Goal: Information Seeking & Learning: Learn about a topic

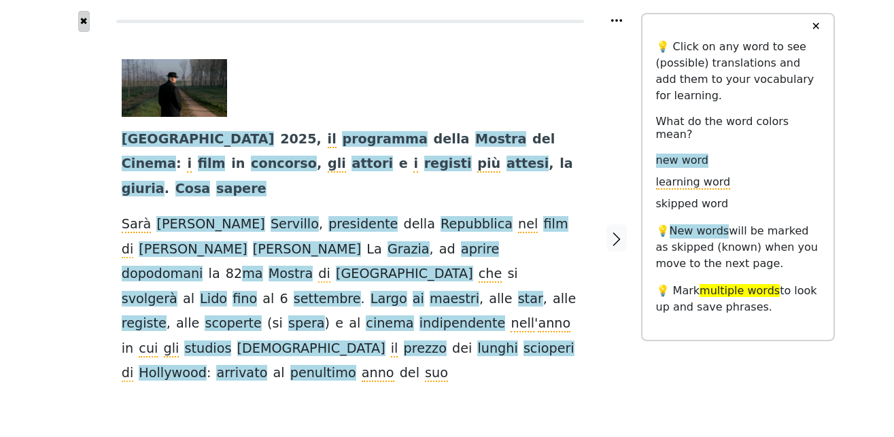
click at [84, 21] on button "✖" at bounding box center [84, 21] width 12 height 21
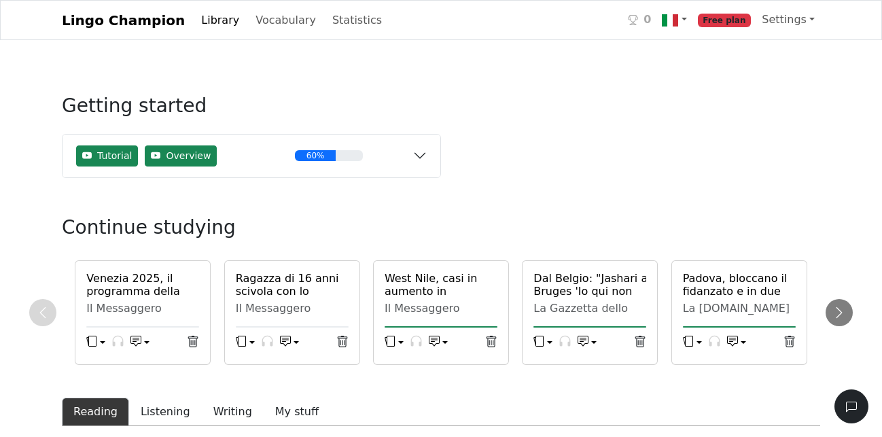
click at [740, 19] on span "Free plan" at bounding box center [725, 21] width 54 height 14
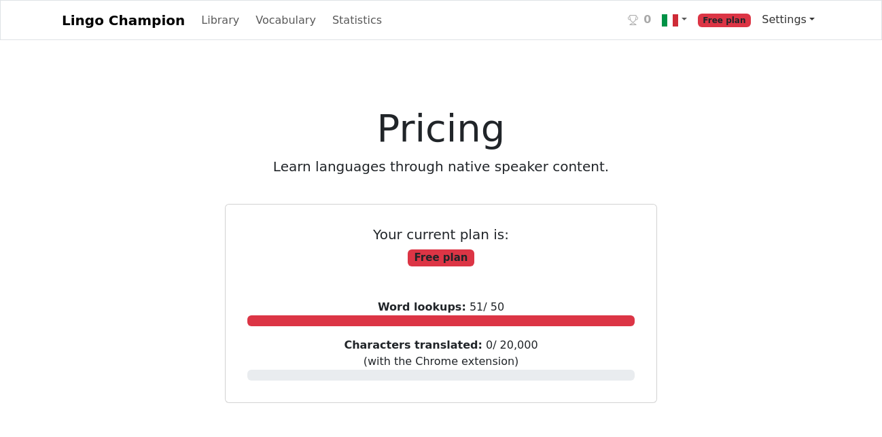
click at [786, 23] on link "Settings" at bounding box center [788, 19] width 64 height 27
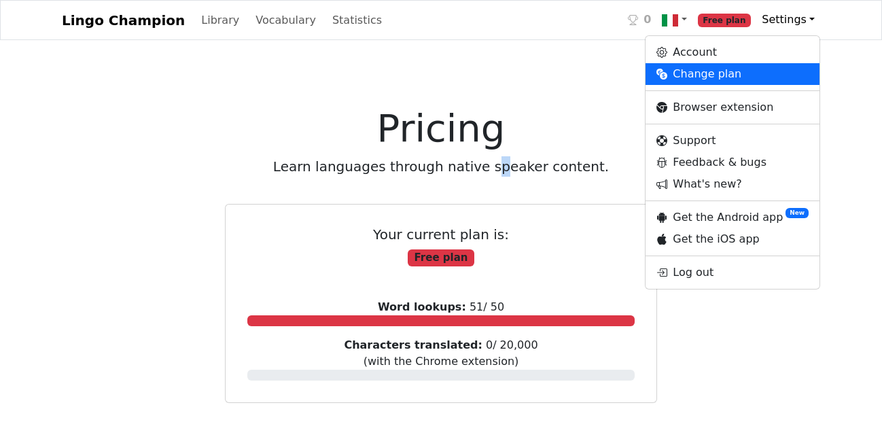
click at [495, 159] on p "Learn languages through native speaker content." at bounding box center [441, 166] width 522 height 20
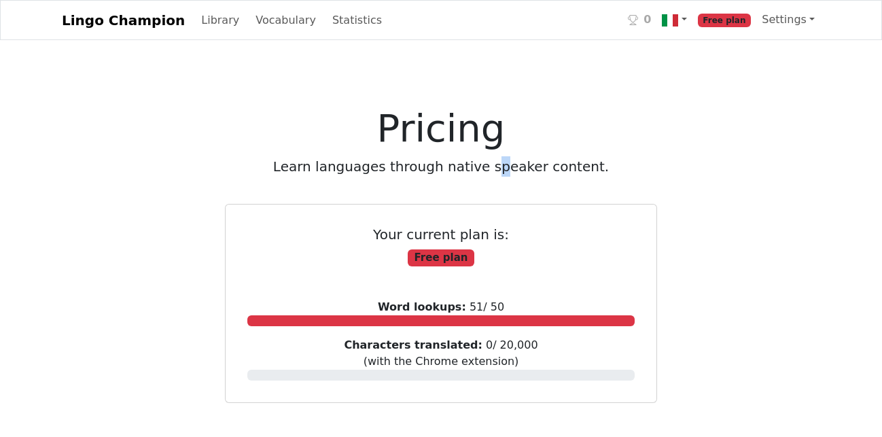
click at [497, 160] on p "Learn languages through native speaker content." at bounding box center [441, 166] width 522 height 20
drag, startPoint x: 537, startPoint y: 176, endPoint x: 608, endPoint y: 176, distance: 71.4
click at [608, 176] on p "Learn languages through native speaker content." at bounding box center [441, 166] width 522 height 20
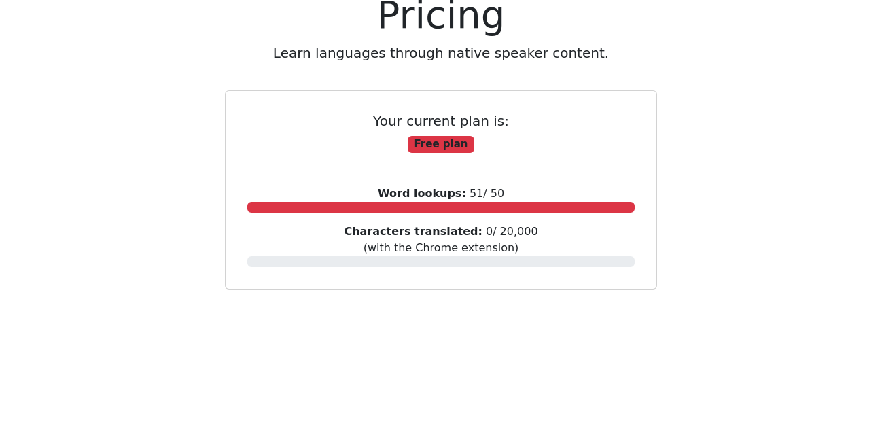
scroll to position [139, 0]
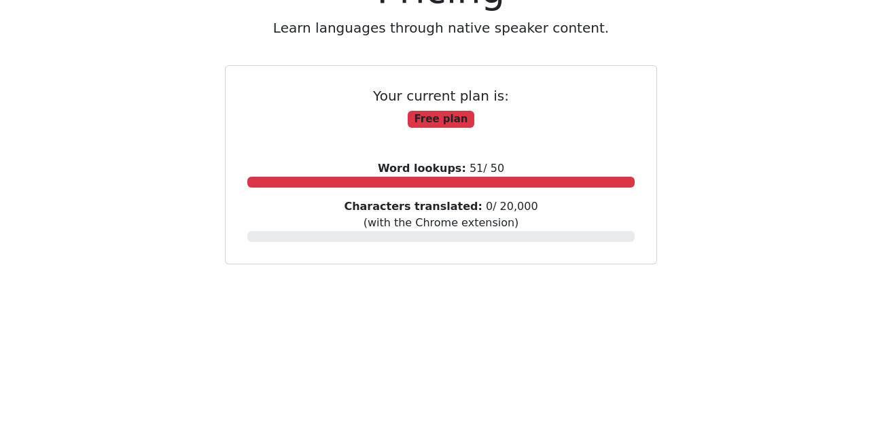
drag, startPoint x: 428, startPoint y: 169, endPoint x: 523, endPoint y: 169, distance: 95.1
click at [523, 169] on div "Word lookups: 51 / 50" at bounding box center [440, 173] width 387 height 27
click at [521, 169] on div "Word lookups: 51 / 50" at bounding box center [440, 173] width 387 height 27
drag, startPoint x: 410, startPoint y: 169, endPoint x: 347, endPoint y: 167, distance: 63.9
click at [347, 167] on div "Word lookups: 51 / 50" at bounding box center [440, 173] width 387 height 27
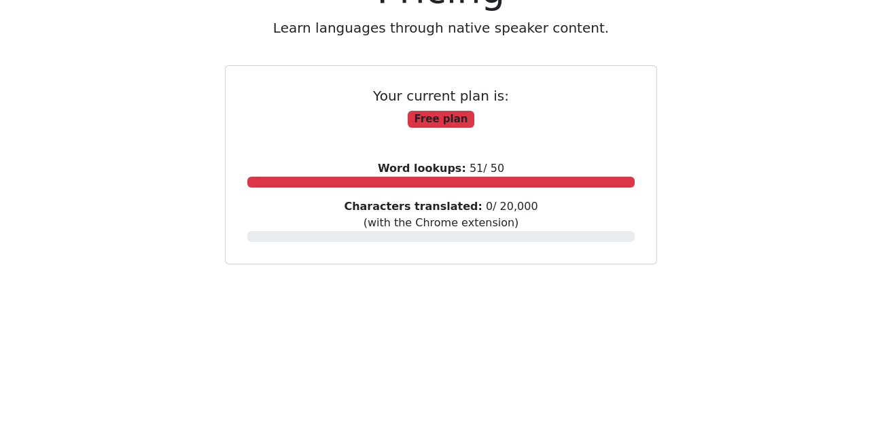
click at [347, 166] on div "Word lookups: 51 / 50" at bounding box center [440, 173] width 387 height 27
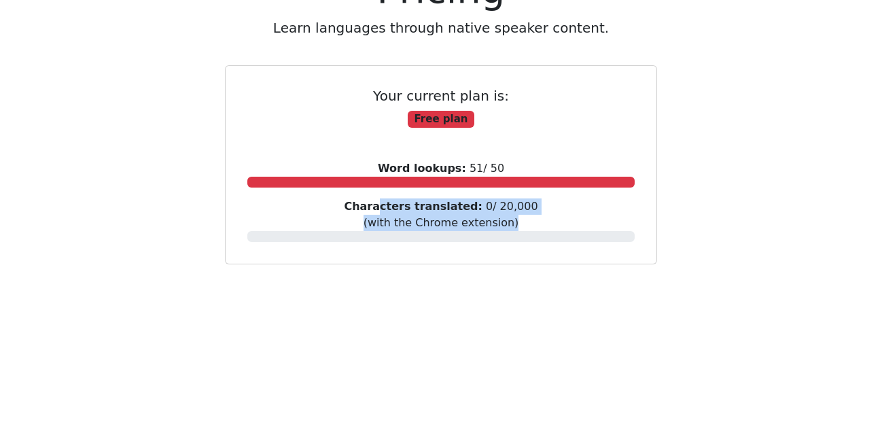
drag, startPoint x: 414, startPoint y: 202, endPoint x: 544, endPoint y: 220, distance: 131.0
click at [544, 220] on div "Characters translated: 0 / 20,000 (with the Chrome extension)" at bounding box center [440, 219] width 387 height 43
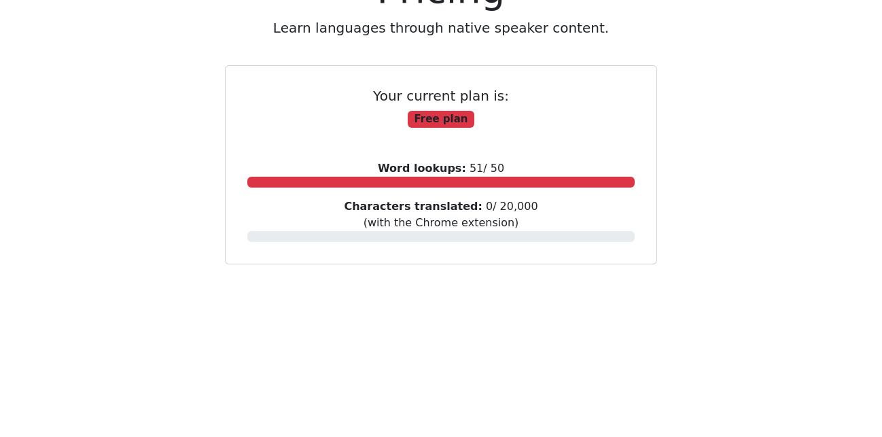
click at [540, 219] on div "Characters translated: 0 / 20,000 (with the Chrome extension)" at bounding box center [440, 219] width 387 height 43
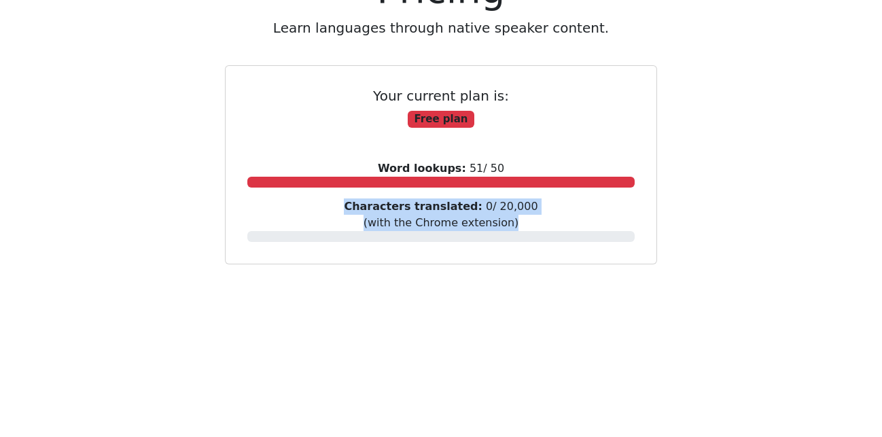
drag, startPoint x: 486, startPoint y: 217, endPoint x: 341, endPoint y: 210, distance: 144.9
click at [341, 211] on div "Characters translated: 0 / 20,000 (with the Chrome extension)" at bounding box center [440, 219] width 387 height 43
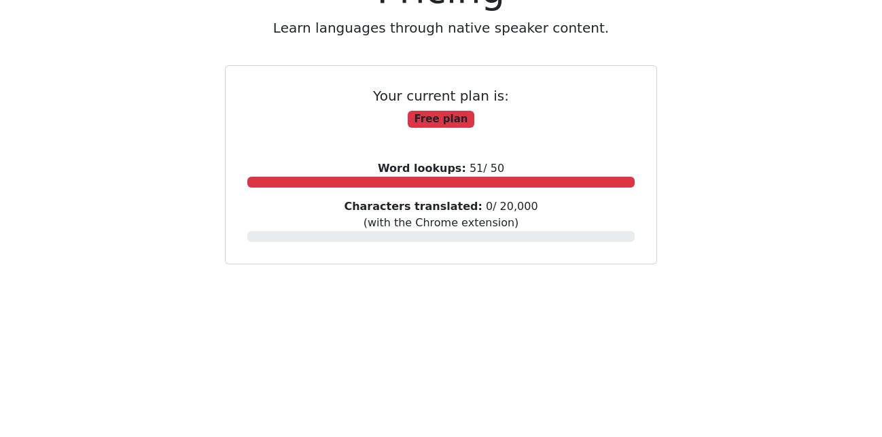
click at [341, 209] on div "Characters translated: 0 / 20,000 (with the Chrome extension)" at bounding box center [440, 219] width 387 height 43
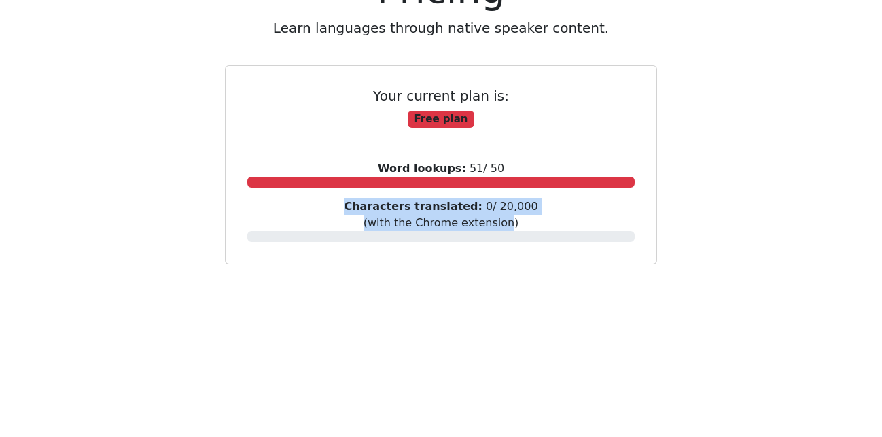
drag, startPoint x: 343, startPoint y: 209, endPoint x: 497, endPoint y: 230, distance: 156.4
click at [497, 230] on div "Characters translated: 0 / 20,000 (with the Chrome extension)" at bounding box center [440, 219] width 387 height 43
click at [496, 229] on span "Characters translated: 0 / 20,000 (with the Chrome extension)" at bounding box center [441, 214] width 194 height 29
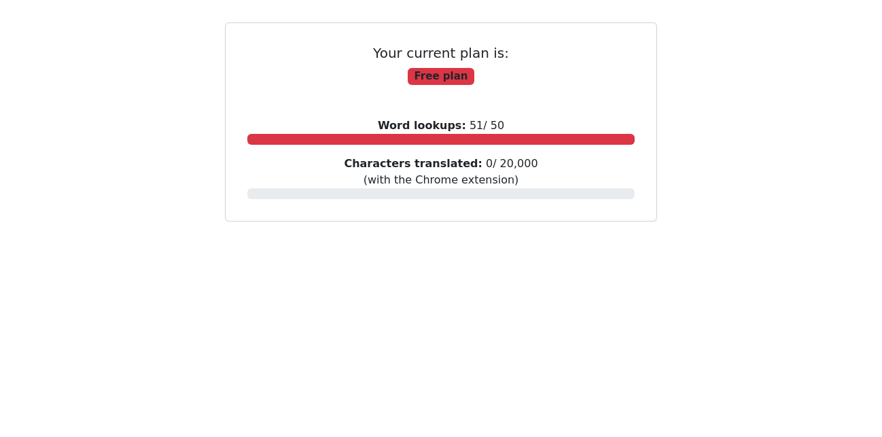
scroll to position [0, 0]
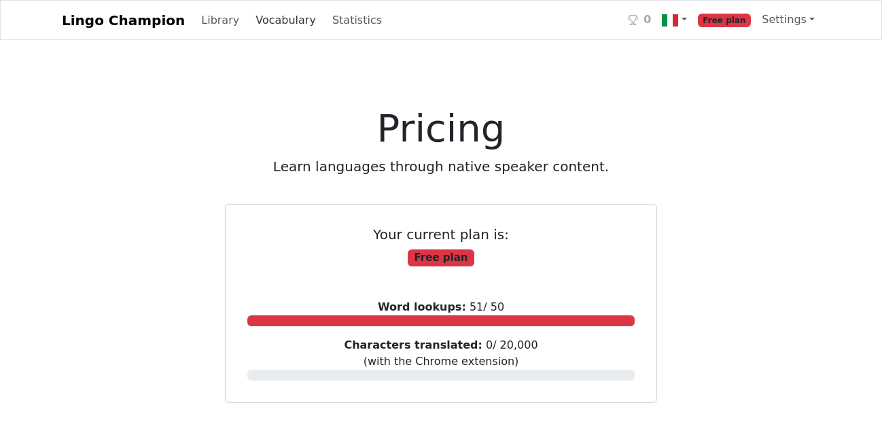
click at [264, 19] on link "Vocabulary" at bounding box center [285, 20] width 71 height 27
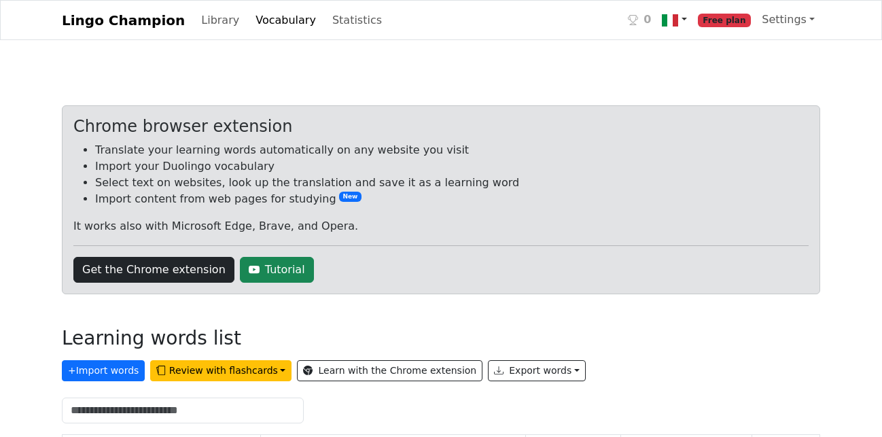
click at [678, 22] on img at bounding box center [670, 20] width 16 height 16
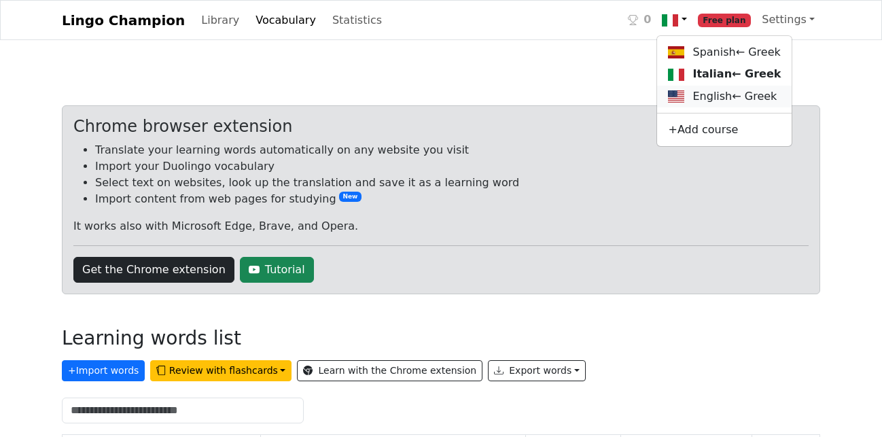
click at [718, 107] on link "English ← Greek" at bounding box center [724, 97] width 135 height 22
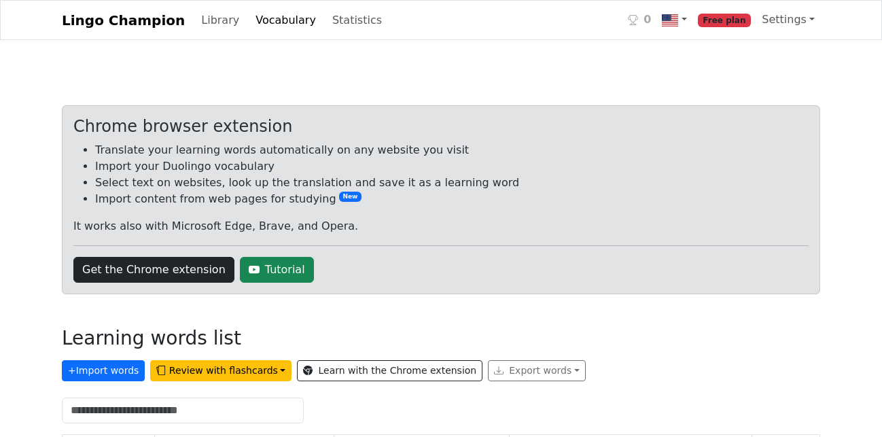
scroll to position [45, 0]
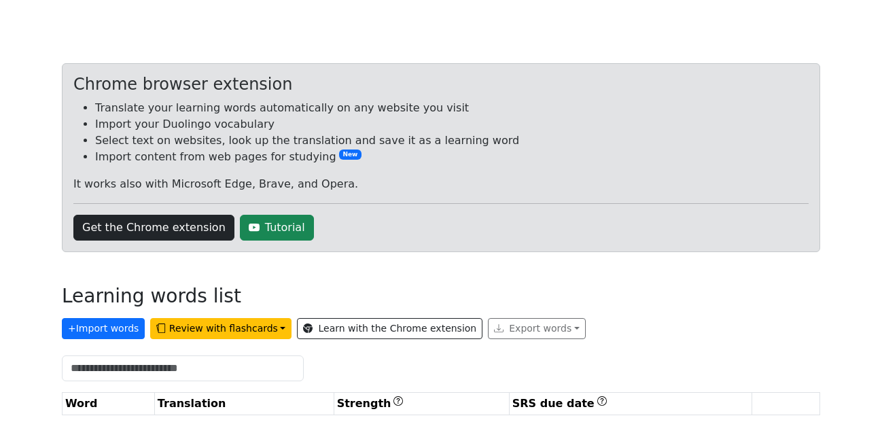
click at [44, 206] on div "Lingo Champion Library Vocabulary Statistics 0 Free plan Settings Browser exten…" at bounding box center [441, 197] width 882 height 479
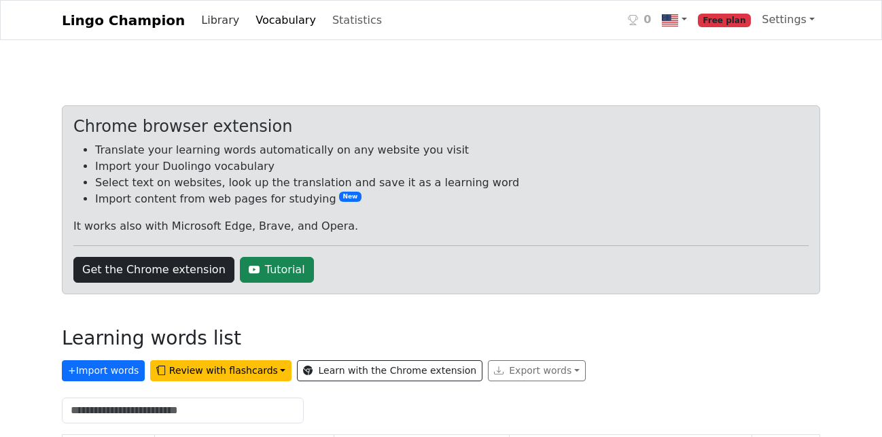
click at [202, 24] on link "Library" at bounding box center [220, 20] width 49 height 27
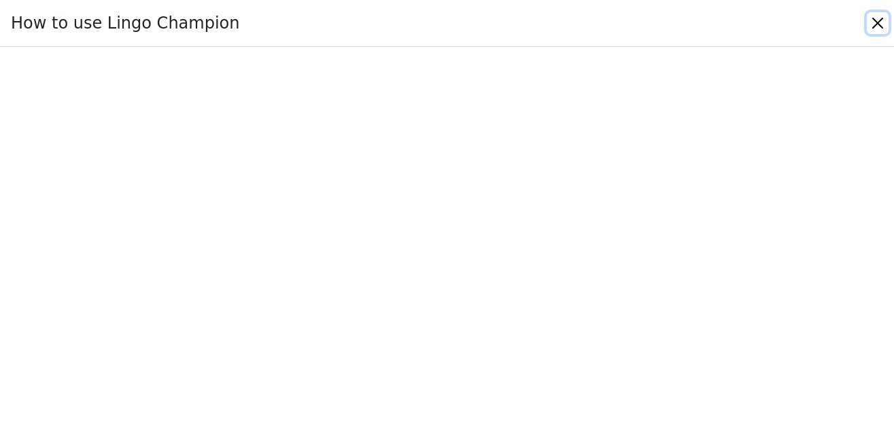
drag, startPoint x: 879, startPoint y: 23, endPoint x: 810, endPoint y: 50, distance: 73.8
click at [877, 23] on button "Close" at bounding box center [877, 23] width 22 height 22
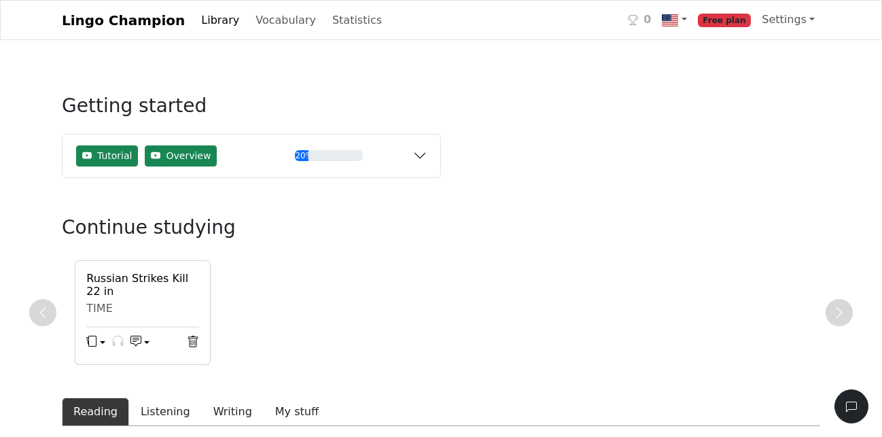
click at [748, 18] on span "Free plan" at bounding box center [725, 21] width 54 height 14
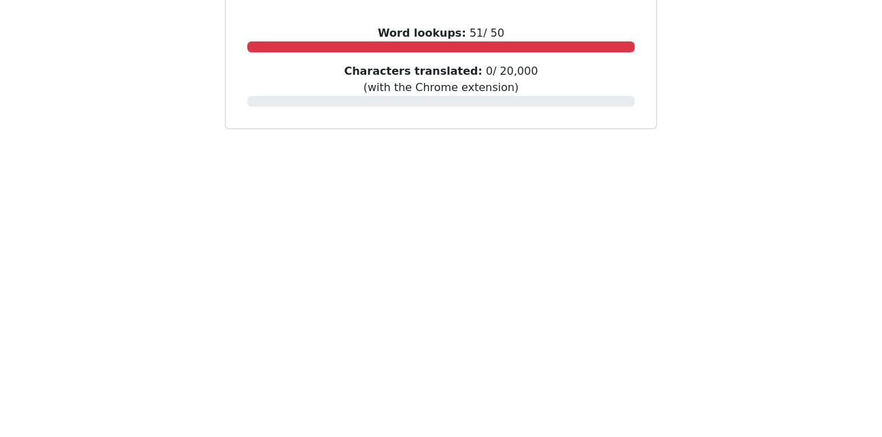
scroll to position [256, 0]
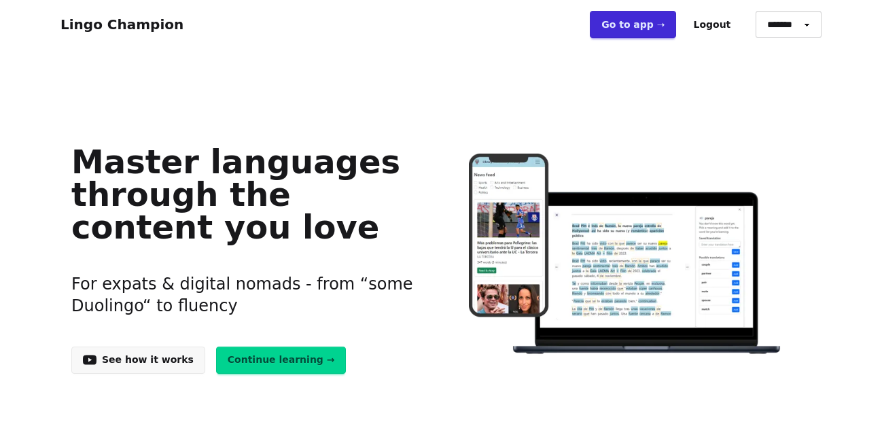
click at [279, 368] on link "Continue learning →" at bounding box center [281, 360] width 130 height 27
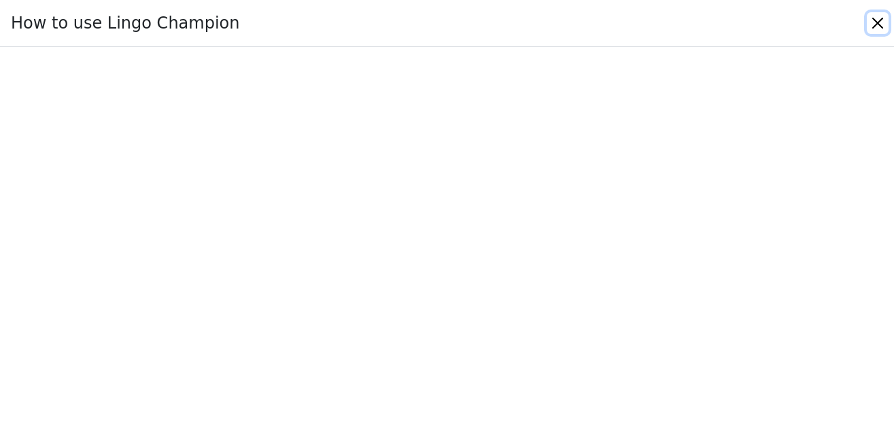
click at [883, 21] on button "Close" at bounding box center [877, 23] width 22 height 22
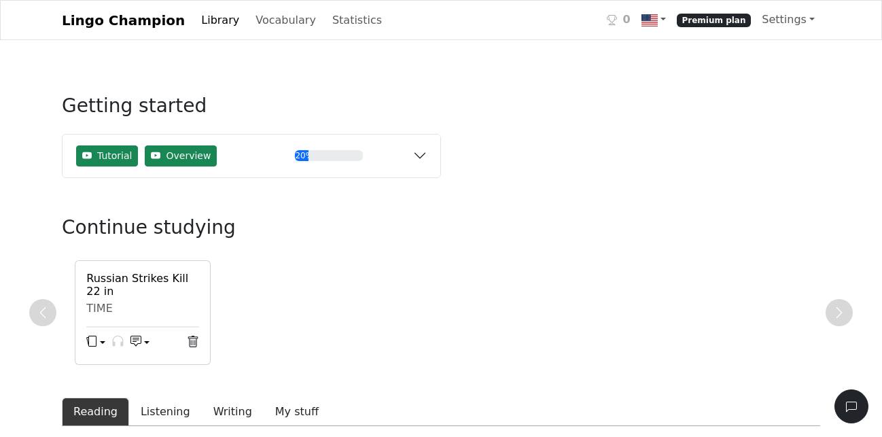
click at [207, 22] on link "Library" at bounding box center [220, 20] width 49 height 27
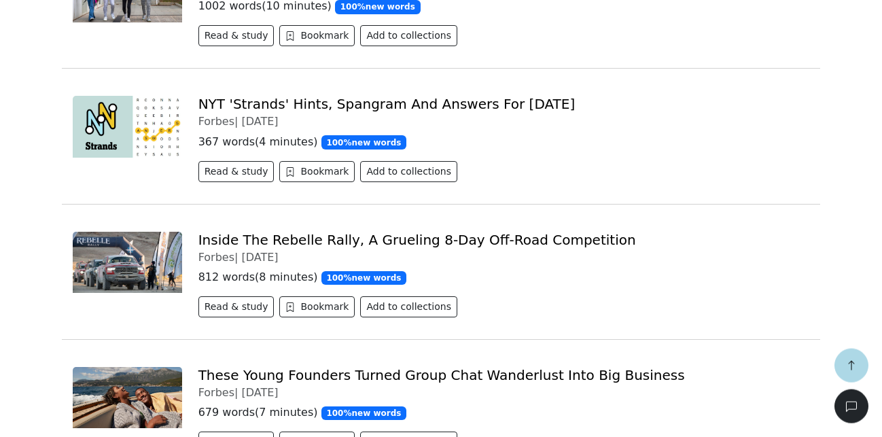
scroll to position [624, 0]
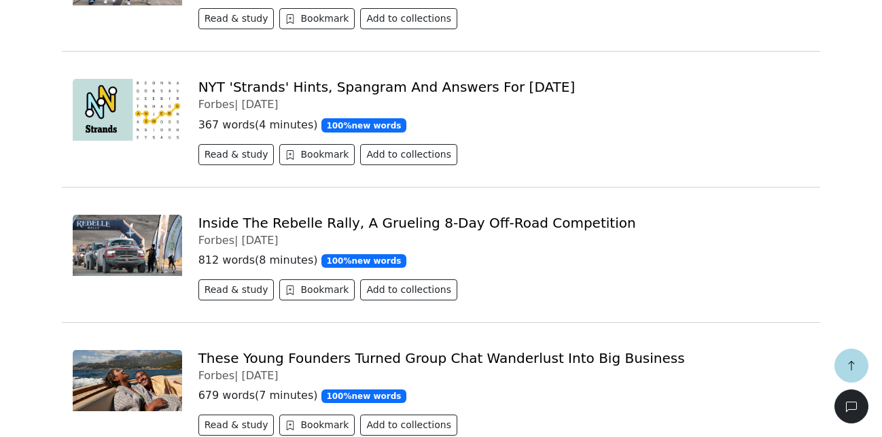
click at [473, 93] on link "NYT 'Strands' Hints, Spangram And Answers For [DATE]" at bounding box center [386, 87] width 377 height 16
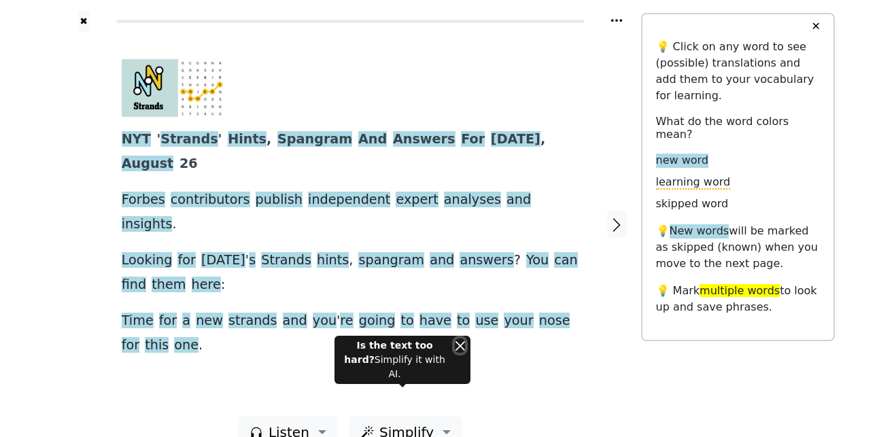
drag, startPoint x: 463, startPoint y: 360, endPoint x: 482, endPoint y: 366, distance: 19.1
click at [465, 360] on div "Is the text too hard? Simplify it with AI." at bounding box center [402, 360] width 136 height 48
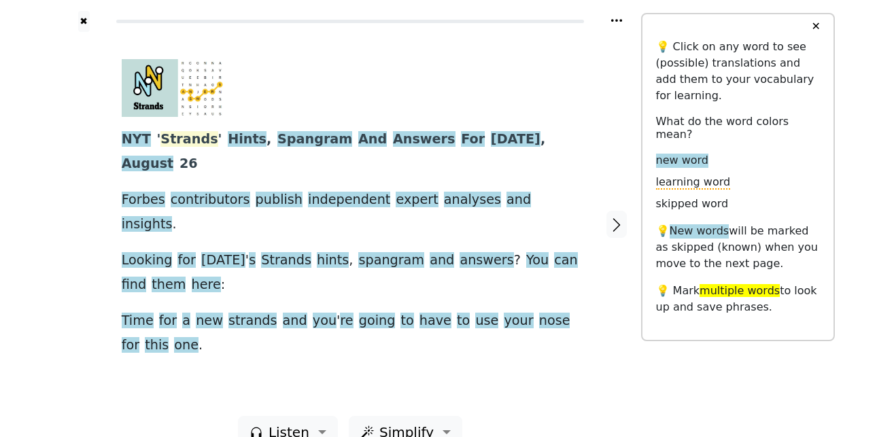
click at [187, 135] on span "Strands" at bounding box center [188, 139] width 57 height 17
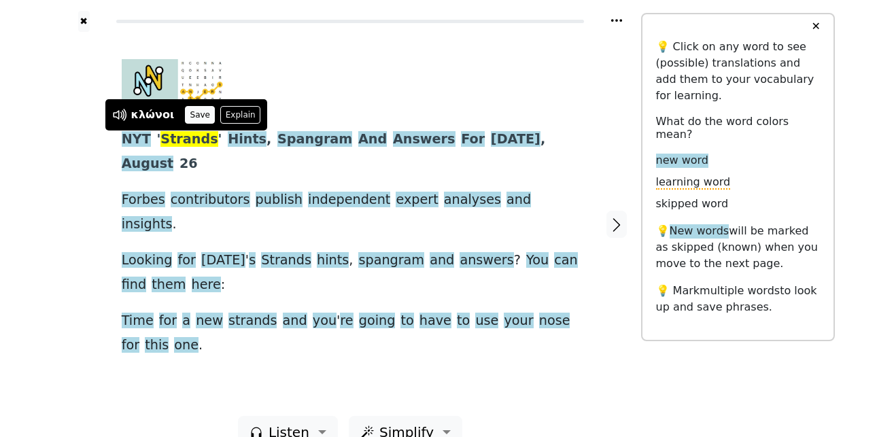
click at [196, 116] on button "Save" at bounding box center [200, 115] width 30 height 18
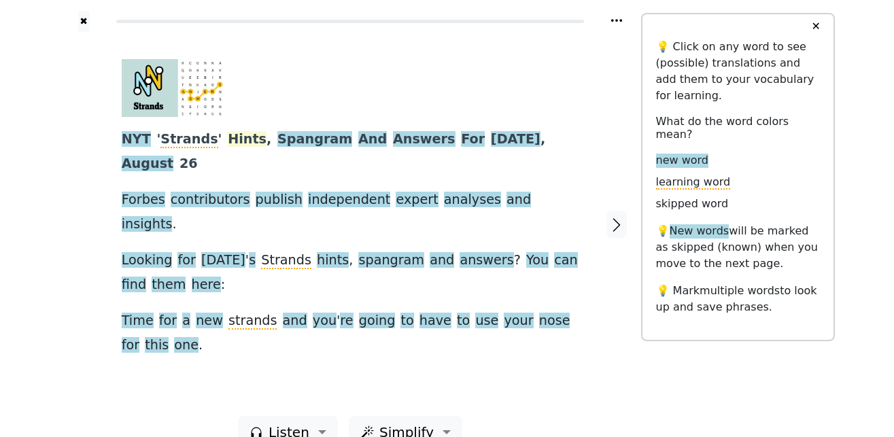
click at [228, 141] on span "Hints" at bounding box center [247, 139] width 39 height 17
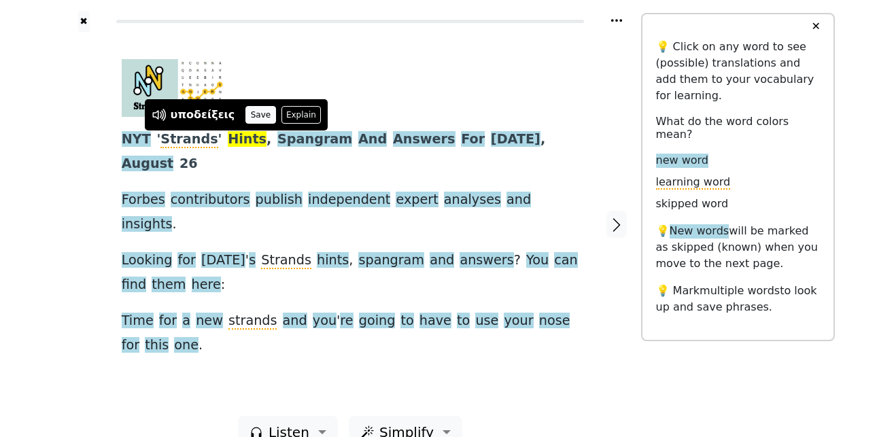
click at [247, 118] on button "Save" at bounding box center [260, 115] width 30 height 18
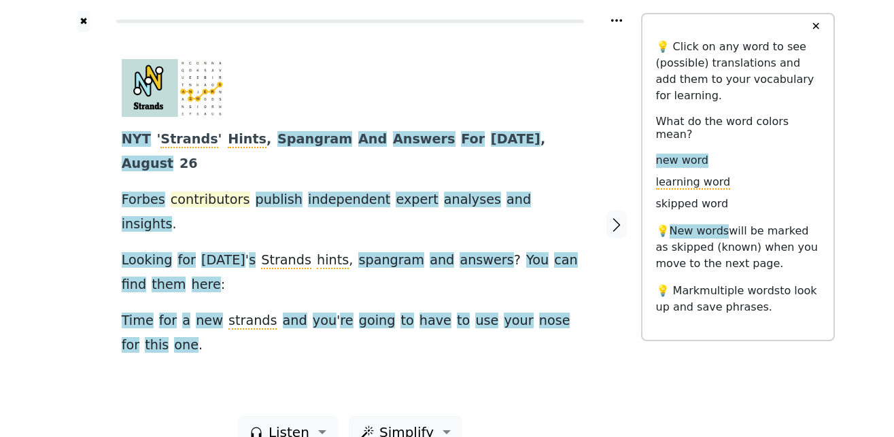
click at [203, 192] on span "contributors" at bounding box center [211, 200] width 80 height 17
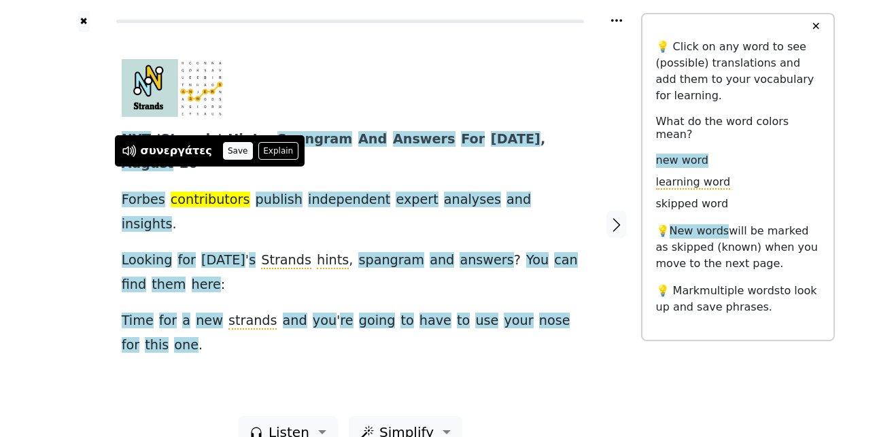
click at [223, 153] on button "Save" at bounding box center [238, 151] width 30 height 18
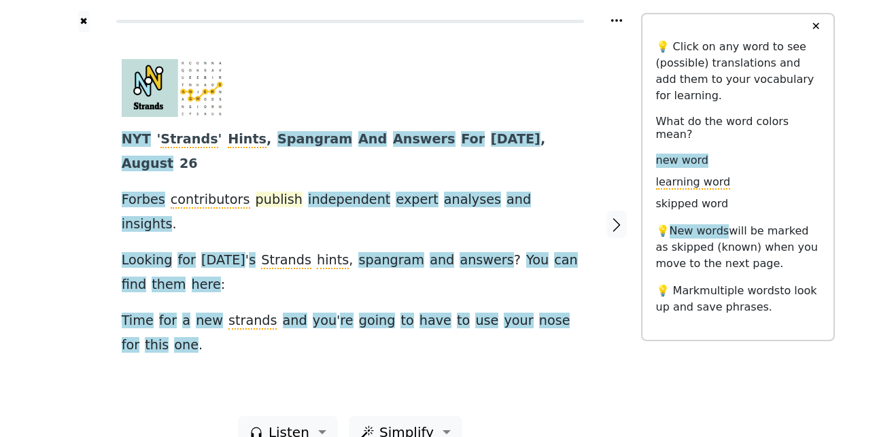
click at [266, 192] on span "publish" at bounding box center [279, 200] width 47 height 17
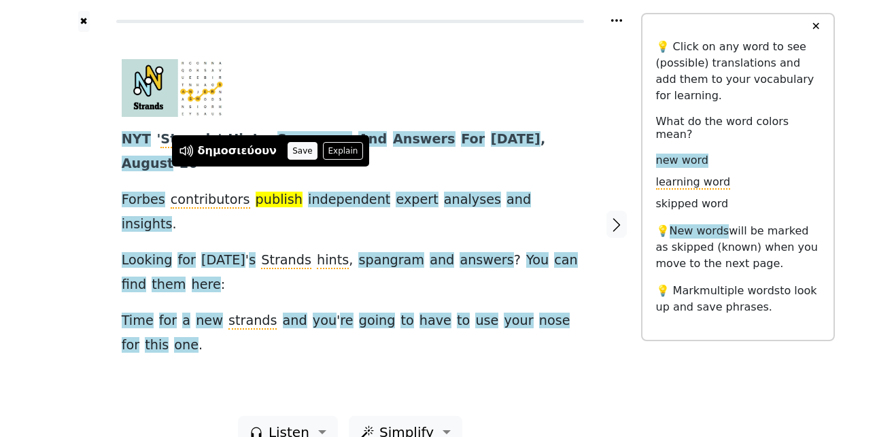
click at [287, 154] on button "Save" at bounding box center [302, 151] width 30 height 18
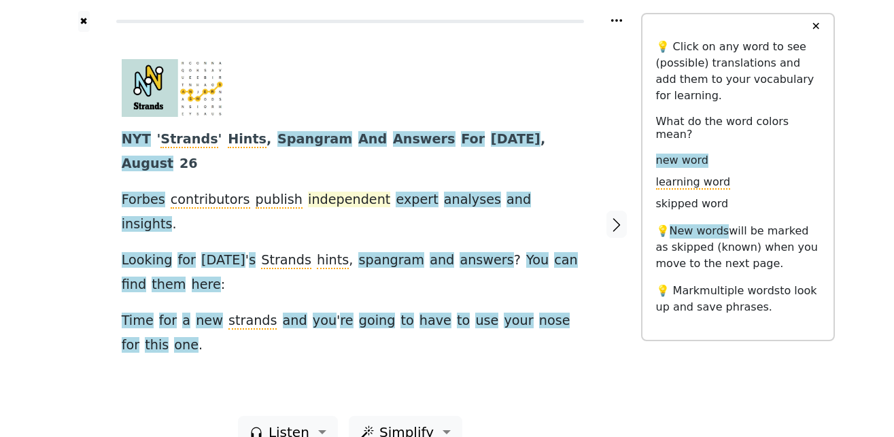
click at [319, 192] on span "independent" at bounding box center [349, 200] width 82 height 17
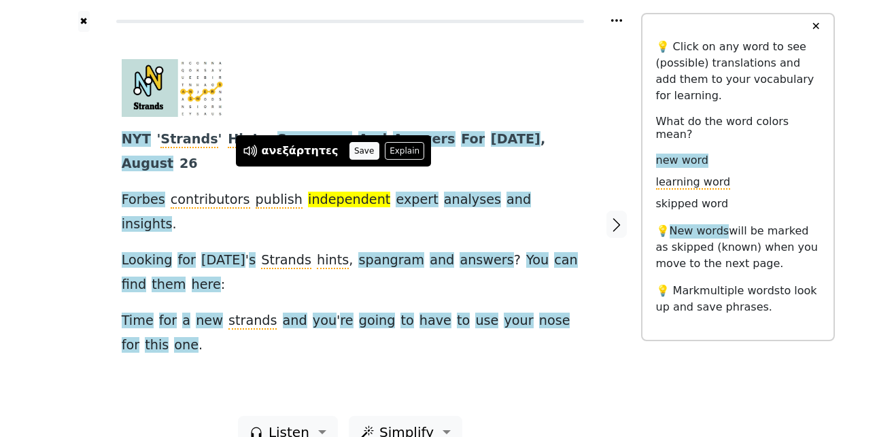
click at [349, 153] on button "Save" at bounding box center [364, 151] width 30 height 18
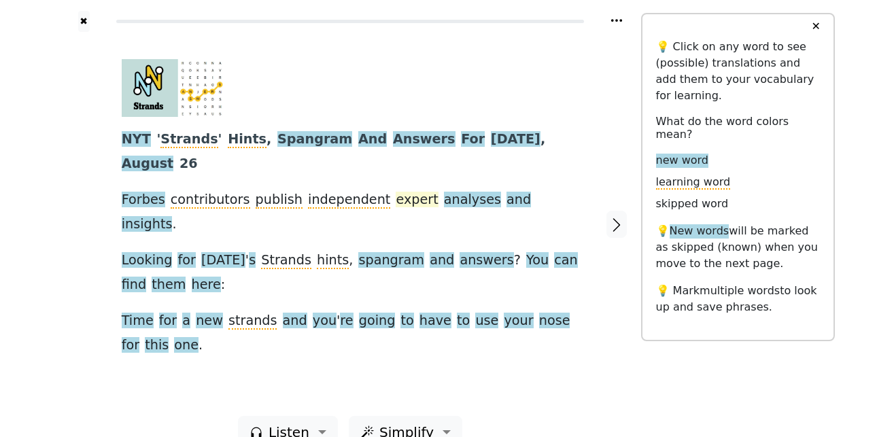
click at [396, 192] on span "expert" at bounding box center [417, 200] width 42 height 17
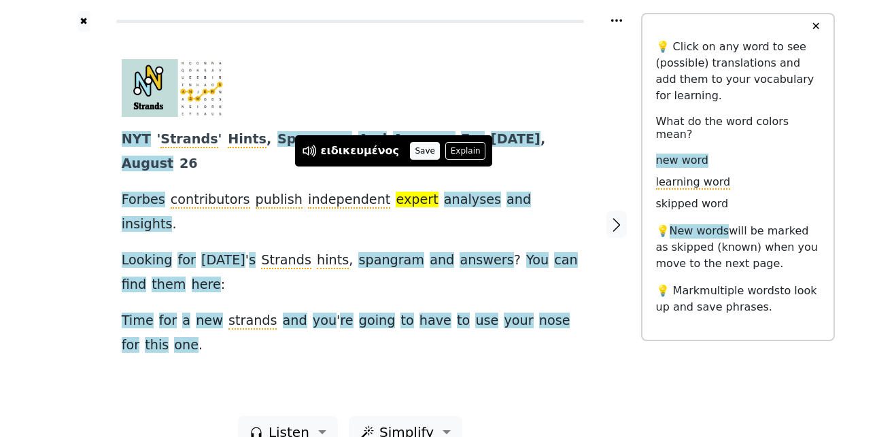
click at [412, 153] on button "Save" at bounding box center [425, 151] width 30 height 18
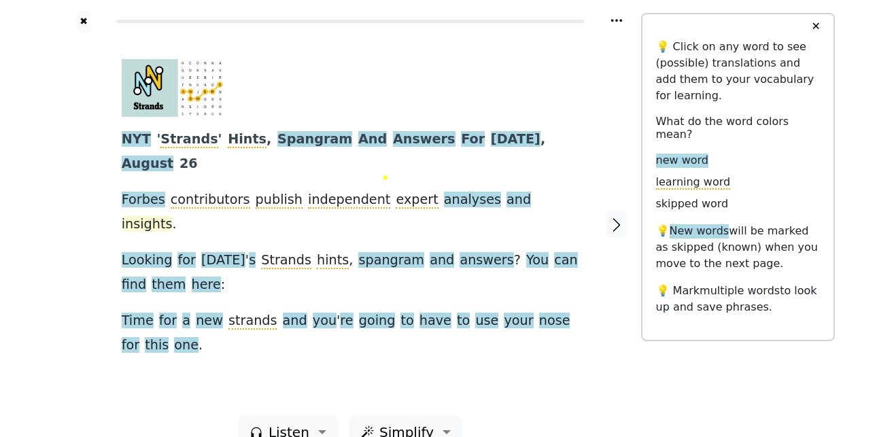
click at [173, 216] on span "insights" at bounding box center [147, 224] width 51 height 17
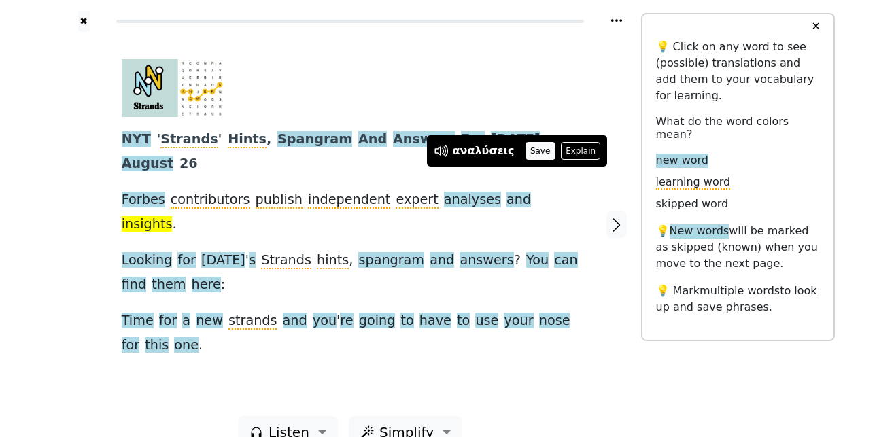
click at [532, 154] on button "Save" at bounding box center [540, 151] width 30 height 18
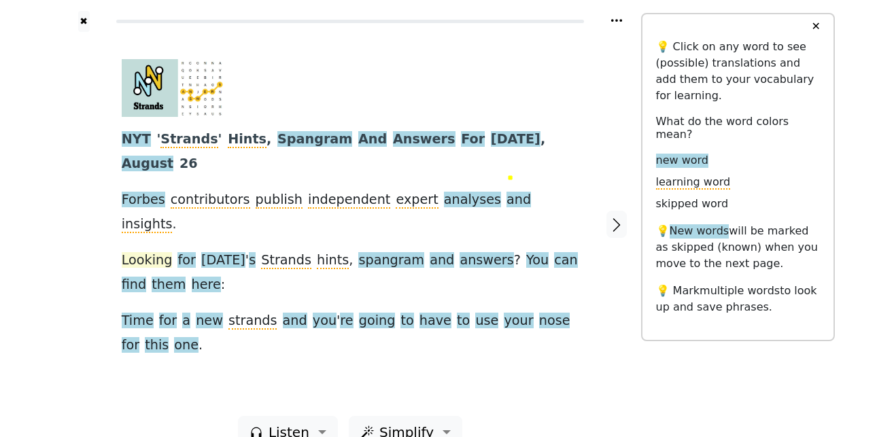
click at [153, 252] on span "Looking" at bounding box center [147, 260] width 51 height 17
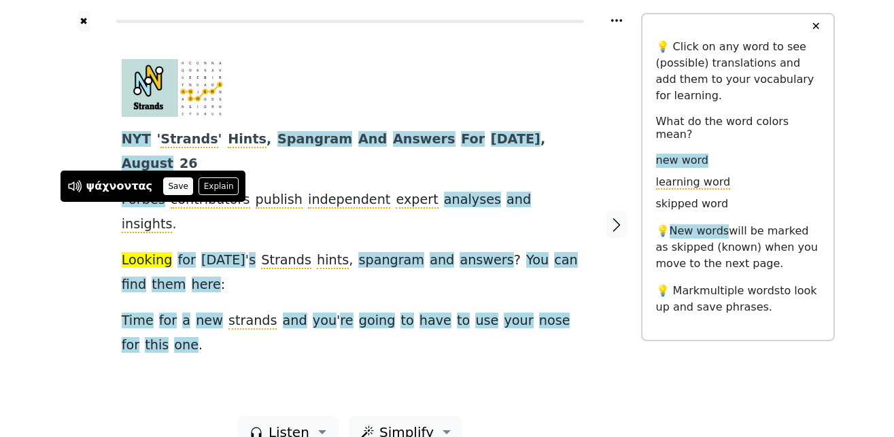
click at [167, 186] on button "Save" at bounding box center [178, 186] width 30 height 18
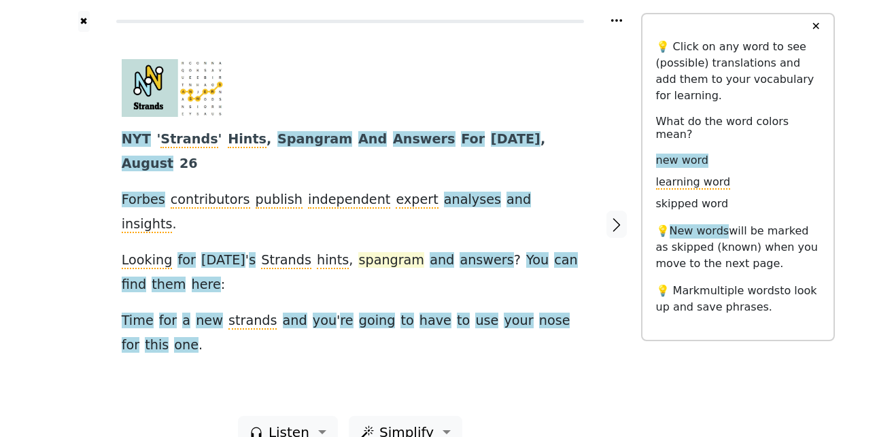
click at [374, 252] on span "spangram" at bounding box center [391, 260] width 66 height 17
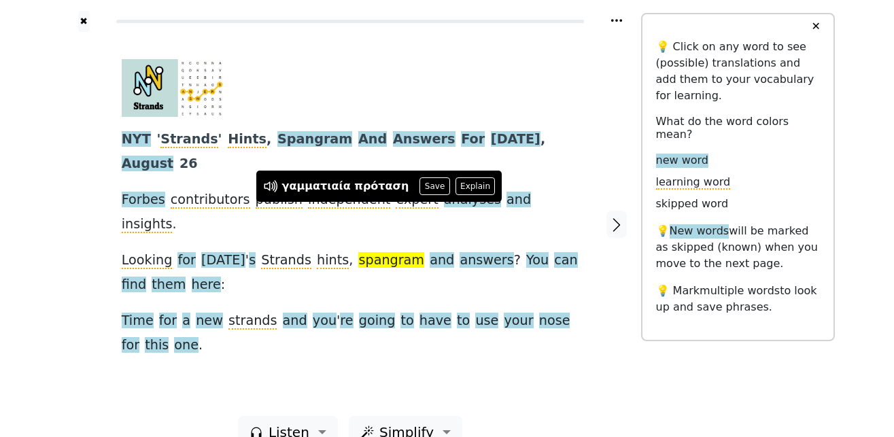
click at [306, 300] on div "NYT ' Strands ' Hints , Spangram And Answers For Tuesday , August 26 Forbes con…" at bounding box center [350, 208] width 457 height 299
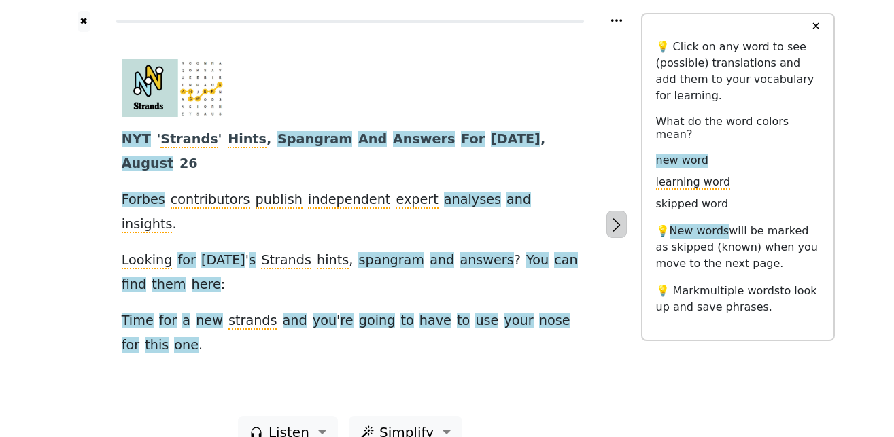
click at [621, 217] on icon "button" at bounding box center [616, 225] width 16 height 16
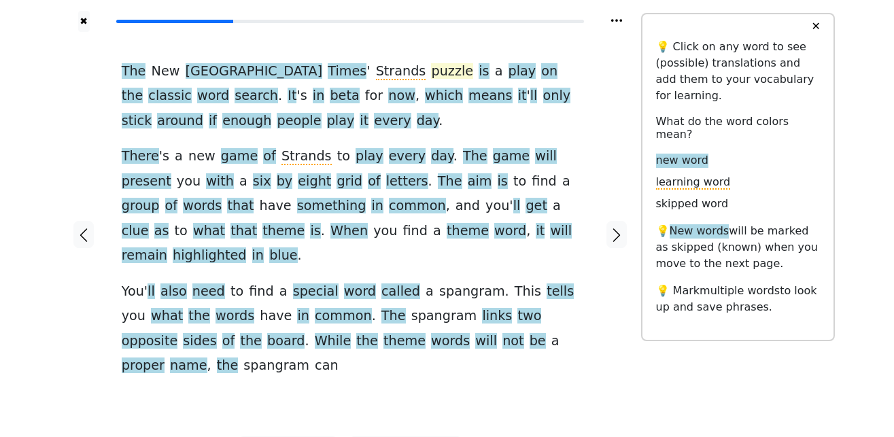
click at [431, 72] on span "puzzle" at bounding box center [452, 71] width 42 height 17
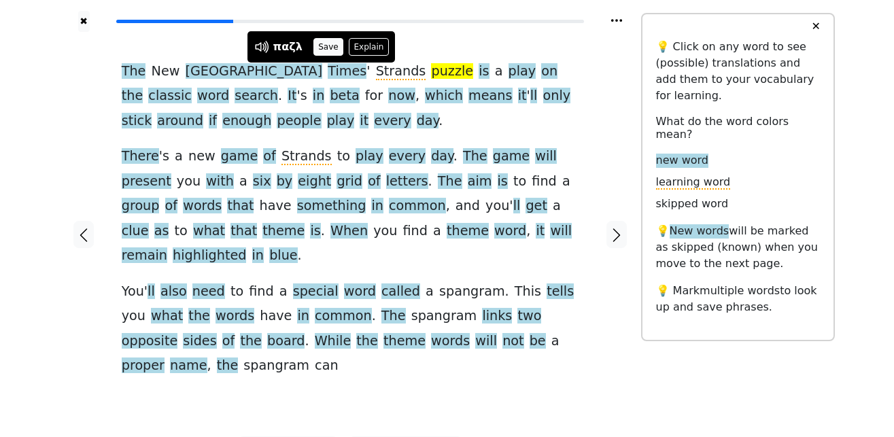
click at [320, 50] on button "Save" at bounding box center [328, 47] width 30 height 18
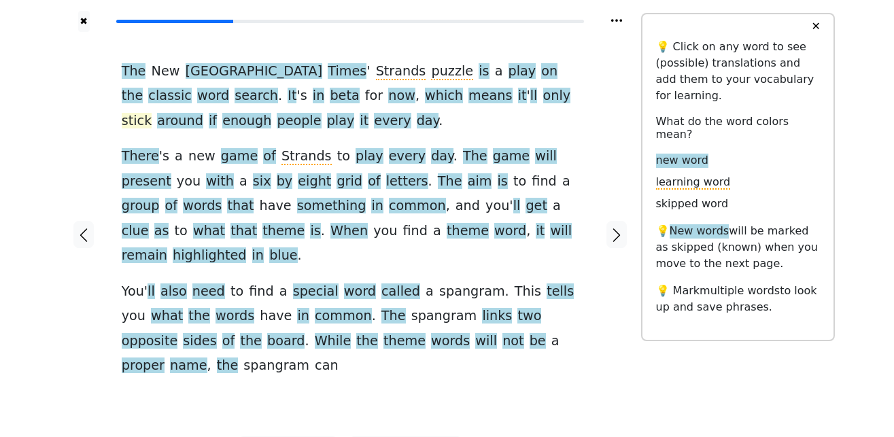
click at [152, 113] on span "stick" at bounding box center [137, 121] width 31 height 17
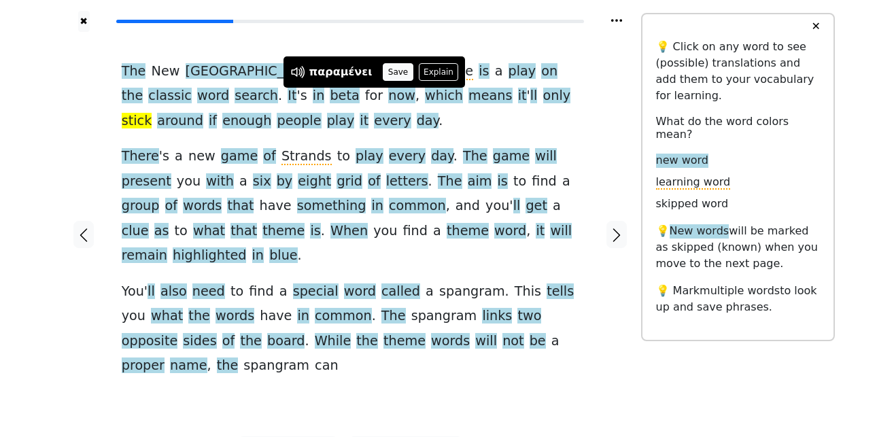
click at [383, 75] on button "Save" at bounding box center [398, 72] width 30 height 18
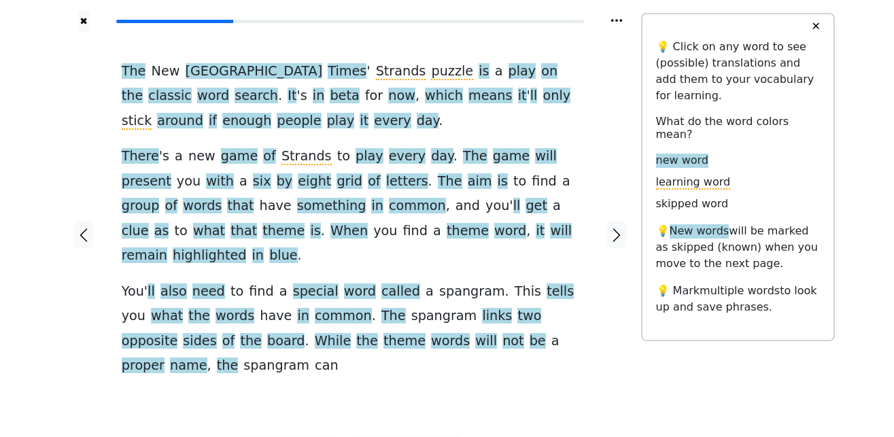
click at [203, 113] on span "around" at bounding box center [180, 121] width 46 height 17
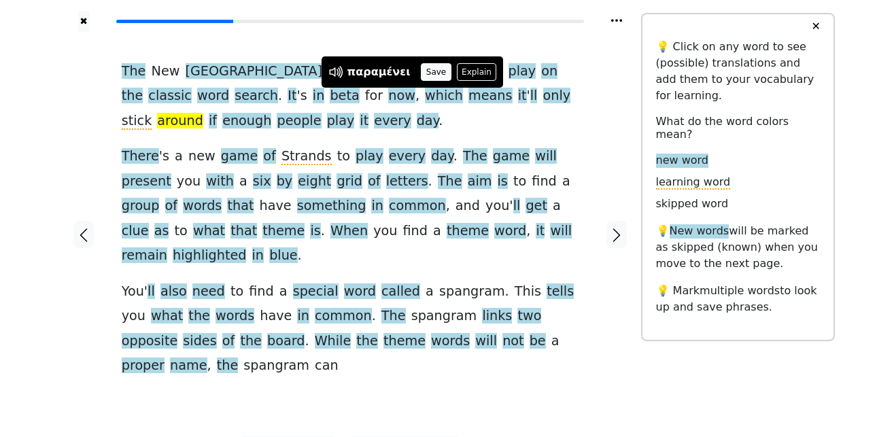
click at [421, 77] on button "Save" at bounding box center [436, 72] width 30 height 18
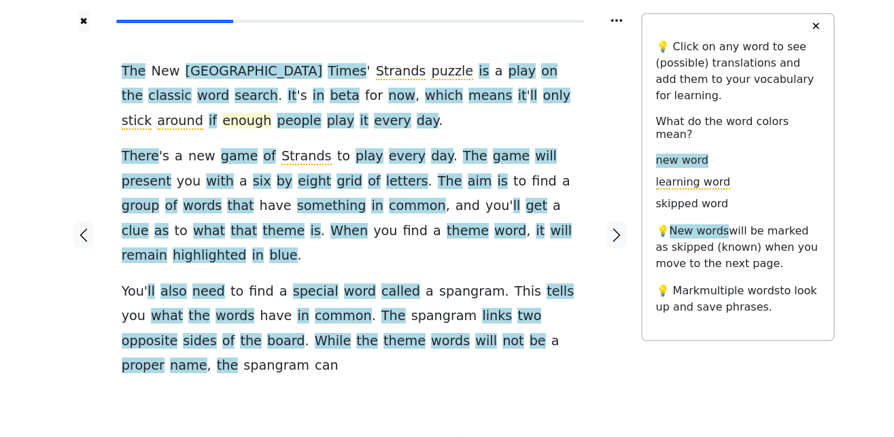
click at [271, 113] on span "enough" at bounding box center [246, 121] width 49 height 17
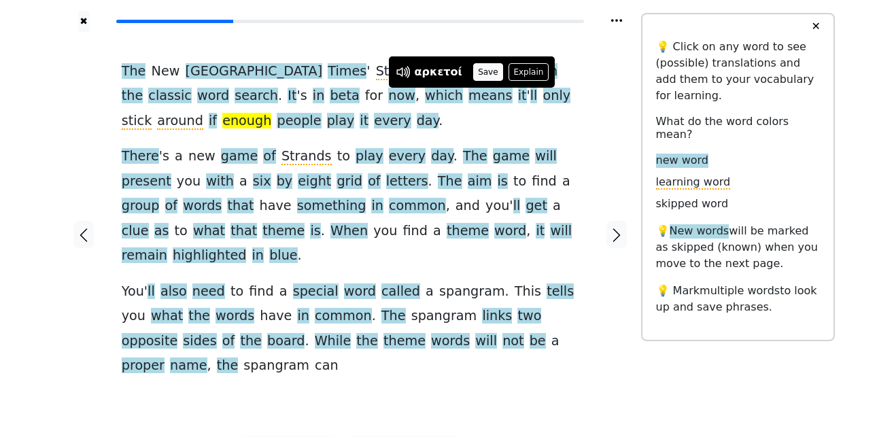
click at [480, 76] on button "Save" at bounding box center [488, 72] width 30 height 18
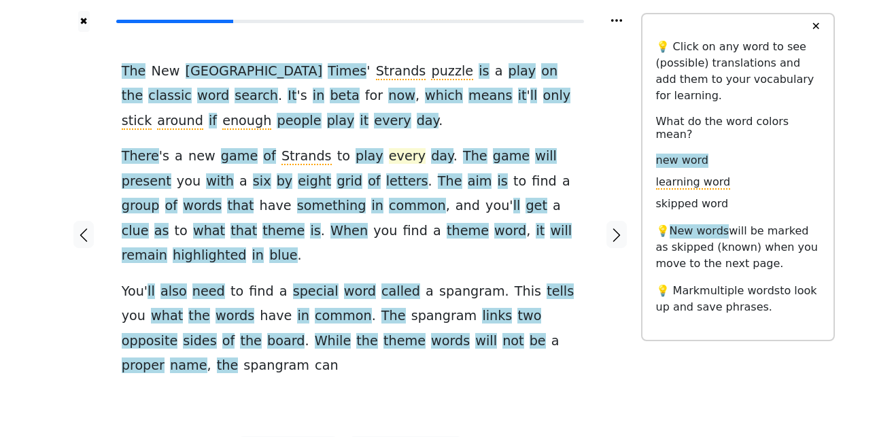
click at [389, 161] on span "every" at bounding box center [407, 156] width 37 height 17
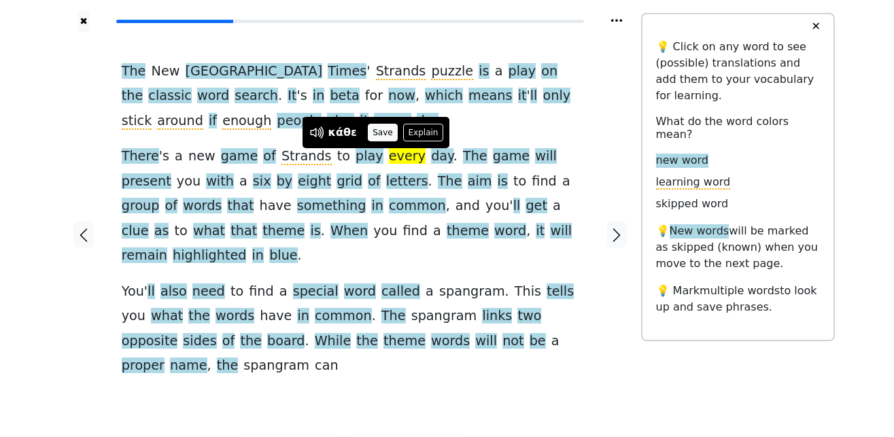
click at [375, 137] on button "Save" at bounding box center [383, 133] width 30 height 18
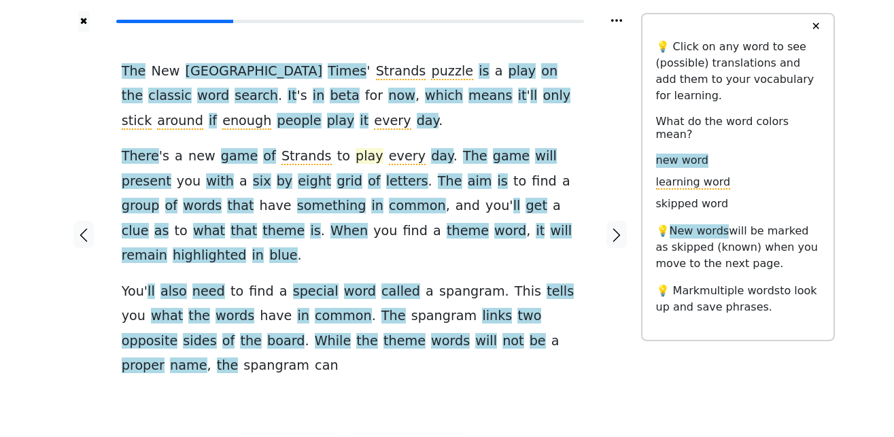
click at [355, 162] on span "play" at bounding box center [369, 156] width 28 height 17
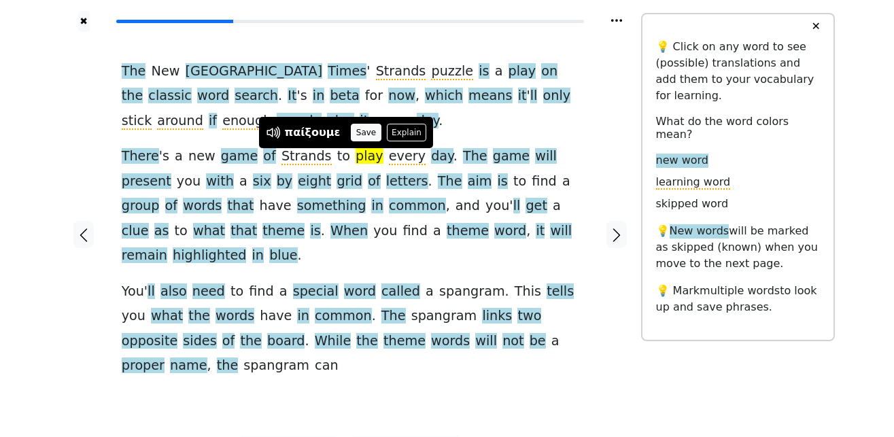
click at [364, 134] on button "Save" at bounding box center [366, 133] width 30 height 18
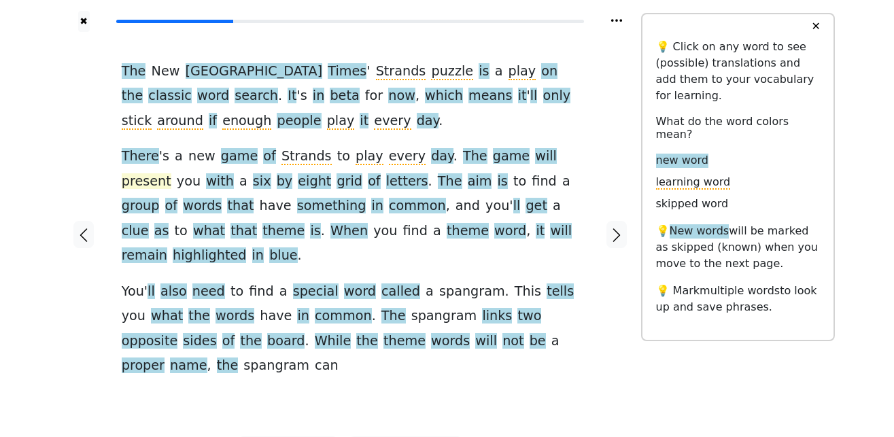
click at [171, 173] on span "present" at bounding box center [147, 181] width 50 height 17
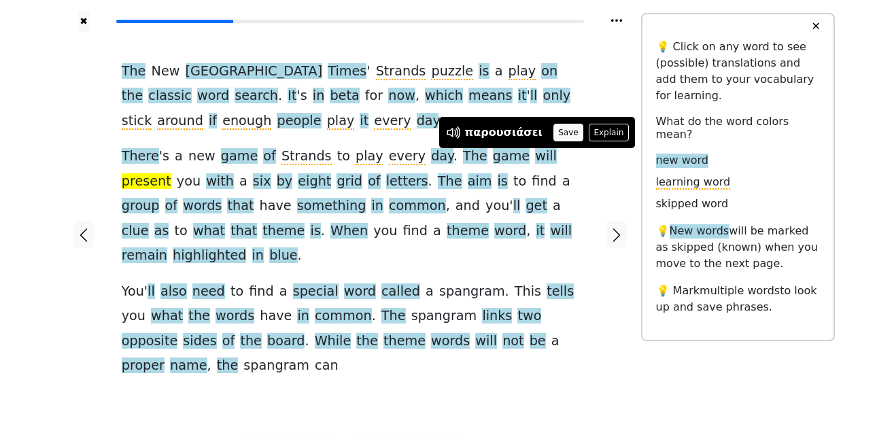
click at [553, 135] on button "Save" at bounding box center [568, 133] width 30 height 18
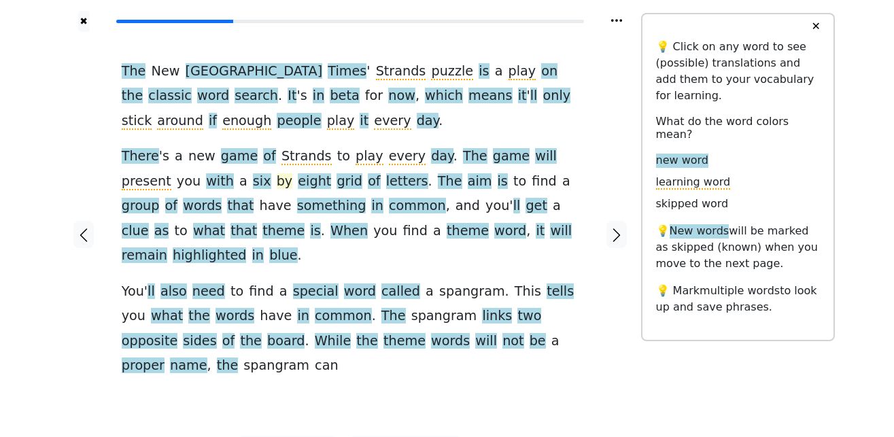
click at [277, 184] on span "by" at bounding box center [285, 181] width 16 height 17
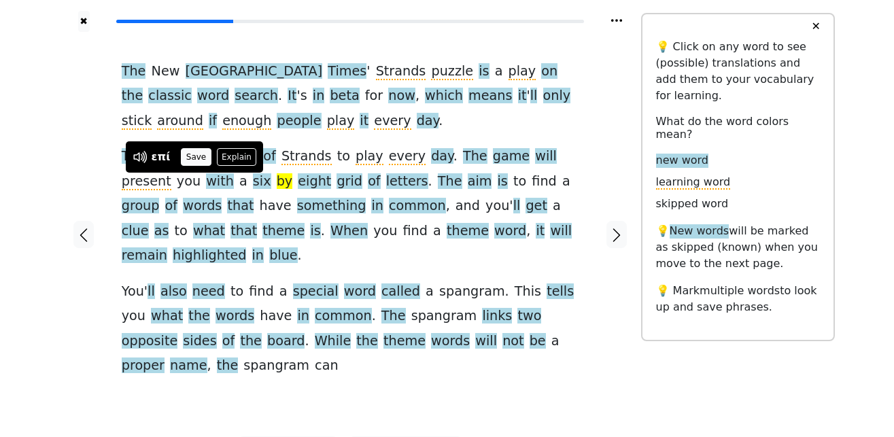
click at [192, 158] on button "Save" at bounding box center [196, 157] width 30 height 18
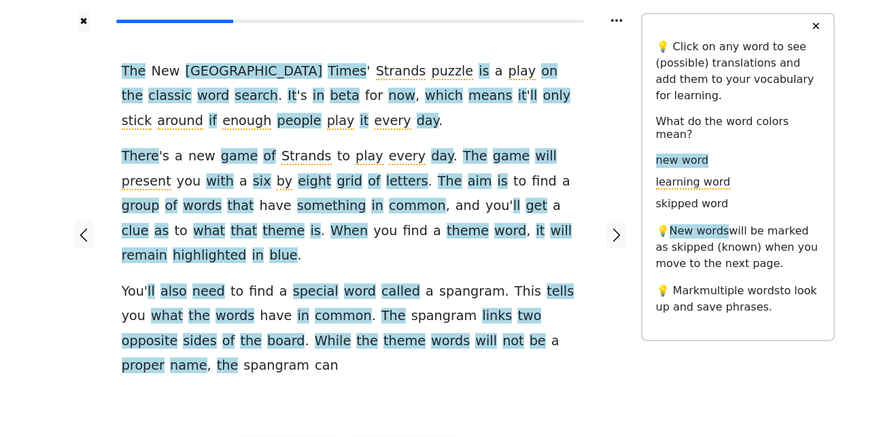
click at [298, 183] on span "eight" at bounding box center [314, 181] width 33 height 17
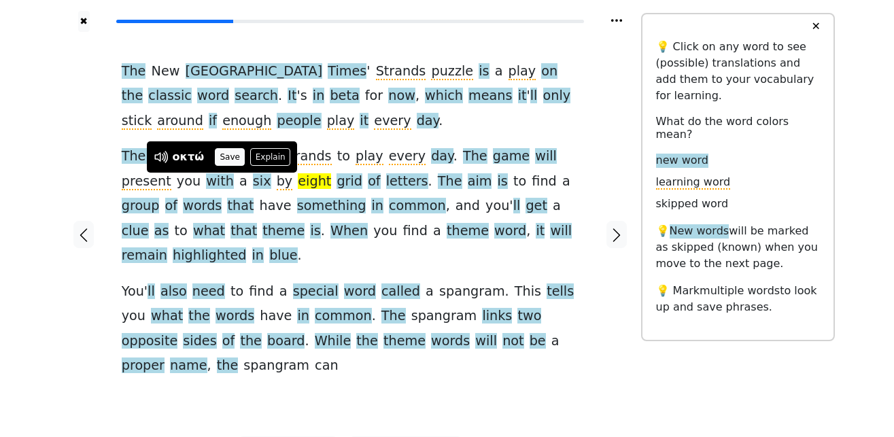
click at [223, 157] on button "Save" at bounding box center [230, 157] width 30 height 18
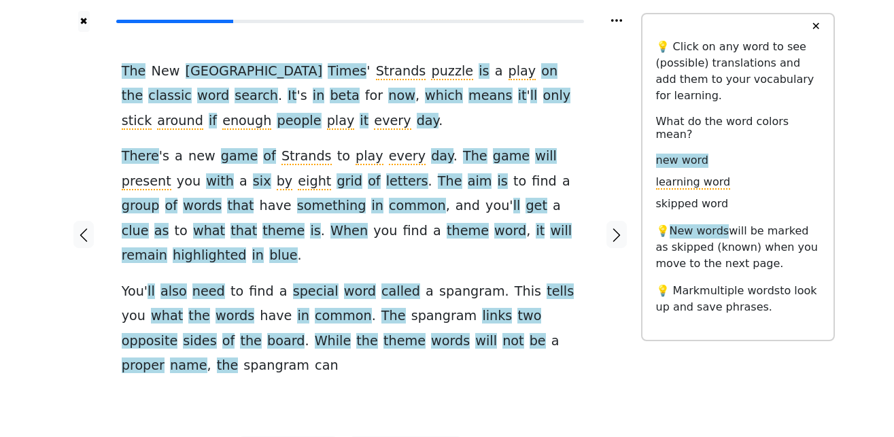
click at [336, 179] on span "grid" at bounding box center [349, 181] width 26 height 17
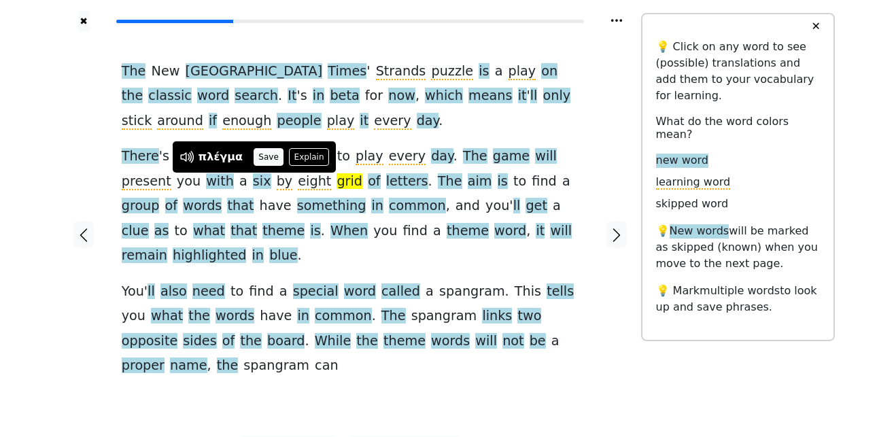
click at [260, 155] on button "Save" at bounding box center [268, 157] width 30 height 18
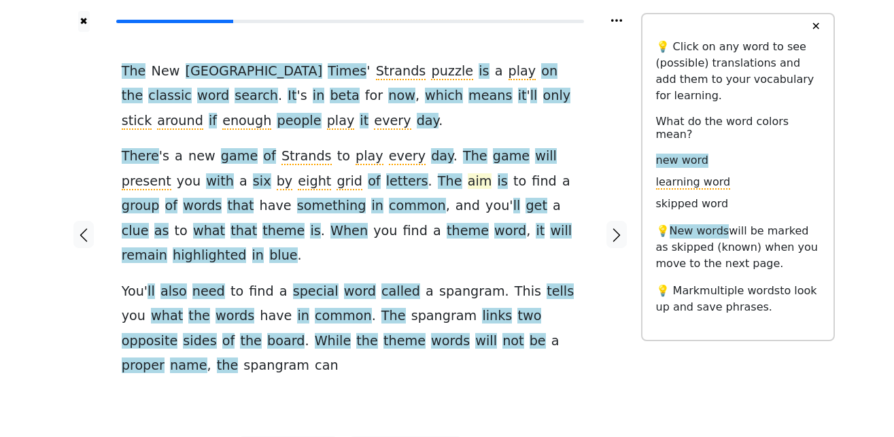
click at [468, 186] on span "aim" at bounding box center [480, 181] width 24 height 17
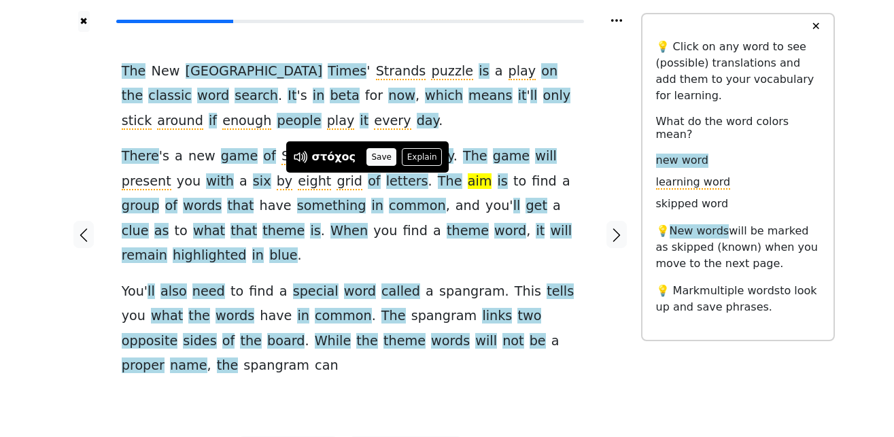
click at [368, 159] on button "Save" at bounding box center [381, 157] width 30 height 18
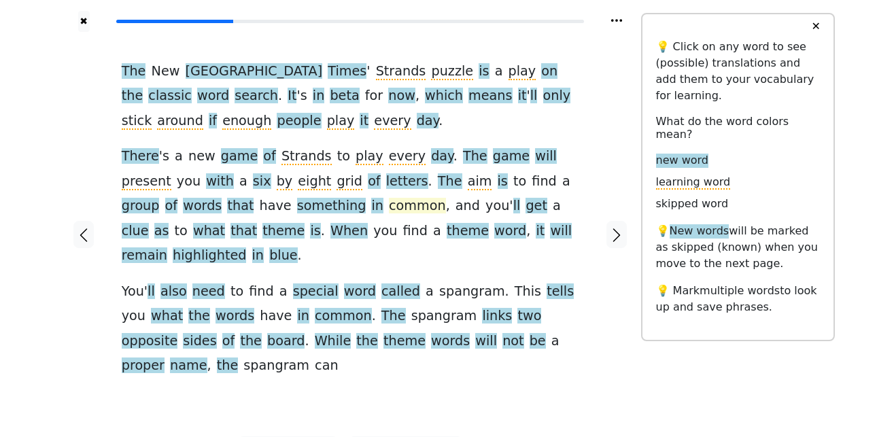
click at [389, 211] on span "common" at bounding box center [417, 206] width 57 height 17
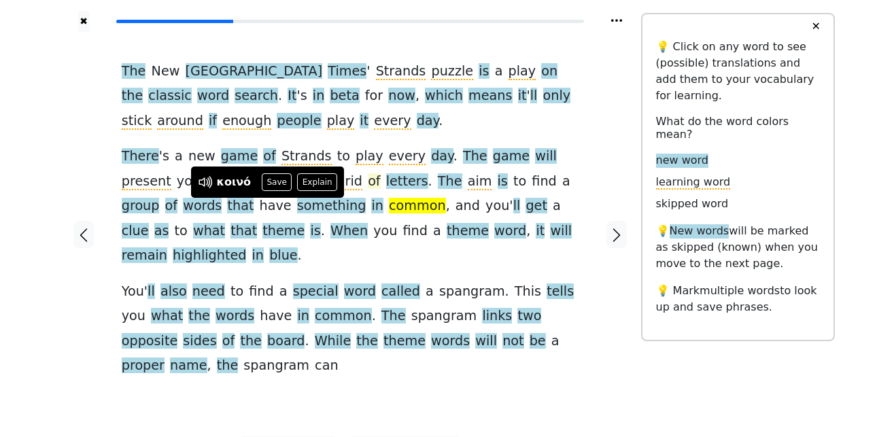
click at [270, 185] on button "Save" at bounding box center [277, 182] width 30 height 18
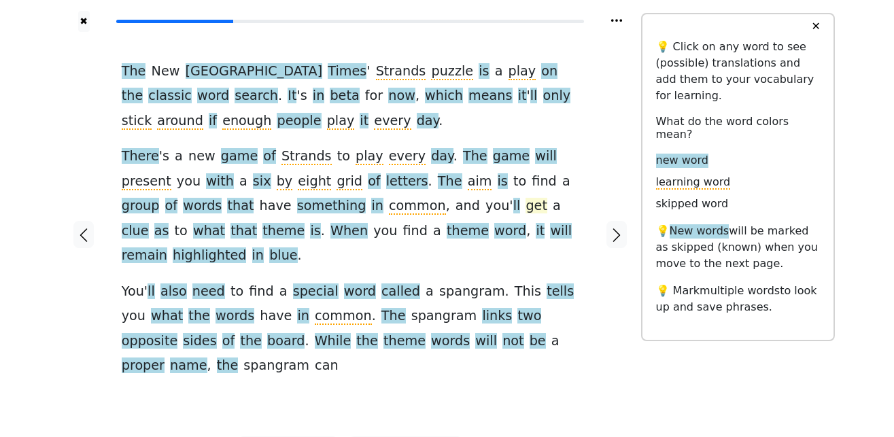
click at [525, 207] on span "get" at bounding box center [536, 206] width 22 height 17
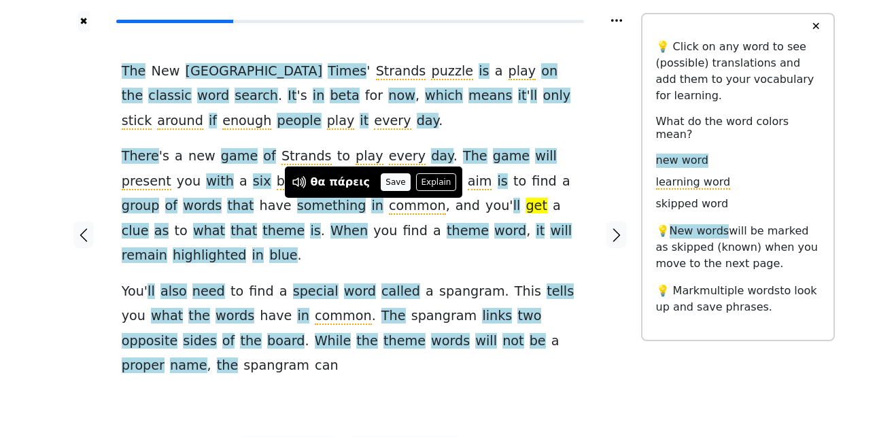
click at [382, 182] on button "Save" at bounding box center [396, 182] width 30 height 18
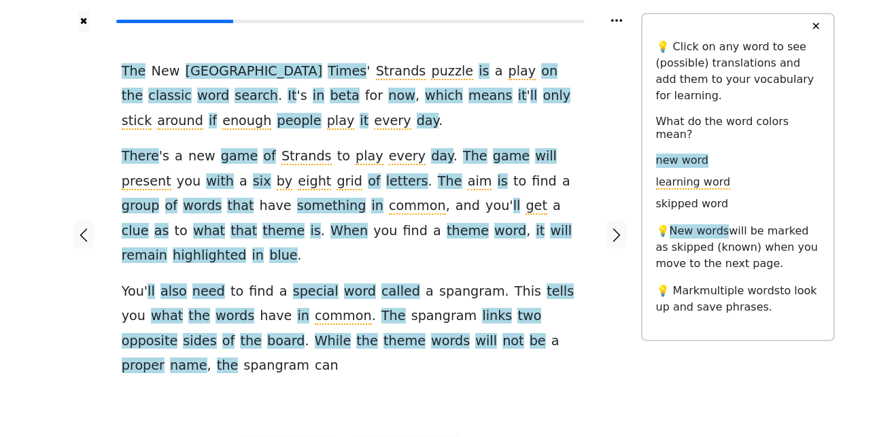
click at [149, 223] on span "clue" at bounding box center [135, 231] width 27 height 17
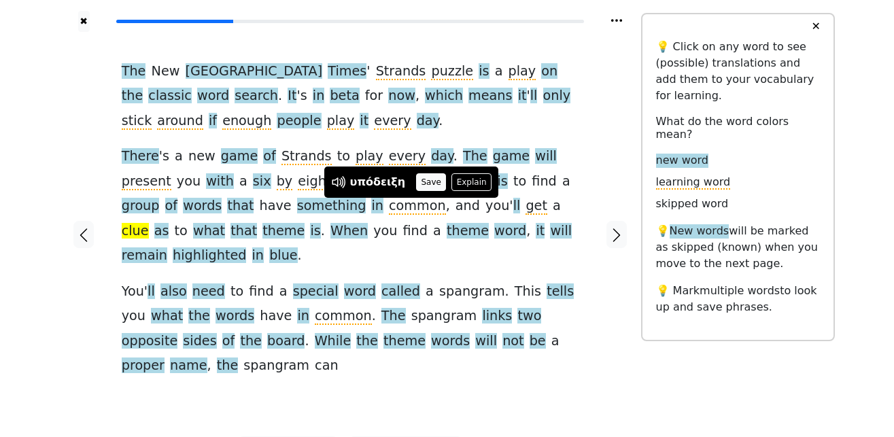
click at [423, 181] on button "Save" at bounding box center [431, 182] width 30 height 18
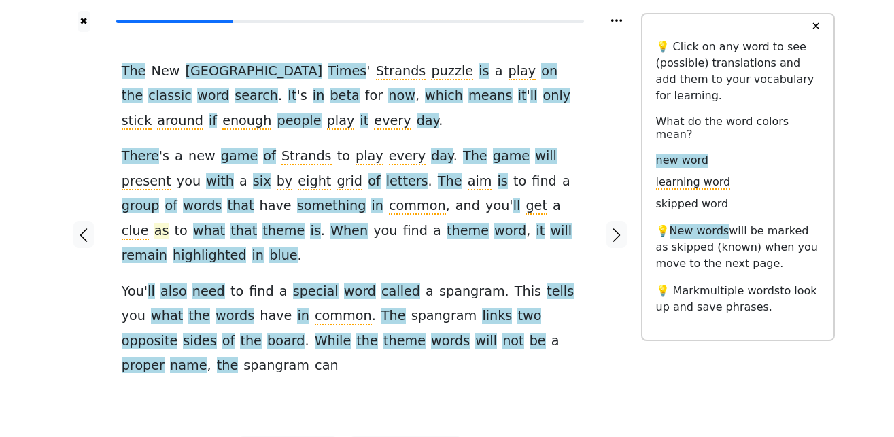
click at [169, 223] on span "as" at bounding box center [161, 231] width 15 height 17
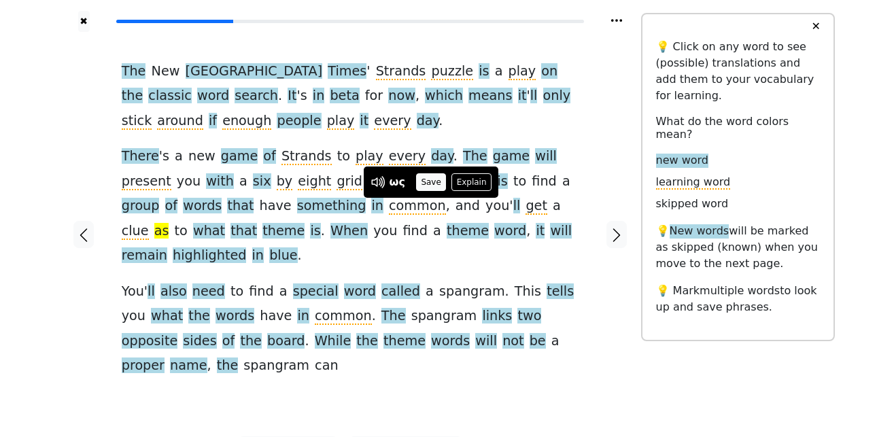
click at [429, 185] on button "Save" at bounding box center [431, 182] width 30 height 18
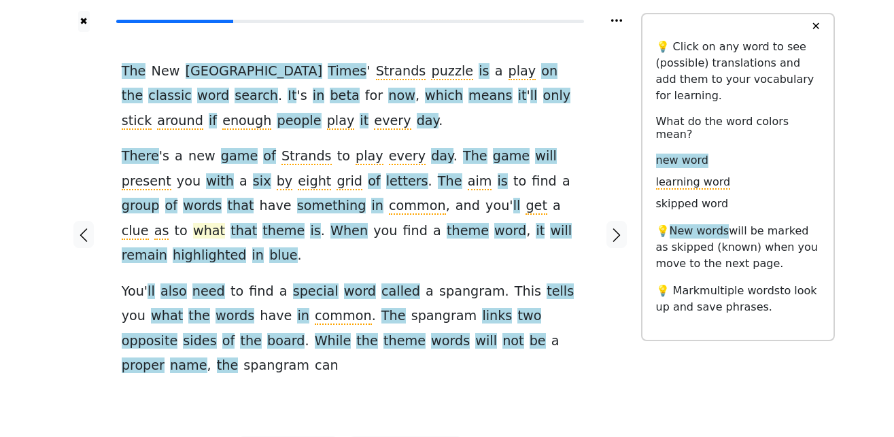
click at [225, 223] on span "what" at bounding box center [209, 231] width 32 height 17
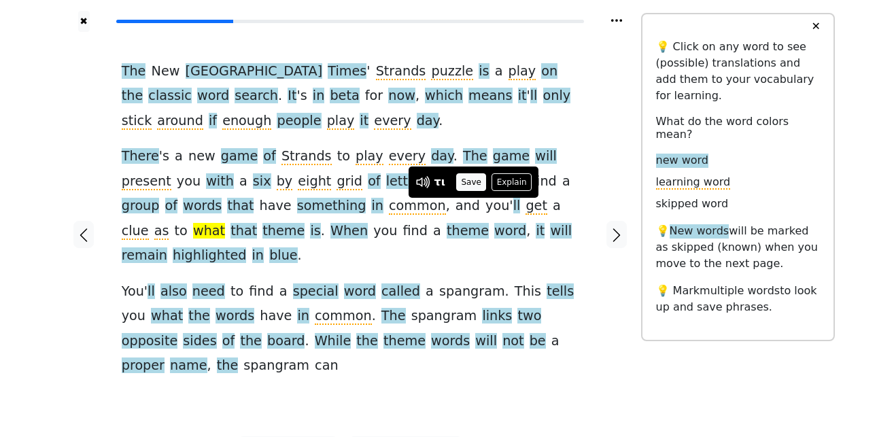
click at [475, 184] on button "Save" at bounding box center [471, 182] width 30 height 18
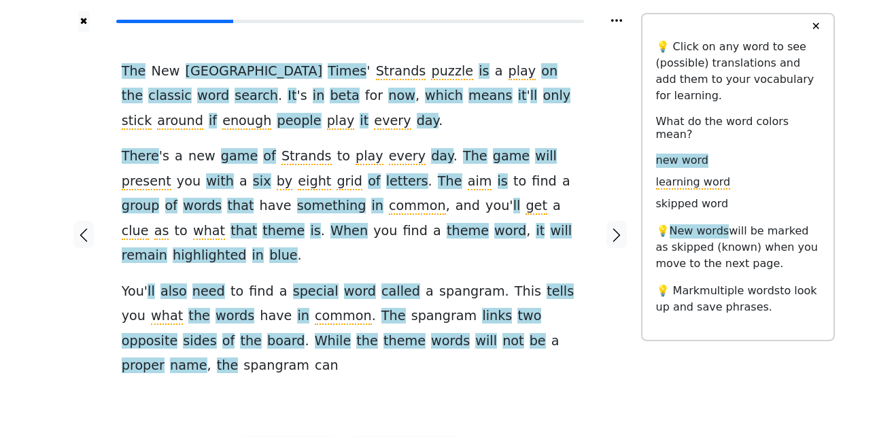
click at [257, 223] on span "that" at bounding box center [243, 231] width 27 height 17
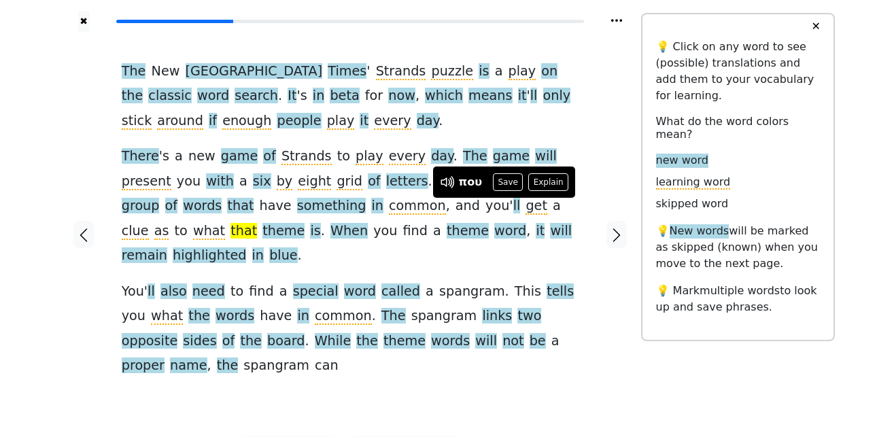
drag, startPoint x: 510, startPoint y: 177, endPoint x: 514, endPoint y: 194, distance: 17.5
click at [510, 177] on button "Save" at bounding box center [508, 182] width 30 height 18
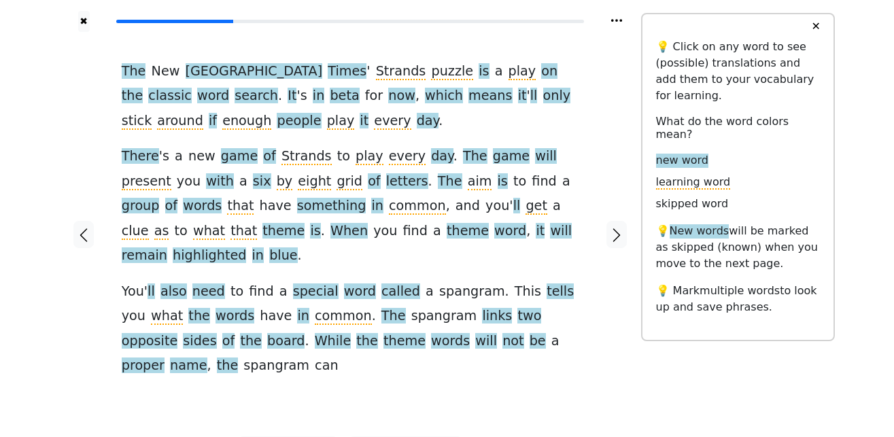
click at [304, 223] on span "theme" at bounding box center [283, 231] width 42 height 17
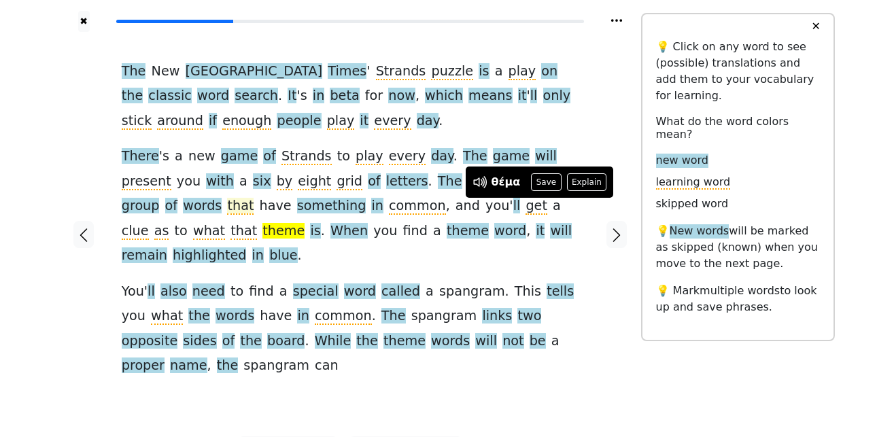
click at [546, 186] on button "Save" at bounding box center [546, 182] width 30 height 18
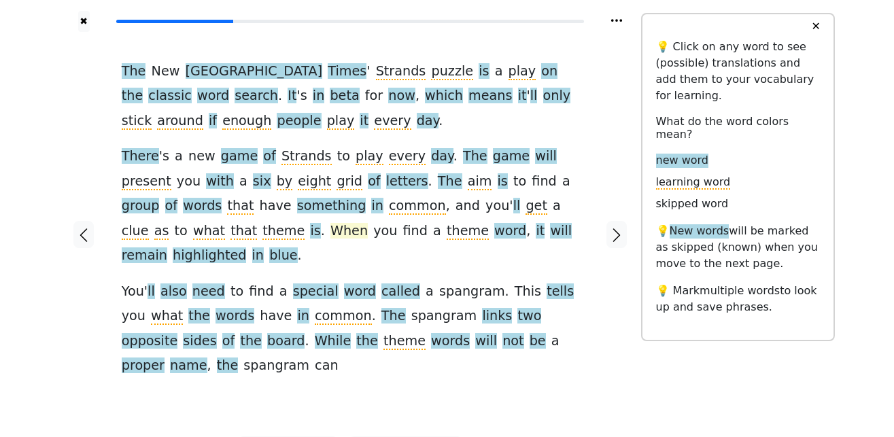
click at [330, 238] on span "When" at bounding box center [348, 231] width 37 height 17
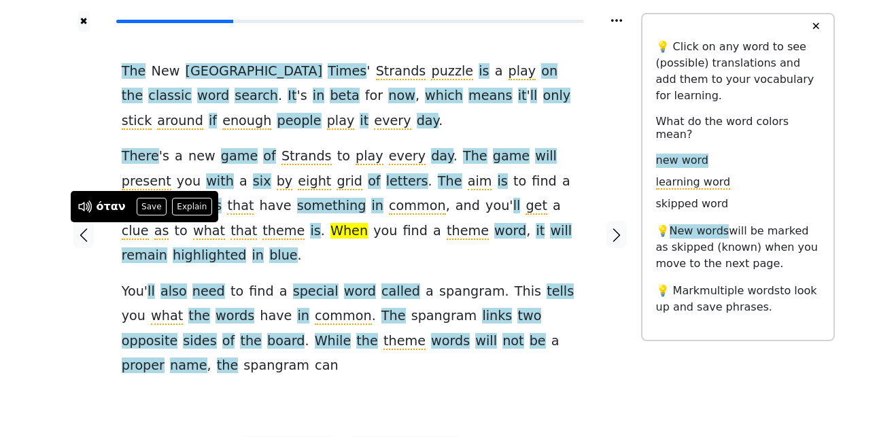
click at [151, 207] on button "Save" at bounding box center [152, 207] width 30 height 18
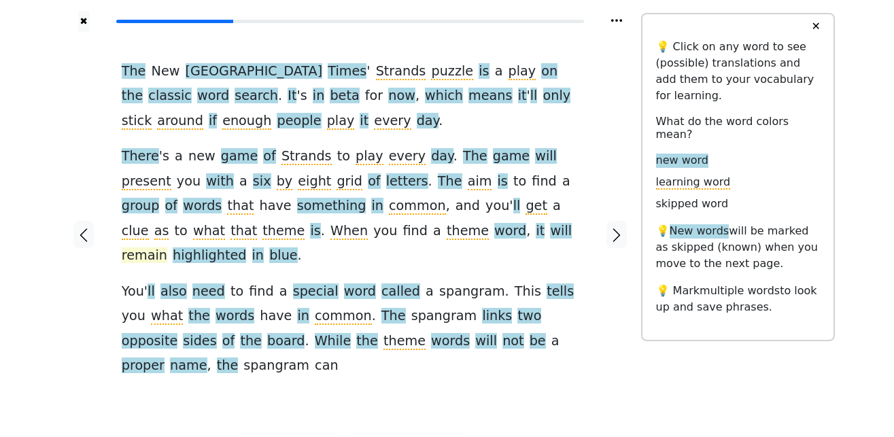
click at [167, 247] on span "remain" at bounding box center [145, 255] width 46 height 17
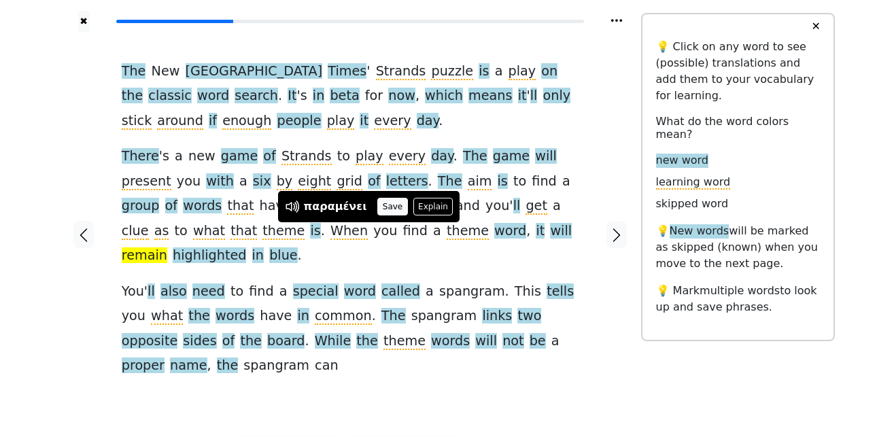
click at [383, 210] on button "Save" at bounding box center [392, 207] width 30 height 18
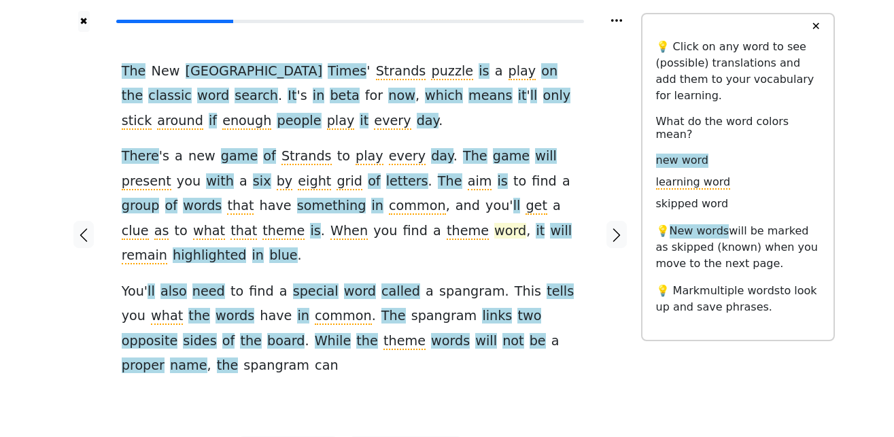
click at [494, 236] on span "word" at bounding box center [510, 231] width 32 height 17
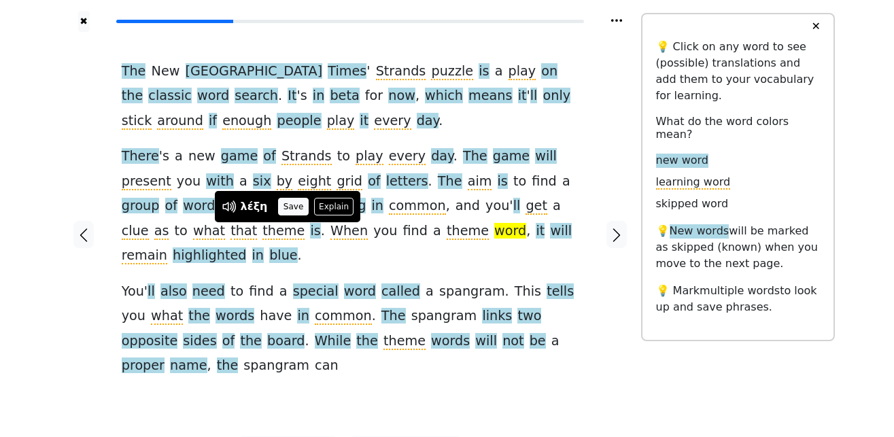
click at [290, 209] on button "Save" at bounding box center [293, 207] width 30 height 18
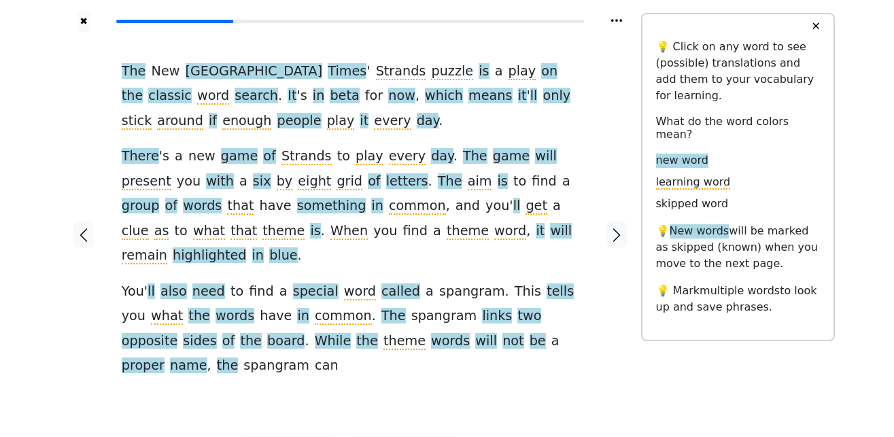
click at [246, 247] on span "highlighted" at bounding box center [209, 255] width 73 height 17
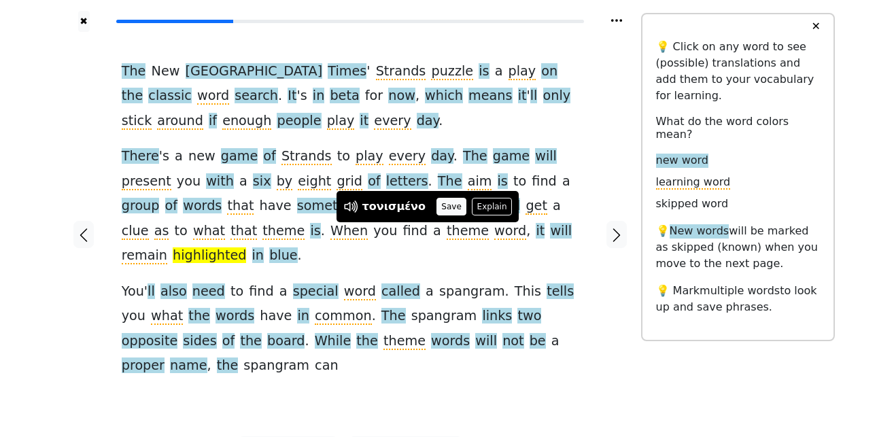
click at [437, 210] on button "Save" at bounding box center [451, 207] width 30 height 18
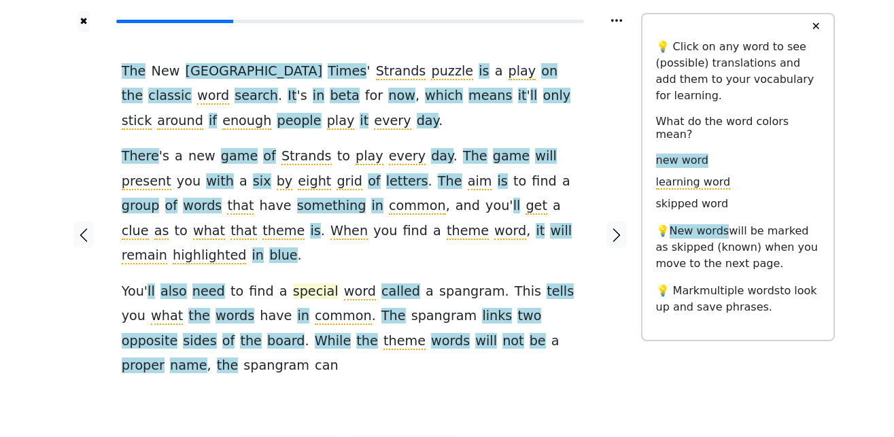
click at [293, 283] on span "special" at bounding box center [316, 291] width 46 height 17
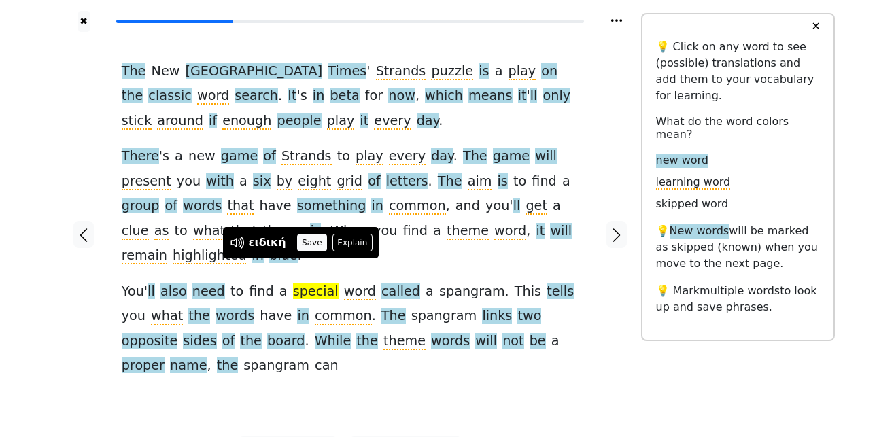
click at [306, 243] on button "Save" at bounding box center [312, 243] width 30 height 18
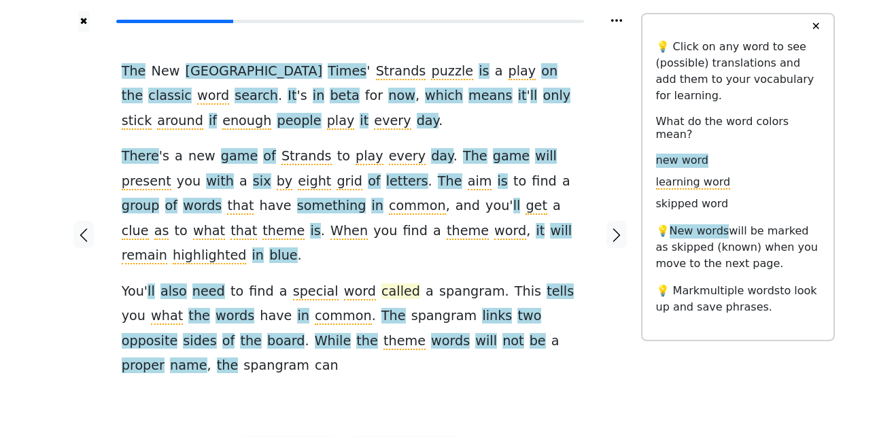
drag, startPoint x: 327, startPoint y: 258, endPoint x: 370, endPoint y: 267, distance: 44.4
click at [381, 283] on span "called" at bounding box center [400, 291] width 39 height 17
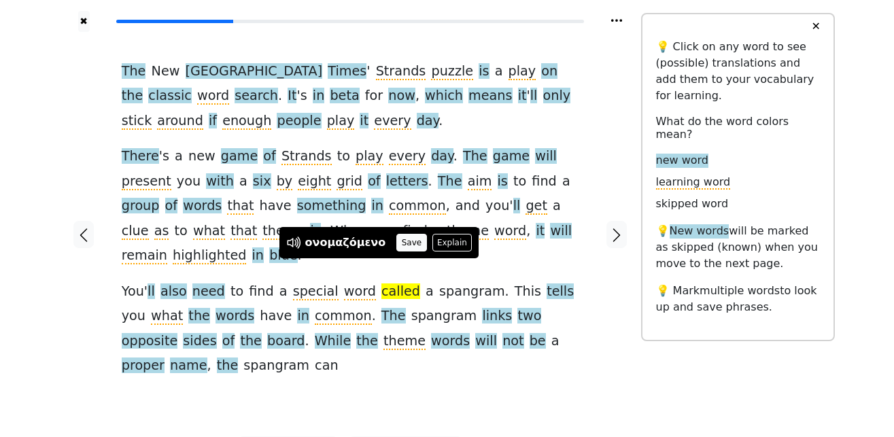
click at [396, 243] on button "Save" at bounding box center [411, 243] width 30 height 18
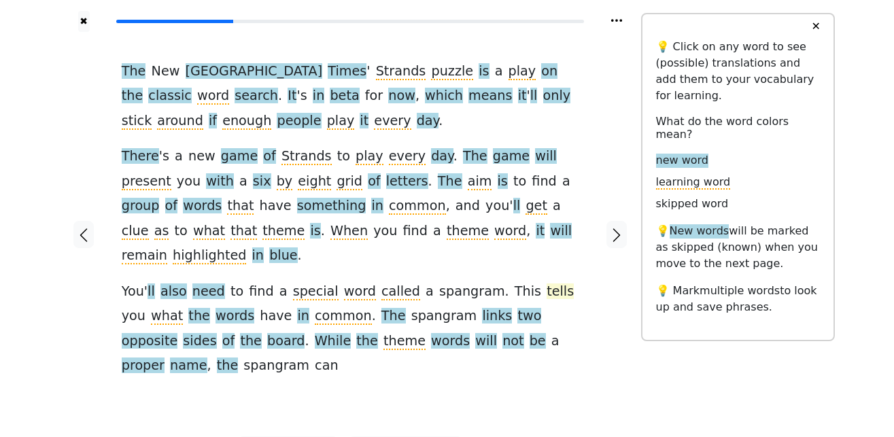
click at [546, 283] on span "tells" at bounding box center [559, 291] width 27 height 17
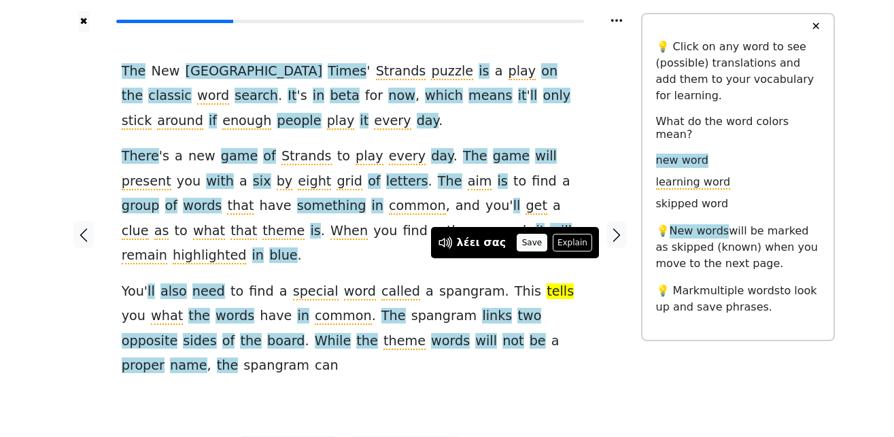
click at [519, 250] on button "Save" at bounding box center [531, 243] width 30 height 18
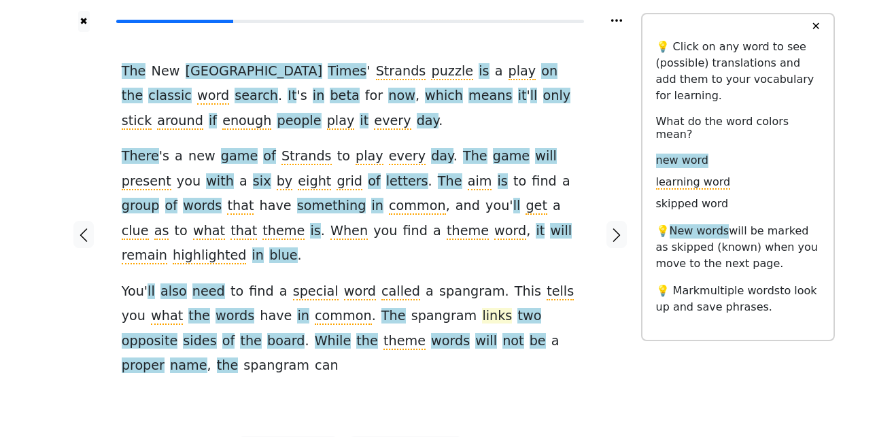
click at [482, 308] on span "links" at bounding box center [497, 316] width 30 height 17
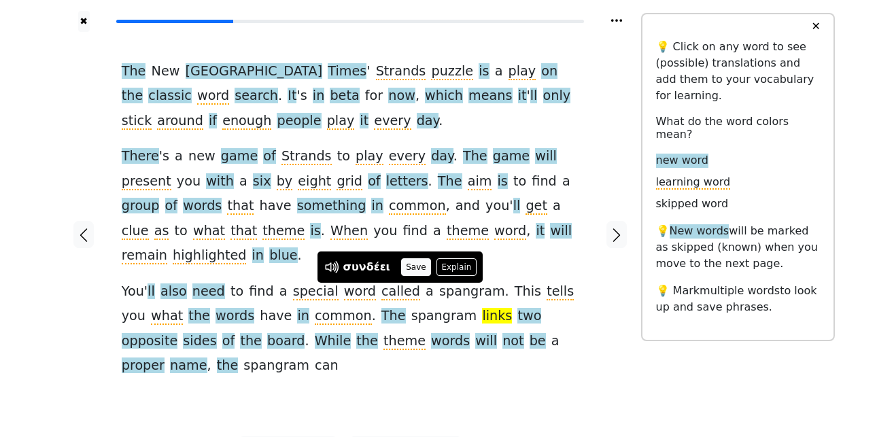
click at [415, 266] on button "Save" at bounding box center [416, 267] width 30 height 18
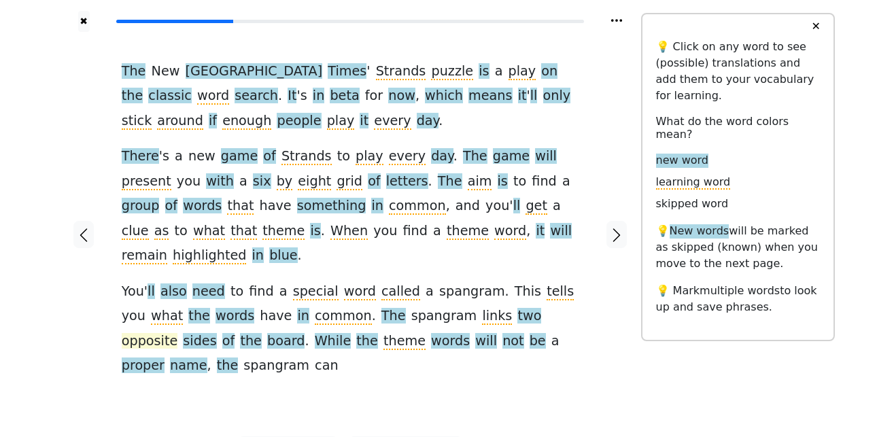
click at [178, 333] on span "opposite" at bounding box center [150, 341] width 56 height 17
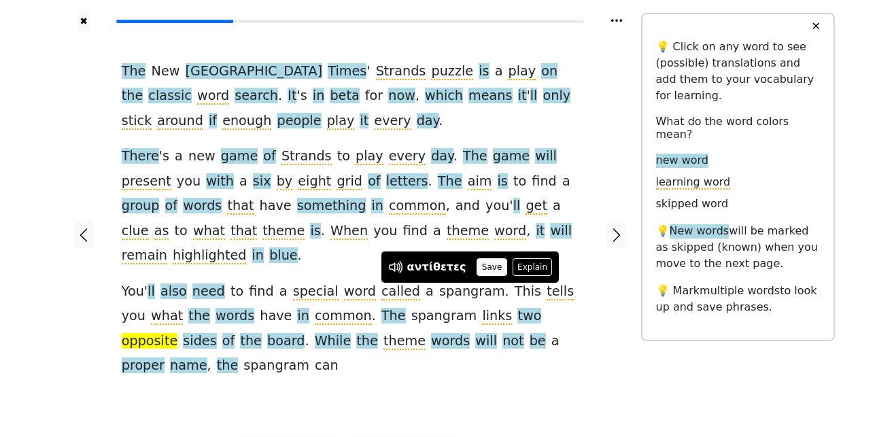
click at [476, 266] on button "Save" at bounding box center [491, 267] width 30 height 18
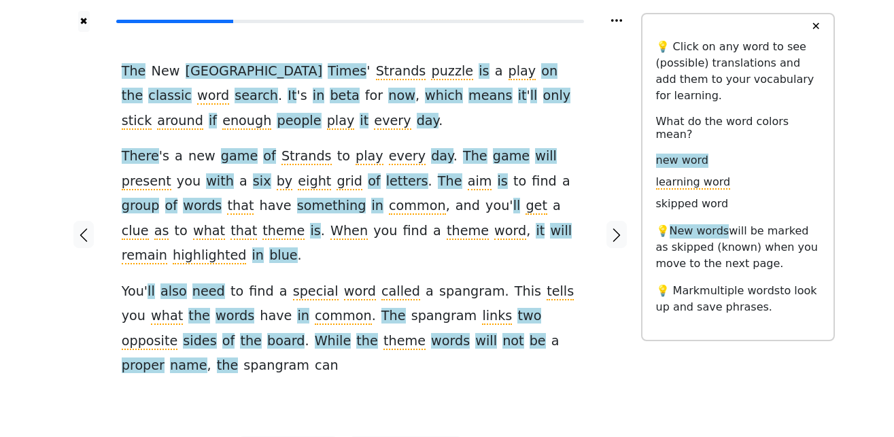
click at [216, 333] on span "sides" at bounding box center [199, 341] width 33 height 17
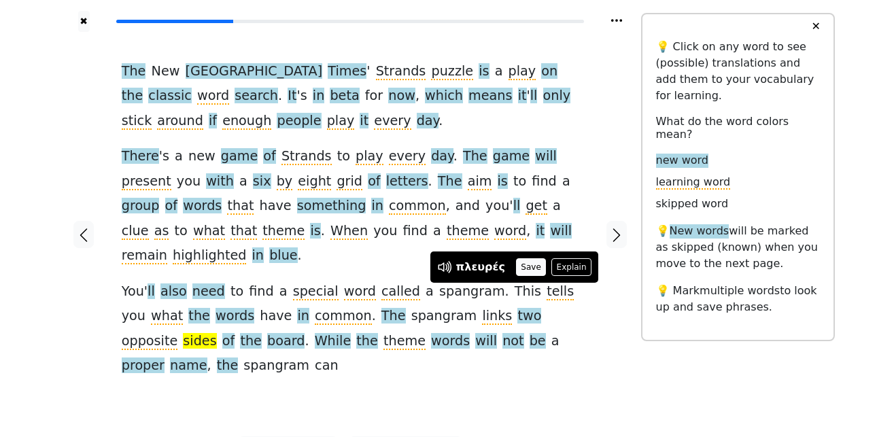
click at [518, 268] on button "Save" at bounding box center [531, 267] width 30 height 18
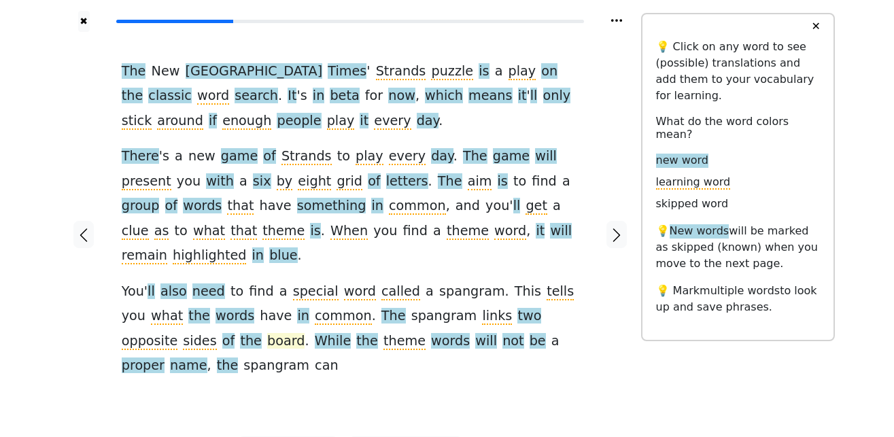
click at [267, 333] on span "board" at bounding box center [285, 341] width 37 height 17
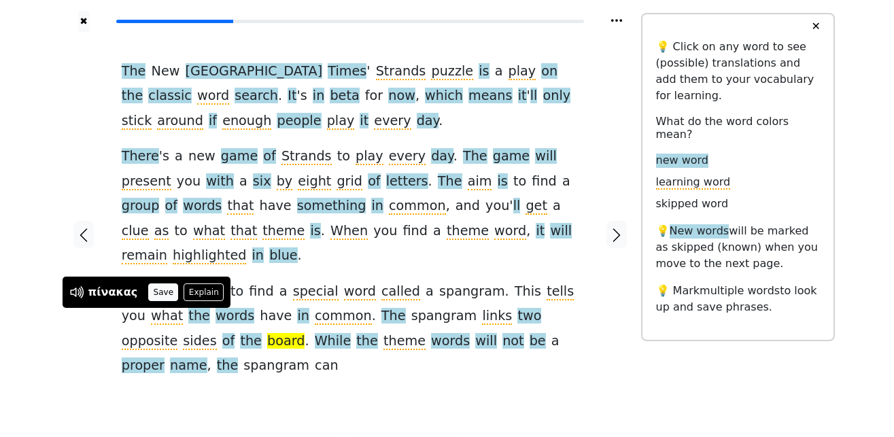
click at [160, 297] on button "Save" at bounding box center [163, 292] width 30 height 18
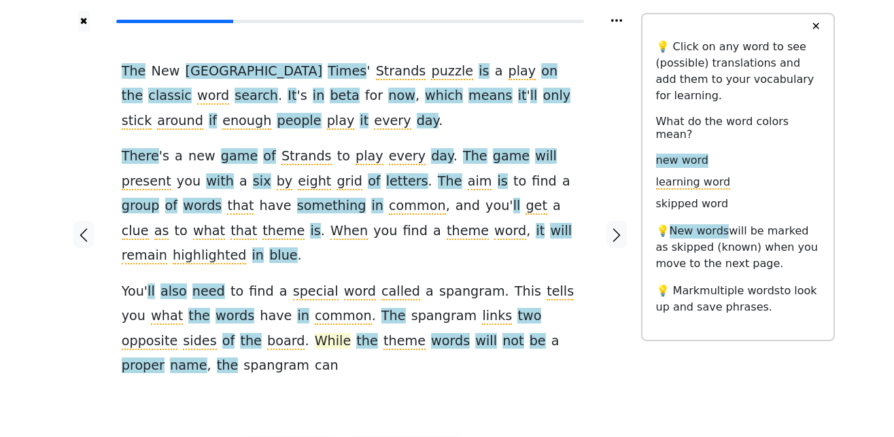
click at [315, 333] on span "While" at bounding box center [333, 341] width 37 height 17
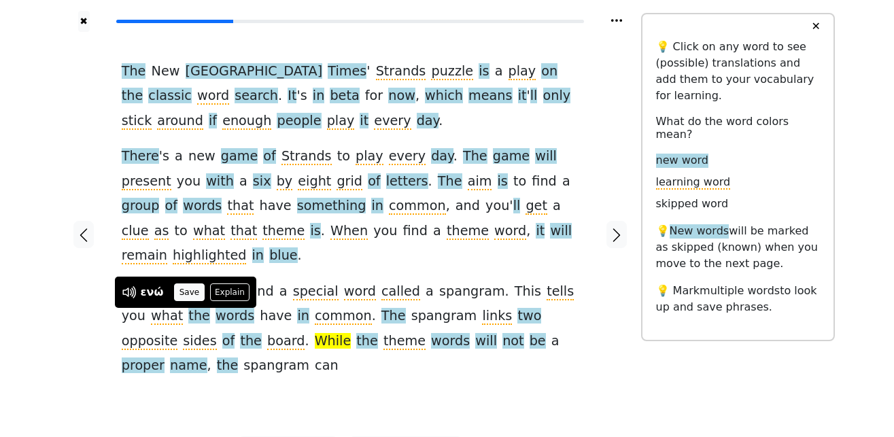
click at [186, 292] on button "Save" at bounding box center [189, 292] width 30 height 18
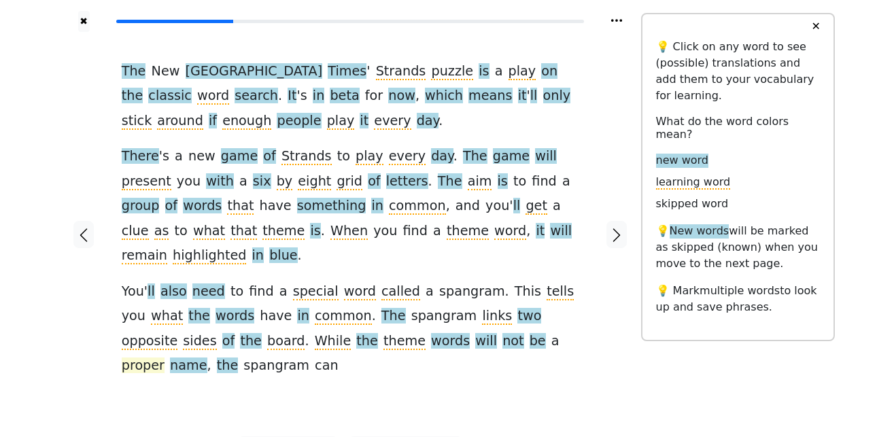
click at [164, 357] on span "proper" at bounding box center [143, 365] width 43 height 17
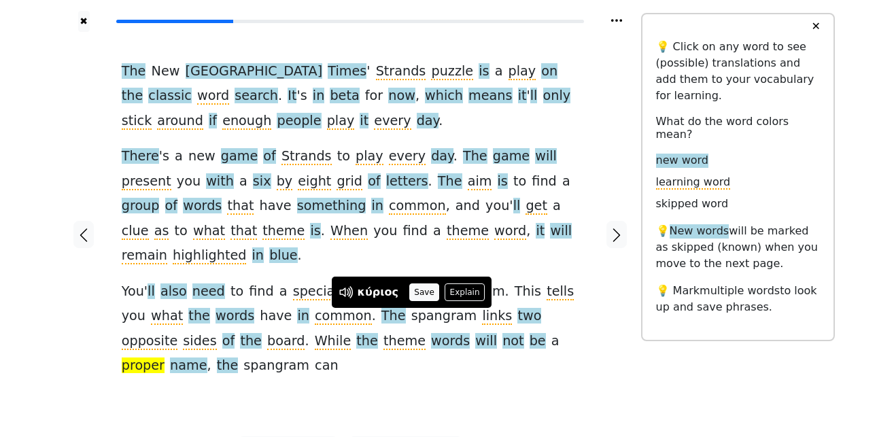
click at [419, 296] on button "Save" at bounding box center [424, 292] width 30 height 18
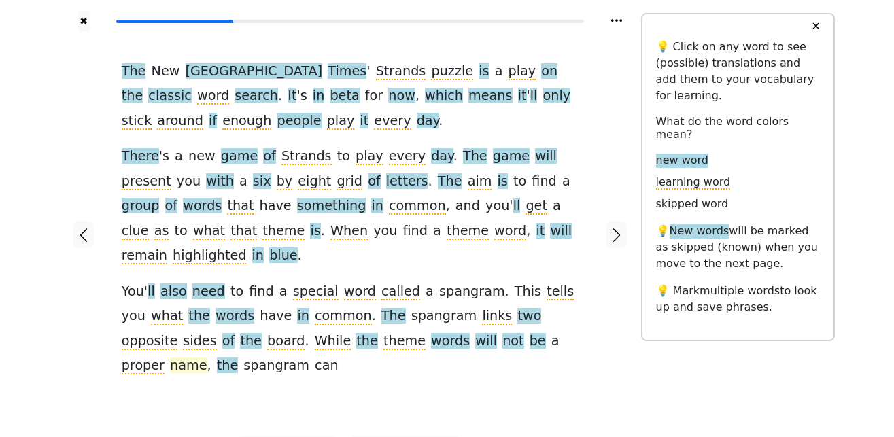
click at [207, 357] on span "name" at bounding box center [188, 365] width 37 height 17
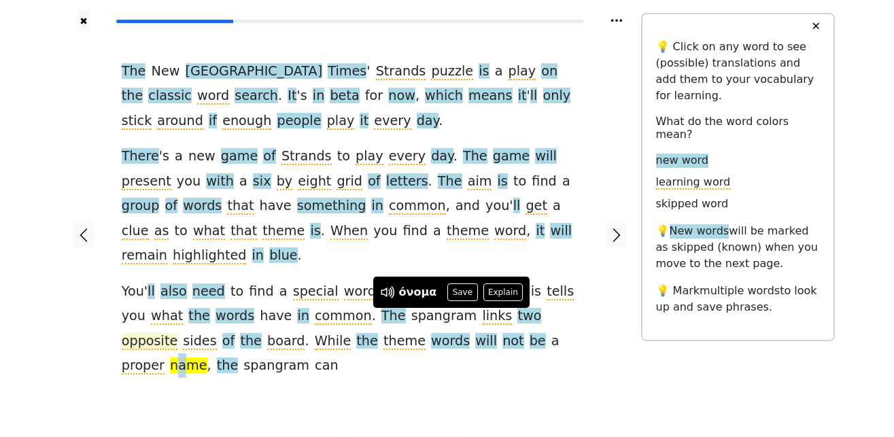
click at [458, 292] on button "Save" at bounding box center [462, 292] width 30 height 18
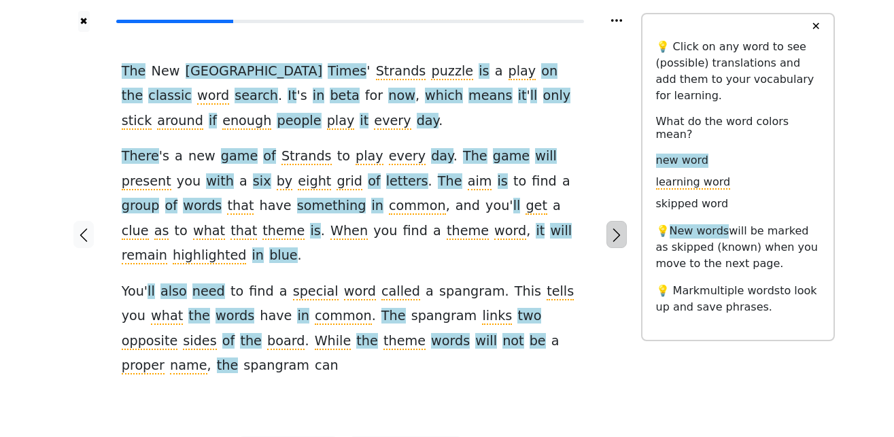
click at [619, 228] on icon "button" at bounding box center [616, 235] width 7 height 14
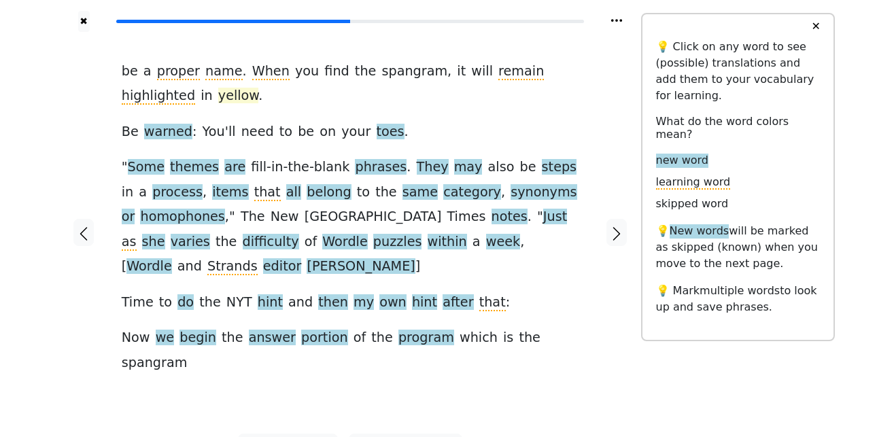
click at [218, 101] on span "yellow" at bounding box center [238, 96] width 41 height 17
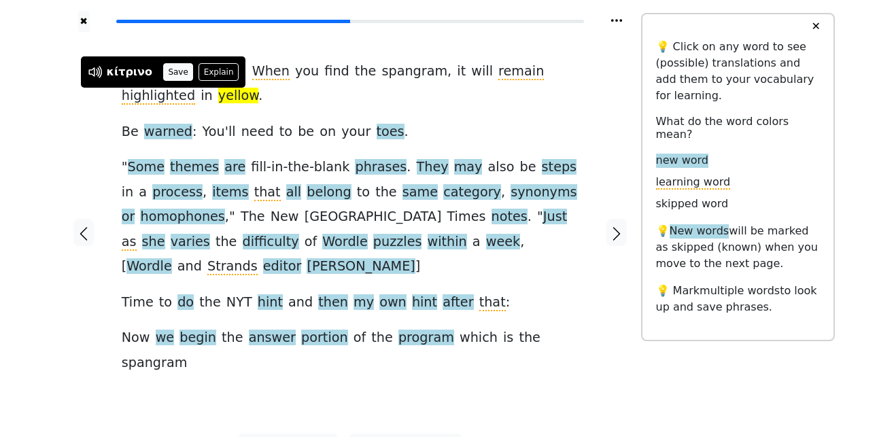
click at [163, 73] on button "Save" at bounding box center [178, 72] width 30 height 18
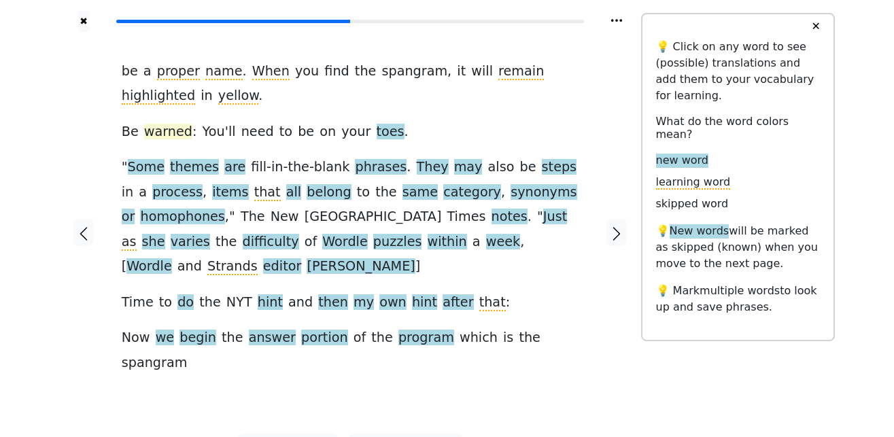
click at [152, 139] on span "warned" at bounding box center [168, 132] width 48 height 17
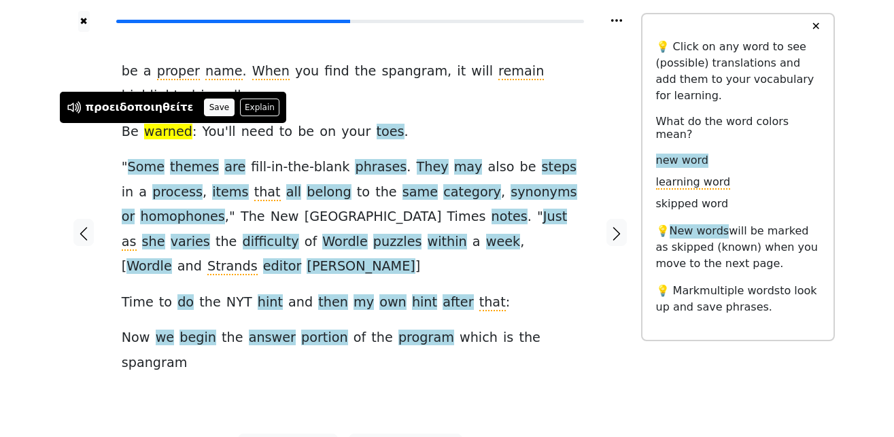
click at [204, 110] on button "Save" at bounding box center [219, 108] width 30 height 18
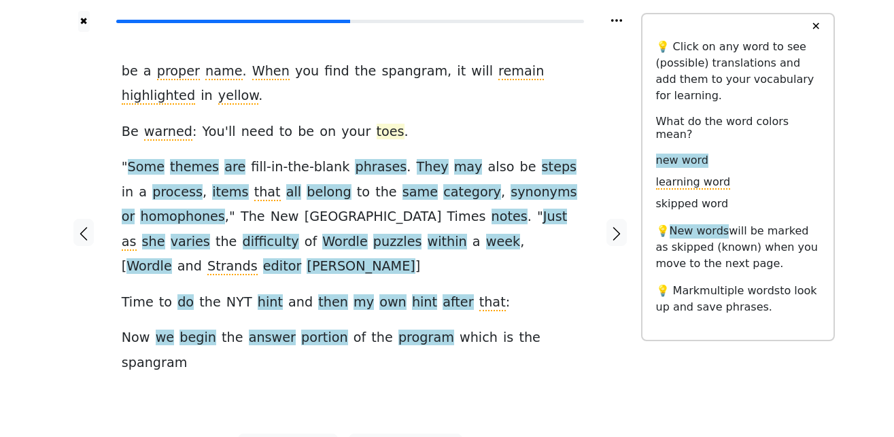
click at [376, 136] on span "toes" at bounding box center [390, 132] width 28 height 17
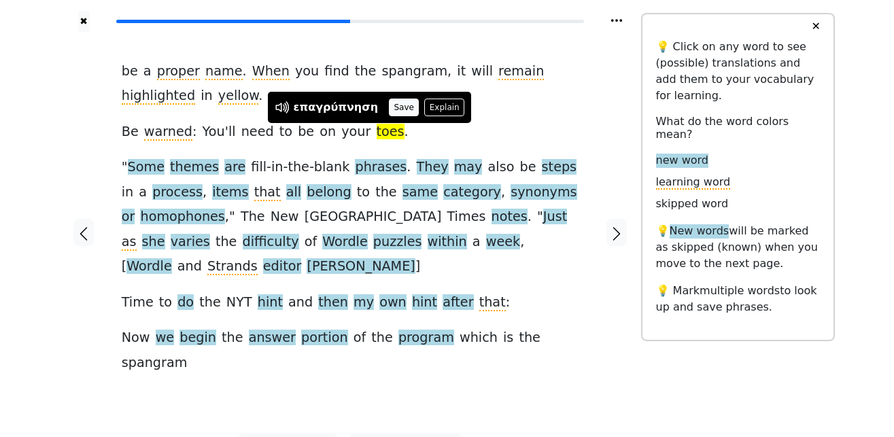
click at [389, 112] on button "Save" at bounding box center [404, 108] width 30 height 18
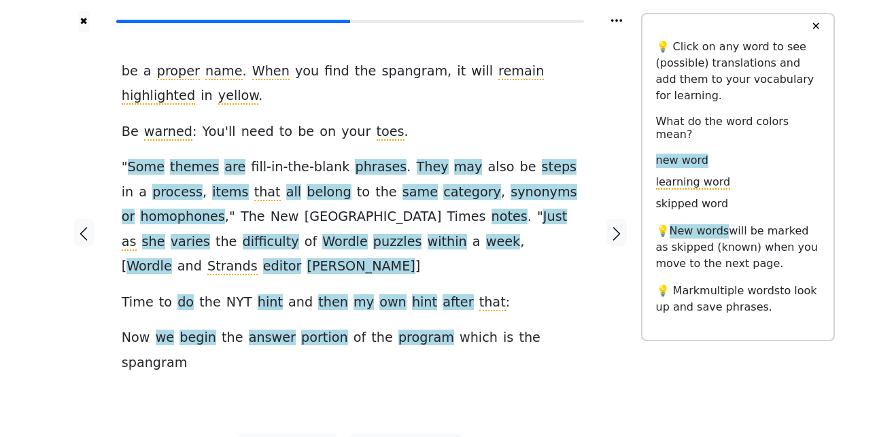
click at [93, 166] on div at bounding box center [84, 233] width 48 height 402
click at [144, 164] on span "Some" at bounding box center [146, 167] width 37 height 17
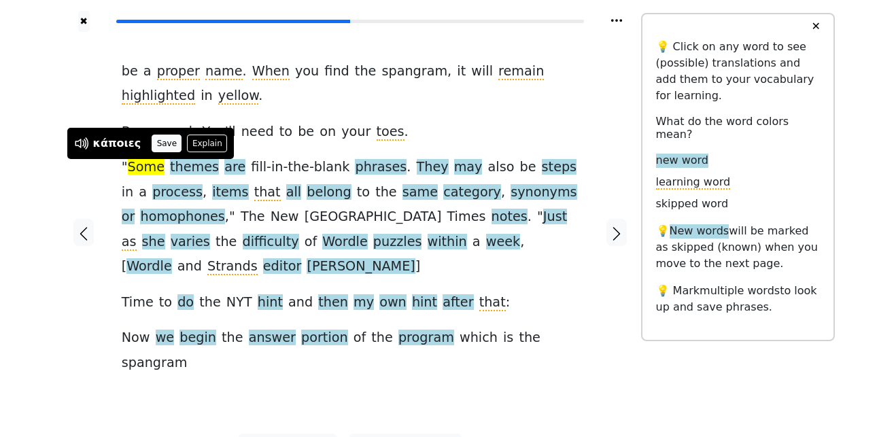
click at [156, 138] on button "Save" at bounding box center [167, 144] width 30 height 18
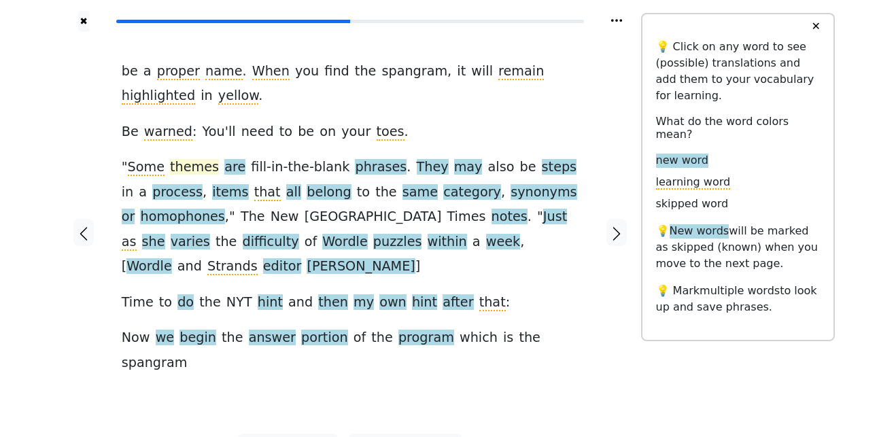
click at [173, 169] on span "themes" at bounding box center [194, 167] width 49 height 17
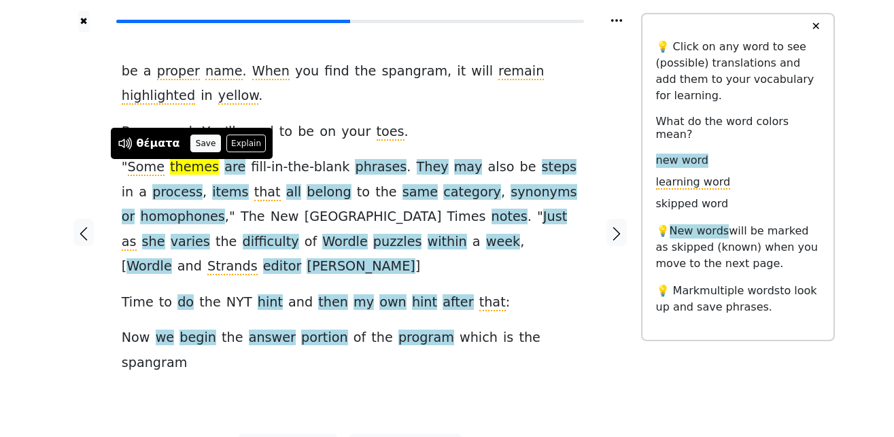
click at [190, 142] on button "Save" at bounding box center [205, 144] width 30 height 18
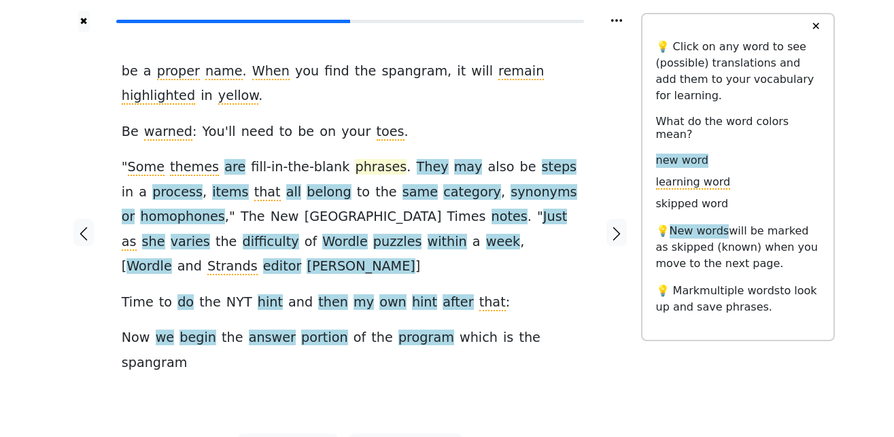
click at [355, 171] on span "phrases" at bounding box center [381, 167] width 52 height 17
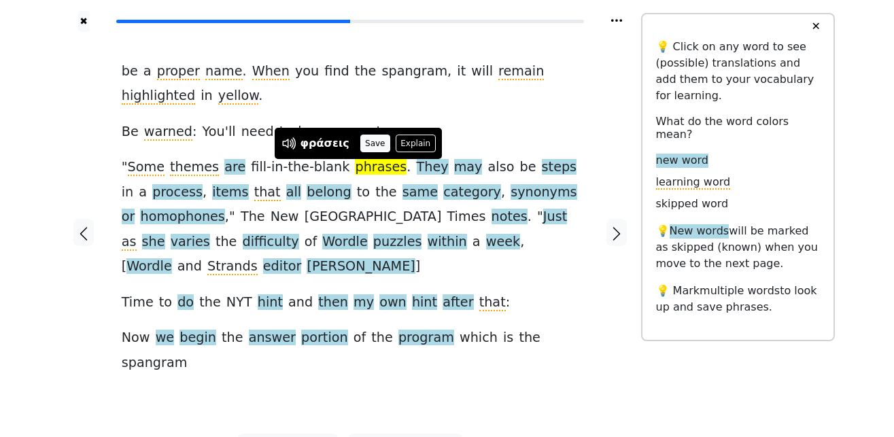
click at [370, 139] on button "Save" at bounding box center [375, 144] width 30 height 18
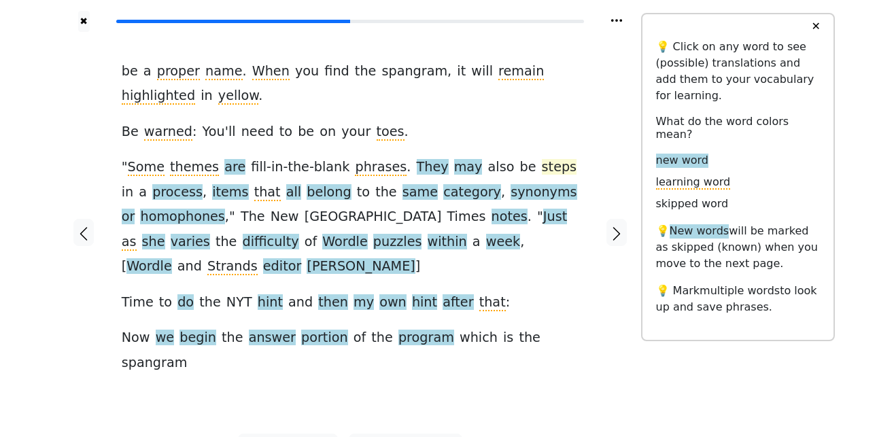
click at [542, 169] on span "steps" at bounding box center [559, 167] width 35 height 17
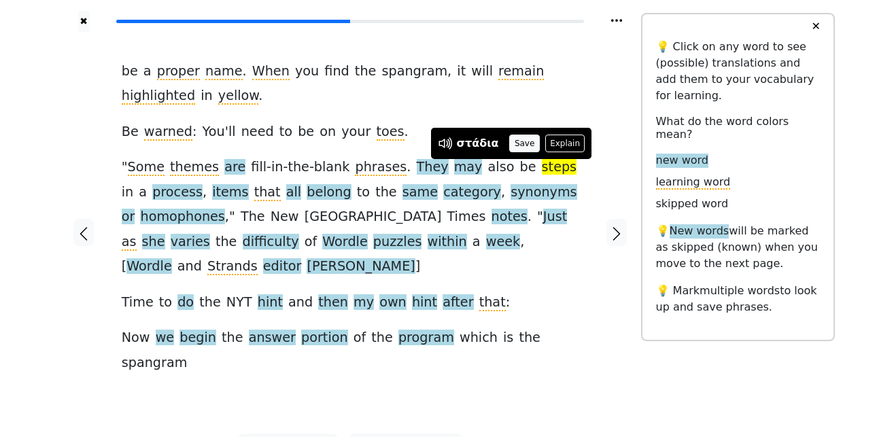
click at [515, 143] on button "Save" at bounding box center [524, 144] width 30 height 18
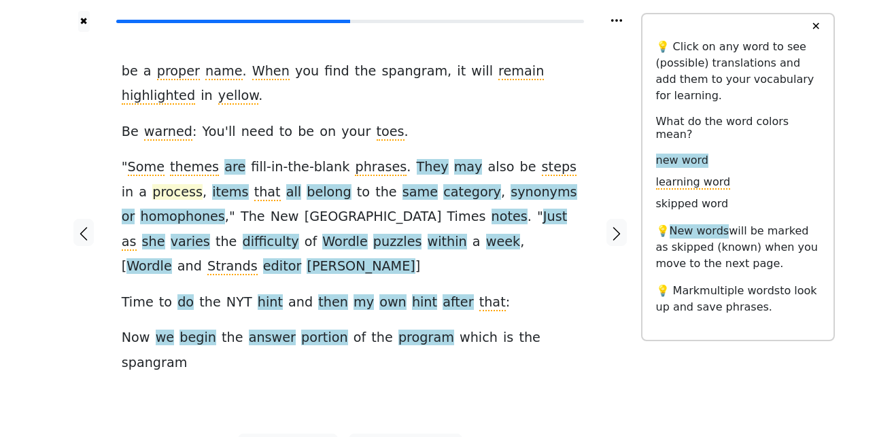
click at [152, 192] on span "process" at bounding box center [177, 192] width 50 height 17
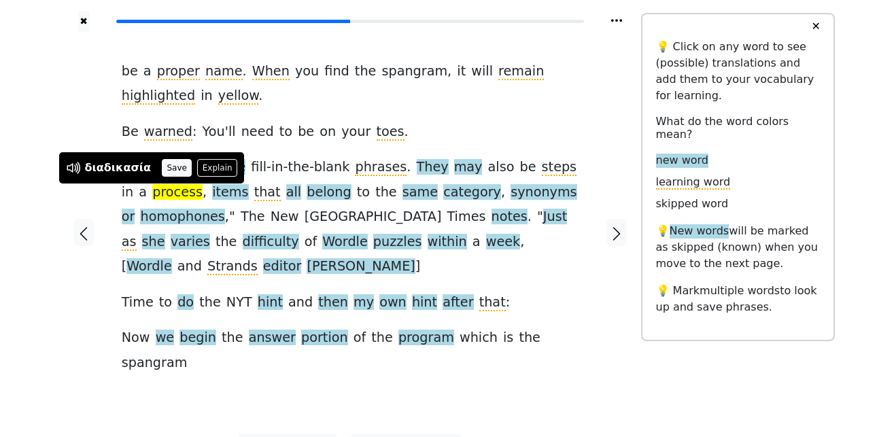
click at [168, 167] on button "Save" at bounding box center [177, 168] width 30 height 18
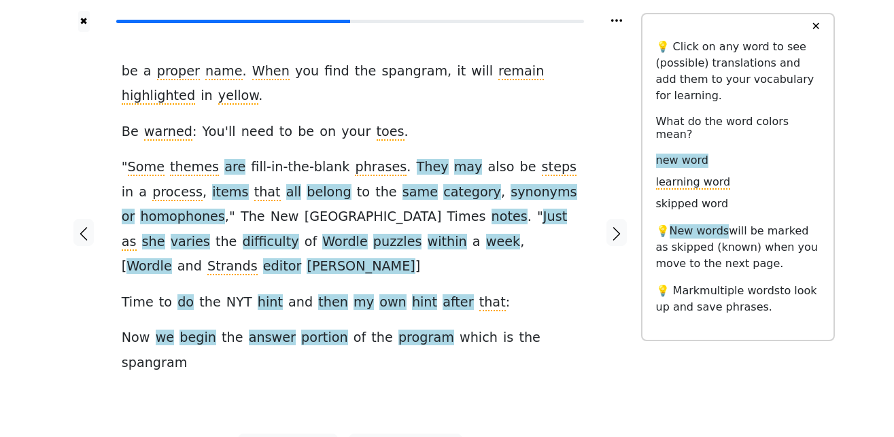
click at [207, 192] on span at bounding box center [209, 192] width 5 height 17
click at [212, 192] on span "items" at bounding box center [230, 192] width 36 height 17
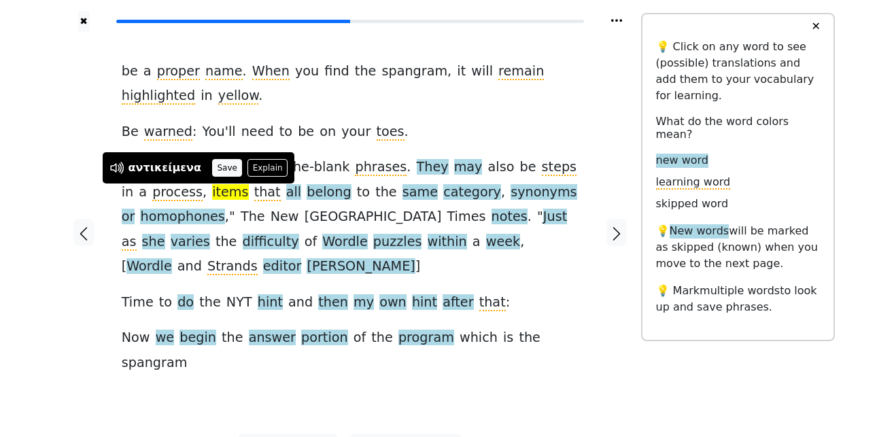
click at [212, 166] on button "Save" at bounding box center [227, 168] width 30 height 18
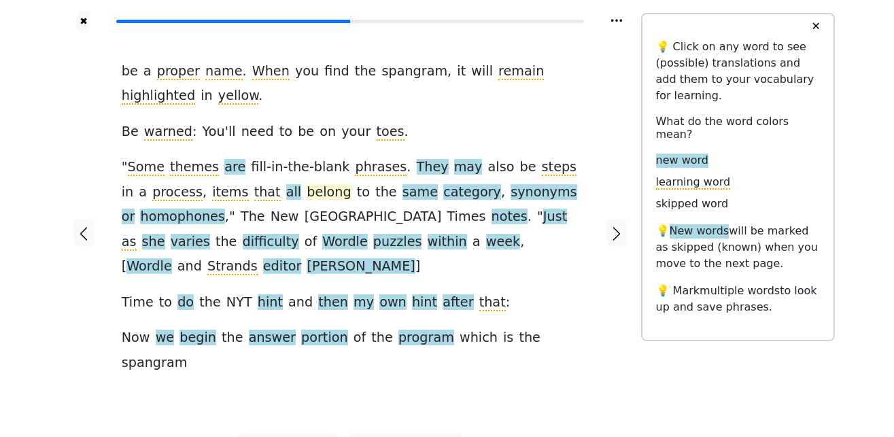
click at [306, 192] on span "belong" at bounding box center [328, 192] width 44 height 17
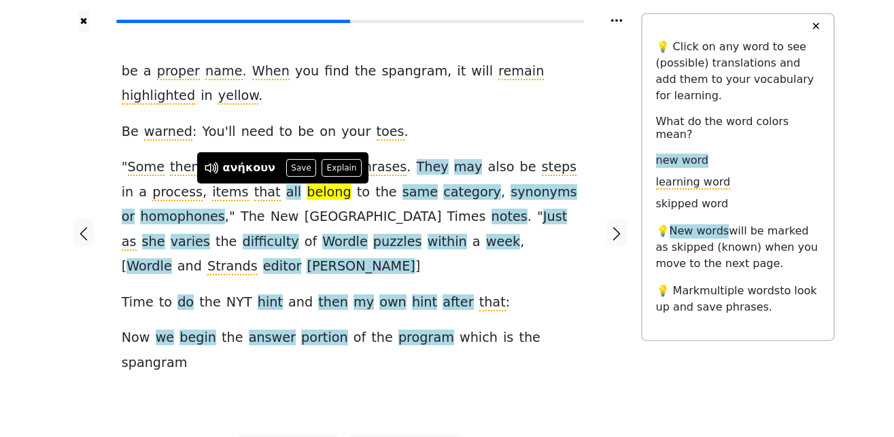
drag, startPoint x: 292, startPoint y: 166, endPoint x: 296, endPoint y: 173, distance: 8.3
click at [294, 166] on button "Save" at bounding box center [301, 168] width 30 height 18
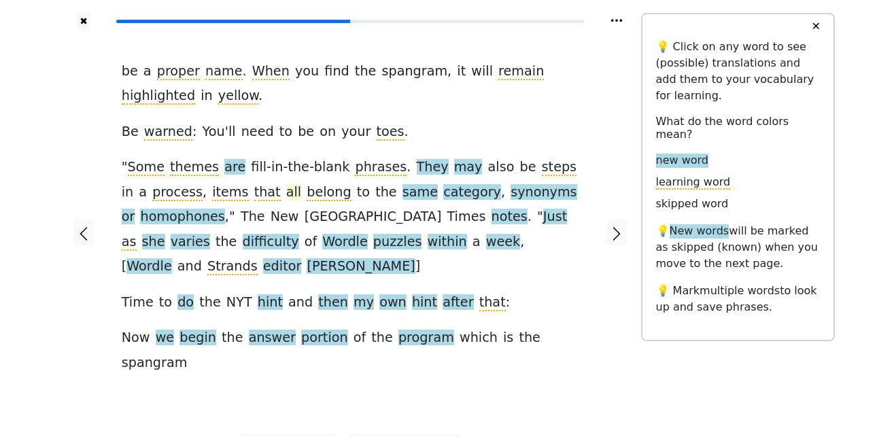
click at [286, 192] on span "all" at bounding box center [293, 192] width 15 height 17
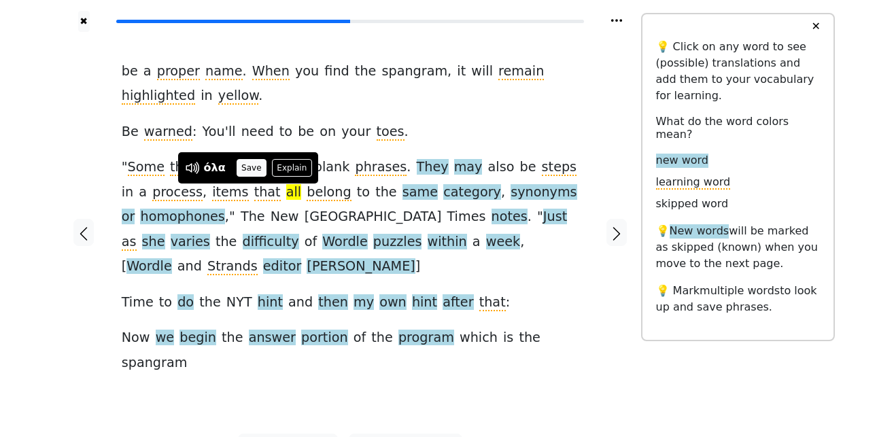
click at [249, 171] on button "Save" at bounding box center [251, 168] width 30 height 18
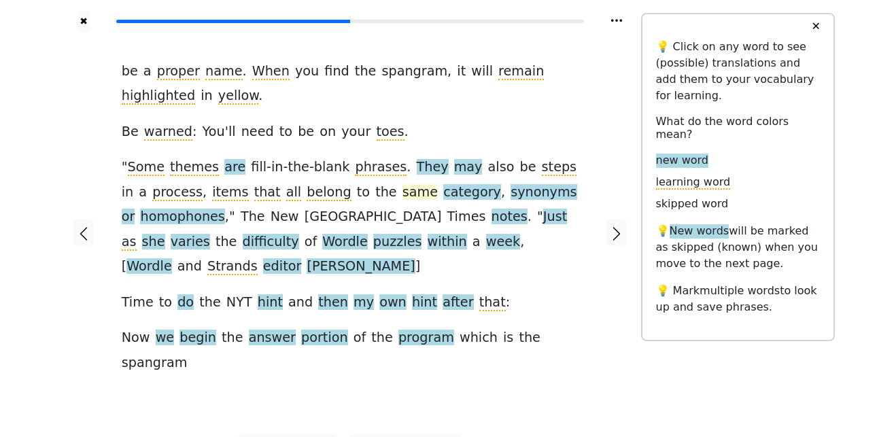
click at [402, 192] on span "same" at bounding box center [419, 192] width 35 height 17
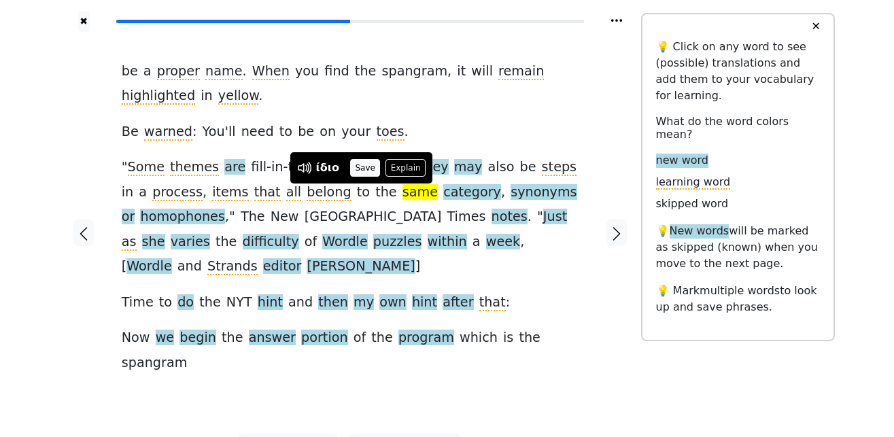
click at [361, 170] on button "Save" at bounding box center [365, 168] width 30 height 18
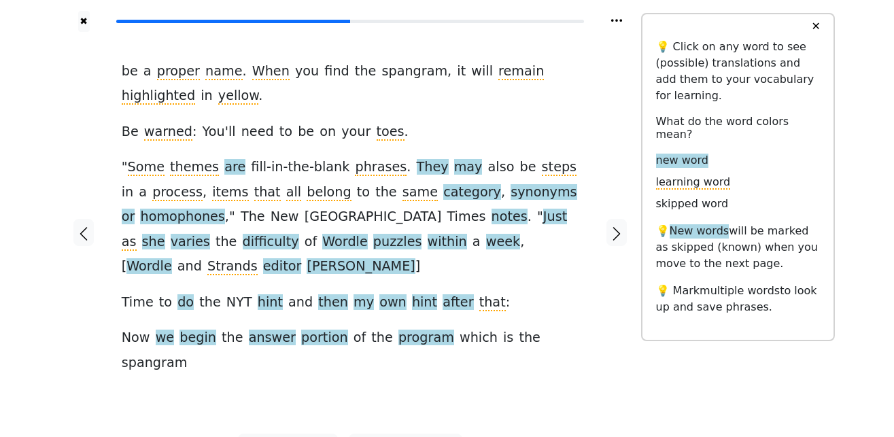
click at [443, 196] on span "category" at bounding box center [472, 192] width 58 height 17
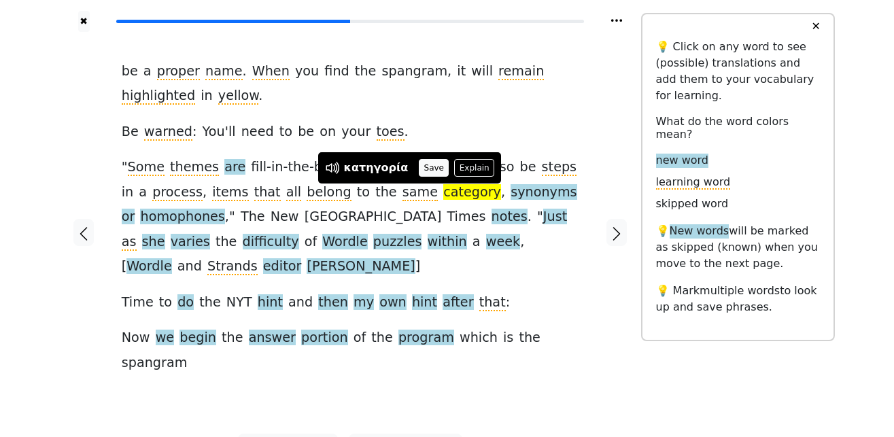
click at [423, 169] on button "Save" at bounding box center [434, 168] width 30 height 18
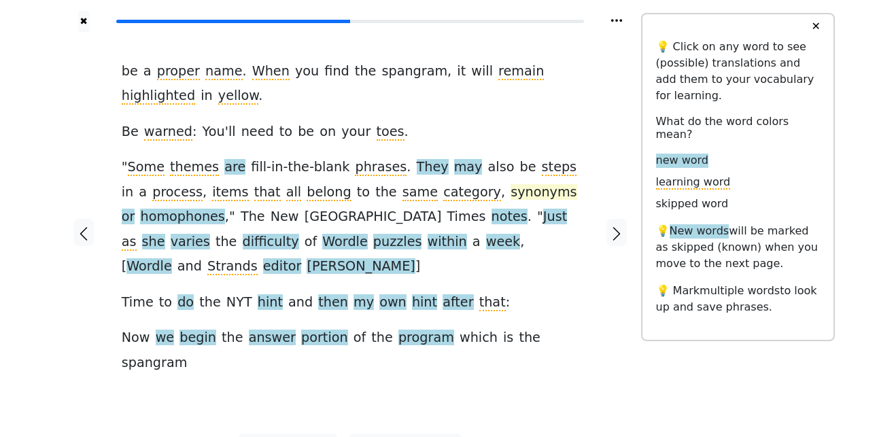
click at [510, 196] on span "synonyms" at bounding box center [543, 192] width 66 height 17
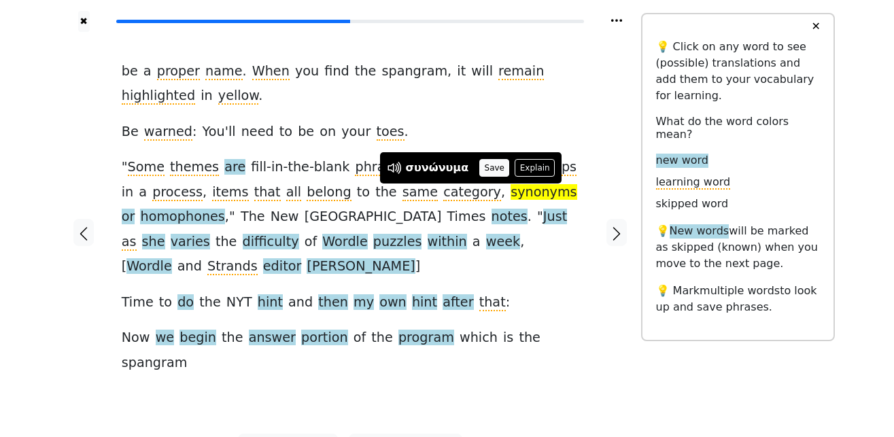
click at [490, 167] on button "Save" at bounding box center [494, 168] width 30 height 18
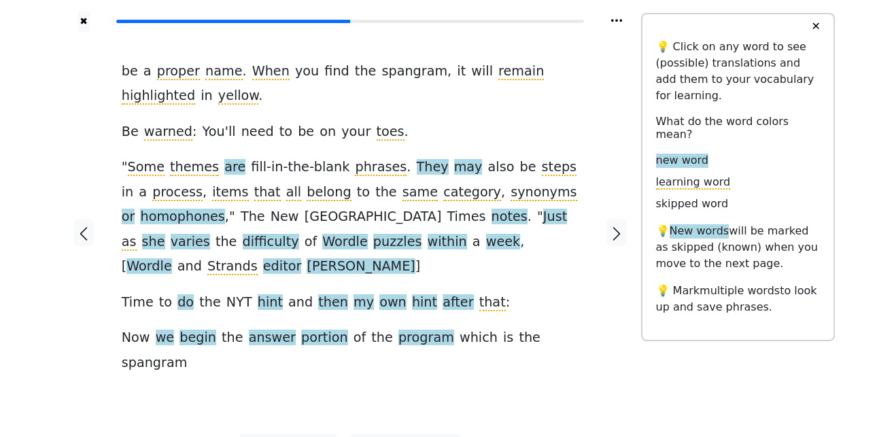
click at [510, 194] on div "be a proper name . When you find the spangram , it will remain highlighted in y…" at bounding box center [350, 217] width 457 height 316
click at [454, 172] on span "may" at bounding box center [468, 167] width 29 height 17
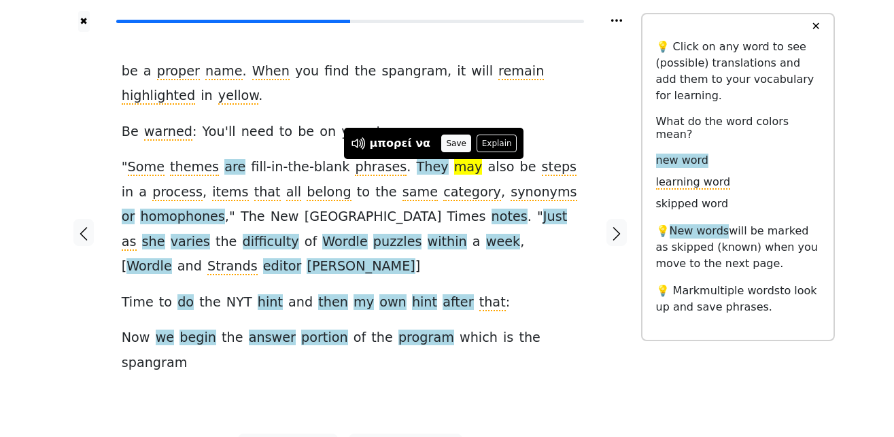
click at [443, 145] on button "Save" at bounding box center [456, 144] width 30 height 18
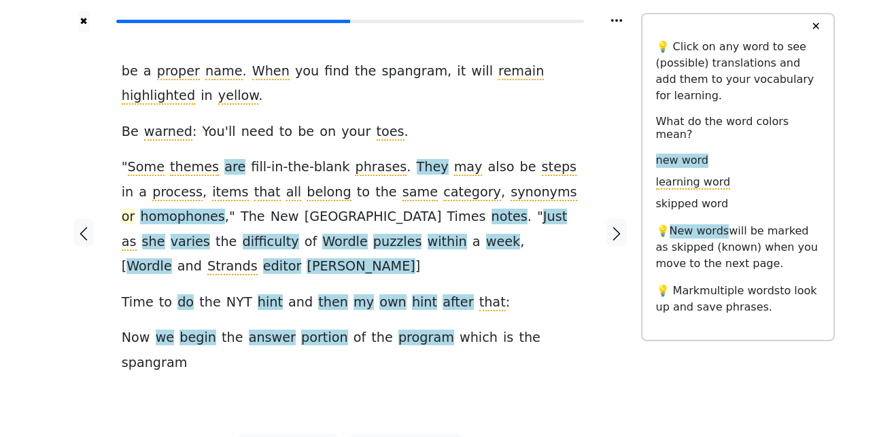
click at [135, 209] on span "or" at bounding box center [129, 217] width 14 height 17
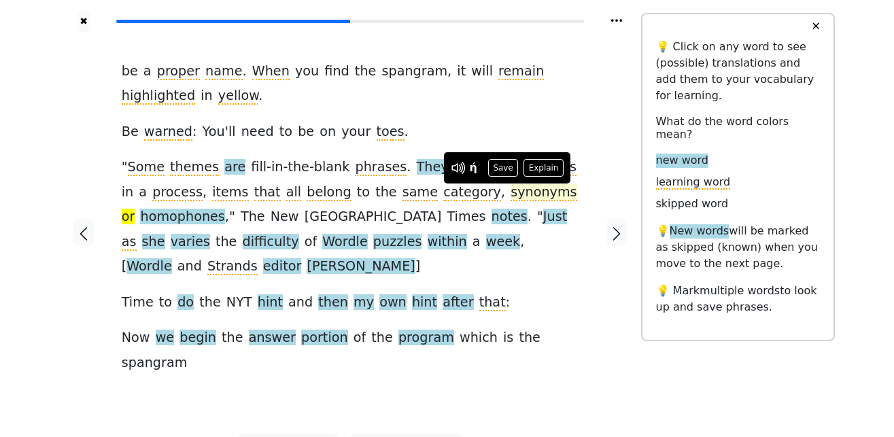
drag, startPoint x: 504, startPoint y: 166, endPoint x: 466, endPoint y: 192, distance: 45.6
click at [503, 166] on button "Save" at bounding box center [503, 168] width 30 height 18
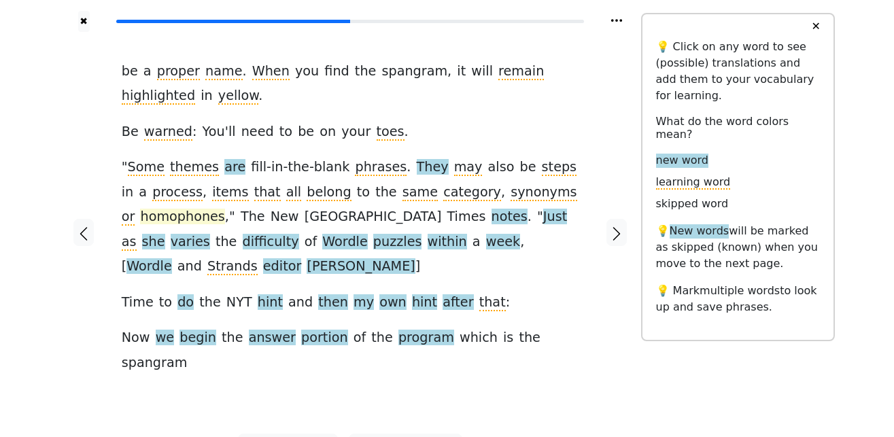
click at [157, 221] on span "homophones" at bounding box center [182, 217] width 84 height 17
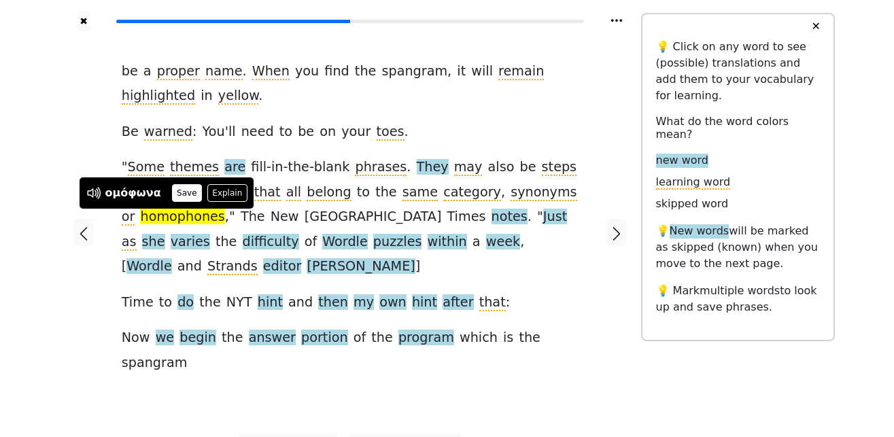
click at [187, 194] on button "Save" at bounding box center [187, 193] width 30 height 18
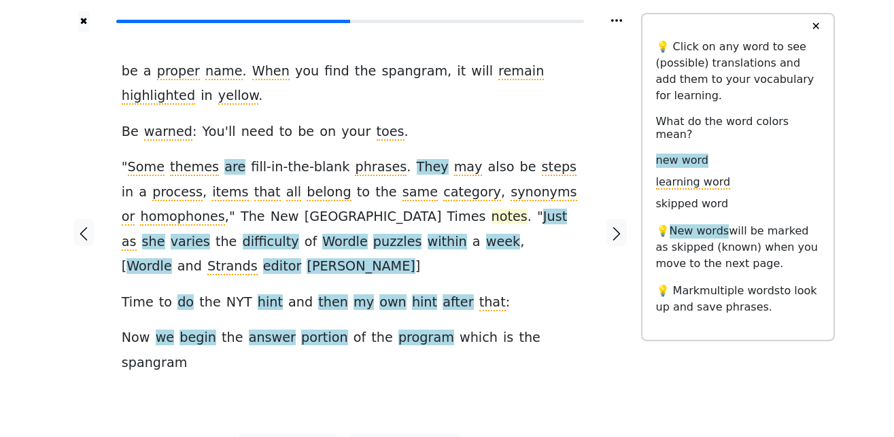
click at [491, 217] on span "notes" at bounding box center [509, 217] width 36 height 17
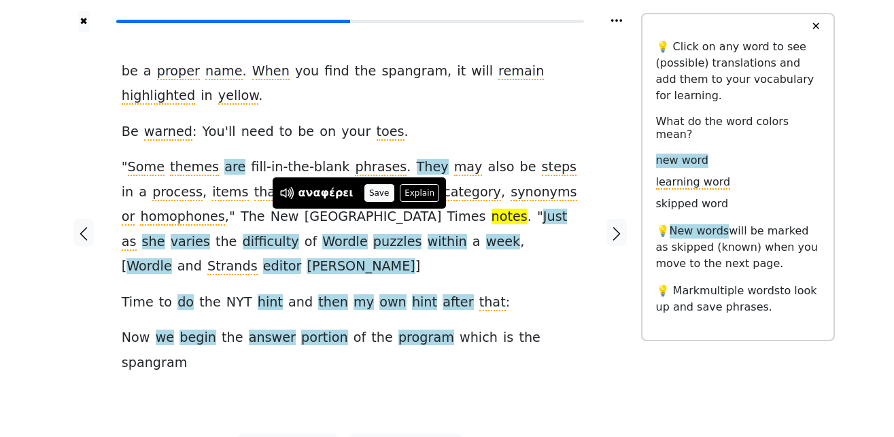
click at [379, 192] on button "Save" at bounding box center [379, 193] width 30 height 18
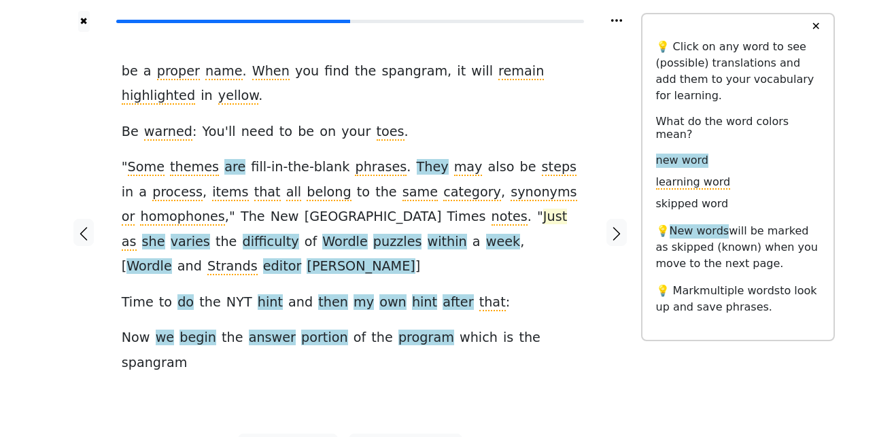
click at [543, 220] on span "Just" at bounding box center [555, 217] width 24 height 17
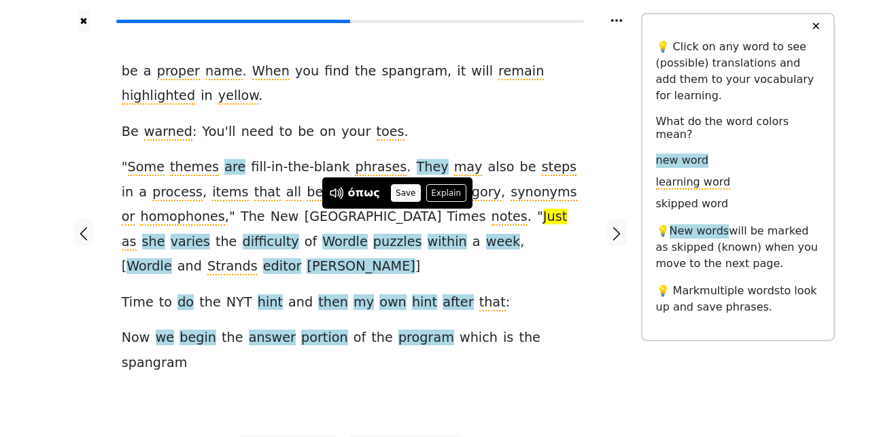
click at [400, 195] on button "Save" at bounding box center [406, 193] width 30 height 18
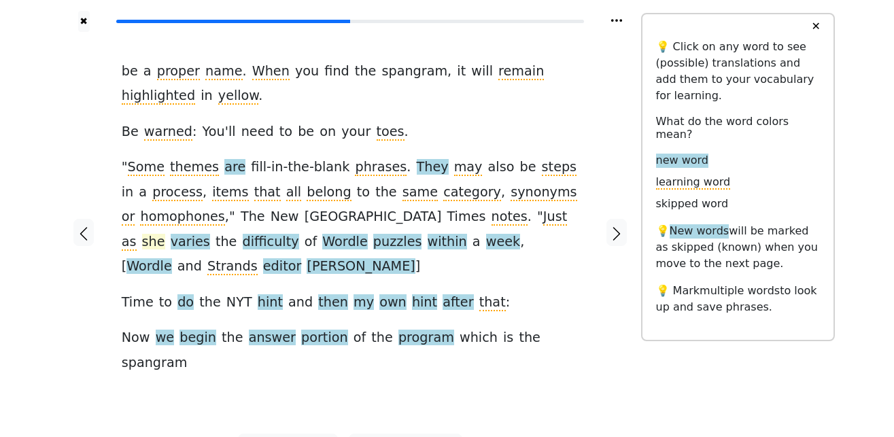
click at [165, 234] on span "she" at bounding box center [153, 242] width 23 height 17
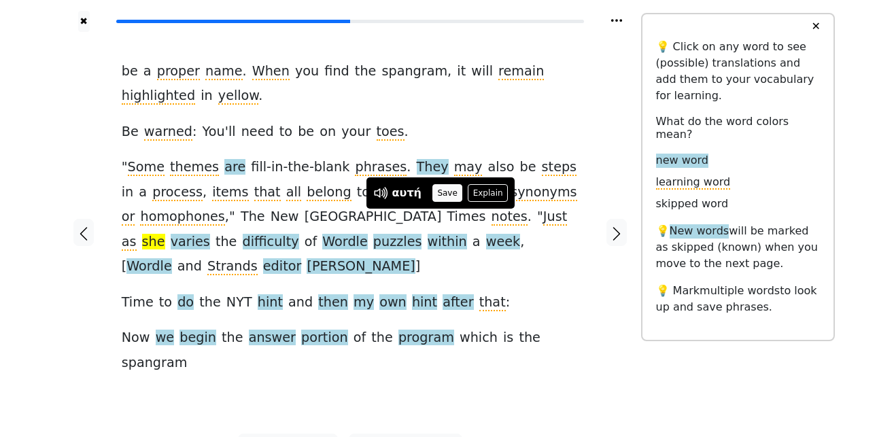
click at [446, 192] on button "Save" at bounding box center [447, 193] width 30 height 18
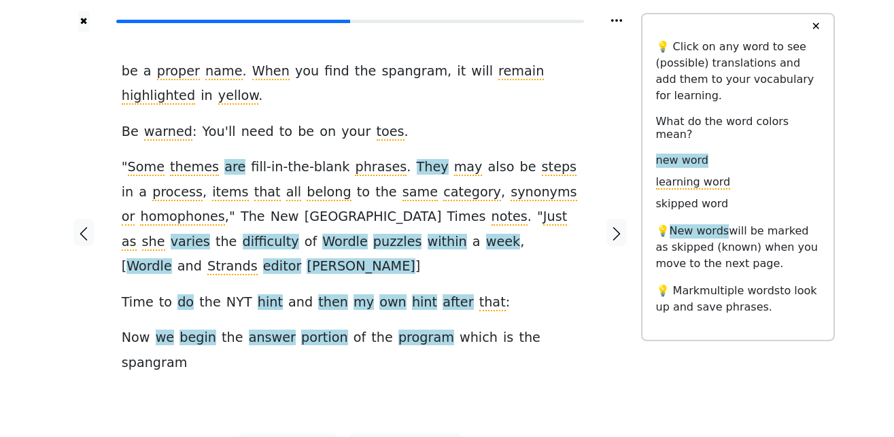
click at [210, 234] on span "varies" at bounding box center [190, 242] width 39 height 17
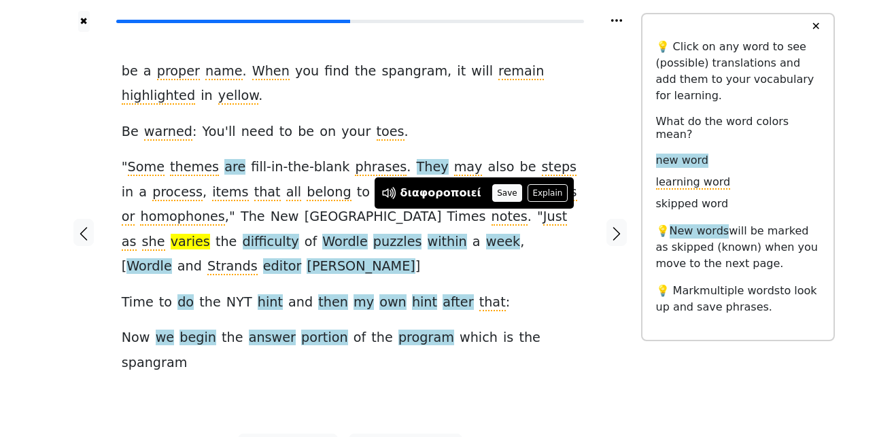
click at [492, 196] on button "Save" at bounding box center [507, 193] width 30 height 18
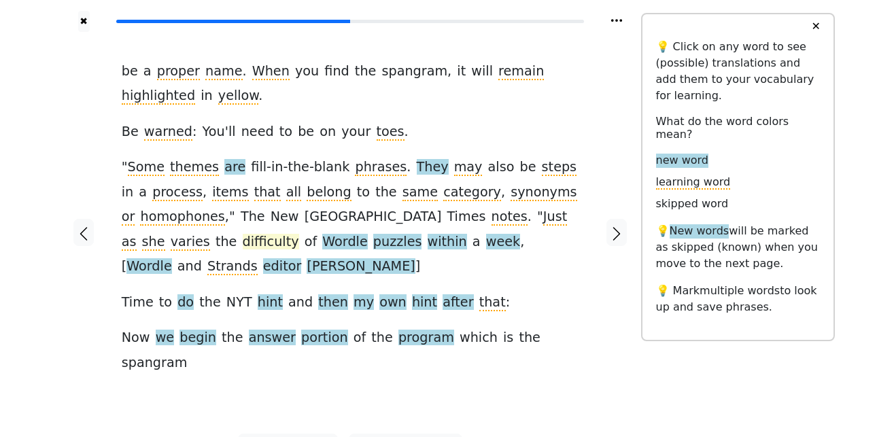
click at [299, 234] on span "difficulty" at bounding box center [271, 242] width 56 height 17
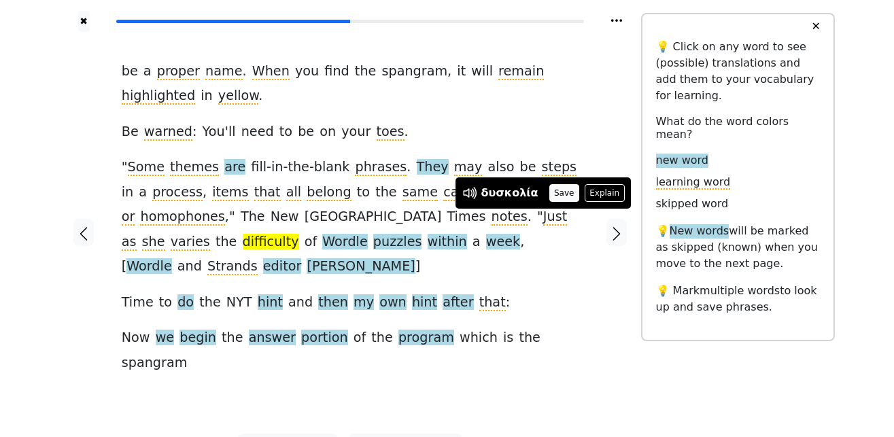
click at [556, 197] on button "Save" at bounding box center [564, 193] width 30 height 18
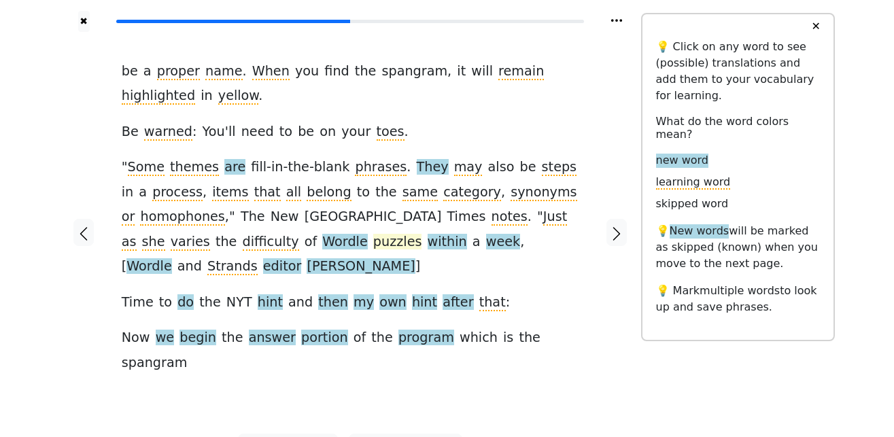
click at [373, 244] on span "puzzles" at bounding box center [397, 242] width 49 height 17
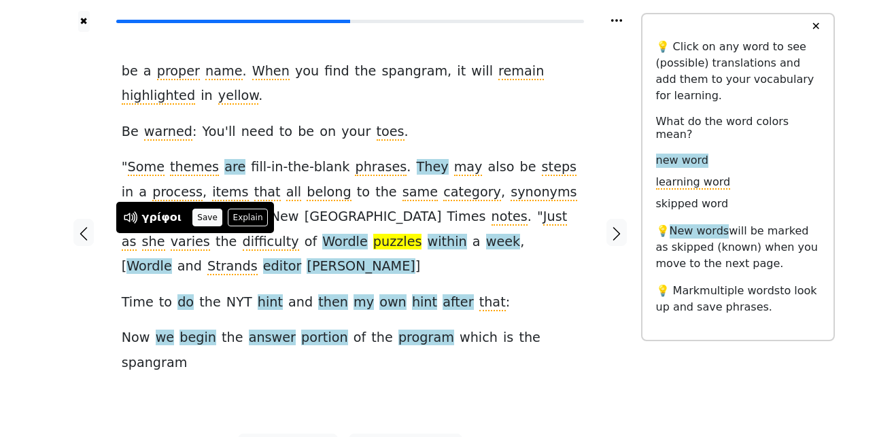
click at [206, 216] on button "Save" at bounding box center [207, 218] width 30 height 18
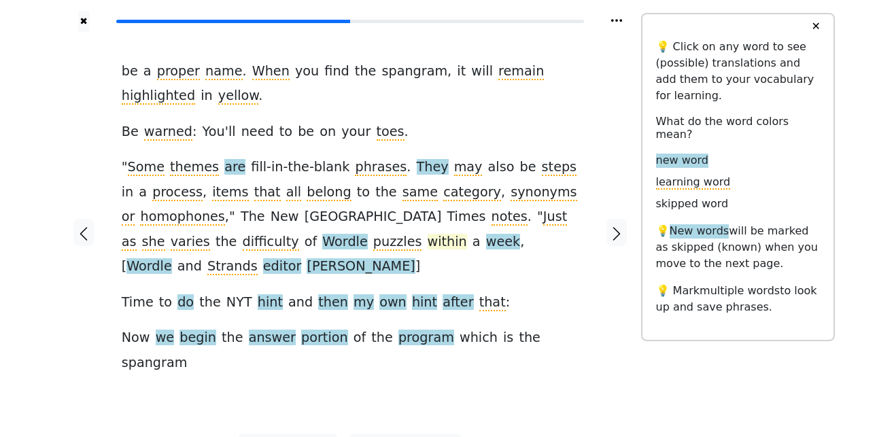
click at [427, 245] on span "within" at bounding box center [446, 242] width 39 height 17
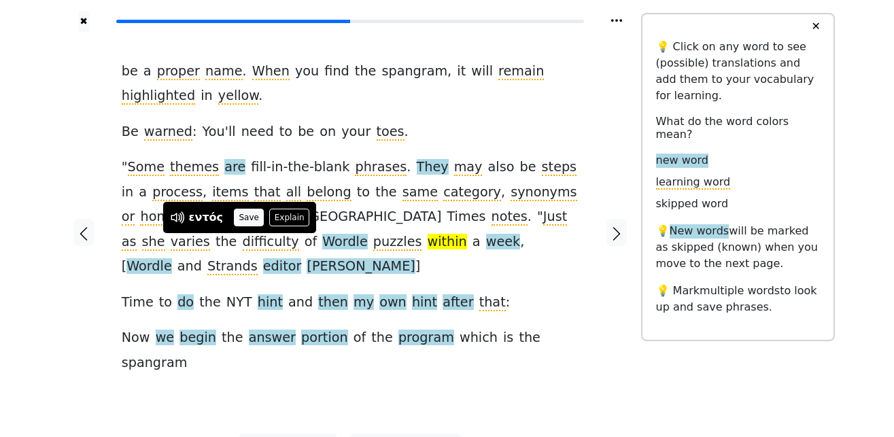
click at [247, 217] on button "Save" at bounding box center [249, 218] width 30 height 18
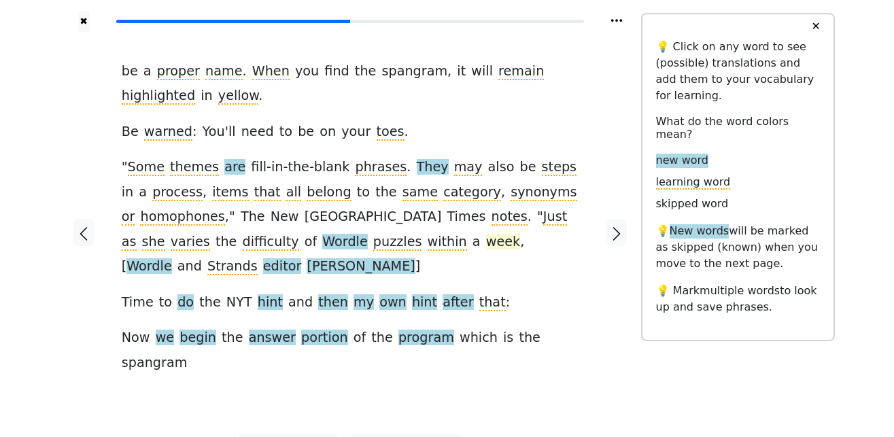
click at [486, 240] on span "week" at bounding box center [503, 242] width 34 height 17
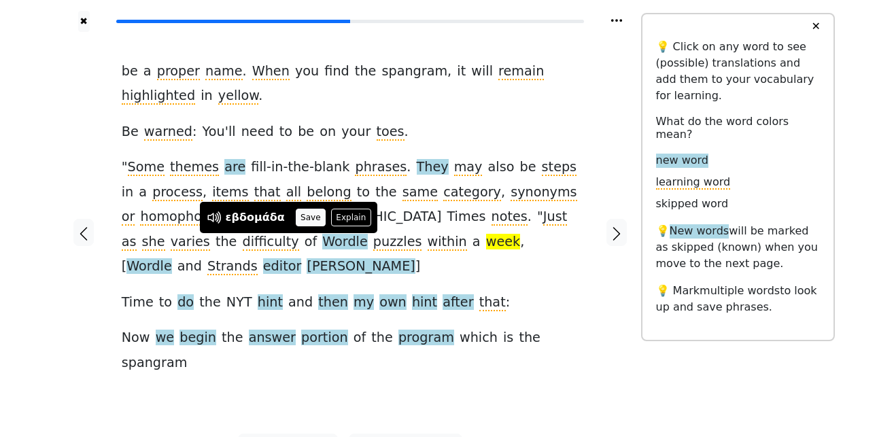
click at [296, 216] on button "Save" at bounding box center [311, 218] width 30 height 18
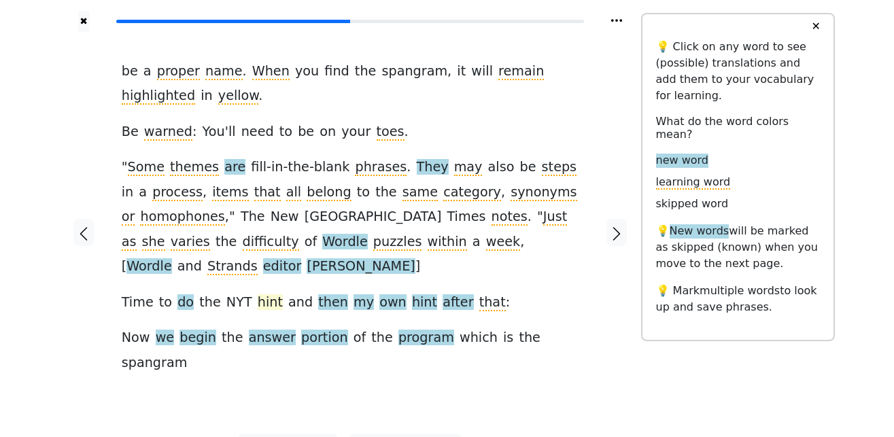
click at [258, 294] on span "hint" at bounding box center [270, 302] width 25 height 17
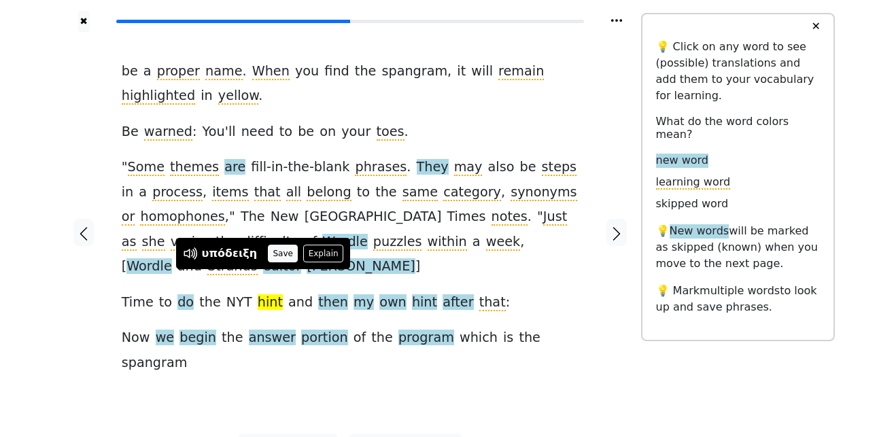
click at [279, 253] on button "Save" at bounding box center [283, 254] width 30 height 18
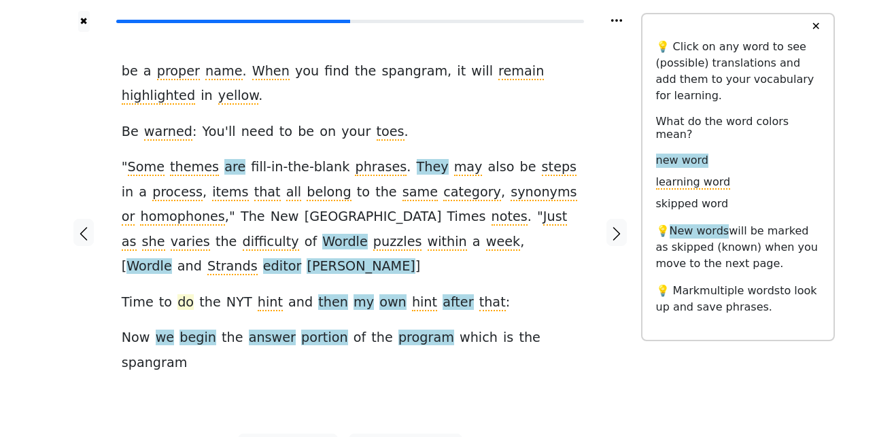
click at [178, 294] on span "do" at bounding box center [185, 302] width 16 height 17
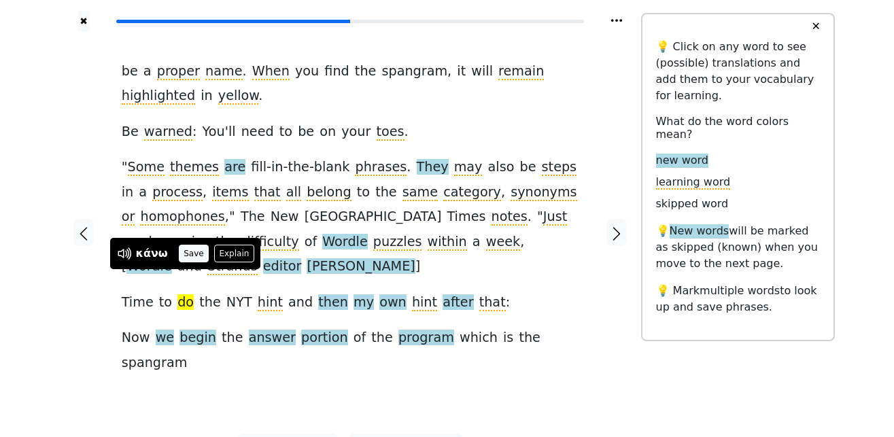
click at [192, 256] on button "Save" at bounding box center [194, 254] width 30 height 18
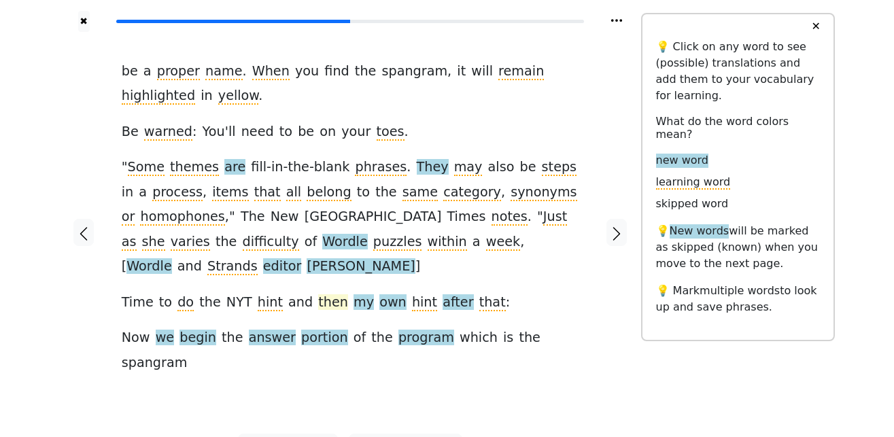
click at [318, 294] on span "then" at bounding box center [333, 302] width 30 height 17
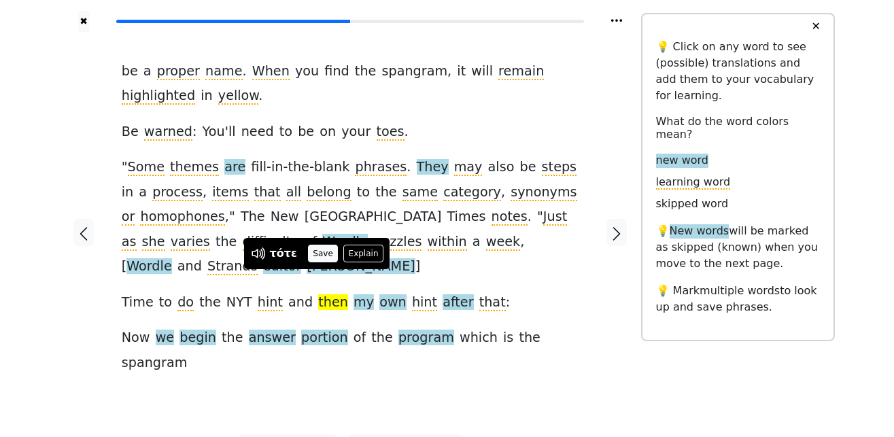
click at [322, 253] on button "Save" at bounding box center [323, 254] width 30 height 18
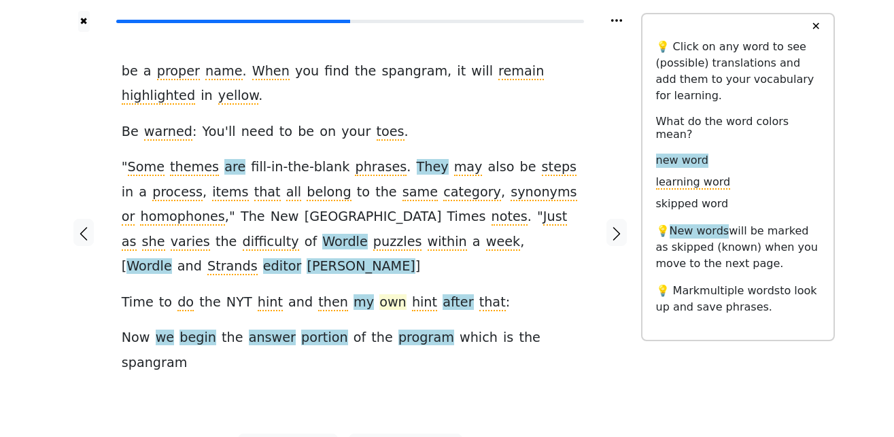
click at [379, 294] on span "own" at bounding box center [392, 302] width 27 height 17
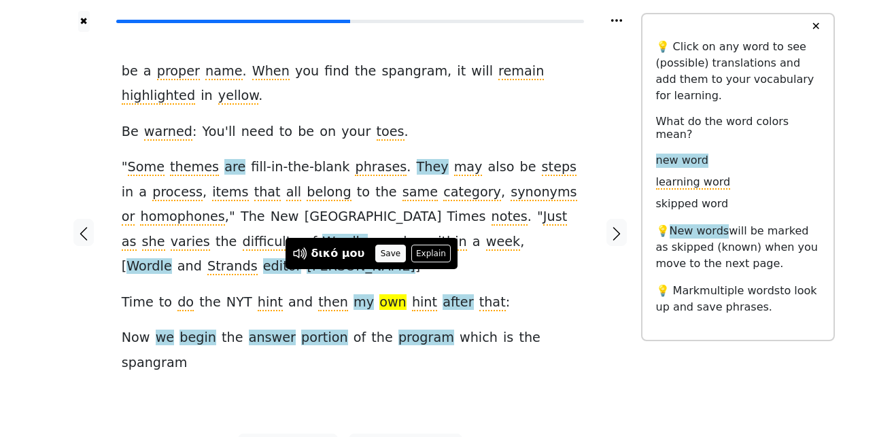
click at [376, 255] on button "Save" at bounding box center [390, 254] width 30 height 18
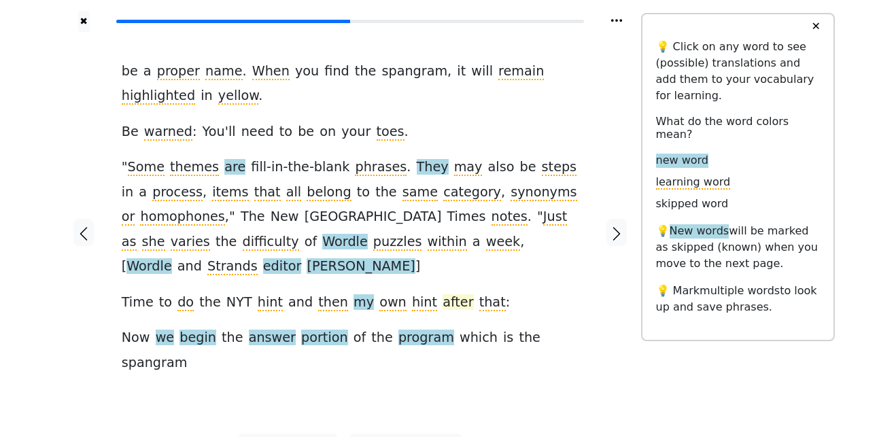
click at [442, 294] on span "after" at bounding box center [457, 302] width 31 height 17
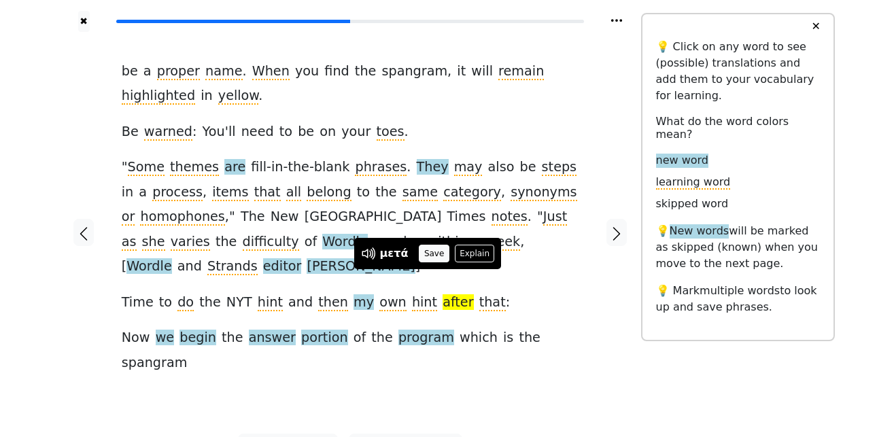
click at [422, 258] on button "Save" at bounding box center [434, 254] width 30 height 18
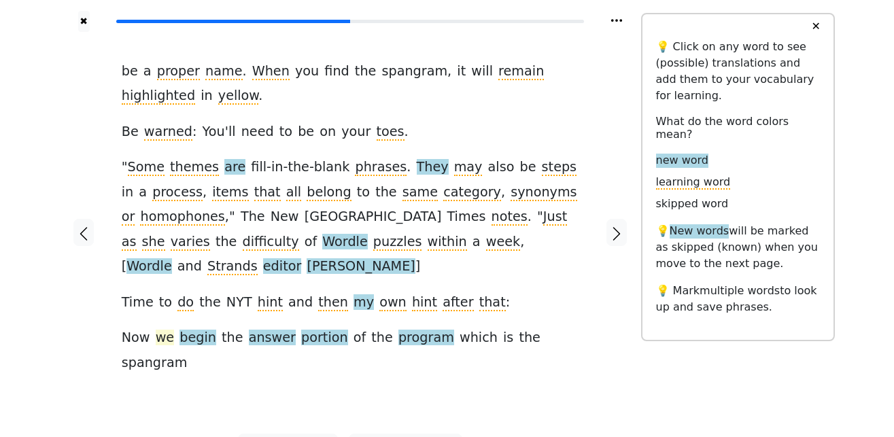
click at [160, 330] on span "we" at bounding box center [165, 338] width 19 height 17
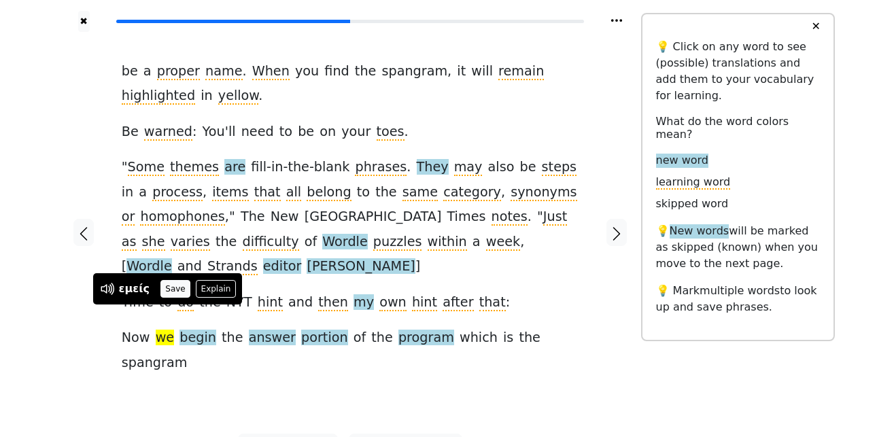
click at [174, 290] on button "Save" at bounding box center [175, 289] width 30 height 18
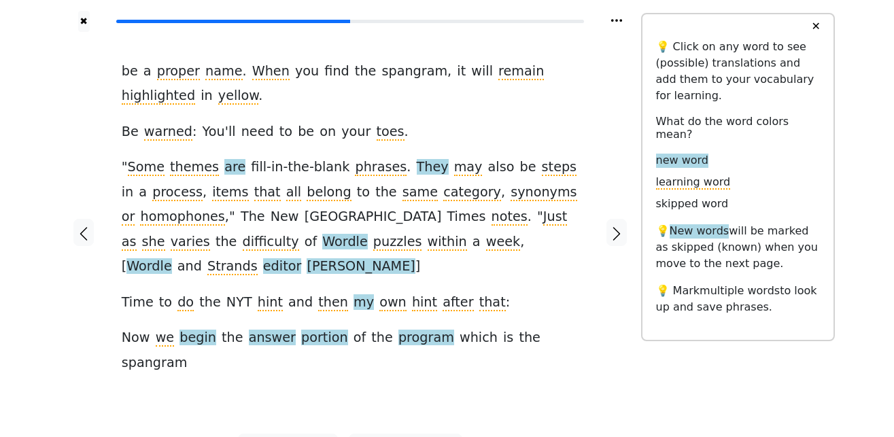
click at [188, 330] on span "begin" at bounding box center [197, 338] width 37 height 17
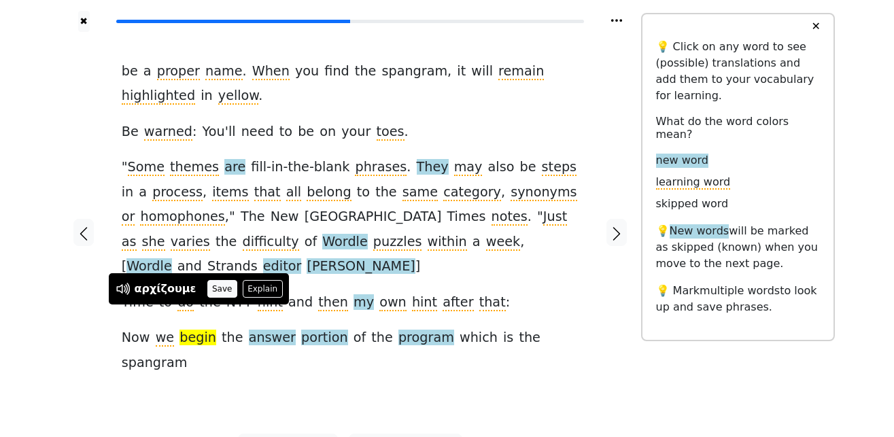
click at [215, 287] on button "Save" at bounding box center [222, 289] width 30 height 18
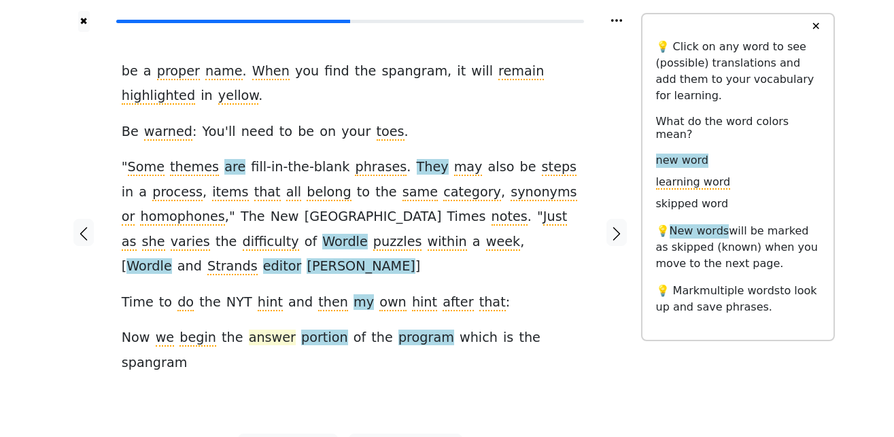
click at [249, 330] on span "answer" at bounding box center [272, 338] width 47 height 17
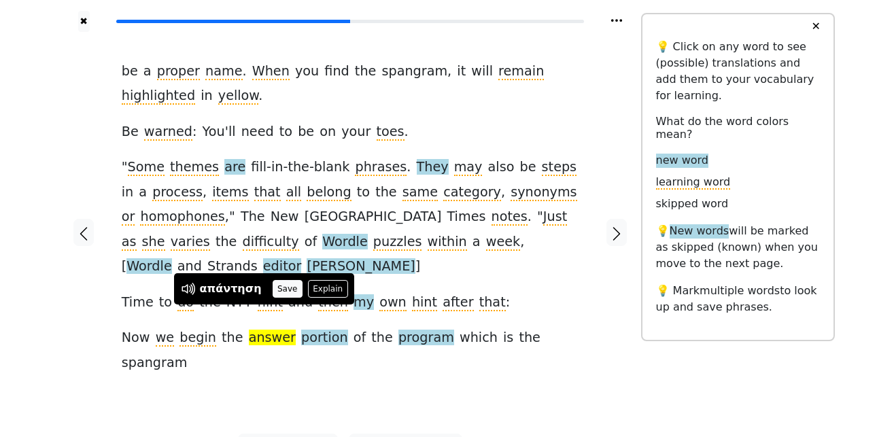
click at [277, 289] on button "Save" at bounding box center [288, 289] width 30 height 18
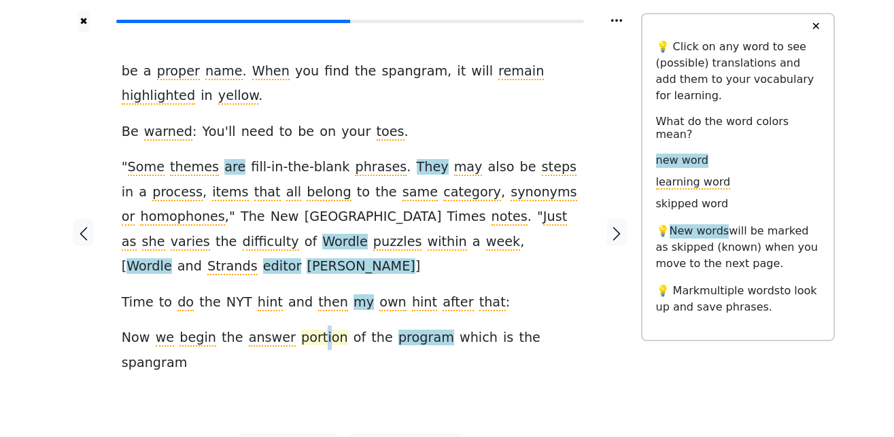
click at [308, 330] on span "portion" at bounding box center [324, 338] width 47 height 17
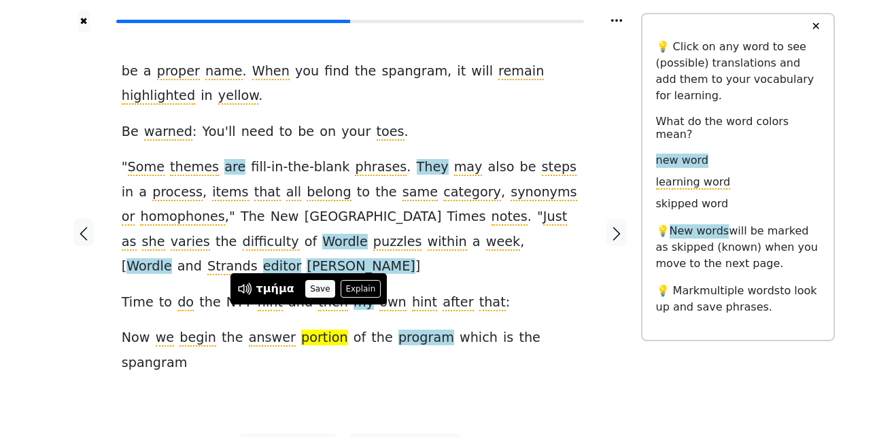
click at [327, 289] on div "τμήμα Save Explain" at bounding box center [308, 289] width 143 height 18
click at [315, 287] on button "Save" at bounding box center [320, 289] width 30 height 18
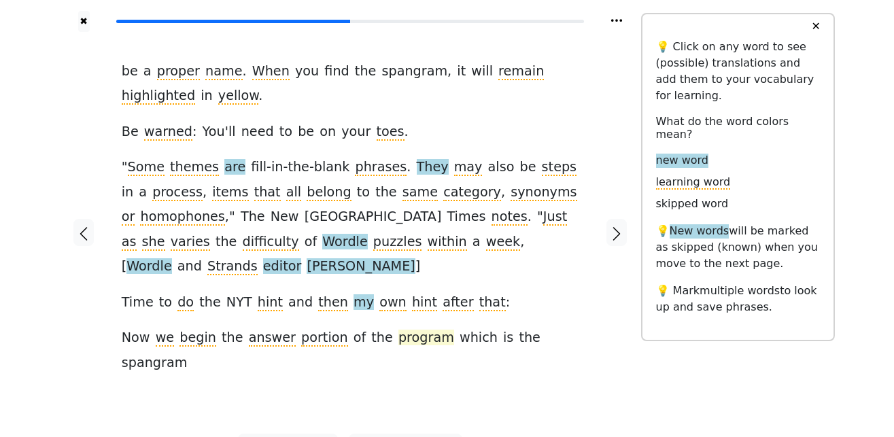
click at [398, 330] on span "program" at bounding box center [426, 338] width 56 height 17
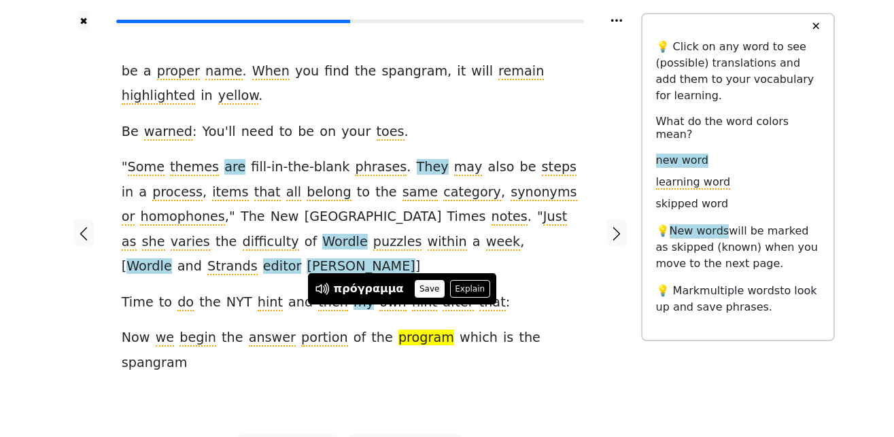
click at [415, 290] on button "Save" at bounding box center [430, 289] width 30 height 18
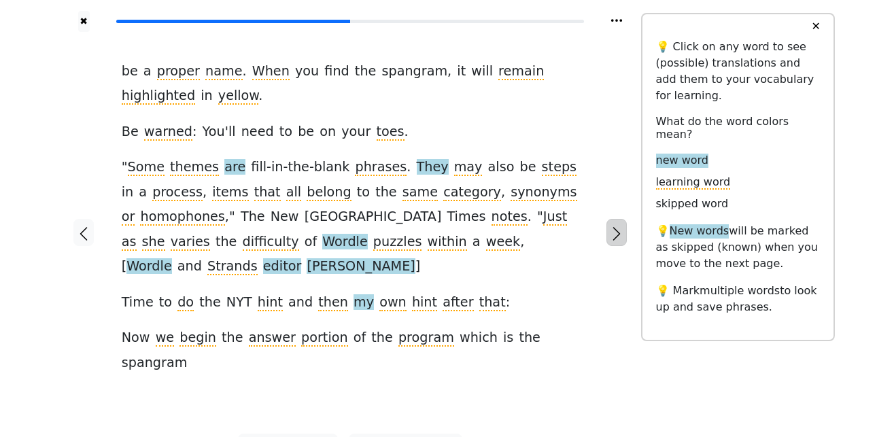
click at [616, 226] on icon "button" at bounding box center [616, 234] width 16 height 16
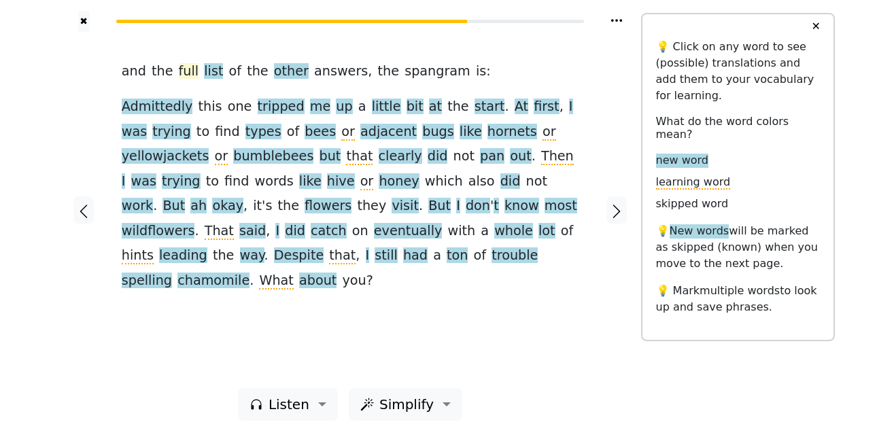
click at [183, 71] on span "full" at bounding box center [189, 71] width 20 height 17
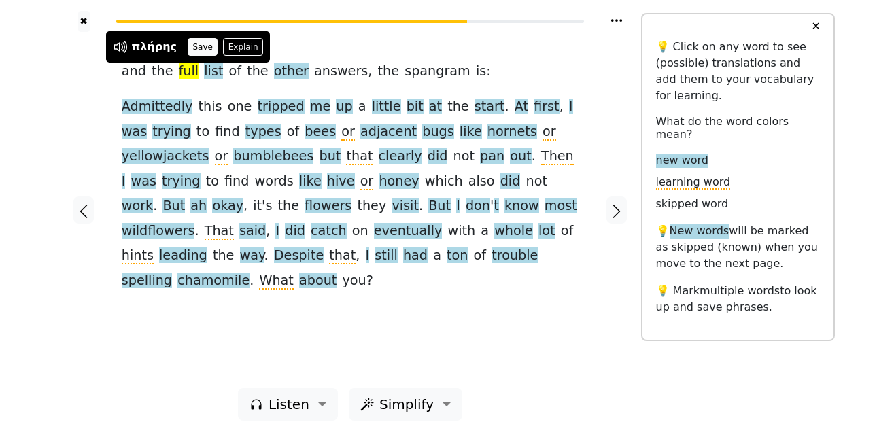
click at [192, 48] on button "Save" at bounding box center [203, 47] width 30 height 18
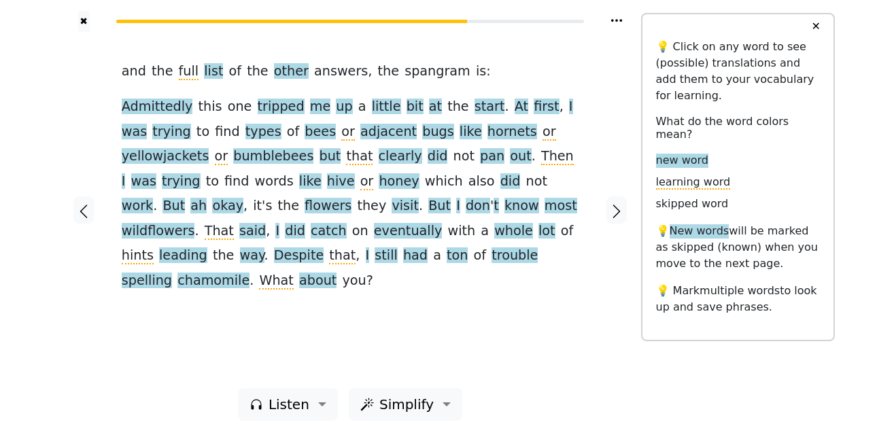
click at [204, 70] on span "list" at bounding box center [213, 71] width 19 height 17
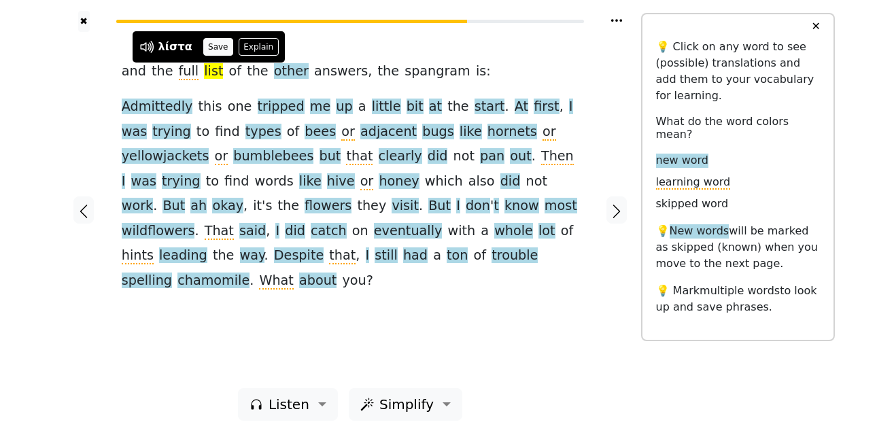
click at [207, 51] on button "Save" at bounding box center [218, 47] width 30 height 18
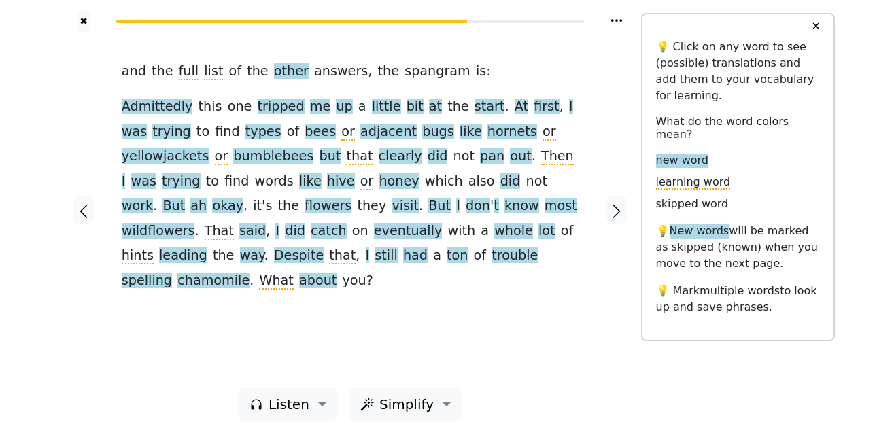
click at [274, 71] on span "other" at bounding box center [291, 71] width 35 height 17
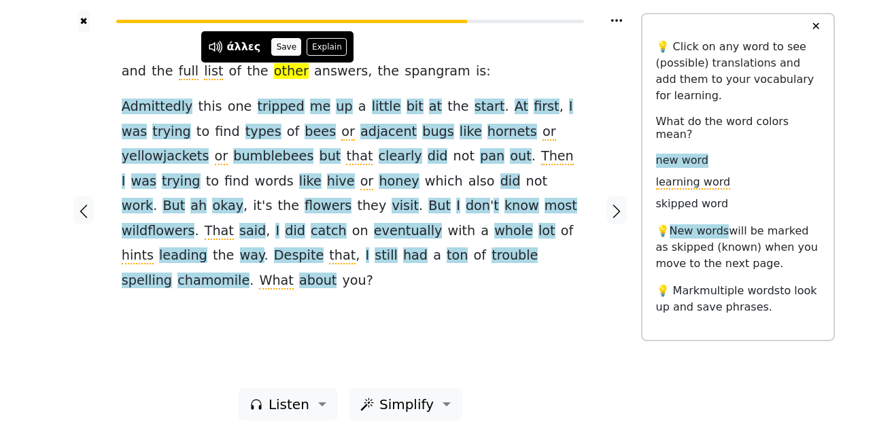
click at [275, 50] on button "Save" at bounding box center [286, 47] width 30 height 18
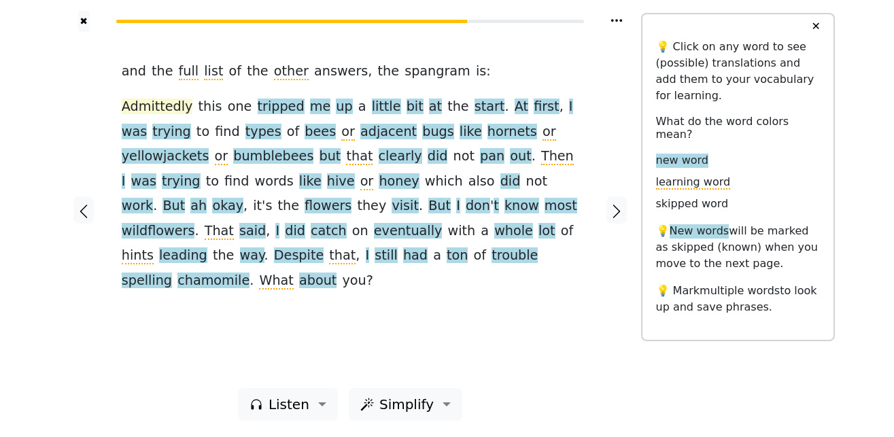
click at [162, 107] on span "Admittedly" at bounding box center [157, 107] width 71 height 17
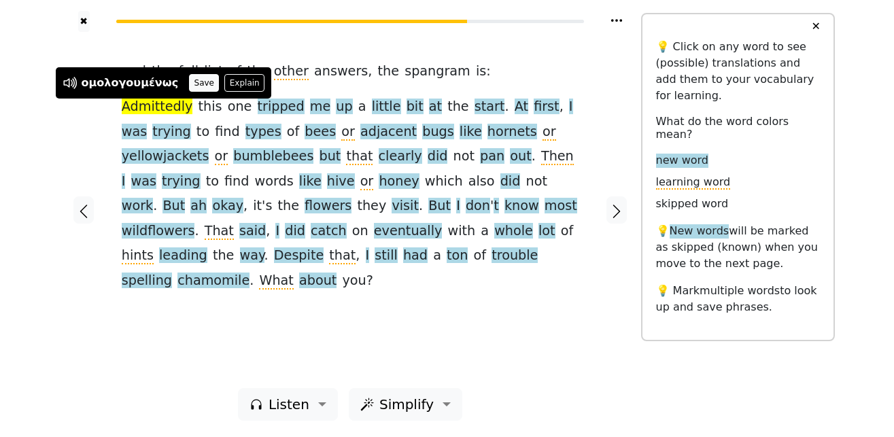
click at [196, 80] on button "Save" at bounding box center [204, 83] width 30 height 18
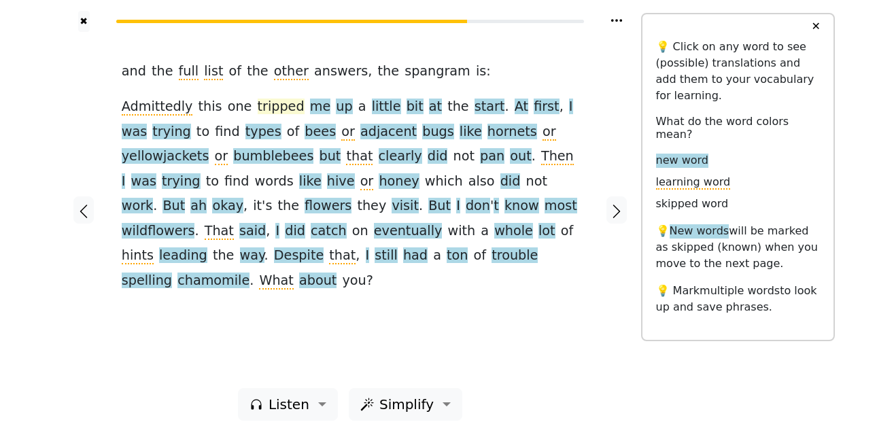
click at [258, 110] on span "tripped" at bounding box center [281, 107] width 47 height 17
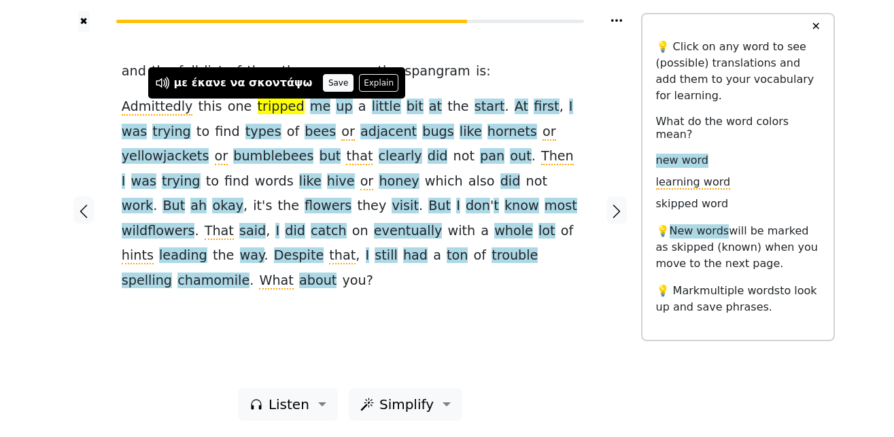
click at [323, 78] on button "Save" at bounding box center [338, 83] width 30 height 18
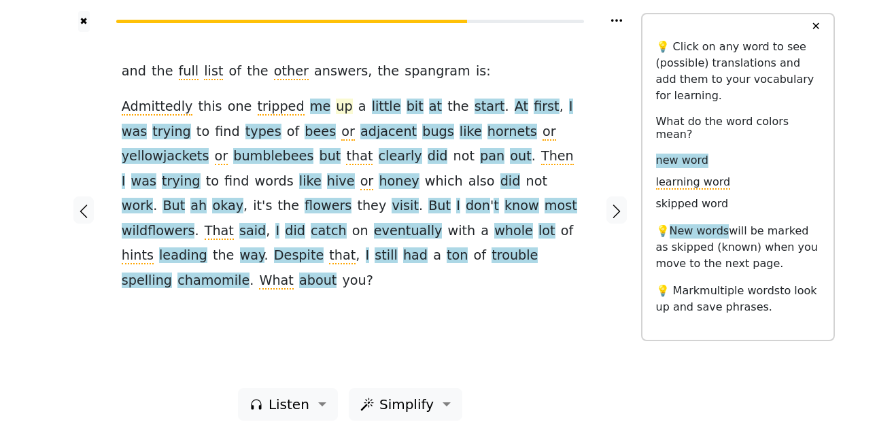
click at [336, 109] on span "up" at bounding box center [344, 107] width 16 height 17
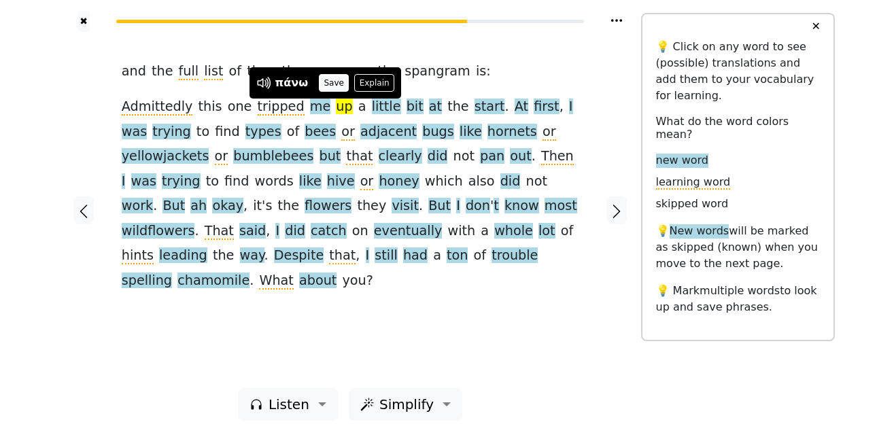
click at [327, 84] on button "Save" at bounding box center [334, 83] width 30 height 18
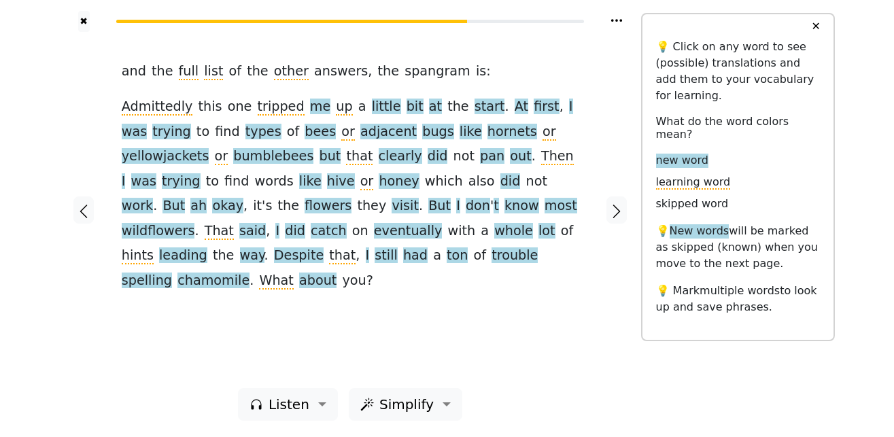
click at [310, 113] on span "me" at bounding box center [320, 107] width 21 height 17
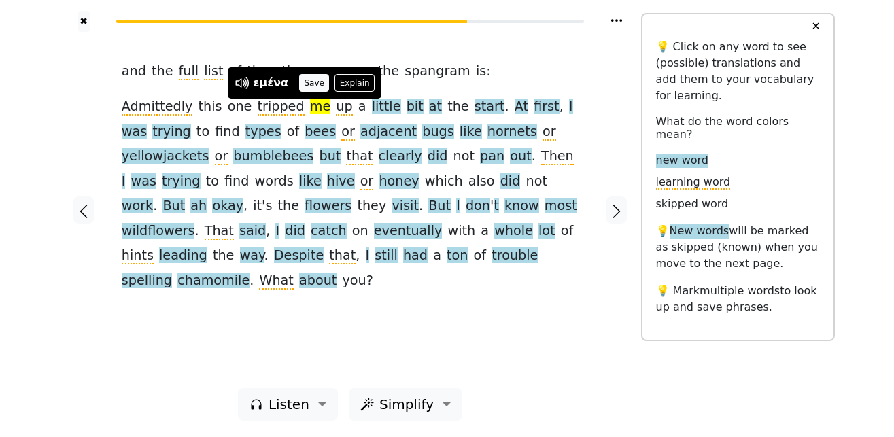
click at [312, 82] on button "Save" at bounding box center [314, 83] width 30 height 18
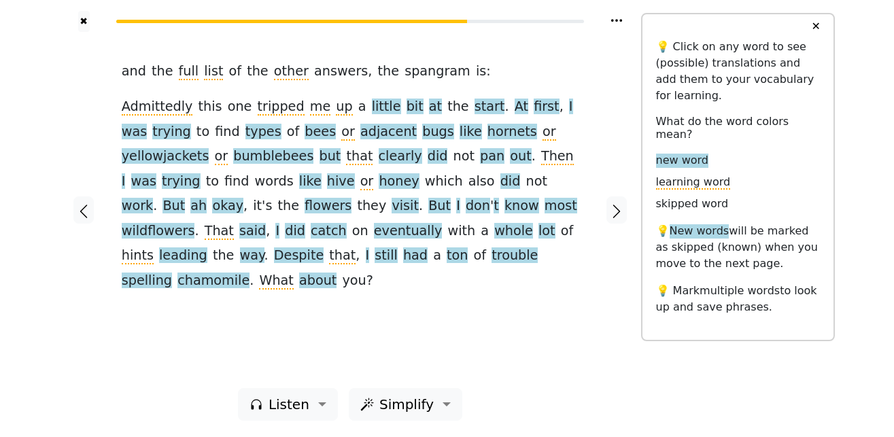
click at [372, 105] on span "little" at bounding box center [386, 107] width 29 height 17
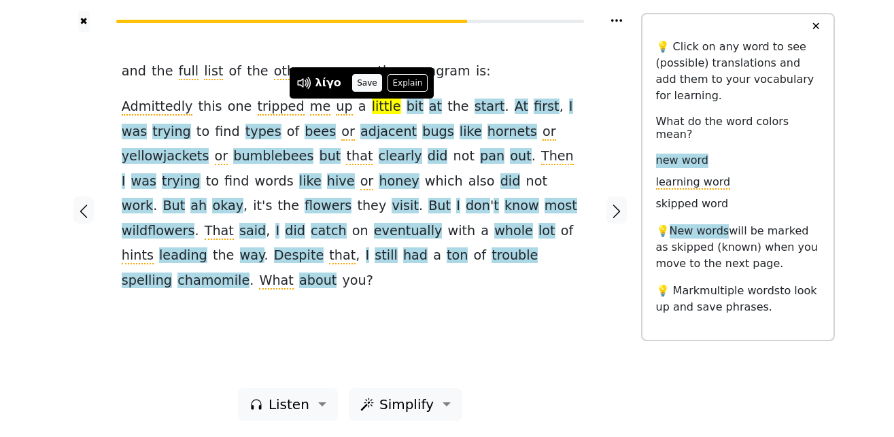
click at [362, 78] on button "Save" at bounding box center [367, 83] width 30 height 18
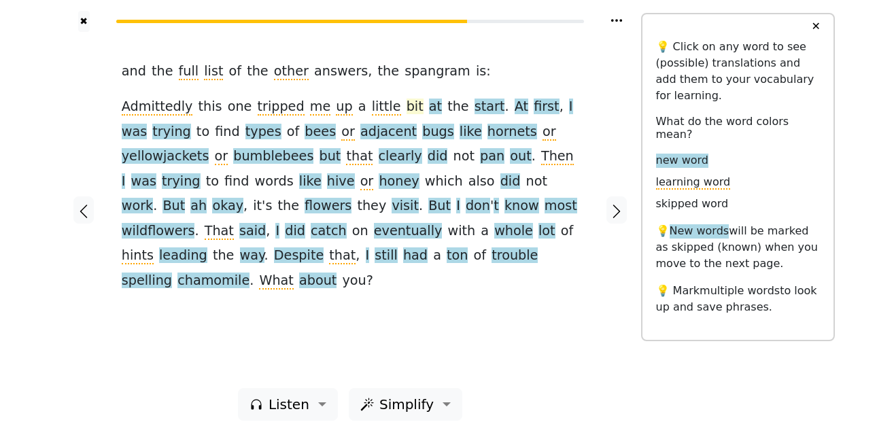
click at [406, 109] on span "bit" at bounding box center [414, 107] width 17 height 17
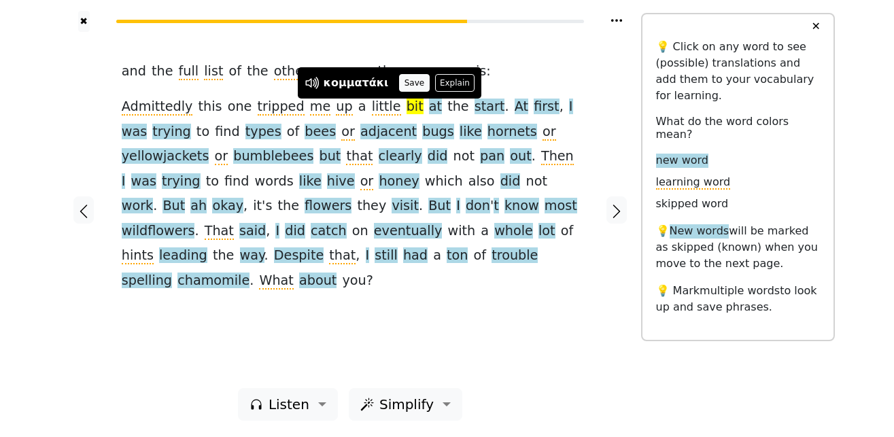
click at [399, 84] on button "Save" at bounding box center [414, 83] width 30 height 18
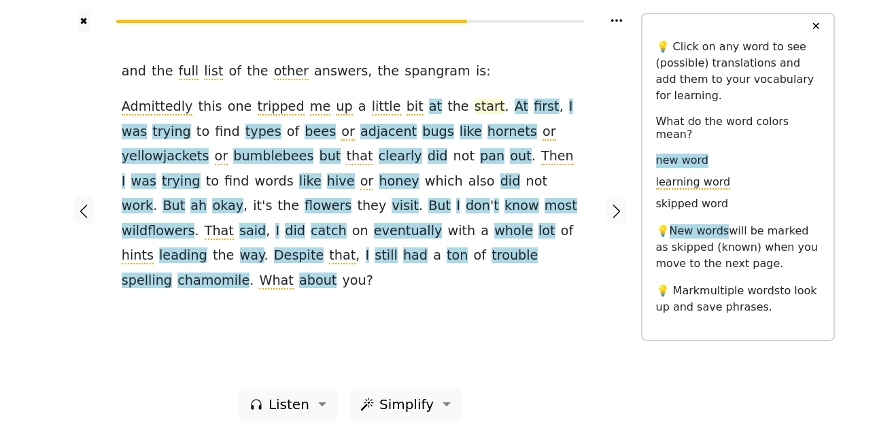
click at [474, 108] on span "start" at bounding box center [489, 107] width 31 height 17
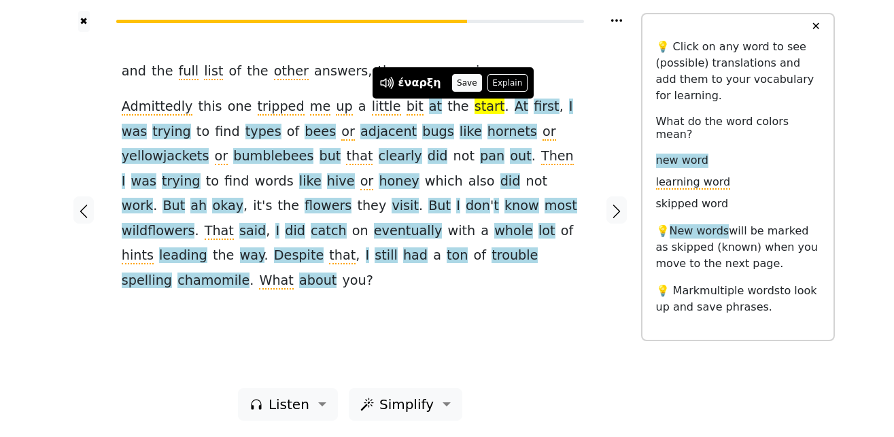
click at [457, 82] on button "Save" at bounding box center [467, 83] width 30 height 18
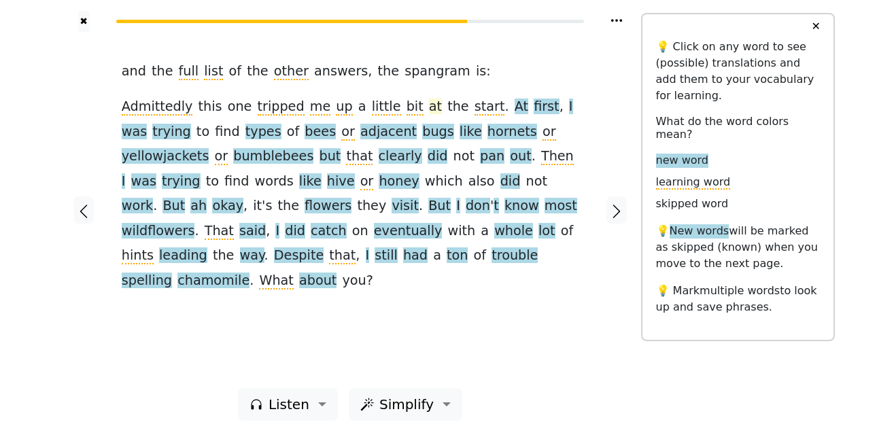
click at [429, 113] on span "at" at bounding box center [435, 107] width 13 height 17
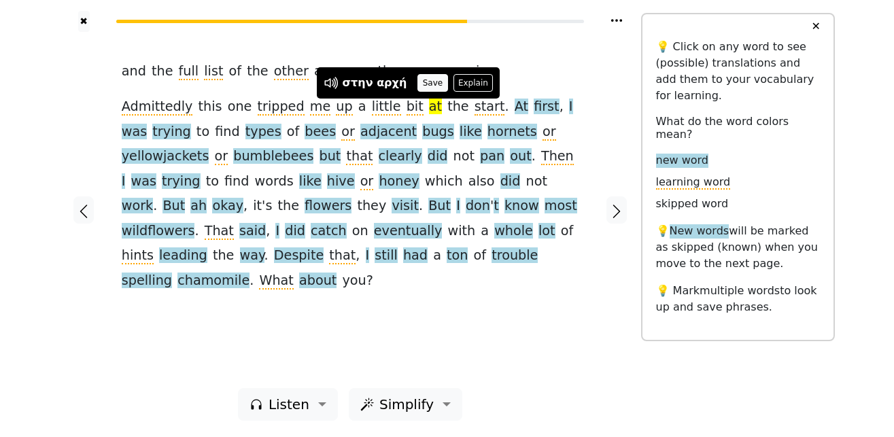
click at [429, 84] on button "Save" at bounding box center [432, 83] width 30 height 18
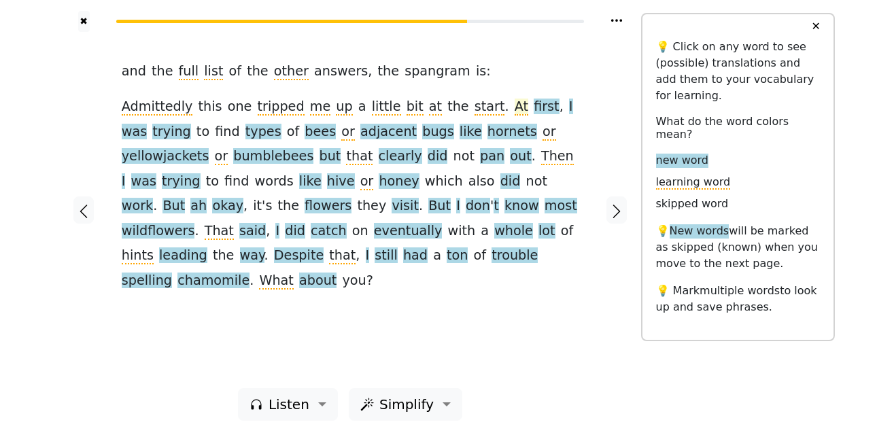
click at [514, 111] on span "At" at bounding box center [521, 107] width 14 height 17
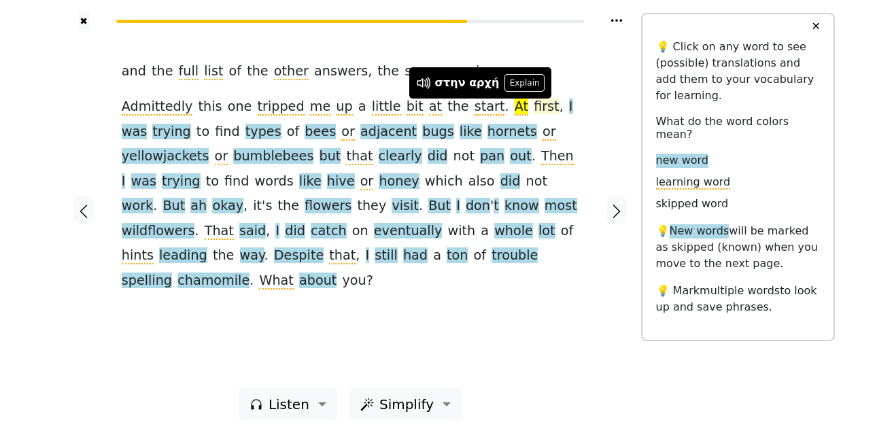
click at [533, 107] on span "first" at bounding box center [546, 107] width 26 height 17
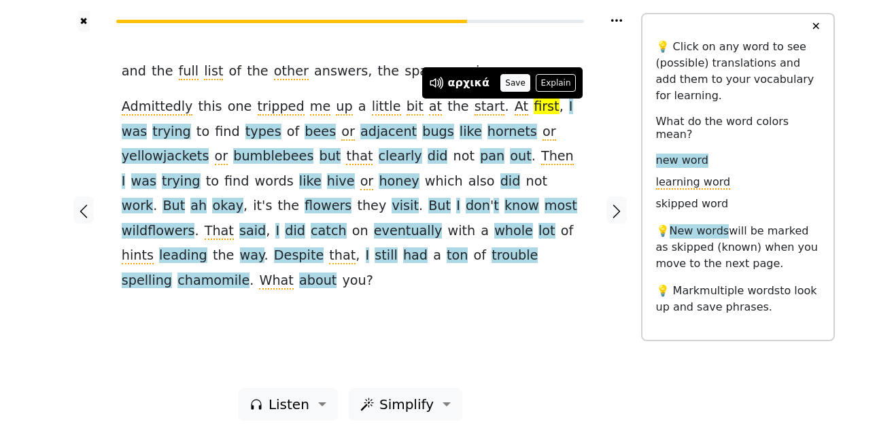
click at [504, 87] on button "Save" at bounding box center [515, 83] width 30 height 18
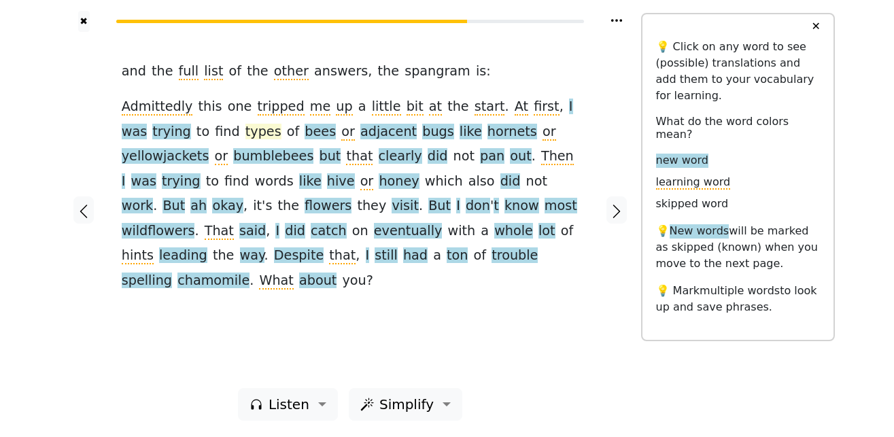
click at [245, 134] on span "types" at bounding box center [263, 132] width 36 height 17
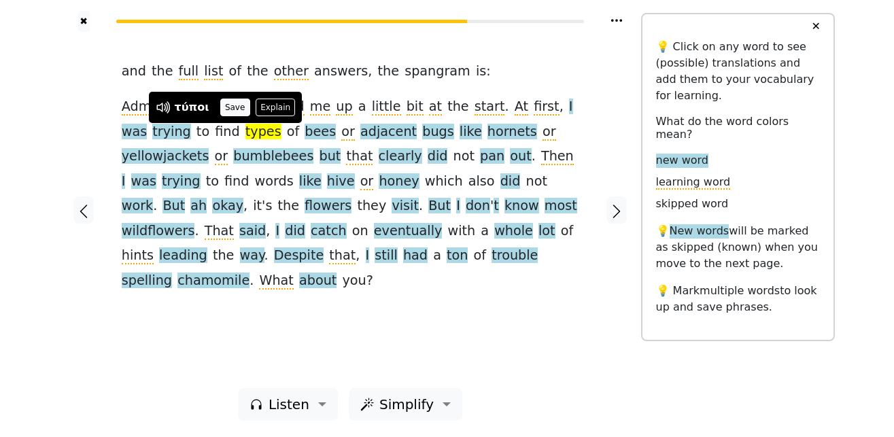
click at [234, 107] on button "Save" at bounding box center [235, 108] width 30 height 18
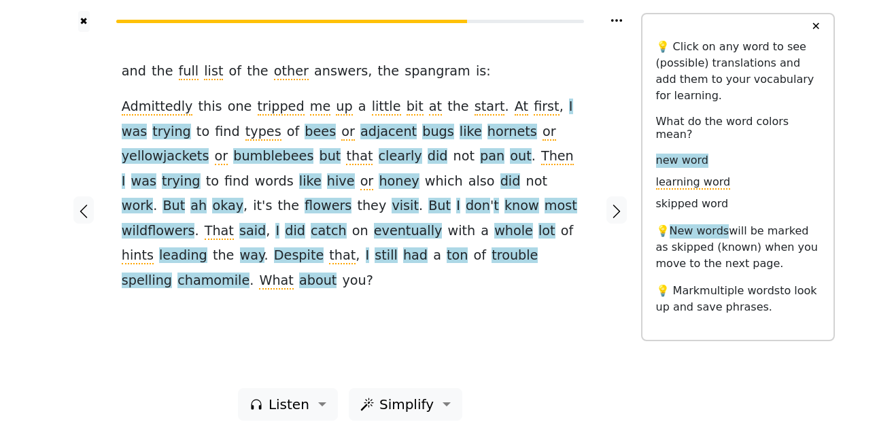
click at [304, 133] on span "bees" at bounding box center [319, 132] width 31 height 17
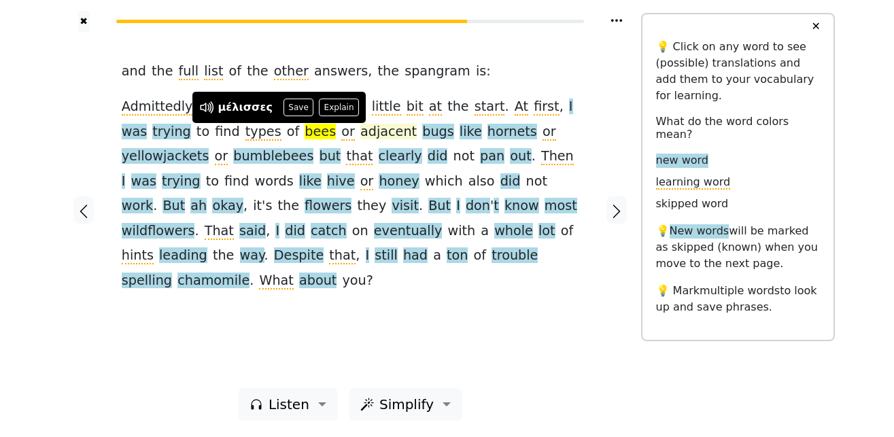
drag, startPoint x: 291, startPoint y: 104, endPoint x: 306, endPoint y: 128, distance: 29.0
click at [292, 104] on button "Save" at bounding box center [298, 108] width 30 height 18
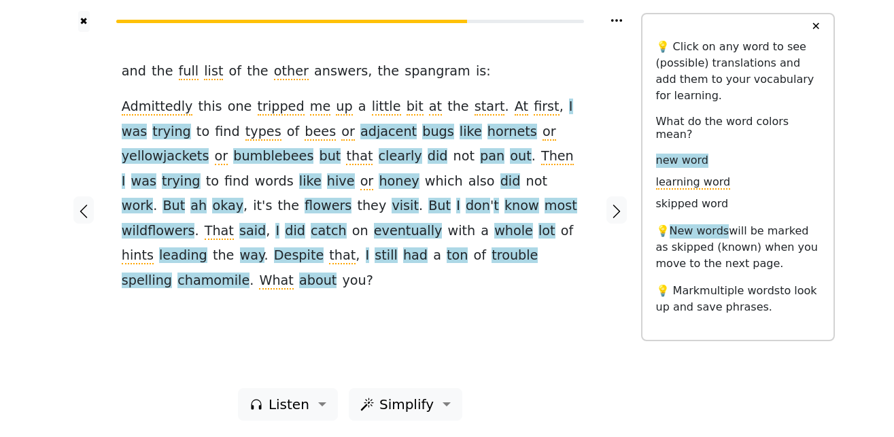
click at [360, 132] on span "adjacent" at bounding box center [388, 132] width 56 height 17
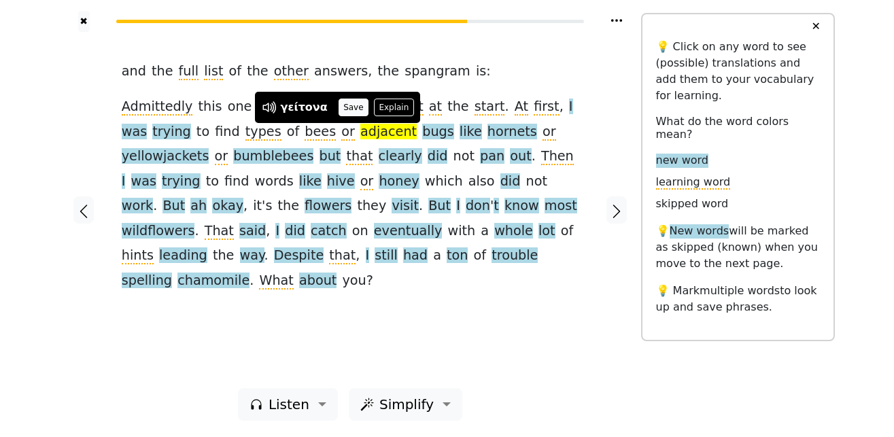
click at [348, 102] on button "Save" at bounding box center [353, 108] width 30 height 18
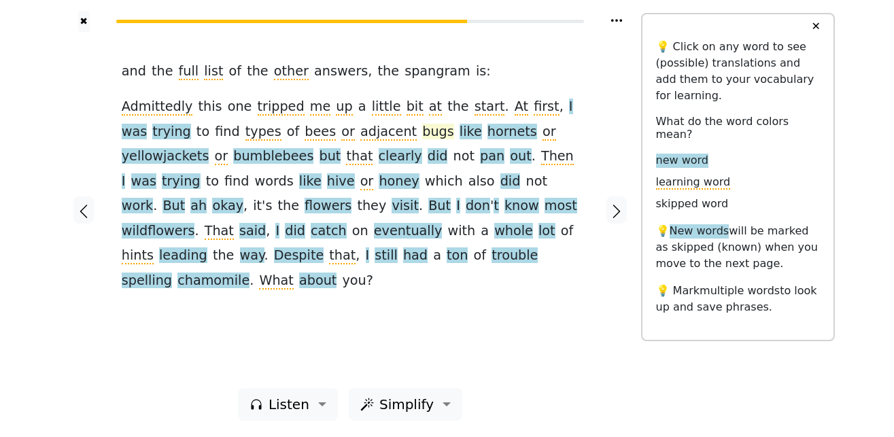
click at [422, 133] on span "bugs" at bounding box center [438, 132] width 32 height 17
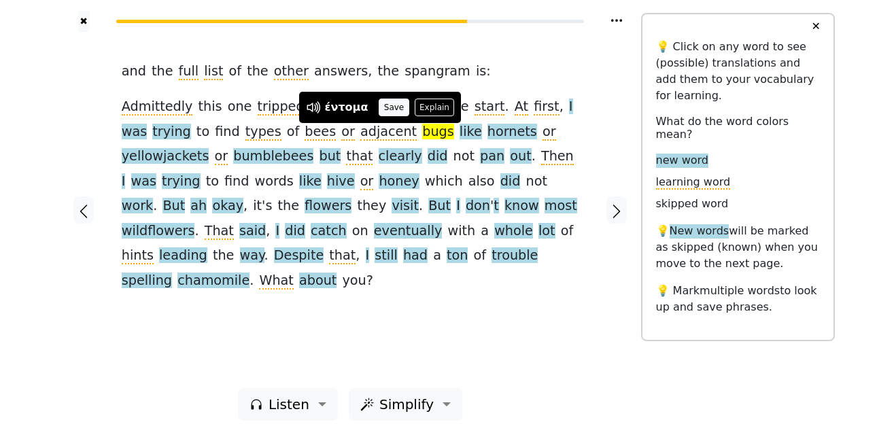
click at [394, 107] on button "Save" at bounding box center [394, 108] width 30 height 18
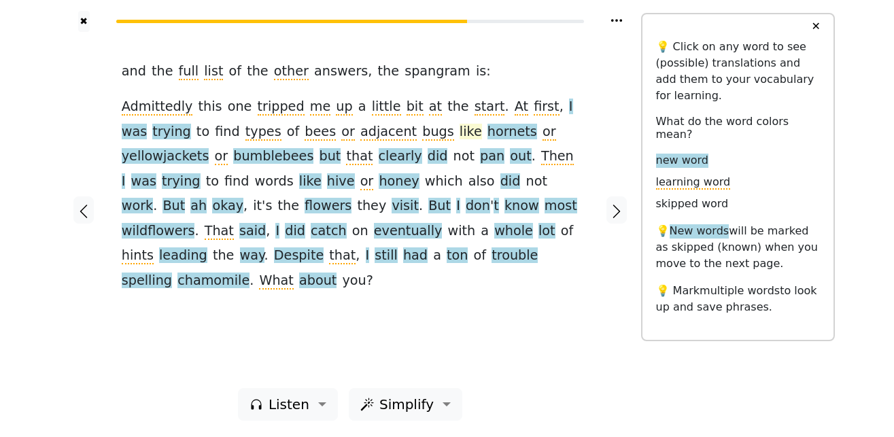
click at [459, 133] on span "like" at bounding box center [470, 132] width 22 height 17
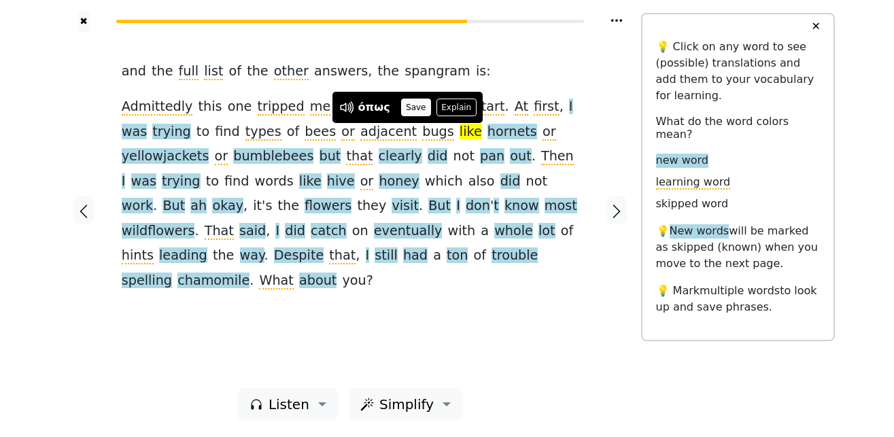
click at [419, 107] on button "Save" at bounding box center [416, 108] width 30 height 18
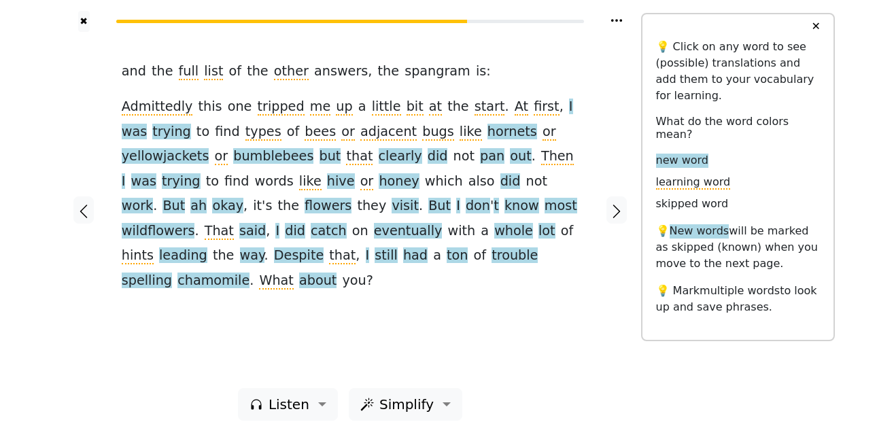
click at [487, 128] on span "hornets" at bounding box center [512, 132] width 50 height 17
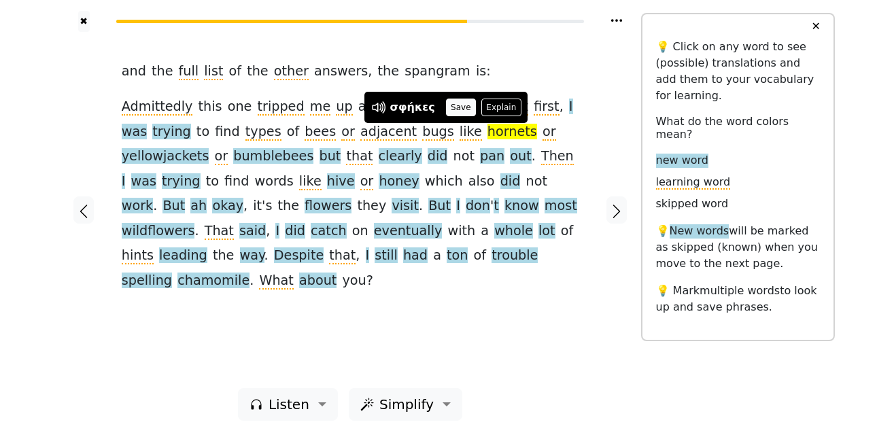
click at [446, 105] on button "Save" at bounding box center [461, 108] width 30 height 18
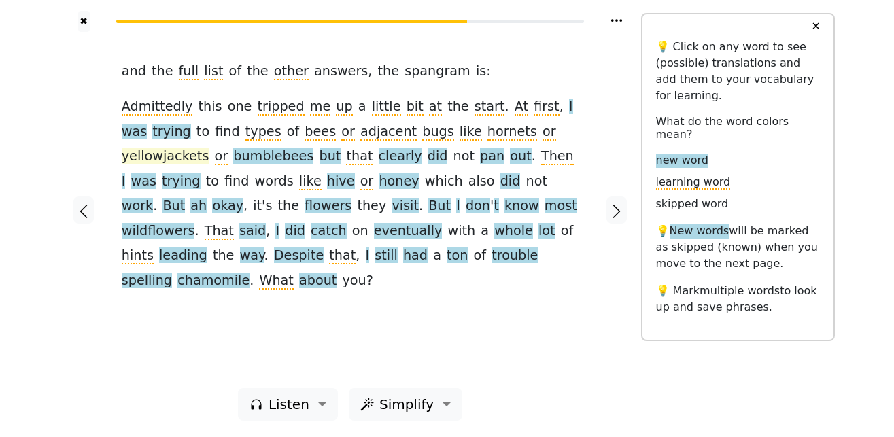
click at [209, 148] on span "yellowjackets" at bounding box center [166, 156] width 88 height 17
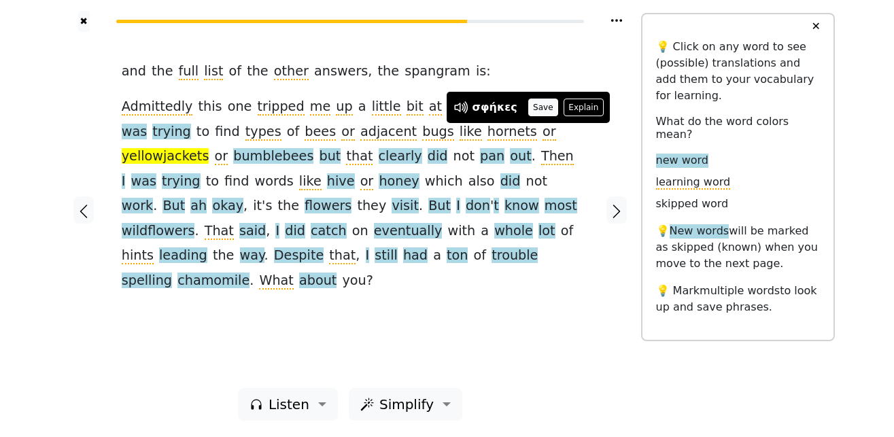
click at [540, 107] on button "Save" at bounding box center [543, 108] width 30 height 18
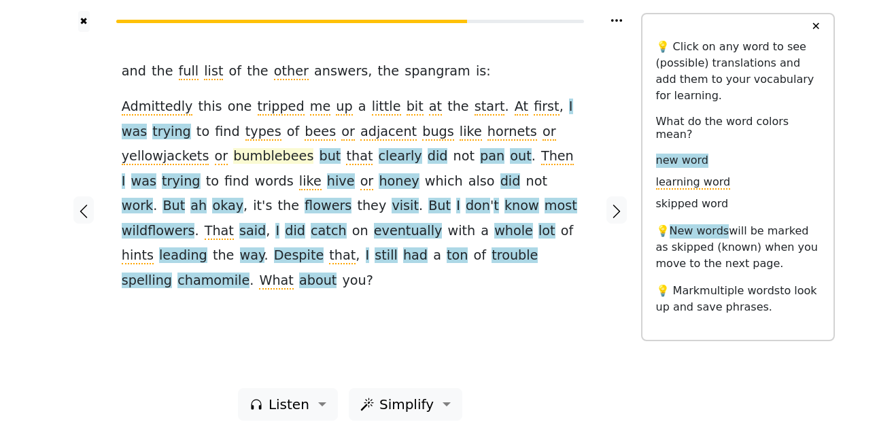
click at [233, 156] on span "bumblebees" at bounding box center [273, 156] width 80 height 17
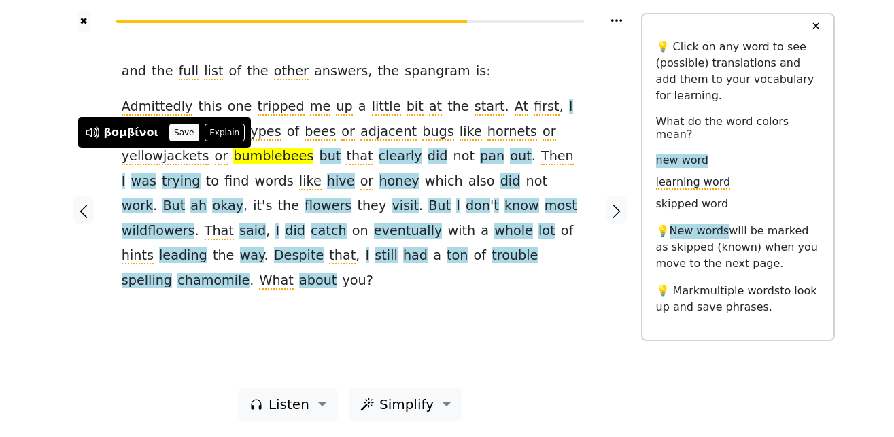
click at [180, 128] on button "Save" at bounding box center [184, 133] width 30 height 18
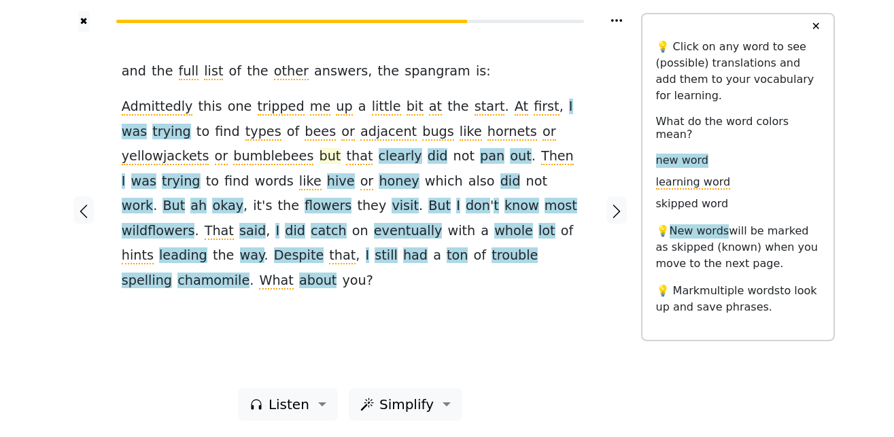
click at [319, 155] on span "but" at bounding box center [330, 156] width 22 height 17
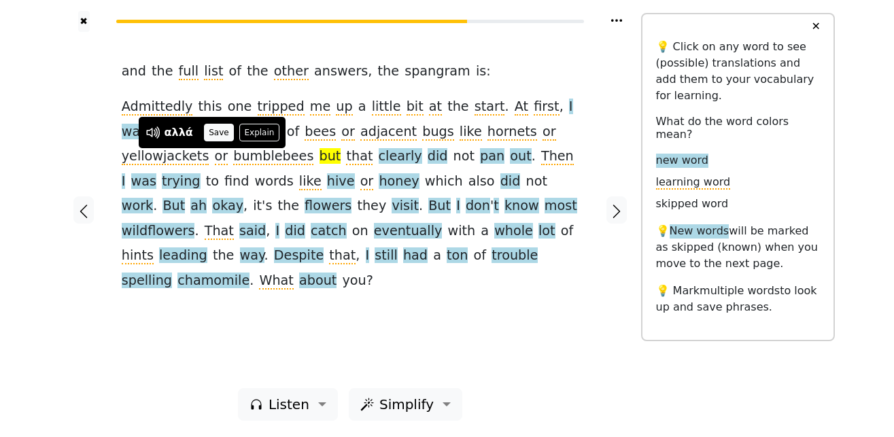
click at [222, 138] on button "Save" at bounding box center [219, 133] width 30 height 18
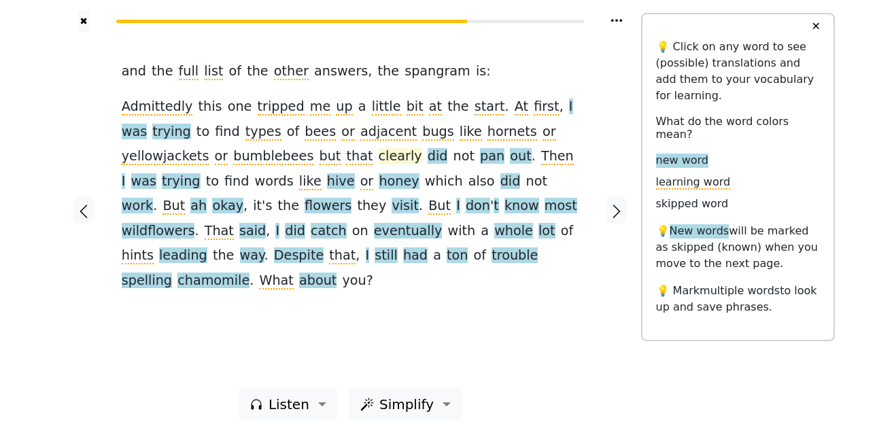
click at [379, 158] on span "clearly" at bounding box center [400, 156] width 43 height 17
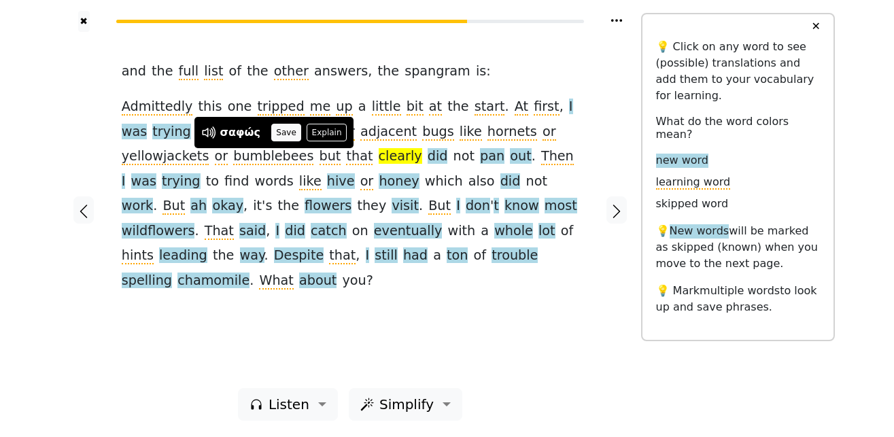
click at [285, 137] on button "Save" at bounding box center [286, 133] width 30 height 18
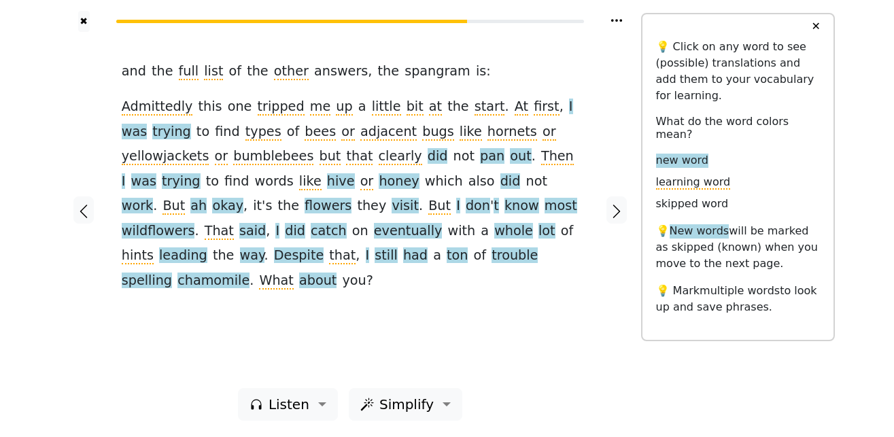
click at [427, 155] on span "did" at bounding box center [437, 156] width 20 height 17
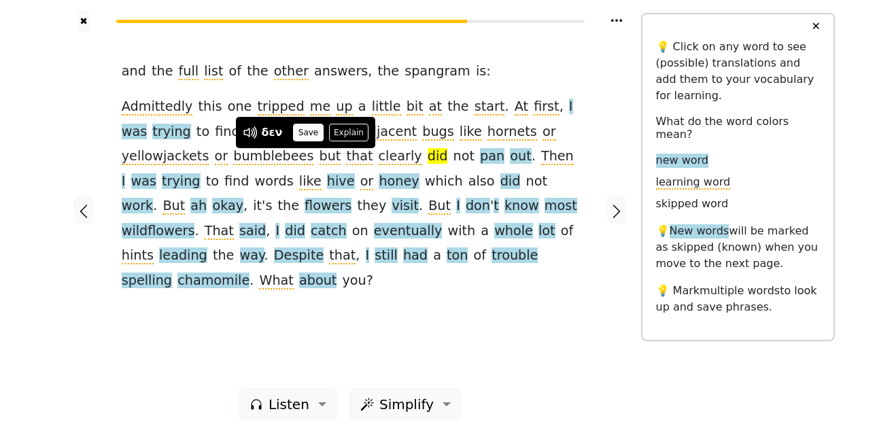
click at [307, 135] on button "Save" at bounding box center [308, 133] width 30 height 18
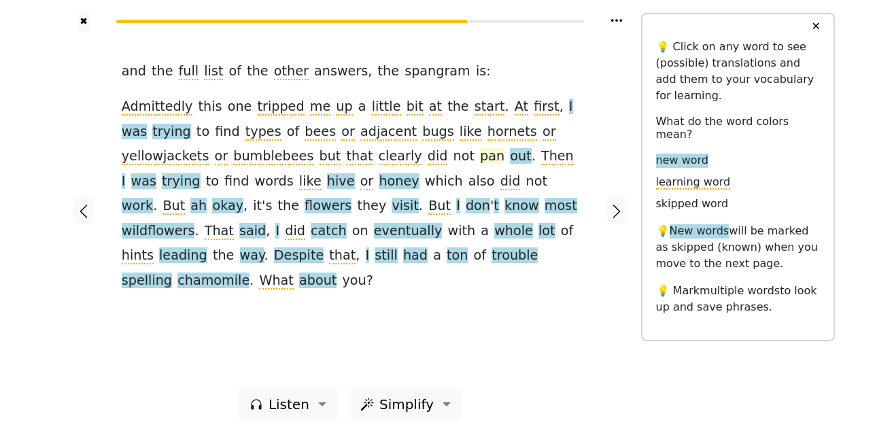
click at [480, 159] on span "pan" at bounding box center [492, 156] width 24 height 17
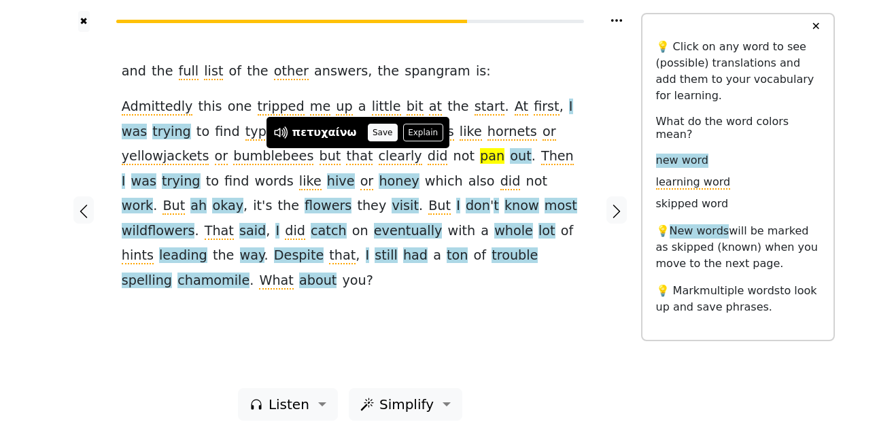
click at [368, 129] on button "Save" at bounding box center [383, 133] width 30 height 18
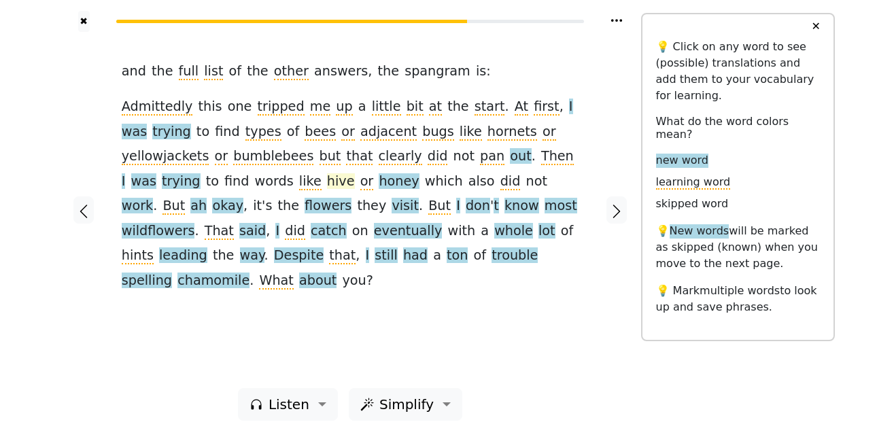
click at [327, 182] on span "hive" at bounding box center [341, 181] width 28 height 17
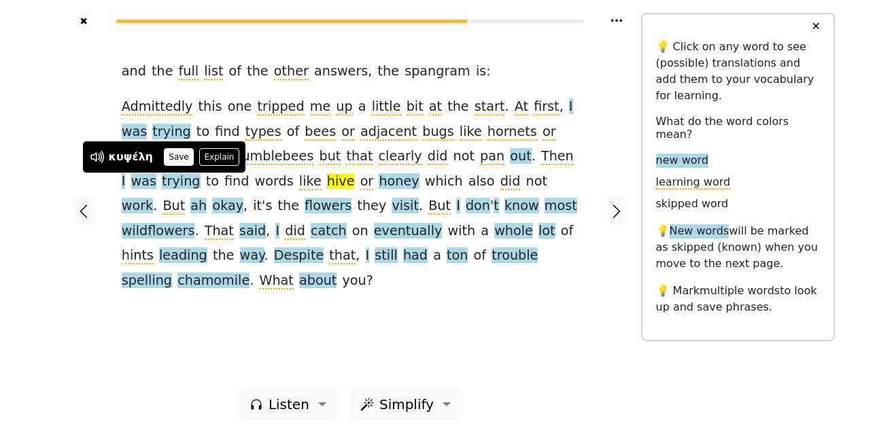
click at [177, 160] on button "Save" at bounding box center [179, 157] width 30 height 18
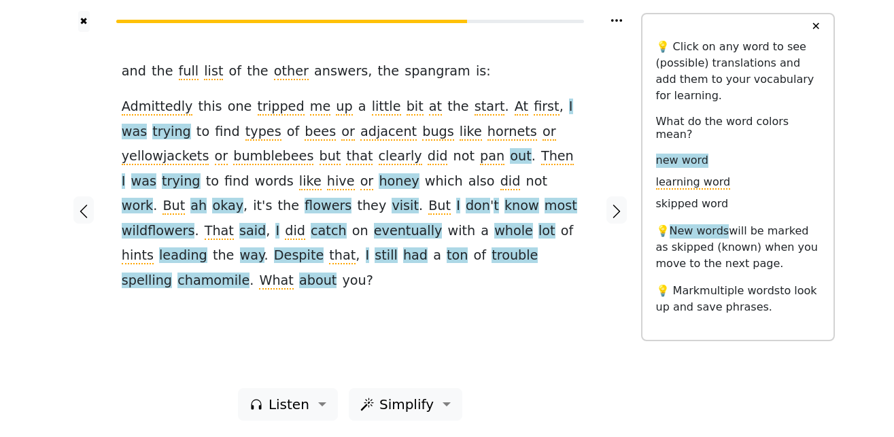
click at [379, 178] on span "honey" at bounding box center [399, 181] width 40 height 17
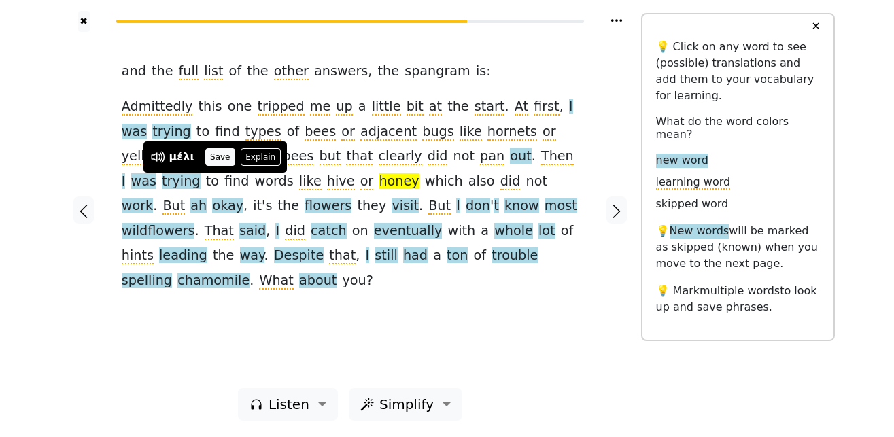
click at [218, 160] on button "Save" at bounding box center [220, 157] width 30 height 18
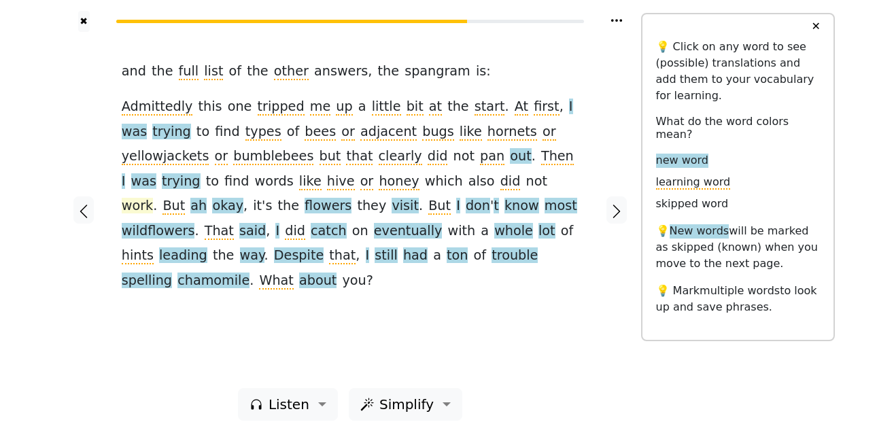
click at [153, 198] on span "work" at bounding box center [137, 206] width 31 height 17
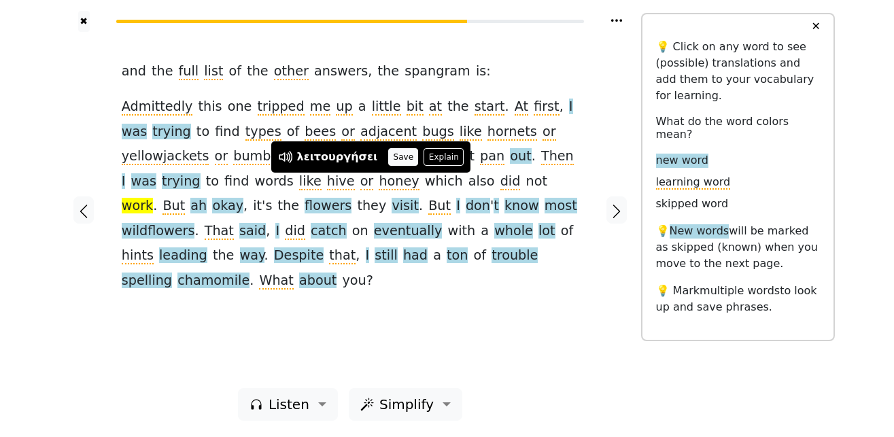
click at [390, 157] on button "Save" at bounding box center [403, 157] width 30 height 18
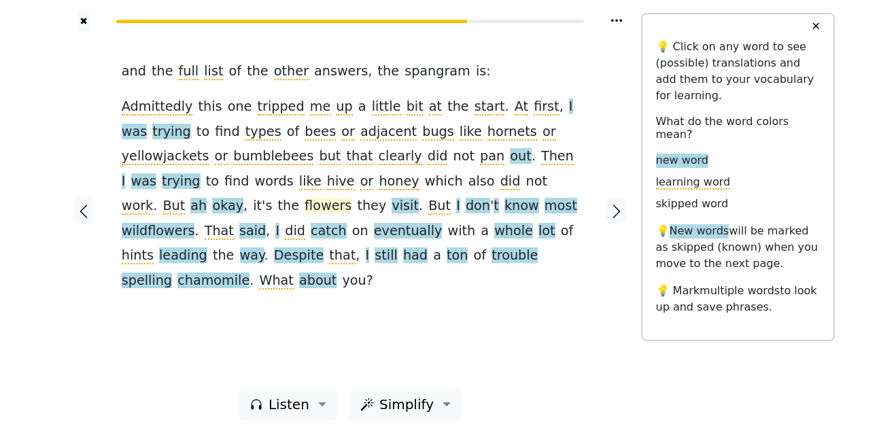
click at [351, 198] on span "flowers" at bounding box center [327, 206] width 47 height 17
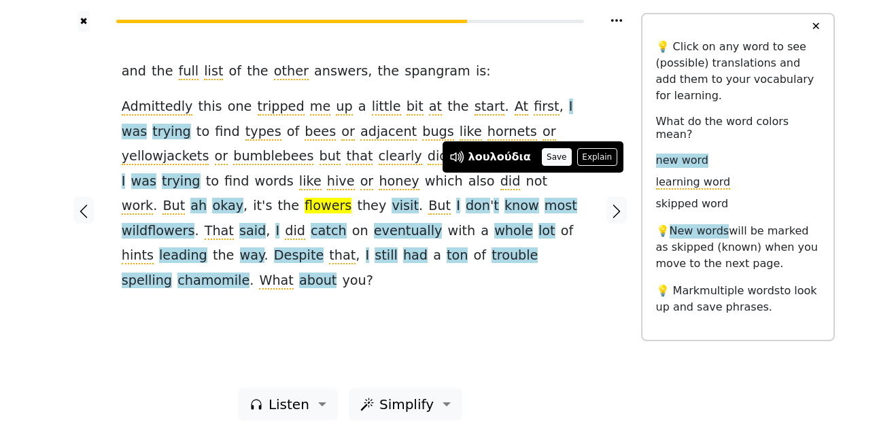
click at [548, 162] on button "Save" at bounding box center [557, 157] width 30 height 18
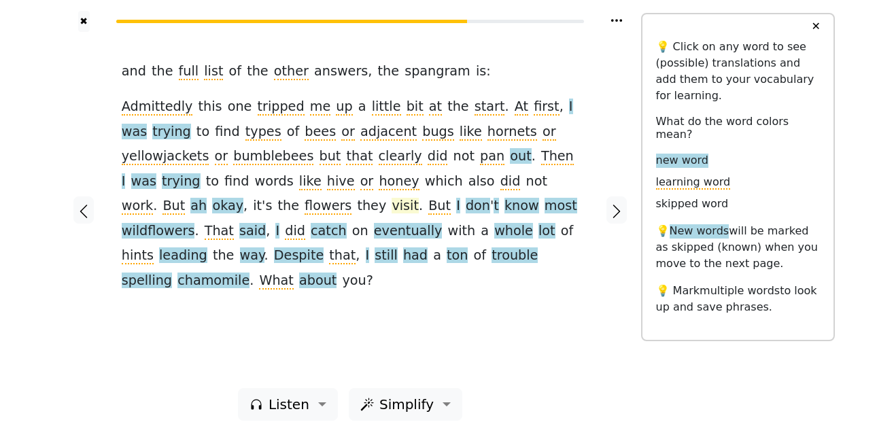
click at [391, 208] on span "visit" at bounding box center [404, 206] width 27 height 17
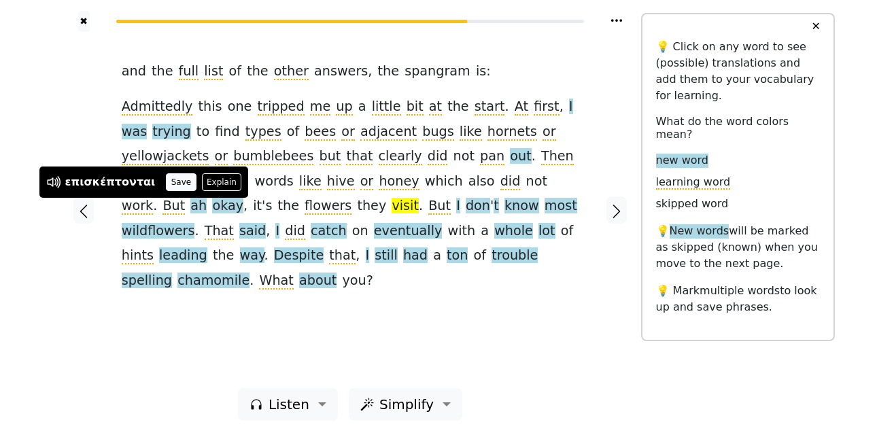
click at [171, 181] on button "Save" at bounding box center [181, 182] width 30 height 18
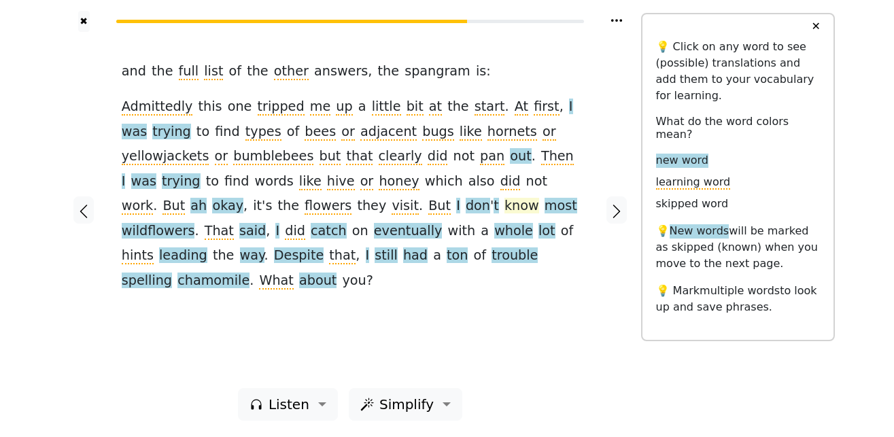
click at [504, 210] on span "know" at bounding box center [521, 206] width 35 height 17
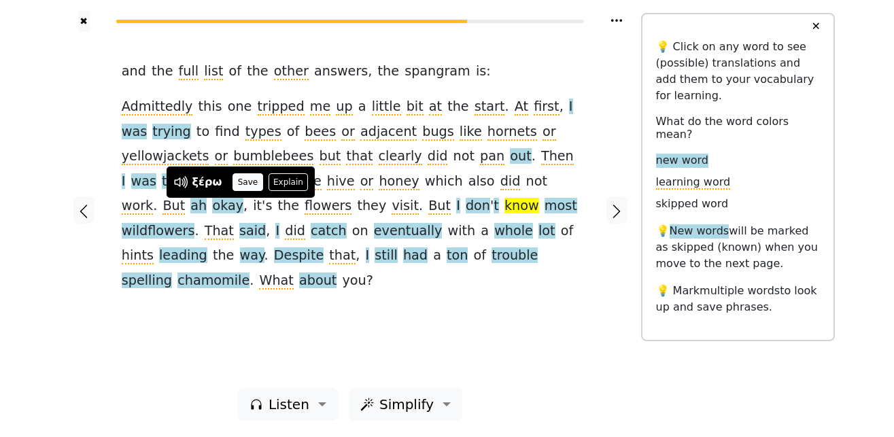
click at [254, 186] on button "Save" at bounding box center [247, 182] width 30 height 18
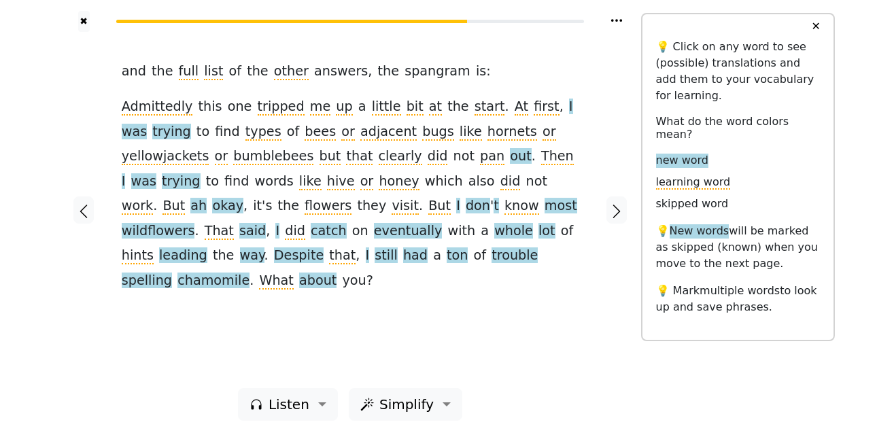
click at [544, 211] on span "most" at bounding box center [560, 206] width 33 height 17
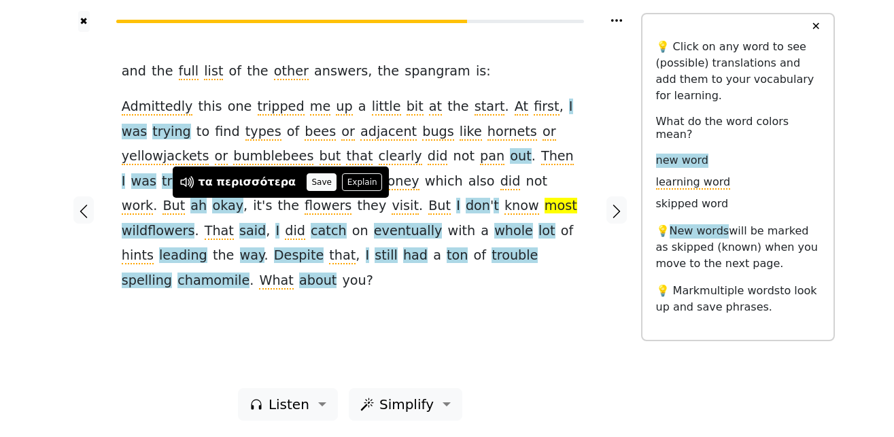
click at [308, 177] on button "Save" at bounding box center [321, 182] width 30 height 18
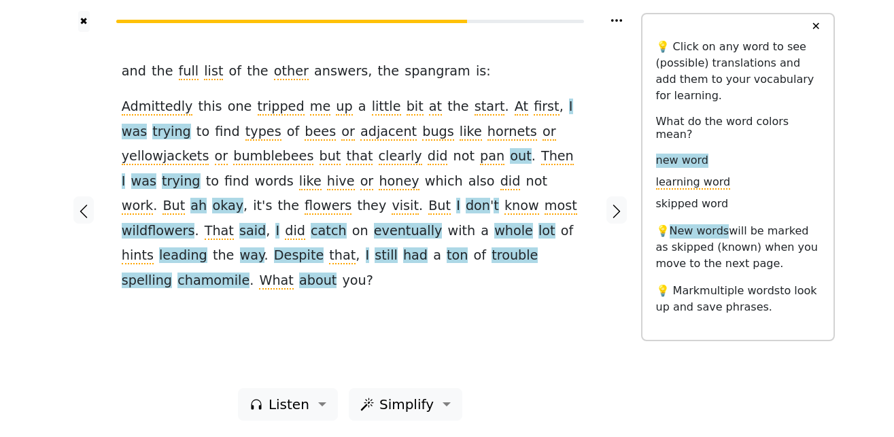
click at [195, 223] on span "wildflowers" at bounding box center [158, 231] width 73 height 17
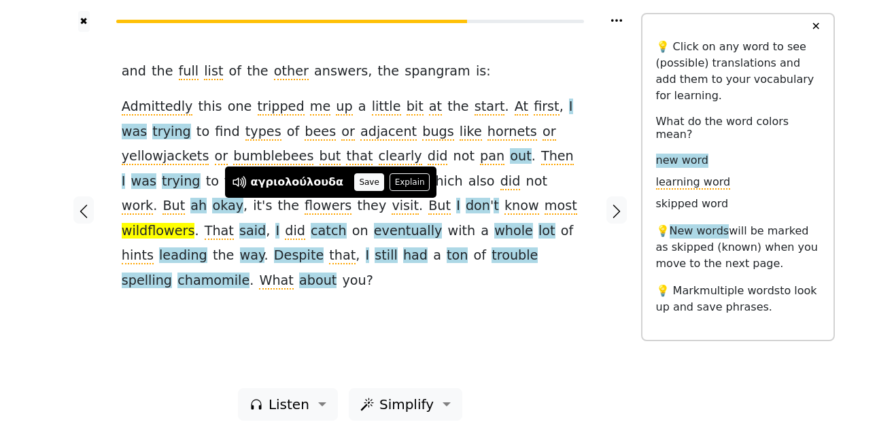
click at [357, 180] on button "Save" at bounding box center [369, 182] width 30 height 18
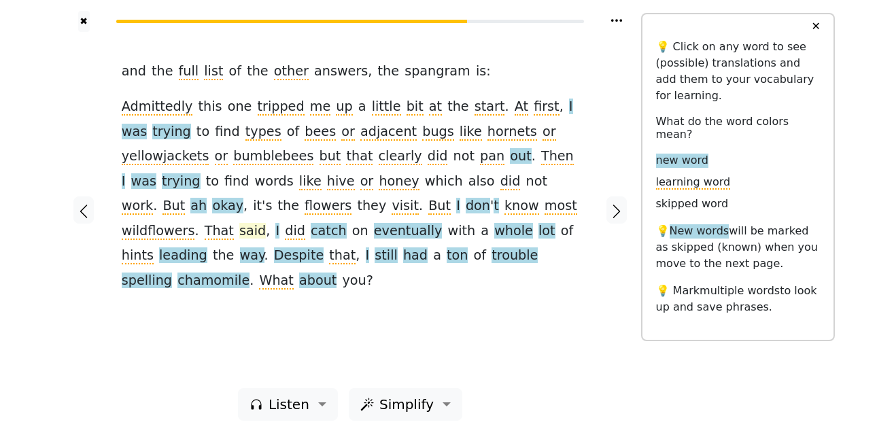
click at [266, 223] on span "said" at bounding box center [252, 231] width 27 height 17
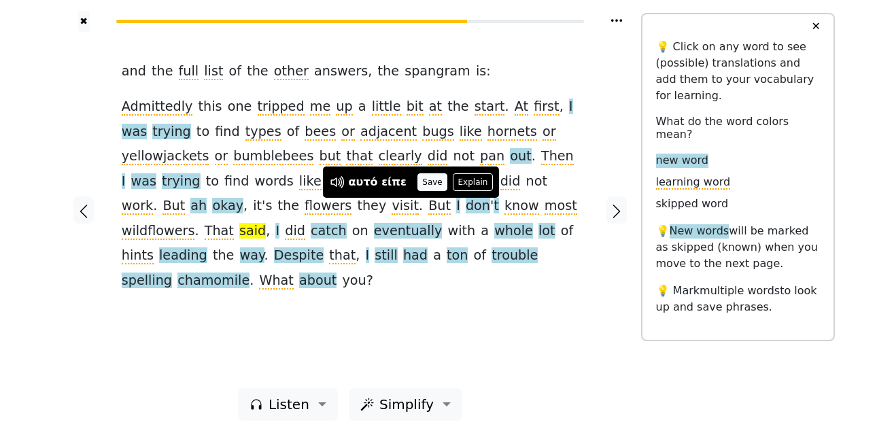
click at [417, 183] on button "Save" at bounding box center [432, 182] width 30 height 18
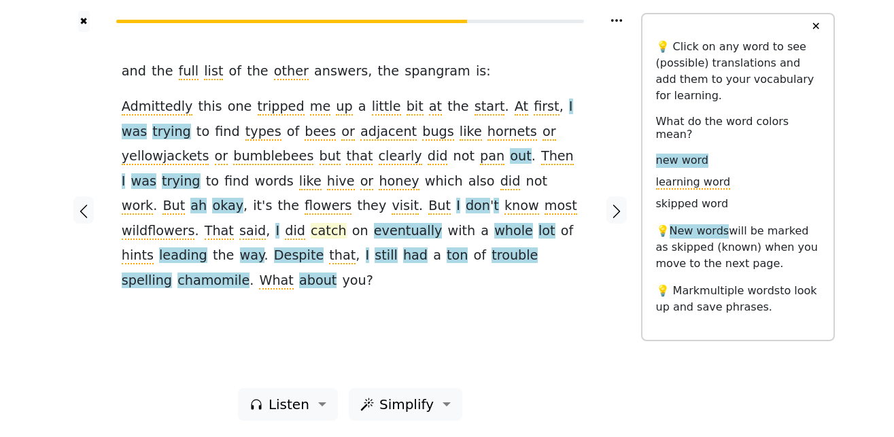
click at [347, 223] on span "catch" at bounding box center [329, 231] width 36 height 17
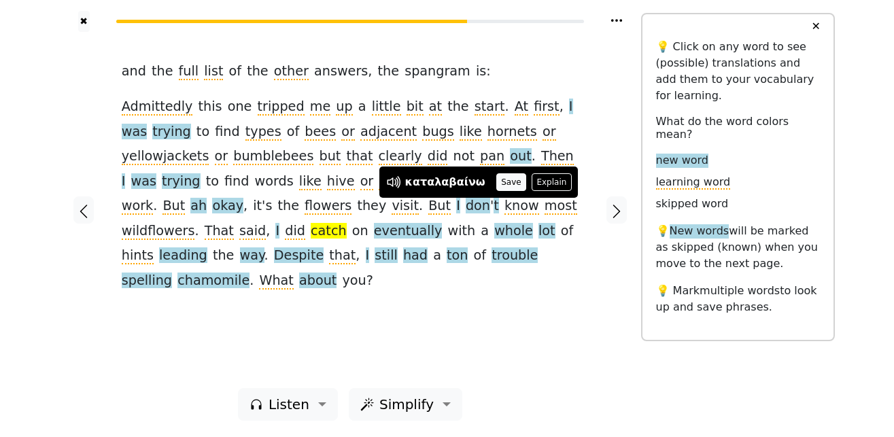
click at [500, 182] on button "Save" at bounding box center [511, 182] width 30 height 18
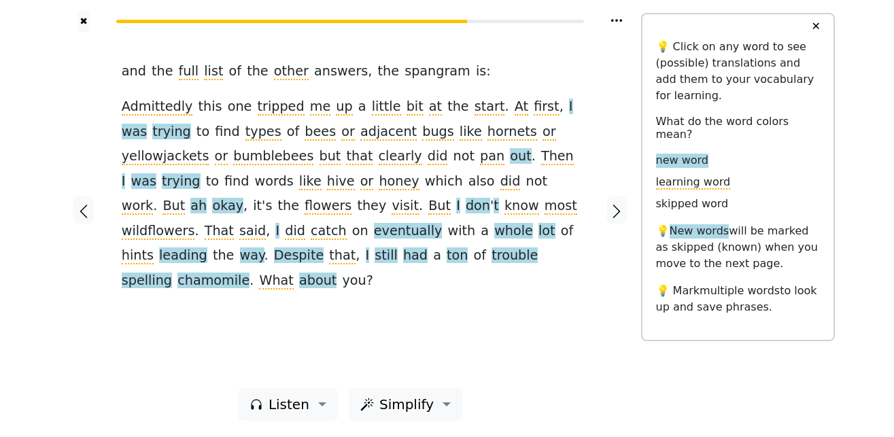
click at [442, 223] on span "eventually" at bounding box center [408, 231] width 69 height 17
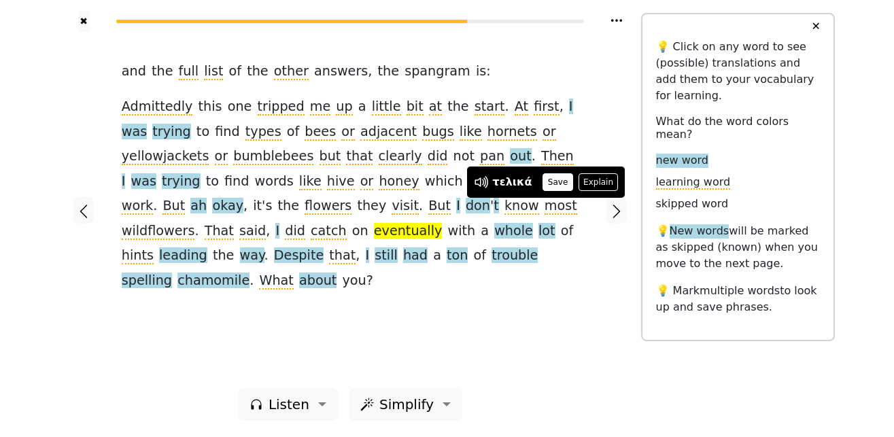
click at [550, 181] on button "Save" at bounding box center [557, 182] width 30 height 18
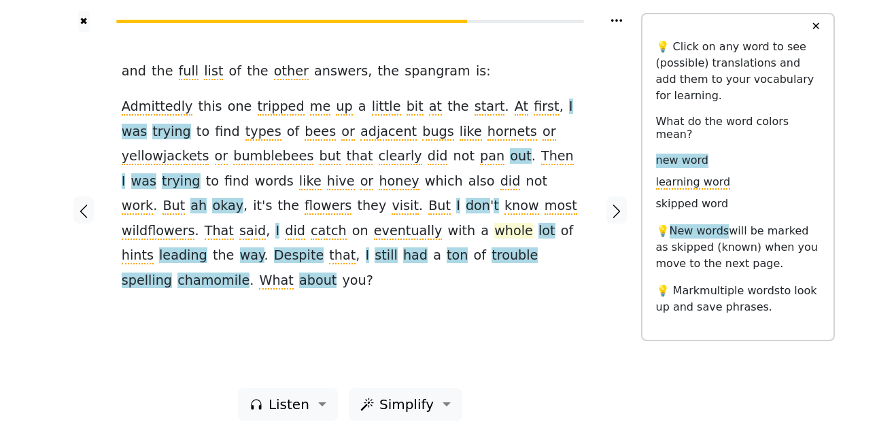
click at [494, 234] on span "whole" at bounding box center [513, 231] width 39 height 17
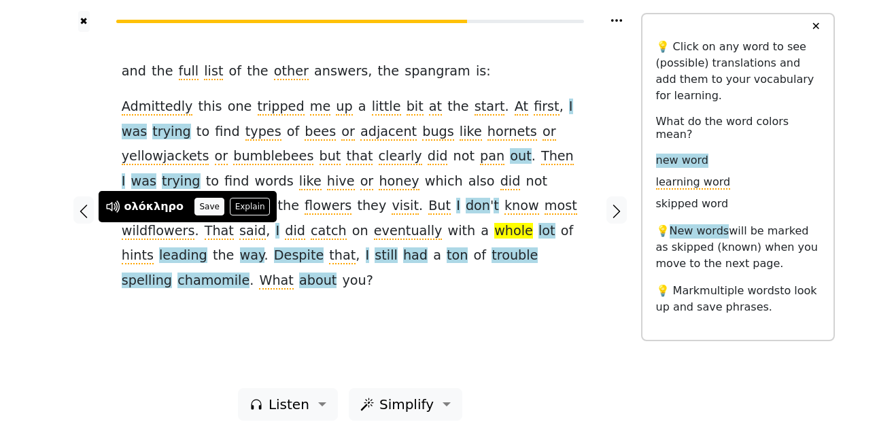
click at [203, 211] on button "Save" at bounding box center [209, 207] width 30 height 18
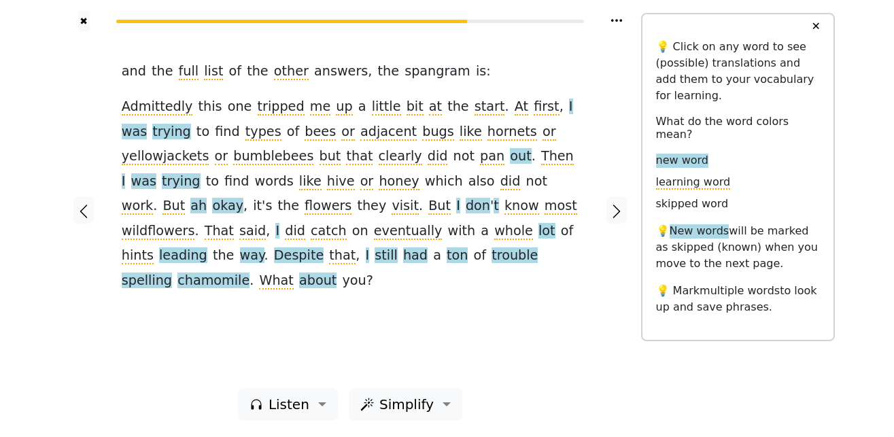
click at [538, 232] on span "lot" at bounding box center [546, 231] width 17 height 17
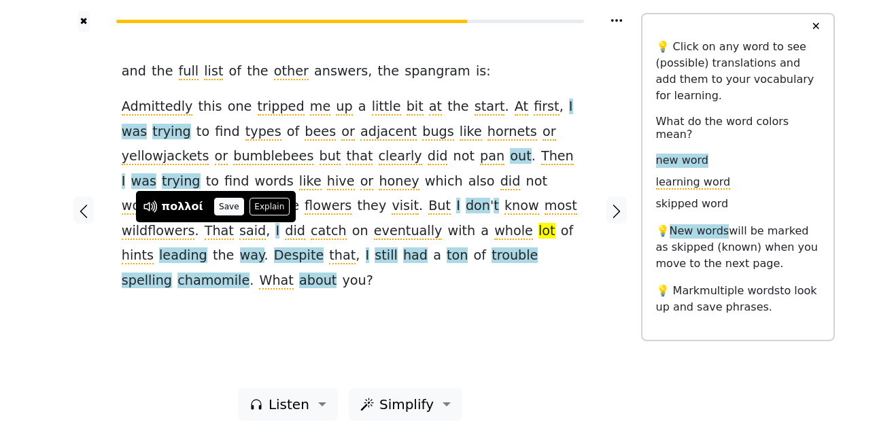
click at [216, 211] on button "Save" at bounding box center [229, 207] width 30 height 18
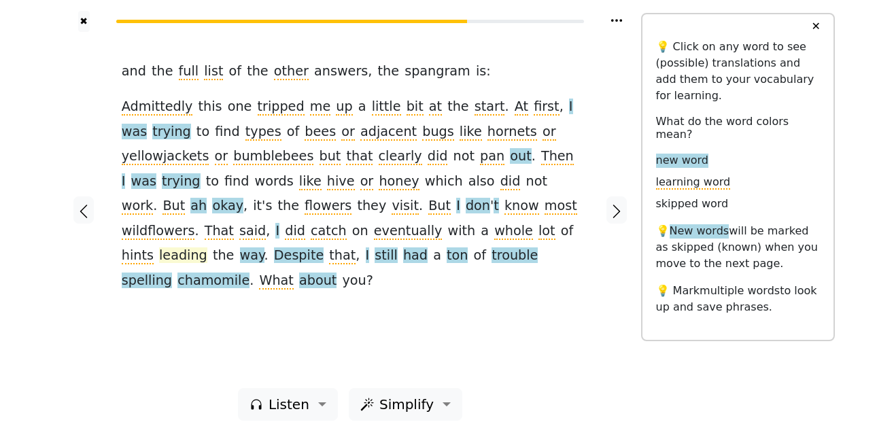
click at [207, 247] on span "leading" at bounding box center [183, 255] width 48 height 17
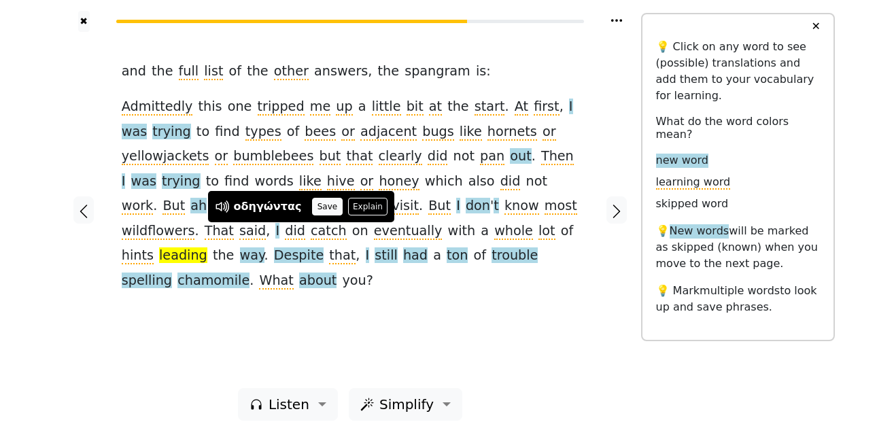
click at [314, 205] on button "Save" at bounding box center [327, 207] width 30 height 18
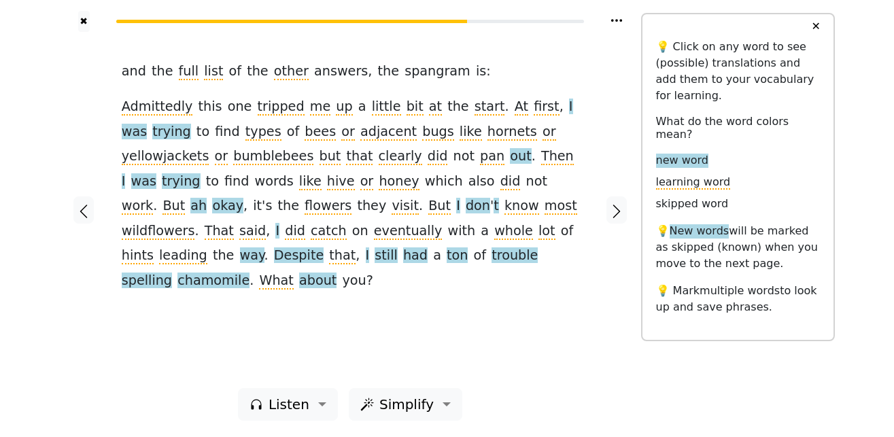
click at [264, 247] on span "way" at bounding box center [252, 255] width 24 height 17
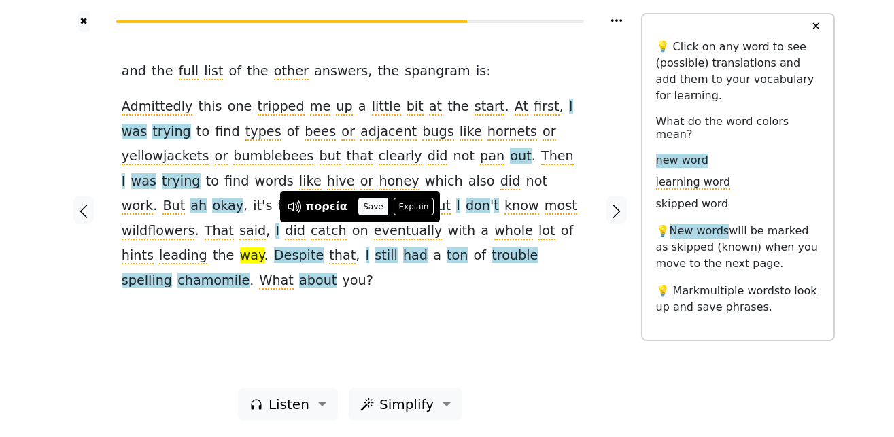
click at [366, 205] on button "Save" at bounding box center [373, 207] width 30 height 18
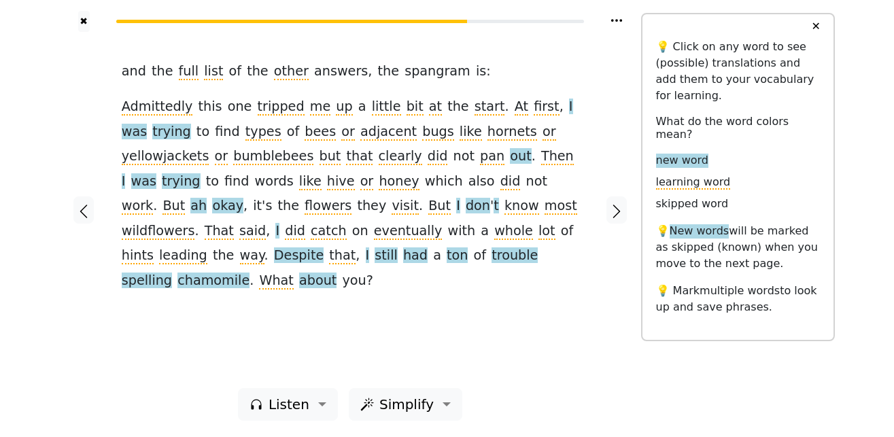
click at [323, 247] on span "Despite" at bounding box center [299, 255] width 50 height 17
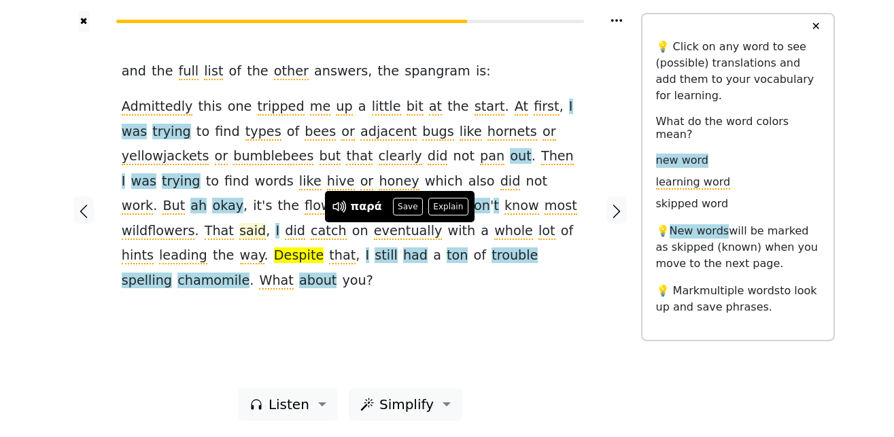
click at [404, 207] on button "Save" at bounding box center [408, 207] width 30 height 18
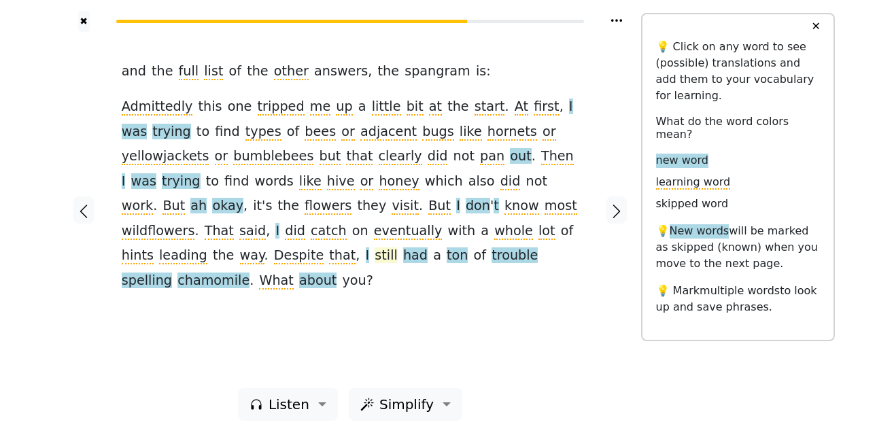
click at [398, 247] on span "still" at bounding box center [385, 255] width 23 height 17
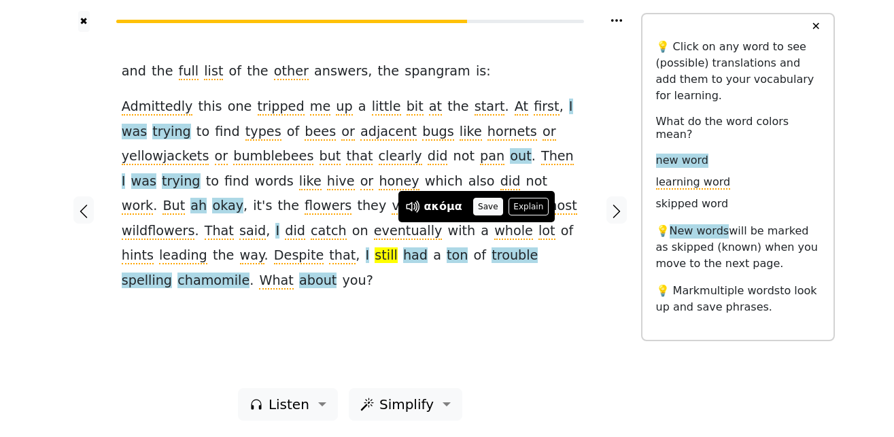
click at [489, 209] on button "Save" at bounding box center [488, 207] width 30 height 18
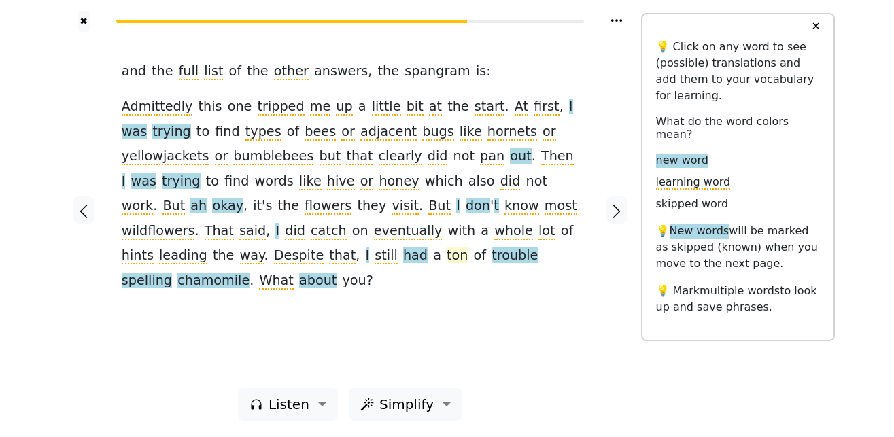
click at [468, 247] on span "ton" at bounding box center [456, 255] width 21 height 17
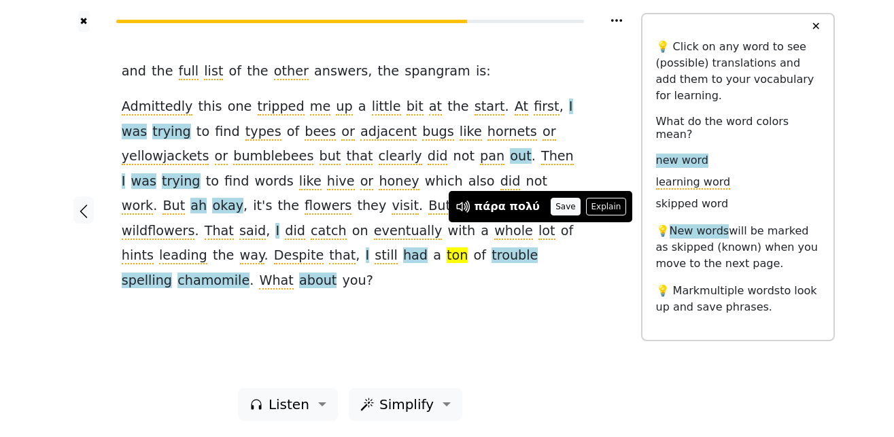
click at [552, 212] on button "Save" at bounding box center [565, 207] width 30 height 18
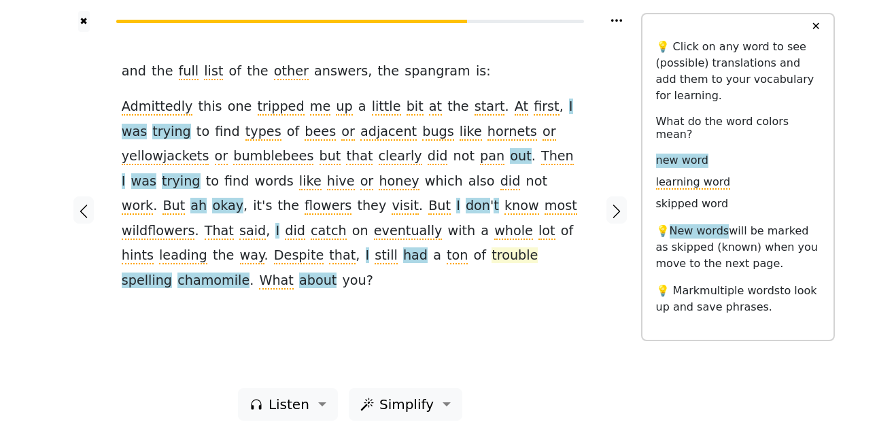
click at [491, 257] on span "trouble" at bounding box center [514, 255] width 46 height 17
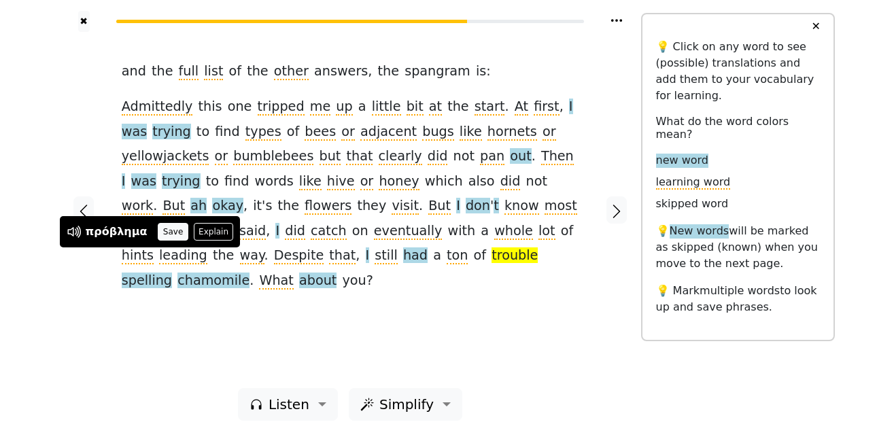
click at [162, 229] on button "Save" at bounding box center [173, 232] width 30 height 18
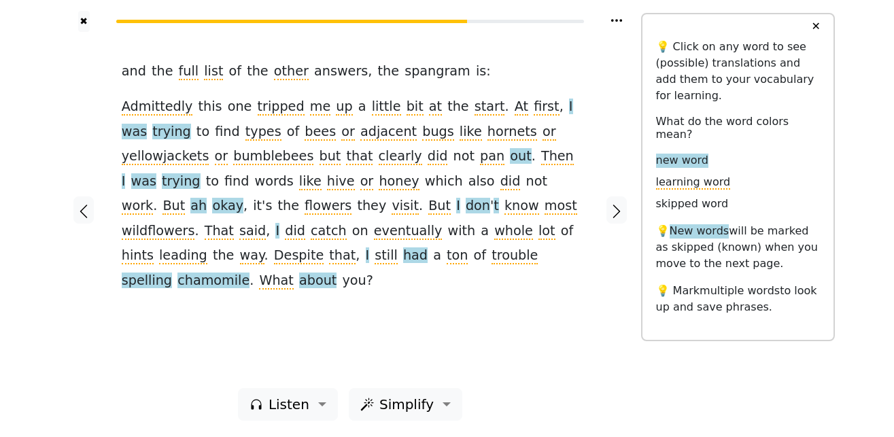
click at [172, 273] on span "spelling" at bounding box center [147, 281] width 50 height 17
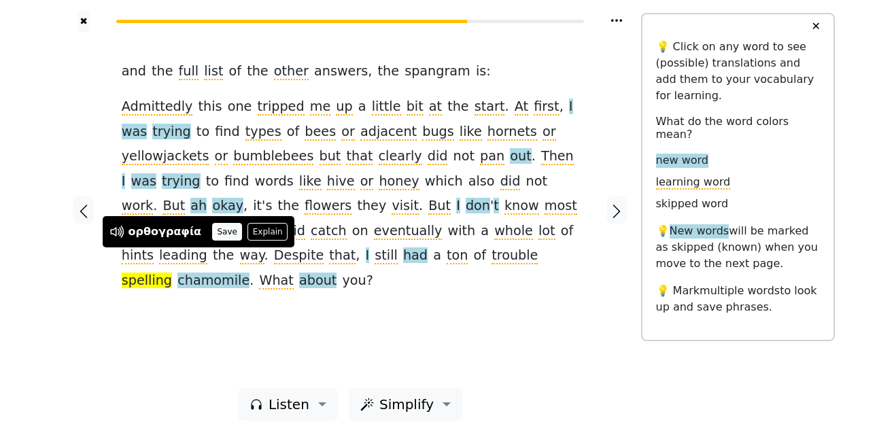
click at [219, 231] on button "Save" at bounding box center [227, 232] width 30 height 18
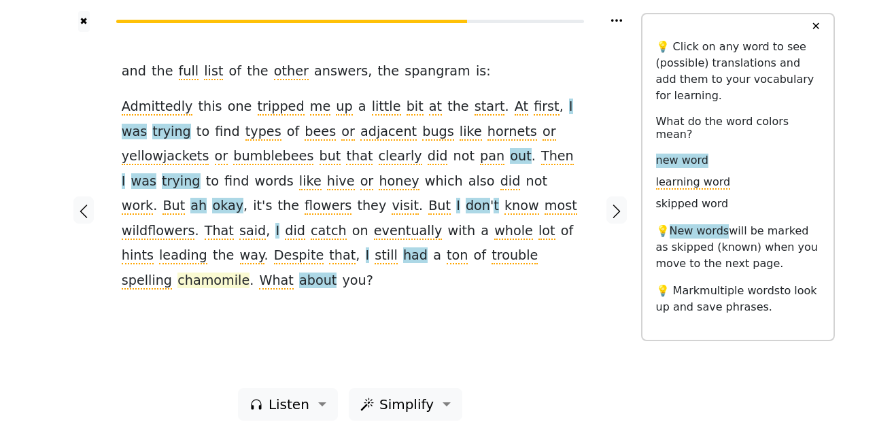
click at [246, 273] on span "chamomile" at bounding box center [213, 281] width 72 height 17
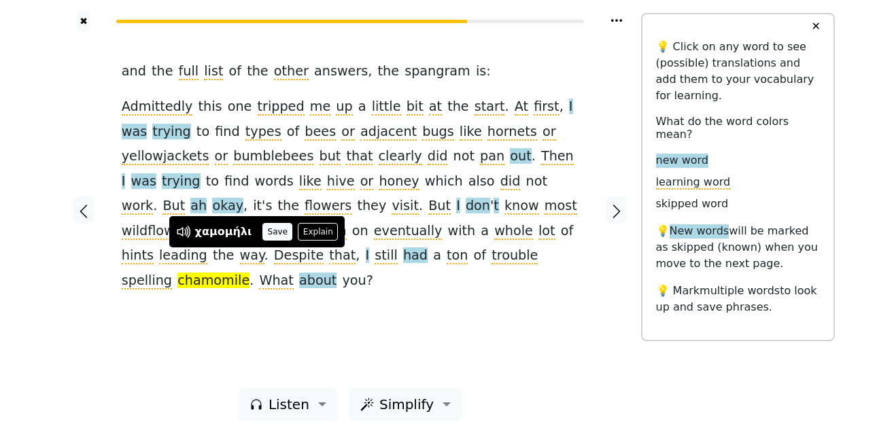
click at [266, 230] on button "Save" at bounding box center [277, 232] width 30 height 18
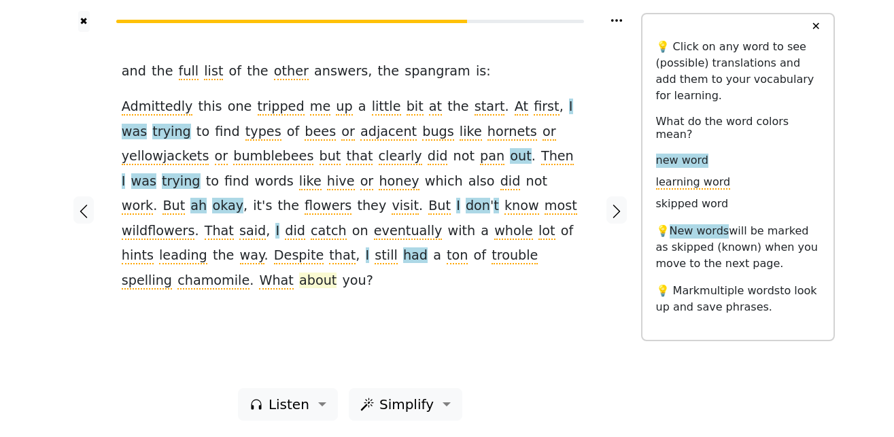
click at [336, 273] on span "about" at bounding box center [317, 281] width 37 height 17
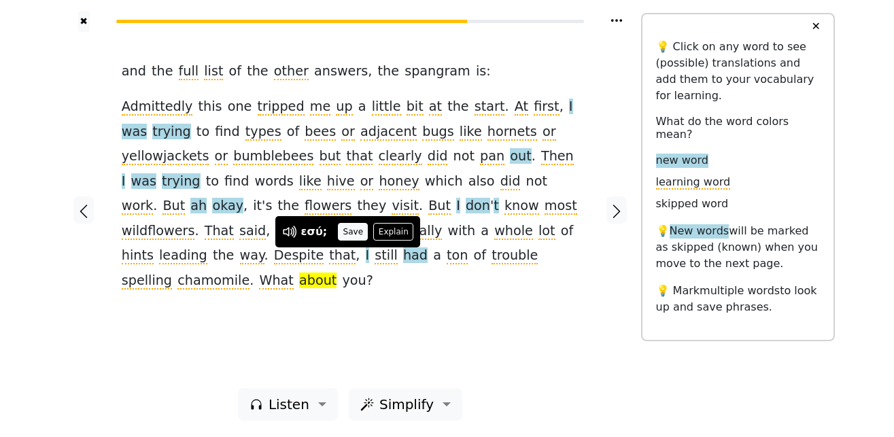
click at [351, 233] on button "Save" at bounding box center [353, 232] width 30 height 18
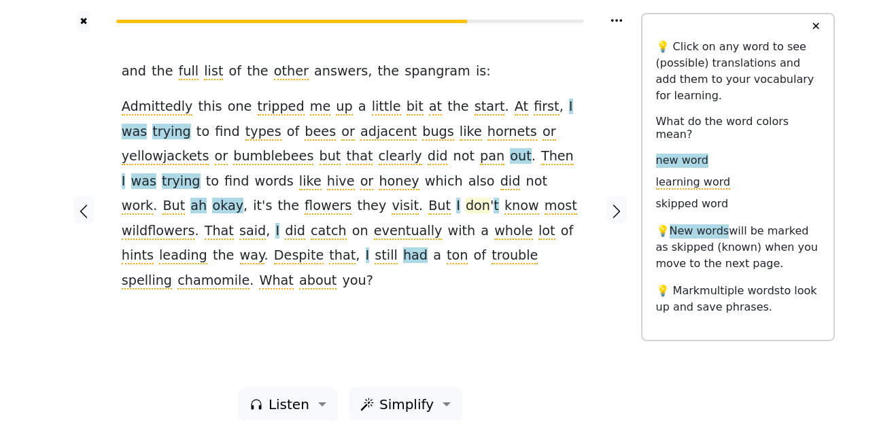
click at [466, 210] on span "don" at bounding box center [478, 206] width 24 height 17
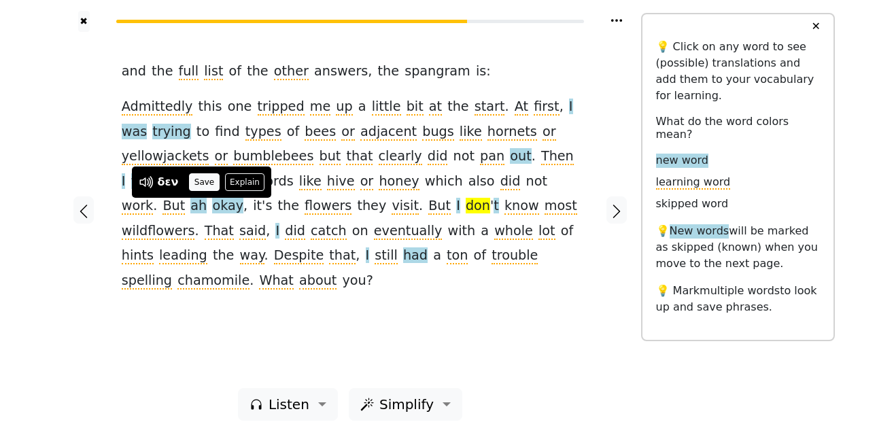
click at [209, 182] on button "Save" at bounding box center [204, 182] width 30 height 18
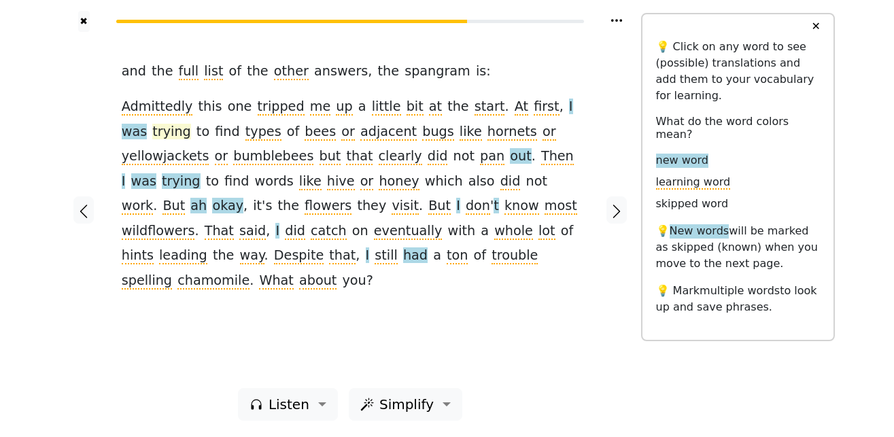
click at [152, 126] on span "trying" at bounding box center [171, 132] width 38 height 17
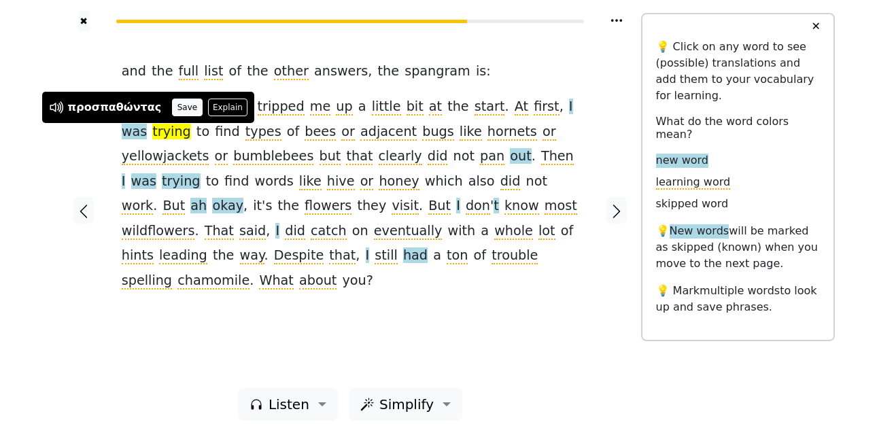
click at [181, 106] on button "Save" at bounding box center [187, 108] width 30 height 18
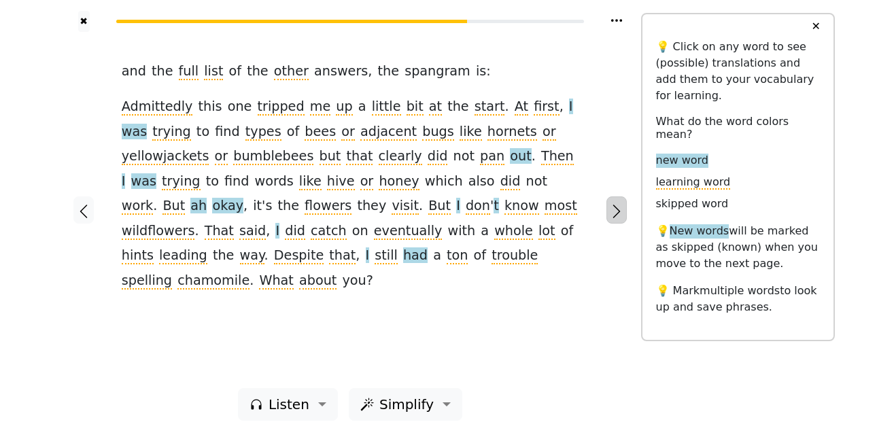
click at [616, 209] on icon "button" at bounding box center [616, 212] width 7 height 14
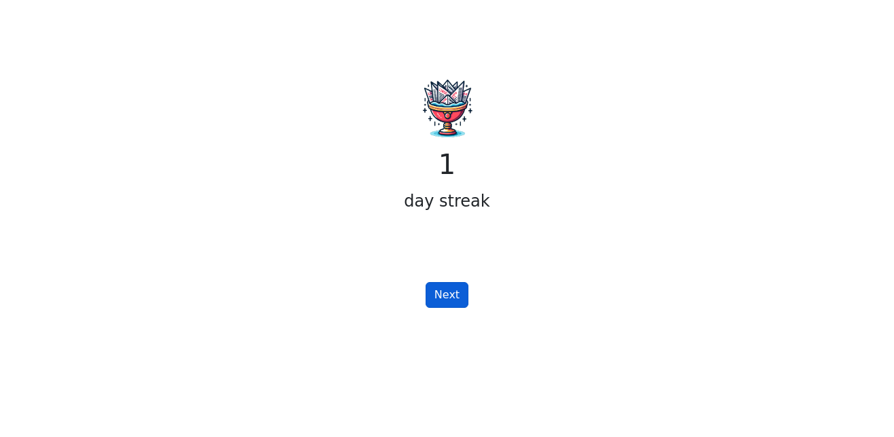
click at [446, 295] on button "Next" at bounding box center [446, 295] width 43 height 26
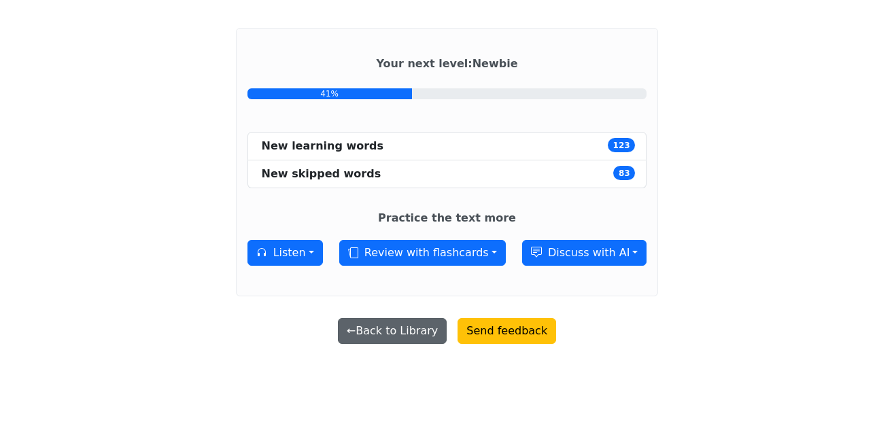
click at [395, 338] on button "← Back to Library" at bounding box center [392, 331] width 109 height 26
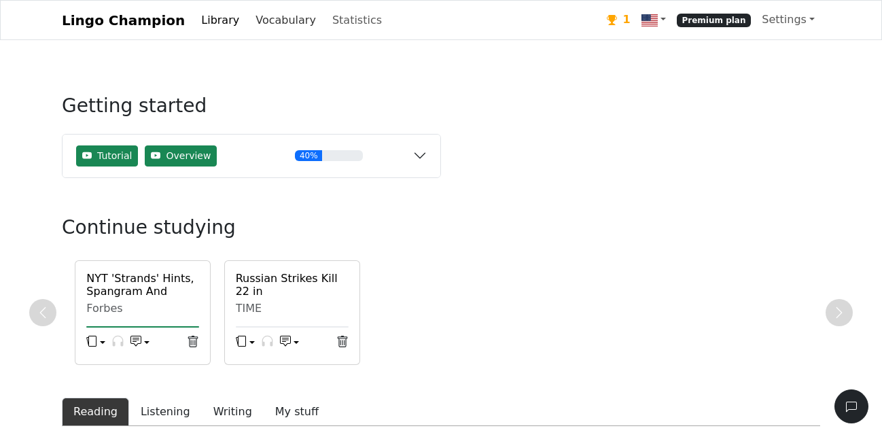
click at [254, 20] on link "Vocabulary" at bounding box center [285, 20] width 71 height 27
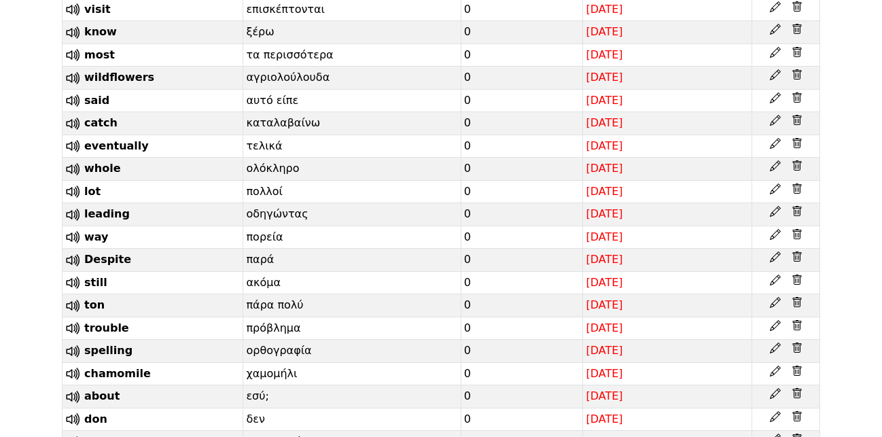
scroll to position [2735, 0]
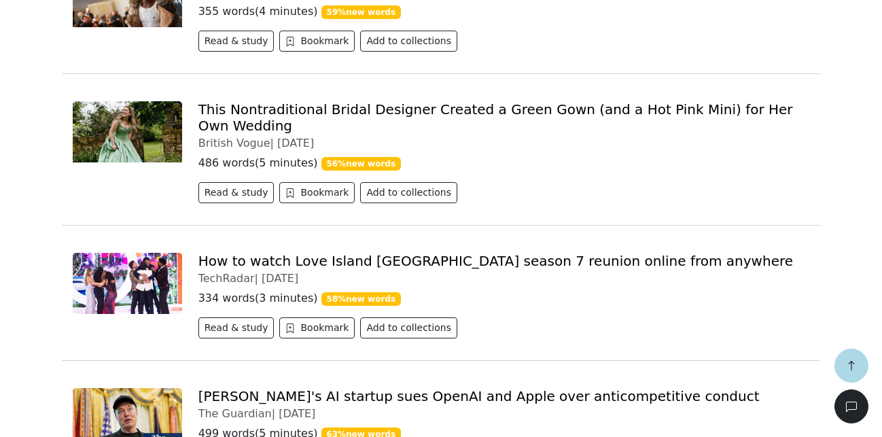
scroll to position [1704, 0]
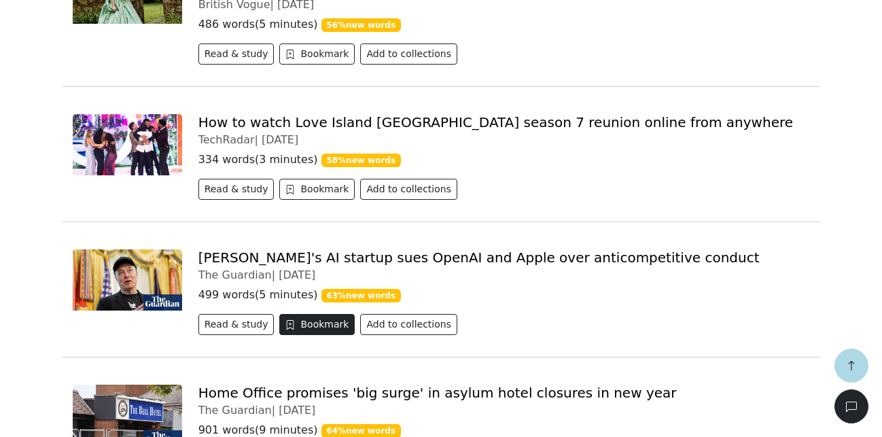
click at [297, 314] on button "Bookmark" at bounding box center [316, 324] width 75 height 21
click at [221, 314] on button "Read & study" at bounding box center [236, 324] width 76 height 21
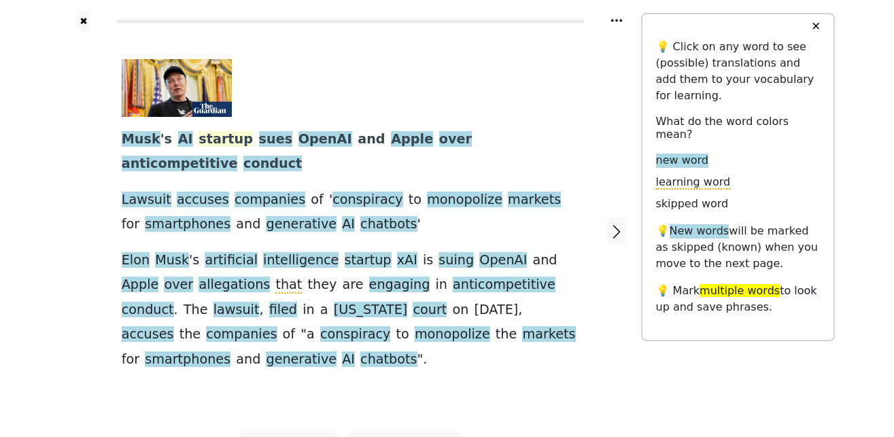
click at [205, 140] on span "startup" at bounding box center [225, 139] width 54 height 17
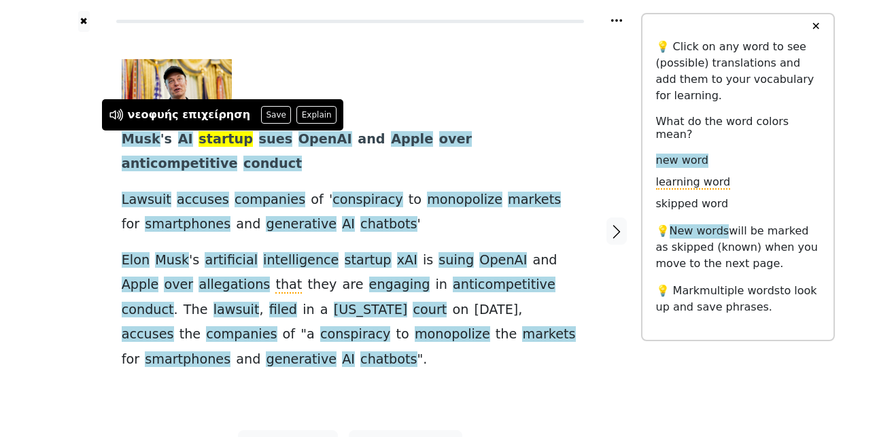
click at [261, 113] on button "Save" at bounding box center [276, 115] width 30 height 18
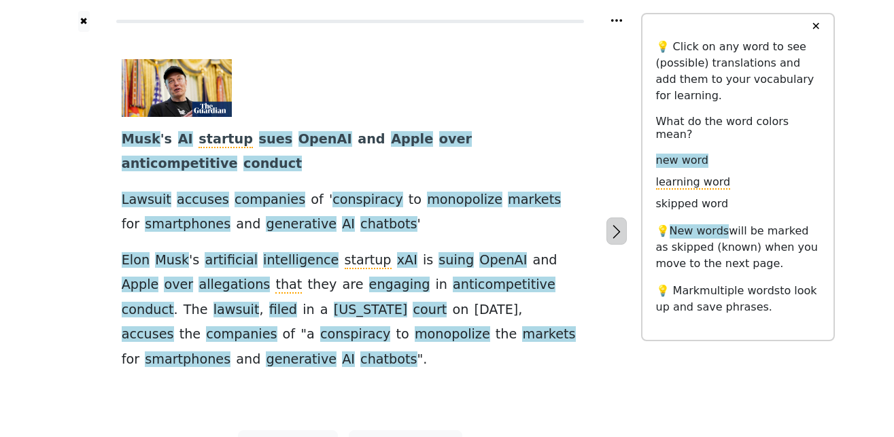
click at [620, 224] on icon "button" at bounding box center [616, 232] width 16 height 16
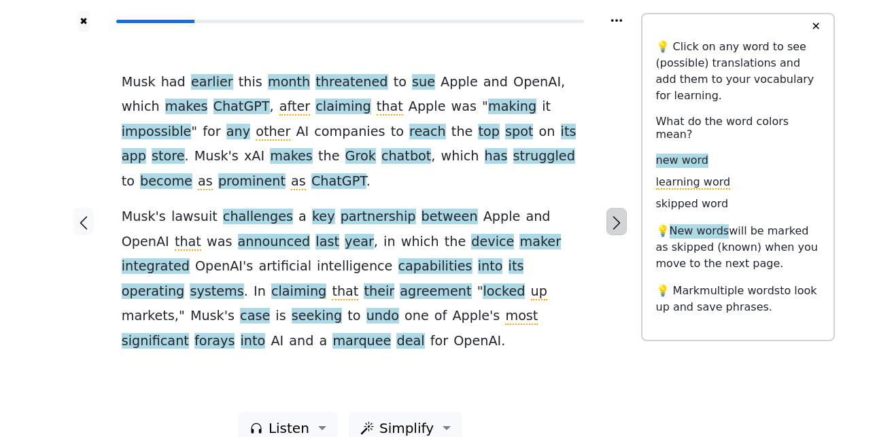
click at [620, 215] on icon "button" at bounding box center [616, 223] width 16 height 16
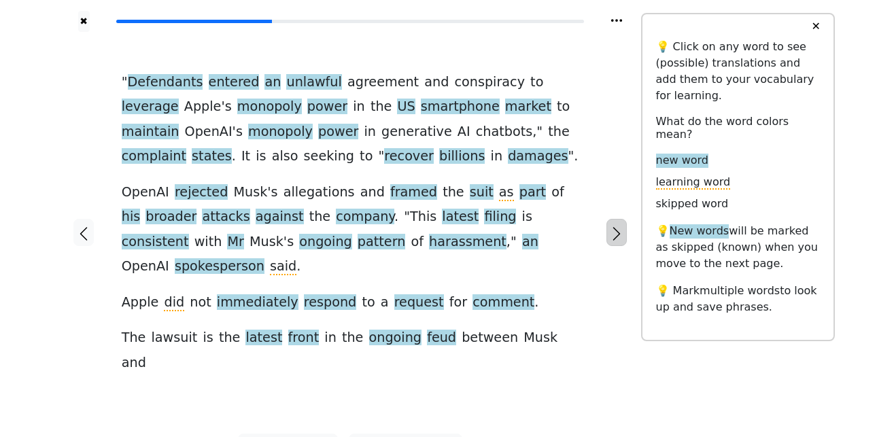
click at [620, 226] on icon "button" at bounding box center [616, 234] width 16 height 16
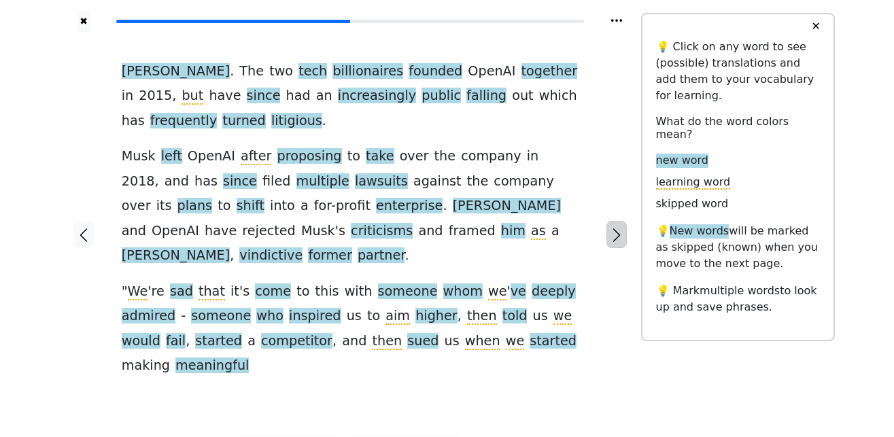
click at [620, 227] on icon "button" at bounding box center [616, 235] width 16 height 16
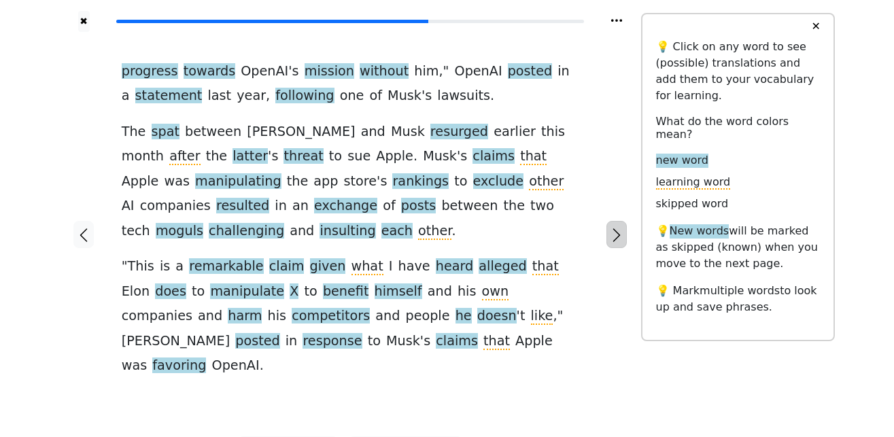
click at [620, 227] on icon "button" at bounding box center [616, 235] width 16 height 16
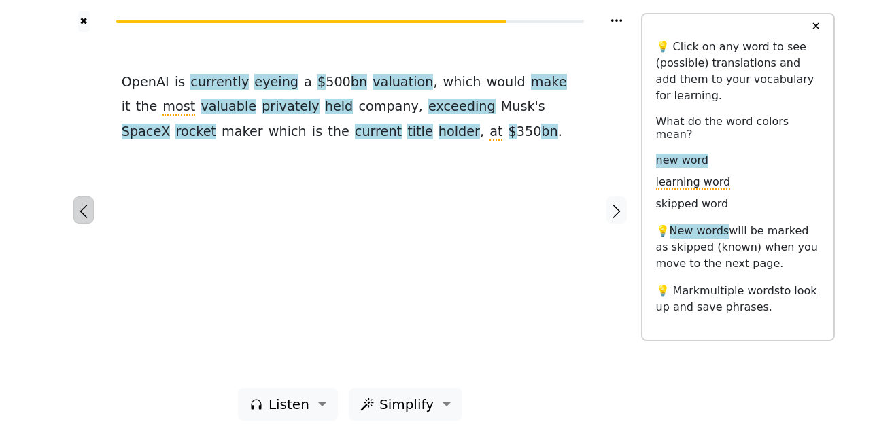
click at [84, 213] on icon "button" at bounding box center [83, 211] width 16 height 16
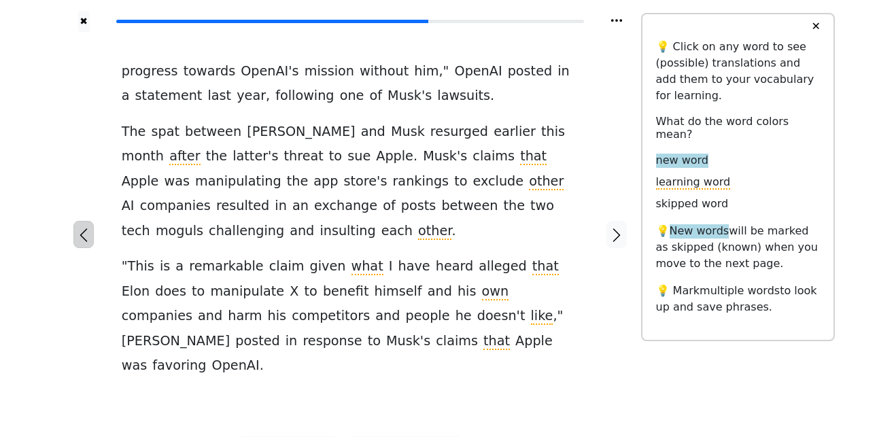
click at [84, 227] on icon "button" at bounding box center [83, 235] width 16 height 16
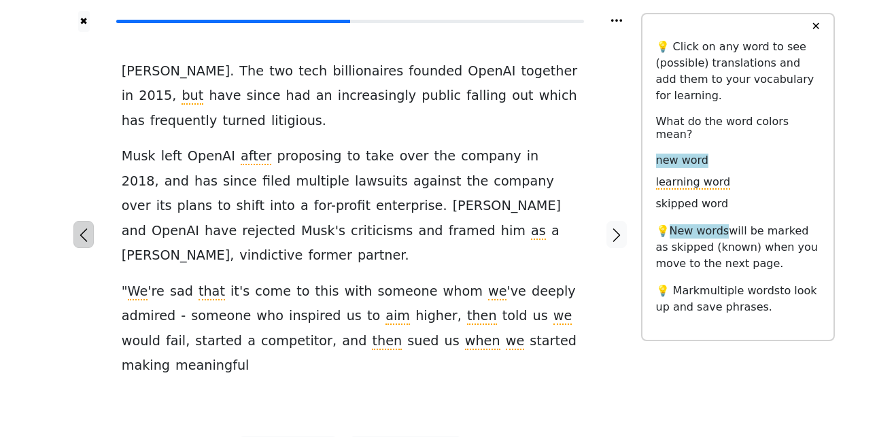
click at [84, 227] on icon "button" at bounding box center [83, 235] width 16 height 16
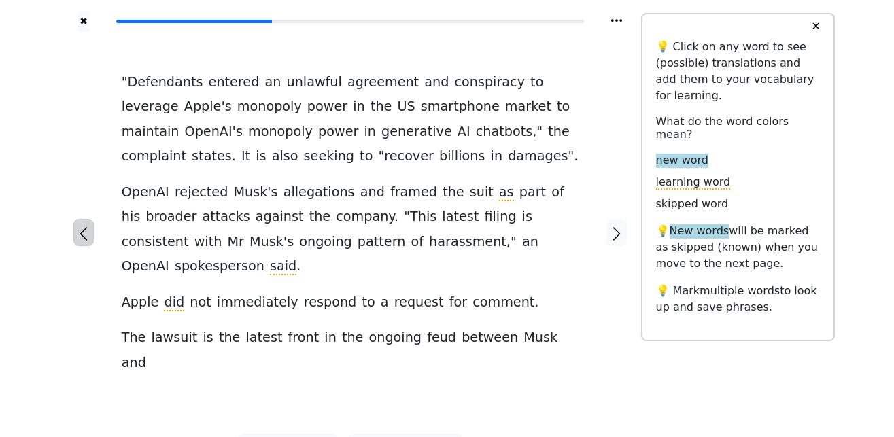
click at [82, 226] on icon "button" at bounding box center [83, 234] width 16 height 16
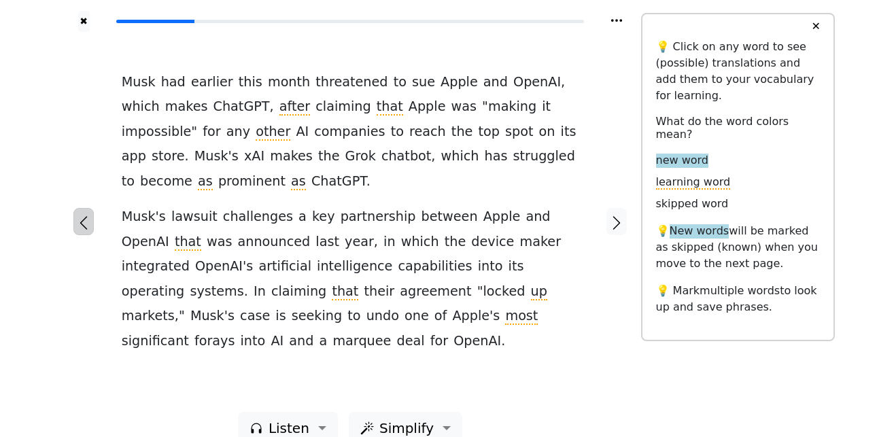
click at [80, 215] on icon "button" at bounding box center [83, 223] width 16 height 16
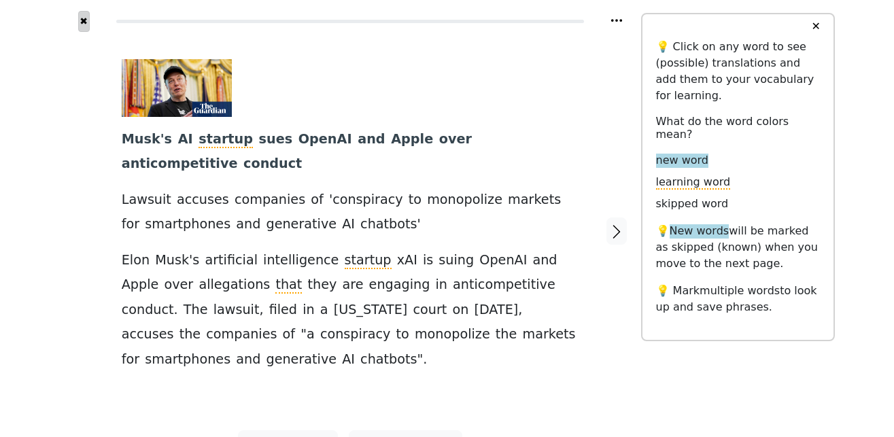
click at [87, 22] on button "✖" at bounding box center [84, 21] width 12 height 21
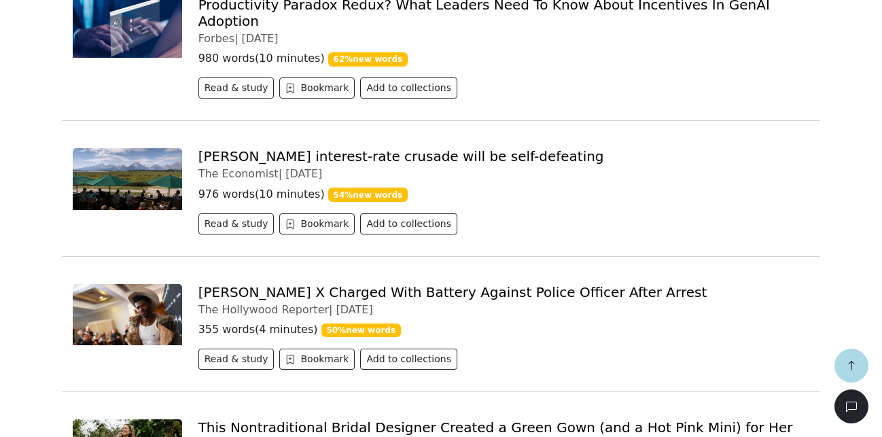
scroll to position [1317, 0]
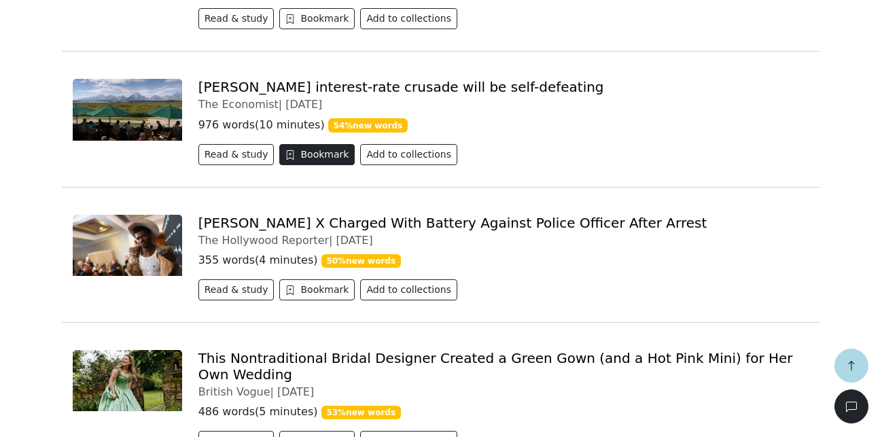
click at [326, 144] on button "Bookmark" at bounding box center [316, 154] width 75 height 21
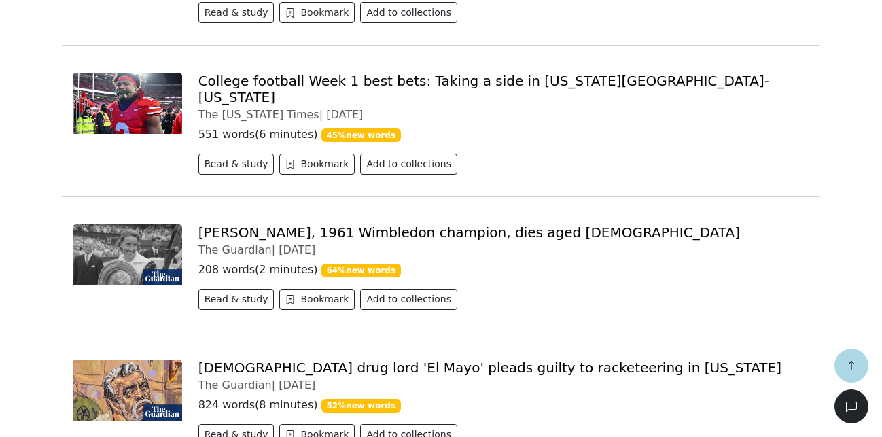
scroll to position [2426, 0]
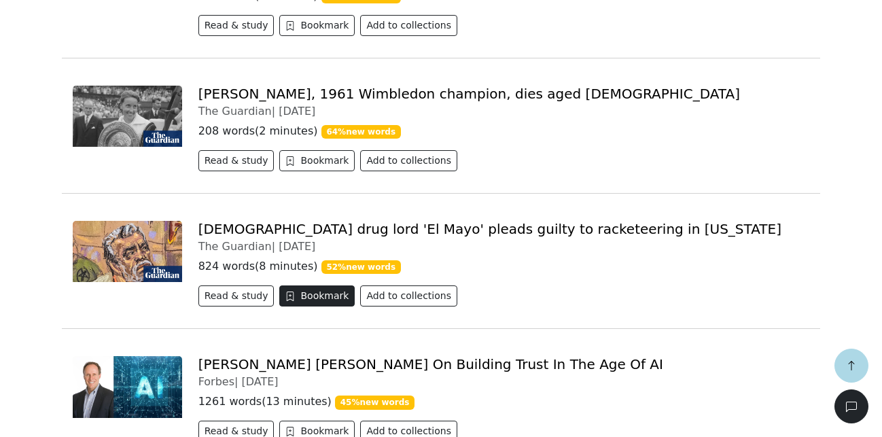
click at [300, 285] on button "Bookmark" at bounding box center [316, 295] width 75 height 21
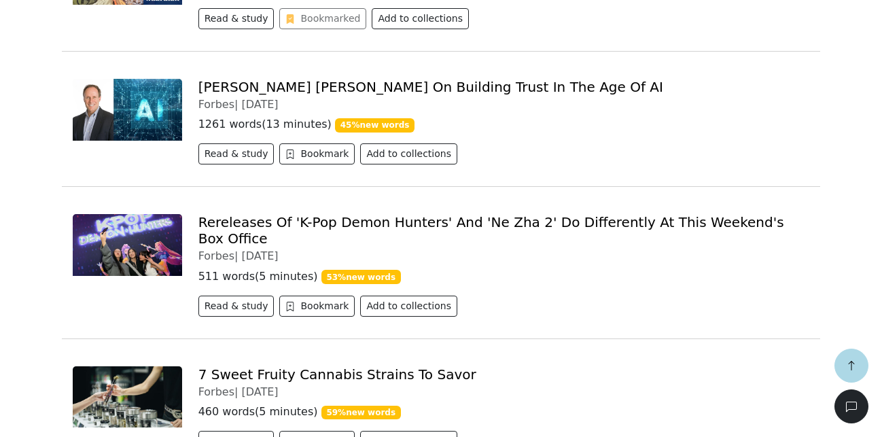
scroll to position [2842, 0]
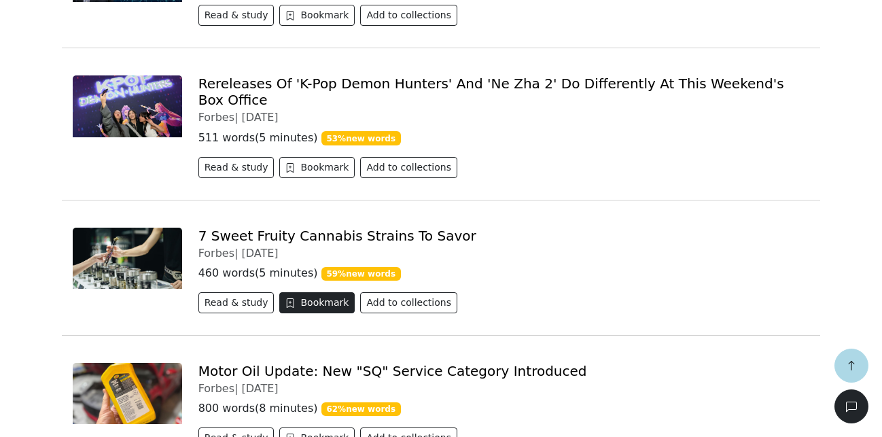
drag, startPoint x: 287, startPoint y: 253, endPoint x: 300, endPoint y: 255, distance: 13.7
click at [290, 292] on button "Bookmark" at bounding box center [316, 302] width 75 height 21
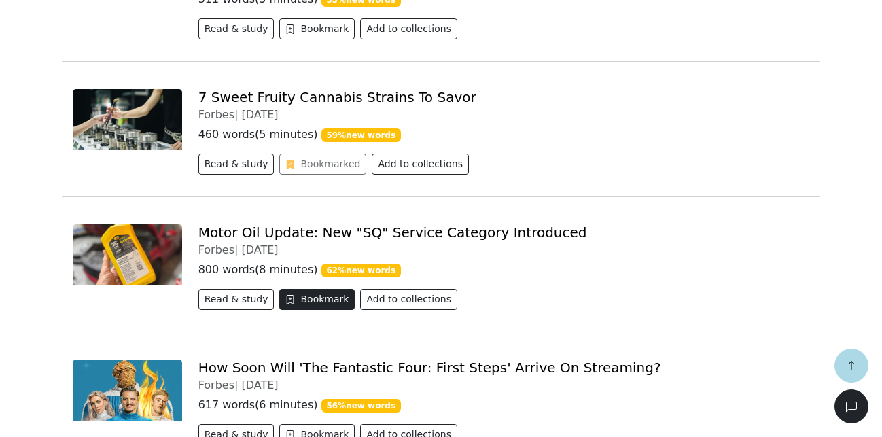
click at [315, 289] on button "Bookmark" at bounding box center [316, 299] width 75 height 21
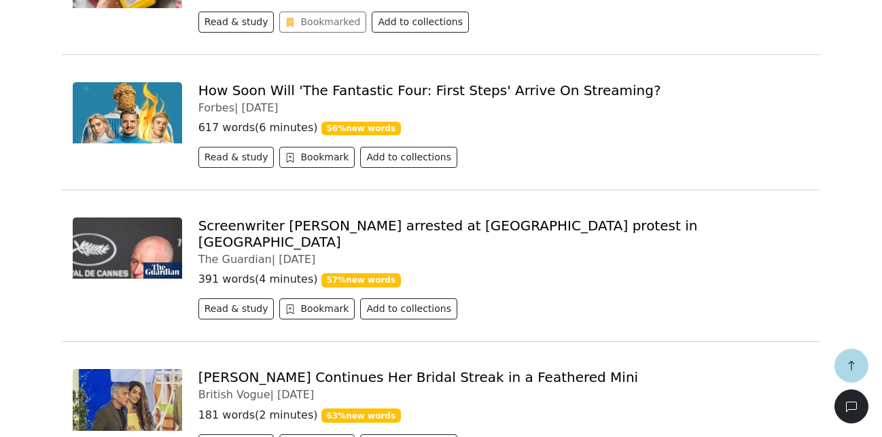
scroll to position [3327, 0]
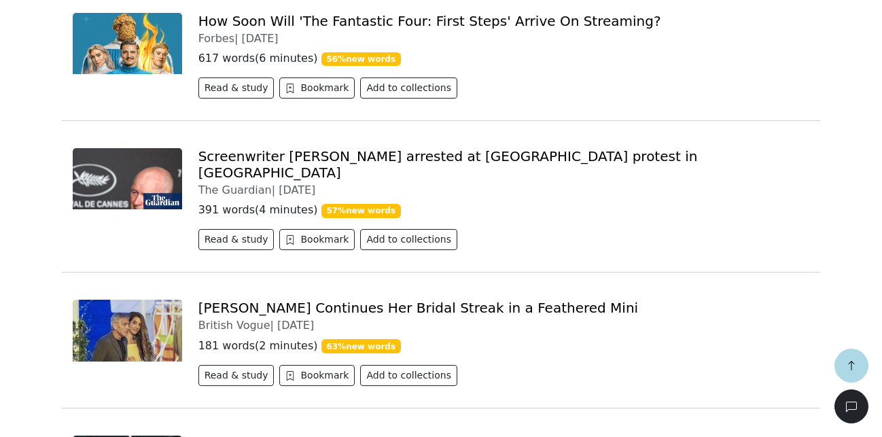
drag, startPoint x: 293, startPoint y: 181, endPoint x: 390, endPoint y: 220, distance: 104.6
click at [294, 229] on button "Bookmark" at bounding box center [316, 239] width 75 height 21
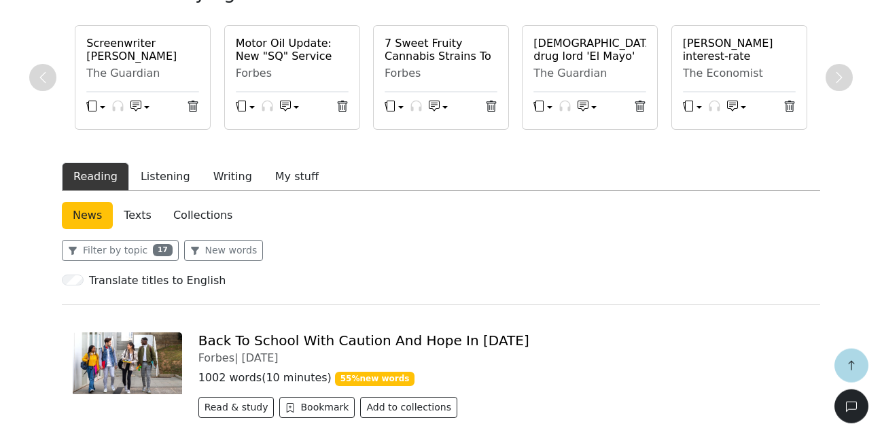
scroll to position [277, 0]
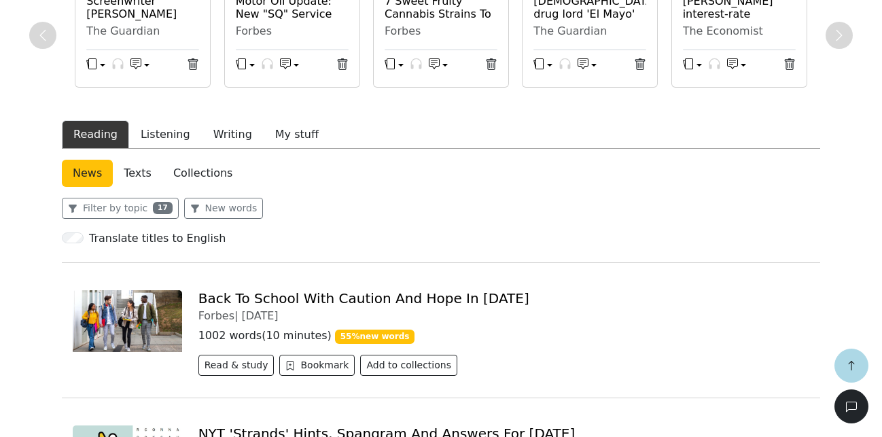
click at [136, 172] on link "Texts" at bounding box center [138, 173] width 50 height 27
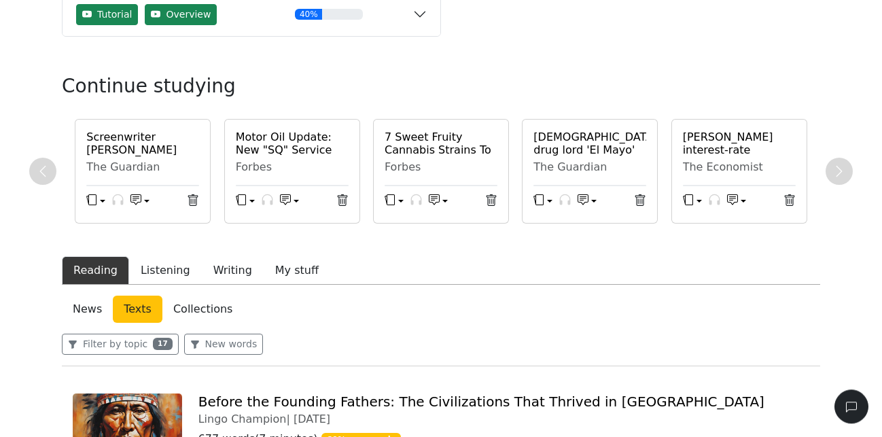
scroll to position [349, 0]
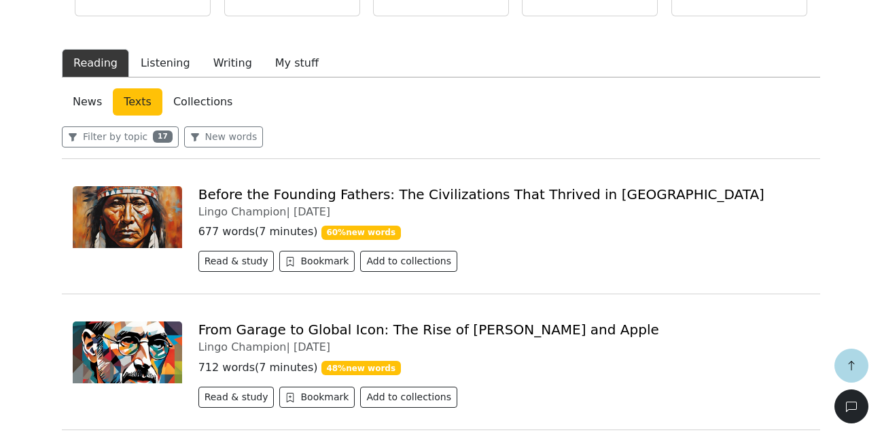
drag, startPoint x: 185, startPoint y: 99, endPoint x: 73, endPoint y: 162, distance: 128.1
click at [185, 98] on link "Collections" at bounding box center [202, 101] width 81 height 27
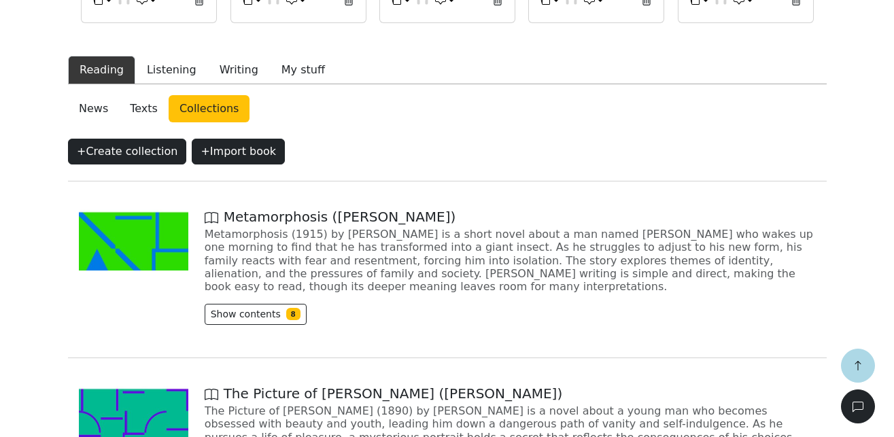
scroll to position [480, 0]
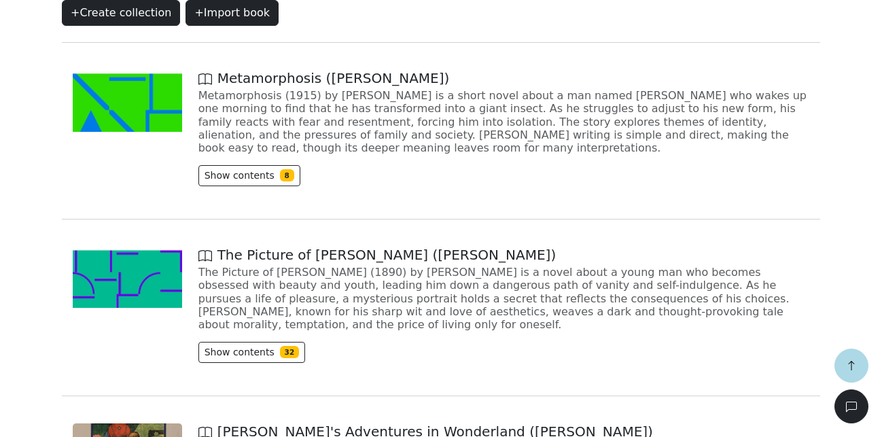
click at [323, 78] on span "Metamorphosis (Franz Kafka)" at bounding box center [323, 78] width 251 height 16
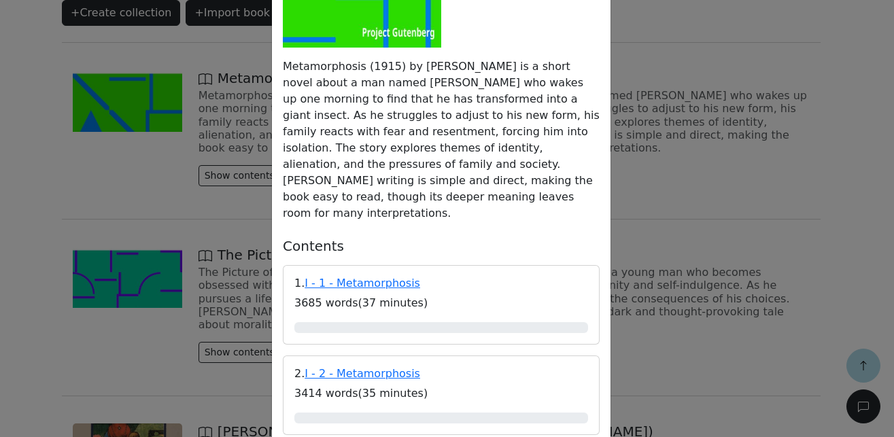
scroll to position [343, 0]
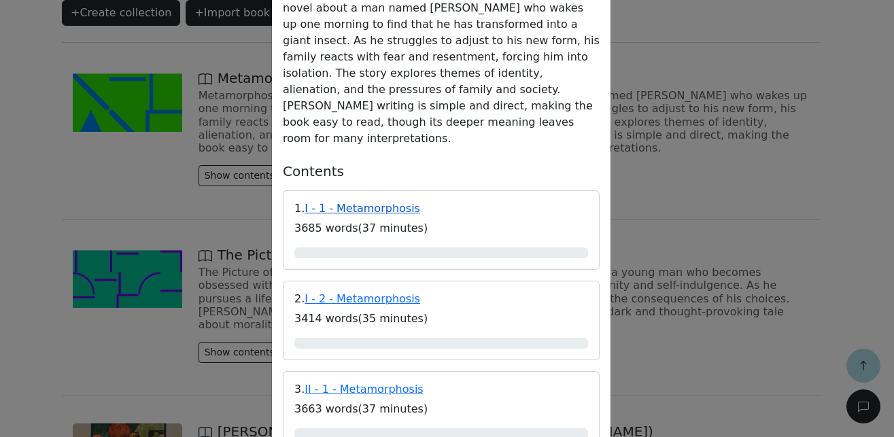
click at [379, 202] on link "I - 1 - Metamorphosis" at bounding box center [362, 208] width 116 height 13
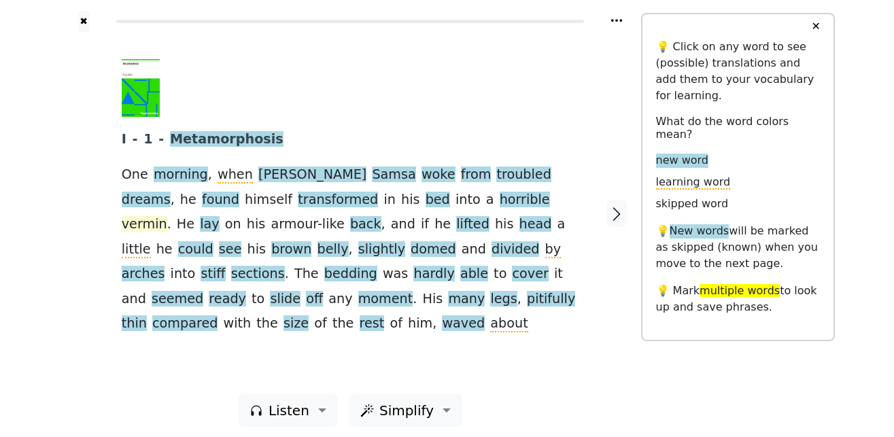
click at [167, 216] on span "vermin" at bounding box center [145, 224] width 46 height 17
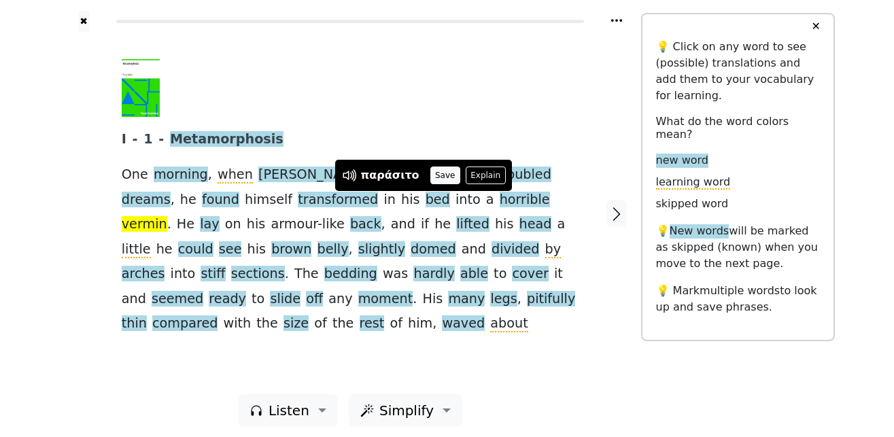
click at [442, 174] on button "Save" at bounding box center [445, 175] width 30 height 18
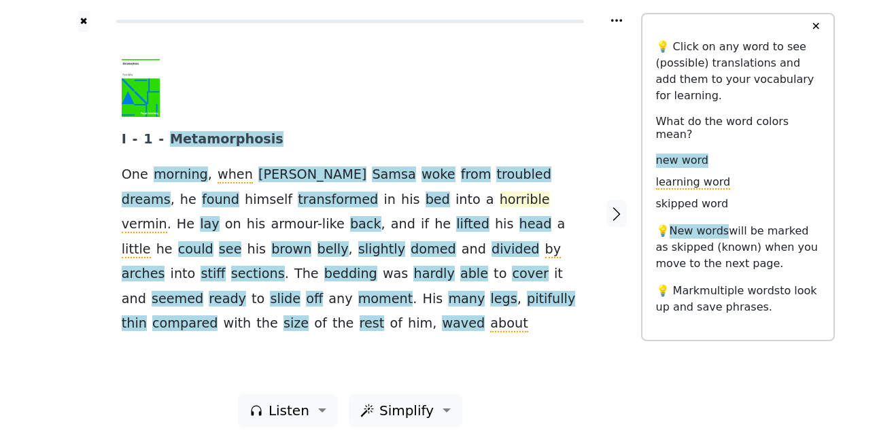
click at [499, 198] on span "horrible" at bounding box center [524, 200] width 50 height 17
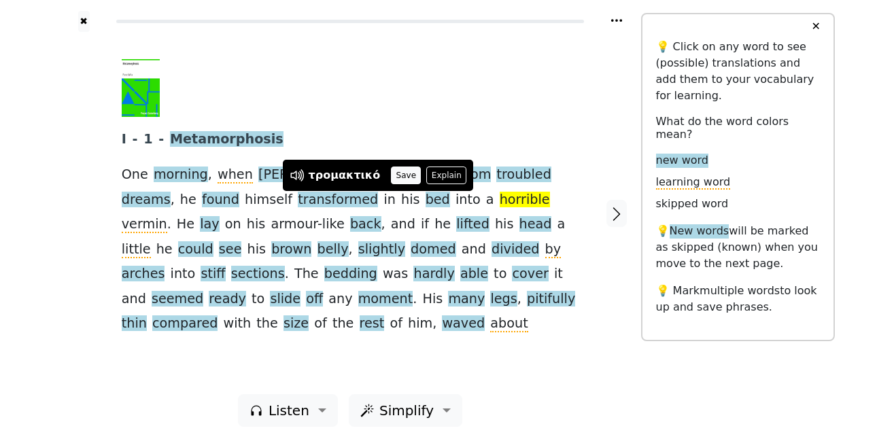
click at [391, 177] on button "Save" at bounding box center [406, 175] width 30 height 18
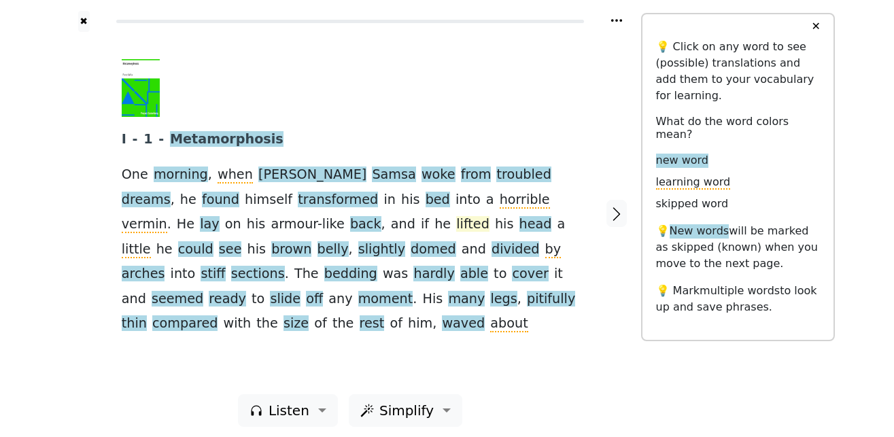
click at [456, 227] on span "lifted" at bounding box center [472, 224] width 33 height 17
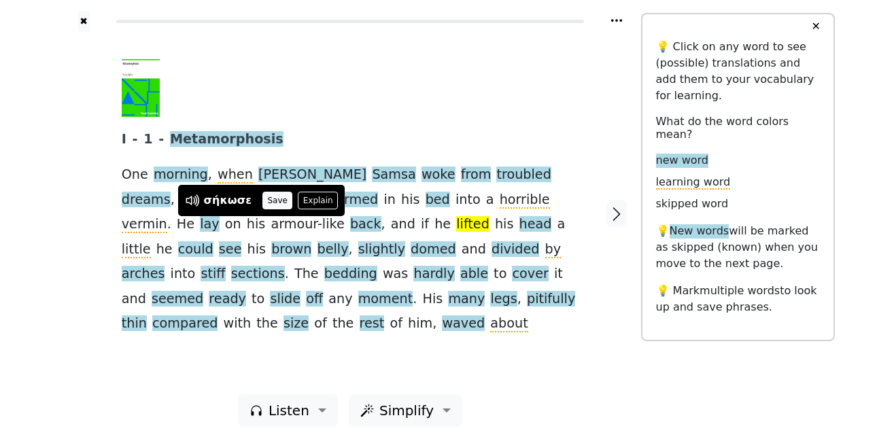
click at [276, 198] on button "Save" at bounding box center [277, 201] width 30 height 18
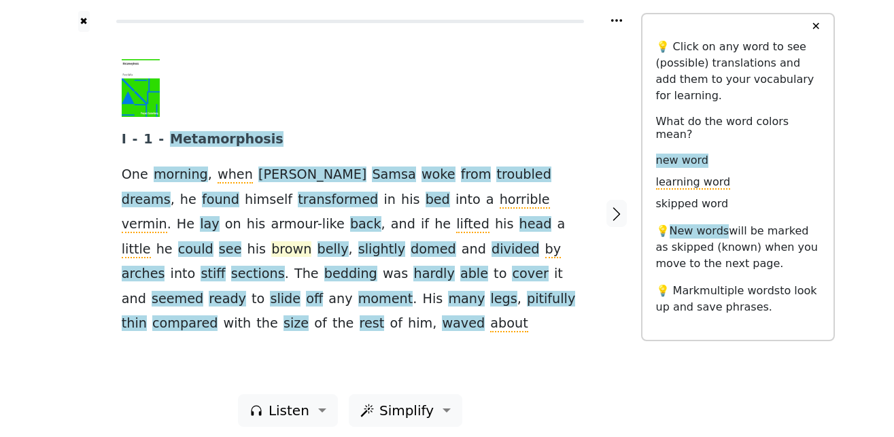
click at [311, 241] on span "brown" at bounding box center [291, 249] width 40 height 17
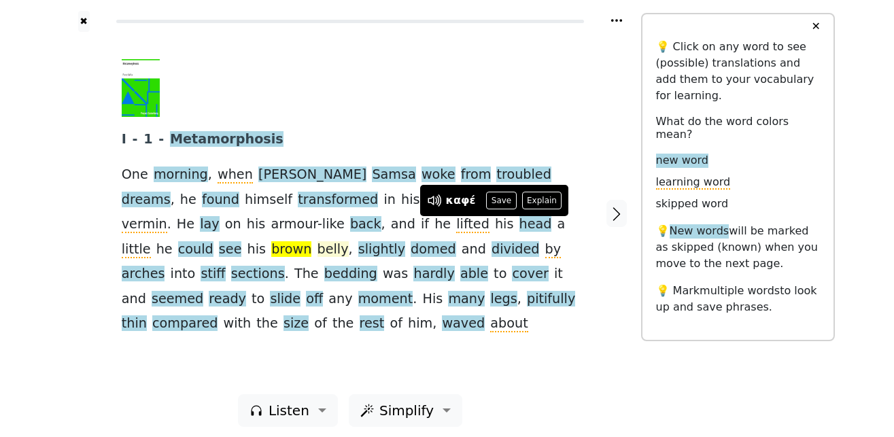
click at [349, 241] on span "belly" at bounding box center [332, 249] width 31 height 17
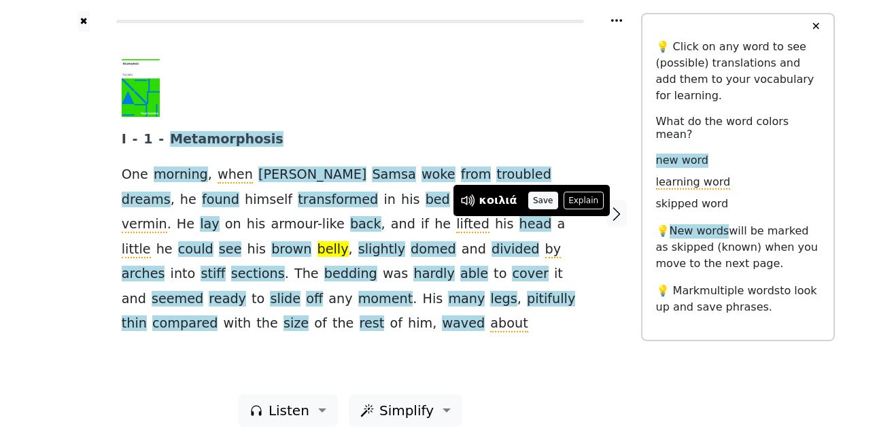
click at [535, 200] on button "Save" at bounding box center [543, 201] width 30 height 18
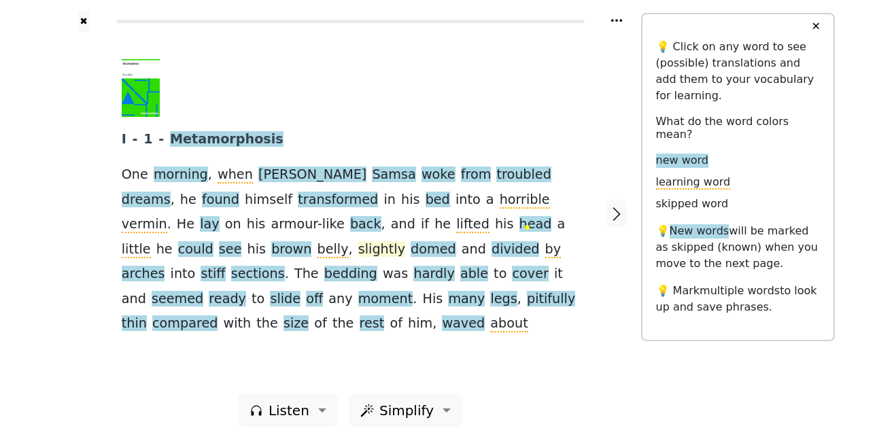
click at [358, 253] on span "slightly" at bounding box center [381, 249] width 47 height 17
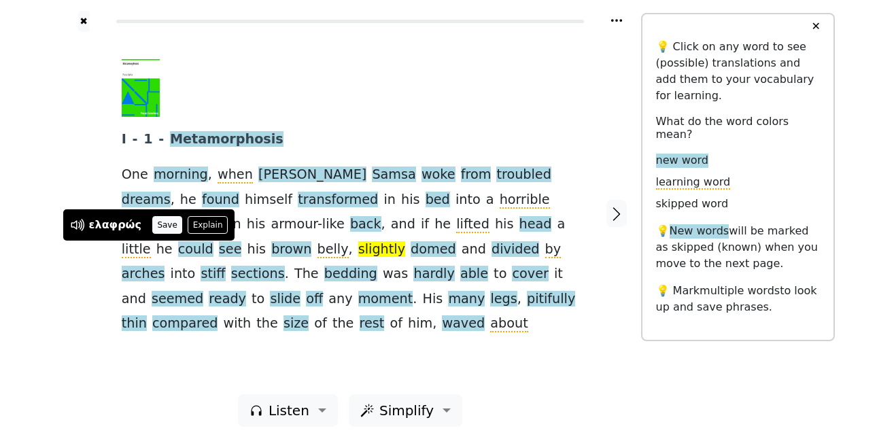
click at [168, 229] on button "Save" at bounding box center [167, 225] width 30 height 18
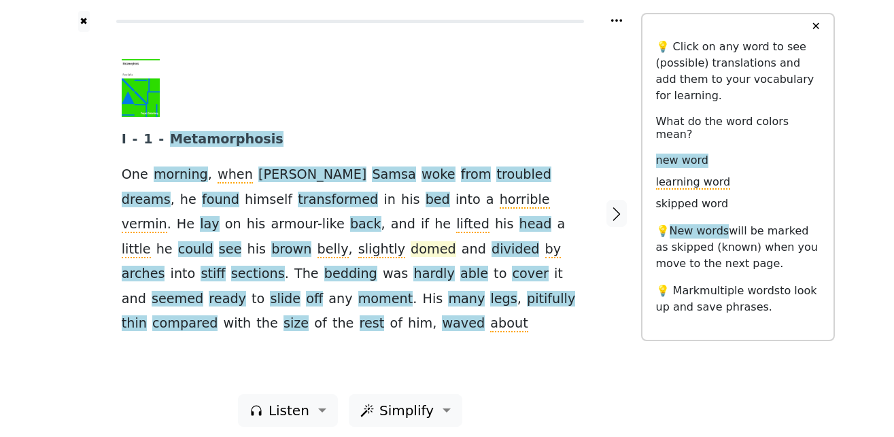
click at [410, 250] on span "domed" at bounding box center [433, 249] width 46 height 17
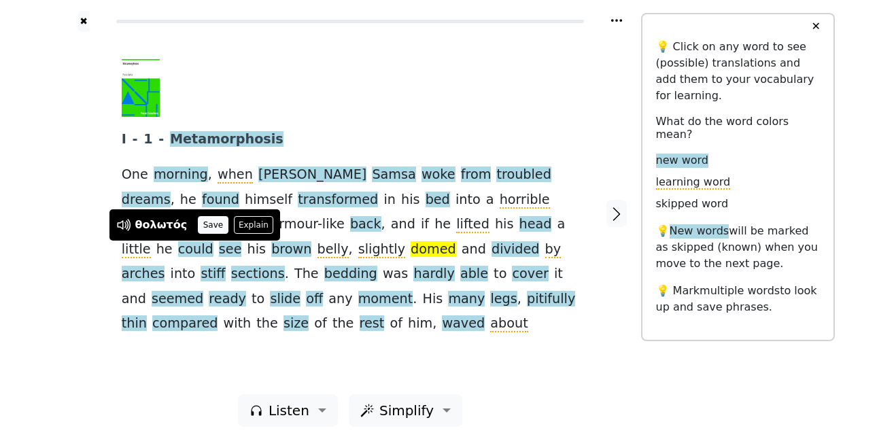
click at [205, 228] on button "Save" at bounding box center [213, 225] width 30 height 18
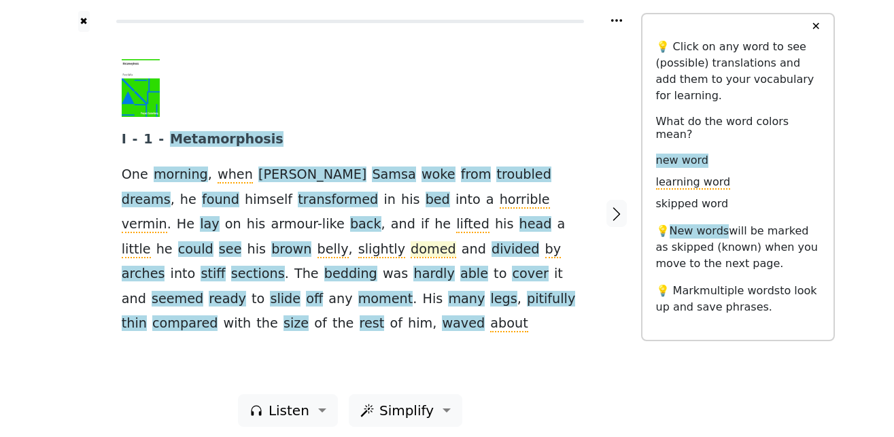
click at [410, 251] on span "domed" at bounding box center [433, 249] width 46 height 17
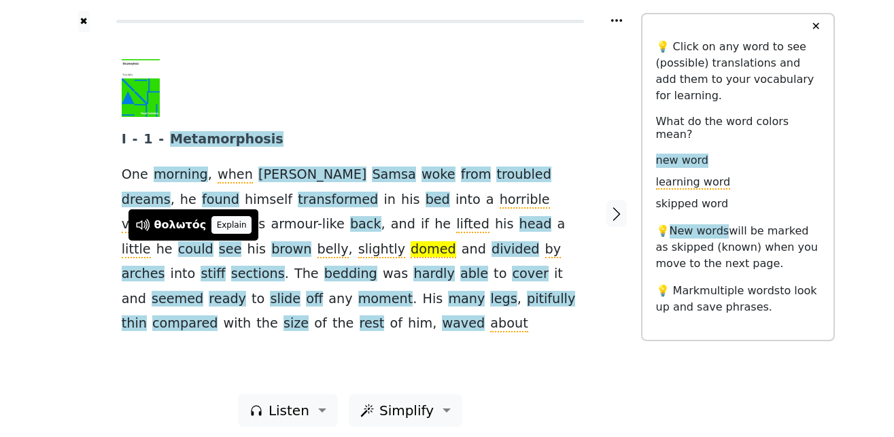
click at [227, 228] on button "Explain" at bounding box center [231, 225] width 40 height 18
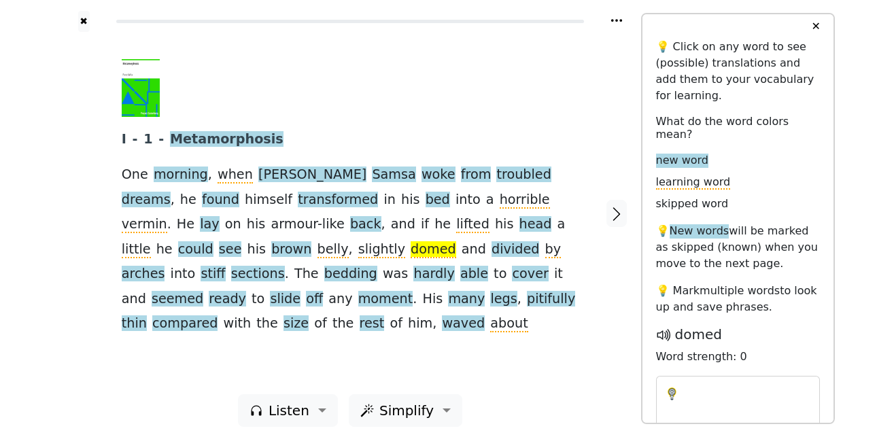
type textarea "*******"
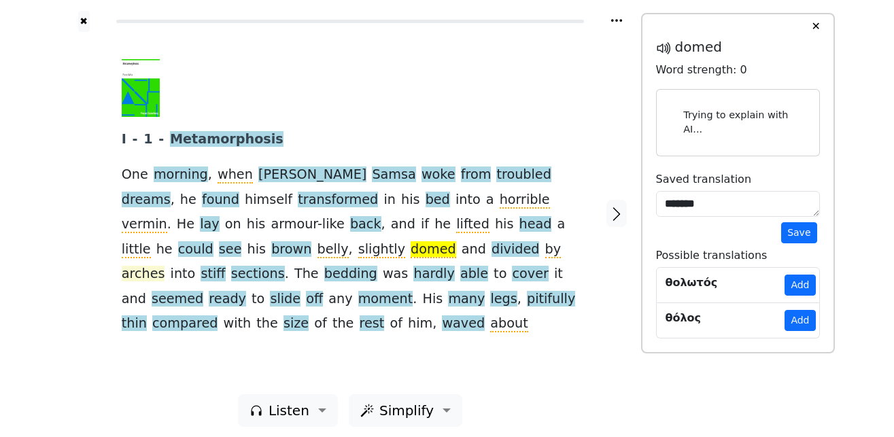
click at [165, 266] on span "arches" at bounding box center [143, 274] width 43 height 17
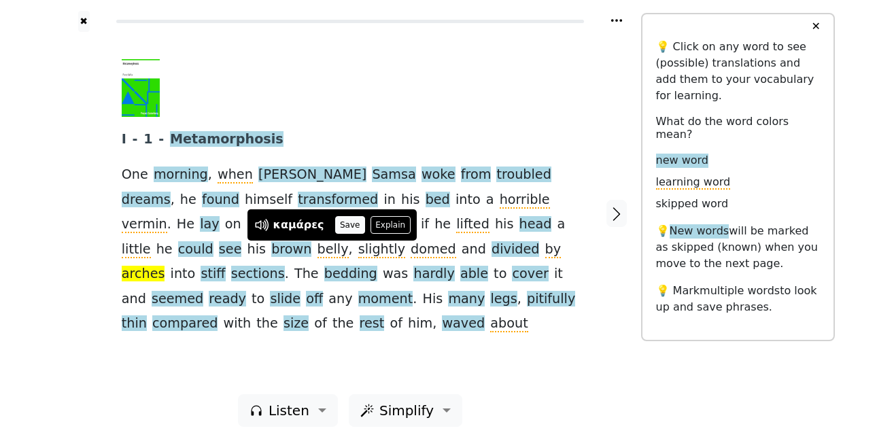
click at [345, 227] on button "Save" at bounding box center [350, 225] width 30 height 18
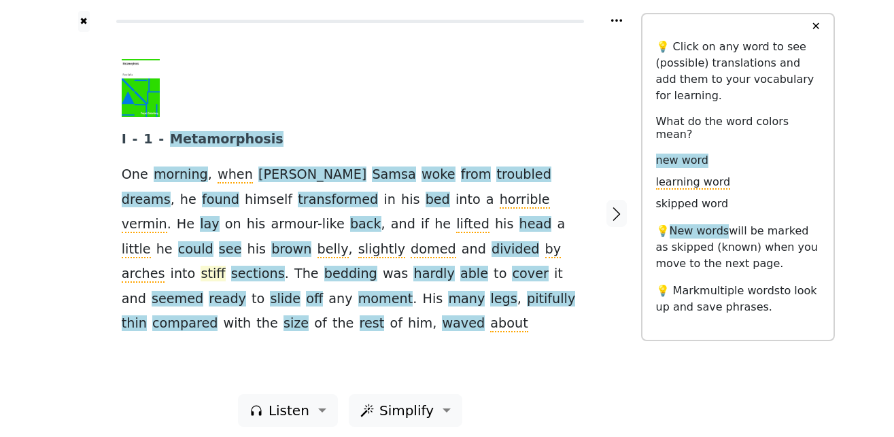
click at [225, 266] on span "stiff" at bounding box center [212, 274] width 24 height 17
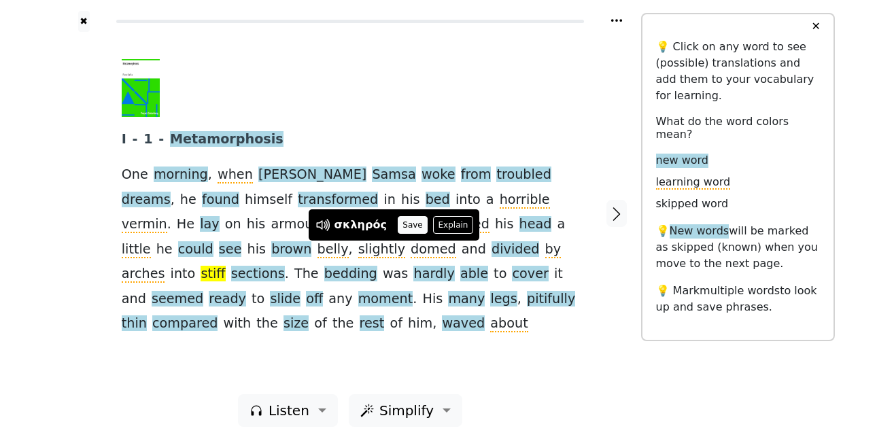
click at [401, 230] on button "Save" at bounding box center [413, 225] width 30 height 18
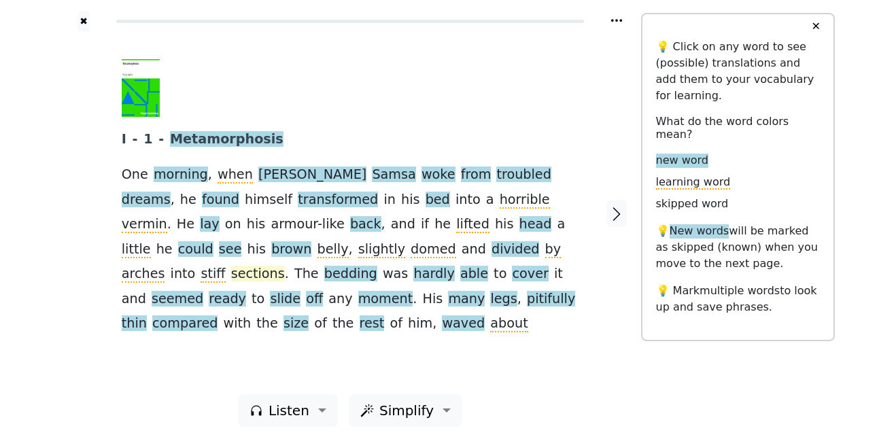
click at [285, 266] on span "sections" at bounding box center [258, 274] width 54 height 17
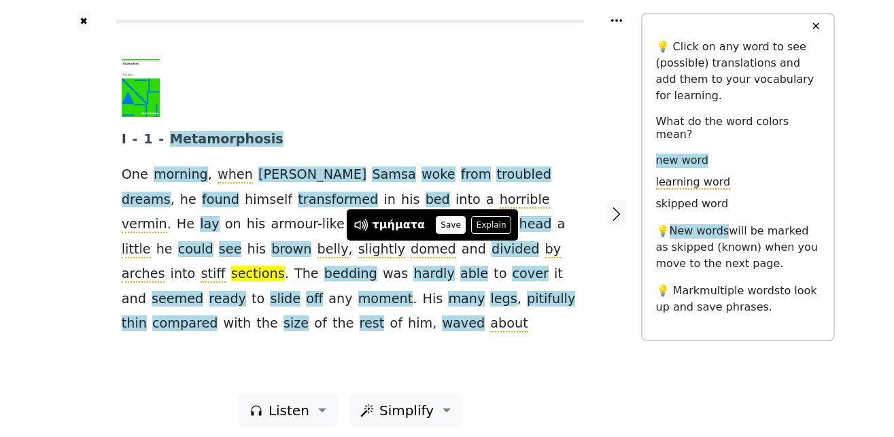
click at [442, 229] on button "Save" at bounding box center [451, 225] width 30 height 18
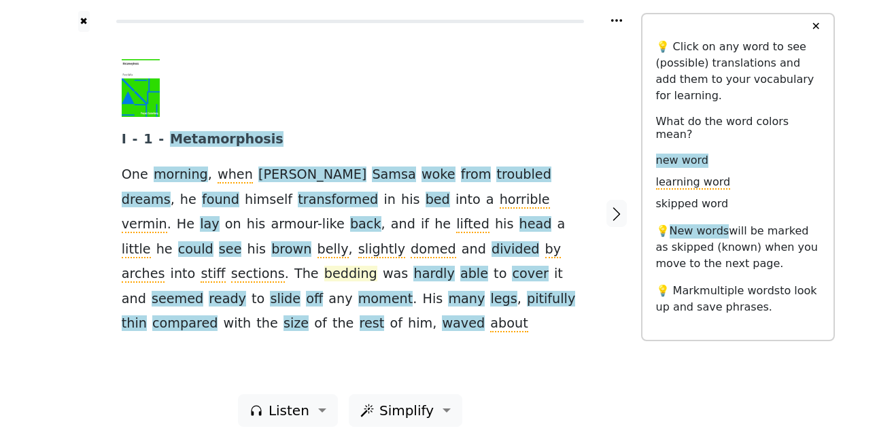
click at [377, 266] on span "bedding" at bounding box center [350, 274] width 53 height 17
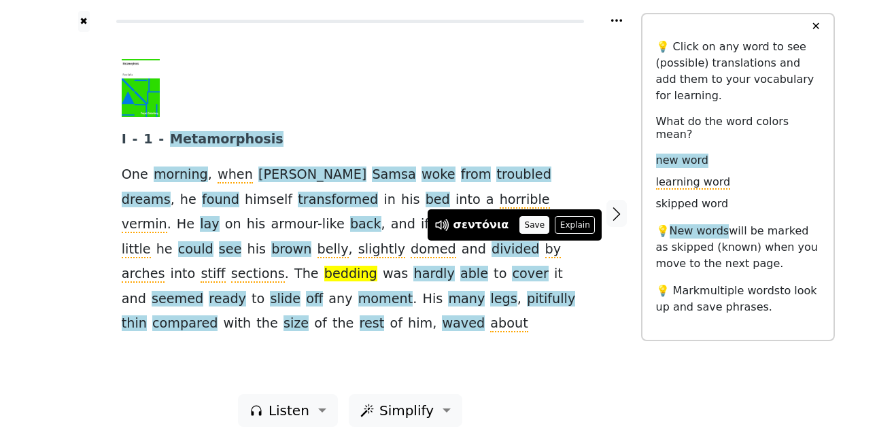
click at [521, 220] on button "Save" at bounding box center [534, 225] width 30 height 18
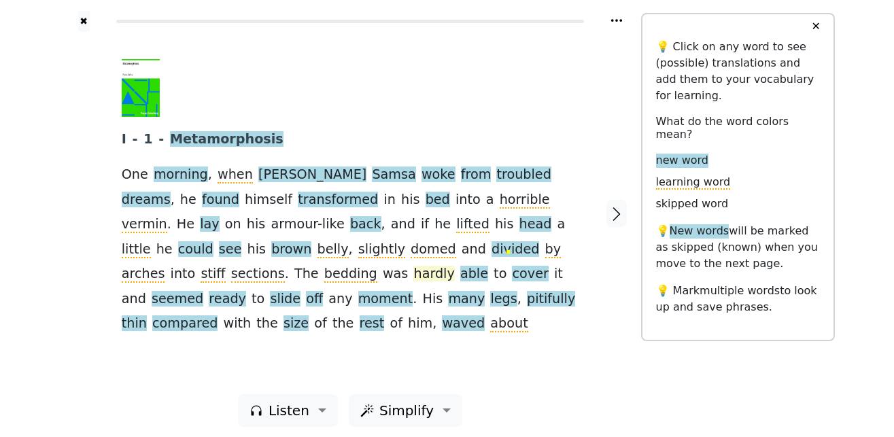
click at [413, 274] on span "hardly" at bounding box center [433, 274] width 41 height 17
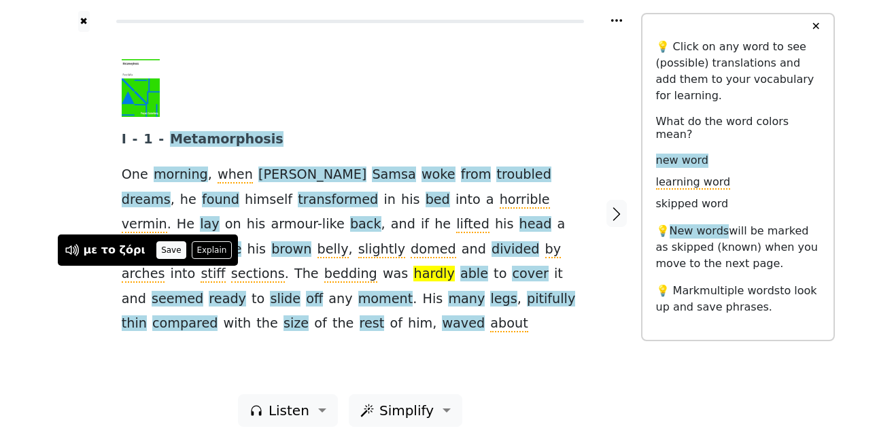
click at [160, 251] on button "Save" at bounding box center [171, 250] width 30 height 18
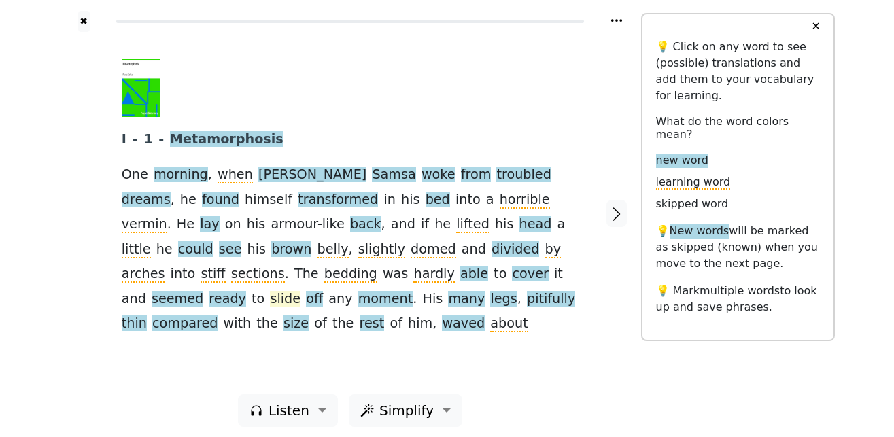
click at [300, 291] on span "slide" at bounding box center [285, 299] width 31 height 17
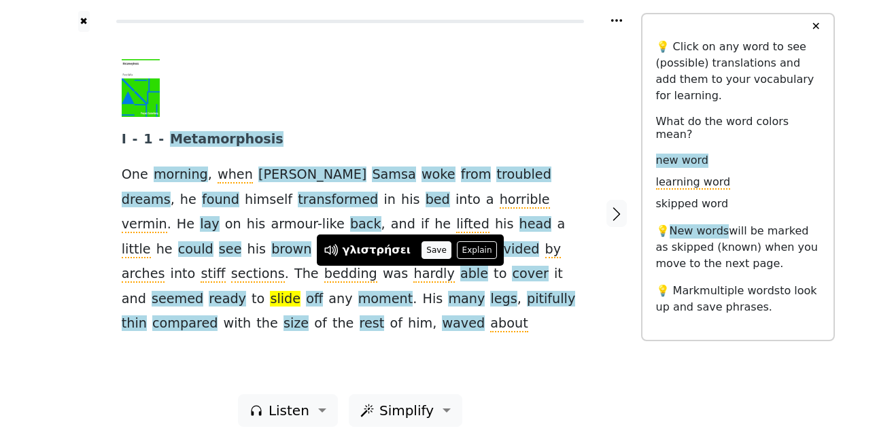
click at [433, 254] on button "Save" at bounding box center [436, 250] width 30 height 18
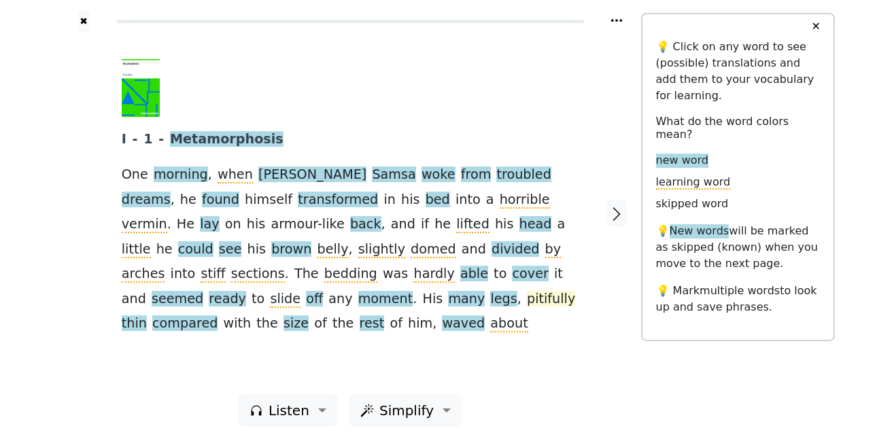
click at [527, 308] on span "pitifully" at bounding box center [551, 299] width 48 height 17
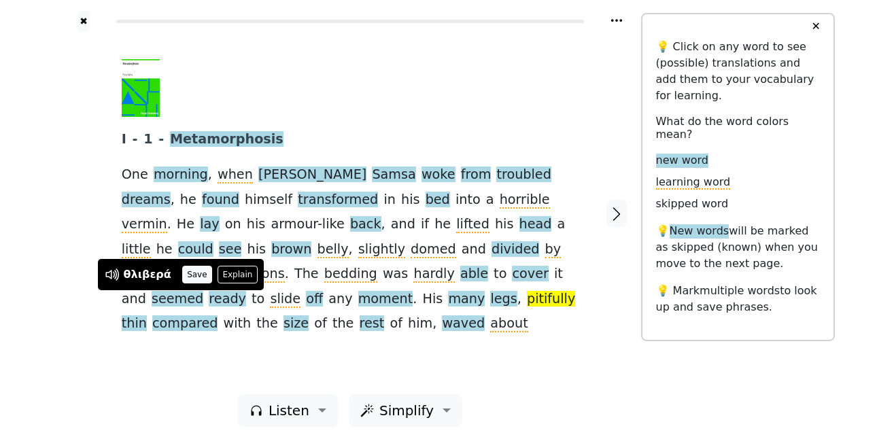
click at [188, 273] on button "Save" at bounding box center [197, 275] width 30 height 18
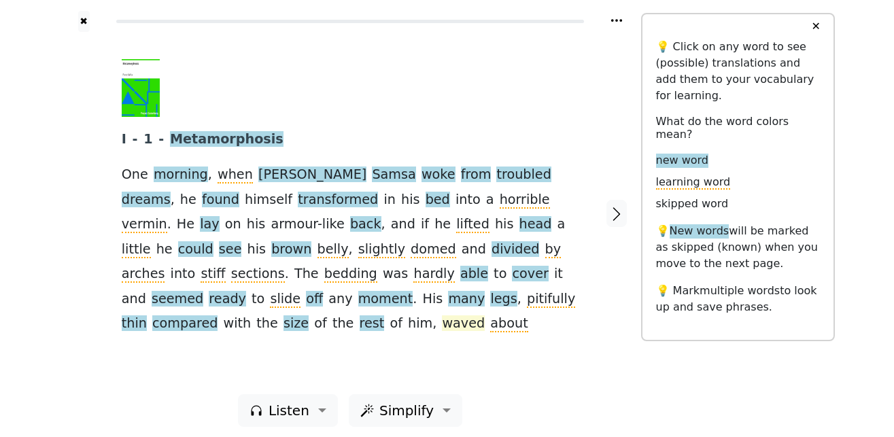
click at [485, 315] on span "waved" at bounding box center [463, 323] width 43 height 17
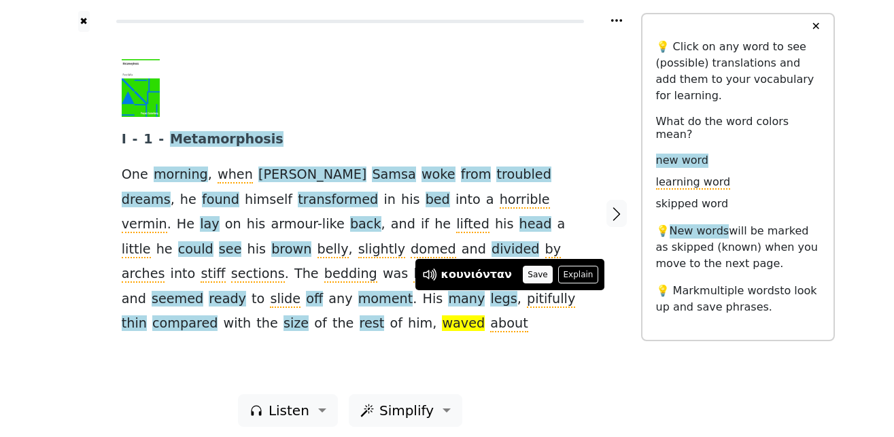
click at [533, 272] on button "Save" at bounding box center [538, 275] width 30 height 18
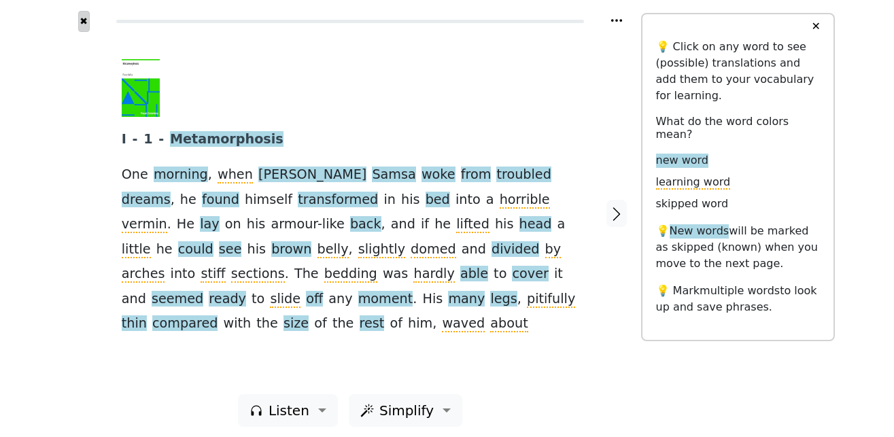
click at [84, 20] on button "✖" at bounding box center [84, 21] width 12 height 21
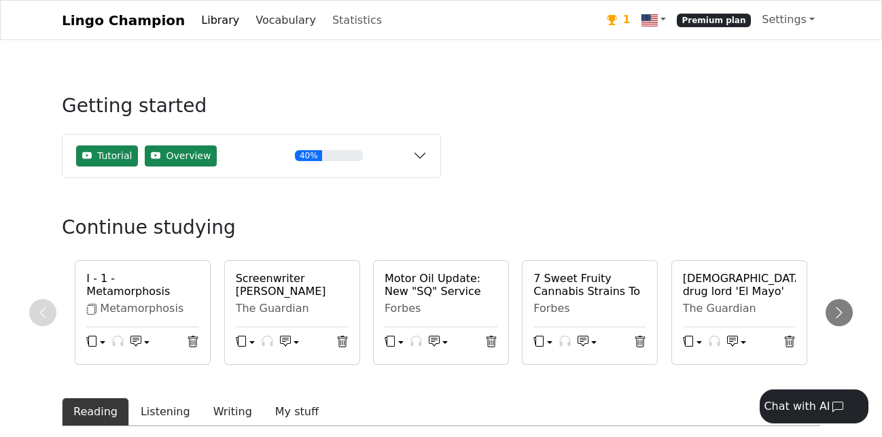
click at [251, 18] on link "Vocabulary" at bounding box center [285, 20] width 71 height 27
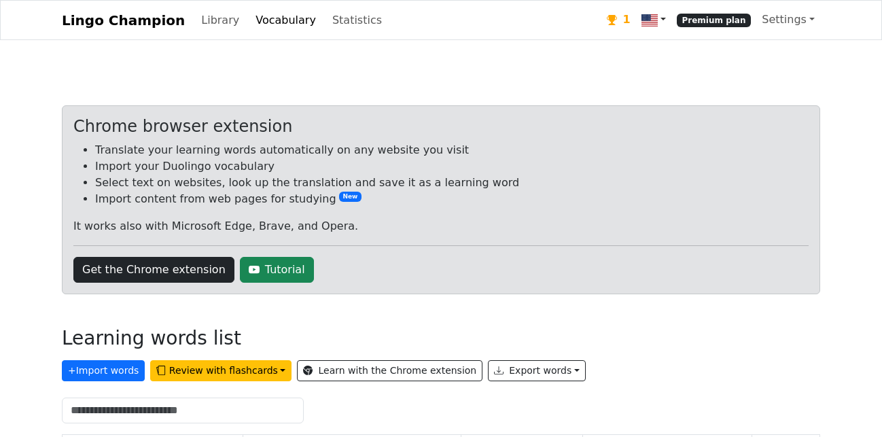
click at [658, 21] on img at bounding box center [650, 20] width 16 height 16
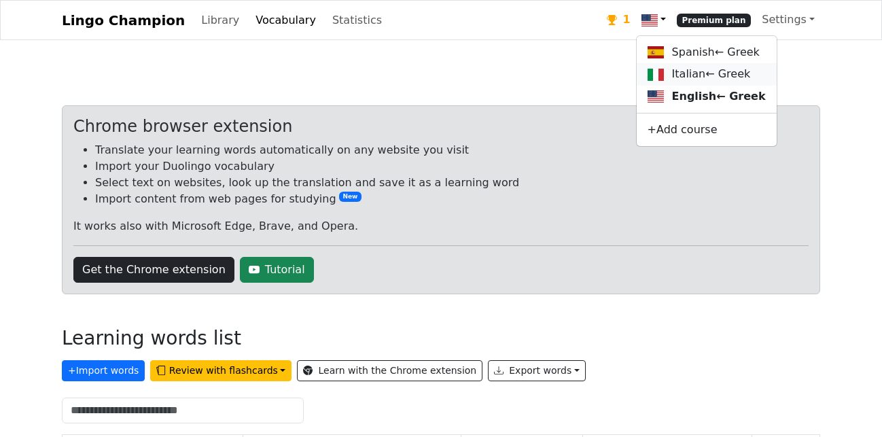
click at [681, 75] on link "Italian ← Greek" at bounding box center [707, 74] width 140 height 22
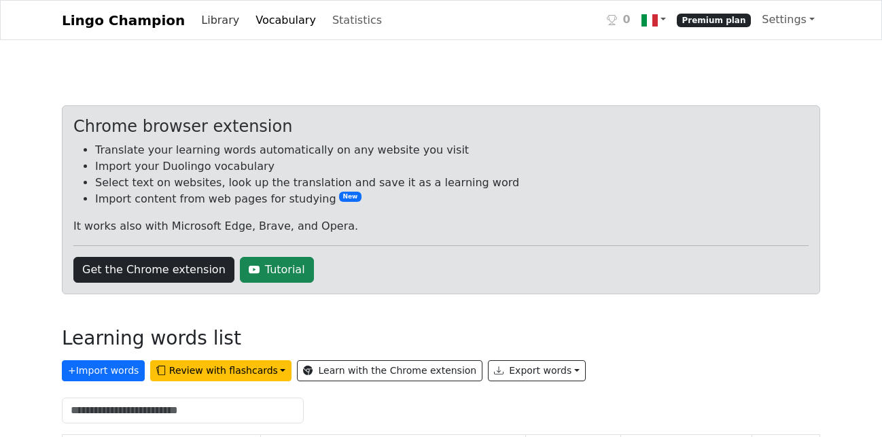
click at [205, 23] on link "Library" at bounding box center [220, 20] width 49 height 27
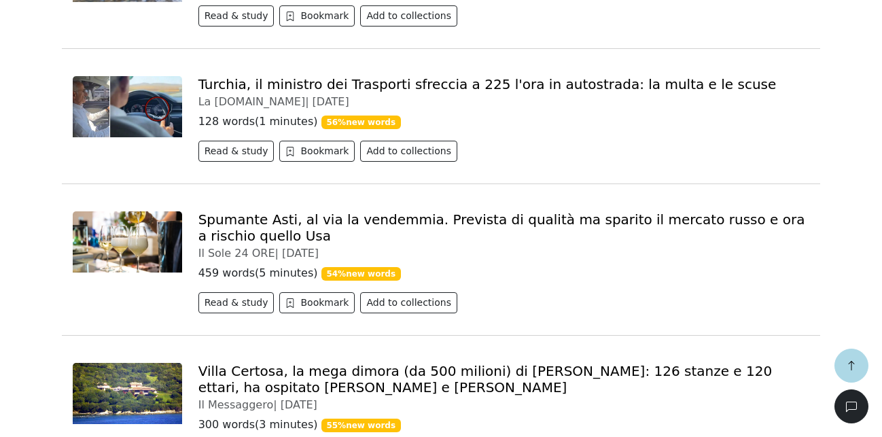
scroll to position [832, 0]
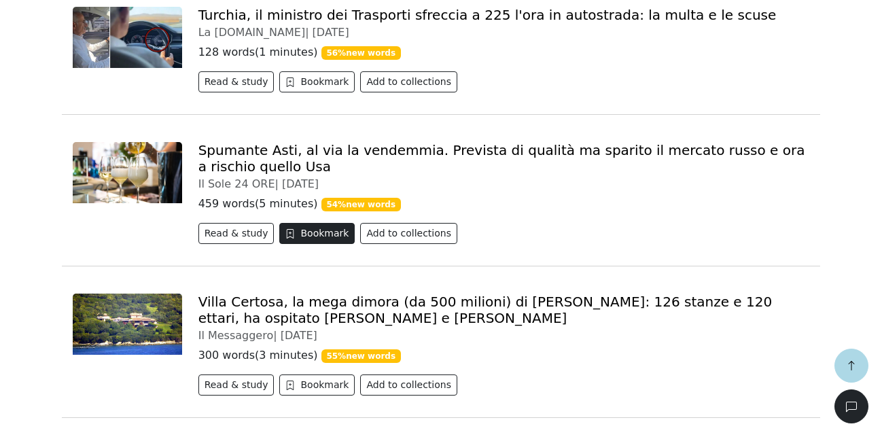
click at [310, 238] on button "Bookmark" at bounding box center [316, 233] width 75 height 21
click at [375, 153] on link "Spumante Asti, al via la vendemmia. Prevista di qualità ma sparito il mercato r…" at bounding box center [501, 158] width 607 height 33
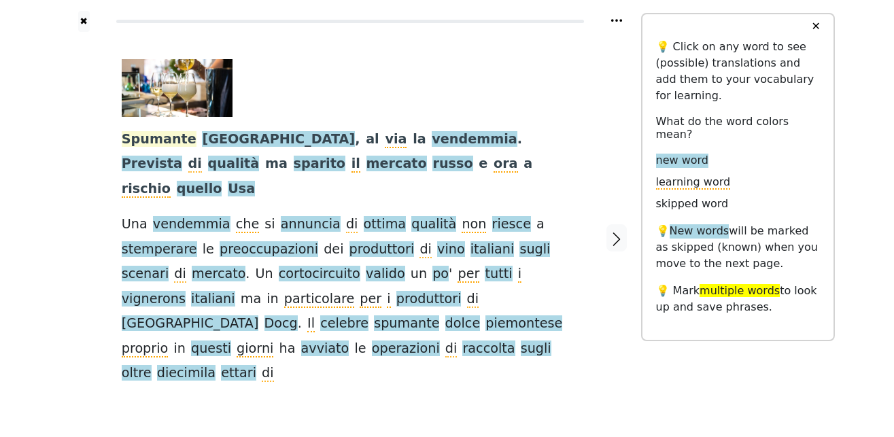
click at [152, 141] on span "Spumante" at bounding box center [159, 139] width 75 height 17
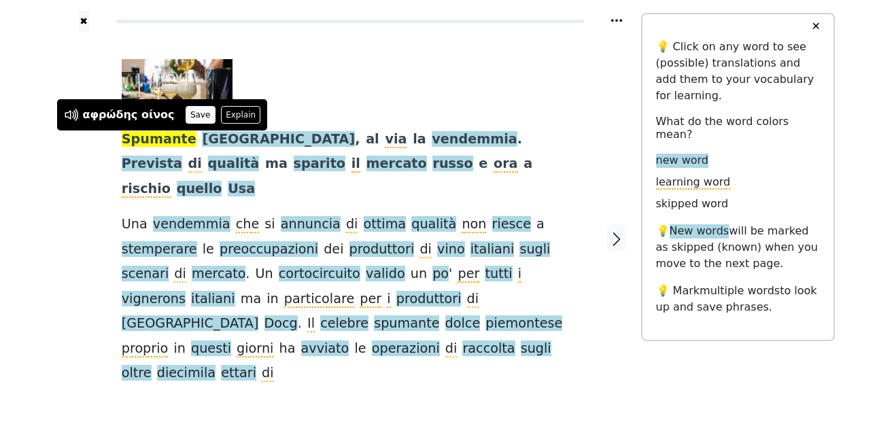
click at [186, 119] on button "Save" at bounding box center [201, 115] width 30 height 18
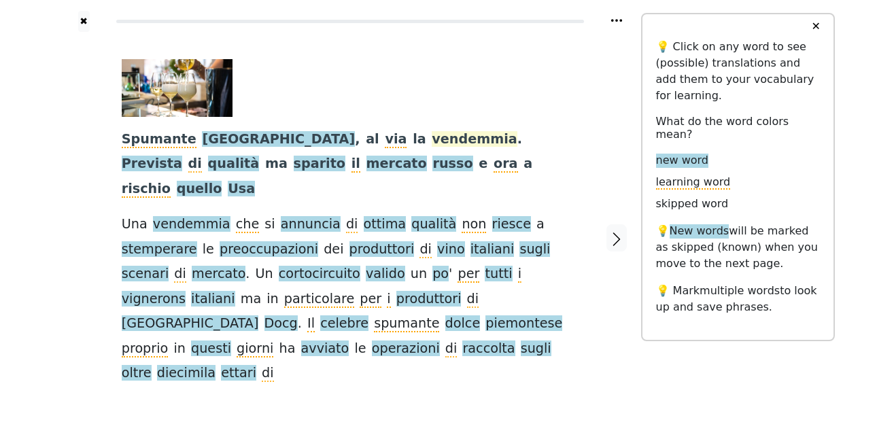
click at [432, 143] on span "vendemmia" at bounding box center [474, 139] width 85 height 17
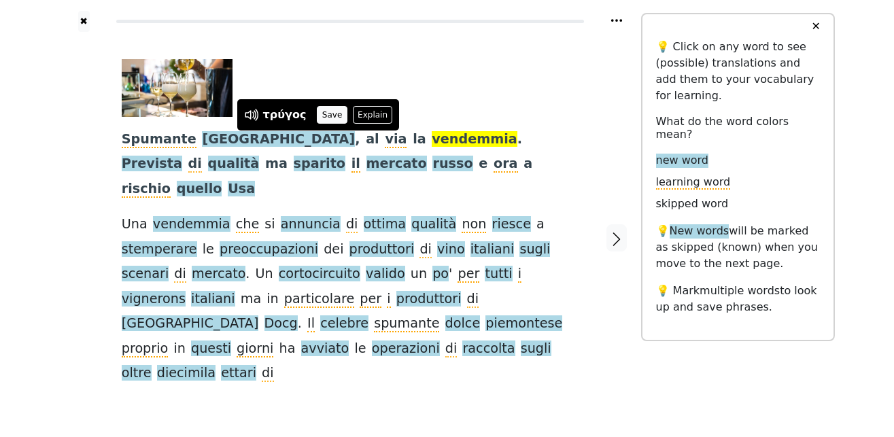
click at [321, 121] on button "Save" at bounding box center [332, 115] width 30 height 18
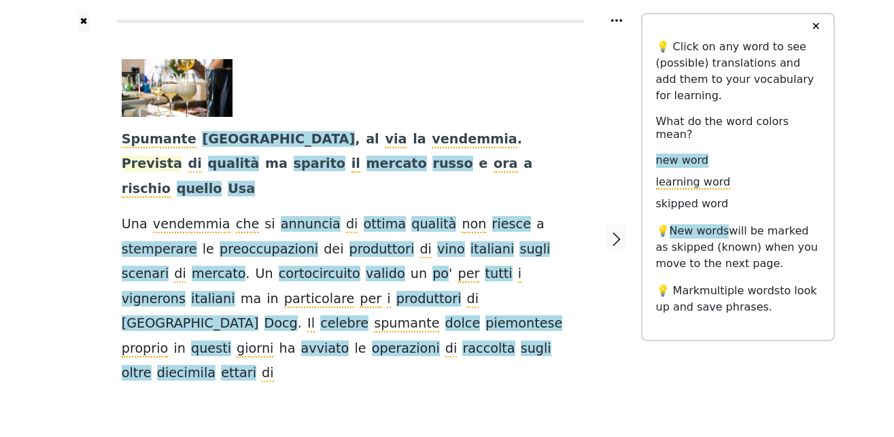
click at [182, 156] on span "Prevista" at bounding box center [152, 164] width 60 height 17
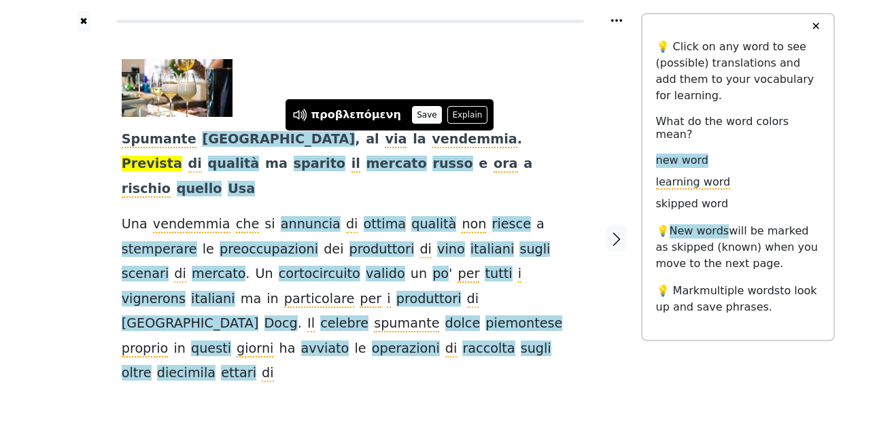
click at [412, 113] on button "Save" at bounding box center [427, 115] width 30 height 18
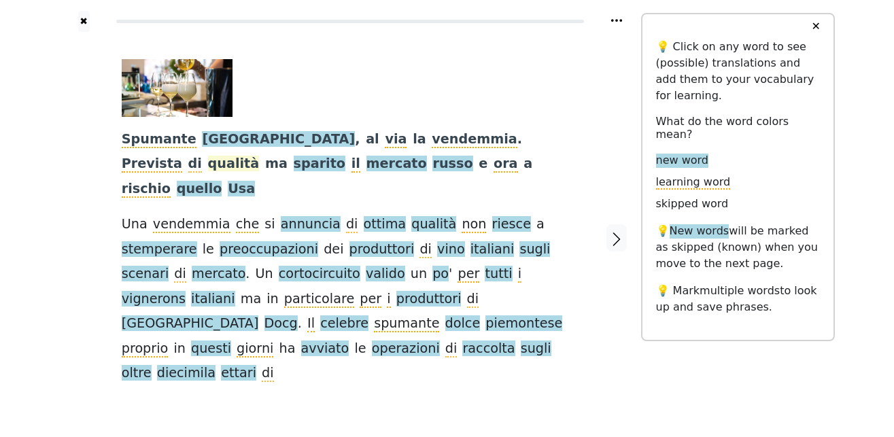
click at [260, 156] on span "qualità" at bounding box center [234, 164] width 52 height 17
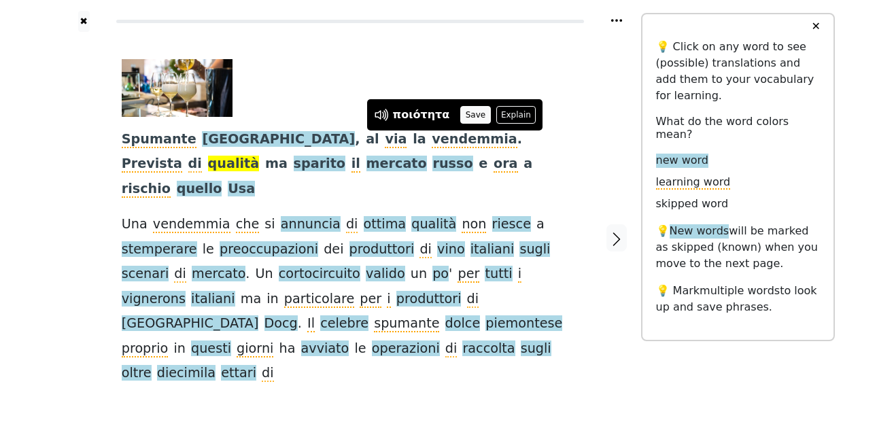
click at [470, 120] on button "Save" at bounding box center [475, 115] width 30 height 18
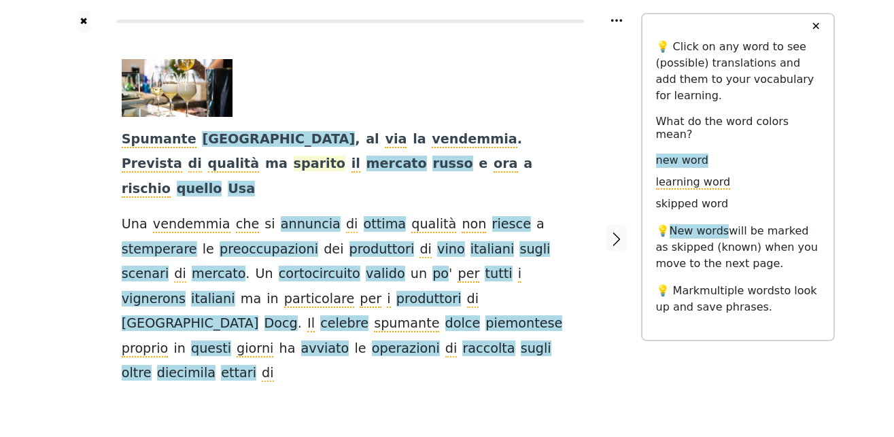
click at [346, 156] on span "sparito" at bounding box center [320, 164] width 52 height 17
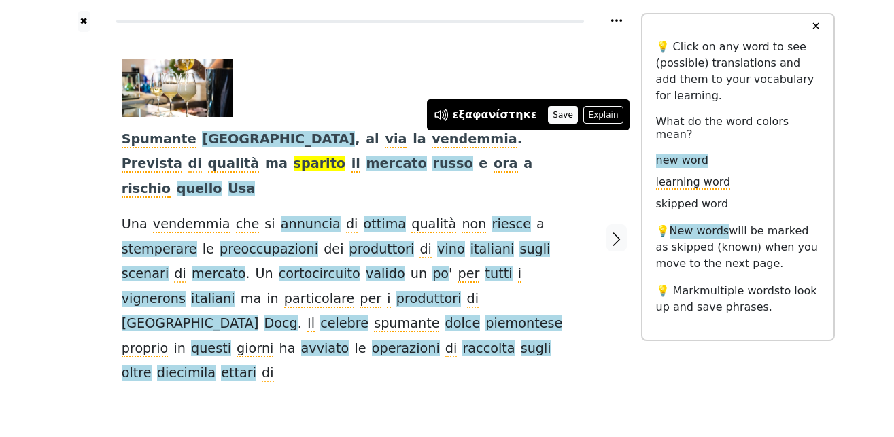
click at [548, 116] on button "Save" at bounding box center [563, 115] width 30 height 18
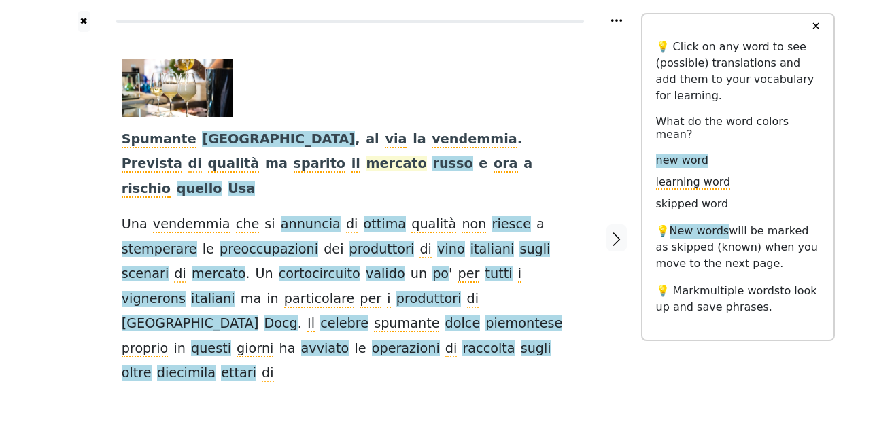
click at [366, 164] on span "mercato" at bounding box center [396, 164] width 60 height 17
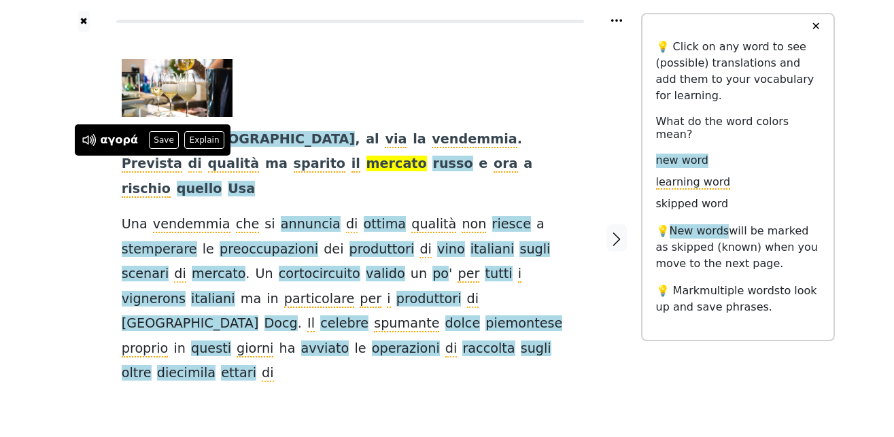
click at [174, 141] on div "αγορά Save Explain" at bounding box center [153, 140] width 143 height 18
click at [166, 142] on button "Save" at bounding box center [164, 140] width 30 height 18
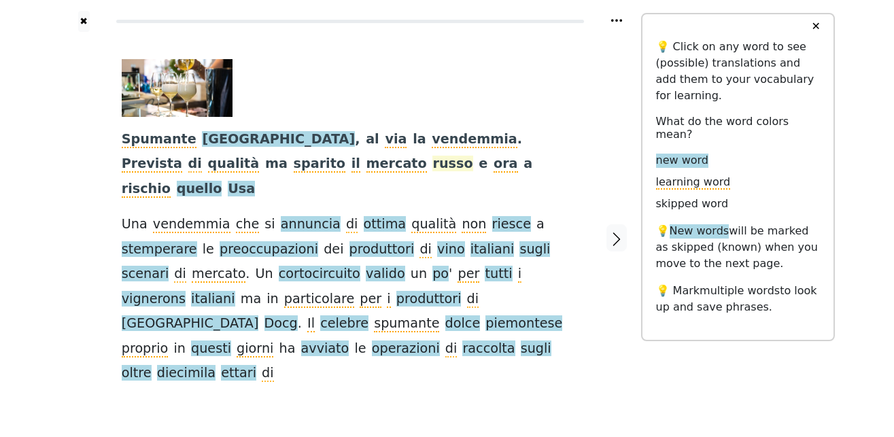
click at [432, 164] on span "russo" at bounding box center [452, 164] width 40 height 17
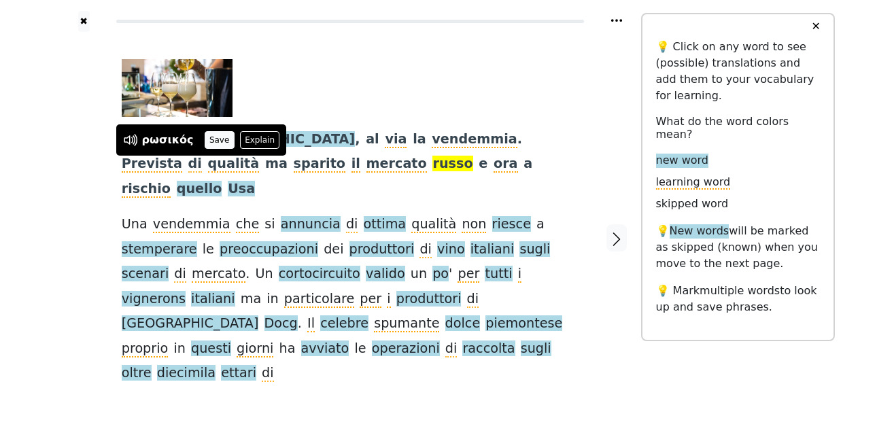
click at [211, 139] on button "Save" at bounding box center [220, 140] width 30 height 18
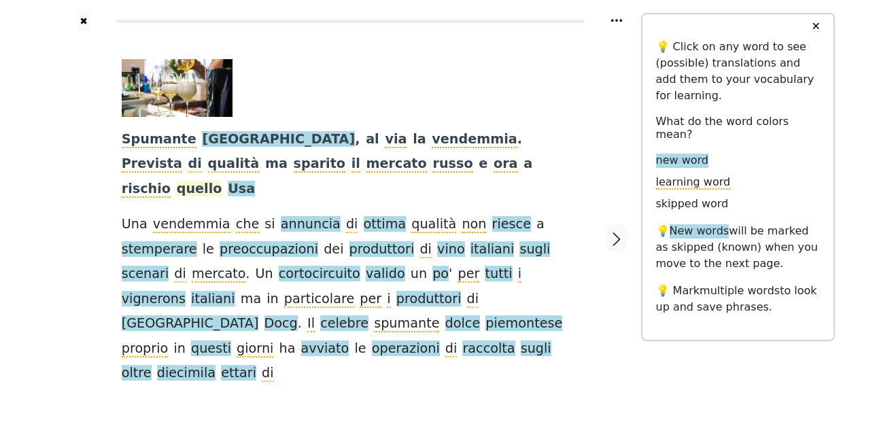
click at [222, 181] on span "quello" at bounding box center [200, 189] width 46 height 17
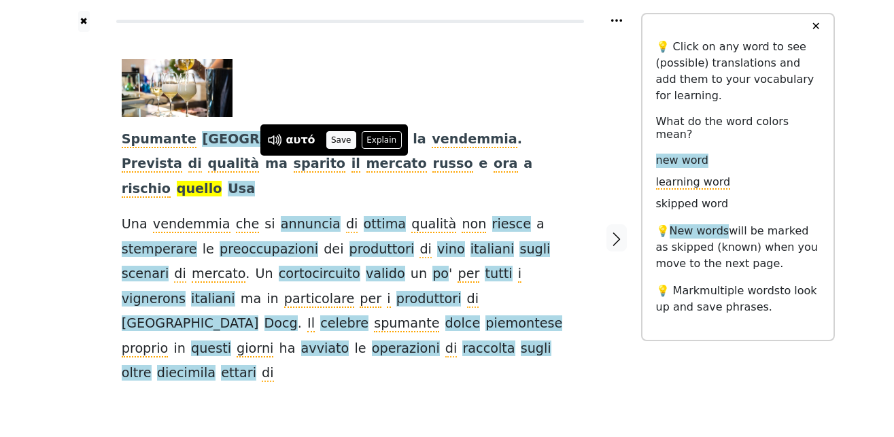
click at [338, 139] on button "Save" at bounding box center [341, 140] width 30 height 18
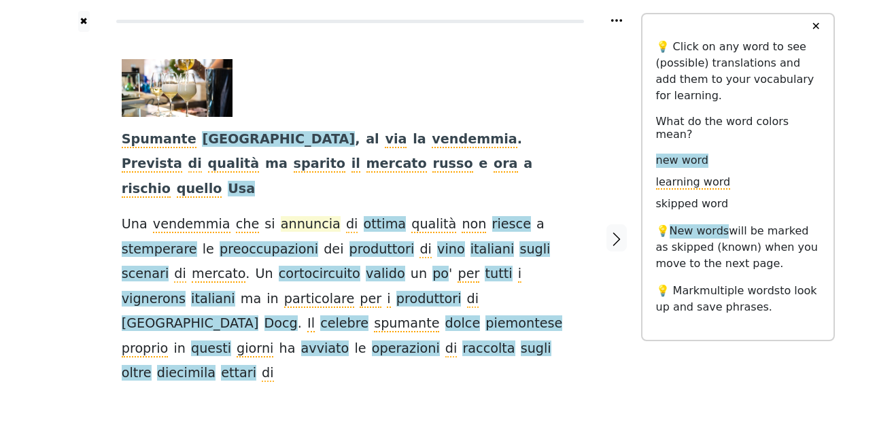
click at [281, 216] on span "annuncia" at bounding box center [311, 224] width 60 height 17
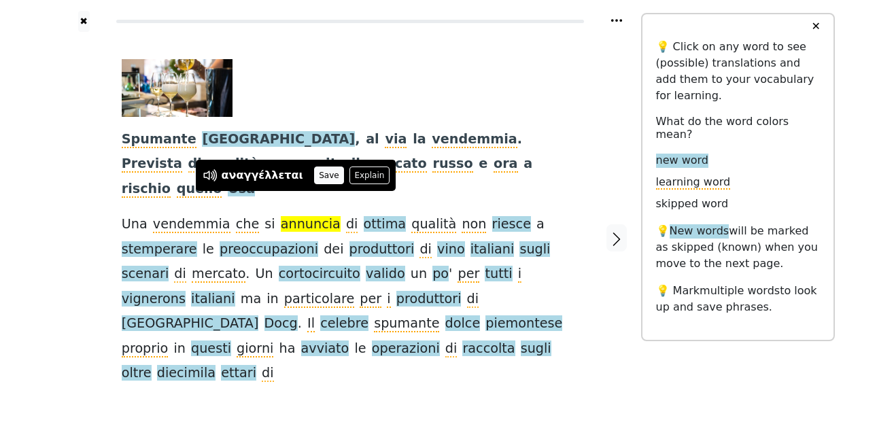
click at [315, 177] on button "Save" at bounding box center [329, 175] width 30 height 18
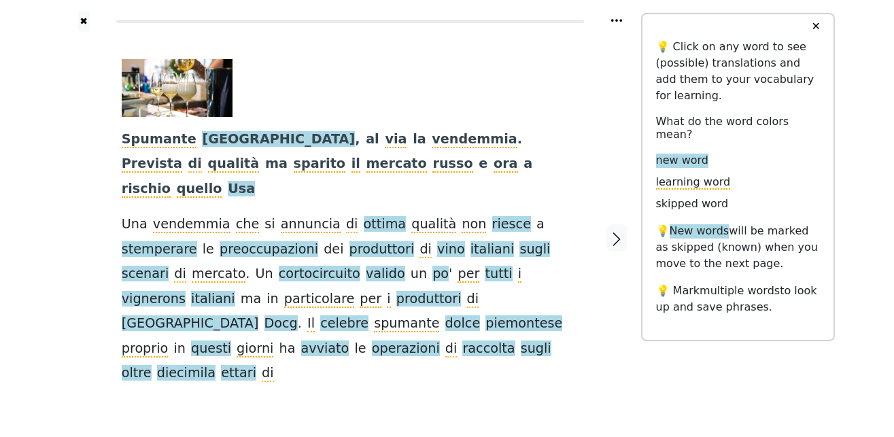
click at [364, 216] on span "ottima" at bounding box center [385, 224] width 43 height 17
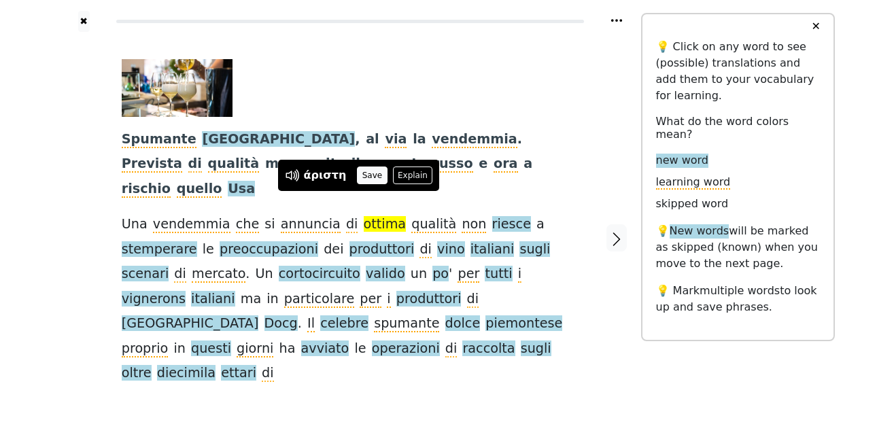
click at [363, 173] on button "Save" at bounding box center [372, 175] width 30 height 18
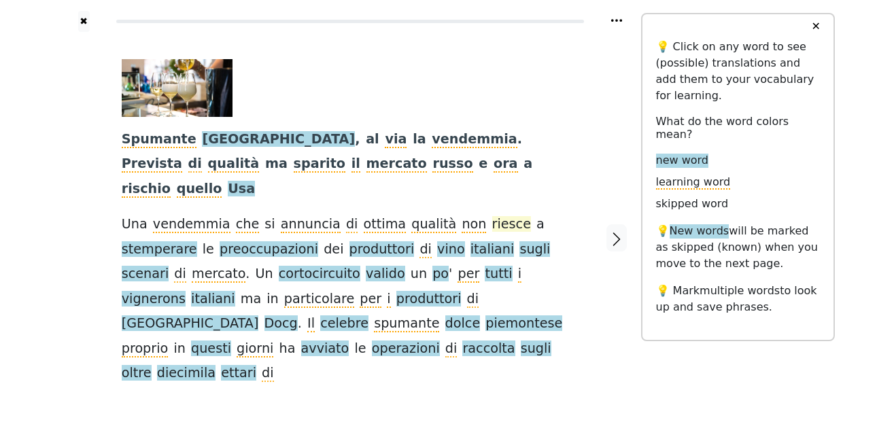
click at [492, 216] on span "riesce" at bounding box center [511, 224] width 39 height 17
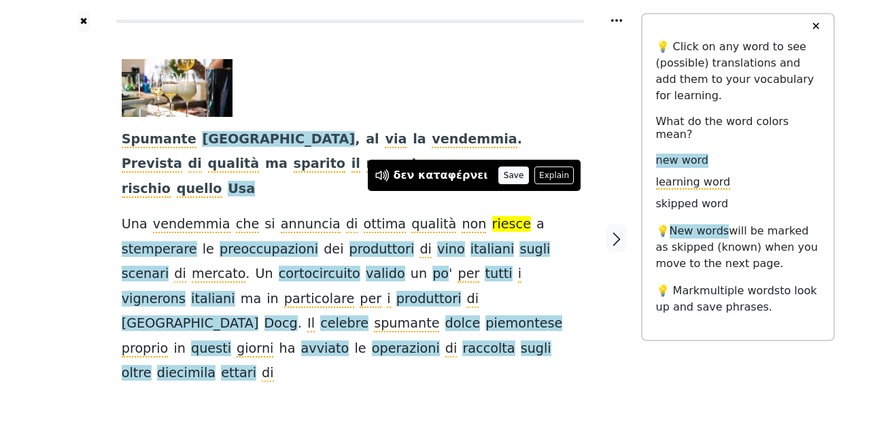
click at [498, 177] on button "Save" at bounding box center [513, 175] width 30 height 18
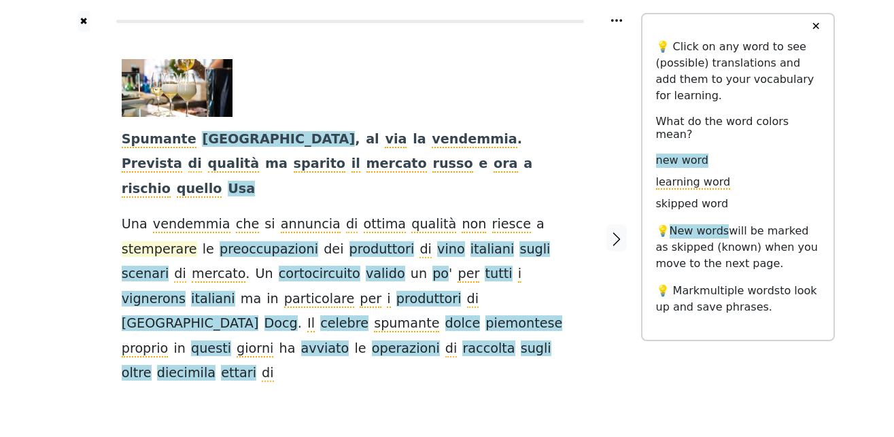
click at [197, 241] on span "stemperare" at bounding box center [159, 249] width 75 height 17
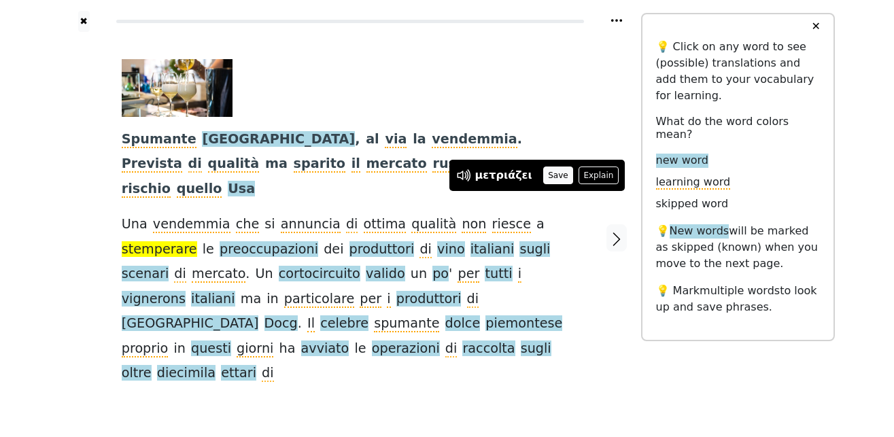
click at [555, 177] on button "Save" at bounding box center [558, 175] width 30 height 18
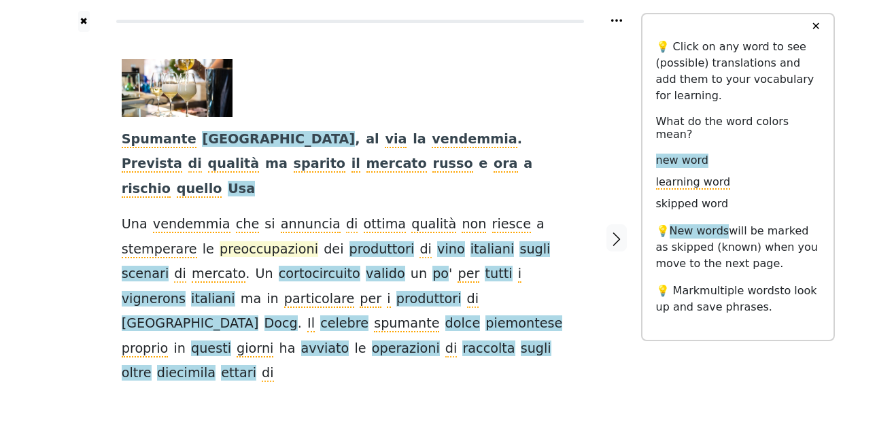
click at [220, 241] on span "preoccupazioni" at bounding box center [269, 249] width 99 height 17
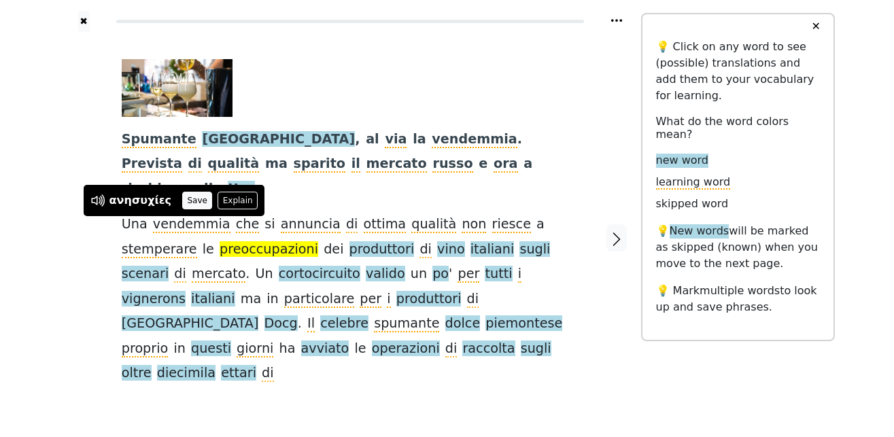
click at [194, 201] on button "Save" at bounding box center [197, 201] width 30 height 18
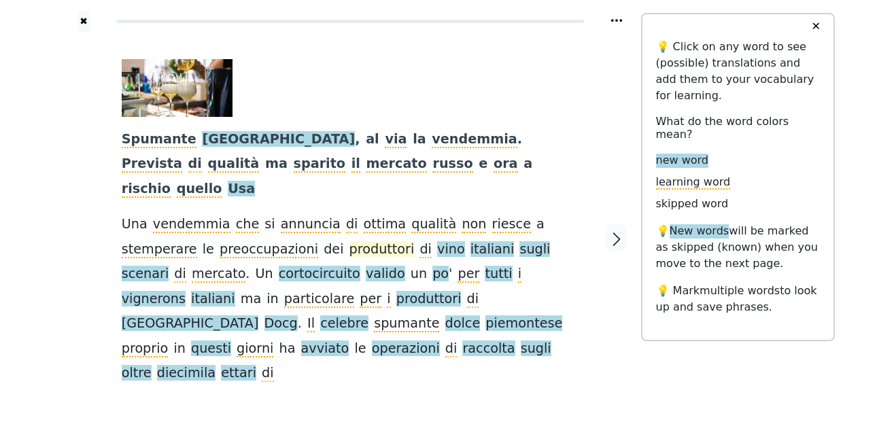
click at [349, 241] on span "produttori" at bounding box center [381, 249] width 65 height 17
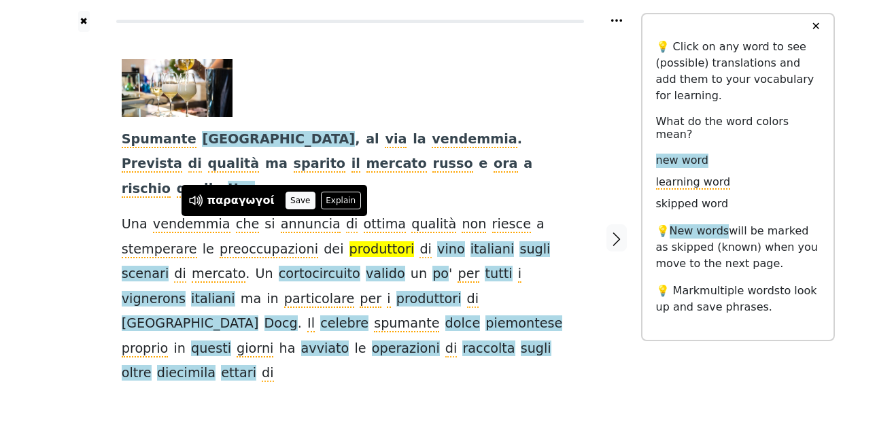
click at [289, 202] on button "Save" at bounding box center [300, 201] width 30 height 18
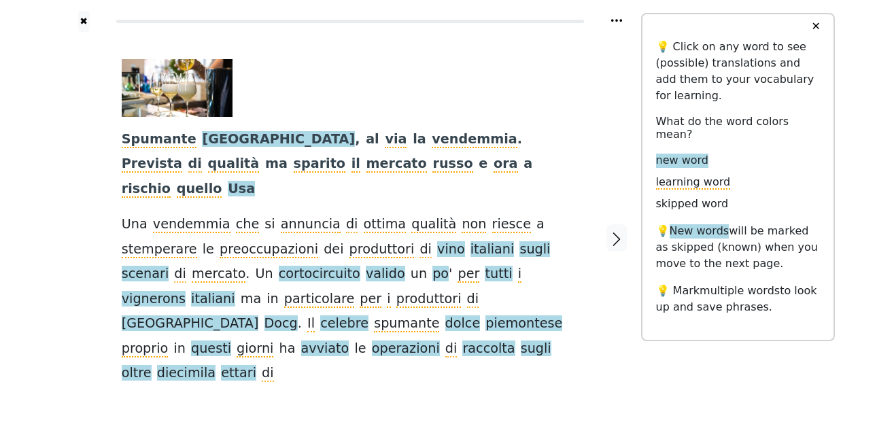
click at [437, 241] on span "vino" at bounding box center [451, 249] width 28 height 17
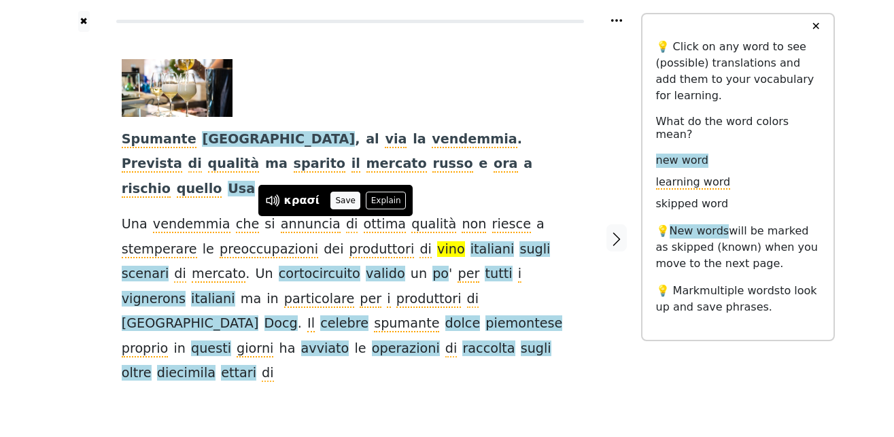
click at [339, 203] on button "Save" at bounding box center [345, 201] width 30 height 18
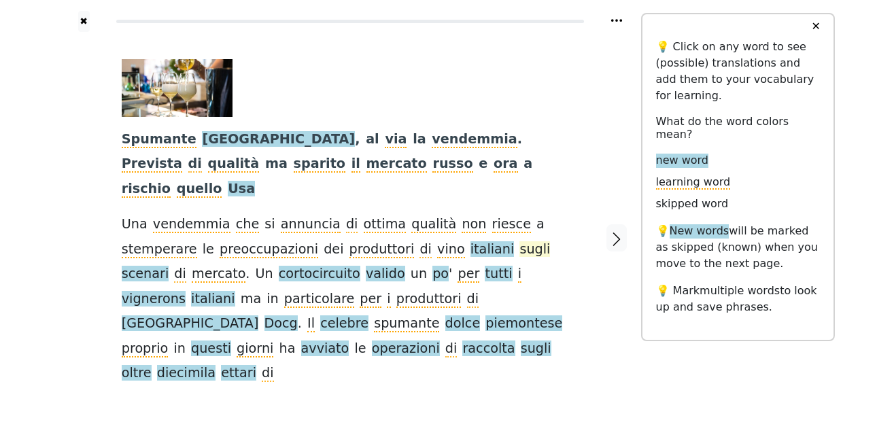
click at [519, 241] on span "sugli" at bounding box center [534, 249] width 31 height 17
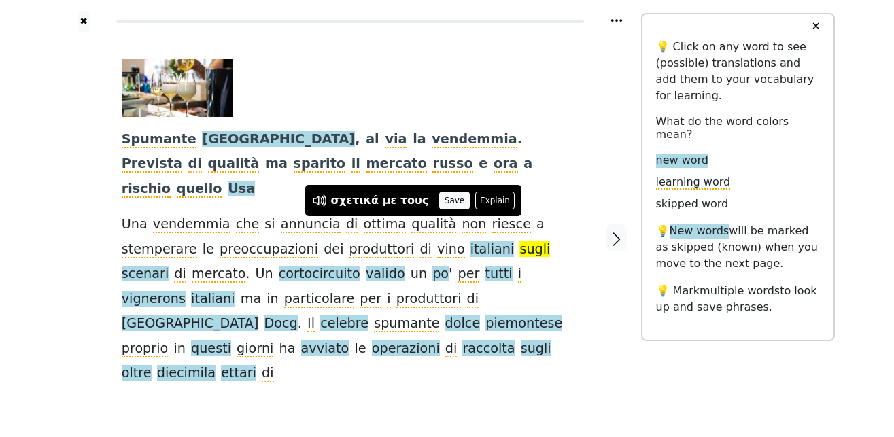
click at [439, 202] on button "Save" at bounding box center [454, 201] width 30 height 18
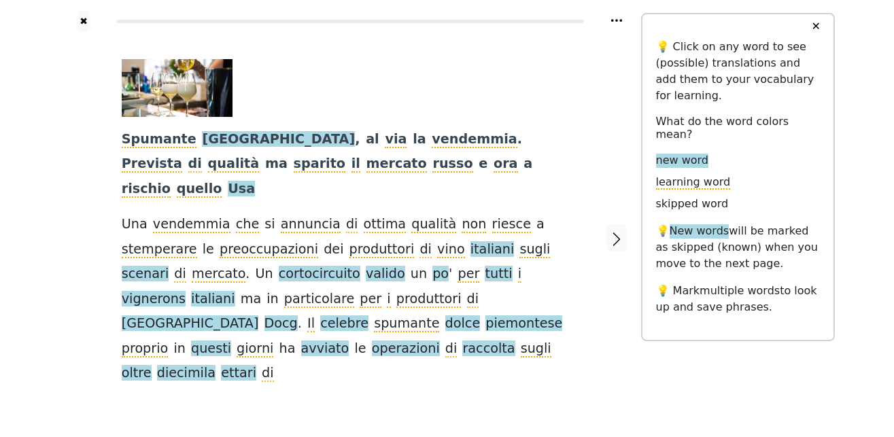
click at [169, 266] on span "scenari" at bounding box center [146, 274] width 48 height 17
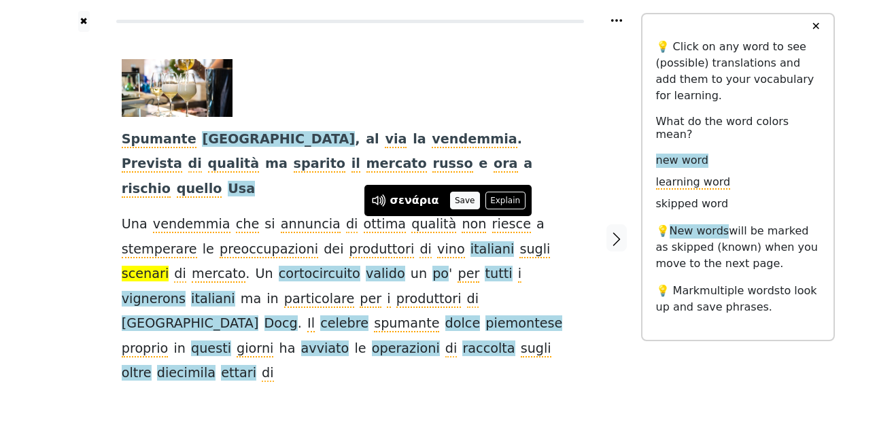
click at [455, 198] on button "Save" at bounding box center [465, 201] width 30 height 18
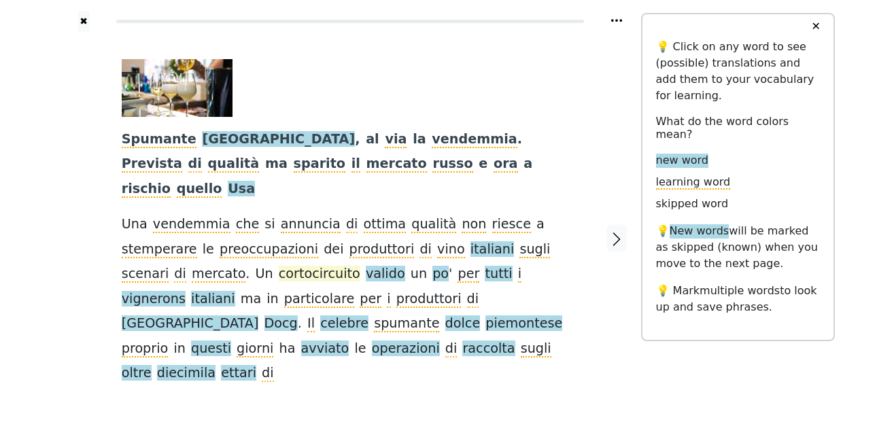
click at [279, 266] on span "cortocircuito" at bounding box center [320, 274] width 82 height 17
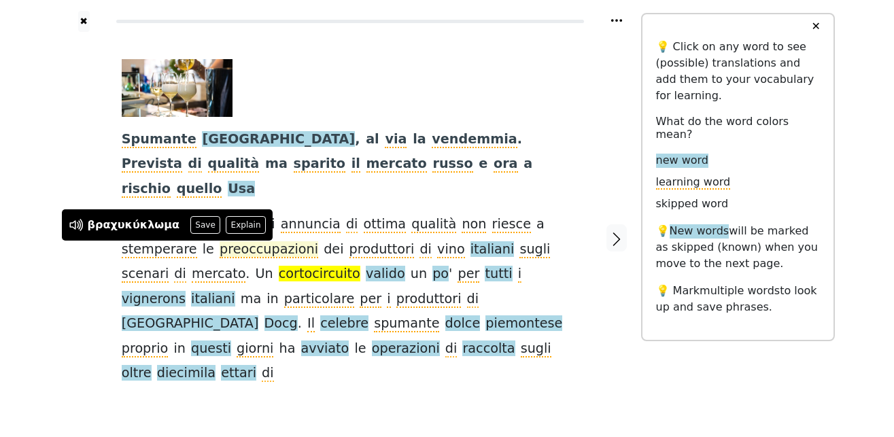
drag, startPoint x: 199, startPoint y: 220, endPoint x: 197, endPoint y: 228, distance: 7.7
click at [198, 220] on button "Save" at bounding box center [205, 225] width 30 height 18
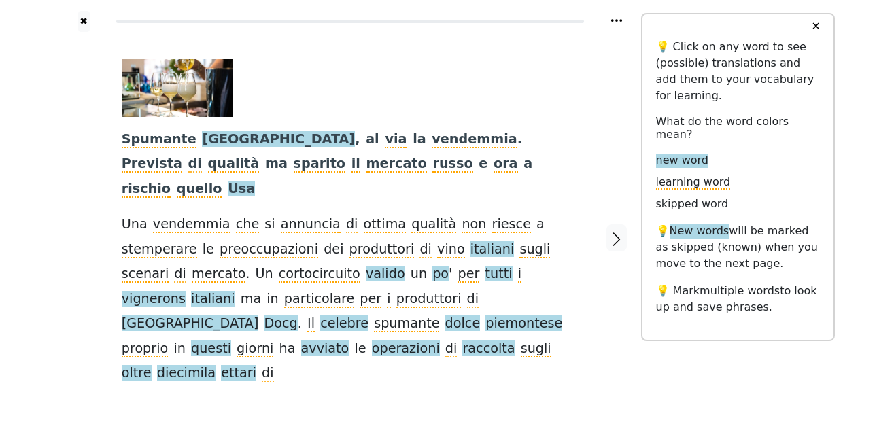
click at [366, 266] on span "valido" at bounding box center [385, 274] width 39 height 17
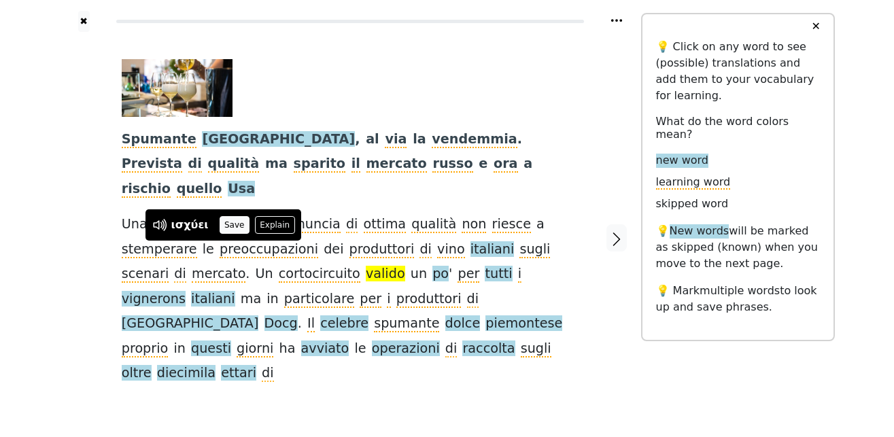
click at [229, 228] on button "Save" at bounding box center [235, 225] width 30 height 18
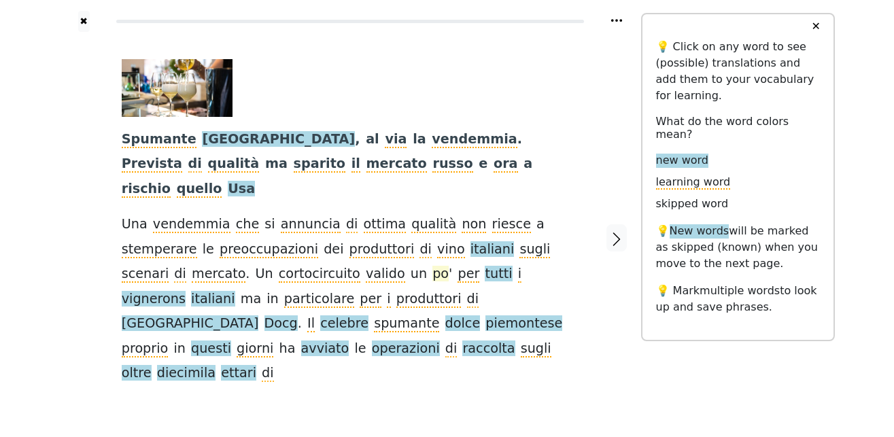
click at [432, 266] on span "po" at bounding box center [440, 274] width 16 height 17
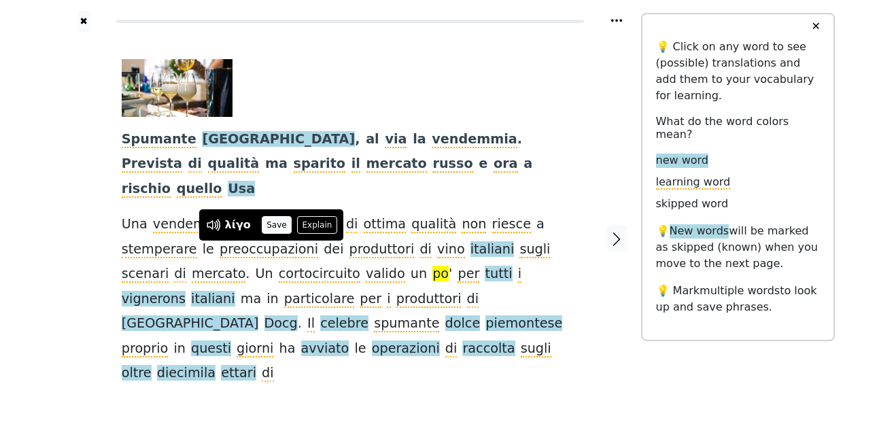
click at [278, 228] on button "Save" at bounding box center [277, 225] width 30 height 18
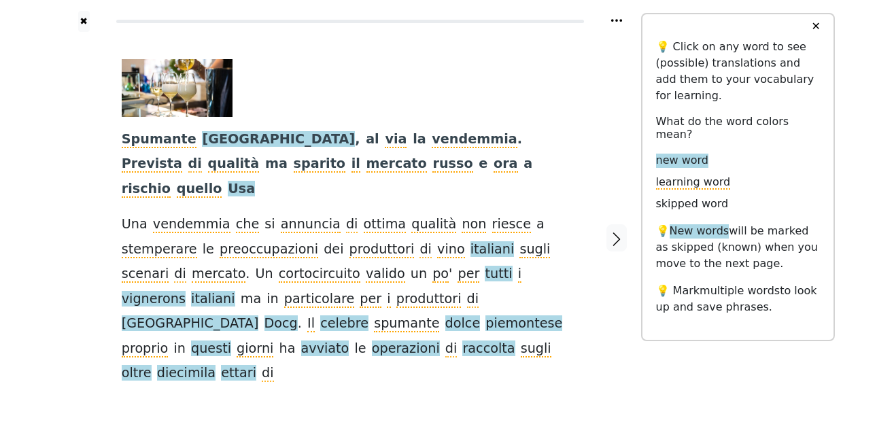
click at [485, 266] on span "tutti" at bounding box center [498, 274] width 27 height 17
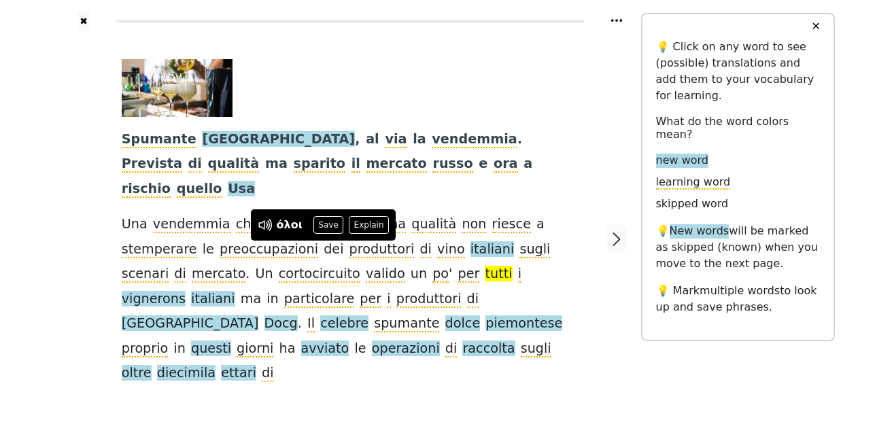
drag, startPoint x: 327, startPoint y: 228, endPoint x: 354, endPoint y: 238, distance: 29.0
click at [327, 227] on button "Save" at bounding box center [328, 225] width 30 height 18
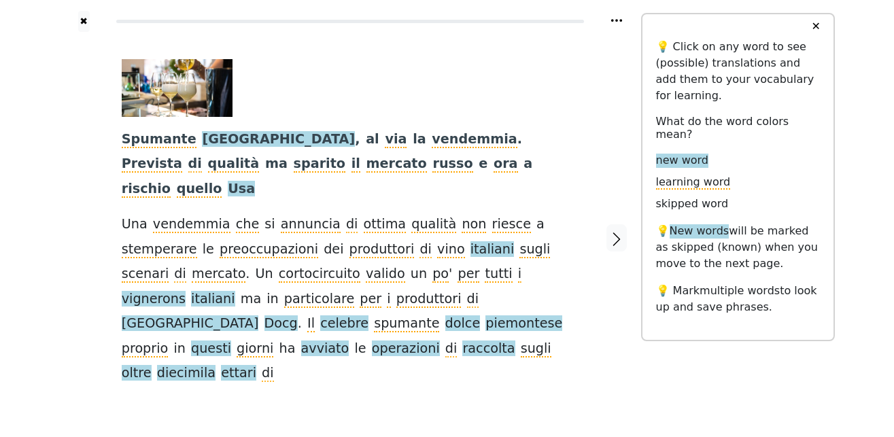
click at [186, 291] on span "vignerons" at bounding box center [154, 299] width 64 height 17
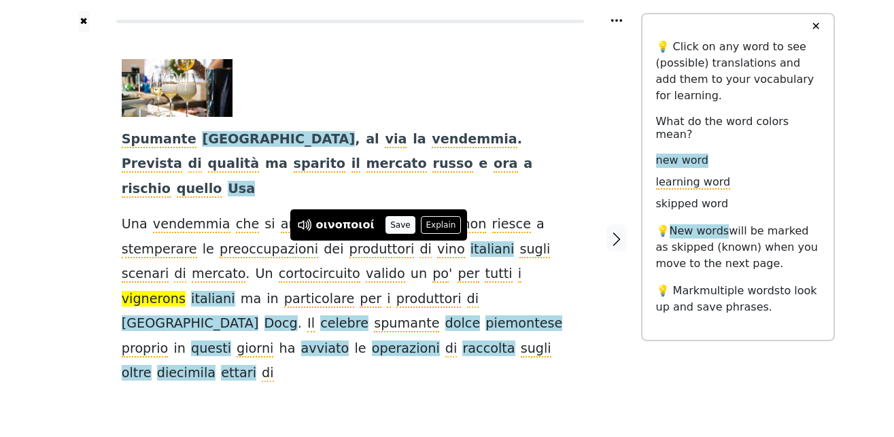
click at [391, 219] on button "Save" at bounding box center [400, 225] width 30 height 18
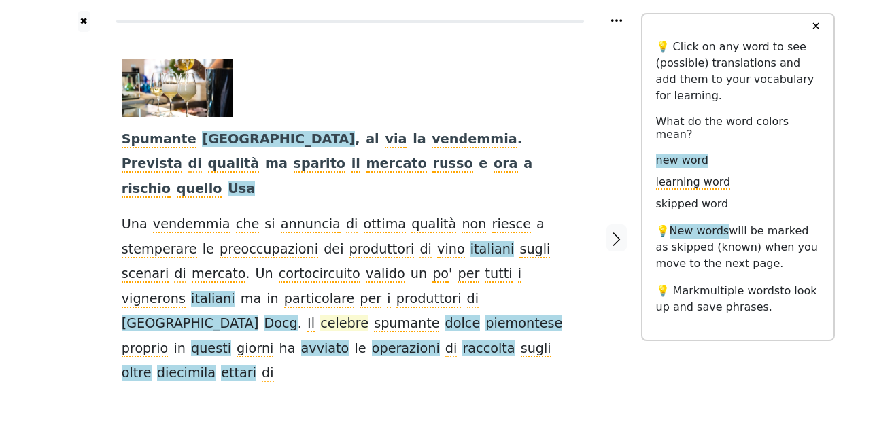
click at [320, 315] on span "celebre" at bounding box center [344, 323] width 48 height 17
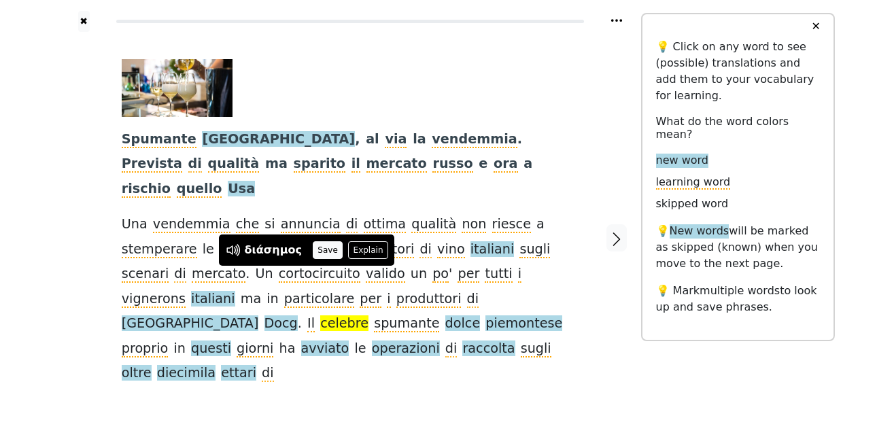
click at [319, 249] on button "Save" at bounding box center [328, 250] width 30 height 18
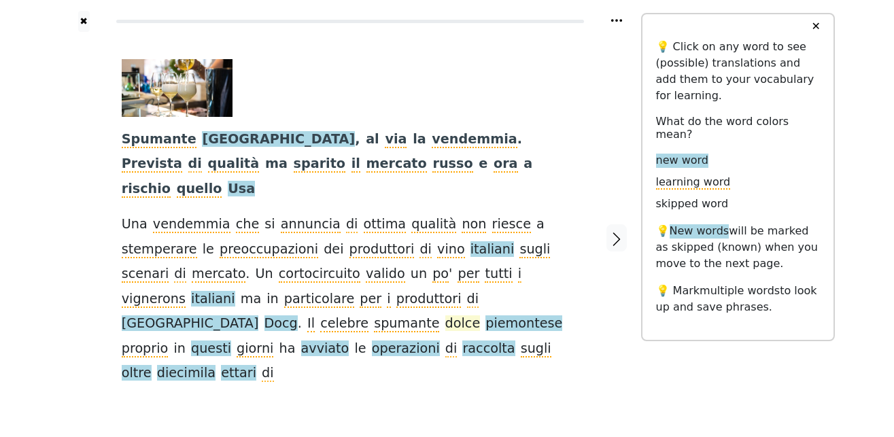
click at [445, 315] on span "dolce" at bounding box center [462, 323] width 35 height 17
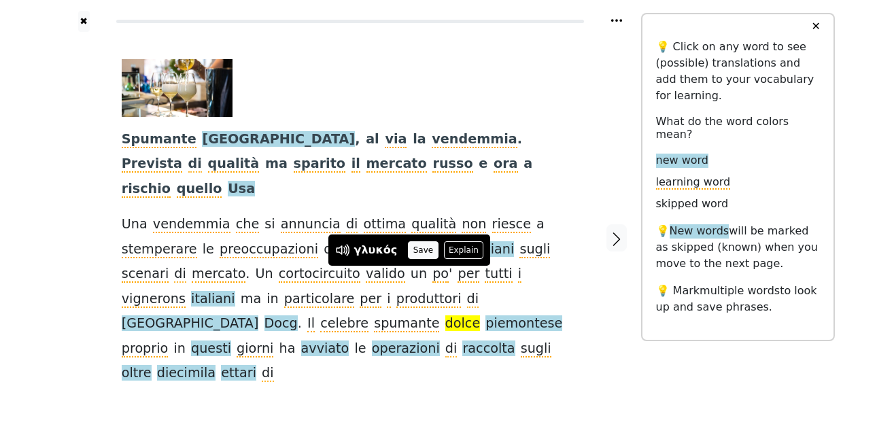
click at [408, 250] on button "Save" at bounding box center [423, 250] width 30 height 18
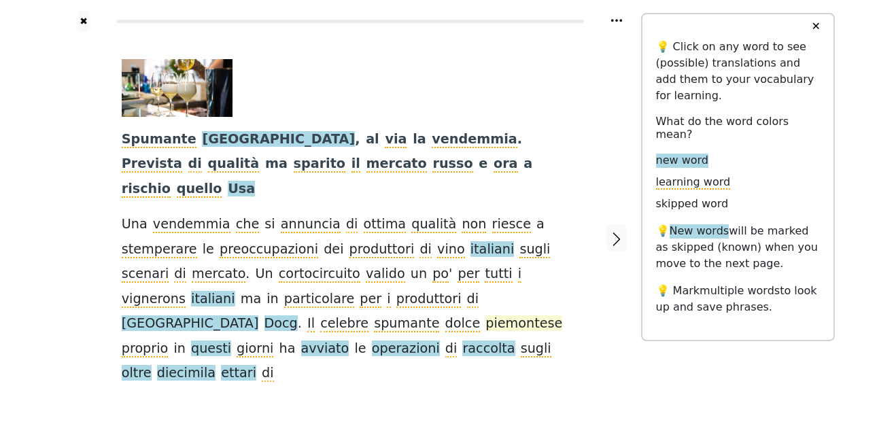
click at [485, 315] on span "piemontese" at bounding box center [523, 323] width 77 height 17
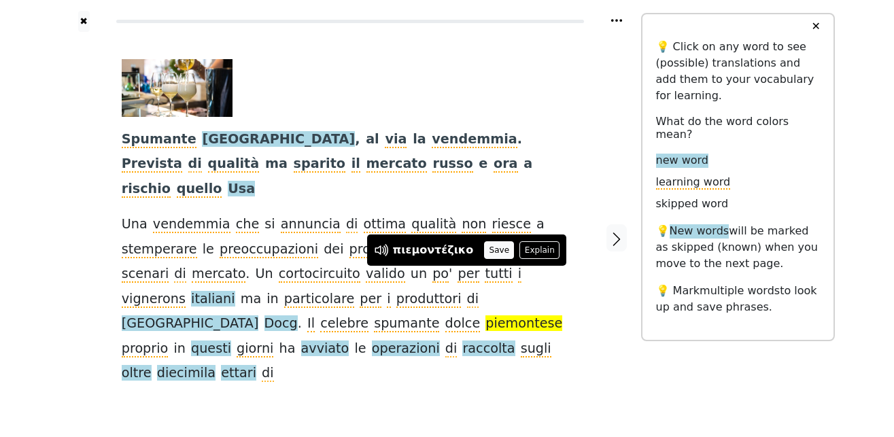
click at [484, 251] on button "Save" at bounding box center [499, 250] width 30 height 18
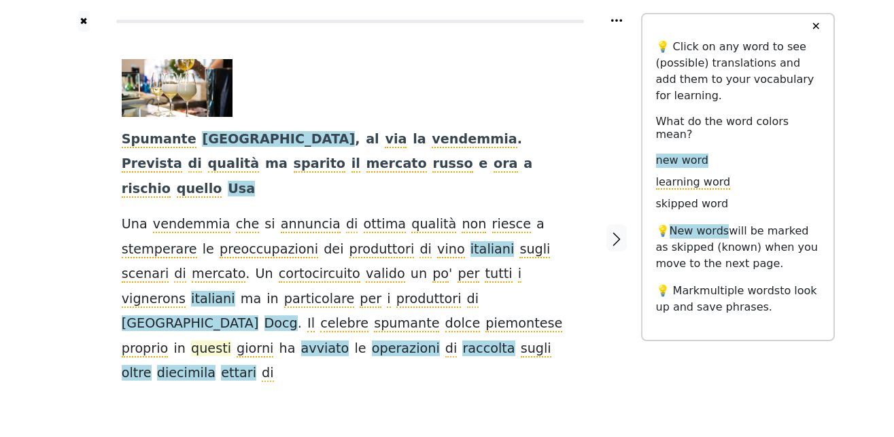
click at [191, 340] on span "questi" at bounding box center [211, 348] width 40 height 17
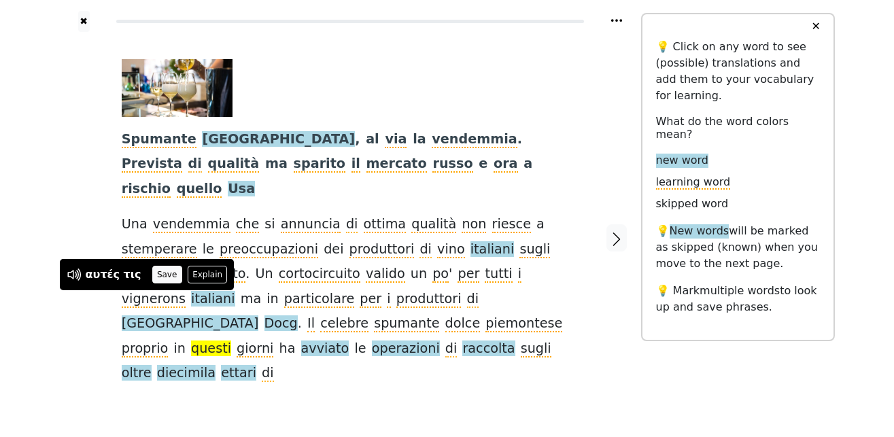
click at [159, 275] on button "Save" at bounding box center [167, 275] width 30 height 18
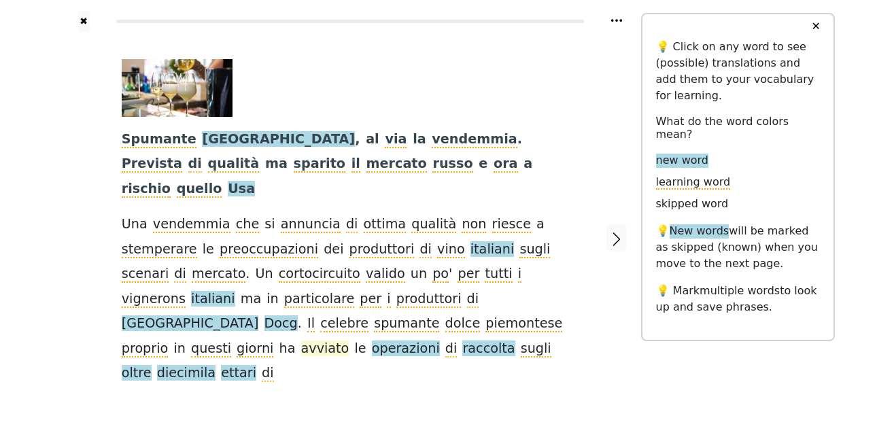
click at [301, 340] on span "avviato" at bounding box center [325, 348] width 48 height 17
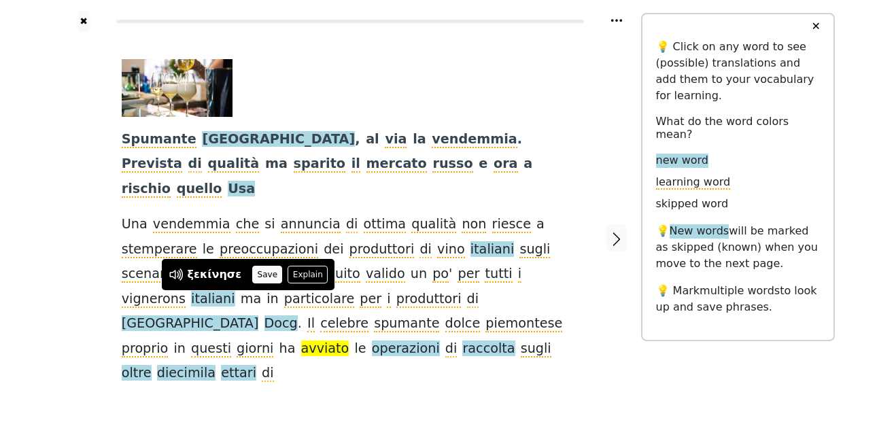
click at [255, 273] on button "Save" at bounding box center [267, 275] width 30 height 18
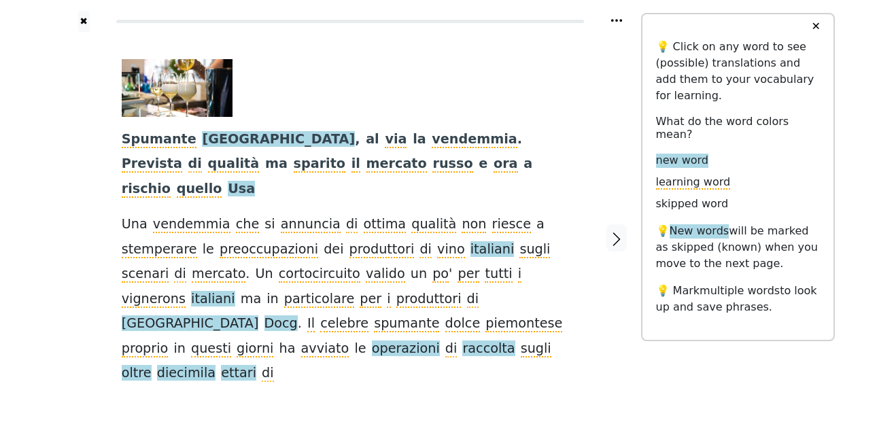
click at [372, 340] on span "operazioni" at bounding box center [406, 348] width 68 height 17
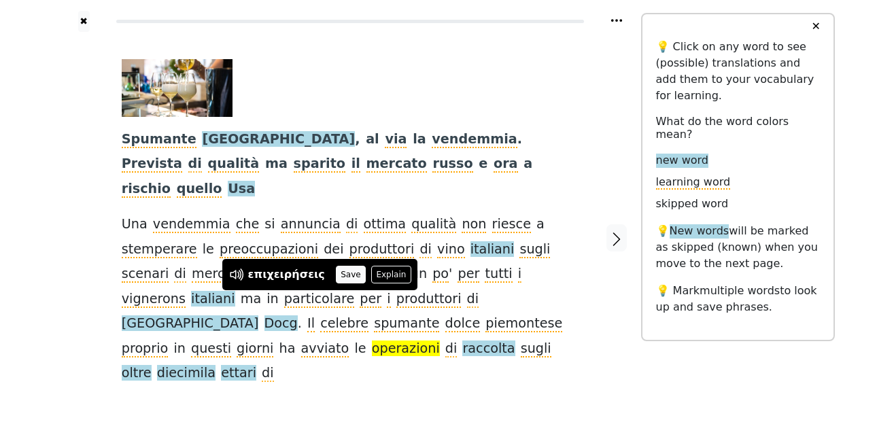
click at [336, 274] on button "Save" at bounding box center [351, 275] width 30 height 18
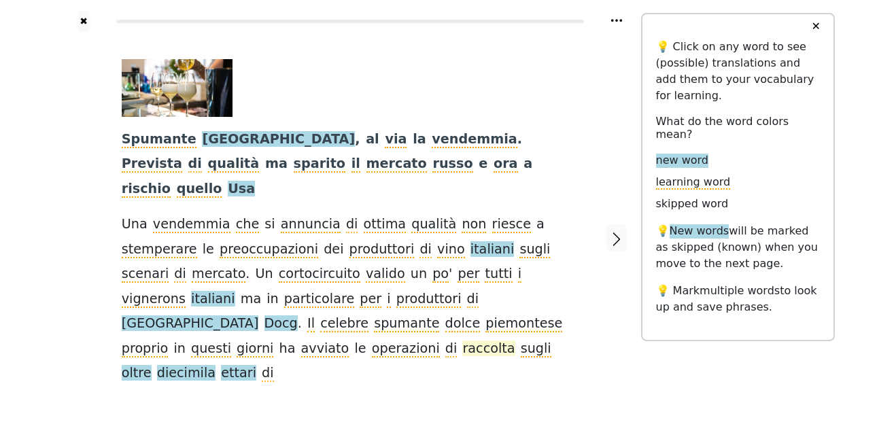
click at [462, 340] on span "raccolta" at bounding box center [488, 348] width 52 height 17
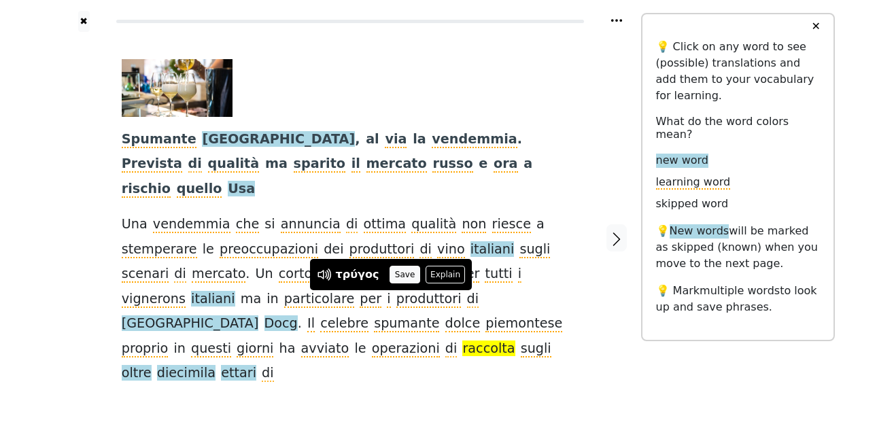
click at [396, 275] on button "Save" at bounding box center [404, 275] width 30 height 18
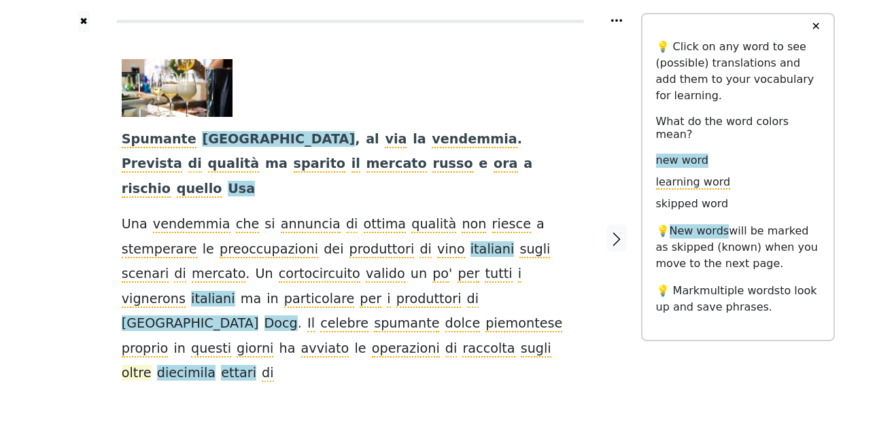
click at [152, 365] on span "oltre" at bounding box center [137, 373] width 30 height 17
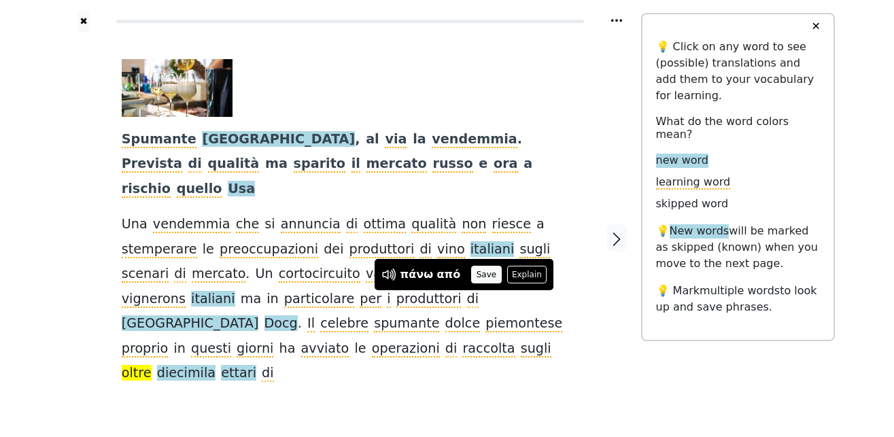
click at [473, 272] on button "Save" at bounding box center [486, 275] width 30 height 18
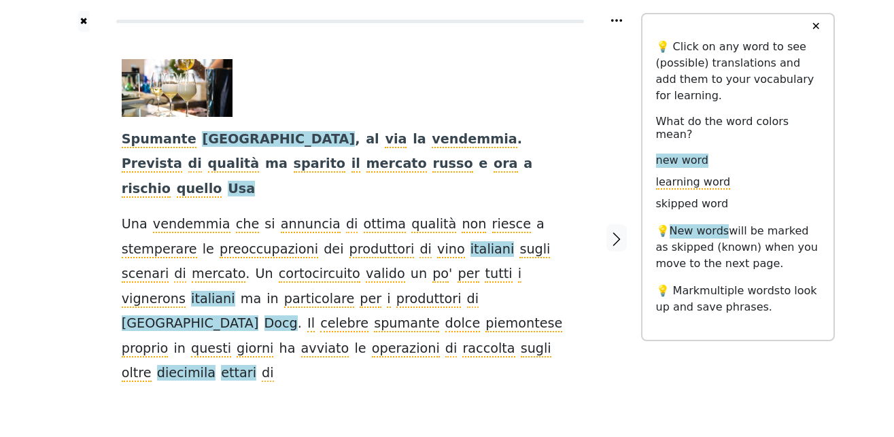
click at [215, 365] on span "diecimila" at bounding box center [186, 373] width 58 height 17
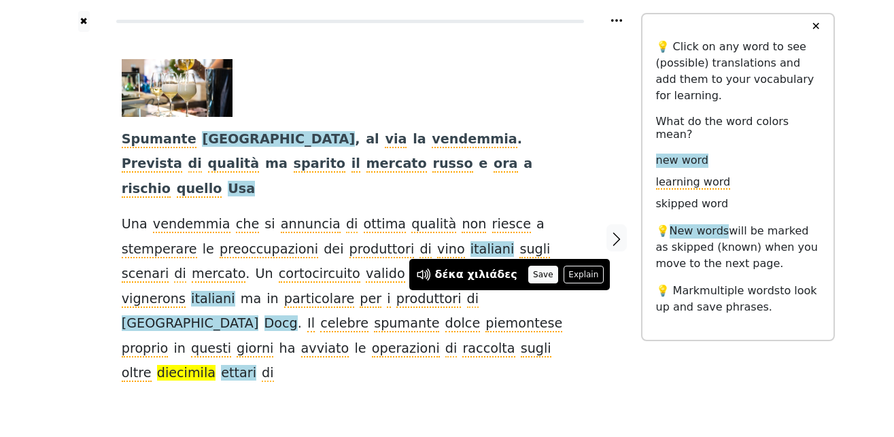
click at [528, 276] on button "Save" at bounding box center [543, 275] width 30 height 18
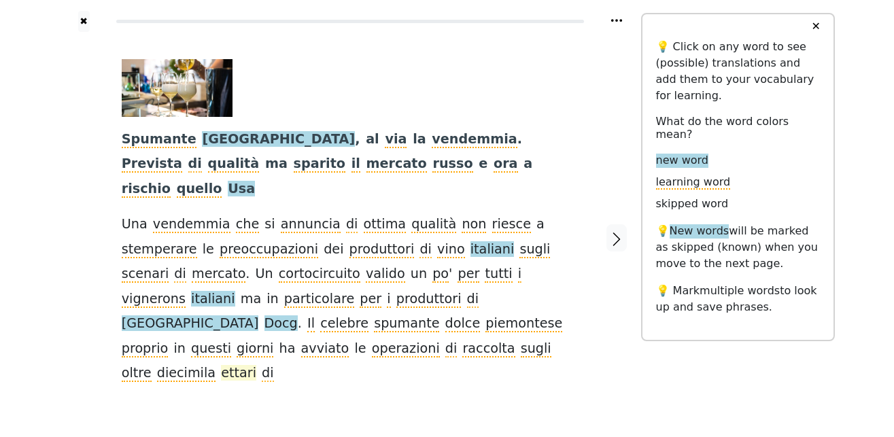
click at [256, 365] on span "ettari" at bounding box center [238, 373] width 35 height 17
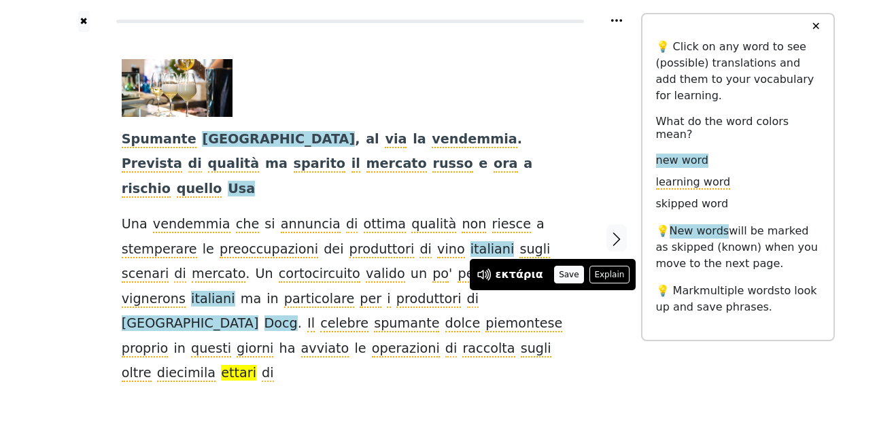
click at [555, 270] on button "Save" at bounding box center [569, 275] width 30 height 18
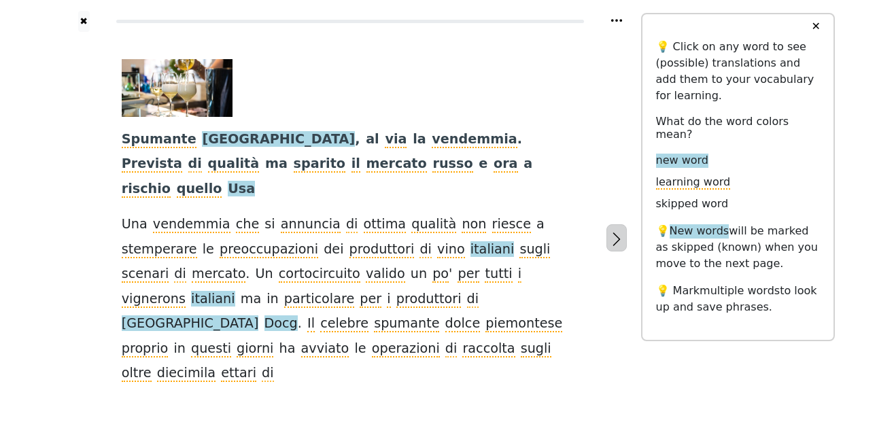
click at [618, 231] on icon "button" at bounding box center [616, 239] width 16 height 16
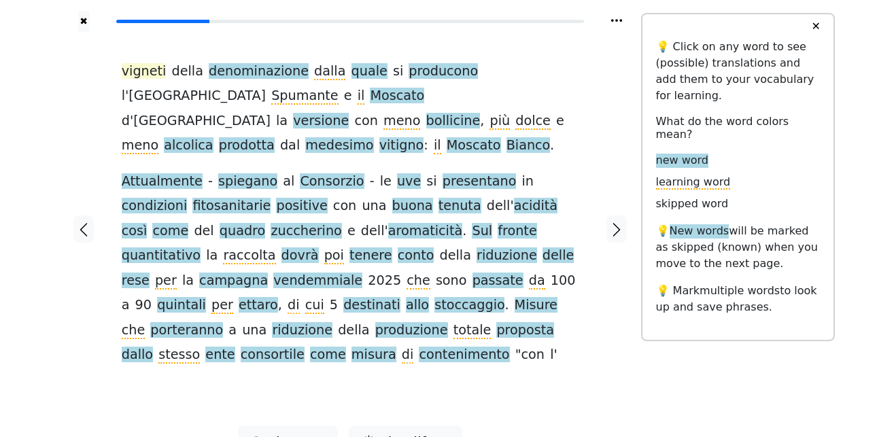
click at [135, 71] on span "vigneti" at bounding box center [144, 71] width 45 height 17
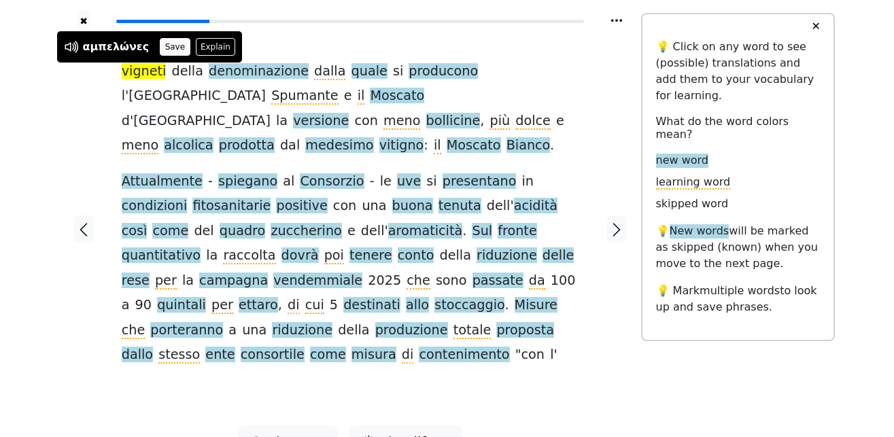
click at [160, 46] on button "Save" at bounding box center [175, 47] width 30 height 18
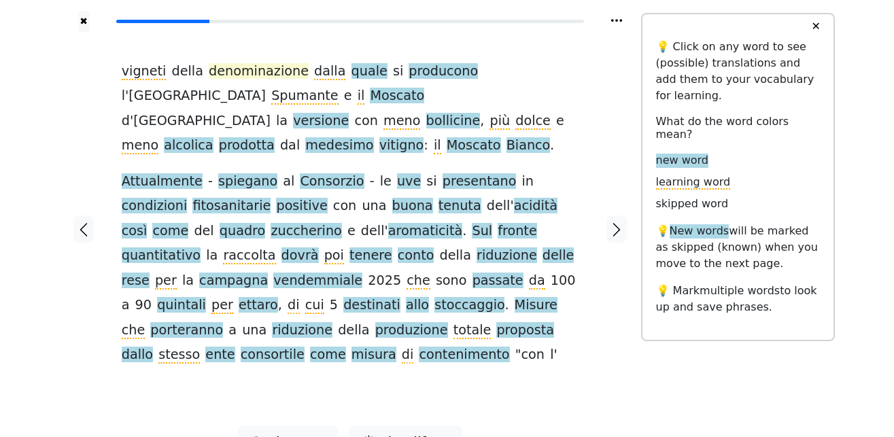
click at [258, 70] on span "denominazione" at bounding box center [259, 71] width 100 height 17
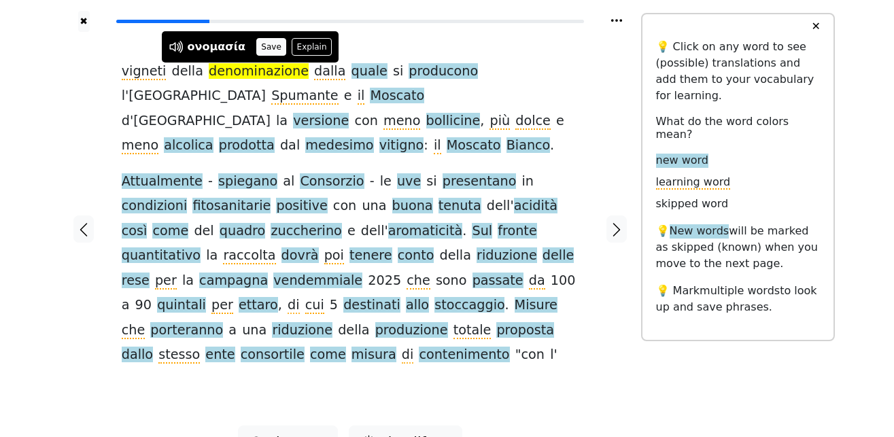
click at [260, 49] on button "Save" at bounding box center [271, 47] width 30 height 18
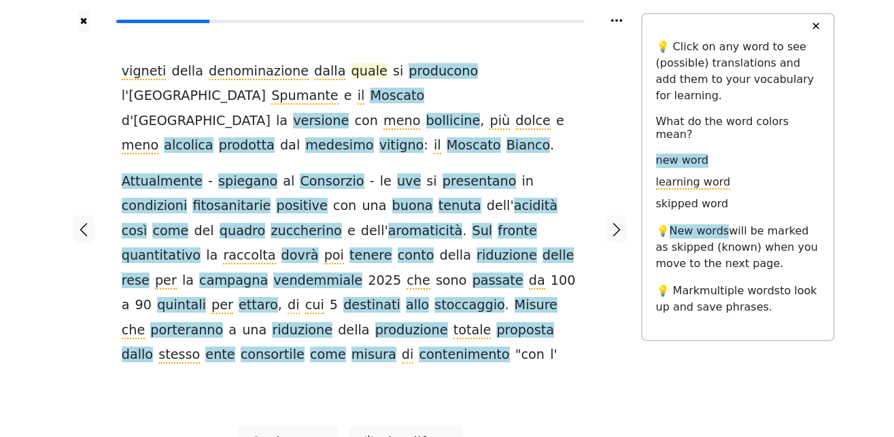
click at [351, 74] on span "quale" at bounding box center [369, 71] width 36 height 17
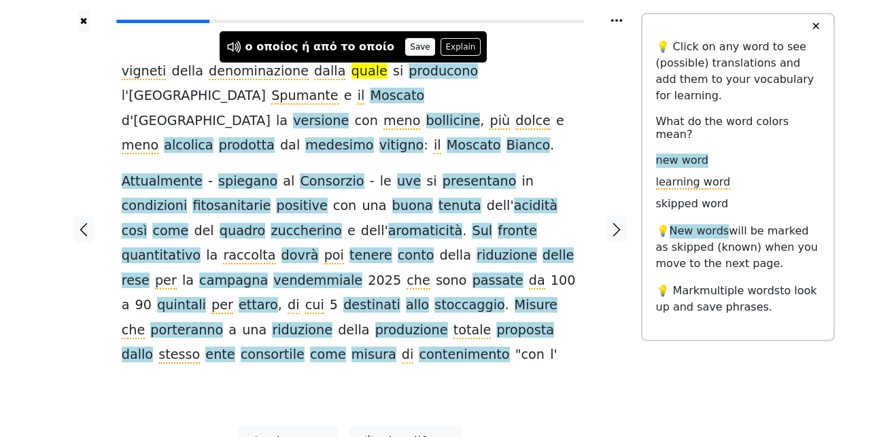
click at [405, 51] on button "Save" at bounding box center [420, 47] width 30 height 18
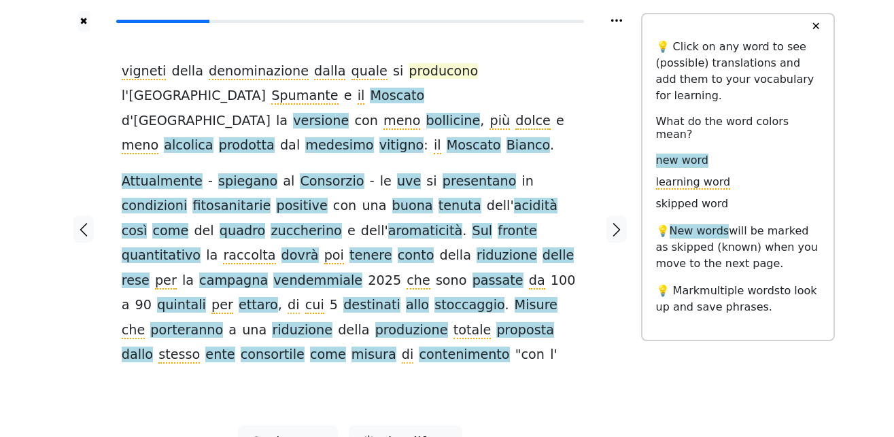
click at [419, 71] on span "producono" at bounding box center [442, 71] width 69 height 17
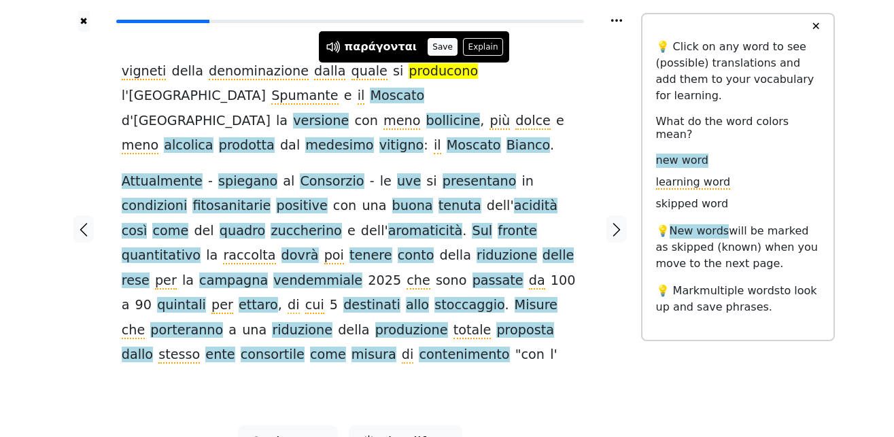
click at [428, 52] on button "Save" at bounding box center [442, 47] width 30 height 18
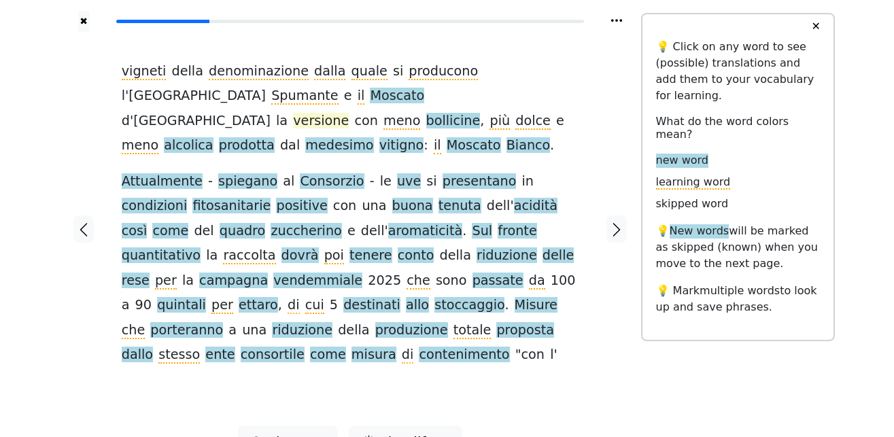
click at [293, 113] on span "versione" at bounding box center [321, 121] width 56 height 17
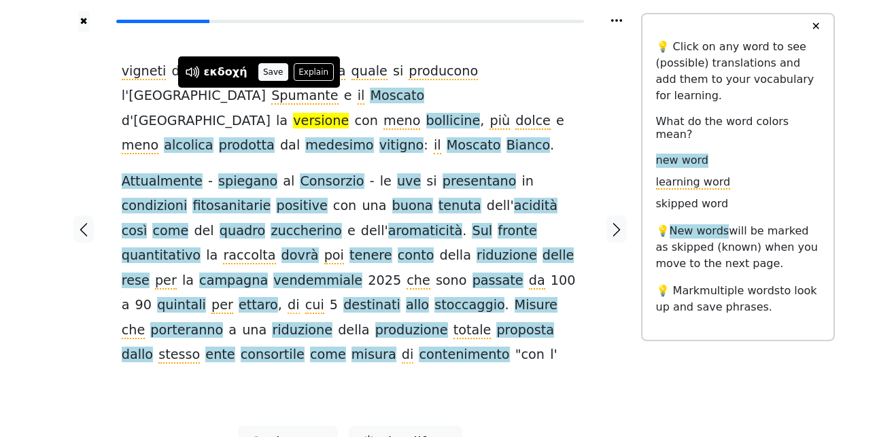
click at [267, 72] on button "Save" at bounding box center [273, 72] width 30 height 18
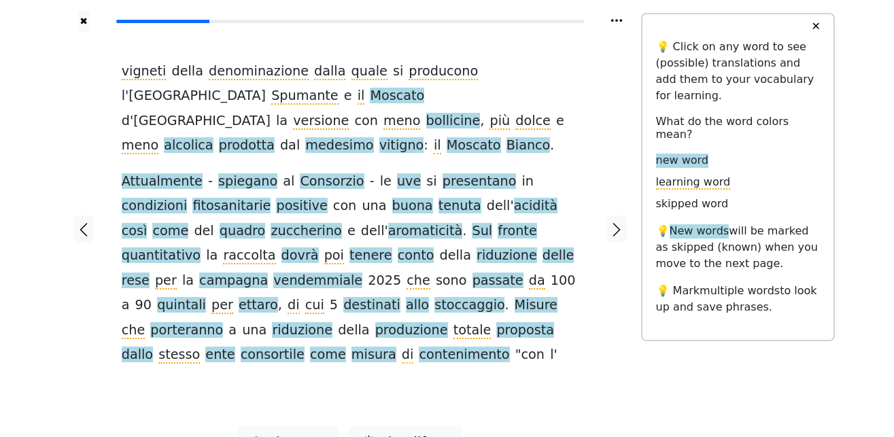
click at [426, 113] on span "bollicine" at bounding box center [453, 121] width 54 height 17
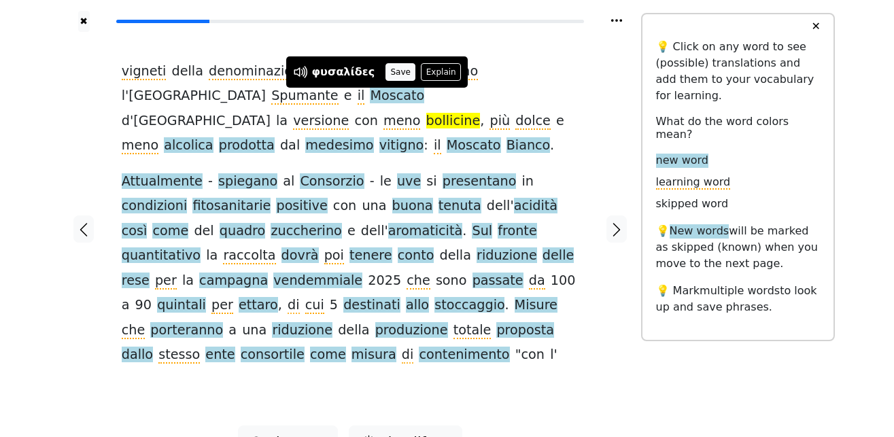
click at [385, 69] on button "Save" at bounding box center [400, 72] width 30 height 18
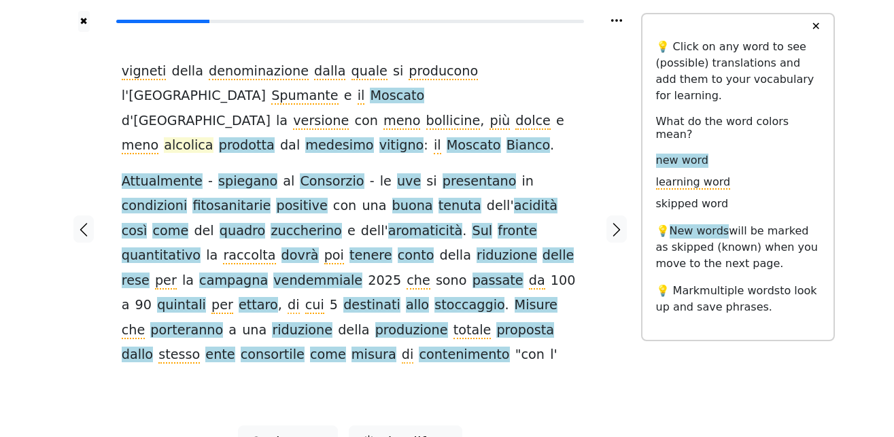
click at [213, 137] on span "alcolica" at bounding box center [188, 145] width 49 height 17
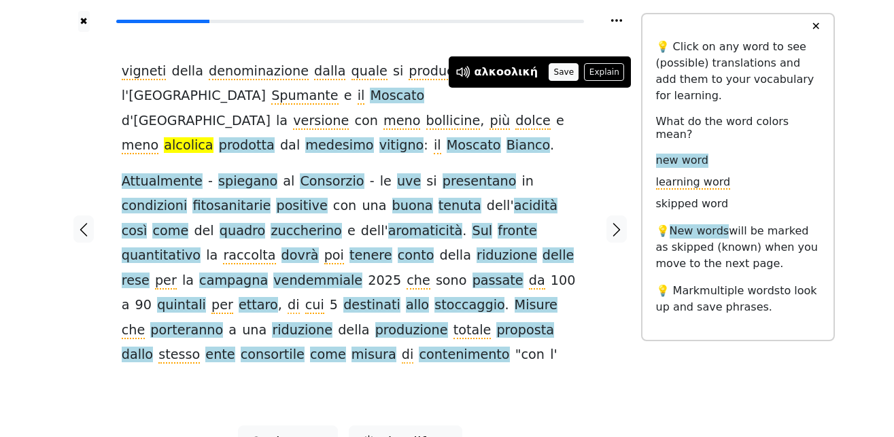
click at [548, 75] on button "Save" at bounding box center [563, 72] width 30 height 18
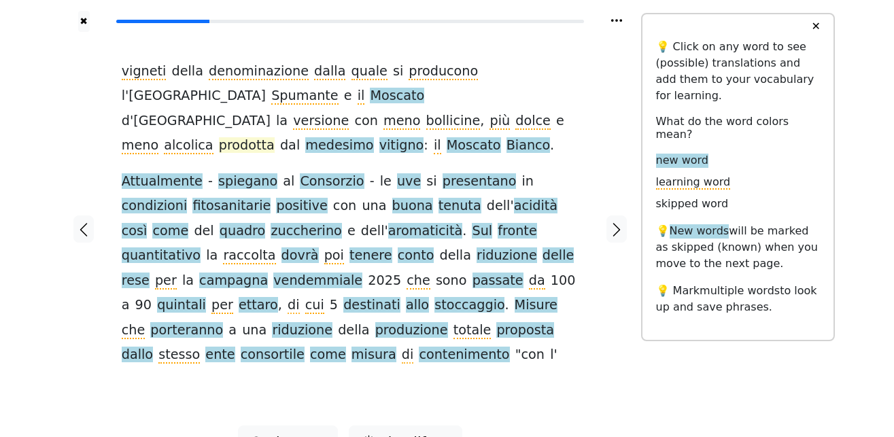
click at [219, 137] on span "prodotta" at bounding box center [247, 145] width 56 height 17
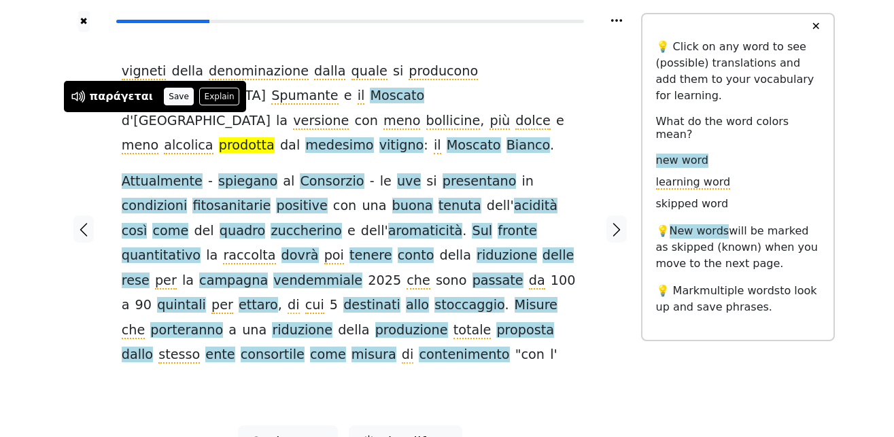
click at [169, 90] on button "Save" at bounding box center [179, 97] width 30 height 18
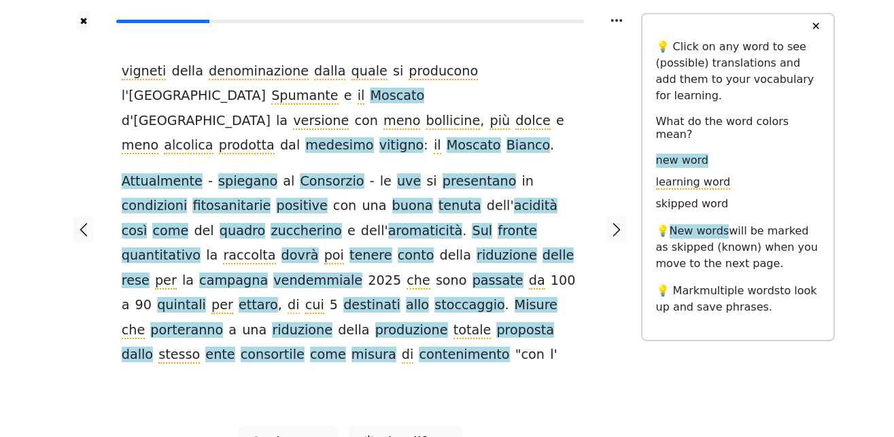
click at [305, 137] on span "medesimo" at bounding box center [339, 145] width 68 height 17
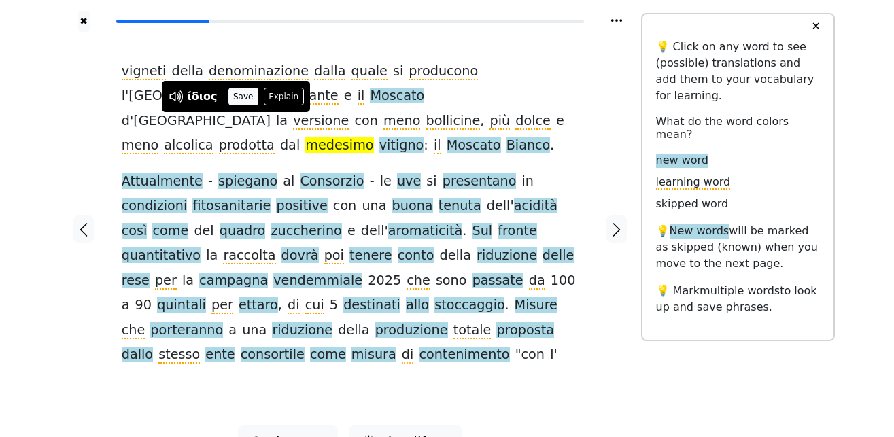
click at [237, 98] on button "Save" at bounding box center [243, 97] width 30 height 18
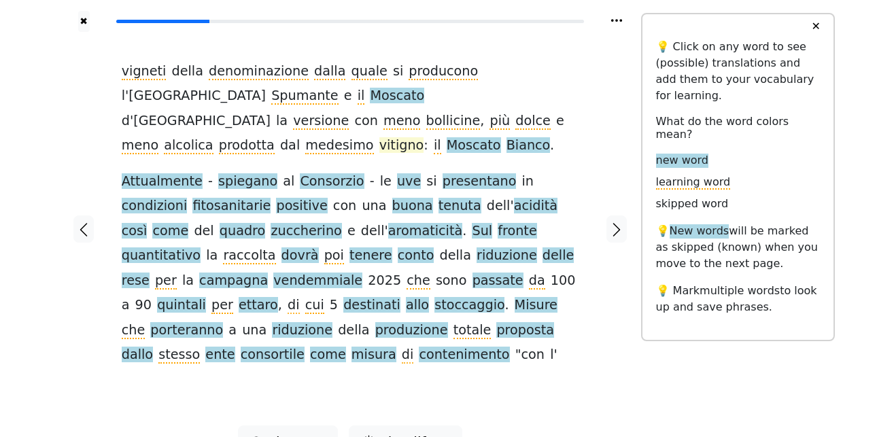
click at [379, 137] on span "vitigno" at bounding box center [401, 145] width 45 height 17
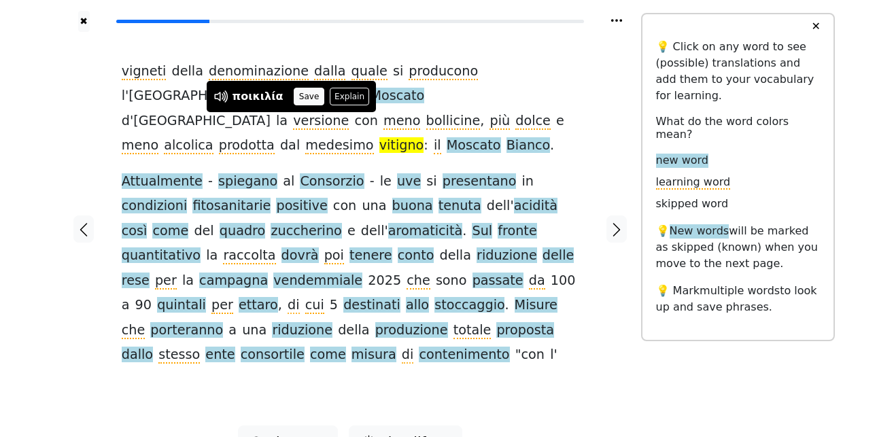
click at [296, 94] on button "Save" at bounding box center [309, 97] width 30 height 18
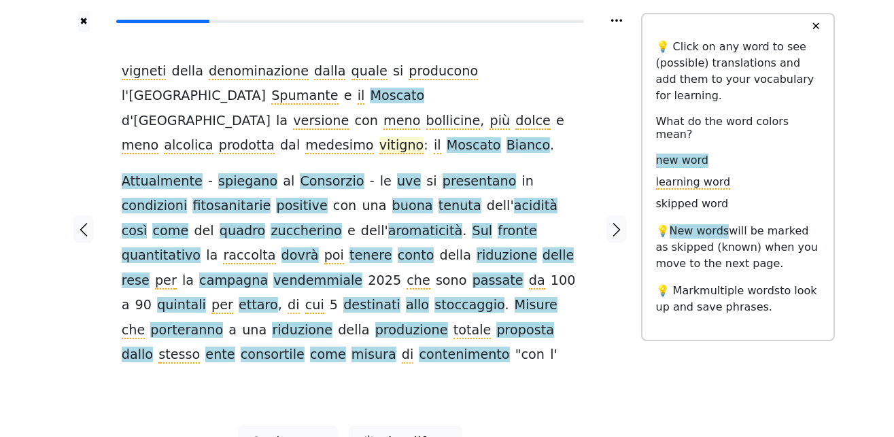
click at [379, 137] on span "vitigno" at bounding box center [401, 145] width 45 height 17
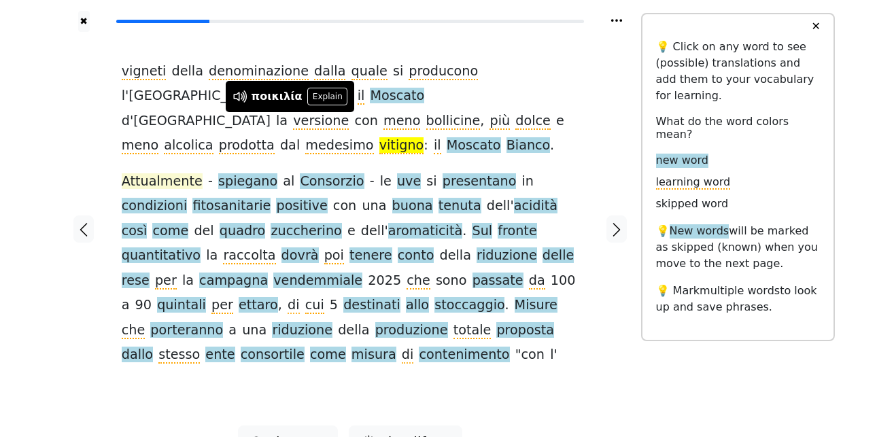
click at [160, 173] on span "Attualmente" at bounding box center [162, 181] width 81 height 17
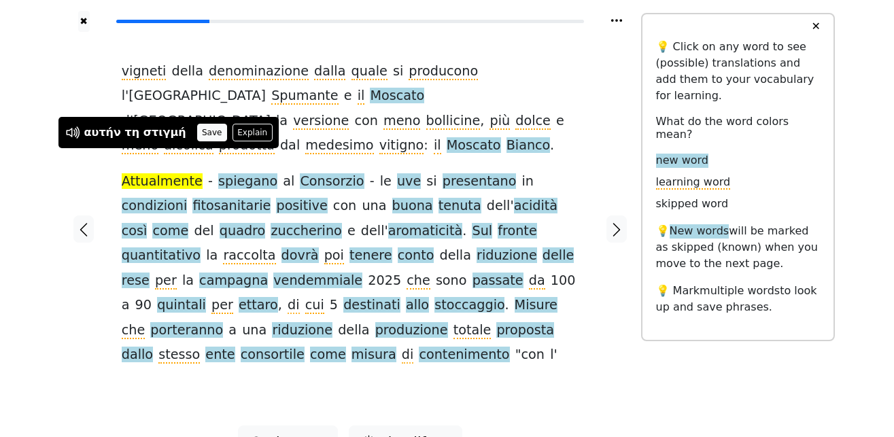
click at [197, 133] on button "Save" at bounding box center [212, 133] width 30 height 18
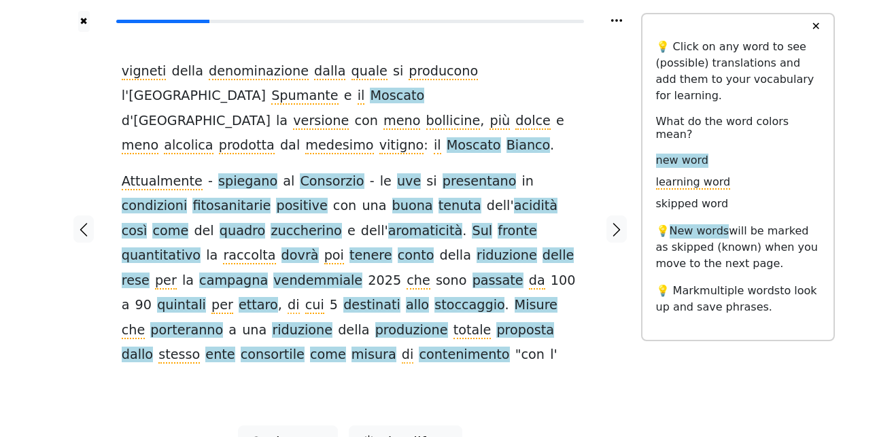
click at [236, 173] on span "spiegano" at bounding box center [247, 181] width 59 height 17
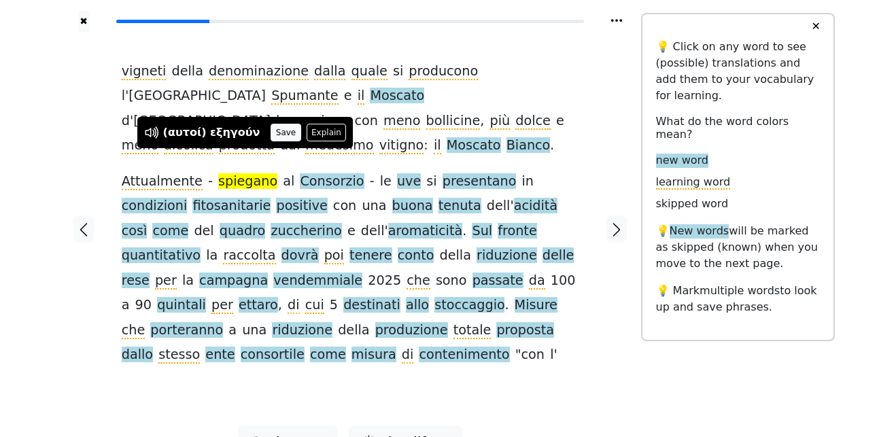
click at [270, 126] on button "Save" at bounding box center [285, 133] width 30 height 18
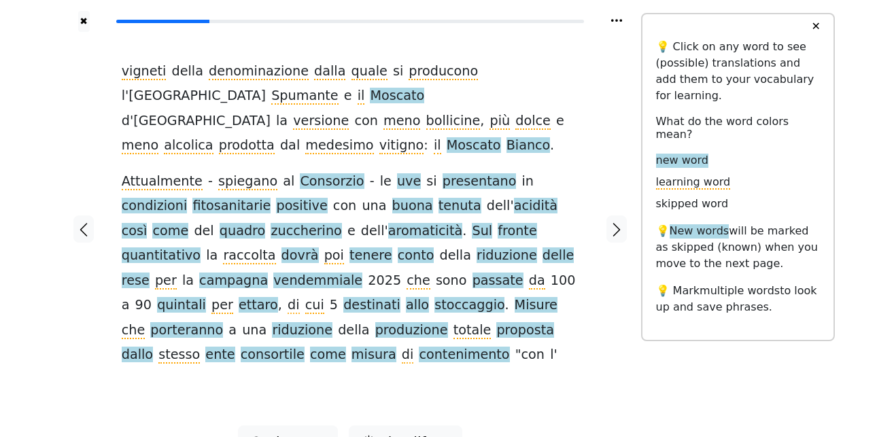
click at [302, 173] on span "Consorzio" at bounding box center [332, 181] width 64 height 17
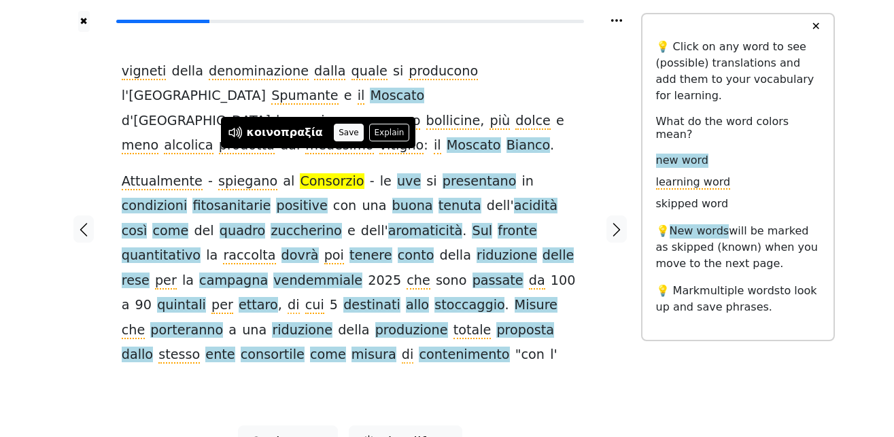
click at [338, 133] on button "Save" at bounding box center [349, 133] width 30 height 18
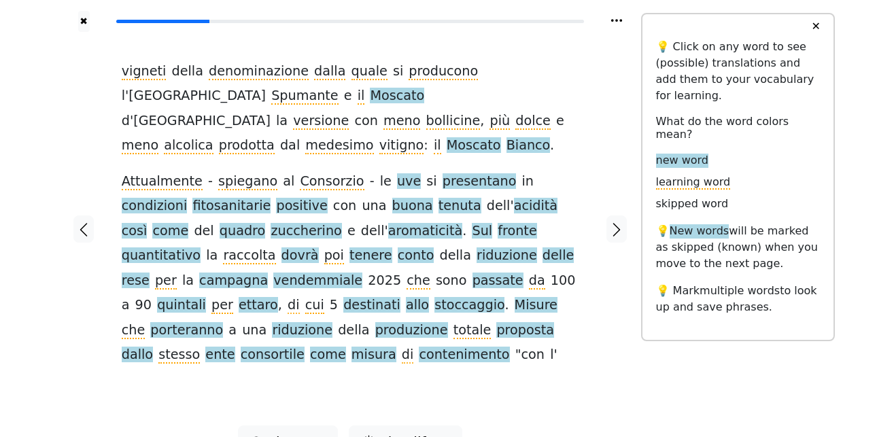
click at [397, 173] on span "uve" at bounding box center [409, 181] width 24 height 17
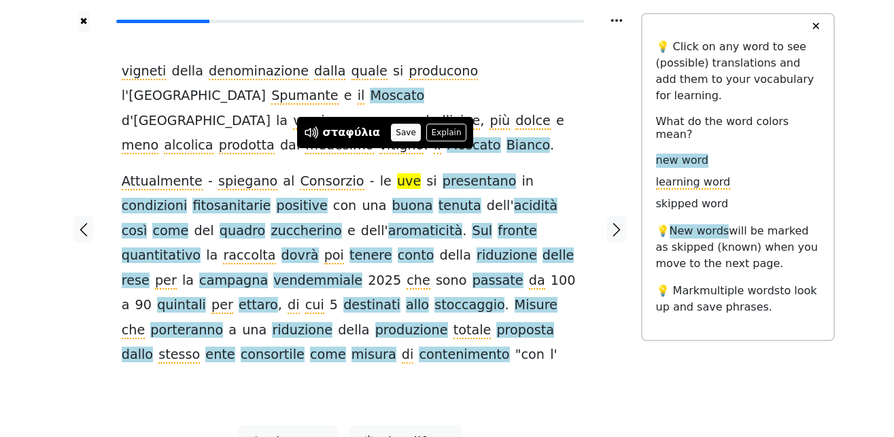
click at [399, 137] on button "Save" at bounding box center [406, 133] width 30 height 18
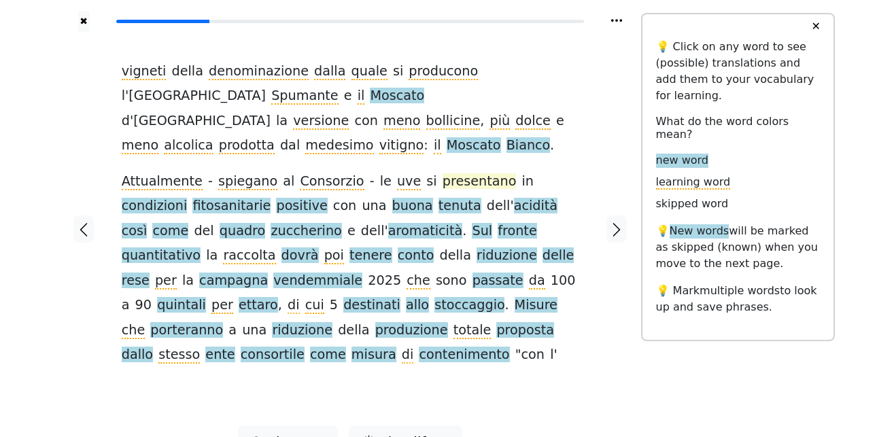
click at [442, 173] on span "presentano" at bounding box center [479, 181] width 74 height 17
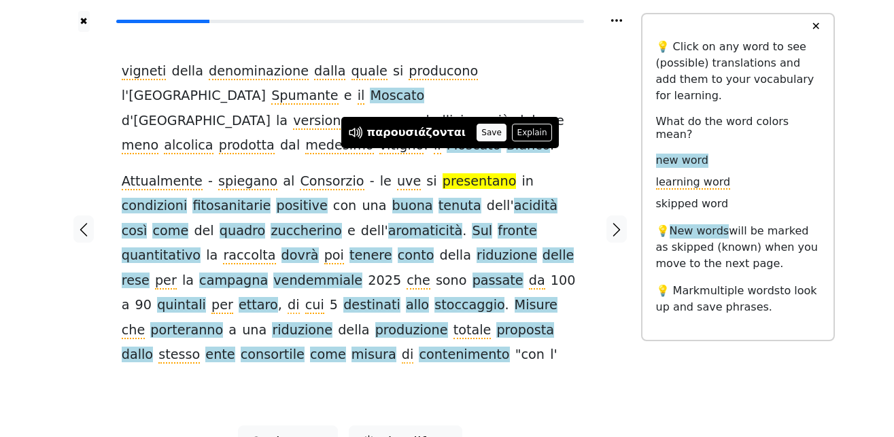
click at [476, 131] on button "Save" at bounding box center [491, 133] width 30 height 18
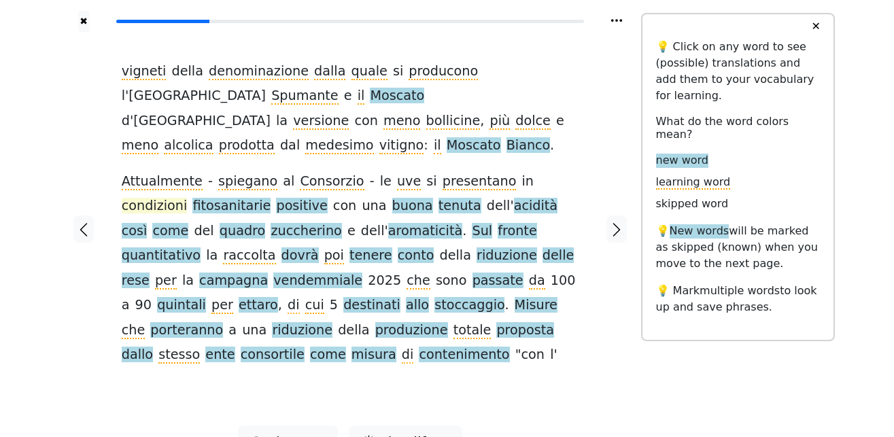
click at [188, 198] on span "condizioni" at bounding box center [155, 206] width 66 height 17
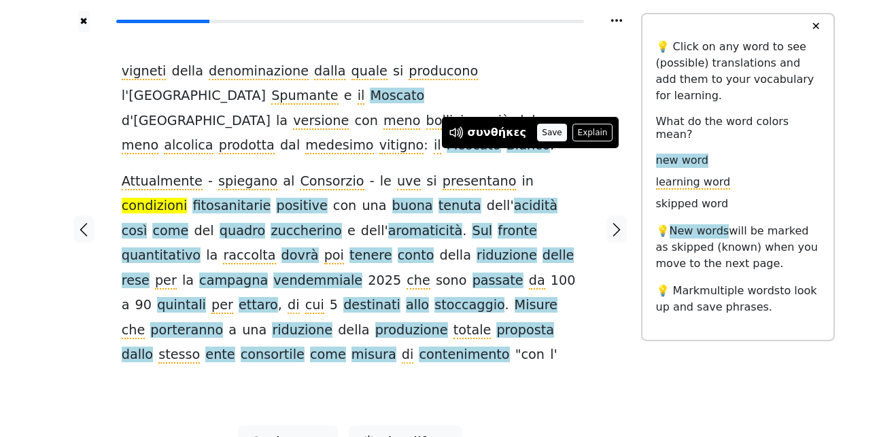
click at [542, 130] on button "Save" at bounding box center [552, 133] width 30 height 18
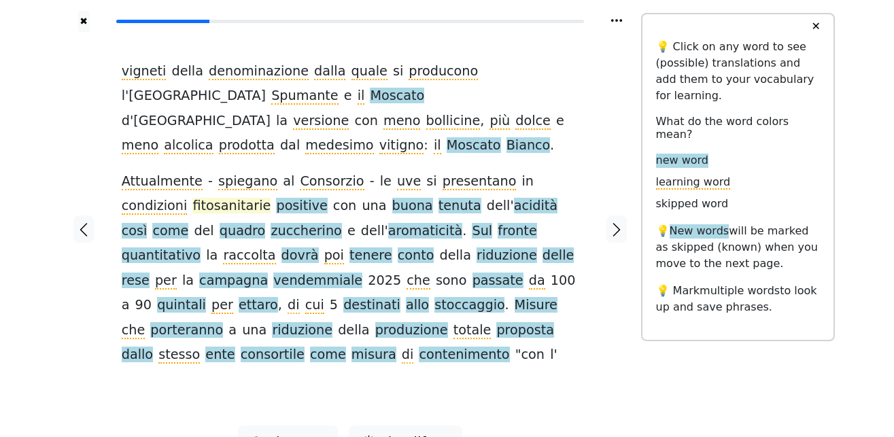
click at [192, 198] on span "fitosanitarie" at bounding box center [231, 206] width 78 height 17
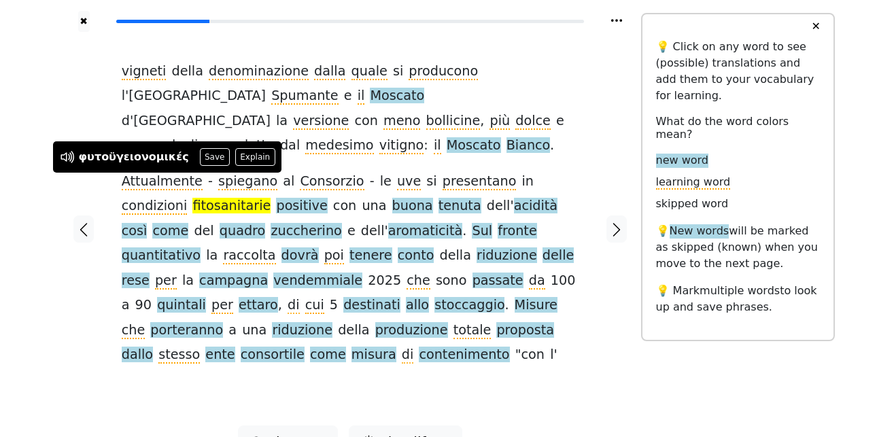
click at [200, 160] on button "Save" at bounding box center [215, 157] width 30 height 18
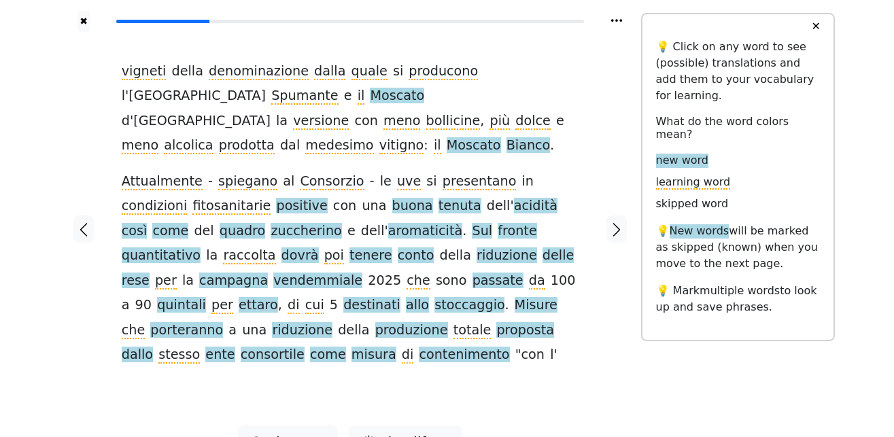
click at [276, 198] on span "positive" at bounding box center [301, 206] width 51 height 17
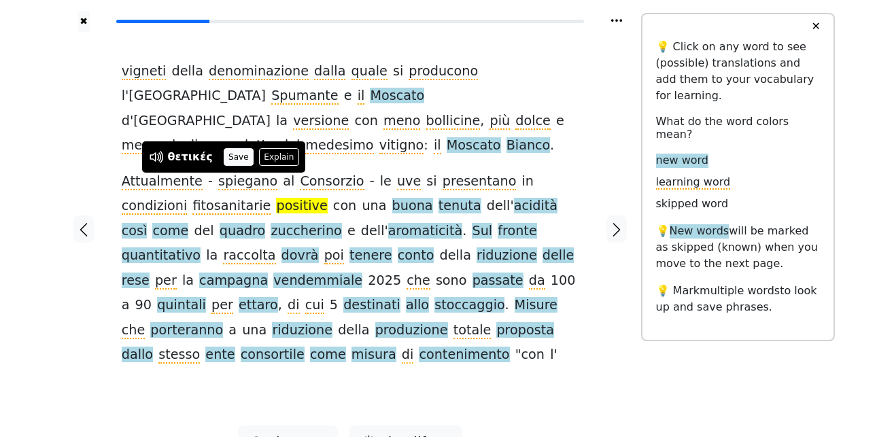
click at [230, 160] on button "Save" at bounding box center [239, 157] width 30 height 18
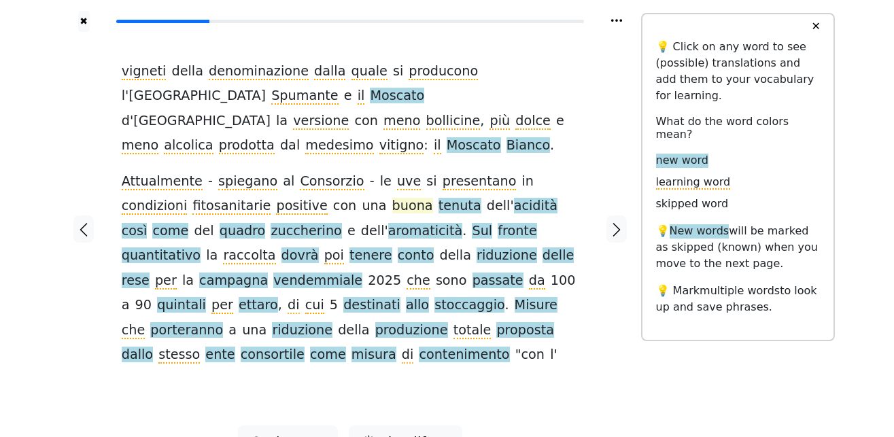
click at [392, 198] on span "buona" at bounding box center [412, 206] width 41 height 17
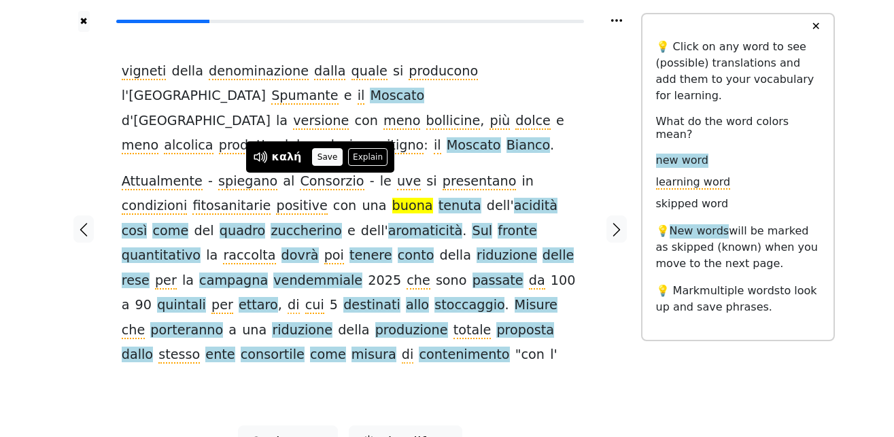
click at [323, 150] on button "Save" at bounding box center [327, 157] width 30 height 18
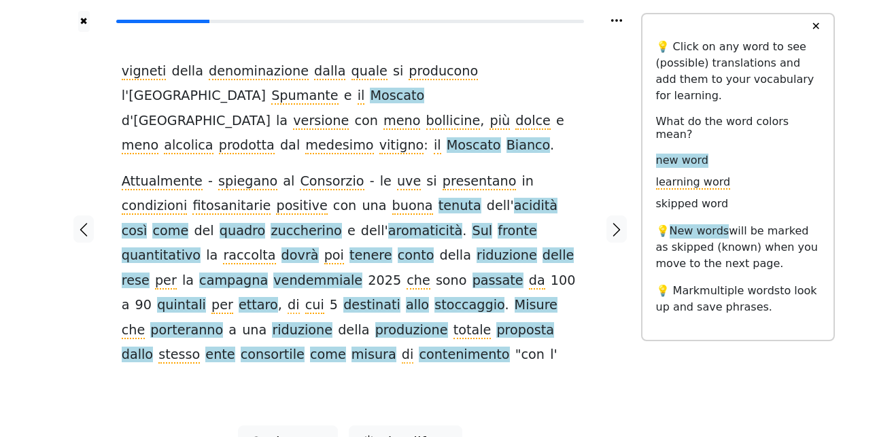
click at [438, 198] on span "tenuta" at bounding box center [459, 206] width 43 height 17
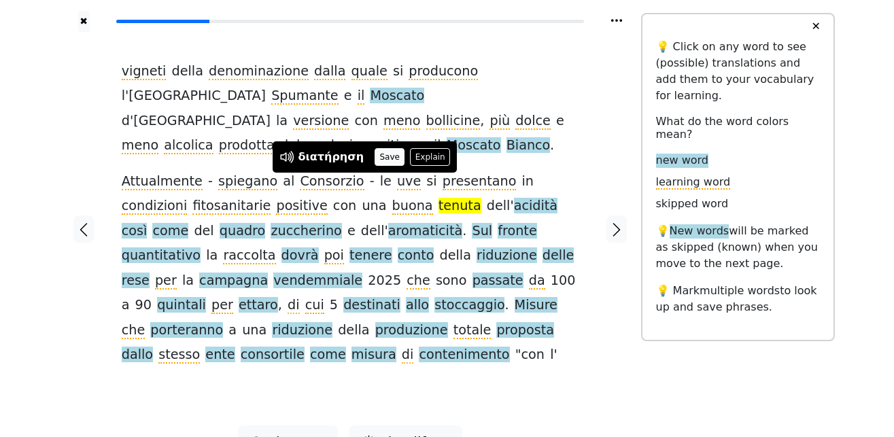
click at [380, 156] on button "Save" at bounding box center [389, 157] width 30 height 18
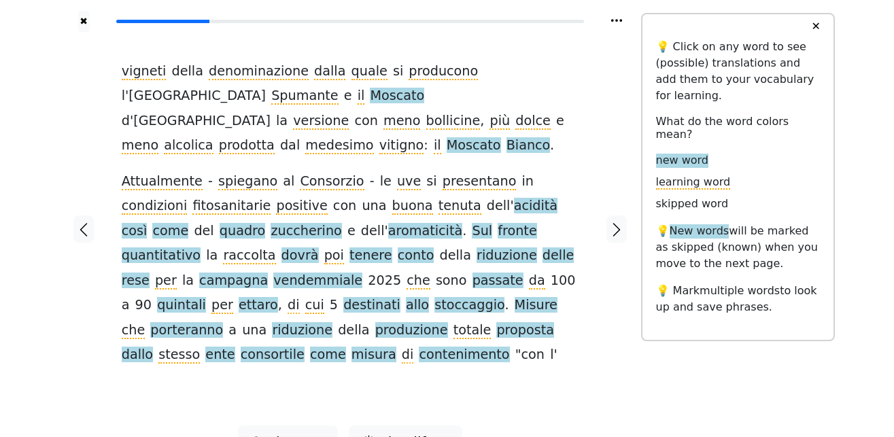
click at [514, 198] on span "acidità" at bounding box center [535, 206] width 43 height 17
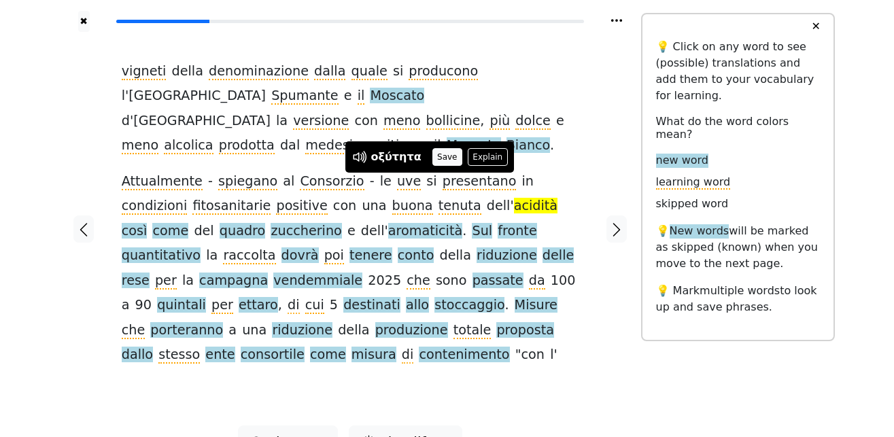
click at [444, 152] on button "Save" at bounding box center [447, 157] width 30 height 18
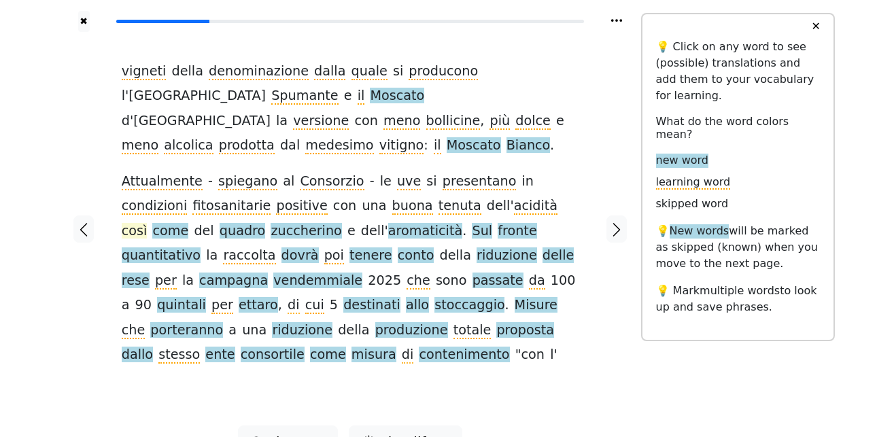
click at [147, 223] on span "così" at bounding box center [135, 231] width 26 height 17
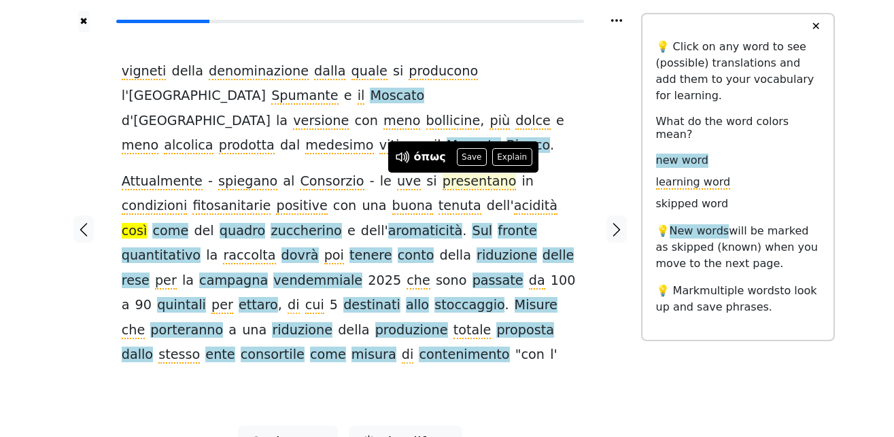
click at [465, 154] on button "Save" at bounding box center [472, 157] width 30 height 18
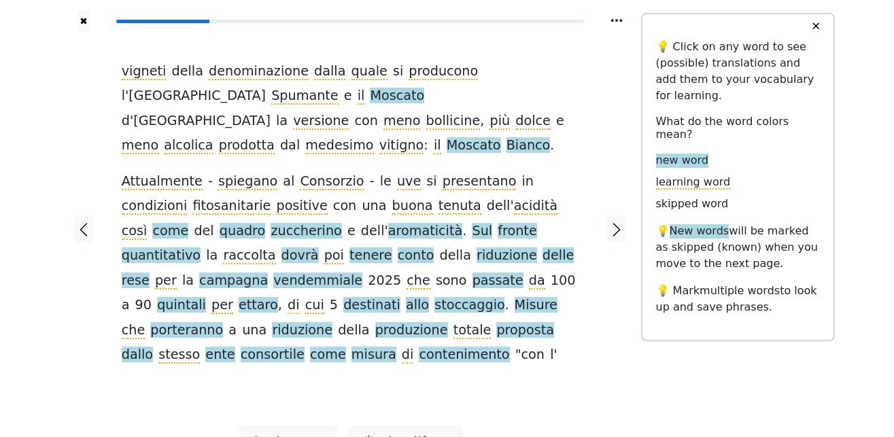
click at [188, 223] on span "come" at bounding box center [170, 231] width 36 height 17
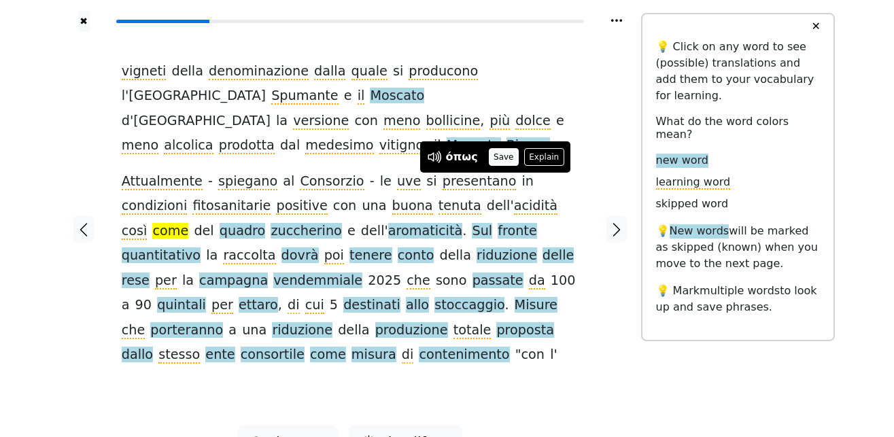
click at [491, 156] on button "Save" at bounding box center [504, 157] width 30 height 18
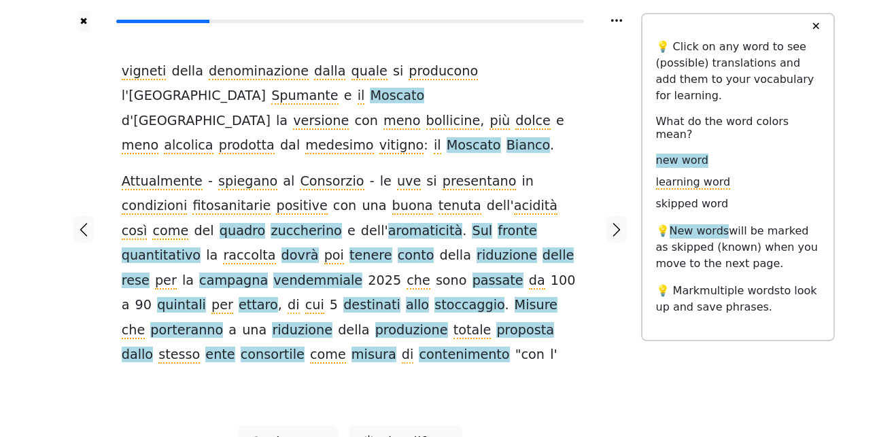
click at [265, 223] on span "quadro" at bounding box center [243, 231] width 46 height 17
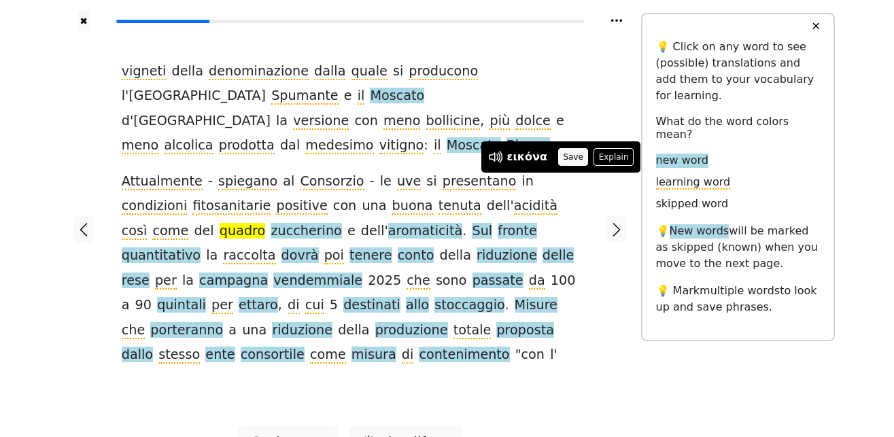
click at [561, 158] on button "Save" at bounding box center [573, 157] width 30 height 18
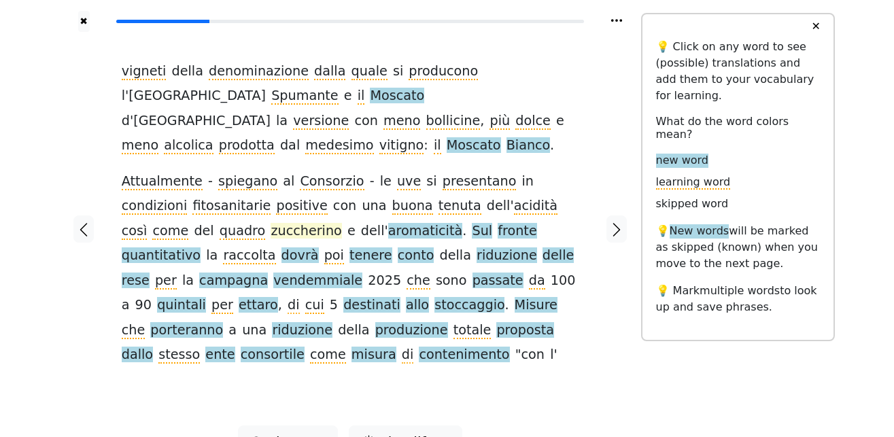
click at [270, 223] on span "zuccherino" at bounding box center [305, 231] width 71 height 17
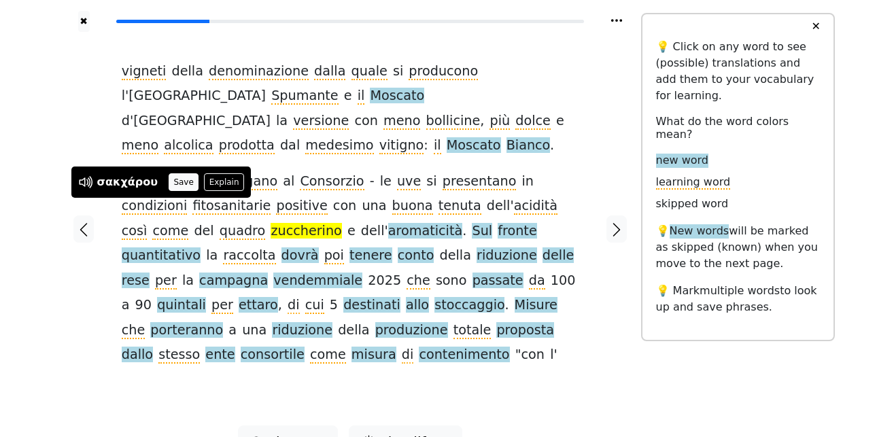
click at [177, 180] on button "Save" at bounding box center [184, 182] width 30 height 18
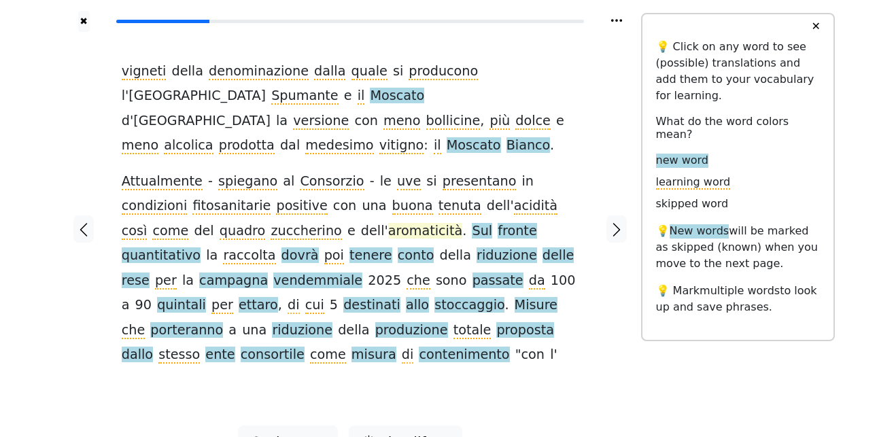
click at [388, 223] on span "aromaticità" at bounding box center [425, 231] width 74 height 17
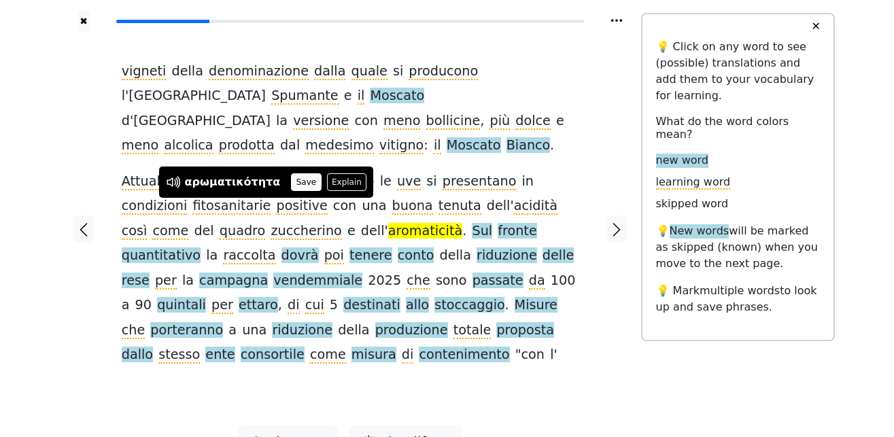
click at [291, 179] on button "Save" at bounding box center [306, 182] width 30 height 18
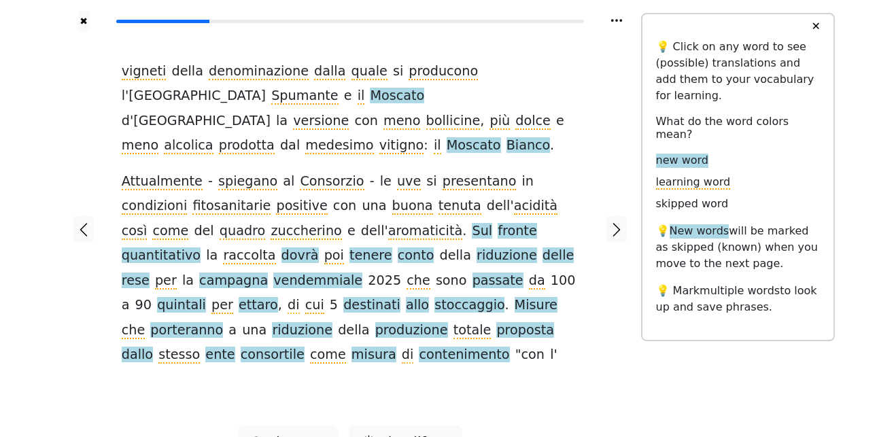
click at [472, 223] on span "Sul" at bounding box center [482, 231] width 20 height 17
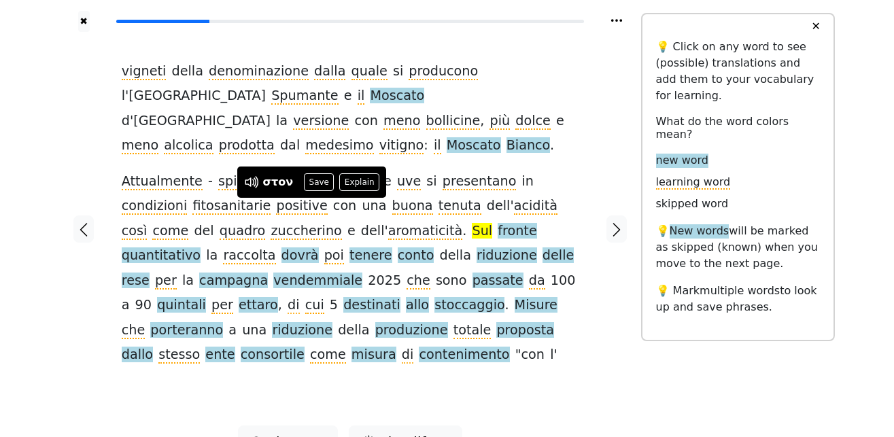
drag, startPoint x: 315, startPoint y: 184, endPoint x: 328, endPoint y: 197, distance: 18.3
click at [315, 183] on button "Save" at bounding box center [319, 182] width 30 height 18
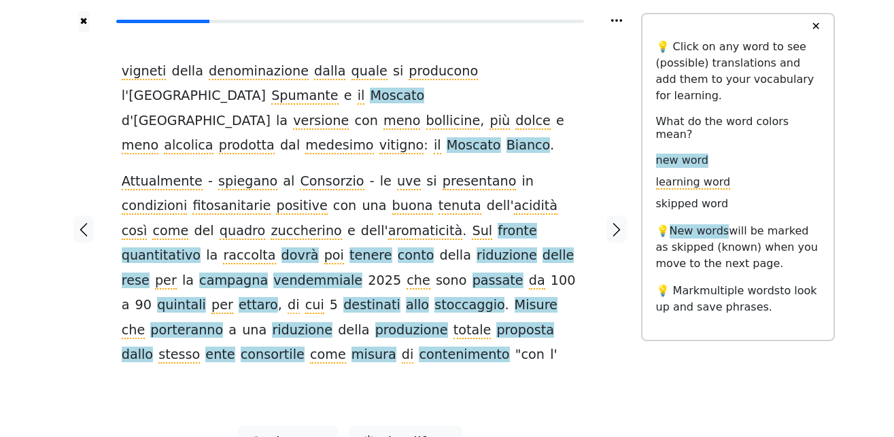
click at [497, 223] on span "fronte" at bounding box center [516, 231] width 39 height 17
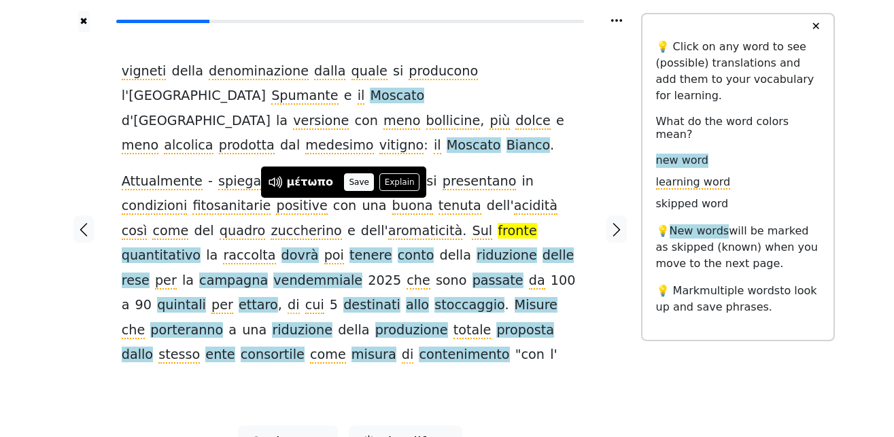
click at [354, 183] on button "Save" at bounding box center [359, 182] width 30 height 18
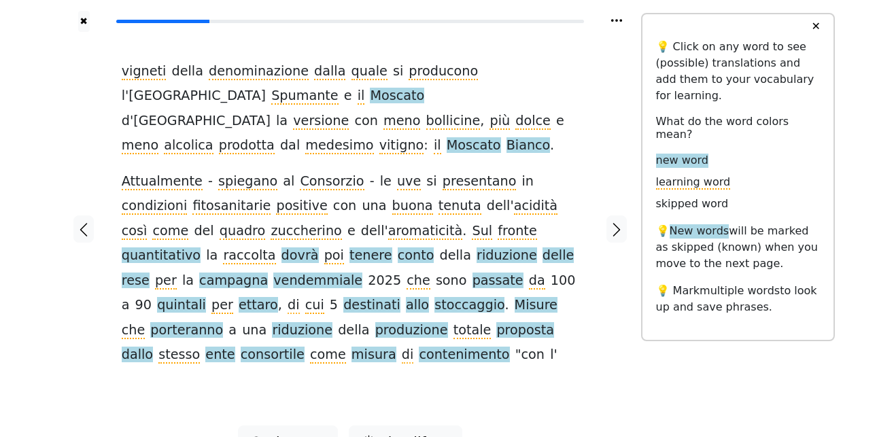
click at [200, 247] on span "quantitativo" at bounding box center [161, 255] width 79 height 17
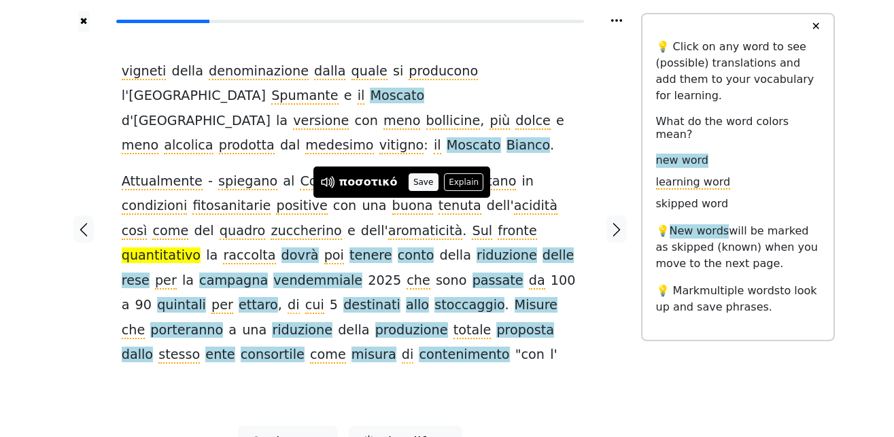
click at [417, 183] on button "Save" at bounding box center [423, 182] width 30 height 18
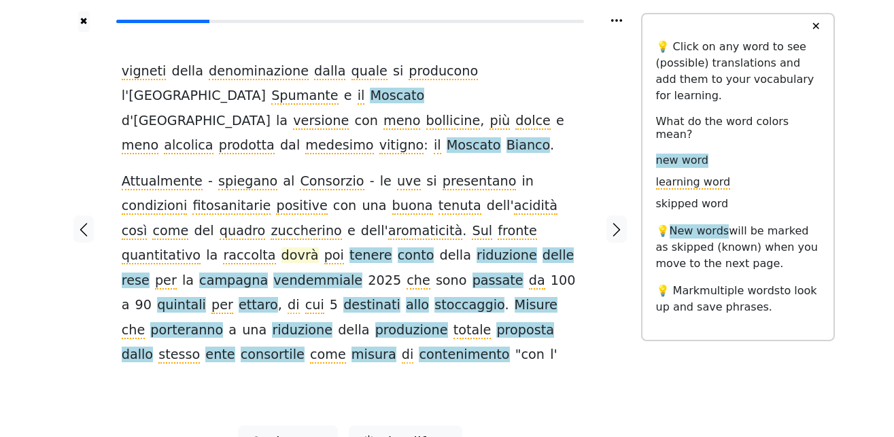
click at [319, 247] on span "dovrà" at bounding box center [299, 255] width 37 height 17
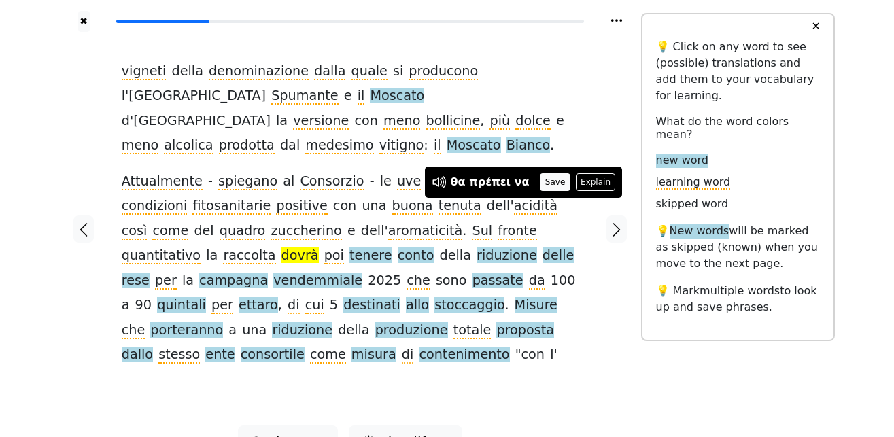
click at [551, 179] on button "Save" at bounding box center [555, 182] width 30 height 18
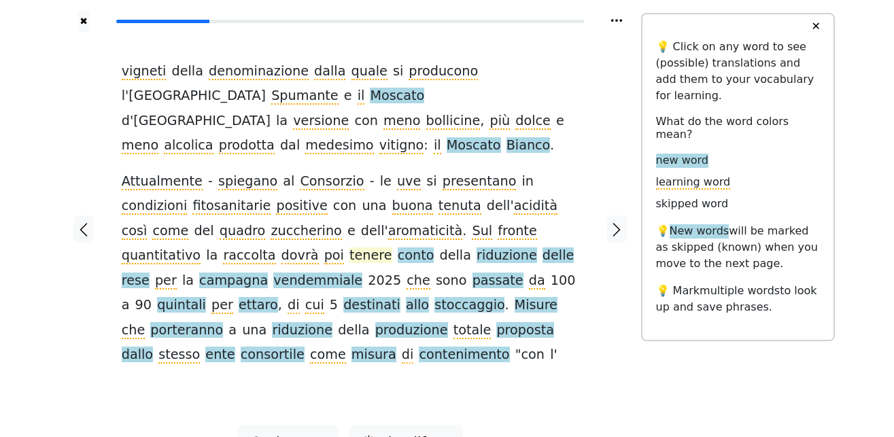
click at [349, 247] on span "tenere" at bounding box center [370, 255] width 43 height 17
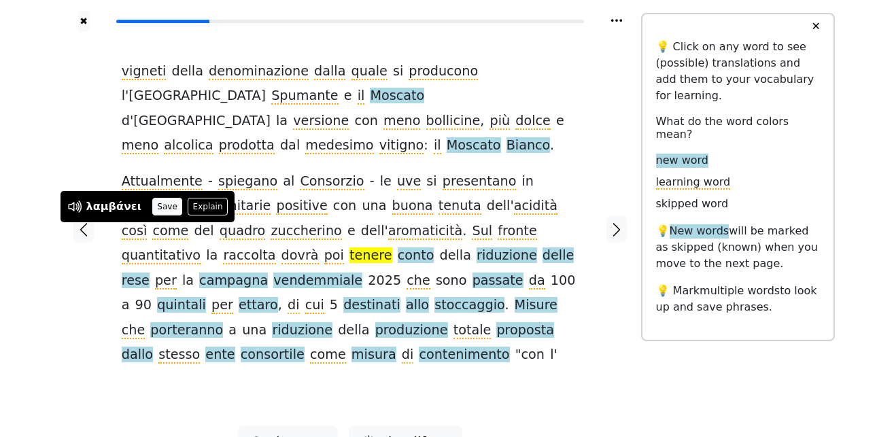
click at [155, 205] on button "Save" at bounding box center [167, 207] width 30 height 18
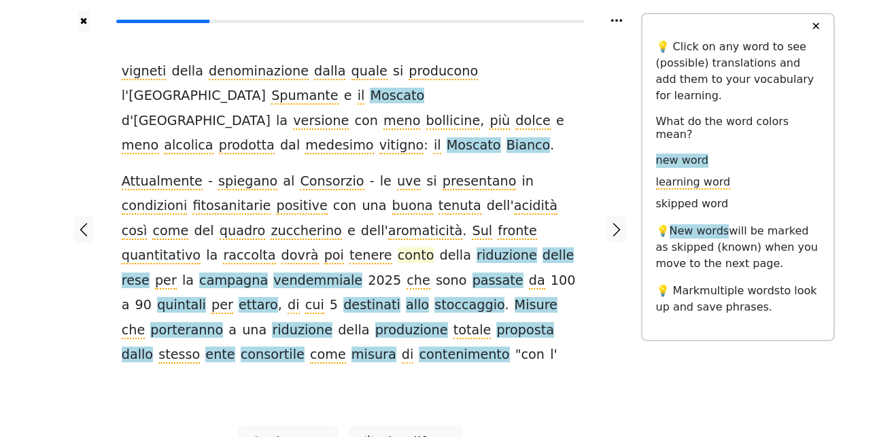
click at [398, 247] on span "conto" at bounding box center [416, 255] width 37 height 17
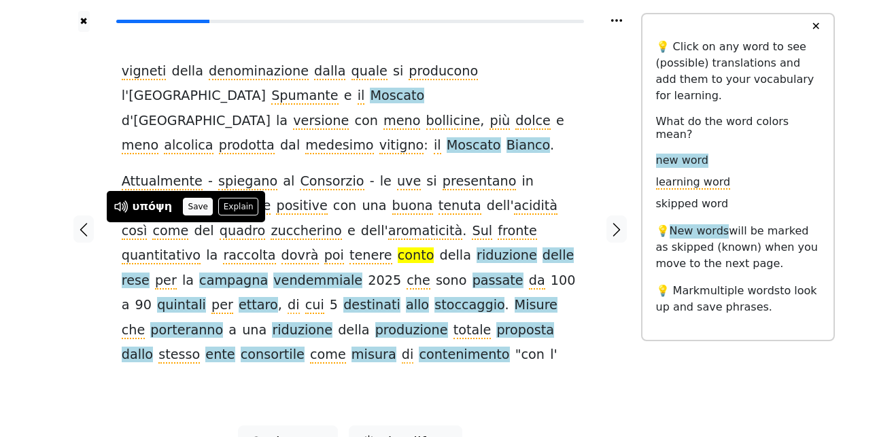
click at [188, 210] on button "Save" at bounding box center [198, 207] width 30 height 18
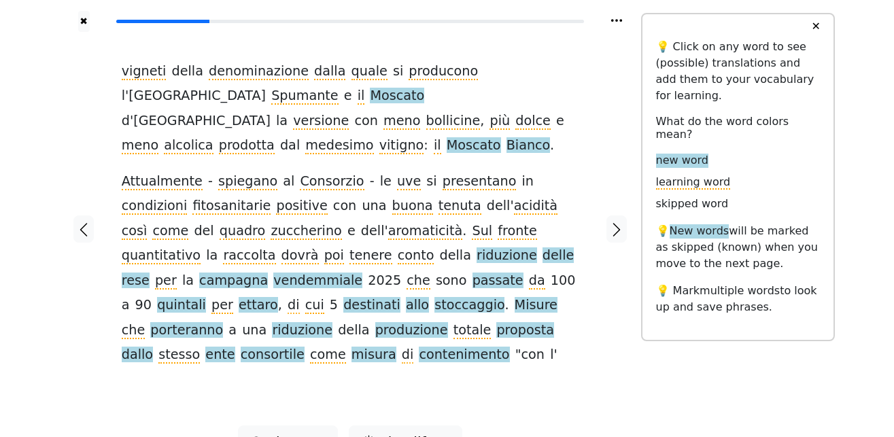
click at [476, 247] on span "riduzione" at bounding box center [506, 255] width 60 height 17
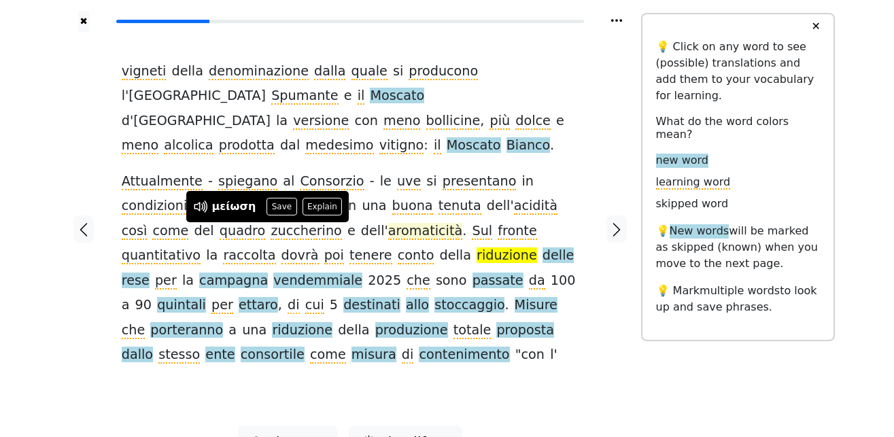
click at [275, 208] on button "Save" at bounding box center [281, 207] width 30 height 18
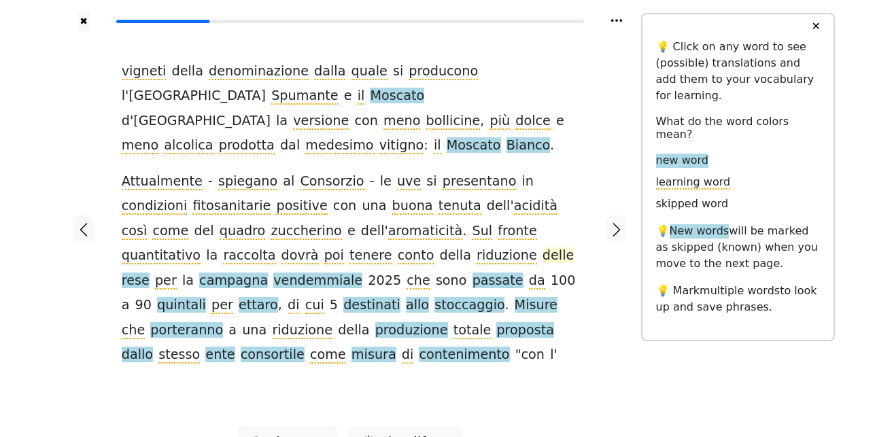
click at [542, 247] on span "delle" at bounding box center [557, 255] width 31 height 17
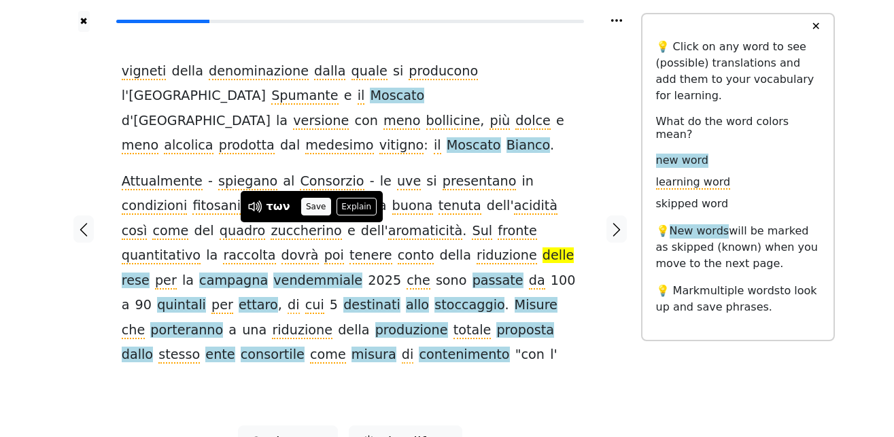
click at [316, 205] on button "Save" at bounding box center [316, 207] width 30 height 18
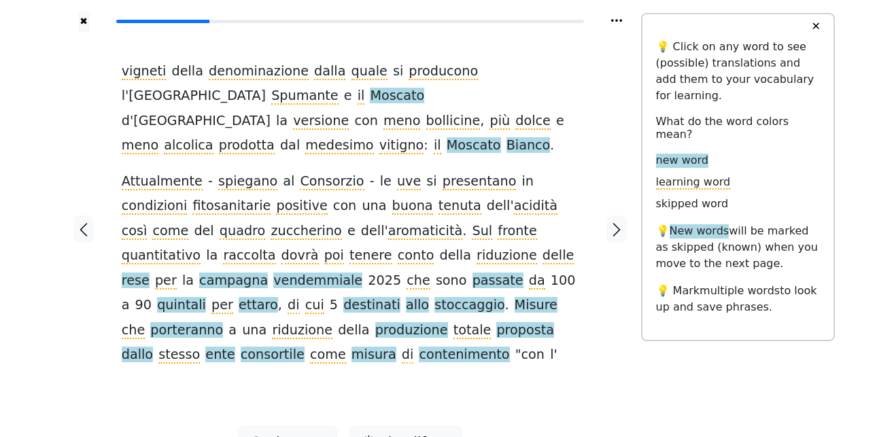
click at [150, 273] on span "rese" at bounding box center [136, 281] width 28 height 17
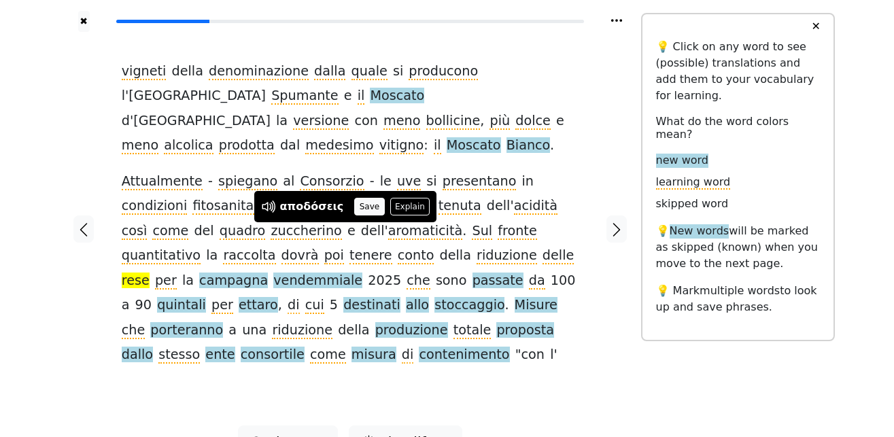
click at [360, 207] on button "Save" at bounding box center [369, 207] width 30 height 18
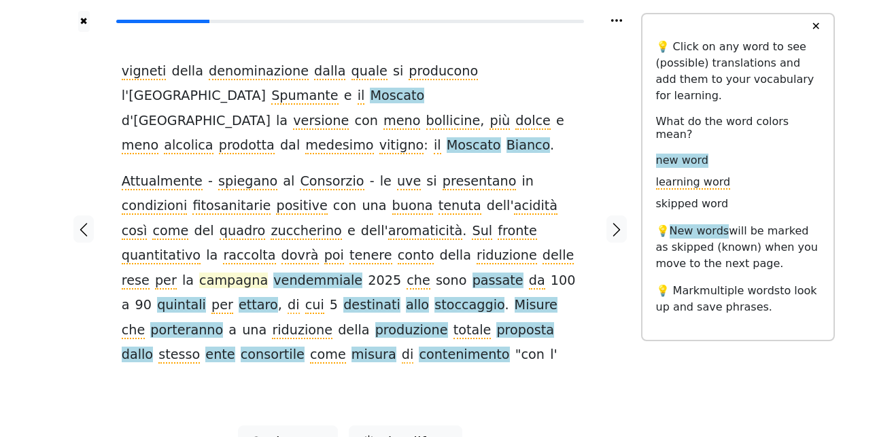
click at [268, 273] on span "campagna" at bounding box center [233, 281] width 69 height 17
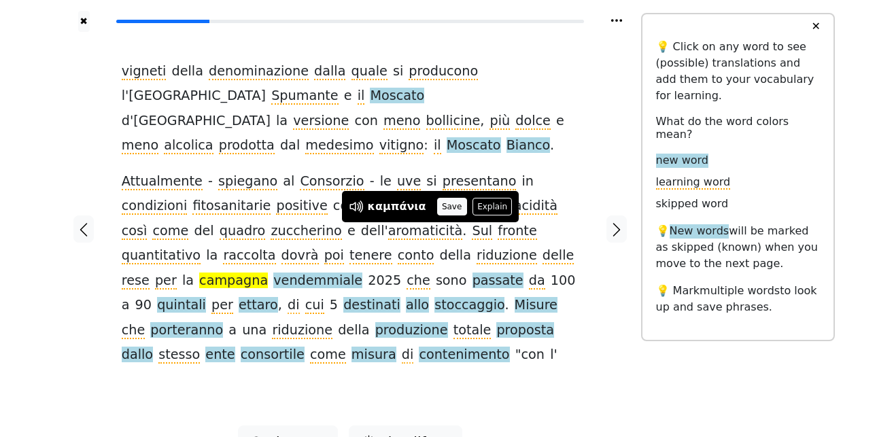
click at [451, 203] on button "Save" at bounding box center [452, 207] width 30 height 18
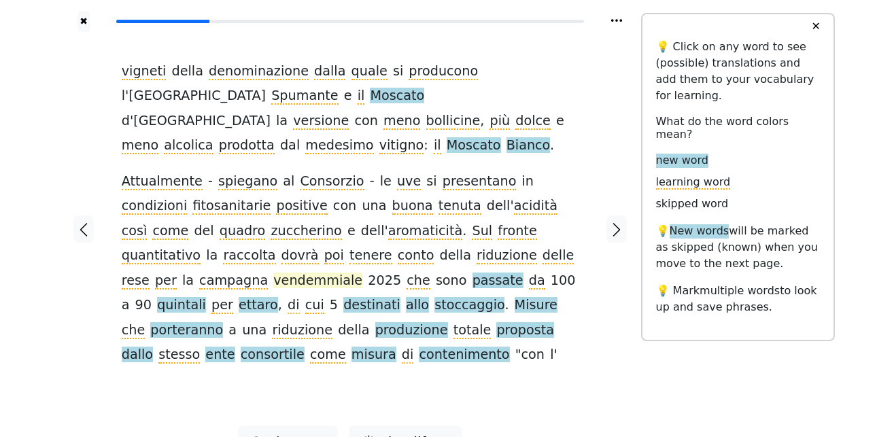
click at [362, 273] on span "vendemmiale" at bounding box center [317, 281] width 89 height 17
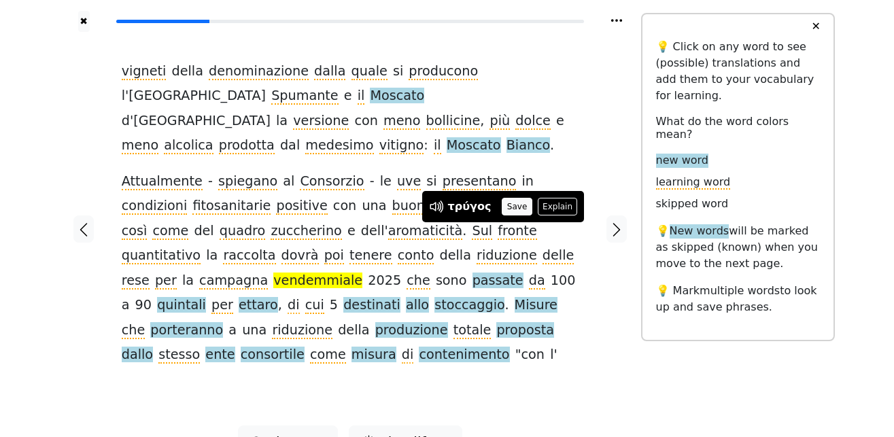
click at [506, 205] on button "Save" at bounding box center [517, 207] width 30 height 18
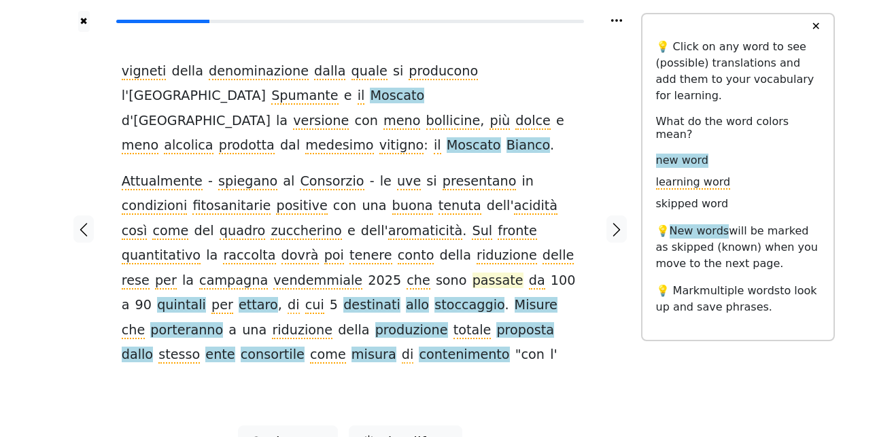
click at [472, 273] on span "passate" at bounding box center [497, 281] width 51 height 17
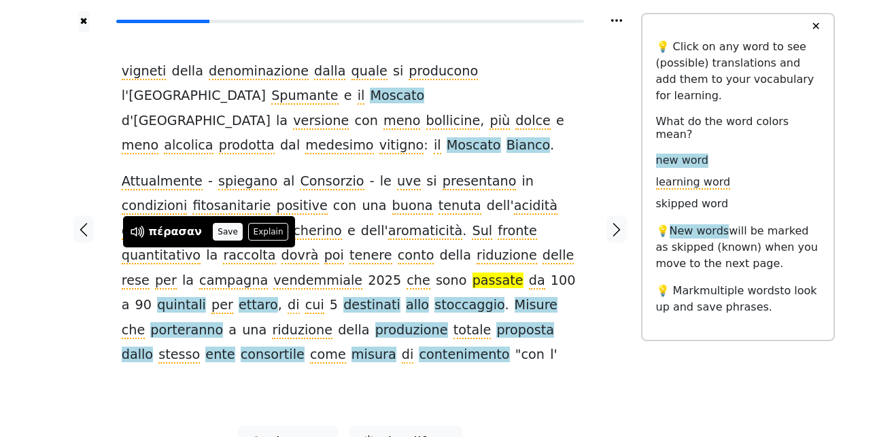
click at [214, 232] on button "Save" at bounding box center [228, 232] width 30 height 18
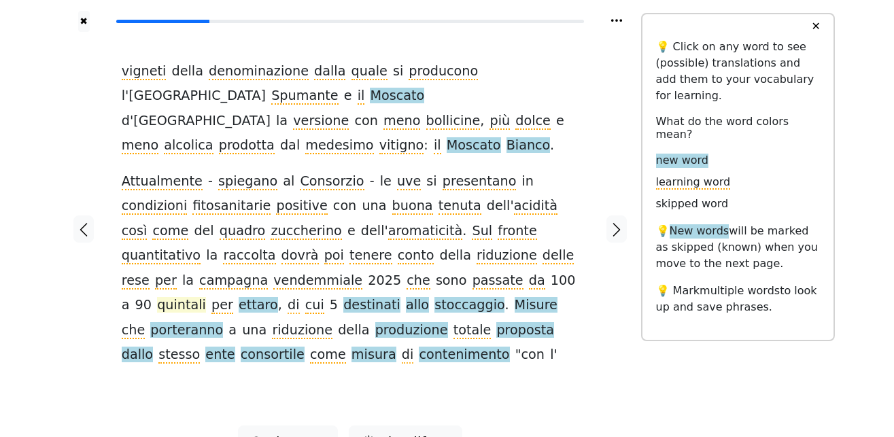
click at [206, 297] on span "quintali" at bounding box center [181, 305] width 49 height 17
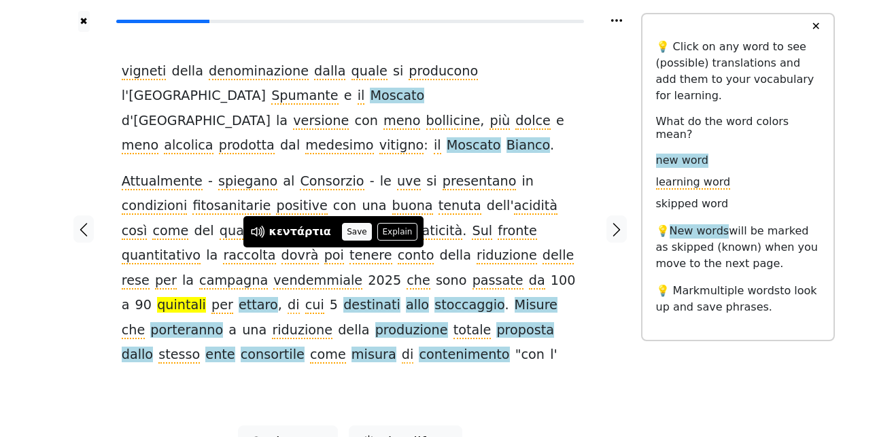
click at [349, 231] on button "Save" at bounding box center [357, 232] width 30 height 18
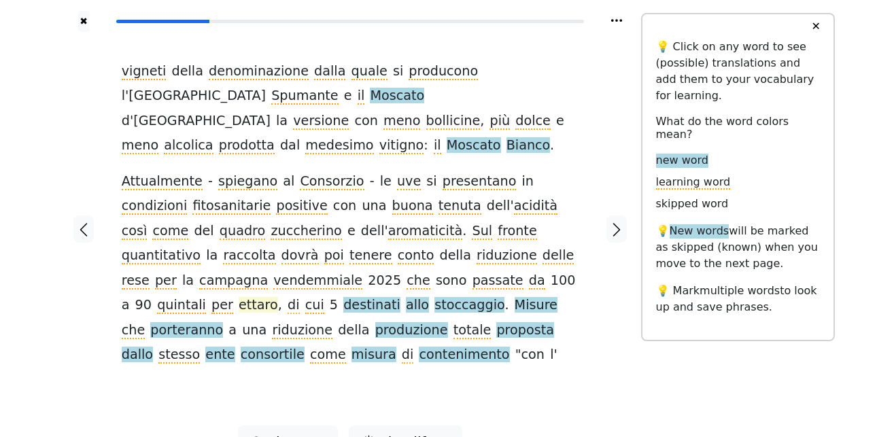
click at [278, 297] on span "ettaro" at bounding box center [258, 305] width 39 height 17
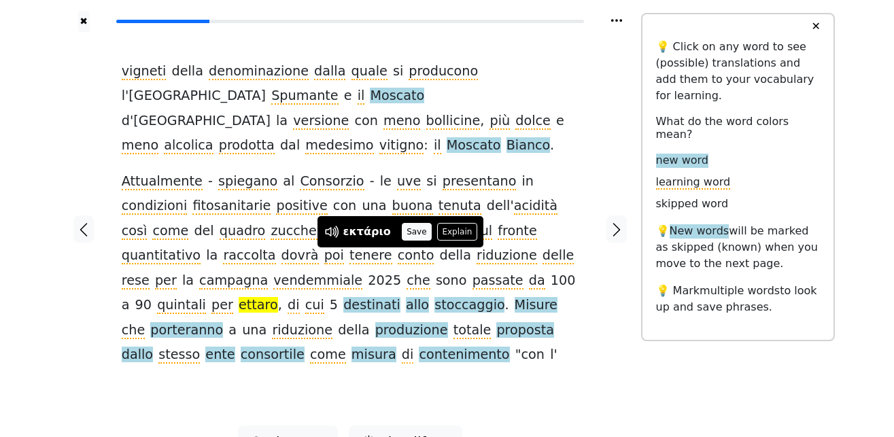
click at [404, 233] on button "Save" at bounding box center [417, 232] width 30 height 18
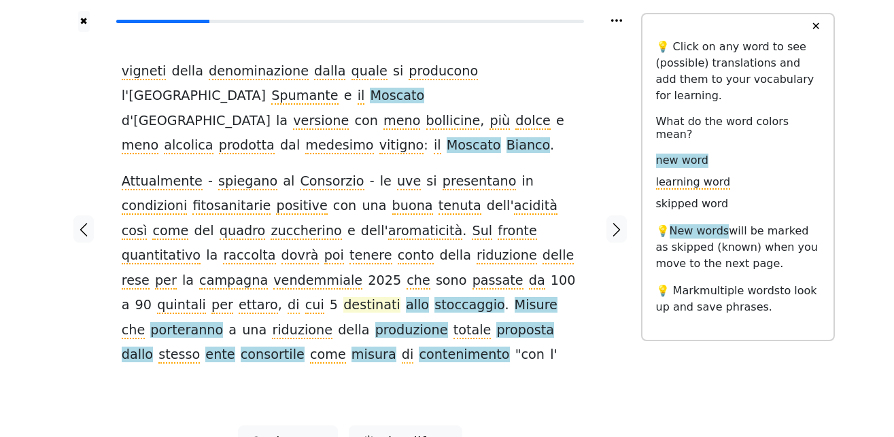
click at [400, 297] on span "destinati" at bounding box center [371, 305] width 57 height 17
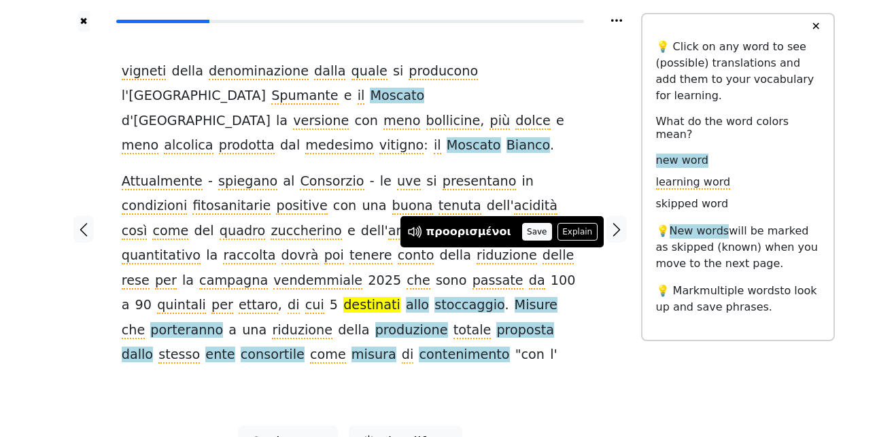
click at [522, 232] on button "Save" at bounding box center [537, 232] width 30 height 18
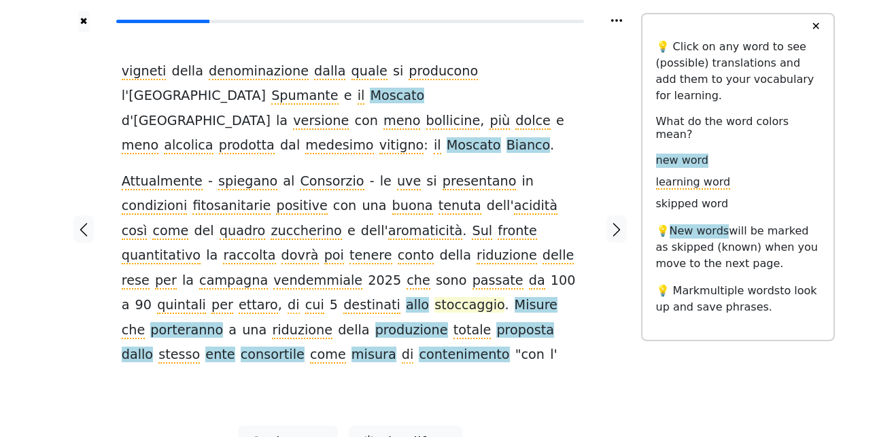
click at [434, 297] on span "stoccaggio" at bounding box center [469, 305] width 70 height 17
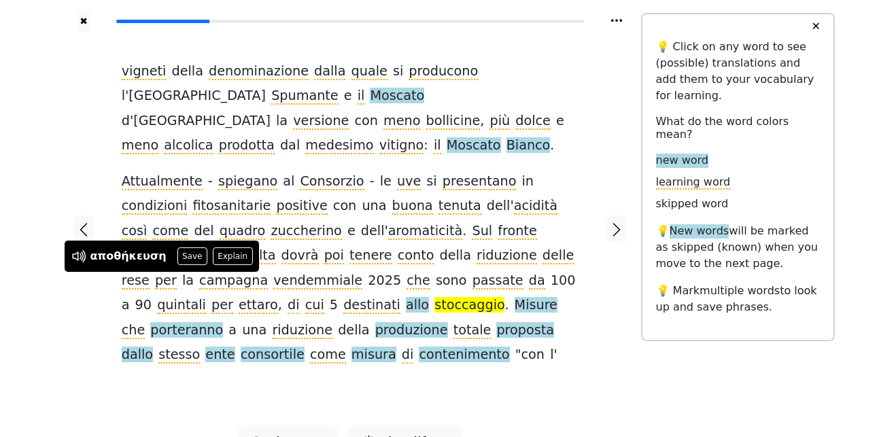
click at [181, 256] on button "Save" at bounding box center [192, 256] width 30 height 18
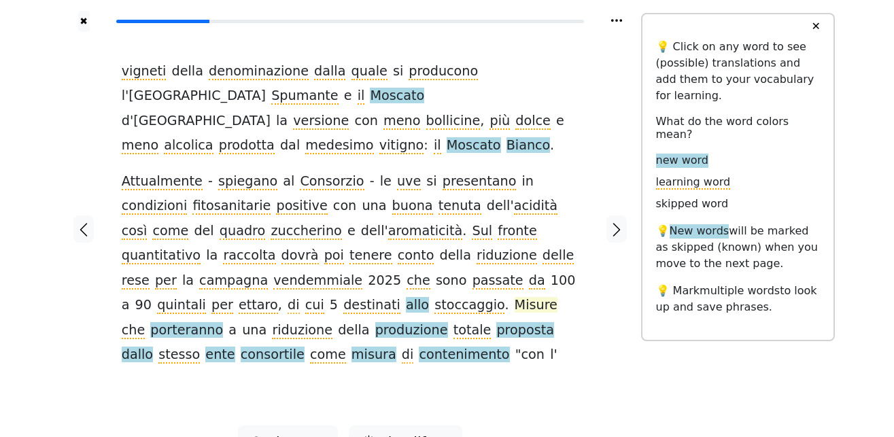
click at [514, 297] on span "Misure" at bounding box center [535, 305] width 43 height 17
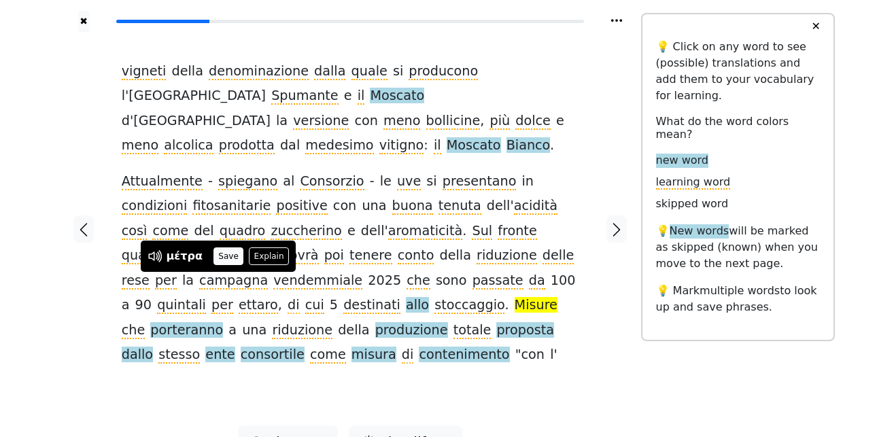
click at [226, 260] on button "Save" at bounding box center [228, 256] width 30 height 18
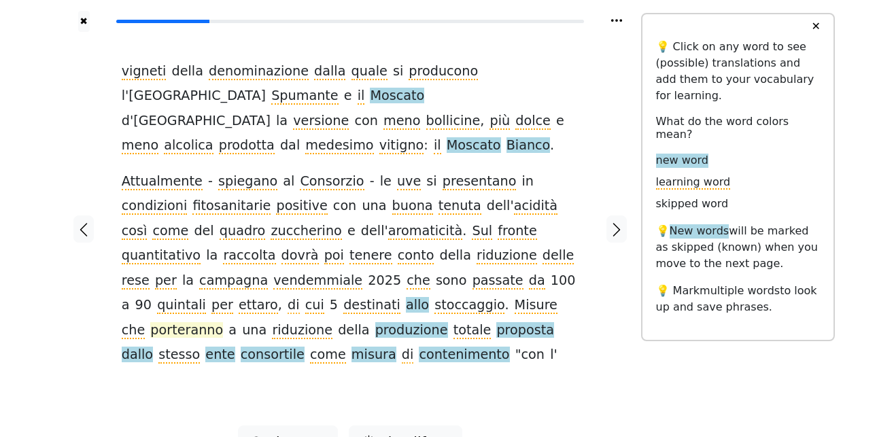
click at [223, 322] on span "porteranno" at bounding box center [186, 330] width 73 height 17
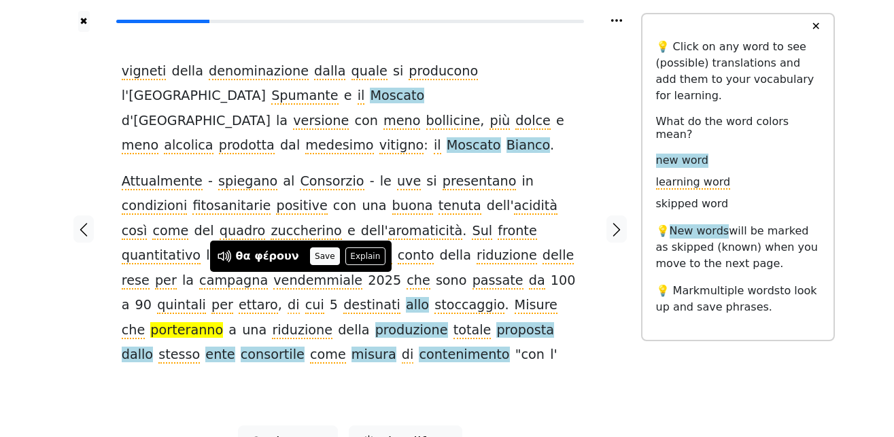
click at [310, 250] on button "Save" at bounding box center [325, 256] width 30 height 18
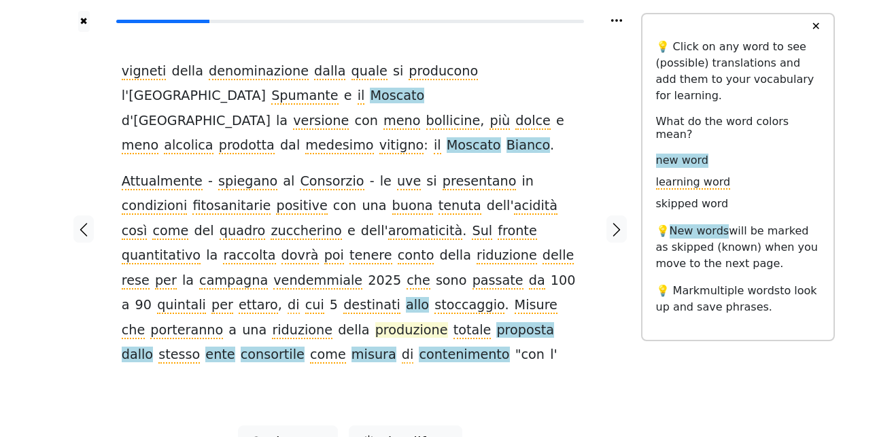
click at [448, 322] on span "produzione" at bounding box center [411, 330] width 73 height 17
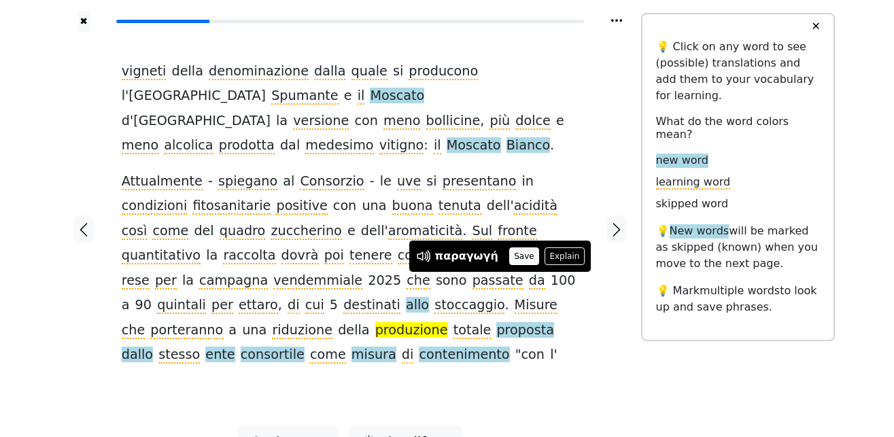
click at [518, 259] on button "Save" at bounding box center [524, 256] width 30 height 18
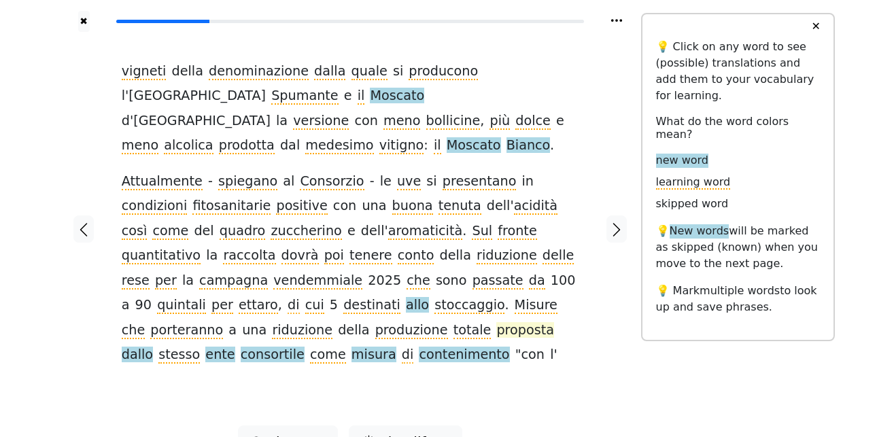
click at [496, 322] on span "proposta" at bounding box center [525, 330] width 58 height 17
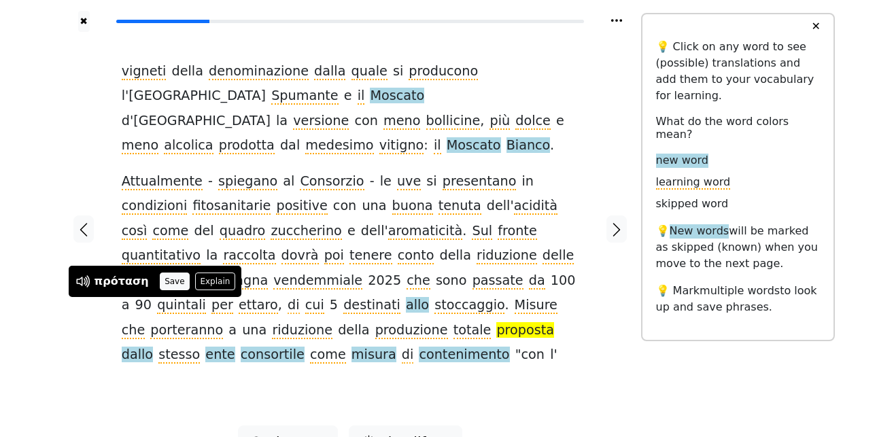
click at [169, 283] on button "Save" at bounding box center [175, 282] width 30 height 18
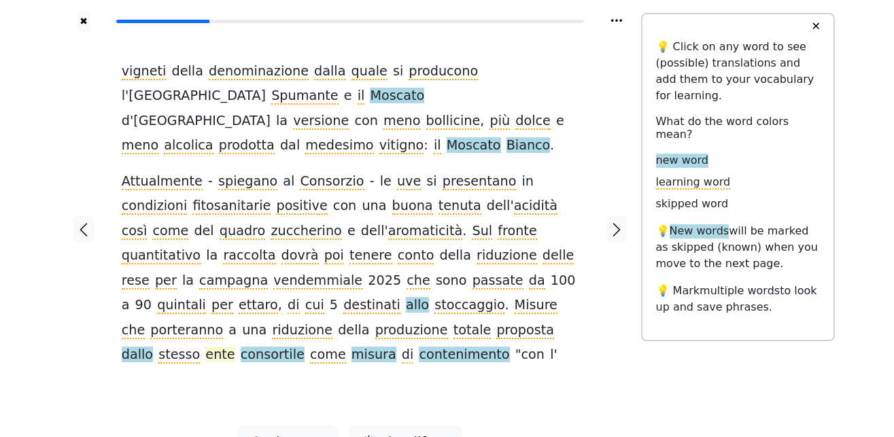
click at [234, 347] on span "ente" at bounding box center [219, 355] width 29 height 17
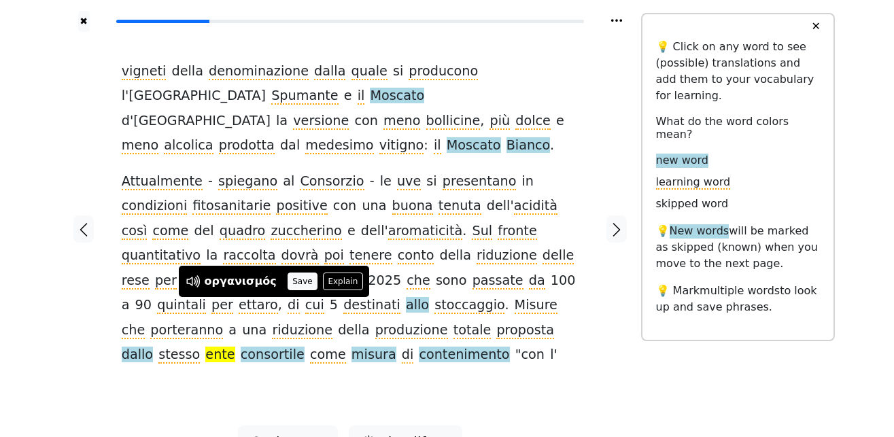
click at [287, 281] on button "Save" at bounding box center [302, 282] width 30 height 18
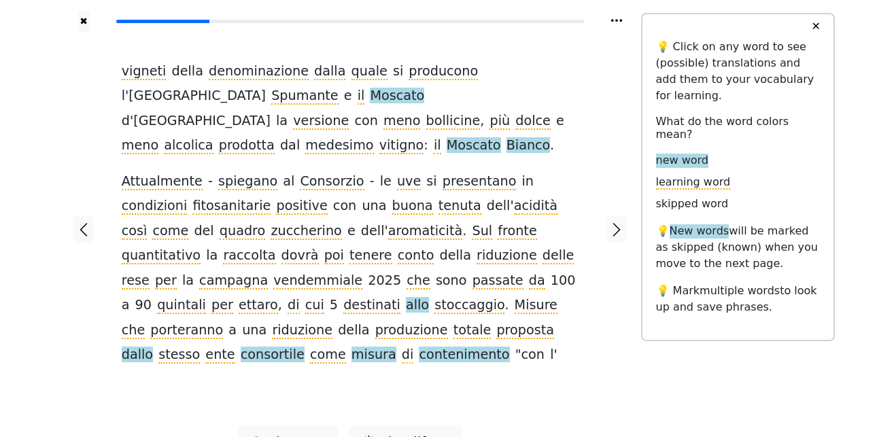
click at [302, 347] on span "consortile" at bounding box center [273, 355] width 64 height 17
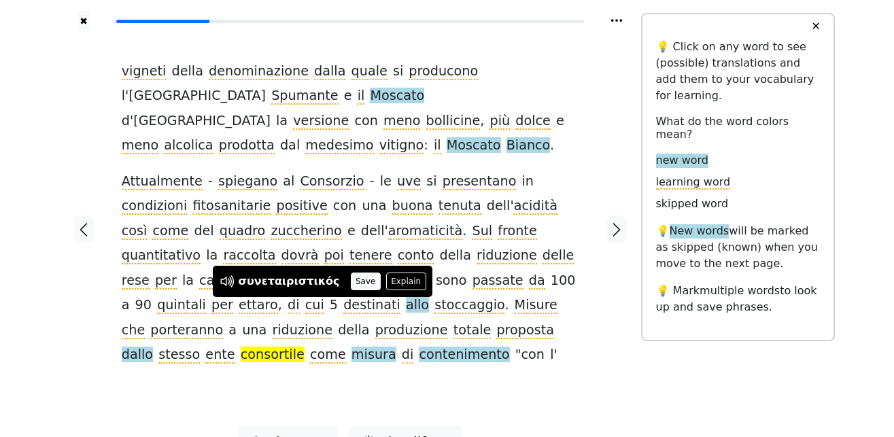
click at [351, 283] on button "Save" at bounding box center [366, 282] width 30 height 18
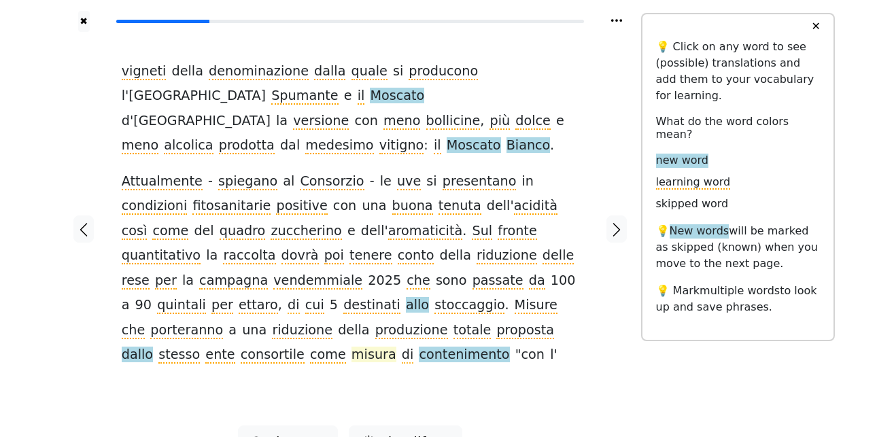
click at [396, 347] on span "misura" at bounding box center [373, 355] width 45 height 17
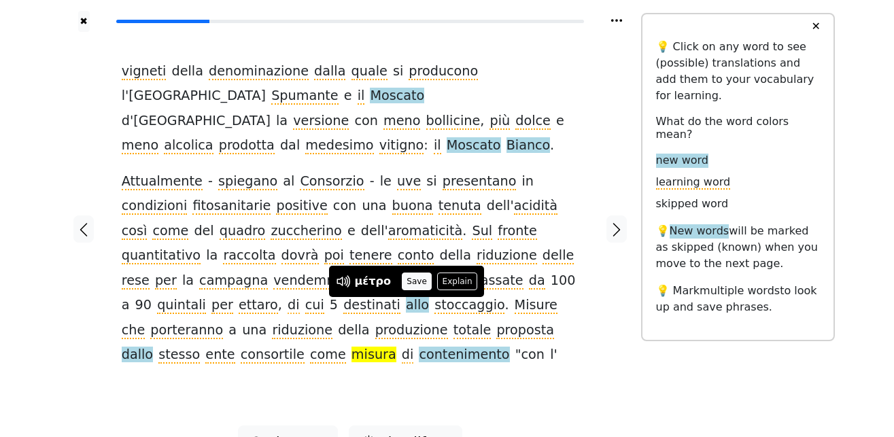
click at [411, 284] on button "Save" at bounding box center [417, 282] width 30 height 18
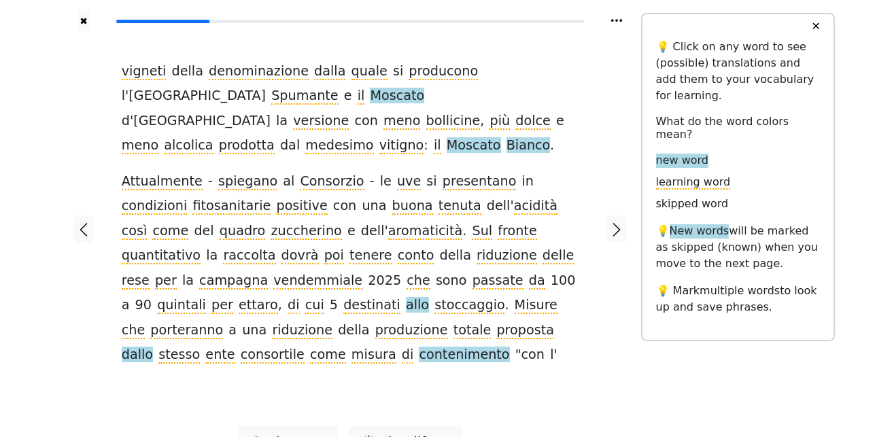
click at [478, 347] on span "contenimento" at bounding box center [464, 355] width 90 height 17
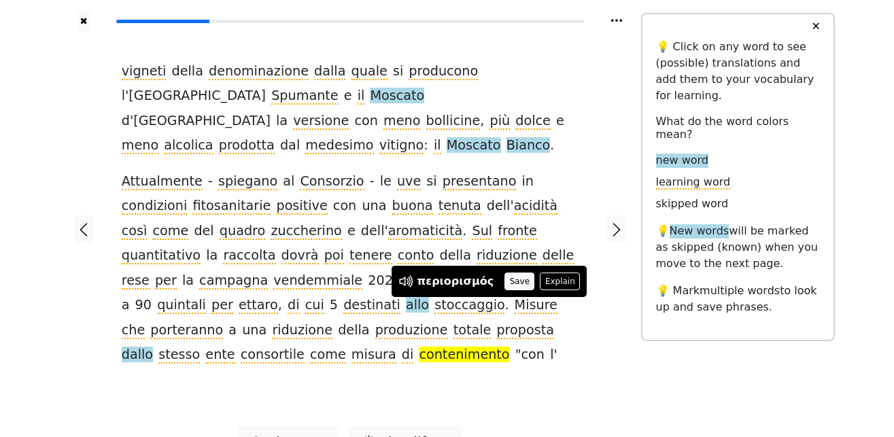
click at [506, 281] on button "Save" at bounding box center [519, 282] width 30 height 18
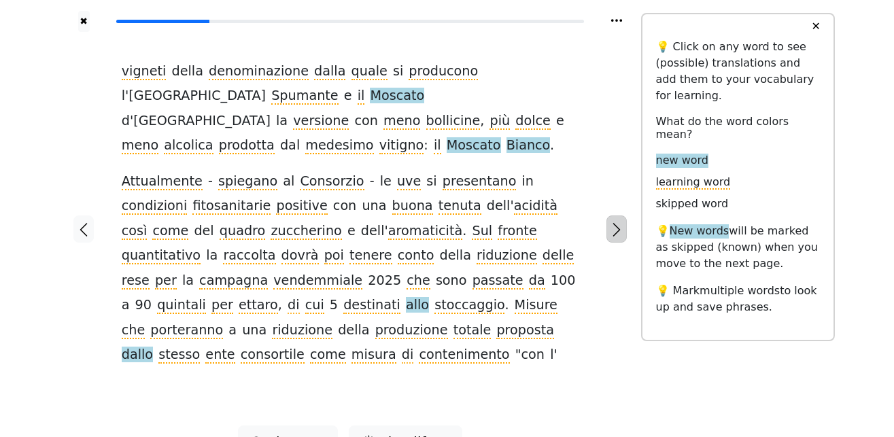
click at [619, 222] on icon "button" at bounding box center [616, 230] width 16 height 16
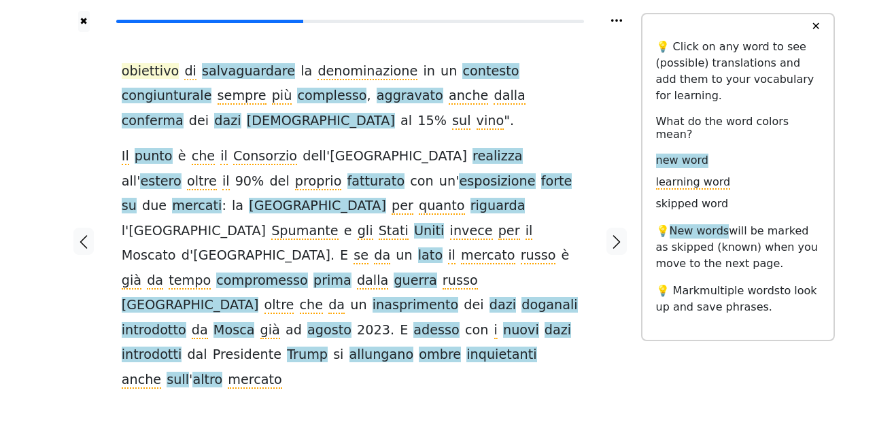
click at [152, 75] on span "obiettivo" at bounding box center [151, 71] width 58 height 17
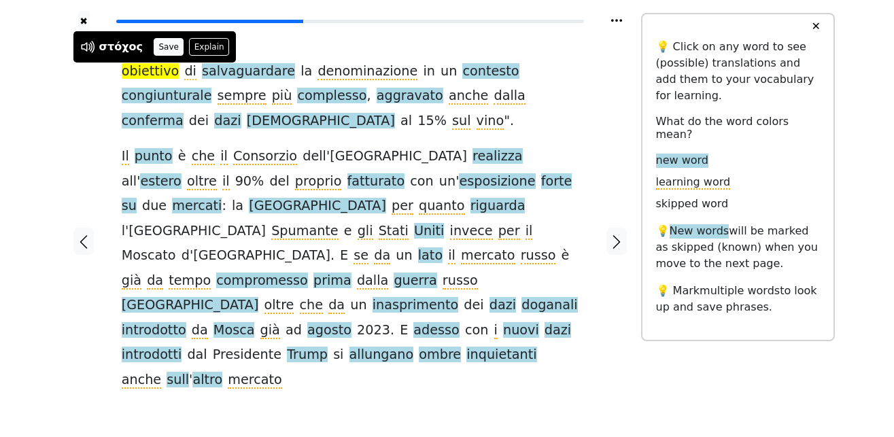
click at [164, 46] on button "Save" at bounding box center [169, 47] width 30 height 18
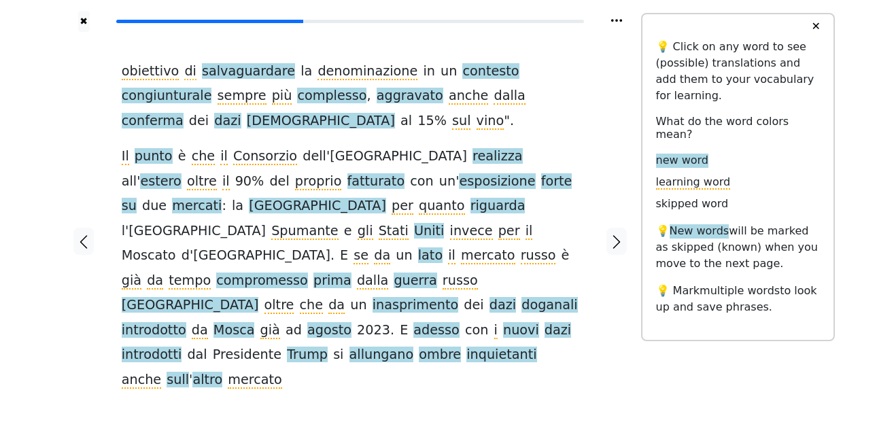
click at [217, 72] on span "salvaguardare" at bounding box center [248, 71] width 93 height 17
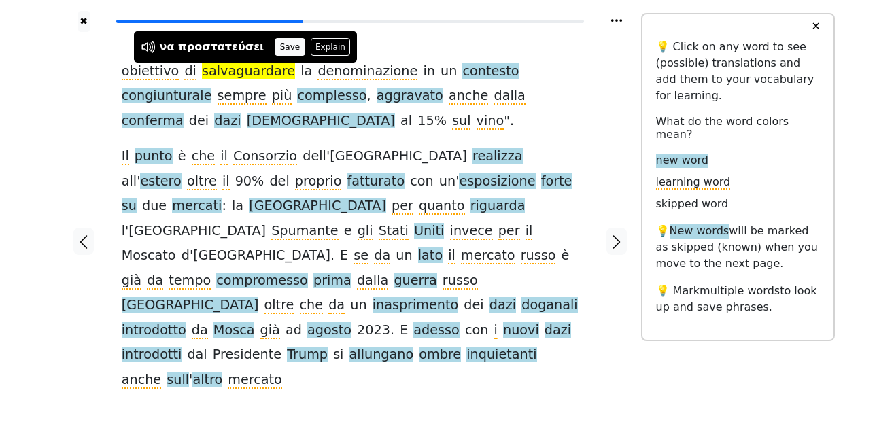
click at [275, 44] on button "Save" at bounding box center [290, 47] width 30 height 18
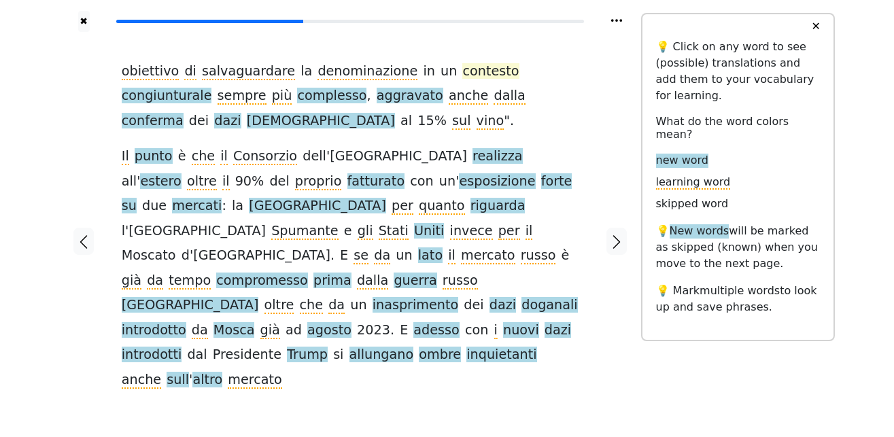
click at [462, 77] on span "contesto" at bounding box center [490, 71] width 56 height 17
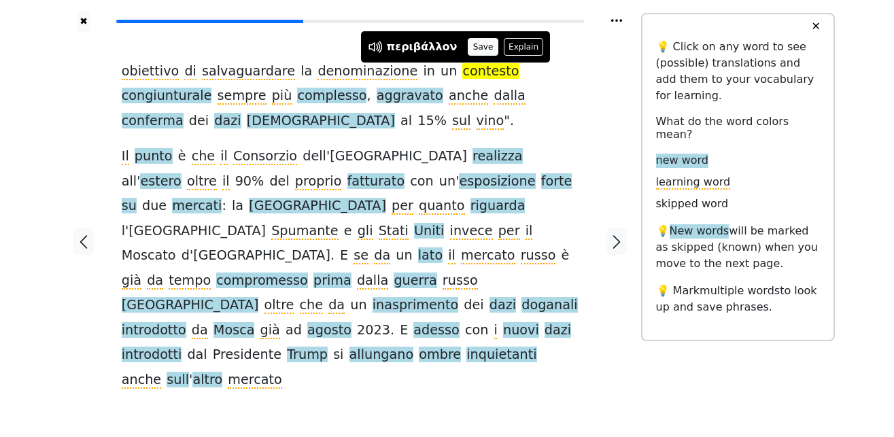
click at [468, 49] on button "Save" at bounding box center [483, 47] width 30 height 18
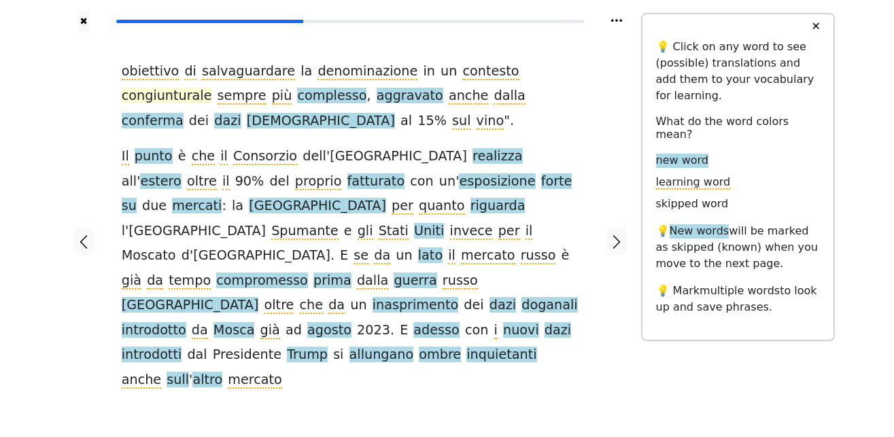
click at [212, 88] on span "congiunturale" at bounding box center [167, 96] width 90 height 17
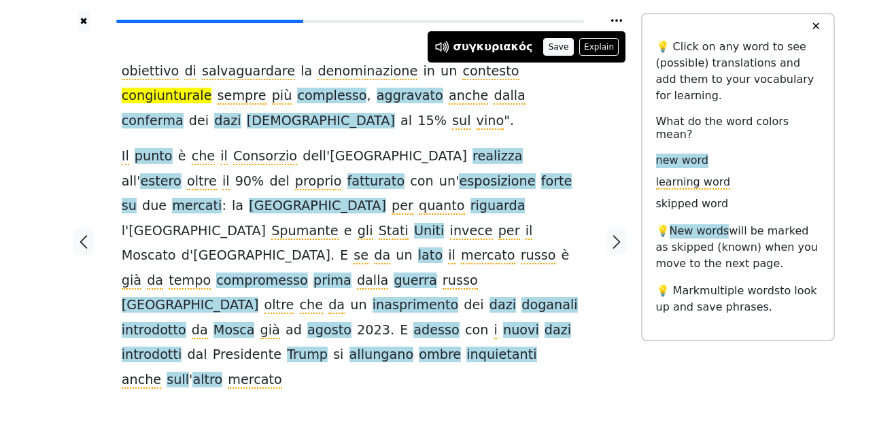
click at [543, 48] on button "Save" at bounding box center [558, 47] width 30 height 18
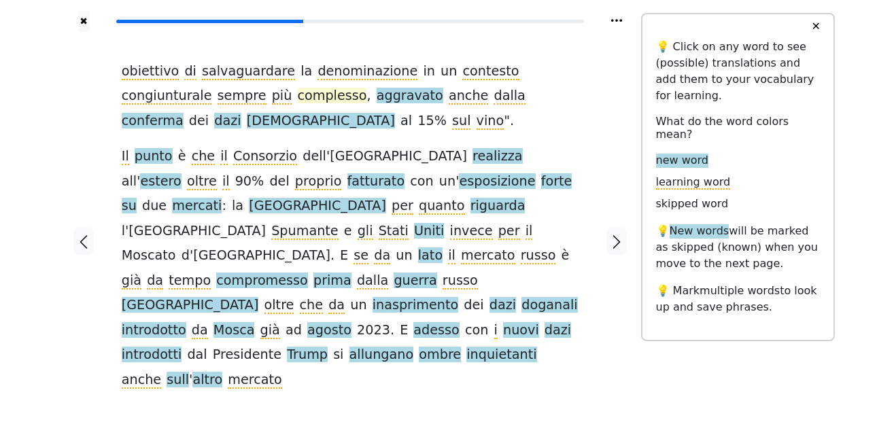
click at [297, 99] on span "complesso" at bounding box center [331, 96] width 69 height 17
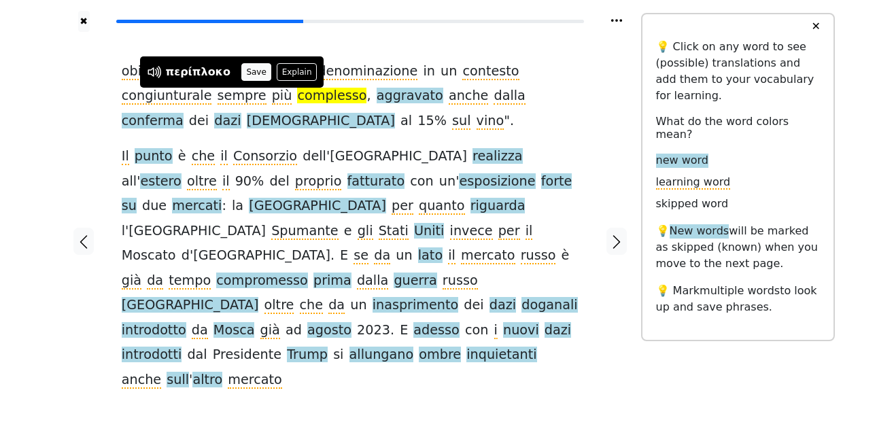
click at [244, 69] on button "Save" at bounding box center [256, 72] width 30 height 18
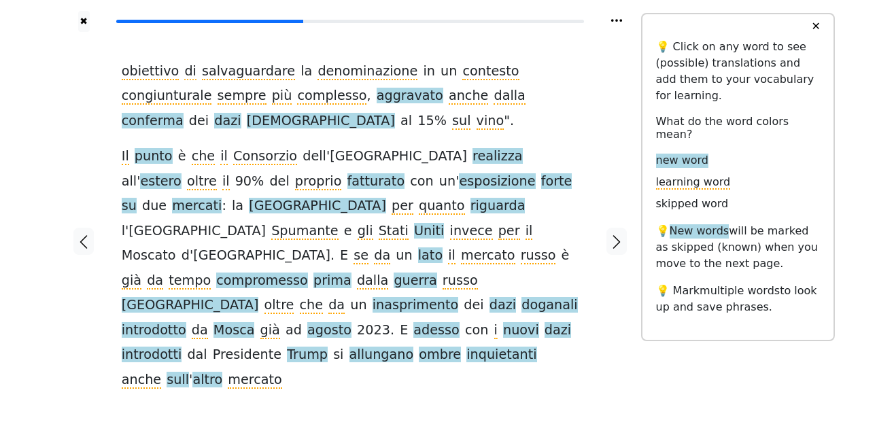
click at [376, 95] on span "aggravato" at bounding box center [409, 96] width 67 height 17
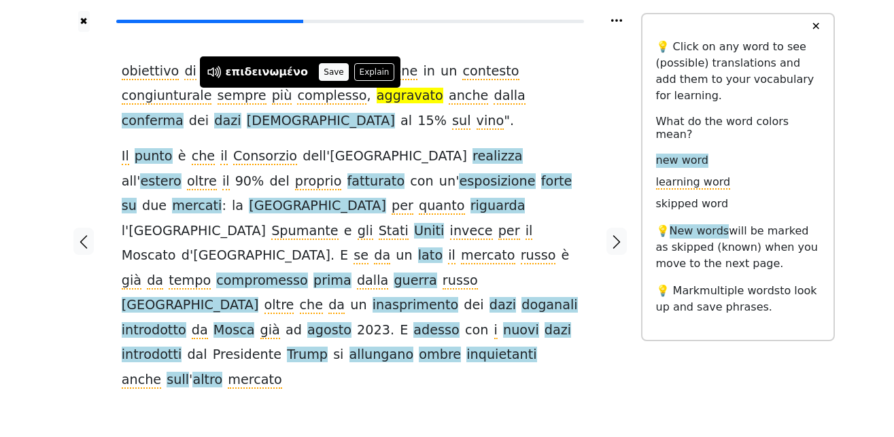
click at [321, 73] on button "Save" at bounding box center [334, 72] width 30 height 18
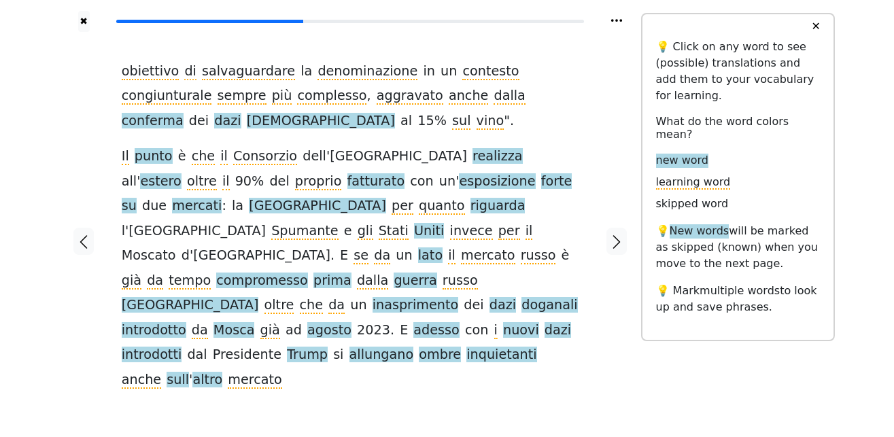
click at [183, 113] on span "conferma" at bounding box center [153, 121] width 62 height 17
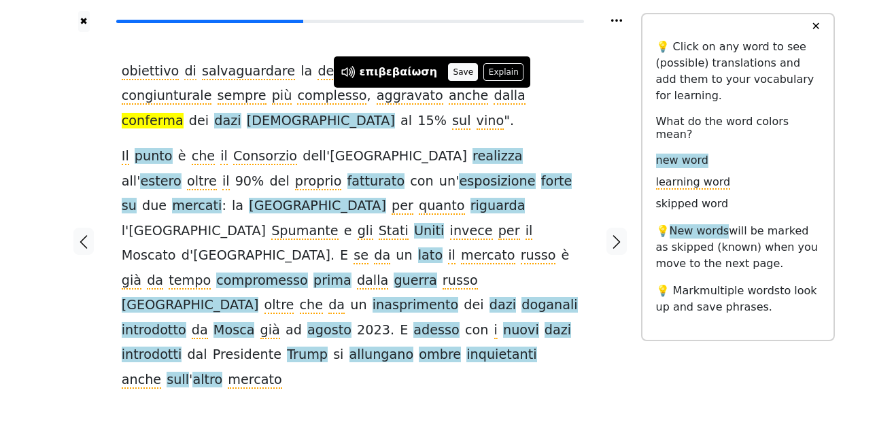
click at [458, 72] on button "Save" at bounding box center [463, 72] width 30 height 18
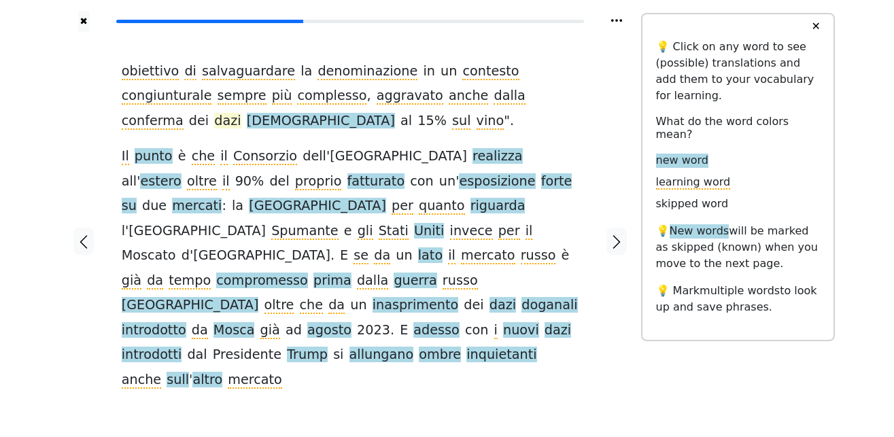
click at [241, 113] on span "dazi" at bounding box center [227, 121] width 27 height 17
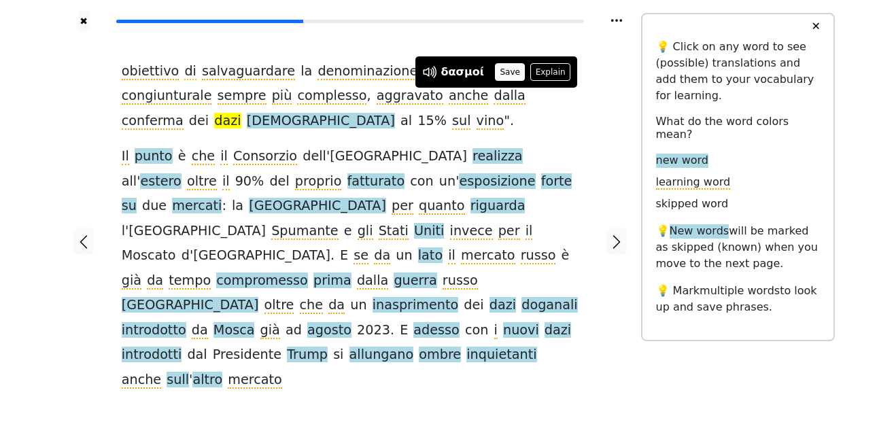
click at [500, 75] on button "Save" at bounding box center [510, 72] width 30 height 18
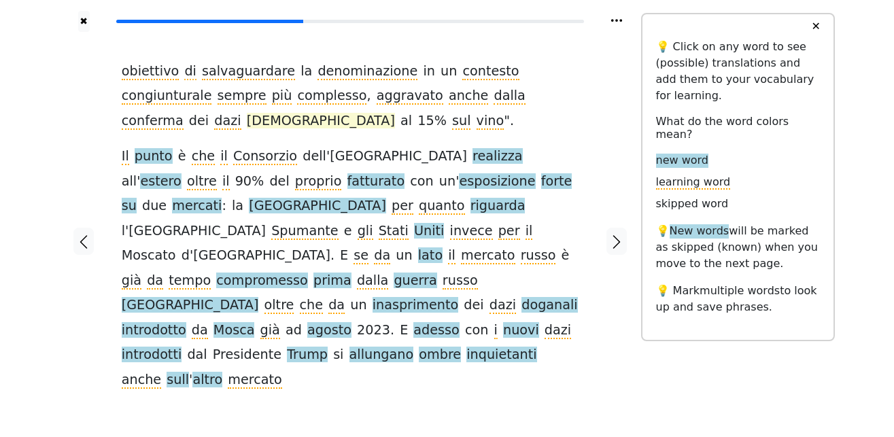
drag, startPoint x: 513, startPoint y: 90, endPoint x: 524, endPoint y: 98, distance: 13.6
click at [395, 113] on span "americani" at bounding box center [321, 121] width 148 height 17
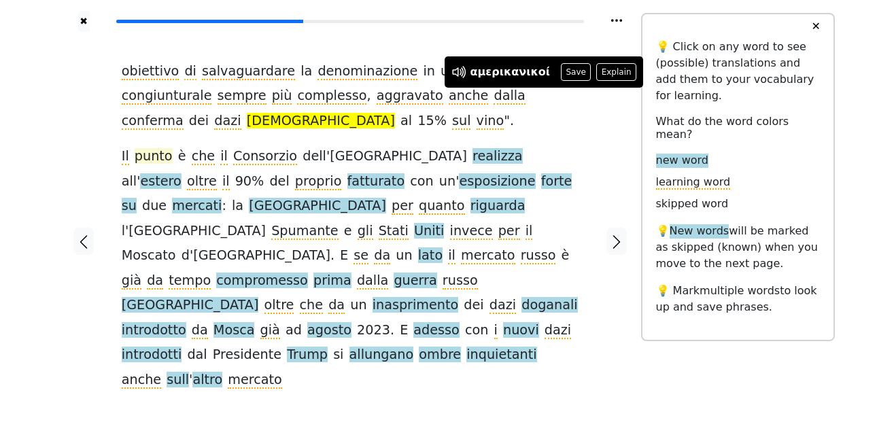
click at [145, 158] on span "punto" at bounding box center [154, 156] width 38 height 17
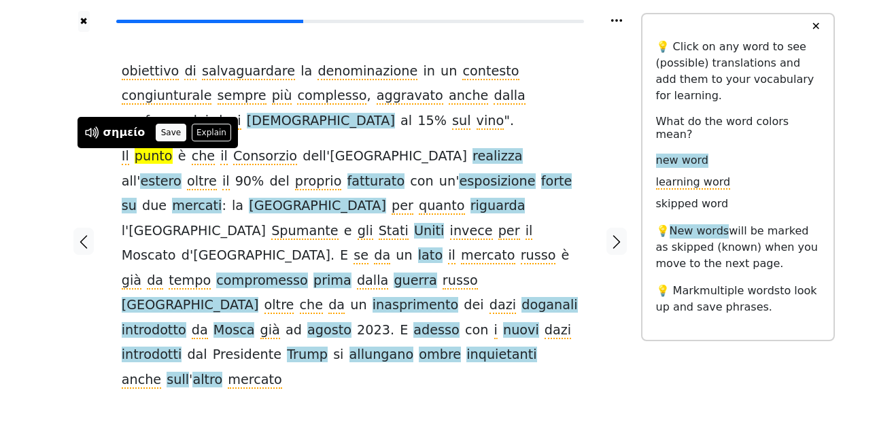
click at [160, 133] on button "Save" at bounding box center [171, 133] width 30 height 18
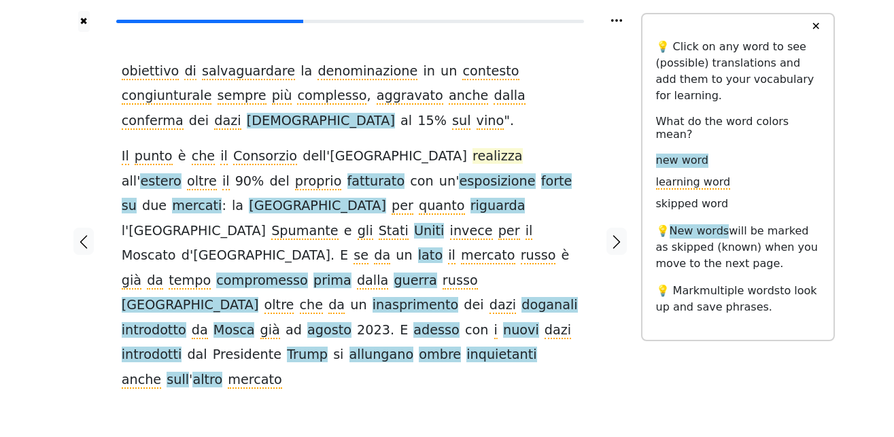
click at [472, 156] on span "realizza" at bounding box center [497, 156] width 50 height 17
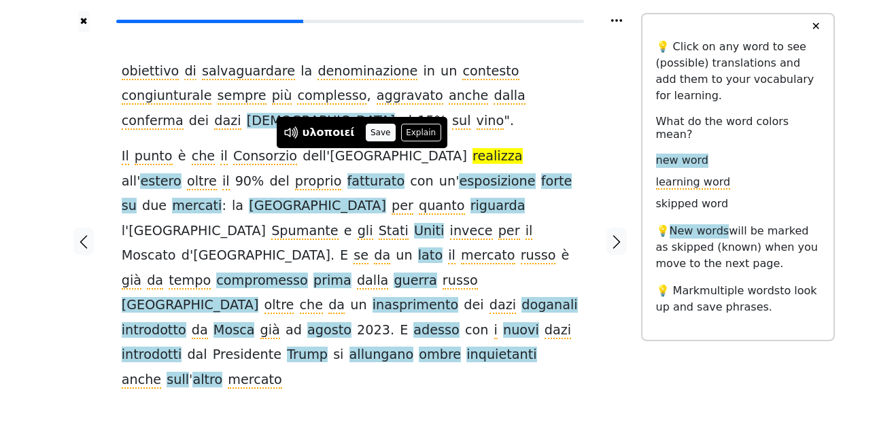
click at [371, 133] on button "Save" at bounding box center [381, 133] width 30 height 18
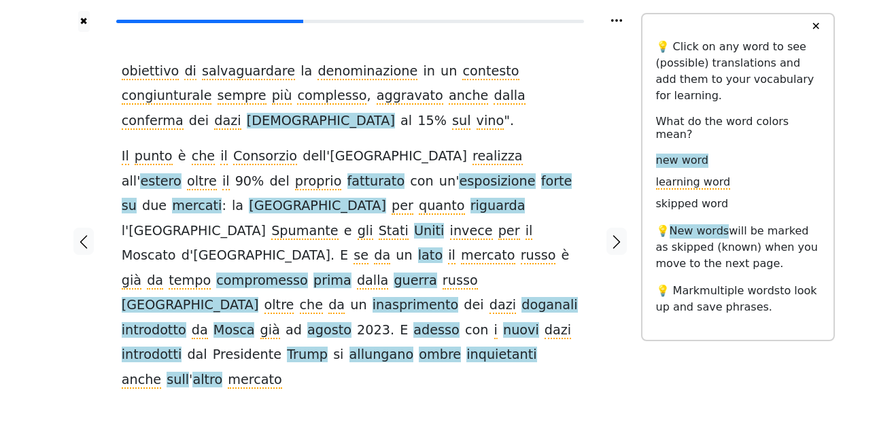
click at [181, 173] on span "estero" at bounding box center [160, 181] width 41 height 17
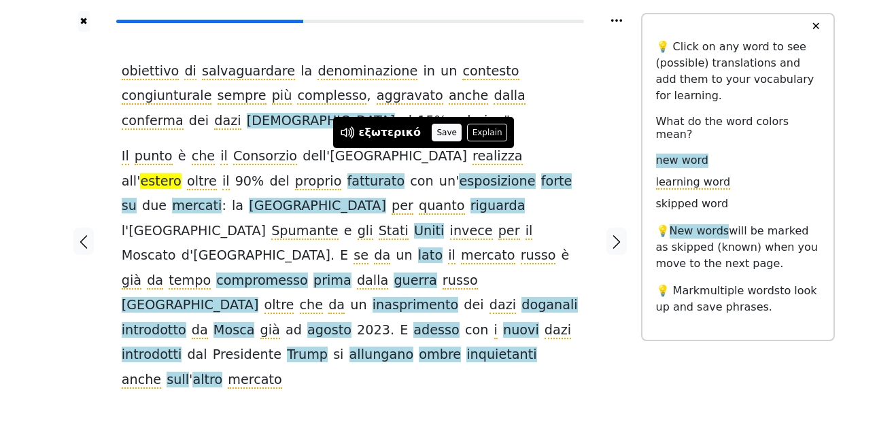
click at [434, 133] on button "Save" at bounding box center [447, 133] width 30 height 18
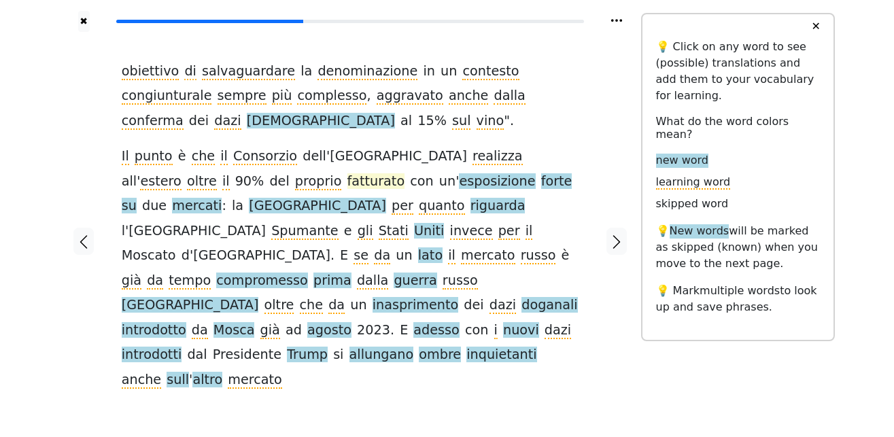
click at [347, 183] on span "fatturato" at bounding box center [376, 181] width 58 height 17
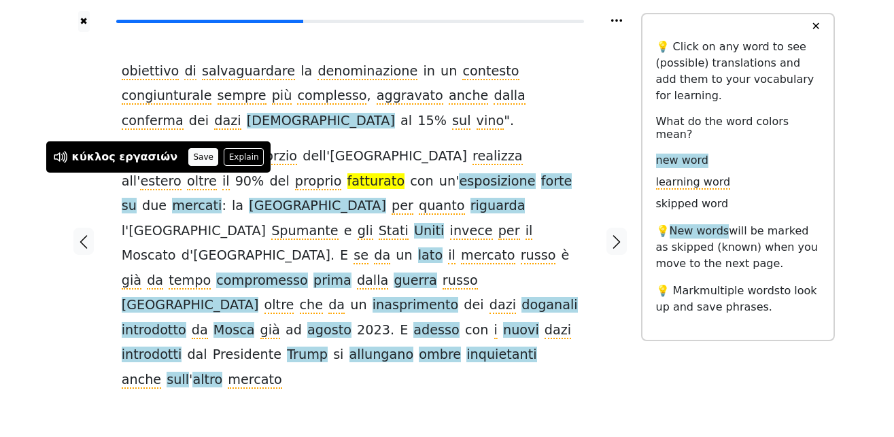
click at [188, 153] on button "Save" at bounding box center [203, 157] width 30 height 18
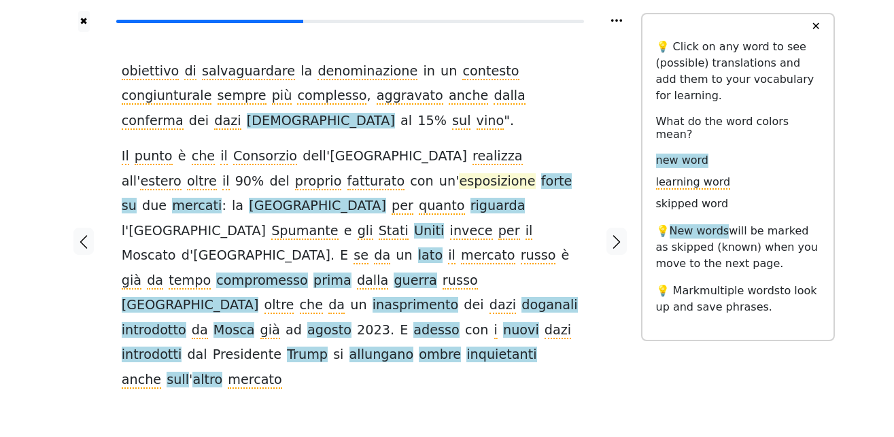
click at [459, 181] on span "esposizione" at bounding box center [497, 181] width 76 height 17
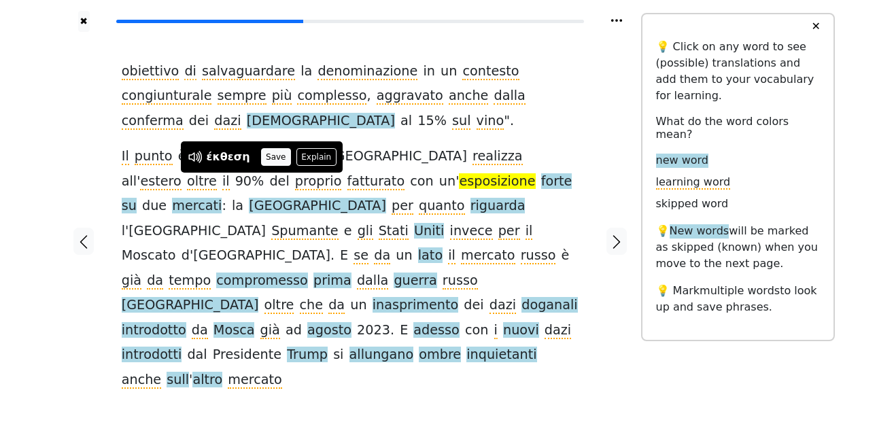
click at [270, 156] on button "Save" at bounding box center [276, 157] width 30 height 18
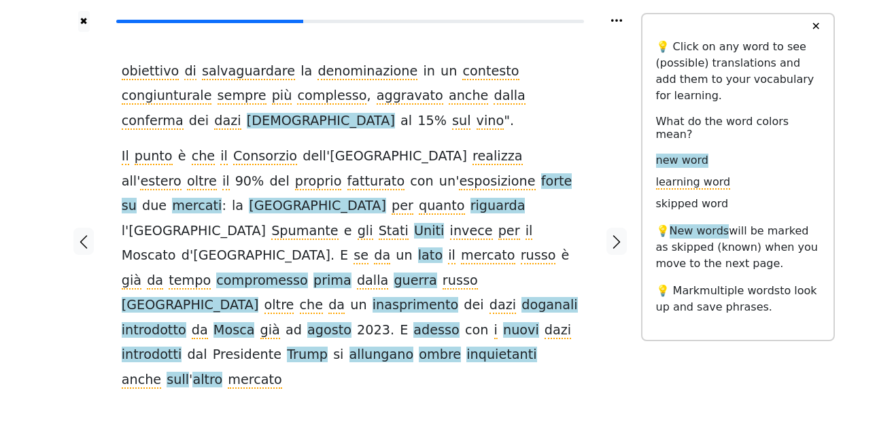
click at [541, 180] on span "forte" at bounding box center [556, 181] width 31 height 17
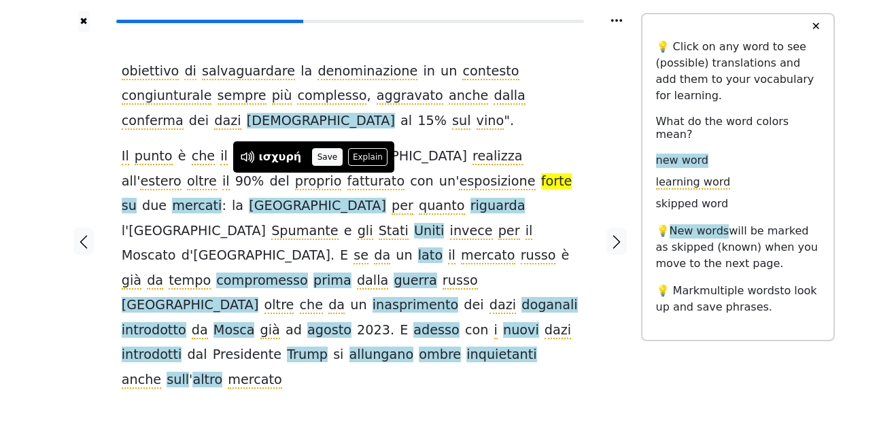
click at [316, 156] on button "Save" at bounding box center [327, 157] width 30 height 18
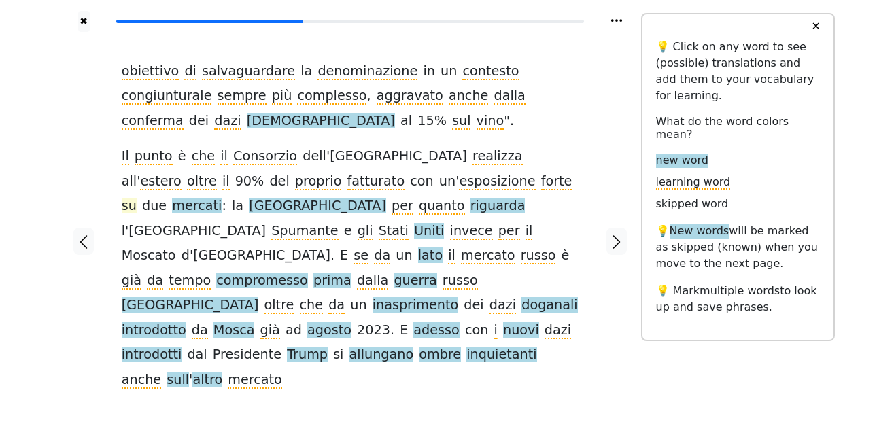
click at [137, 198] on span "su" at bounding box center [129, 206] width 15 height 17
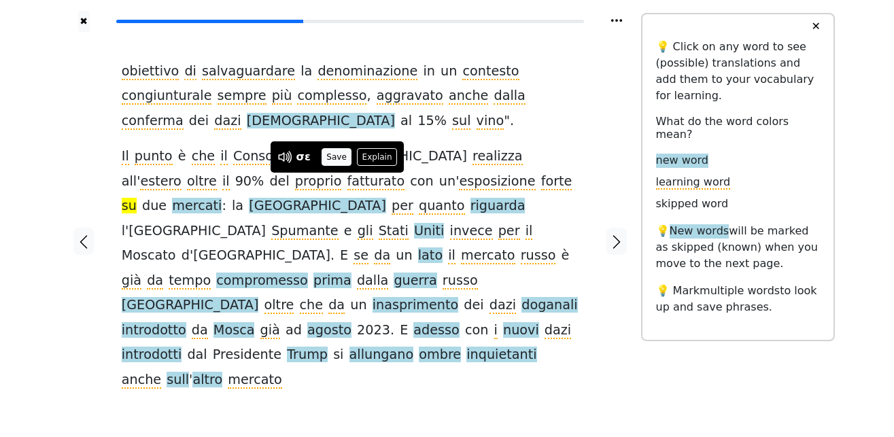
click at [334, 154] on button "Save" at bounding box center [336, 157] width 30 height 18
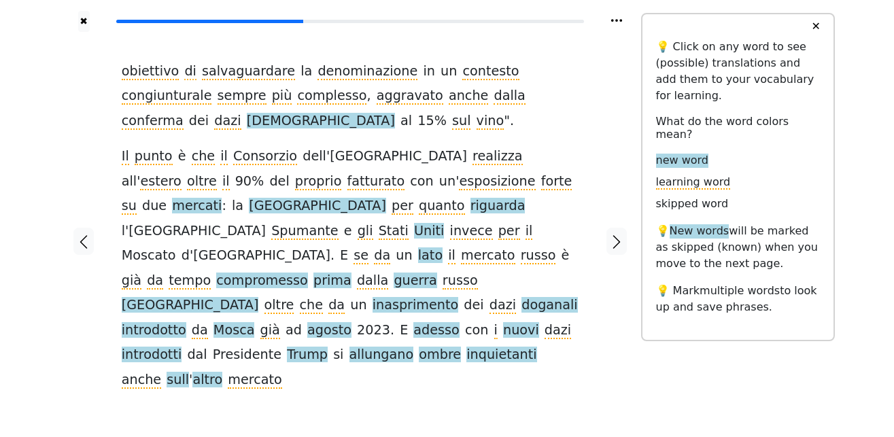
click at [222, 198] on span "mercati" at bounding box center [197, 206] width 50 height 17
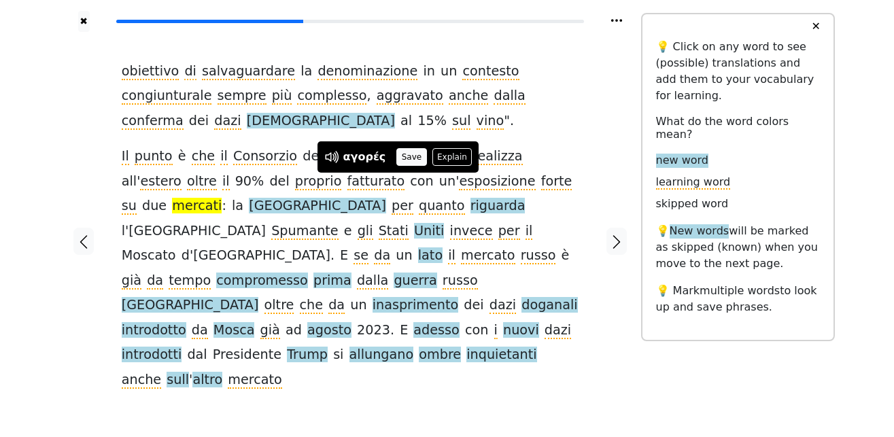
click at [408, 148] on button "Save" at bounding box center [411, 157] width 30 height 18
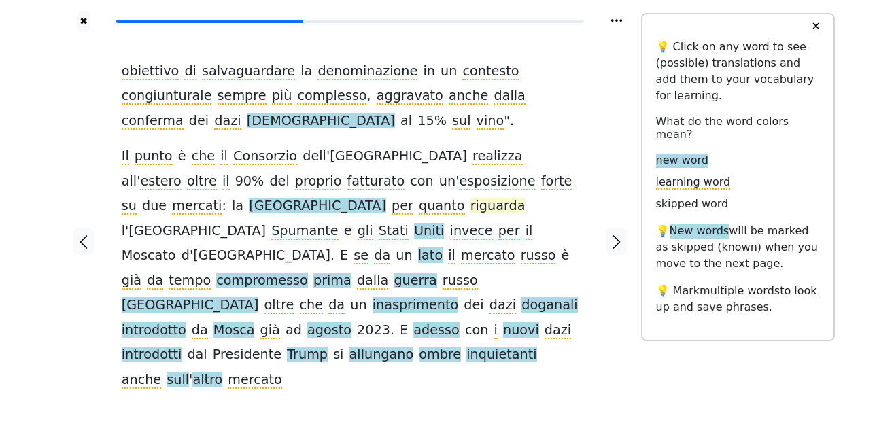
click at [470, 207] on span "riguarda" at bounding box center [497, 206] width 55 height 17
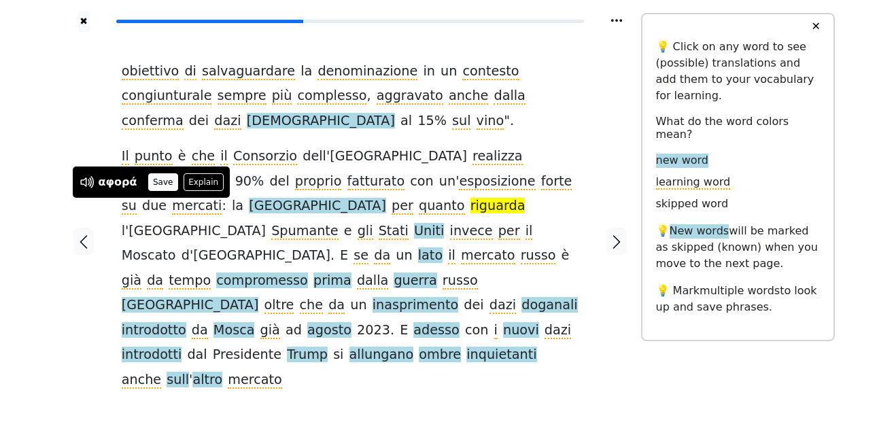
click at [163, 181] on button "Save" at bounding box center [163, 182] width 30 height 18
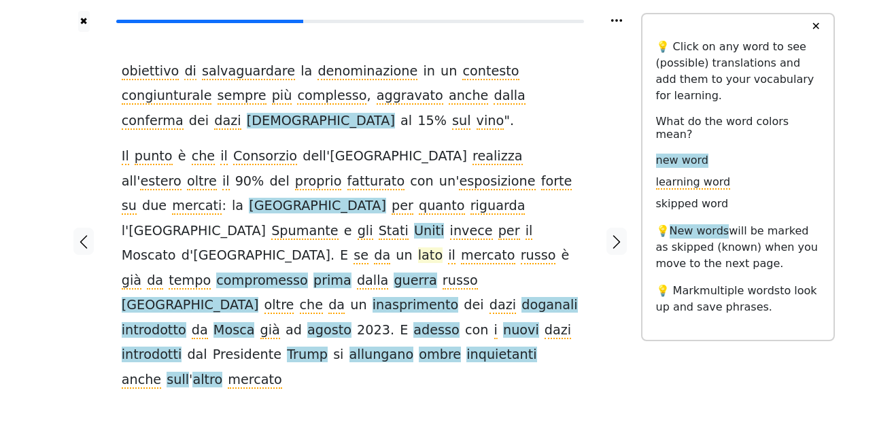
click at [418, 247] on span "lato" at bounding box center [430, 255] width 24 height 17
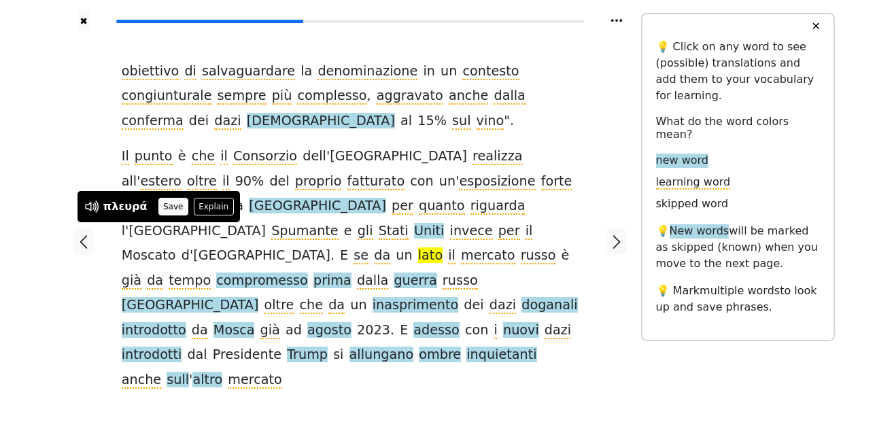
click at [171, 203] on button "Save" at bounding box center [173, 207] width 30 height 18
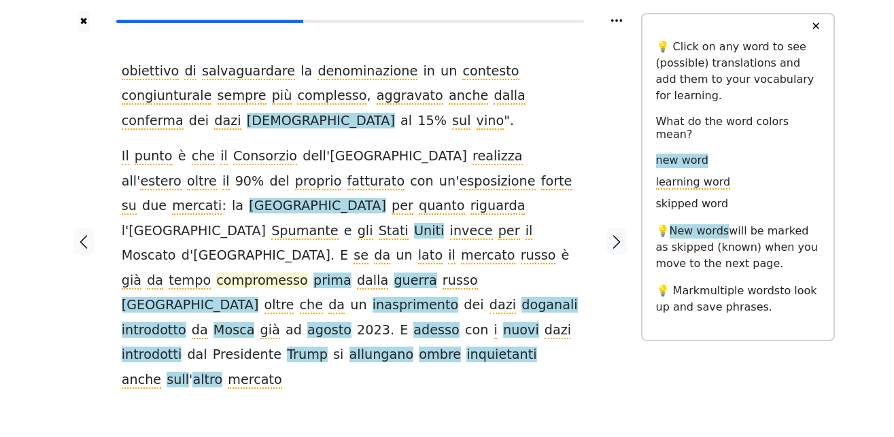
click at [308, 273] on span "compromesso" at bounding box center [262, 281] width 92 height 17
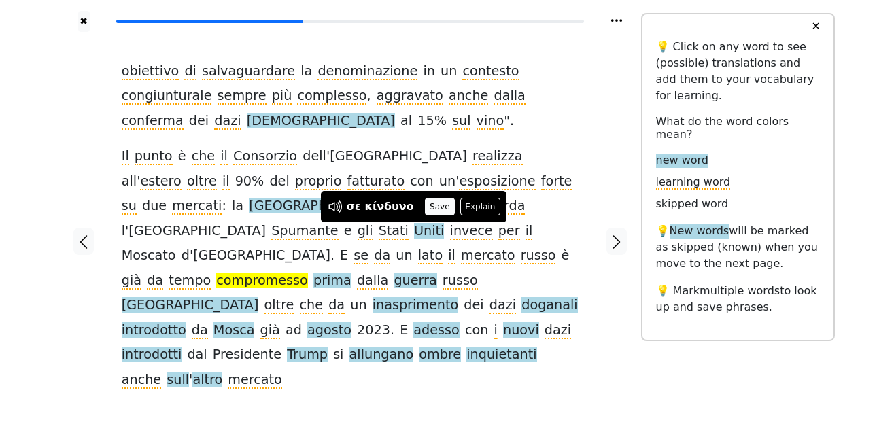
click at [429, 206] on button "Save" at bounding box center [440, 207] width 30 height 18
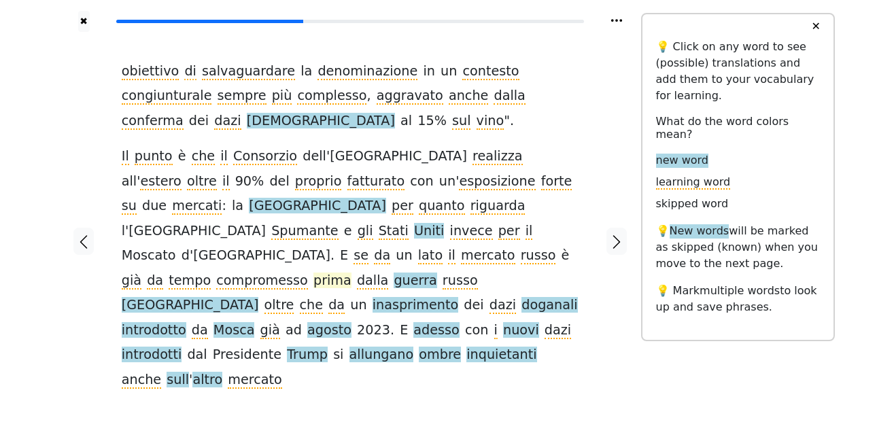
click at [351, 273] on span "prima" at bounding box center [332, 281] width 38 height 17
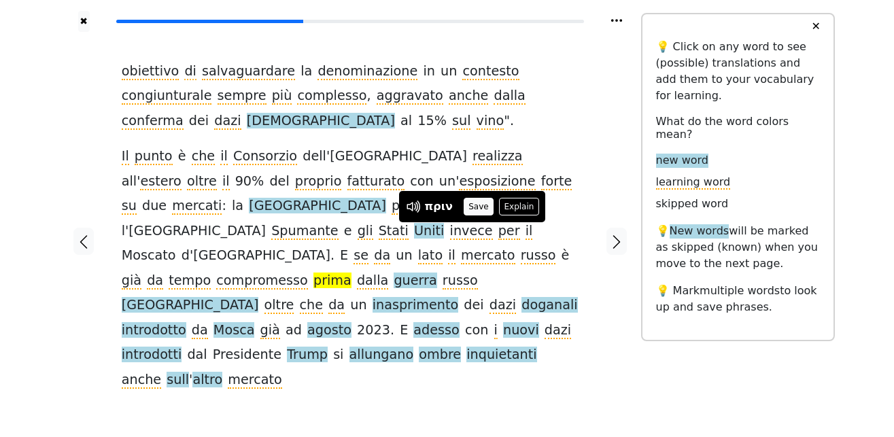
click at [472, 203] on button "Save" at bounding box center [478, 207] width 30 height 18
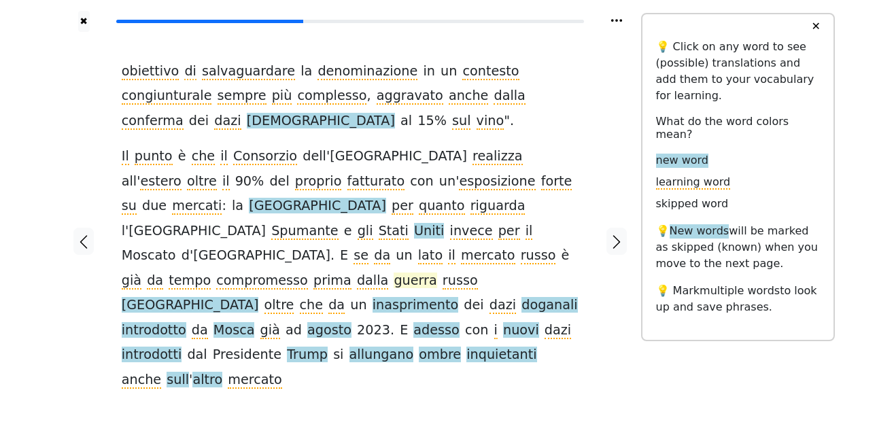
click at [436, 273] on span "guerra" at bounding box center [414, 281] width 43 height 17
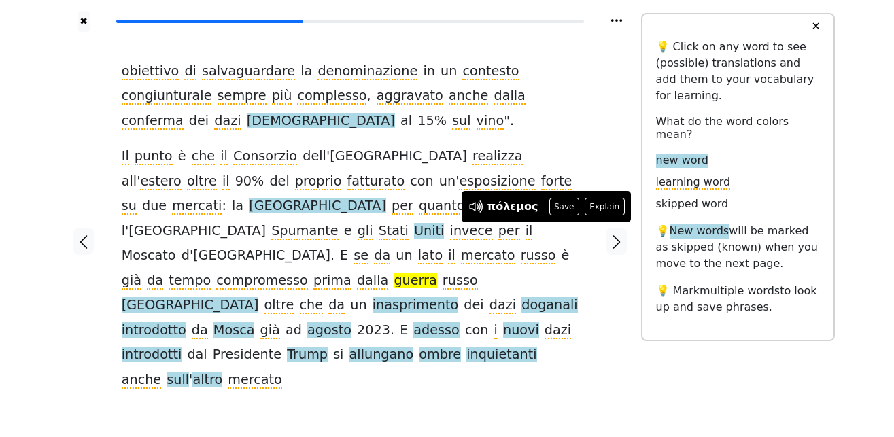
click at [549, 204] on button "Save" at bounding box center [564, 207] width 30 height 18
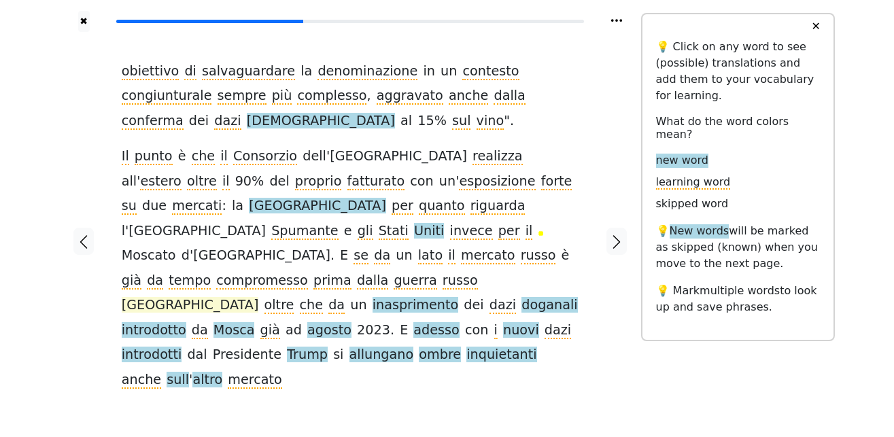
click at [171, 297] on span "[GEOGRAPHIC_DATA]" at bounding box center [190, 305] width 137 height 17
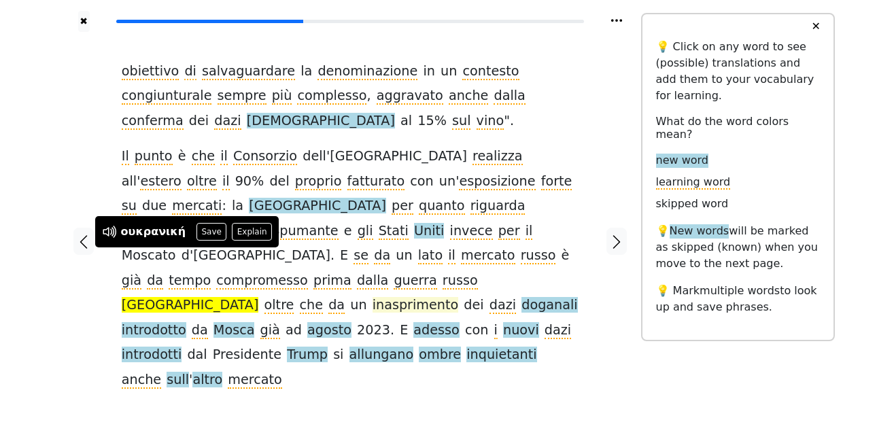
click at [372, 297] on span "inasprimento" at bounding box center [415, 305] width 86 height 17
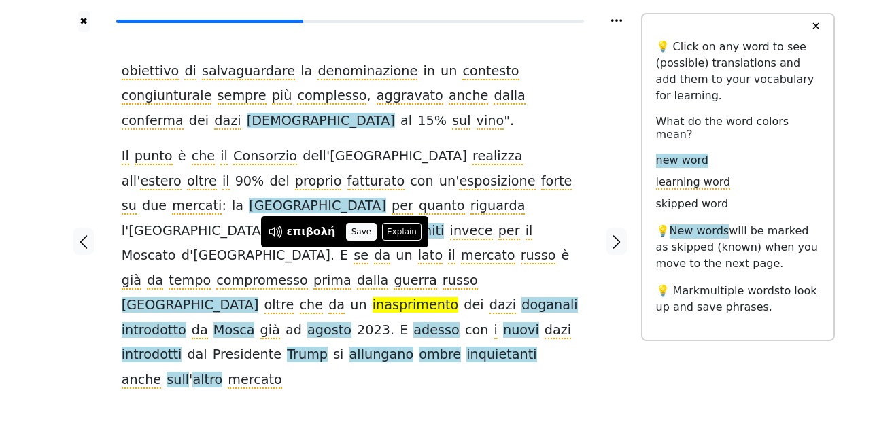
click at [347, 232] on button "Save" at bounding box center [361, 232] width 30 height 18
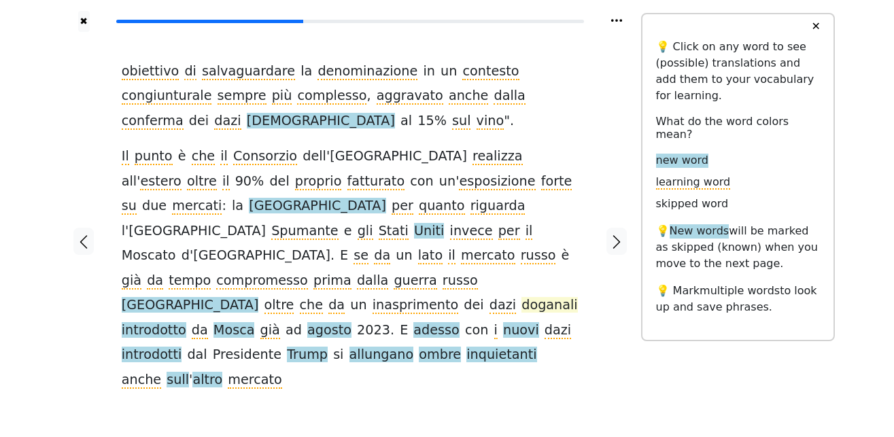
click at [521, 297] on span "doganali" at bounding box center [549, 305] width 56 height 17
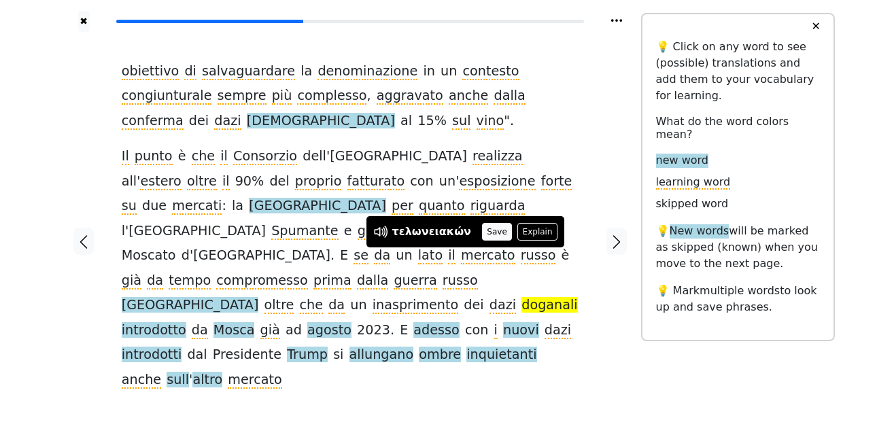
click at [489, 229] on button "Save" at bounding box center [497, 232] width 30 height 18
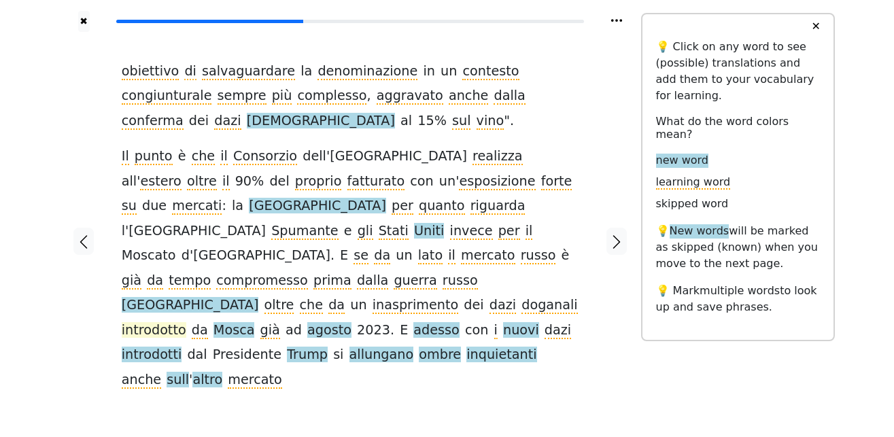
click at [186, 322] on span "introdotto" at bounding box center [154, 330] width 65 height 17
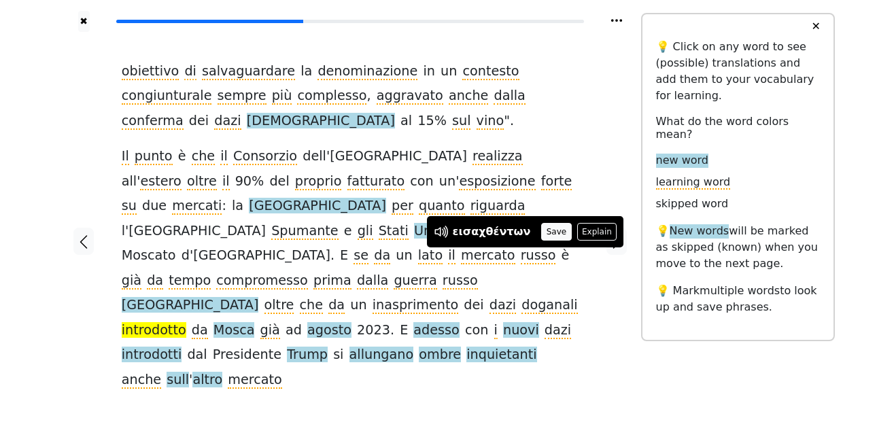
click at [541, 227] on button "Save" at bounding box center [556, 232] width 30 height 18
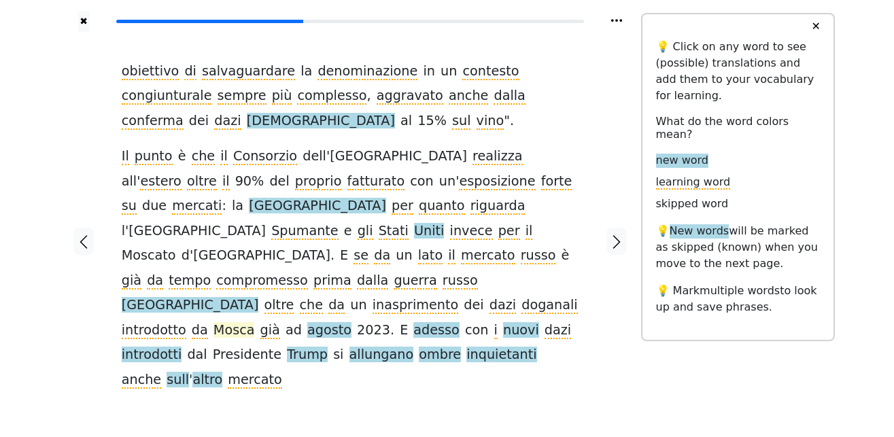
click at [213, 322] on span "Mosca" at bounding box center [233, 330] width 41 height 17
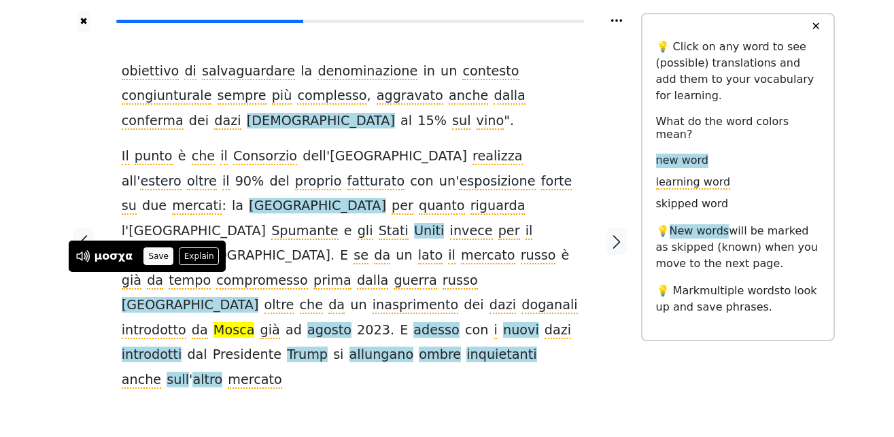
click at [157, 260] on button "Save" at bounding box center [158, 256] width 30 height 18
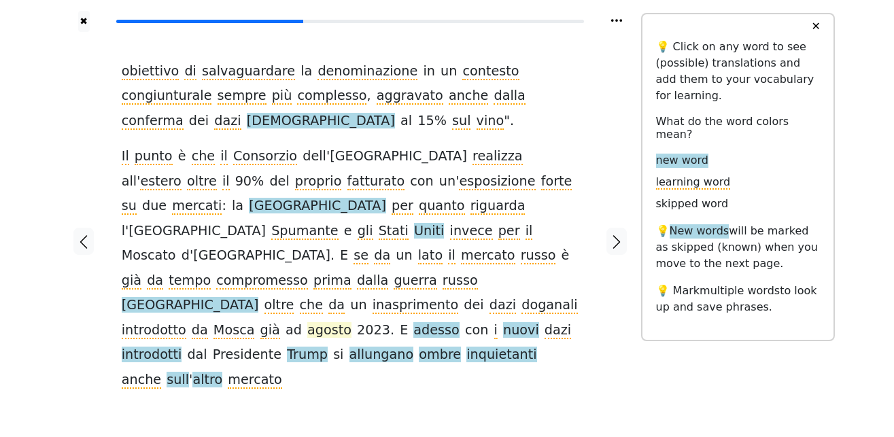
click at [307, 322] on span "agosto" at bounding box center [329, 330] width 44 height 17
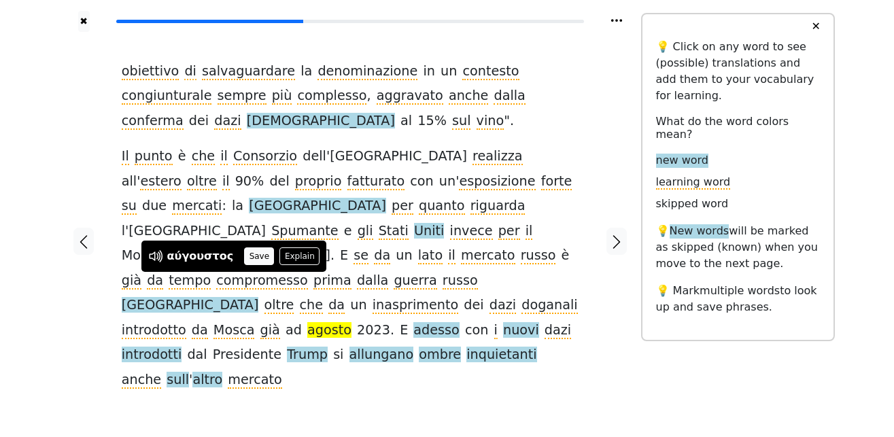
click at [253, 250] on button "Save" at bounding box center [259, 256] width 30 height 18
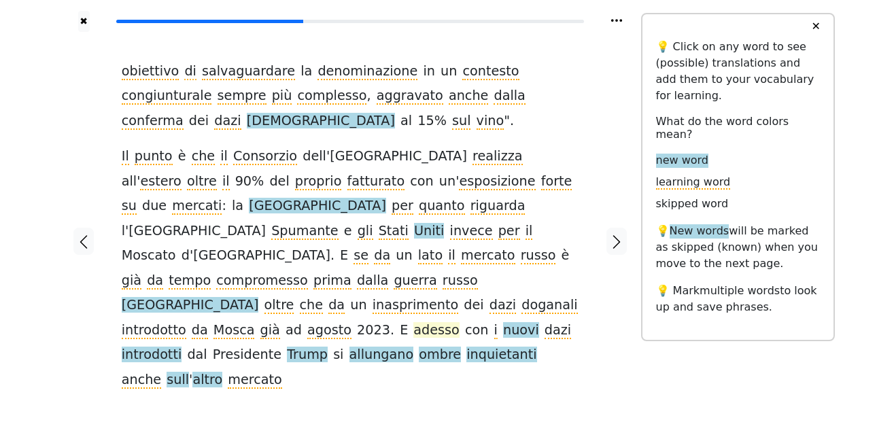
click at [413, 322] on span "adesso" at bounding box center [436, 330] width 46 height 17
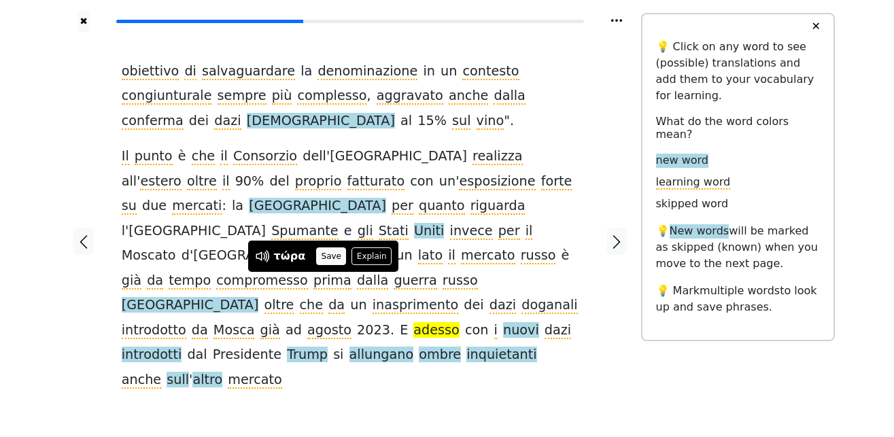
click at [326, 258] on button "Save" at bounding box center [331, 256] width 30 height 18
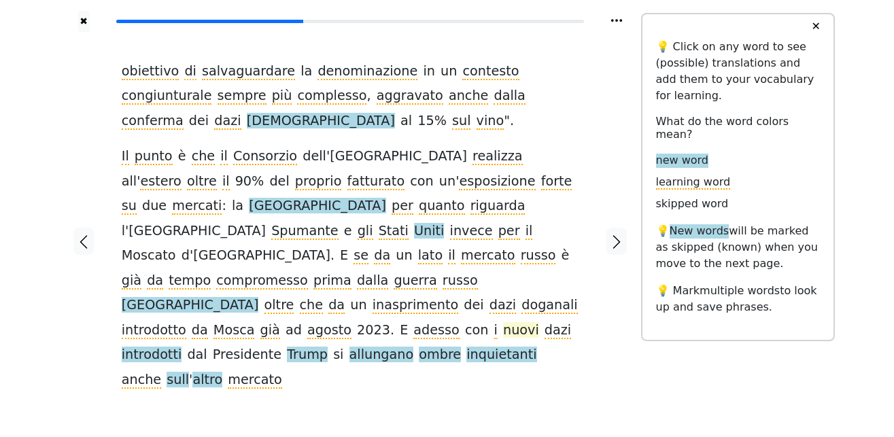
click at [503, 322] on span "nuovi" at bounding box center [521, 330] width 36 height 17
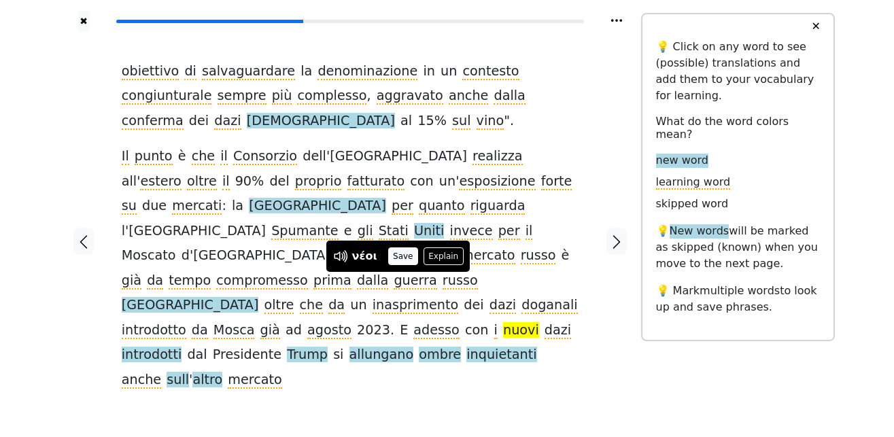
click at [402, 250] on button "Save" at bounding box center [403, 256] width 30 height 18
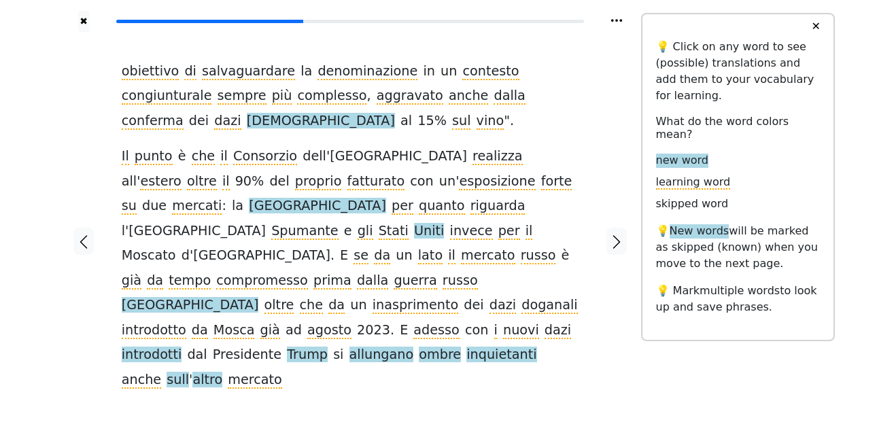
click at [182, 347] on span "introdotti" at bounding box center [152, 355] width 60 height 17
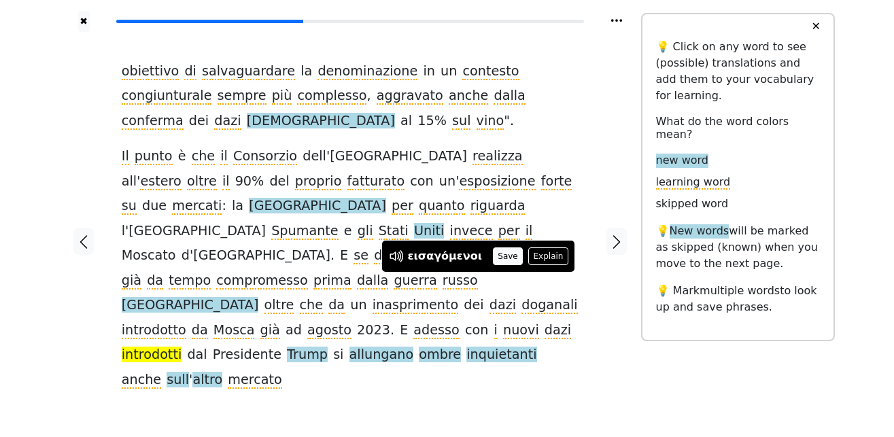
click at [495, 258] on button "Save" at bounding box center [508, 256] width 30 height 18
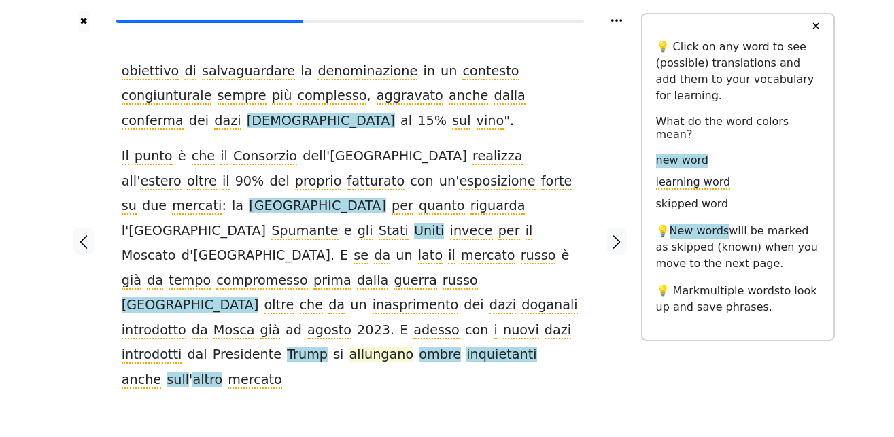
click at [349, 347] on span "allungano" at bounding box center [381, 355] width 65 height 17
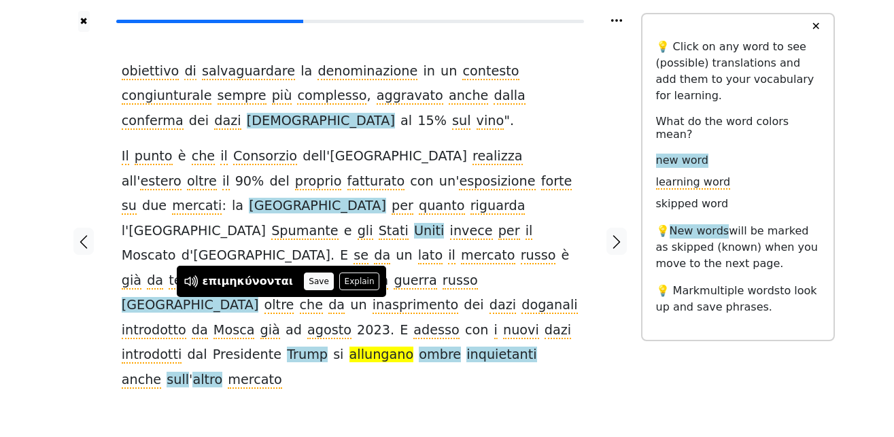
click at [305, 280] on button "Save" at bounding box center [319, 282] width 30 height 18
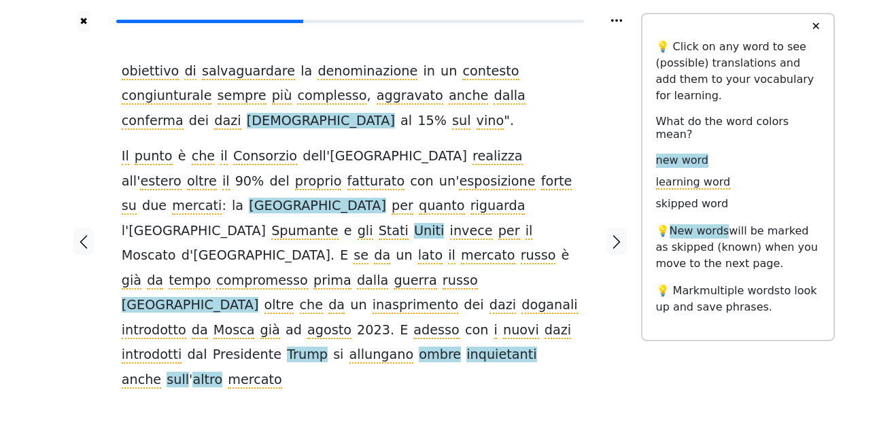
click at [419, 347] on span "ombre" at bounding box center [440, 355] width 42 height 17
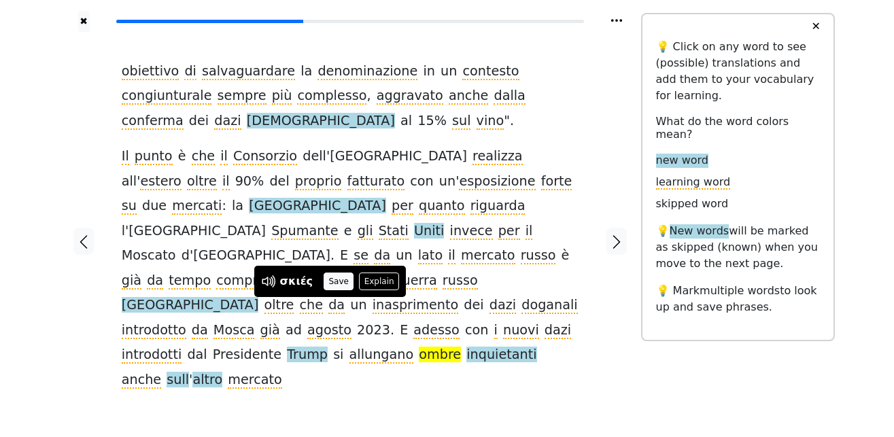
click at [338, 278] on button "Save" at bounding box center [338, 282] width 30 height 18
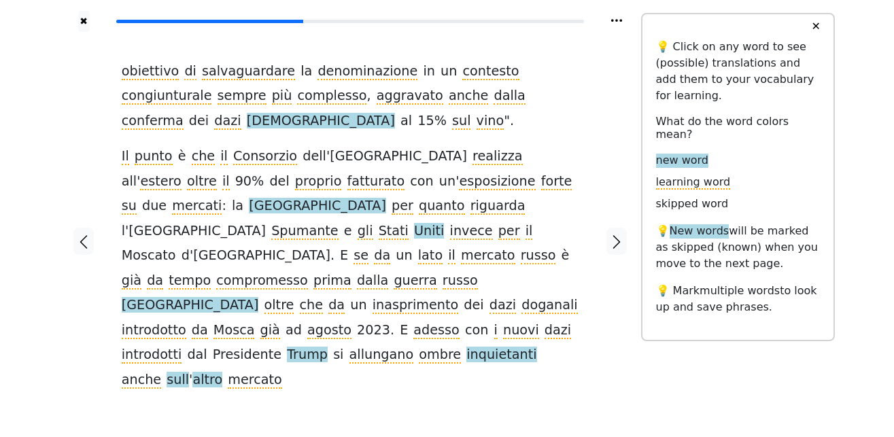
click at [466, 347] on span "inquietanti" at bounding box center [501, 355] width 70 height 17
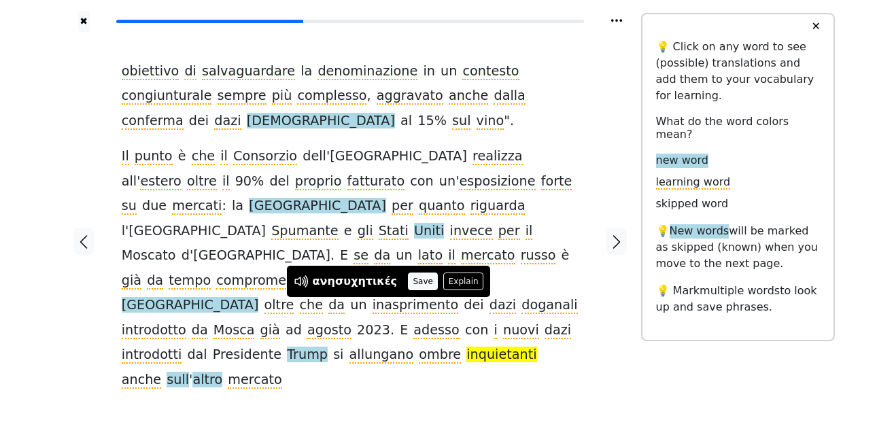
click at [410, 274] on button "Save" at bounding box center [423, 282] width 30 height 18
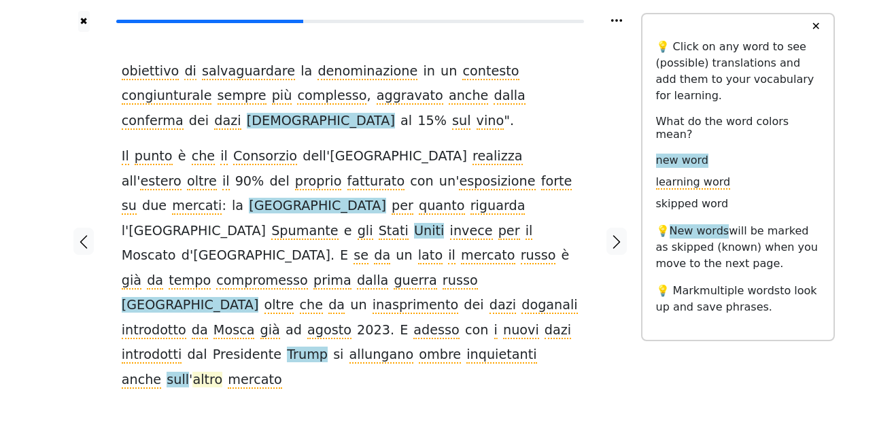
click at [222, 372] on span "altro" at bounding box center [207, 380] width 30 height 17
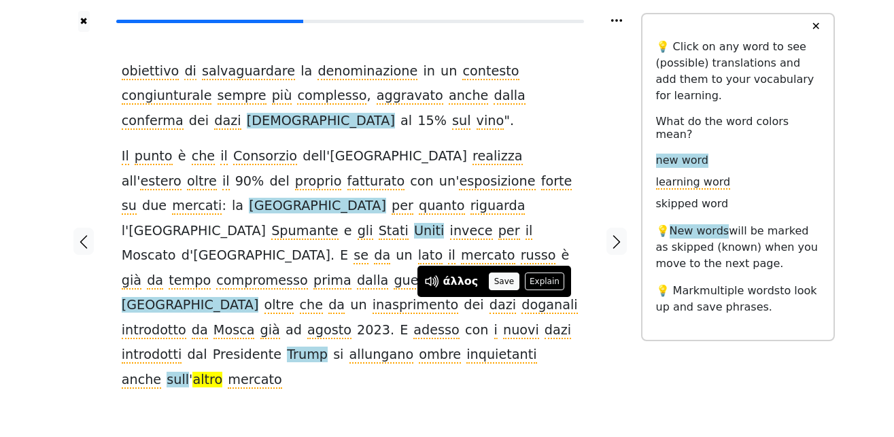
click at [501, 279] on button "Save" at bounding box center [504, 282] width 30 height 18
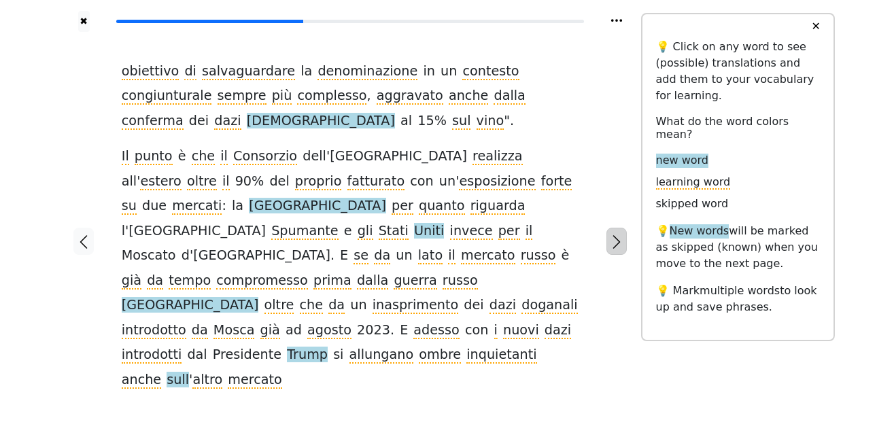
click at [619, 236] on icon "button" at bounding box center [616, 243] width 7 height 14
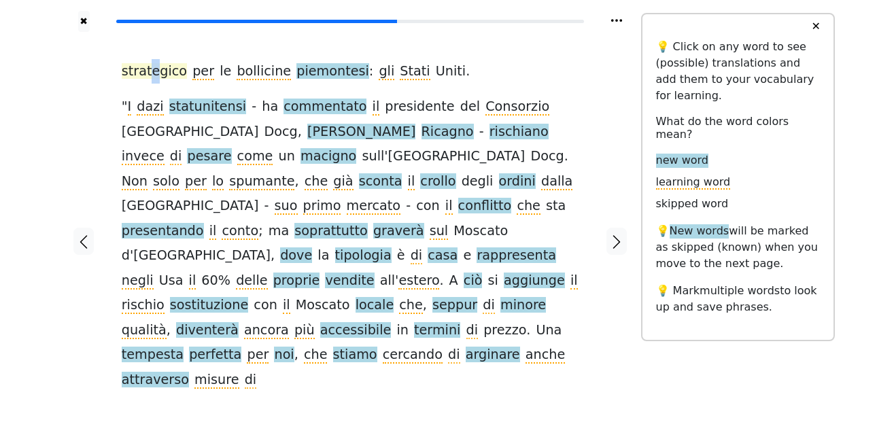
click at [150, 69] on span "strategico" at bounding box center [154, 71] width 65 height 17
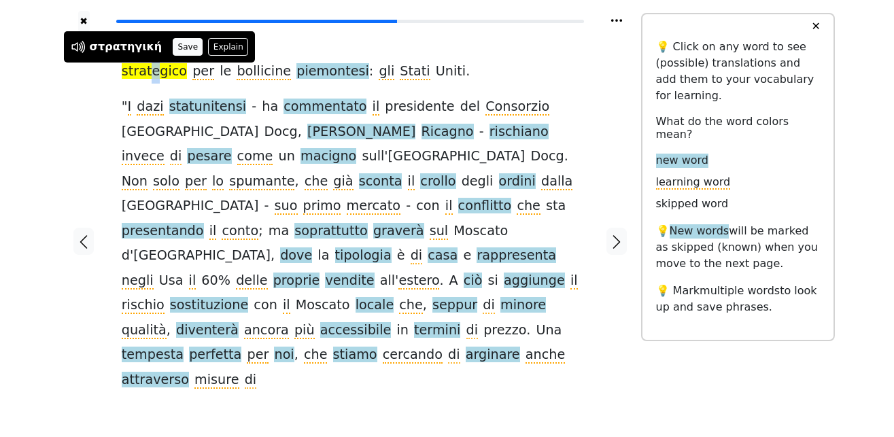
click at [173, 48] on button "Save" at bounding box center [188, 47] width 30 height 18
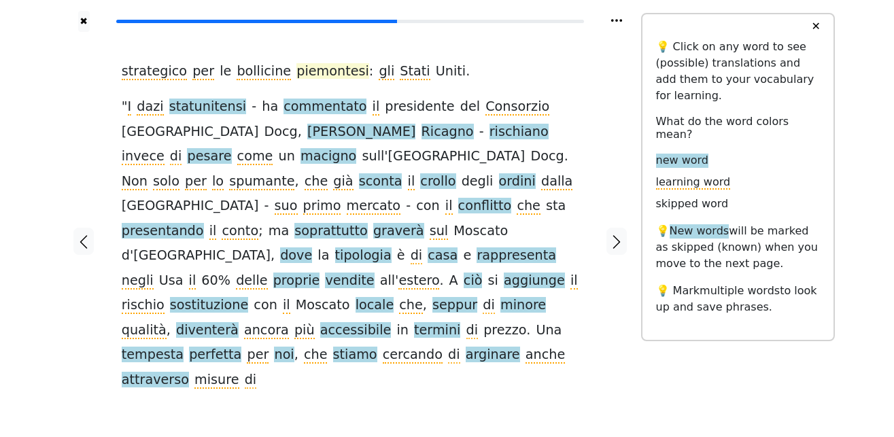
click at [296, 77] on span "piemontesi" at bounding box center [332, 71] width 73 height 17
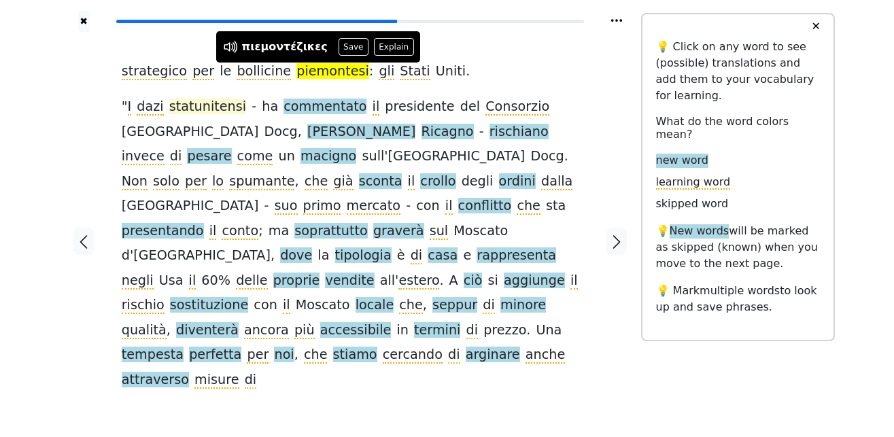
click at [188, 106] on span "statunitensi" at bounding box center [207, 107] width 77 height 17
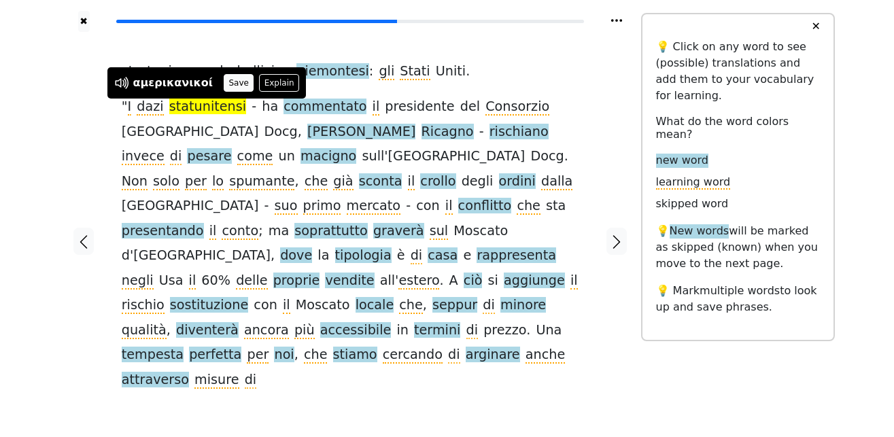
click at [232, 78] on button "Save" at bounding box center [239, 83] width 30 height 18
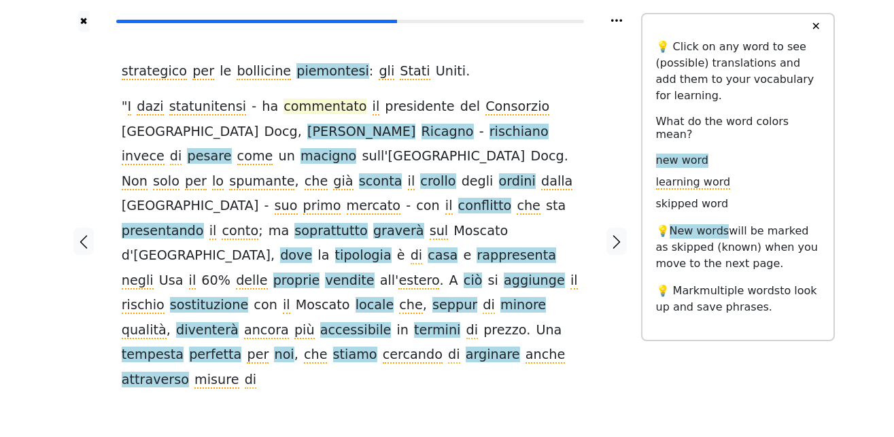
click at [285, 106] on span "commentato" at bounding box center [324, 107] width 83 height 17
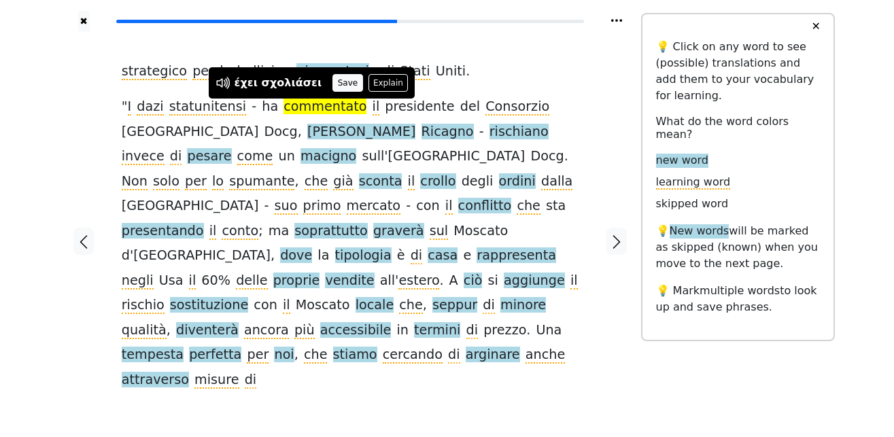
click at [332, 83] on button "Save" at bounding box center [347, 83] width 30 height 18
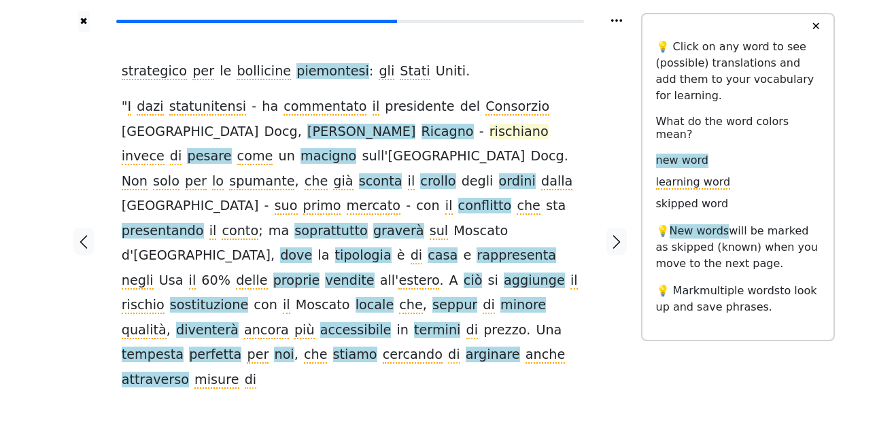
click at [489, 138] on span "rischiano" at bounding box center [518, 132] width 59 height 17
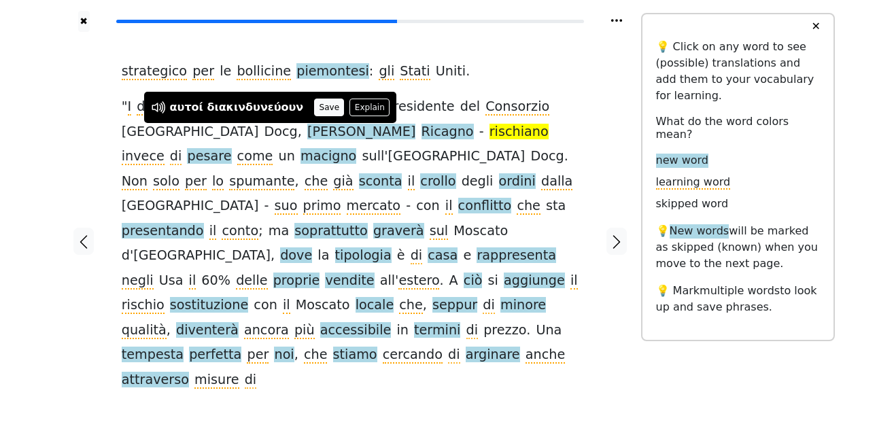
click at [314, 110] on button "Save" at bounding box center [329, 108] width 30 height 18
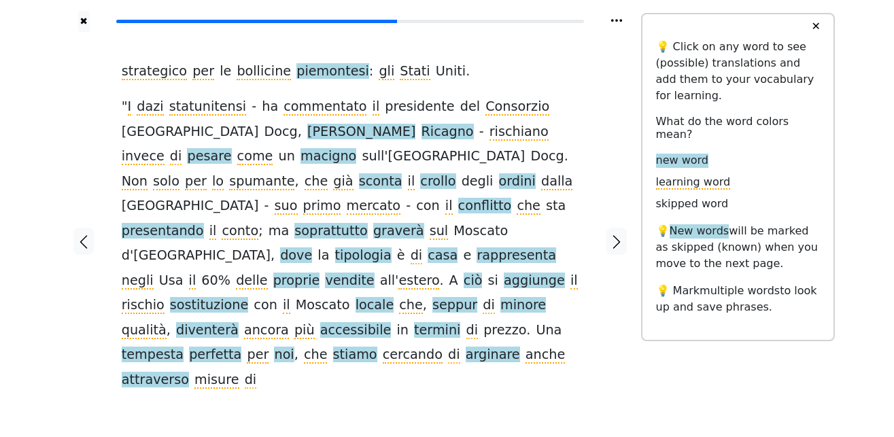
click at [231, 148] on span "pesare" at bounding box center [209, 156] width 44 height 17
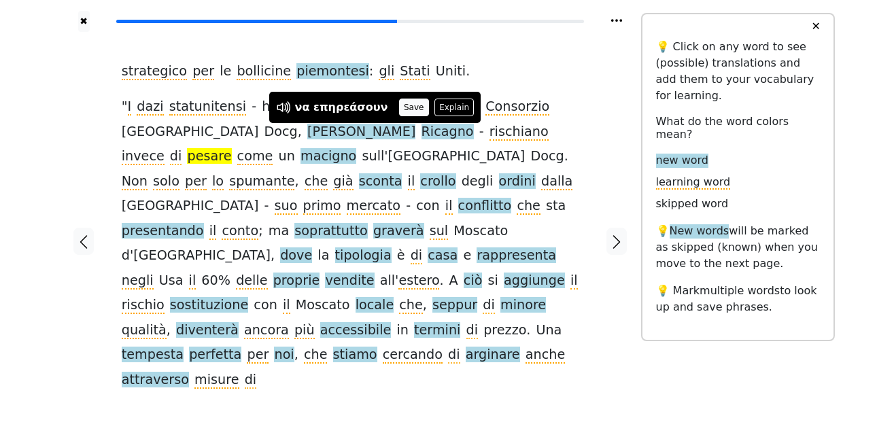
click at [400, 105] on button "Save" at bounding box center [414, 108] width 30 height 18
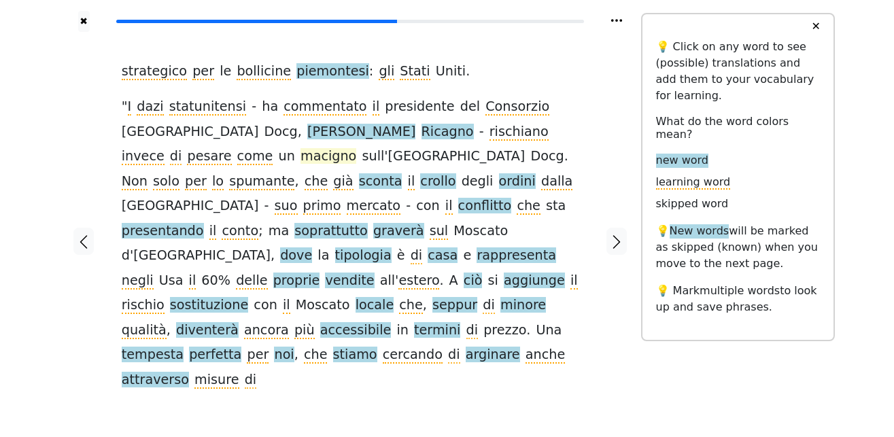
click at [356, 148] on span "macigno" at bounding box center [328, 156] width 56 height 17
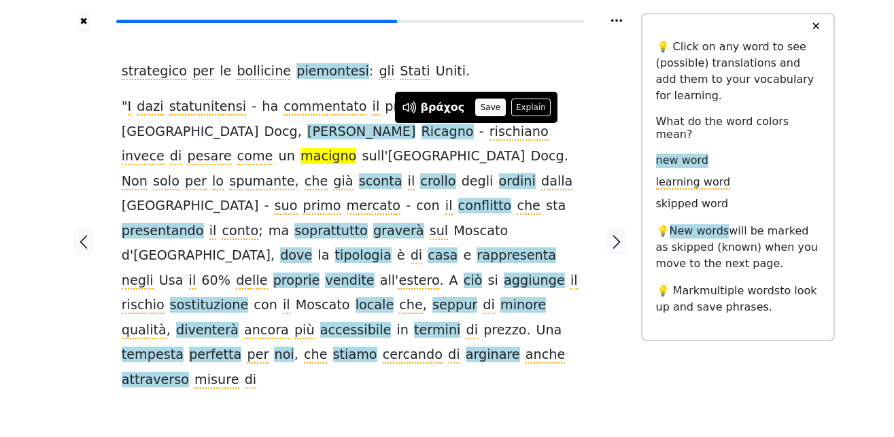
click at [483, 108] on button "Save" at bounding box center [490, 108] width 30 height 18
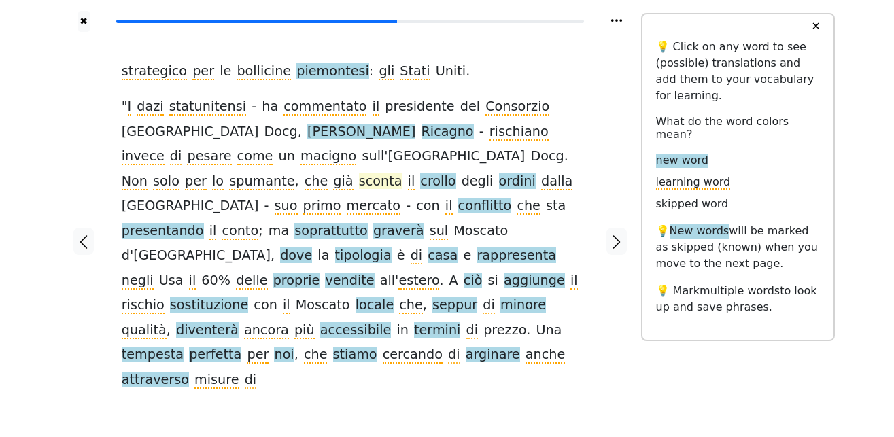
click at [391, 173] on span "sconta" at bounding box center [380, 181] width 43 height 17
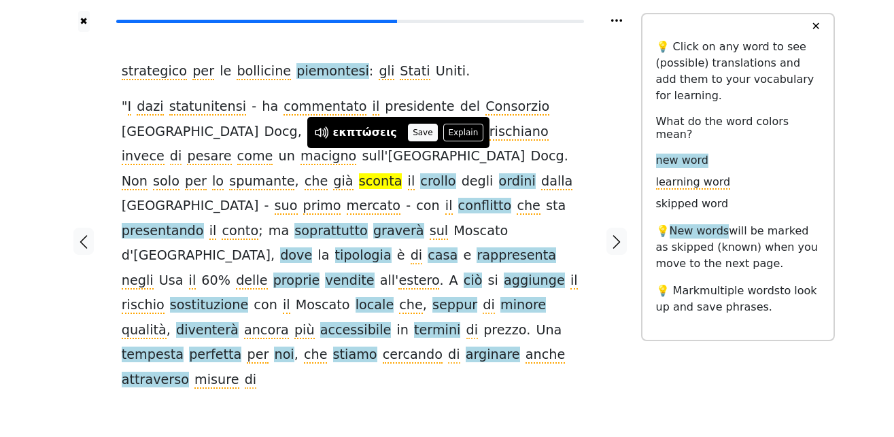
click at [408, 130] on button "Save" at bounding box center [423, 133] width 30 height 18
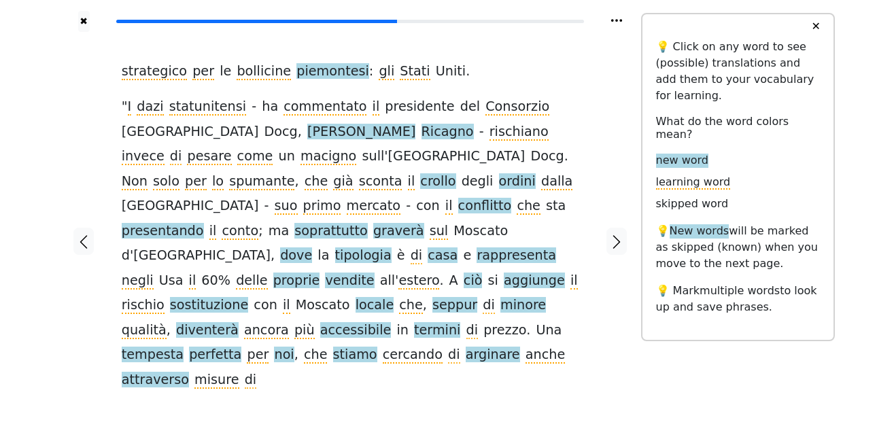
click at [438, 173] on span "crollo" at bounding box center [437, 181] width 35 height 17
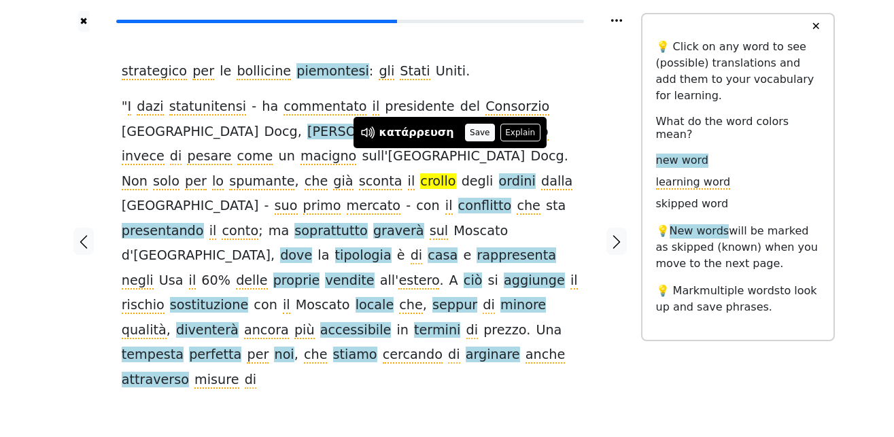
click at [465, 129] on button "Save" at bounding box center [480, 133] width 30 height 18
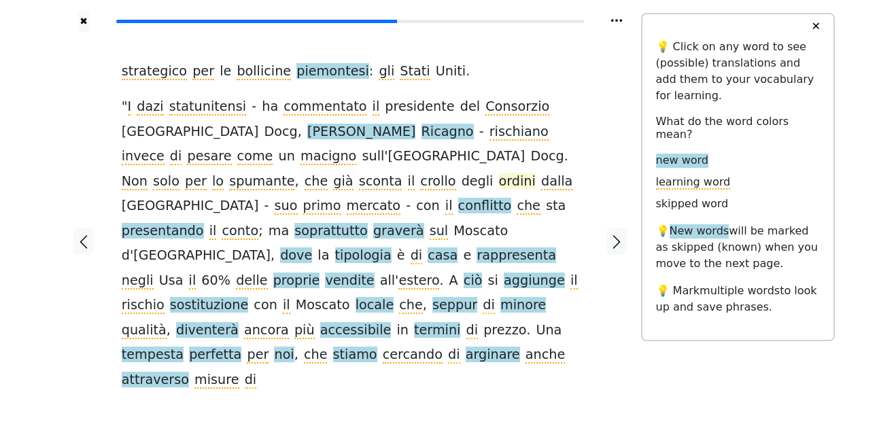
click at [508, 173] on span "ordini" at bounding box center [517, 181] width 37 height 17
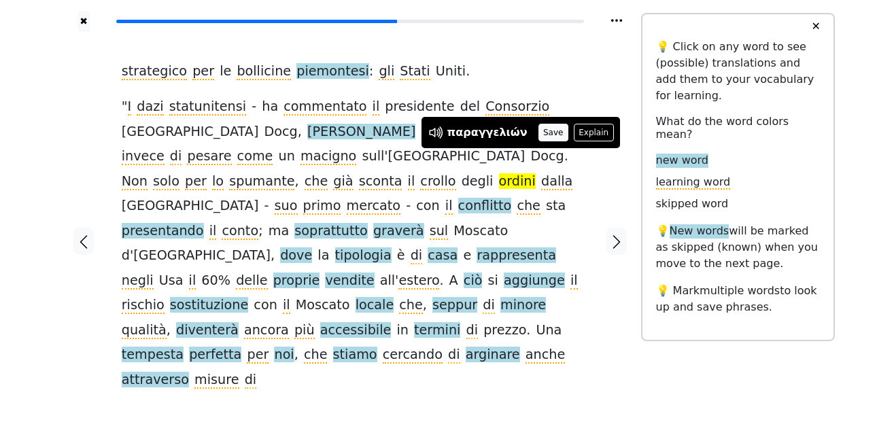
click at [542, 133] on button "Save" at bounding box center [553, 133] width 30 height 18
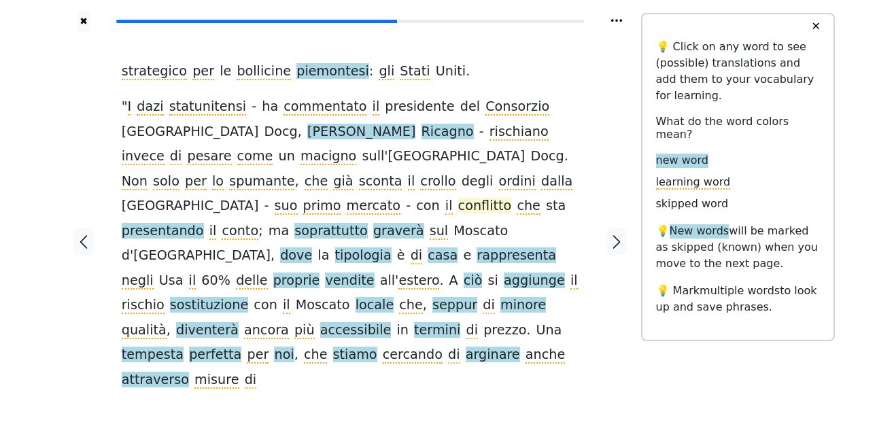
click at [458, 198] on span "conflitto" at bounding box center [485, 206] width 54 height 17
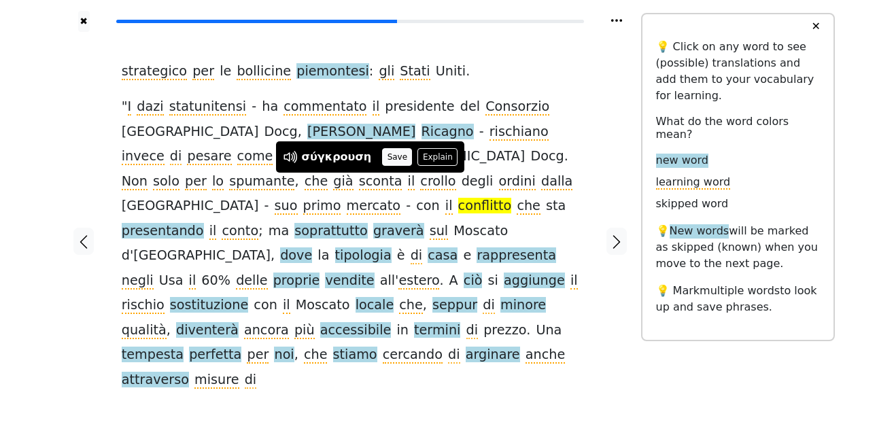
click at [387, 157] on button "Save" at bounding box center [397, 157] width 30 height 18
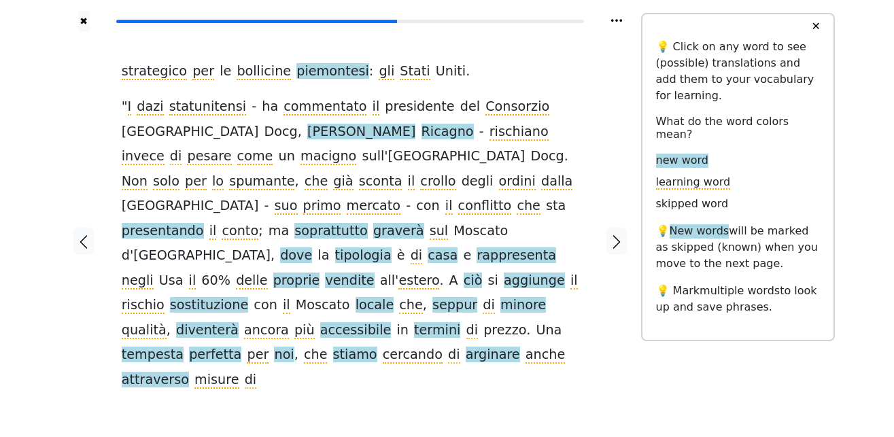
click at [204, 223] on span "presentando" at bounding box center [163, 231] width 82 height 17
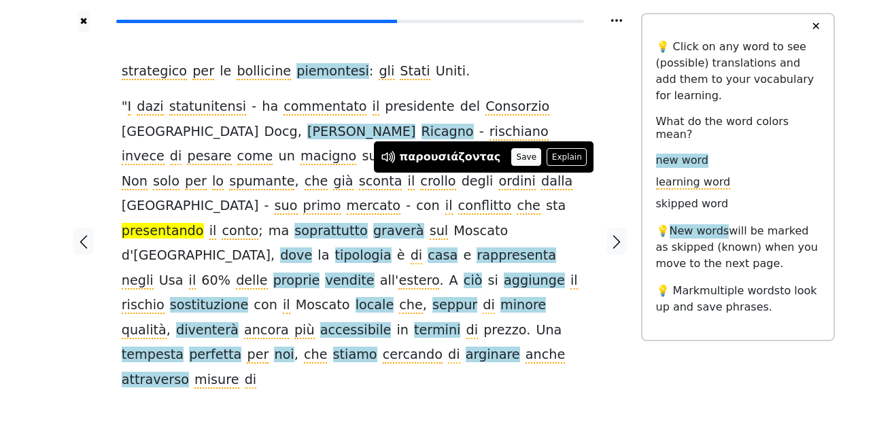
drag, startPoint x: 510, startPoint y: 155, endPoint x: 482, endPoint y: 166, distance: 30.5
click at [511, 156] on button "Save" at bounding box center [526, 157] width 30 height 18
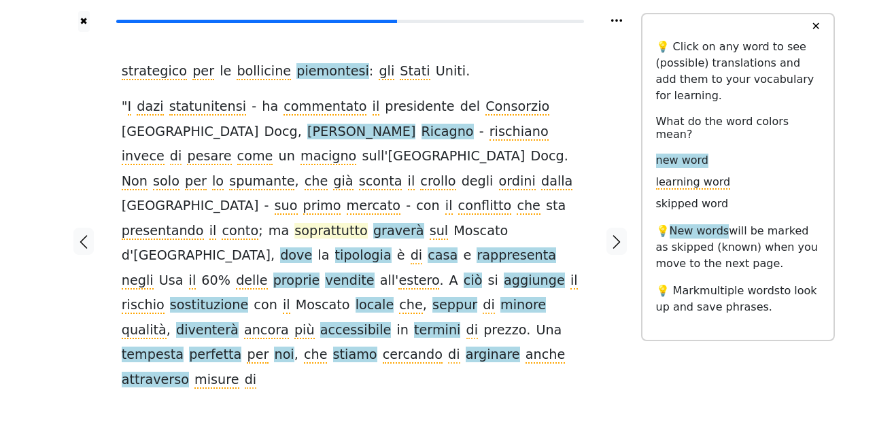
click at [294, 223] on span "soprattutto" at bounding box center [330, 231] width 73 height 17
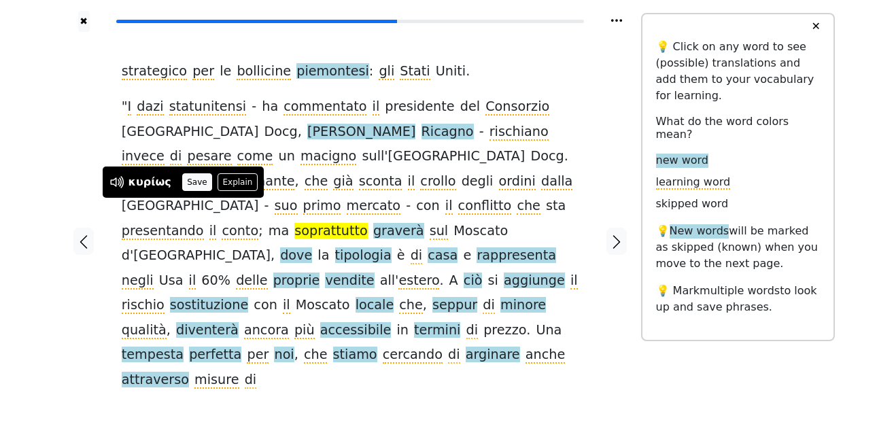
click at [188, 183] on button "Save" at bounding box center [197, 182] width 30 height 18
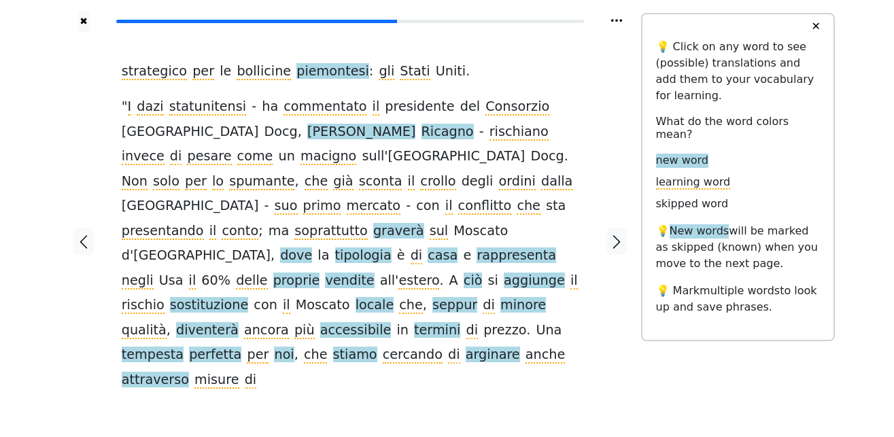
click at [373, 223] on span "graverà" at bounding box center [398, 231] width 51 height 17
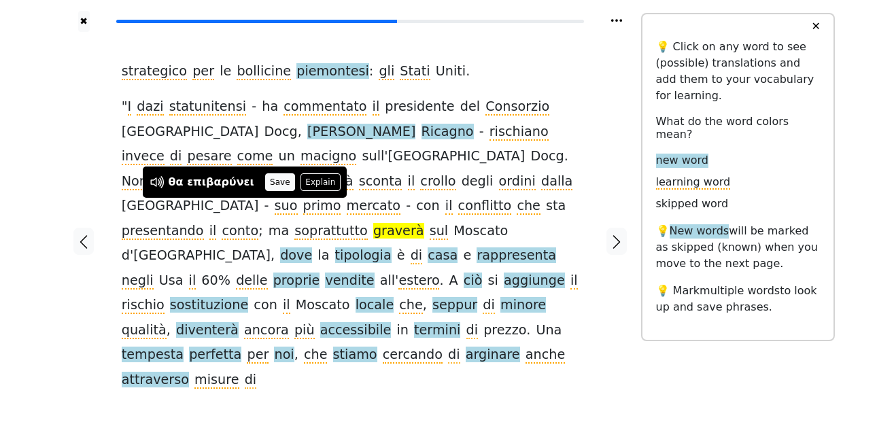
click at [265, 182] on button "Save" at bounding box center [280, 182] width 30 height 18
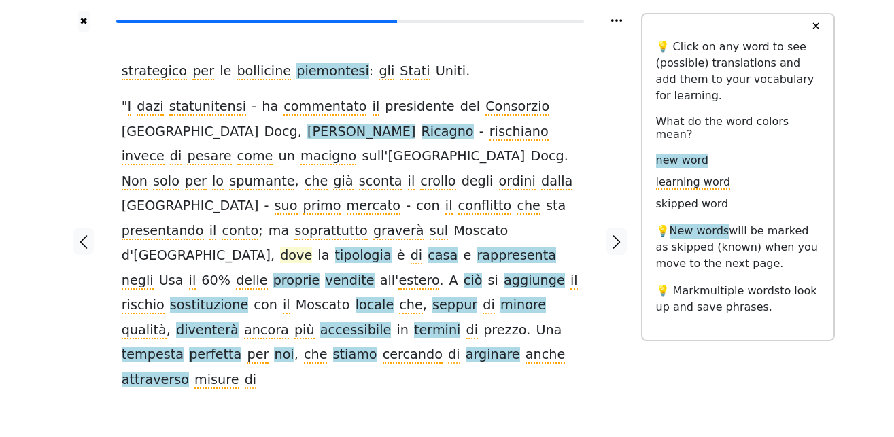
click at [312, 247] on span "dove" at bounding box center [296, 255] width 32 height 17
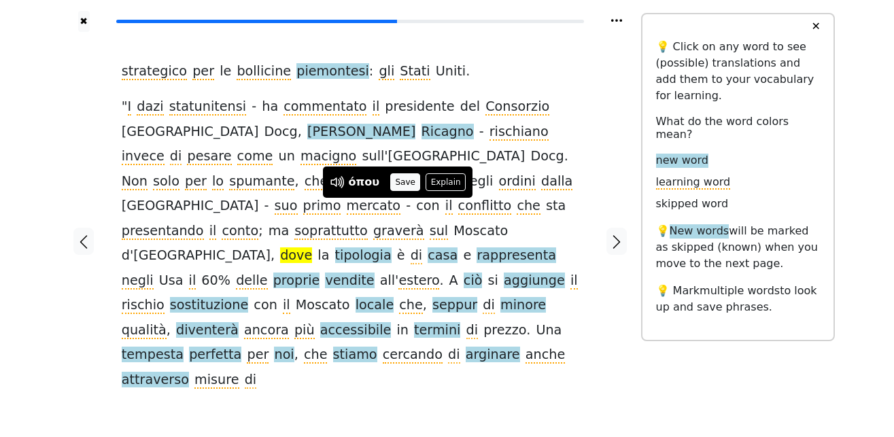
click at [401, 179] on button "Save" at bounding box center [405, 182] width 30 height 18
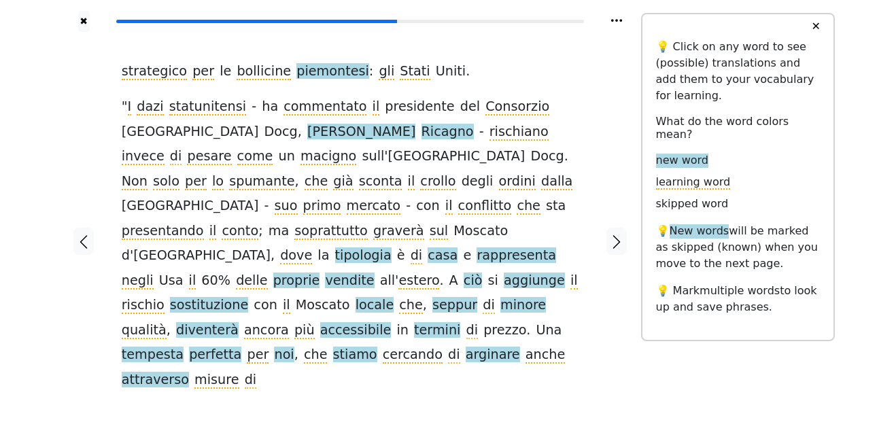
click at [391, 247] on span "tipologia" at bounding box center [363, 255] width 56 height 17
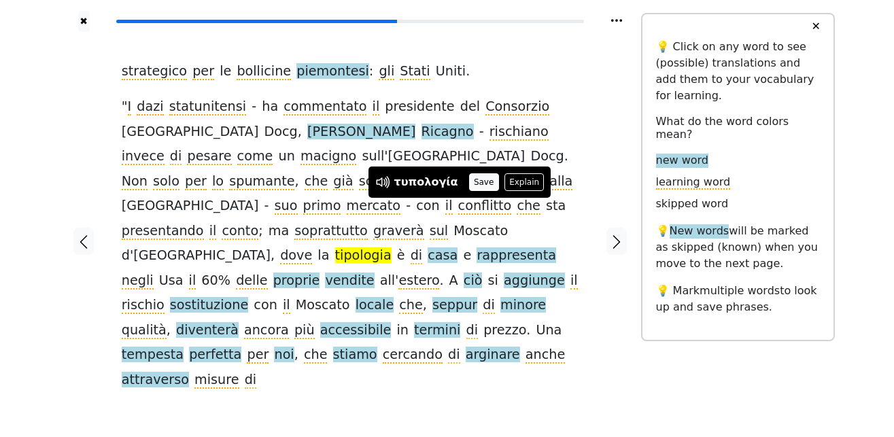
click at [474, 183] on button "Save" at bounding box center [484, 182] width 30 height 18
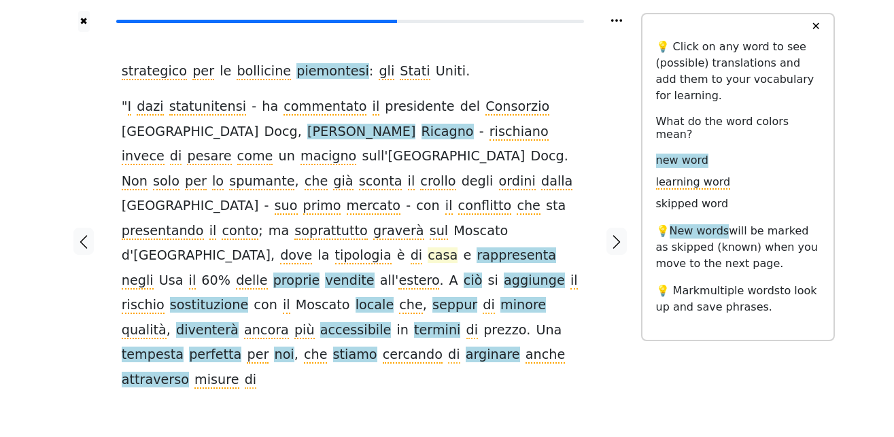
click at [457, 247] on span "casa" at bounding box center [442, 255] width 30 height 17
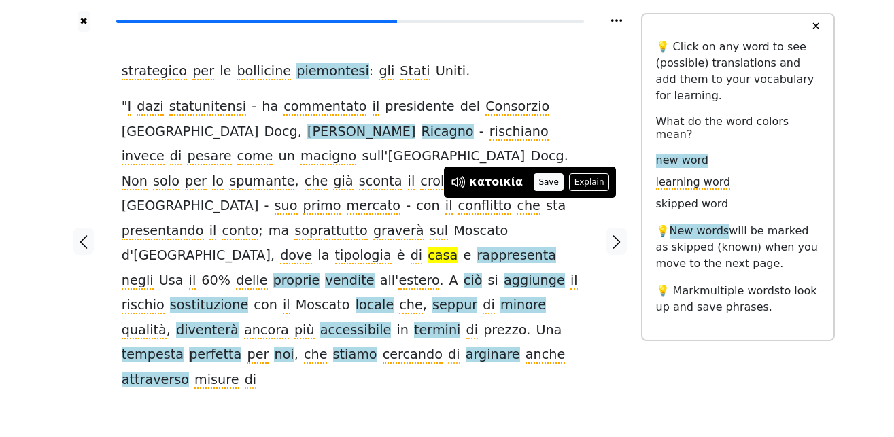
click at [540, 177] on button "Save" at bounding box center [548, 182] width 30 height 18
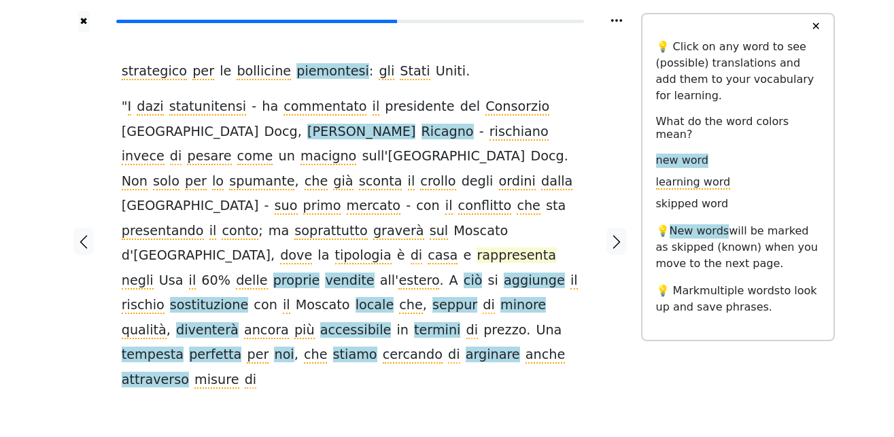
click at [476, 247] on span "rappresenta" at bounding box center [516, 255] width 80 height 17
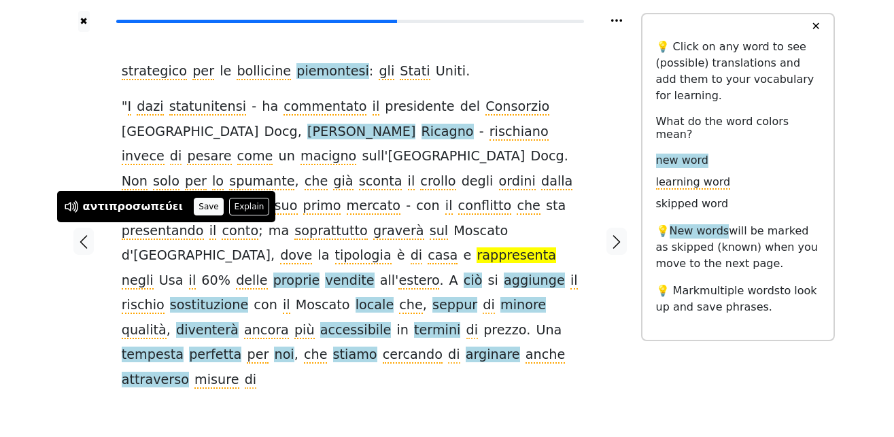
click at [194, 205] on button "Save" at bounding box center [209, 207] width 30 height 18
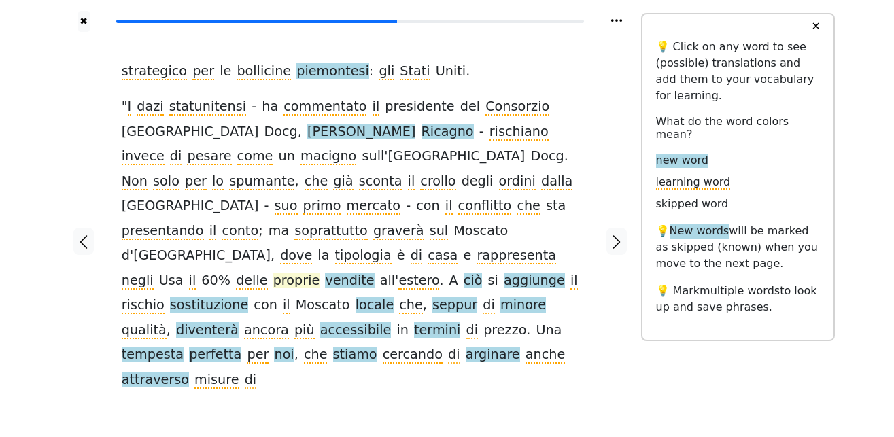
click at [320, 273] on span "proprie" at bounding box center [296, 281] width 47 height 17
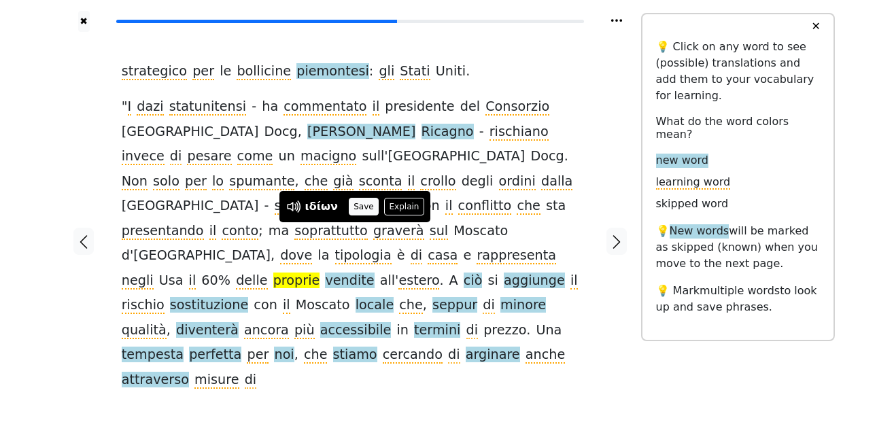
click at [354, 207] on button "Save" at bounding box center [364, 207] width 30 height 18
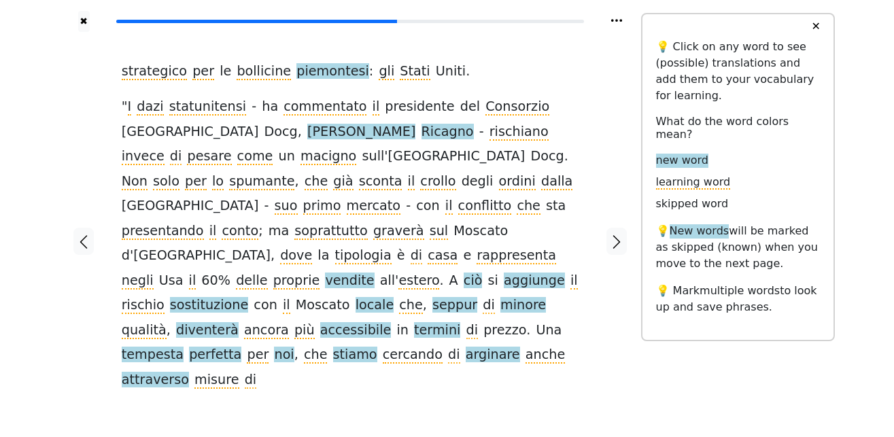
click at [374, 273] on span "vendite" at bounding box center [349, 281] width 49 height 17
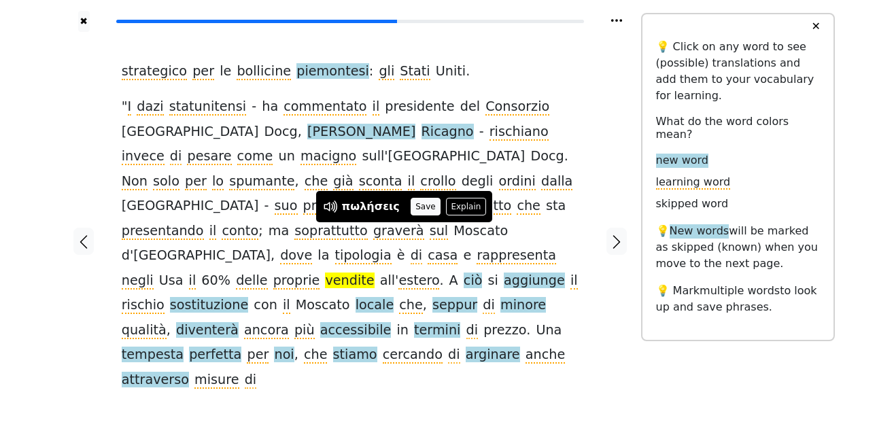
click at [416, 206] on button "Save" at bounding box center [425, 207] width 30 height 18
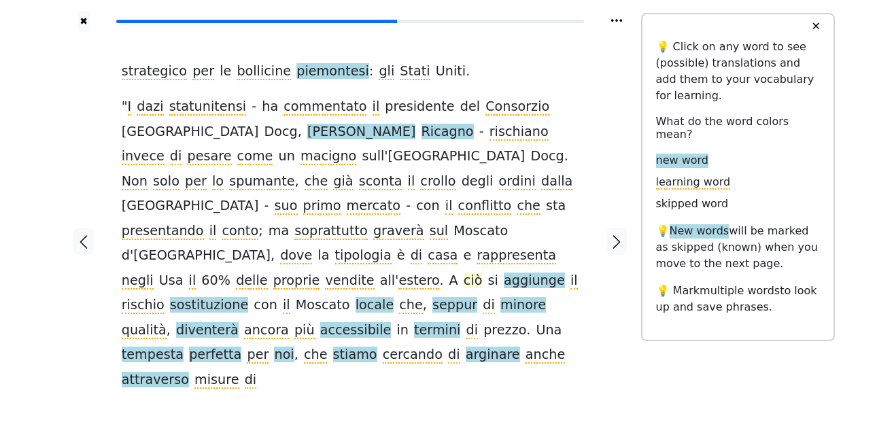
click at [482, 273] on span "ciò" at bounding box center [472, 281] width 19 height 17
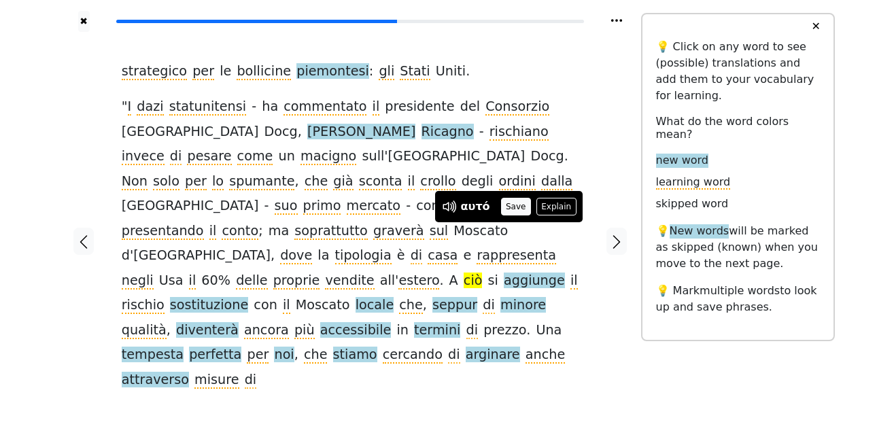
click at [515, 209] on button "Save" at bounding box center [516, 207] width 30 height 18
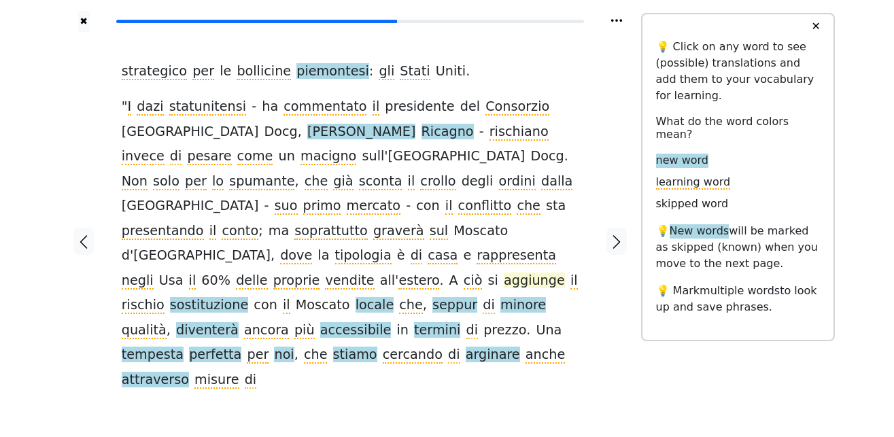
click at [504, 273] on span "aggiunge" at bounding box center [534, 281] width 61 height 17
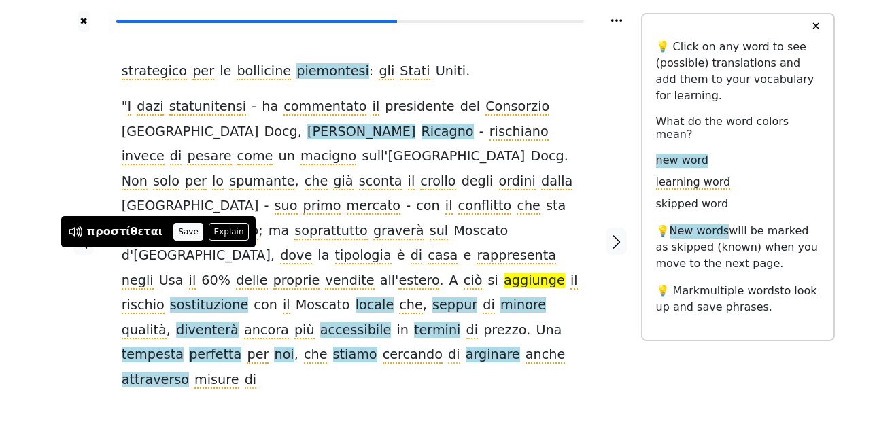
click at [174, 228] on button "Save" at bounding box center [188, 232] width 30 height 18
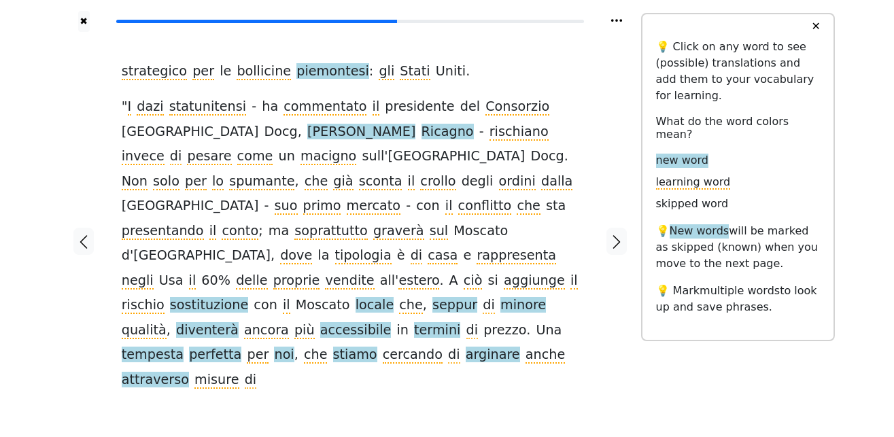
click at [248, 297] on span "sostituzione" at bounding box center [209, 305] width 78 height 17
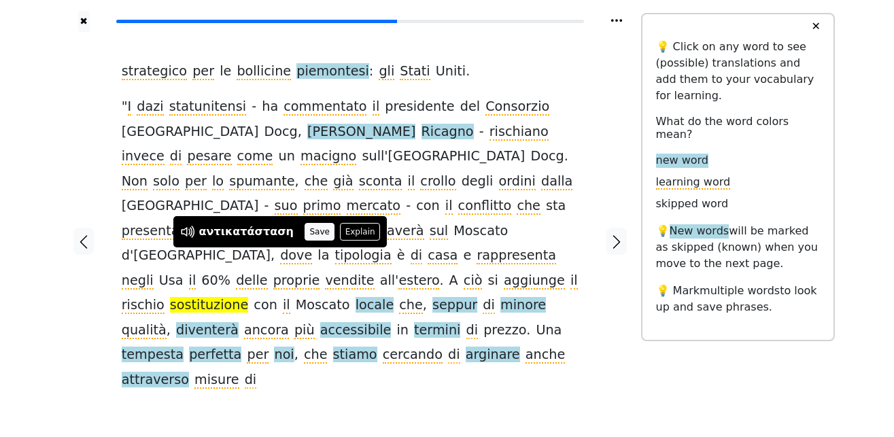
click at [304, 230] on button "Save" at bounding box center [319, 232] width 30 height 18
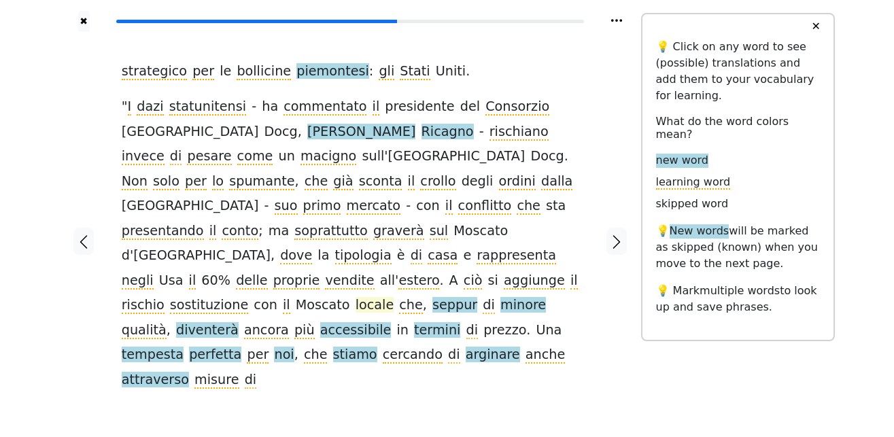
click at [394, 297] on span "locale" at bounding box center [374, 305] width 39 height 17
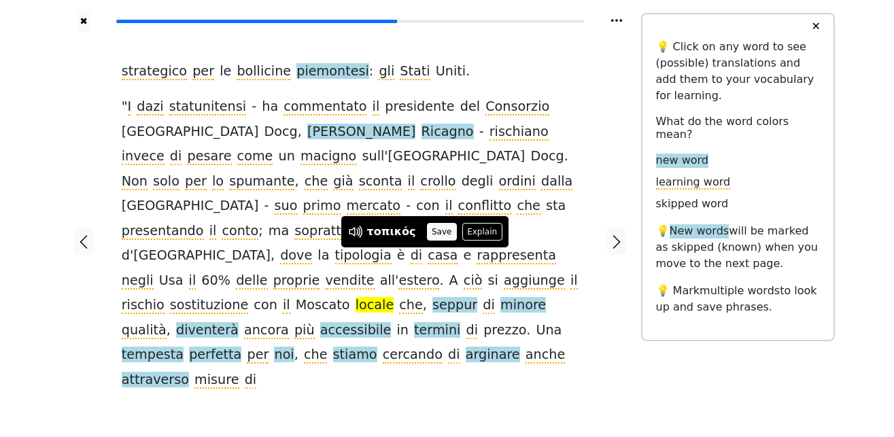
click at [434, 230] on button "Save" at bounding box center [442, 232] width 30 height 18
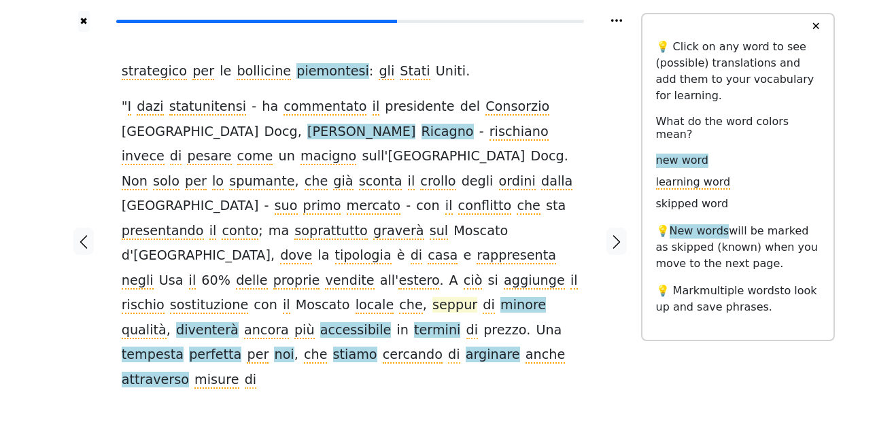
click at [477, 297] on span "seppur" at bounding box center [454, 305] width 45 height 17
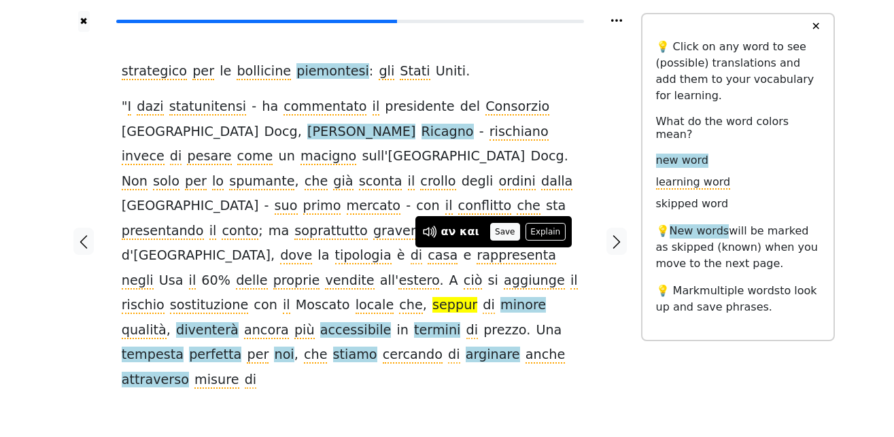
click at [503, 230] on button "Save" at bounding box center [505, 232] width 30 height 18
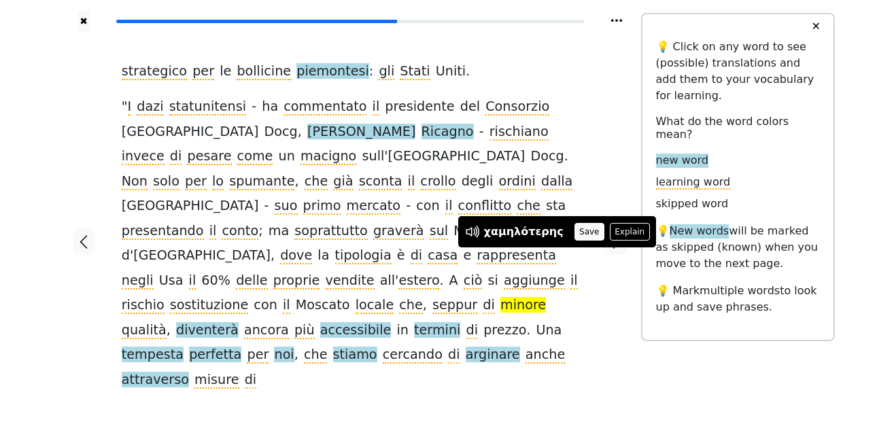
click at [574, 235] on button "Save" at bounding box center [589, 232] width 30 height 18
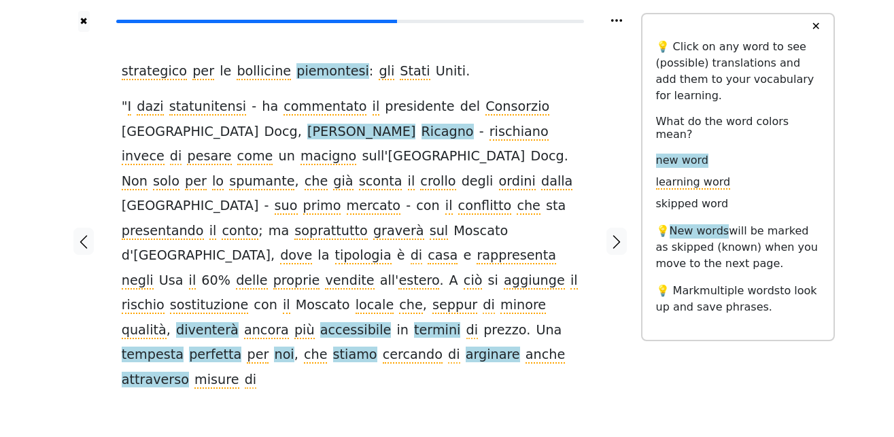
click at [213, 322] on span "diventerà" at bounding box center [207, 330] width 63 height 17
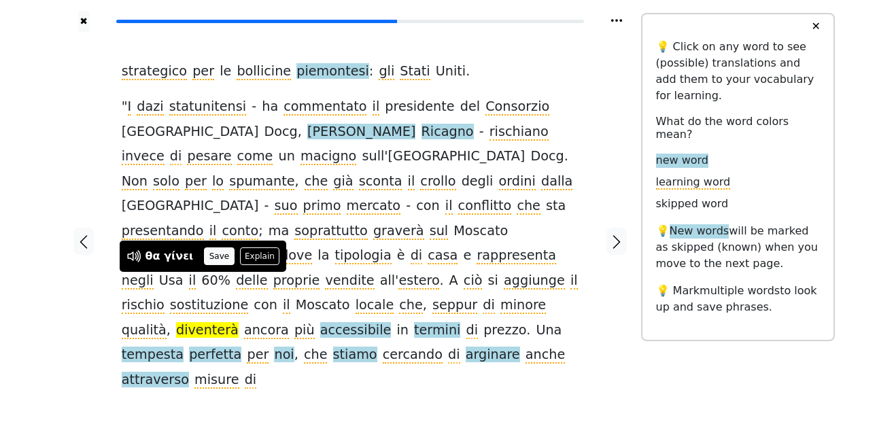
click at [221, 259] on button "Save" at bounding box center [219, 256] width 30 height 18
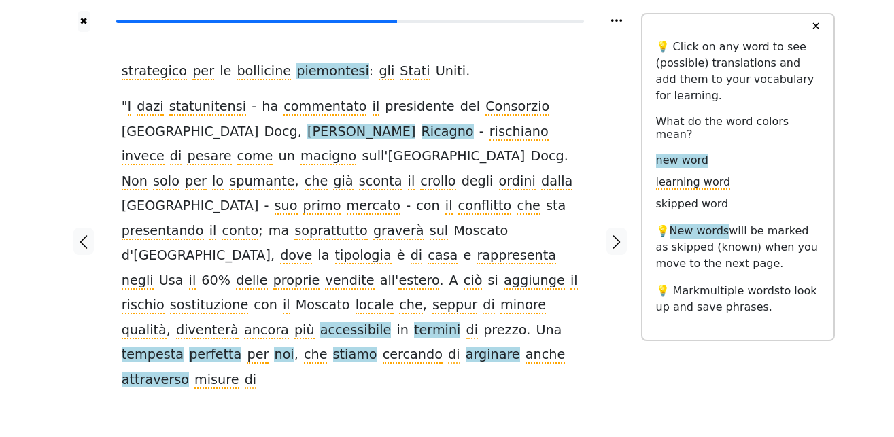
click at [320, 322] on span "accessibile" at bounding box center [355, 330] width 71 height 17
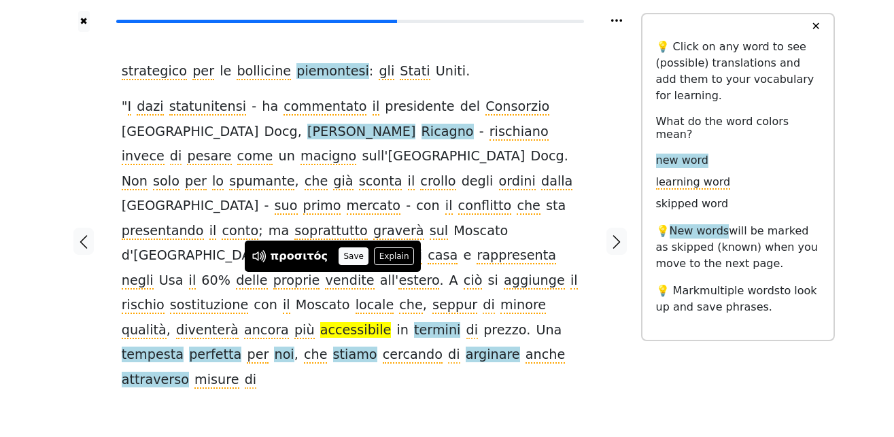
click at [352, 253] on button "Save" at bounding box center [353, 256] width 30 height 18
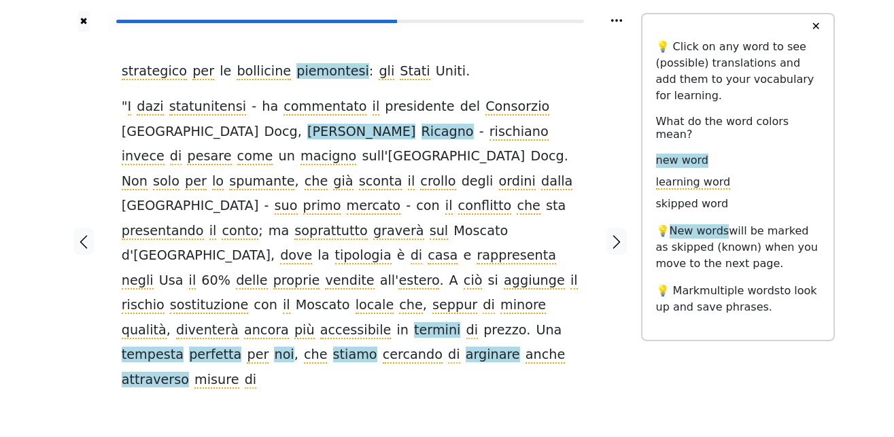
click at [414, 322] on span "termini" at bounding box center [437, 330] width 46 height 17
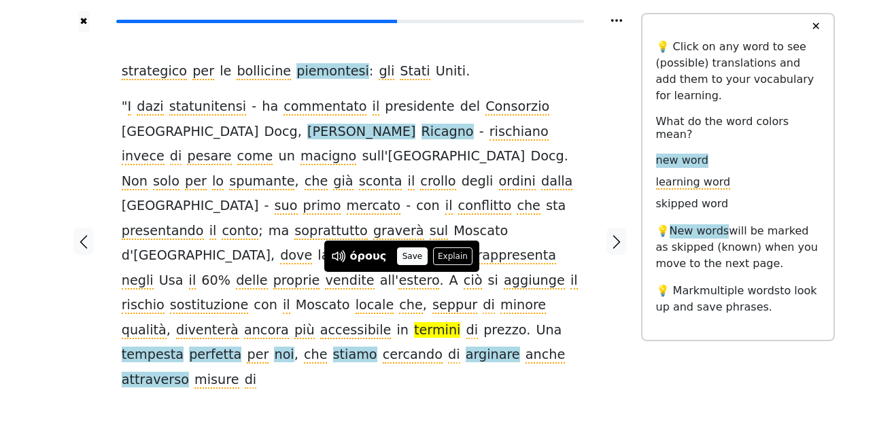
click at [410, 262] on button "Save" at bounding box center [412, 256] width 30 height 18
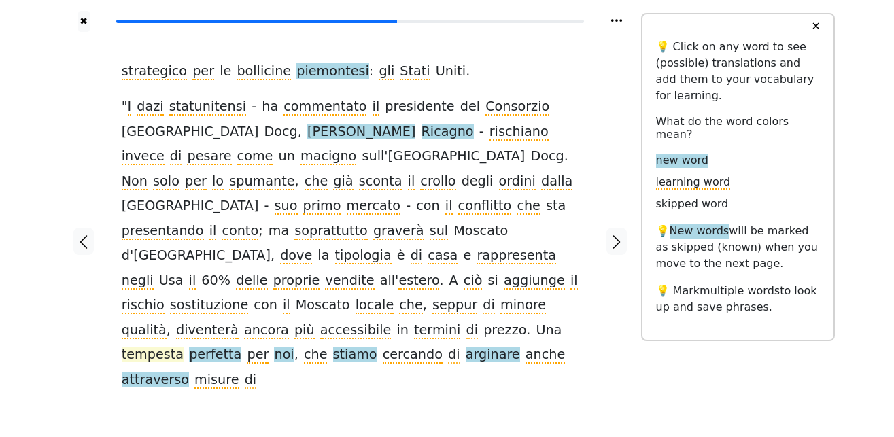
click at [183, 347] on span "tempesta" at bounding box center [153, 355] width 62 height 17
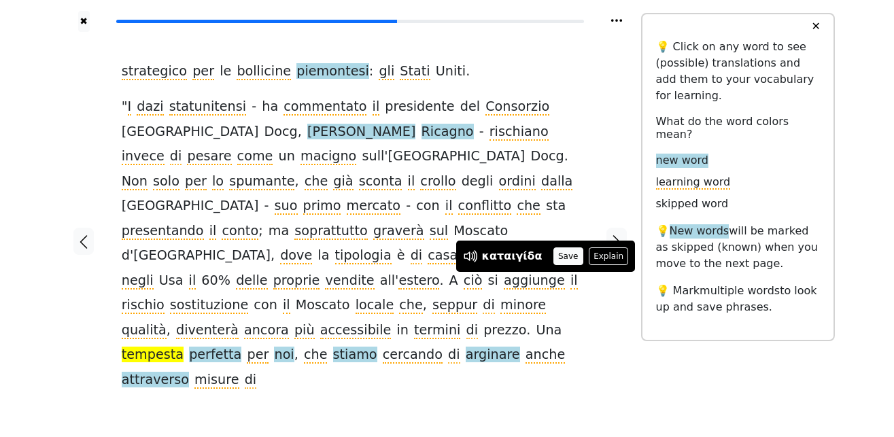
click at [558, 258] on button "Save" at bounding box center [568, 256] width 30 height 18
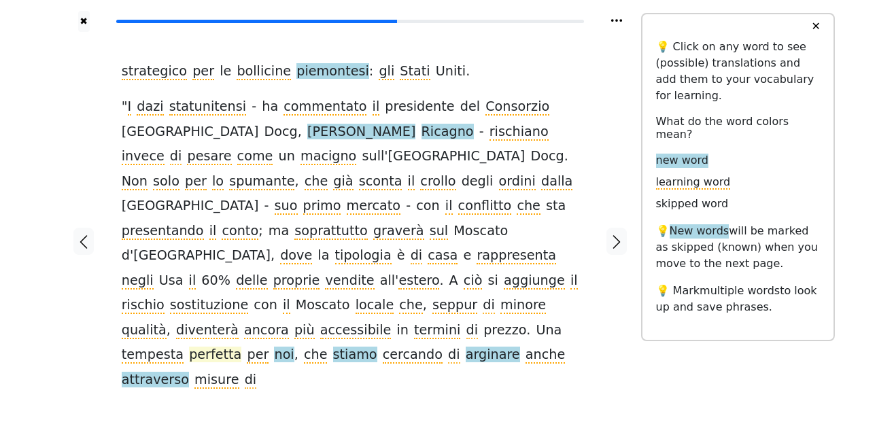
click at [189, 347] on span "perfetta" at bounding box center [215, 355] width 52 height 17
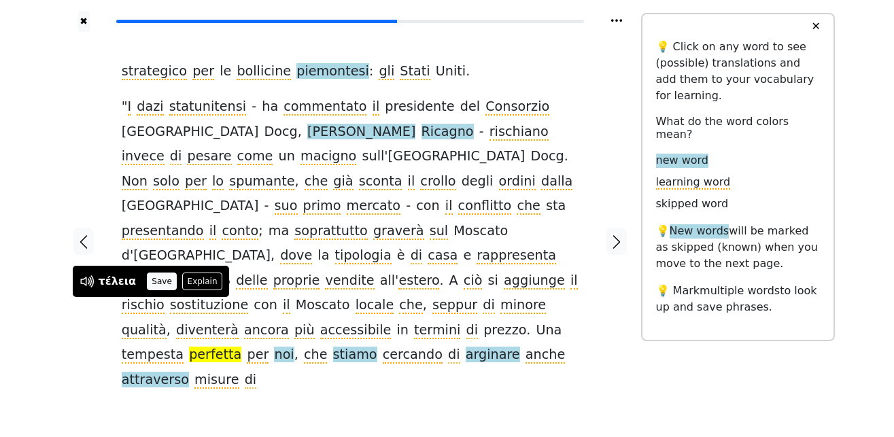
click at [147, 283] on button "Save" at bounding box center [162, 282] width 30 height 18
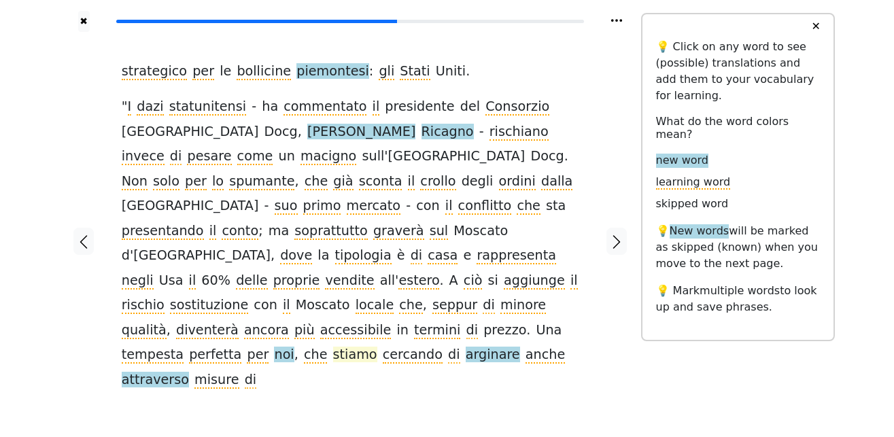
click at [333, 347] on span "stiamo" at bounding box center [355, 355] width 44 height 17
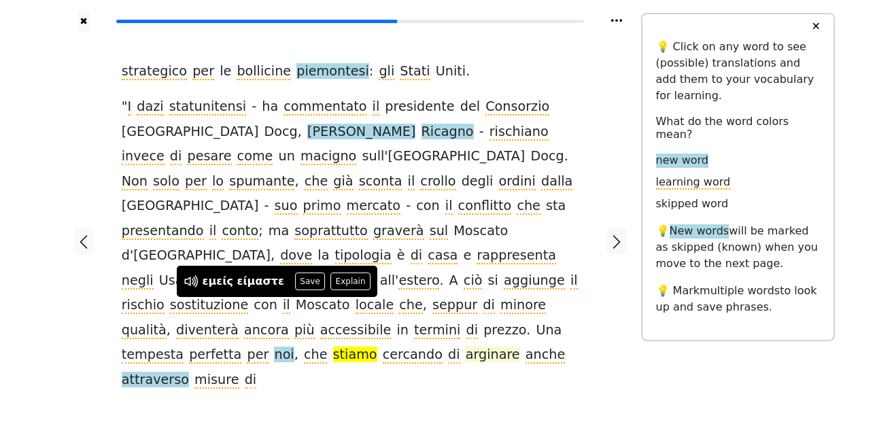
click at [466, 347] on span "arginare" at bounding box center [493, 355] width 54 height 17
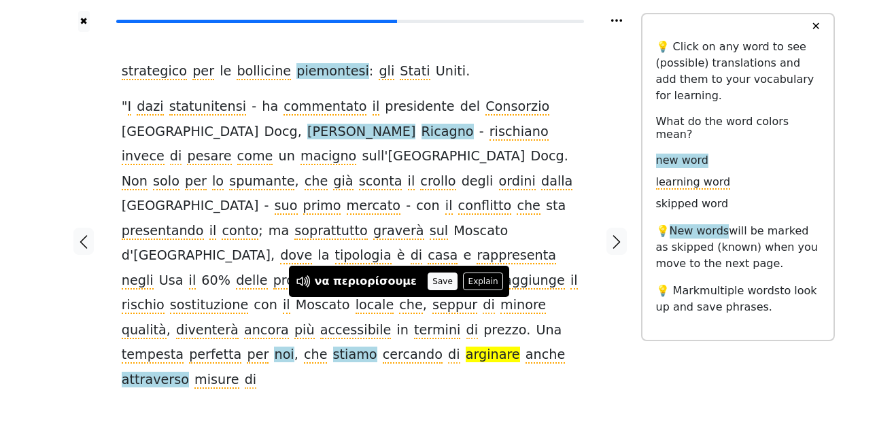
click at [427, 275] on button "Save" at bounding box center [442, 282] width 30 height 18
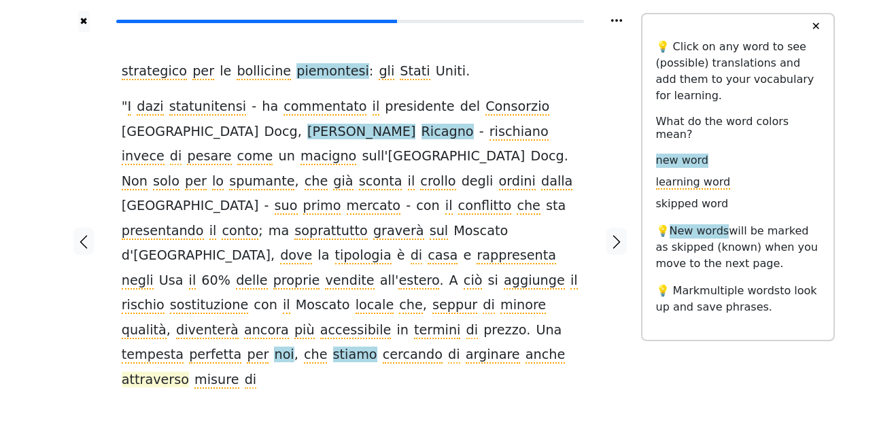
click at [189, 372] on span "attraverso" at bounding box center [155, 380] width 67 height 17
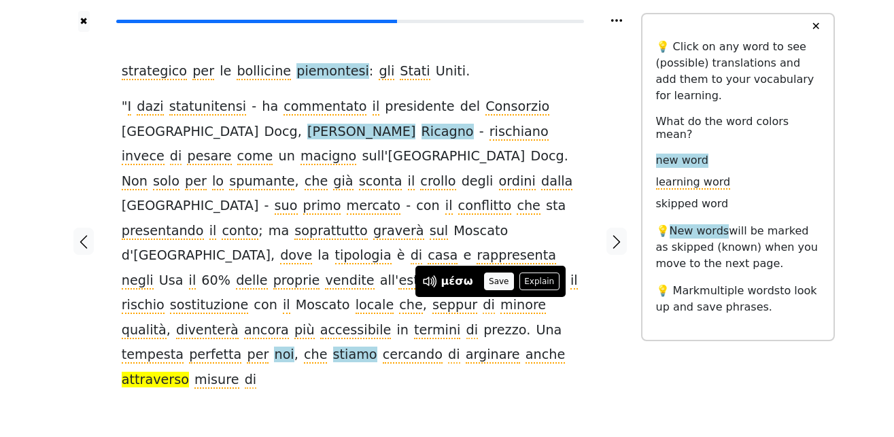
click at [494, 278] on button "Save" at bounding box center [499, 282] width 30 height 18
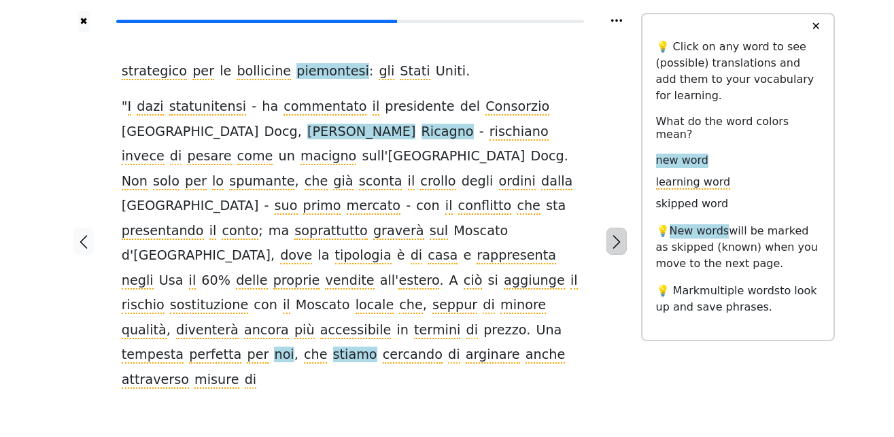
click at [616, 236] on icon "button" at bounding box center [616, 243] width 7 height 14
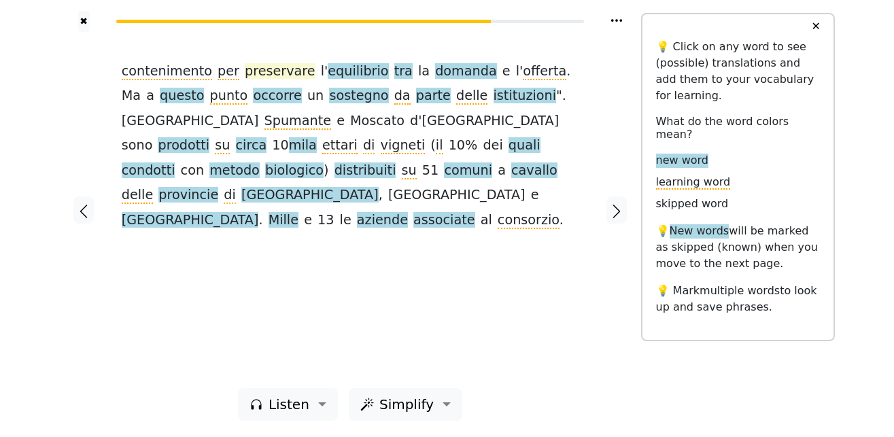
click at [268, 78] on span "preservare" at bounding box center [280, 71] width 71 height 17
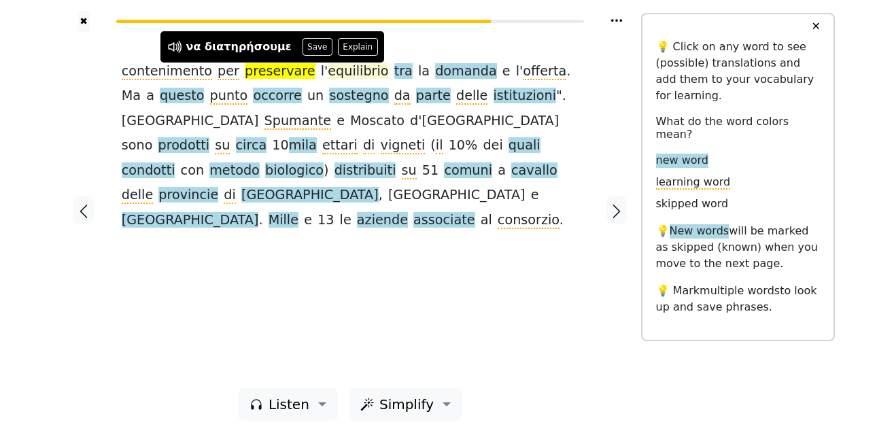
click at [302, 45] on button "Save" at bounding box center [317, 47] width 30 height 18
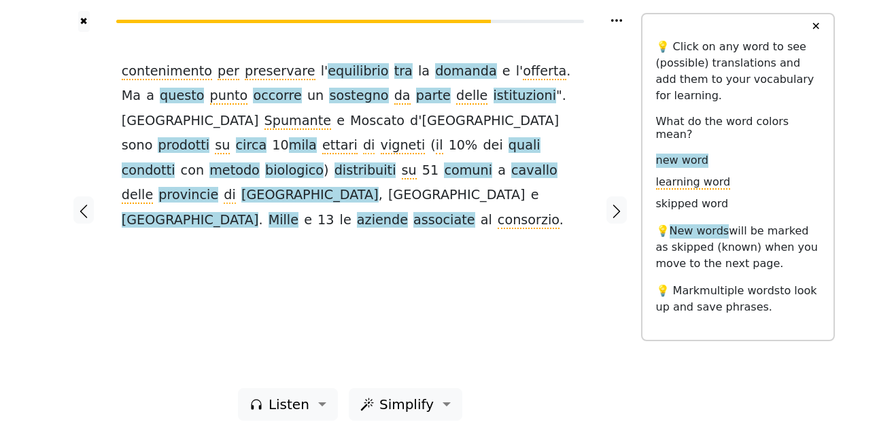
click at [328, 71] on span "equilibrio" at bounding box center [358, 71] width 60 height 17
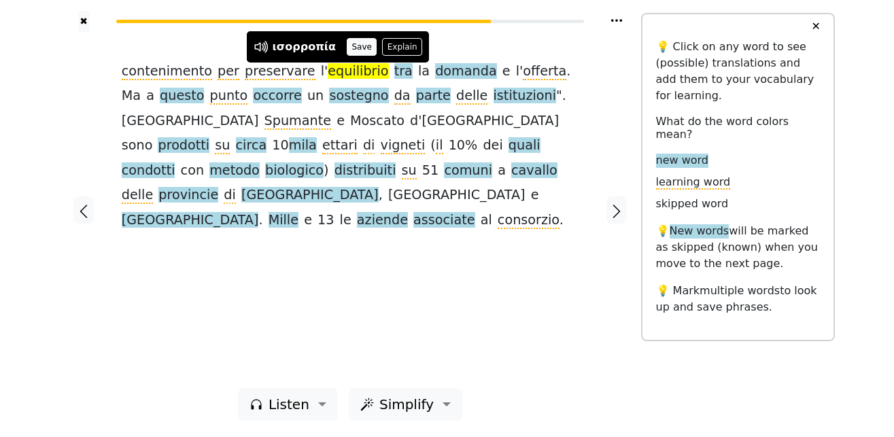
click at [355, 48] on button "Save" at bounding box center [362, 47] width 30 height 18
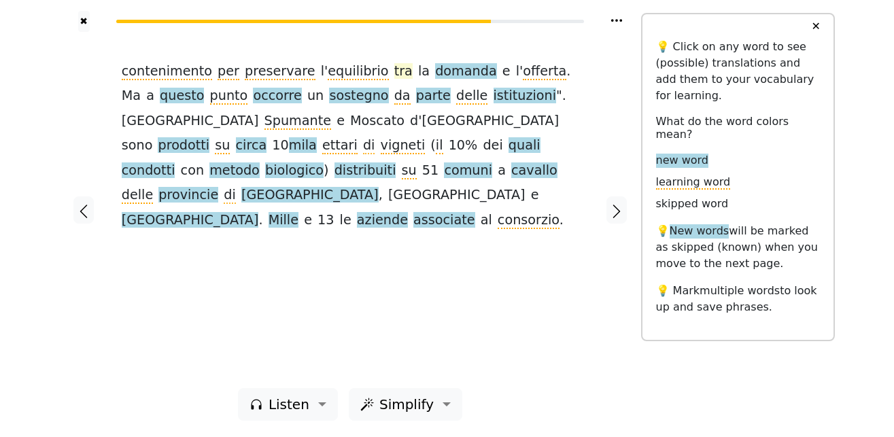
click at [394, 73] on span "tra" at bounding box center [403, 71] width 18 height 17
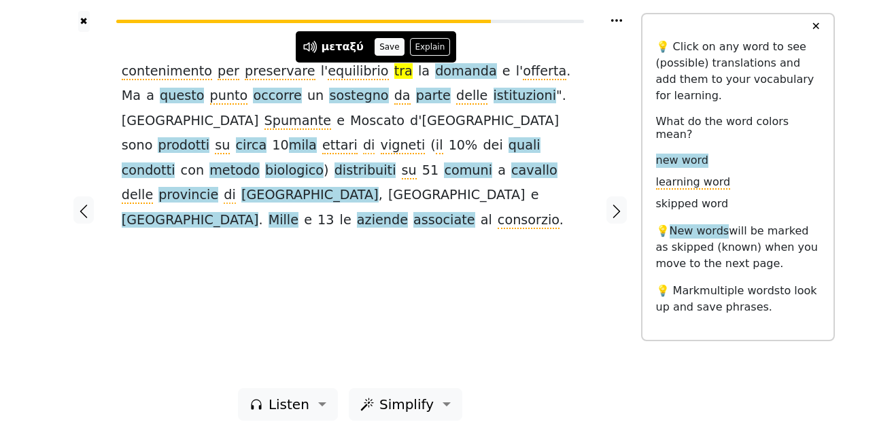
click at [381, 52] on button "Save" at bounding box center [389, 47] width 30 height 18
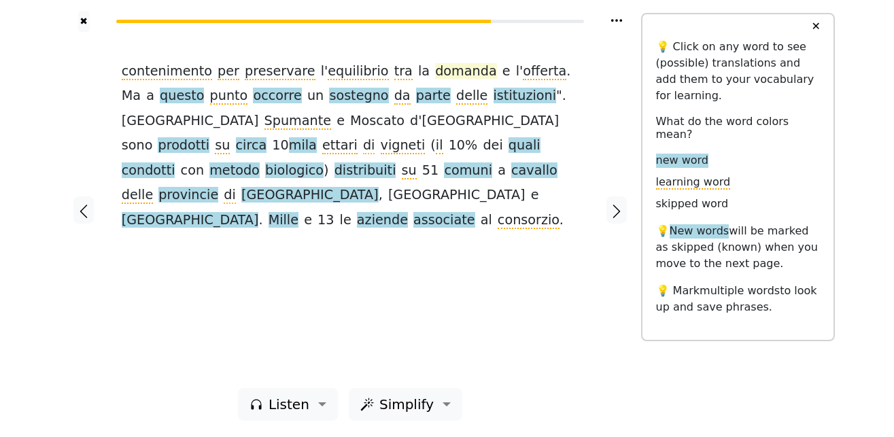
click at [435, 76] on span "domanda" at bounding box center [465, 71] width 61 height 17
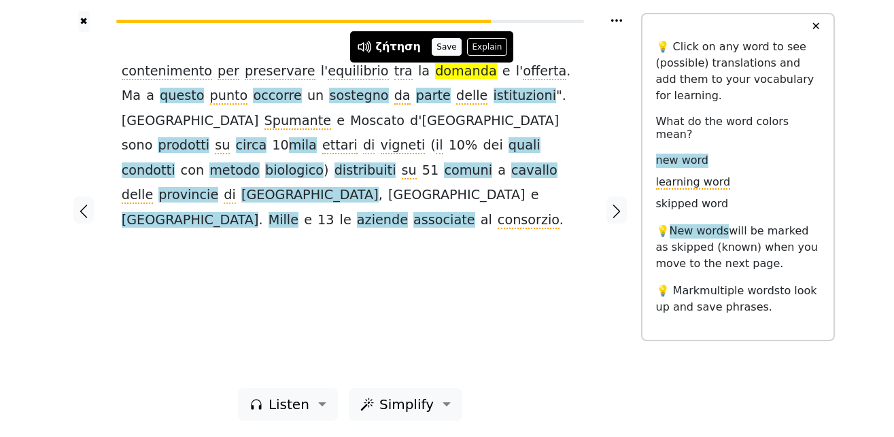
click at [432, 51] on button "Save" at bounding box center [447, 47] width 30 height 18
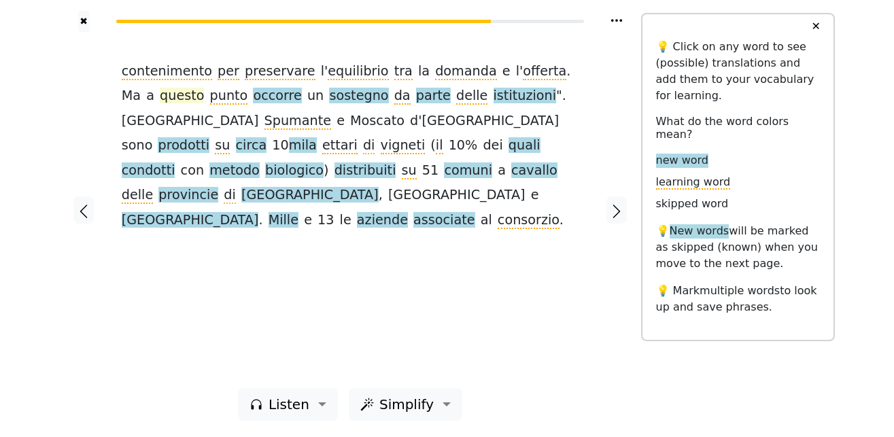
click at [160, 99] on span "questo" at bounding box center [182, 96] width 44 height 17
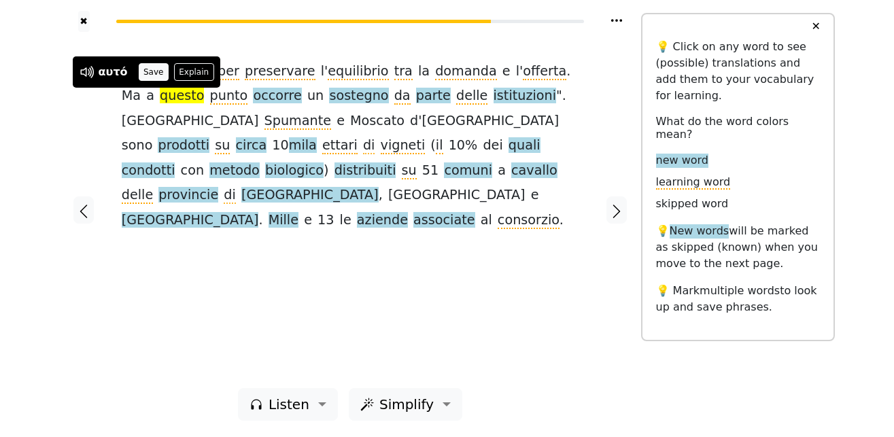
click at [157, 71] on button "Save" at bounding box center [154, 72] width 30 height 18
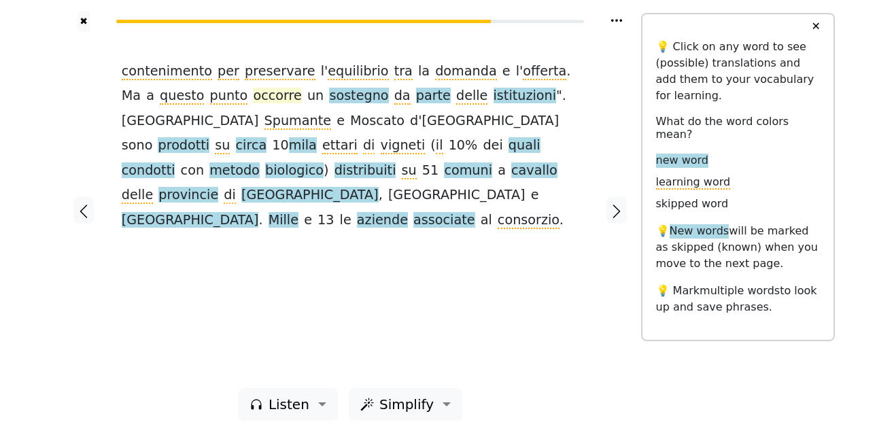
click at [253, 94] on span "occorre" at bounding box center [277, 96] width 48 height 17
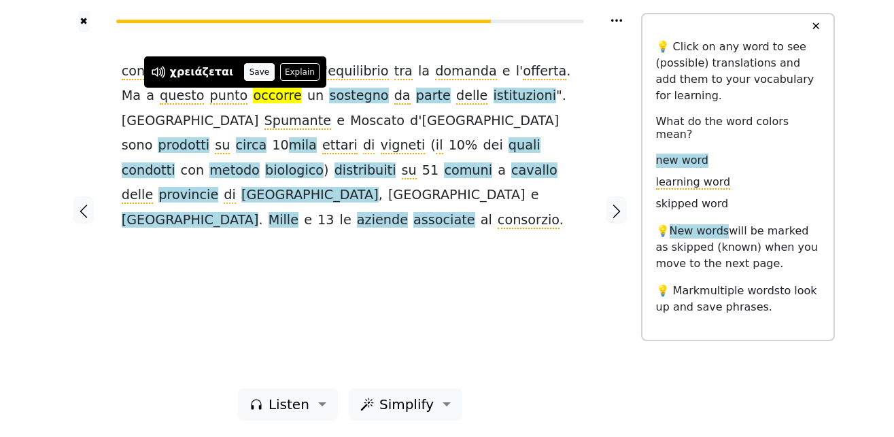
click at [250, 75] on button "Save" at bounding box center [259, 72] width 30 height 18
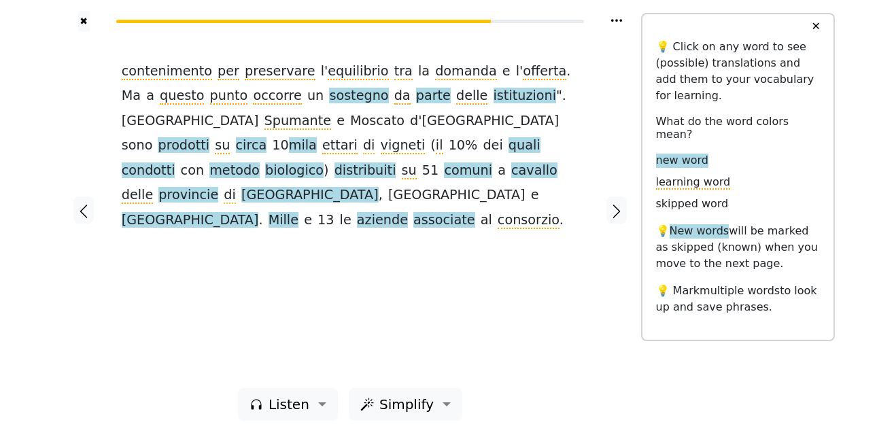
click at [329, 101] on span "sostegno" at bounding box center [358, 96] width 59 height 17
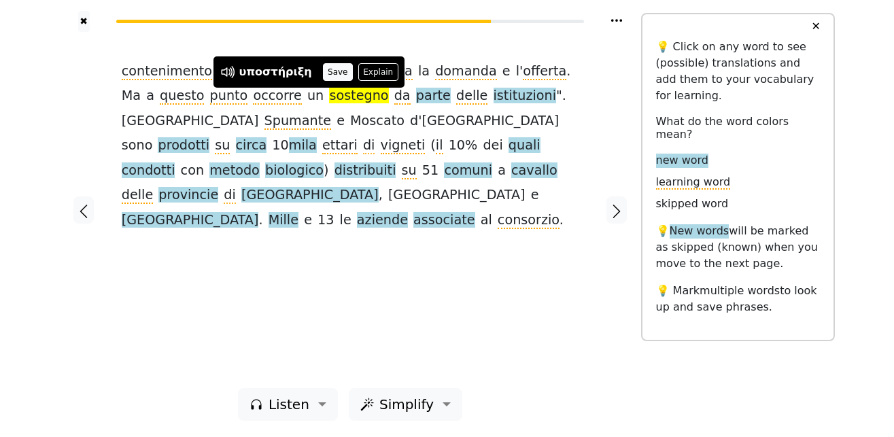
click at [323, 71] on button "Save" at bounding box center [338, 72] width 30 height 18
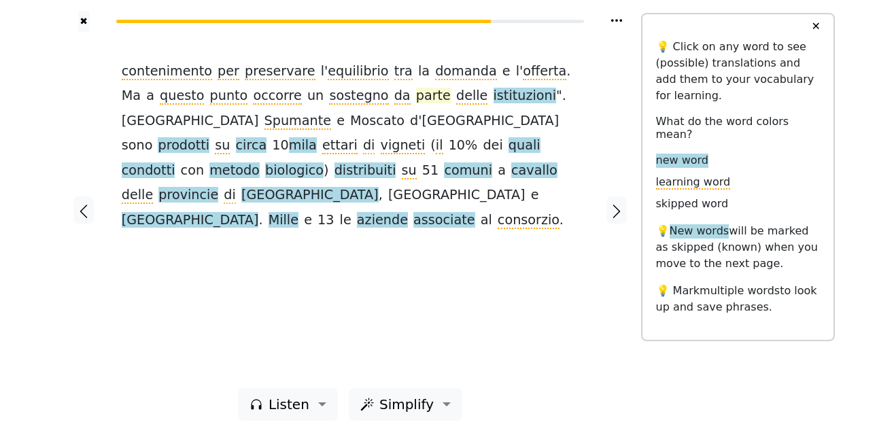
click at [416, 100] on span "parte" at bounding box center [433, 96] width 35 height 17
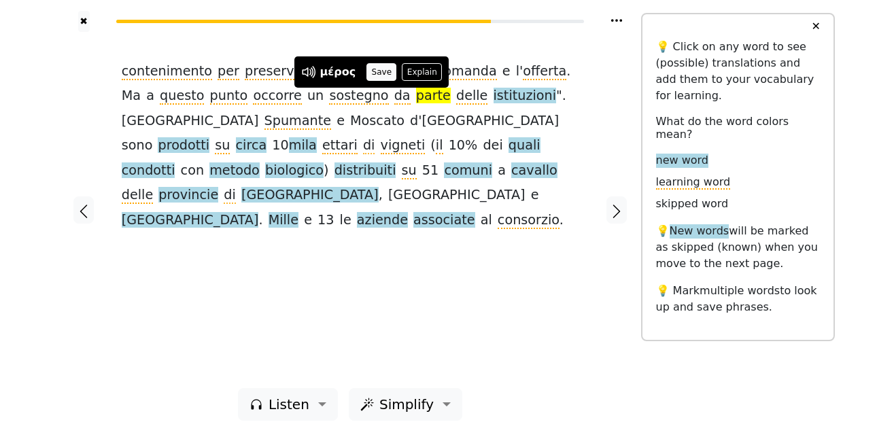
click at [375, 75] on button "Save" at bounding box center [381, 72] width 30 height 18
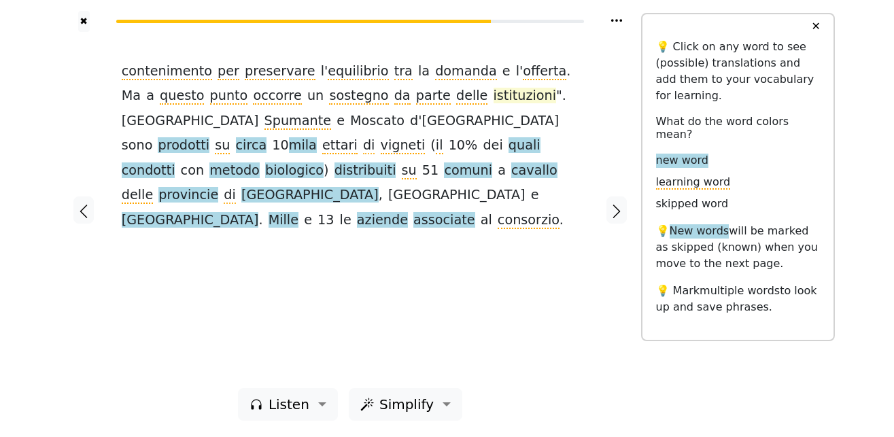
click at [493, 101] on span "istituzioni" at bounding box center [524, 96] width 63 height 17
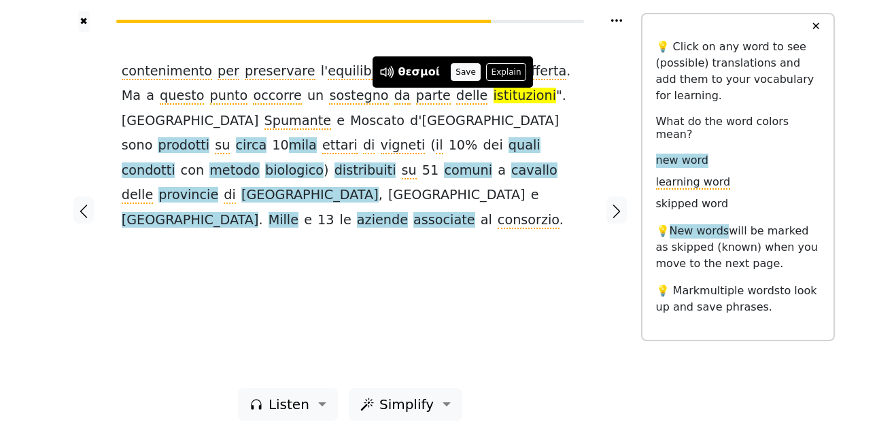
click at [457, 75] on button "Save" at bounding box center [466, 72] width 30 height 18
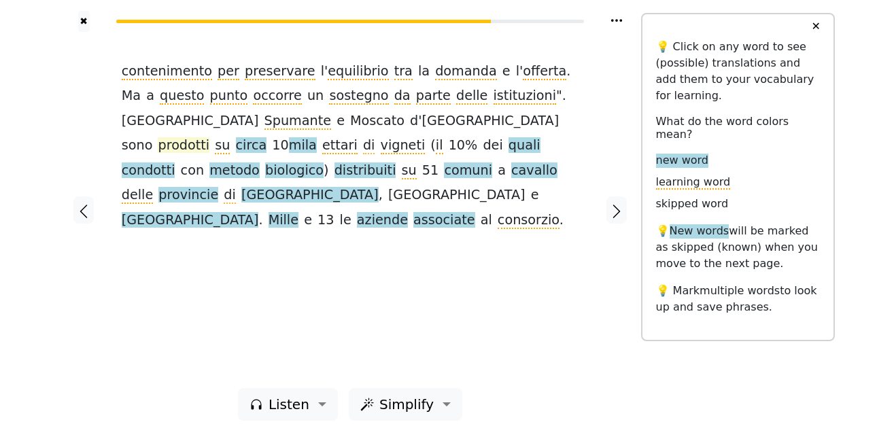
click at [209, 137] on span "prodotti" at bounding box center [184, 145] width 52 height 17
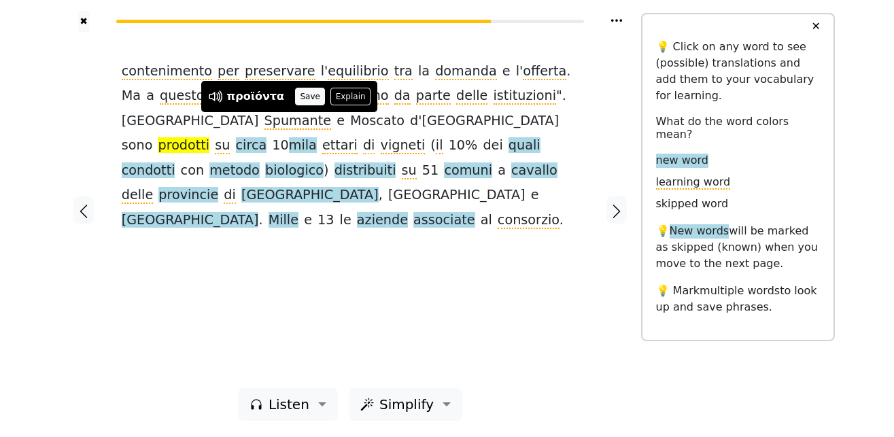
click at [298, 97] on button "Save" at bounding box center [310, 97] width 30 height 18
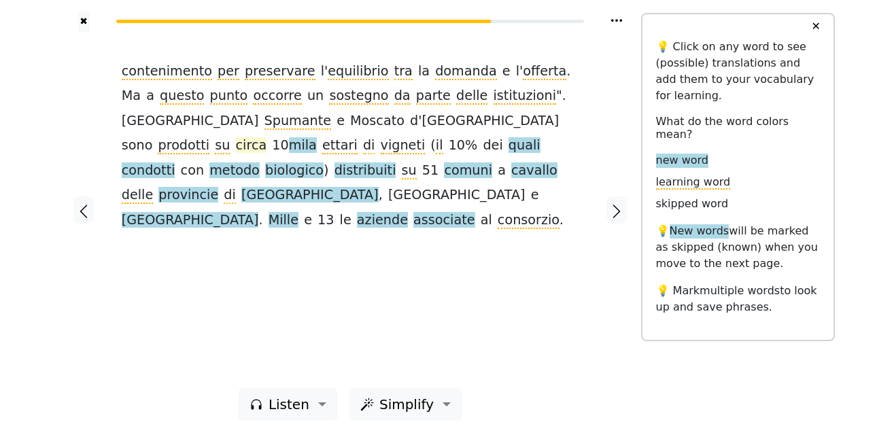
click at [267, 137] on span "circa" at bounding box center [251, 145] width 31 height 17
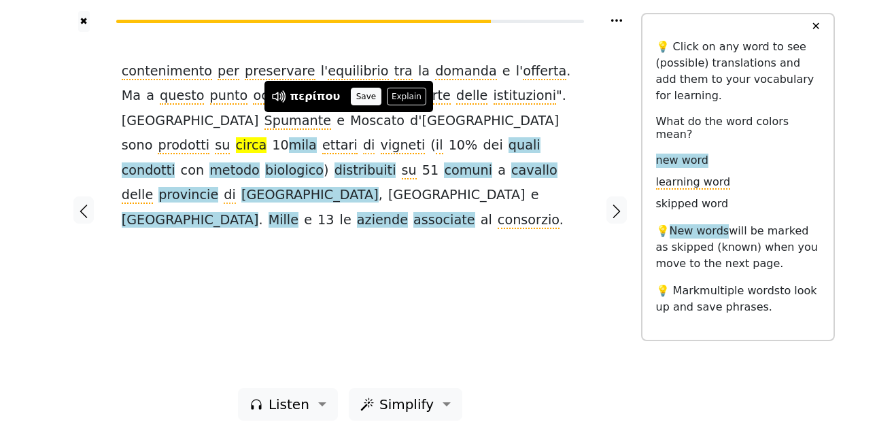
click at [357, 96] on button "Save" at bounding box center [366, 97] width 30 height 18
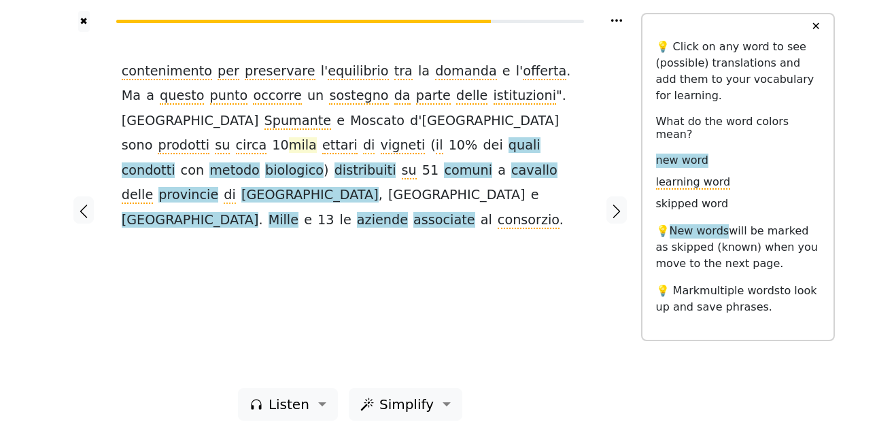
click at [317, 137] on span "mila" at bounding box center [303, 145] width 28 height 17
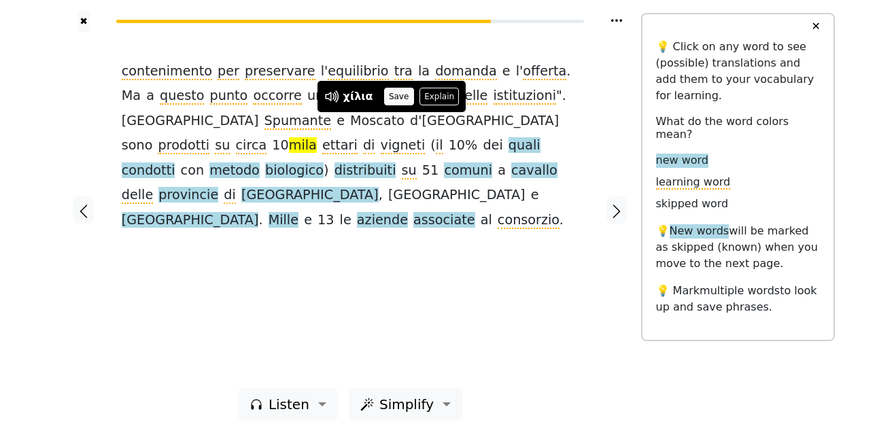
click at [391, 99] on button "Save" at bounding box center [399, 97] width 30 height 18
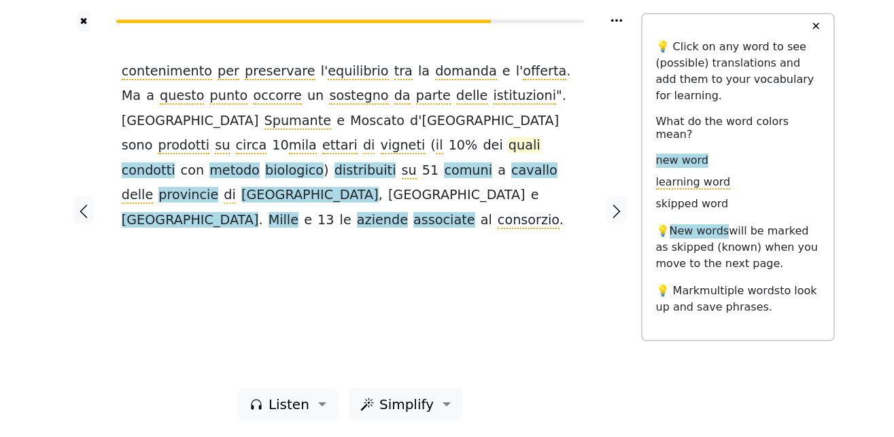
click at [508, 147] on span "quali" at bounding box center [524, 145] width 32 height 17
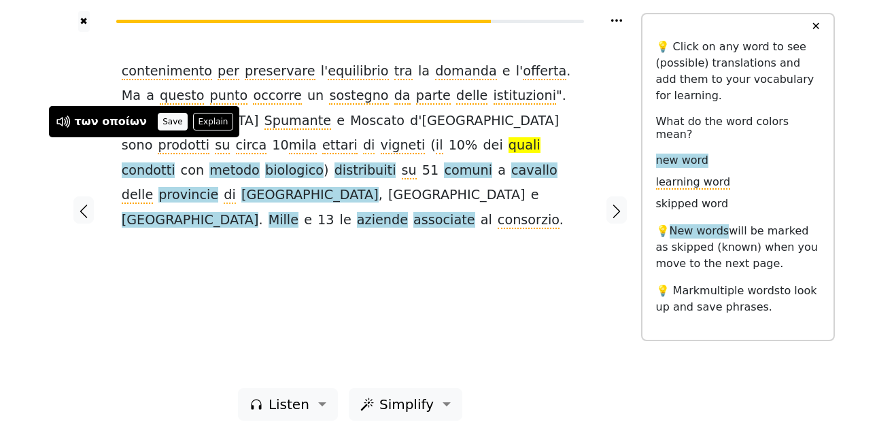
click at [160, 119] on button "Save" at bounding box center [173, 122] width 30 height 18
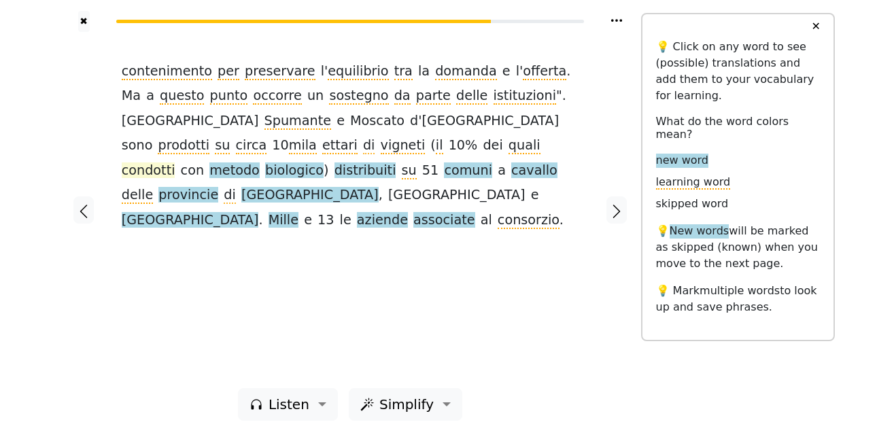
click at [175, 162] on span "condotti" at bounding box center [149, 170] width 54 height 17
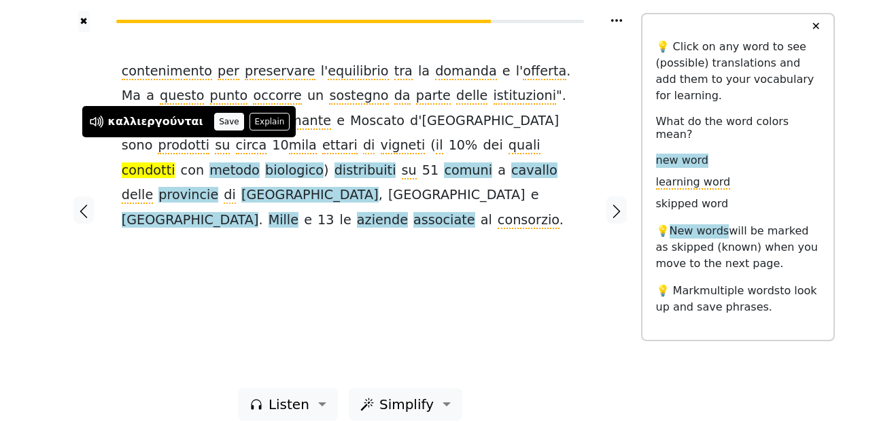
click at [214, 120] on button "Save" at bounding box center [229, 122] width 30 height 18
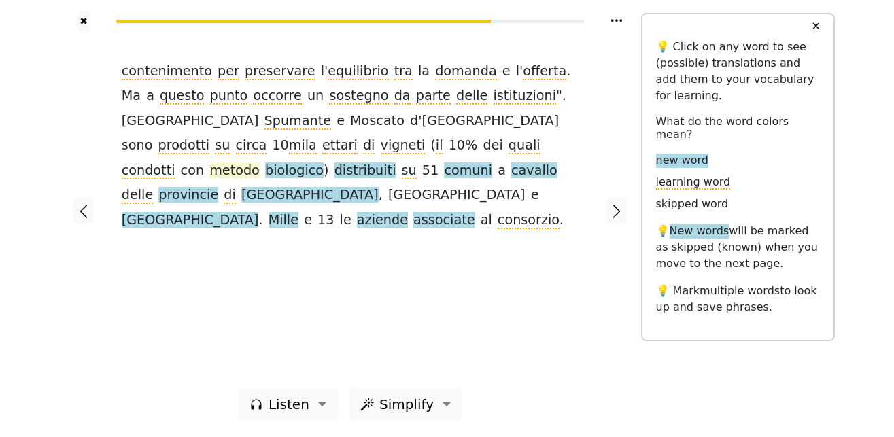
click at [260, 162] on span "metodo" at bounding box center [234, 170] width 50 height 17
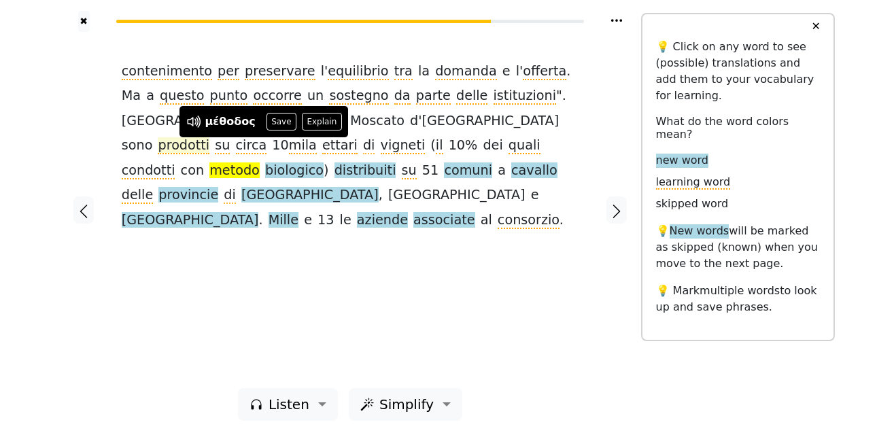
click at [266, 122] on button "Save" at bounding box center [281, 122] width 30 height 18
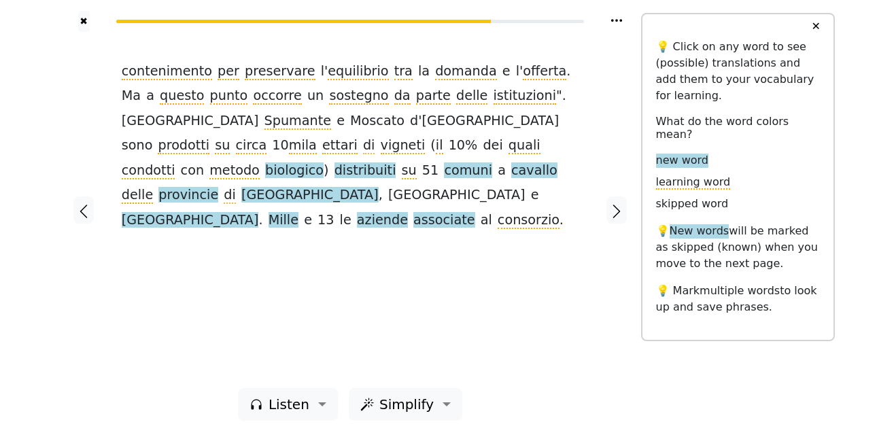
click at [313, 162] on span "biologico" at bounding box center [294, 170] width 58 height 17
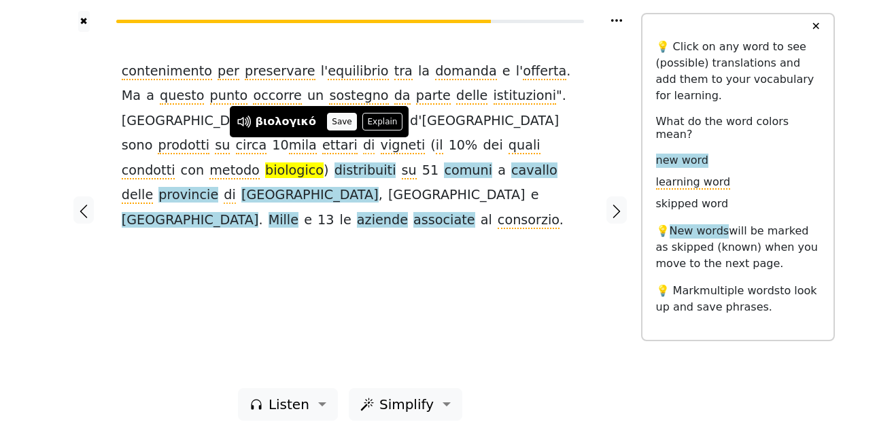
click at [345, 123] on button "Save" at bounding box center [342, 122] width 30 height 18
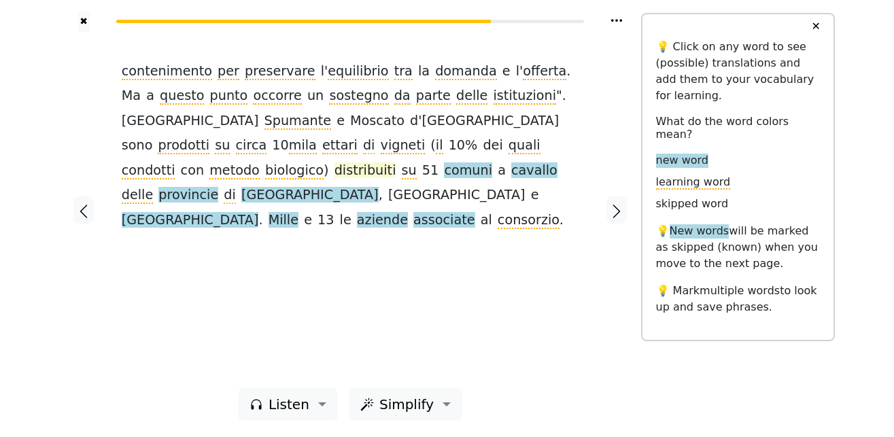
click at [365, 162] on span "distribuiti" at bounding box center [365, 170] width 62 height 17
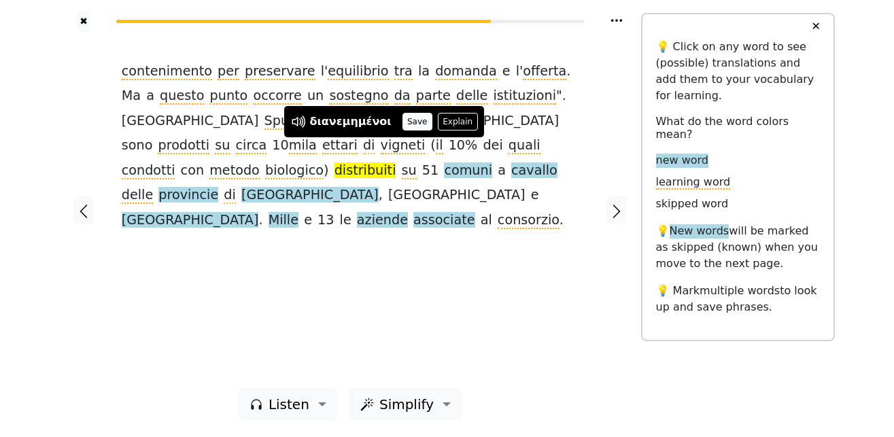
click at [402, 122] on button "Save" at bounding box center [417, 122] width 30 height 18
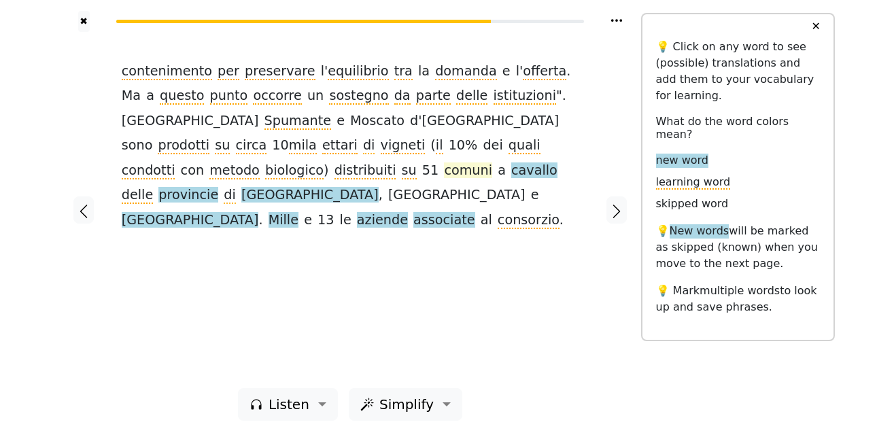
click at [461, 162] on span "comuni" at bounding box center [468, 170] width 48 height 17
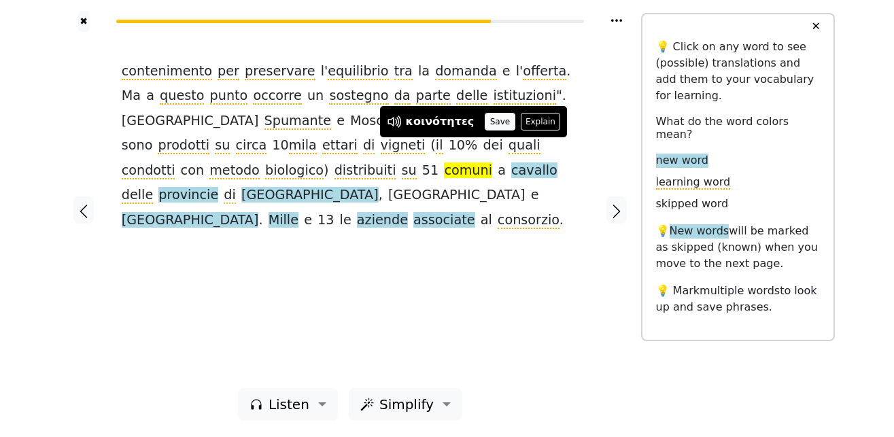
click at [493, 124] on button "Save" at bounding box center [500, 122] width 30 height 18
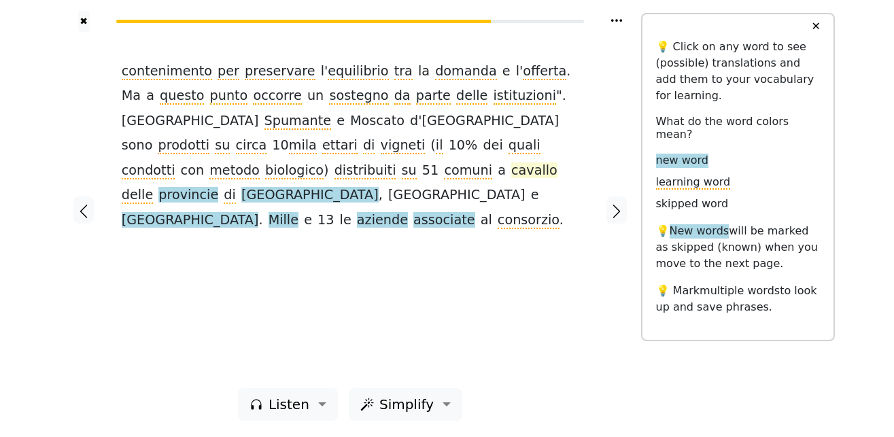
click at [519, 162] on span "cavallo" at bounding box center [534, 170] width 46 height 17
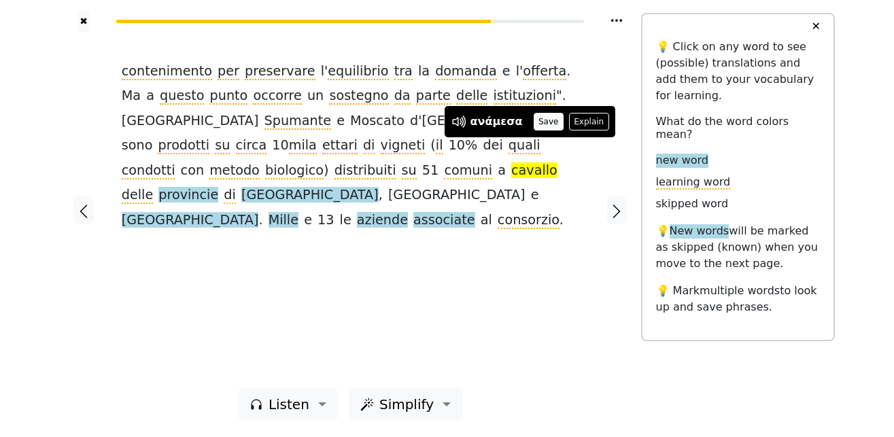
click at [537, 122] on button "Save" at bounding box center [548, 122] width 30 height 18
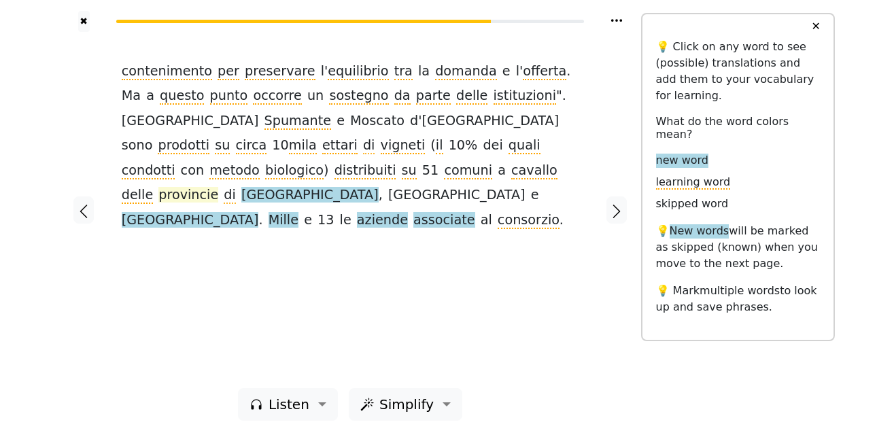
click at [158, 187] on span "provincie" at bounding box center [188, 195] width 60 height 17
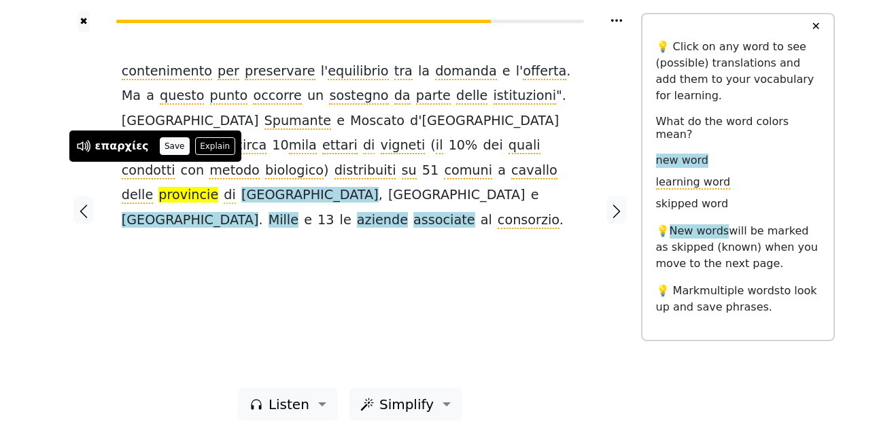
click at [167, 143] on button "Save" at bounding box center [175, 146] width 30 height 18
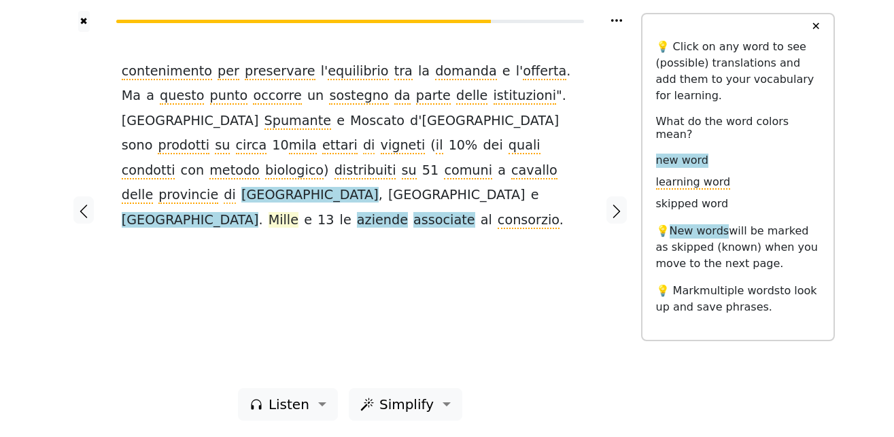
click at [298, 212] on span "Mille" at bounding box center [283, 220] width 30 height 17
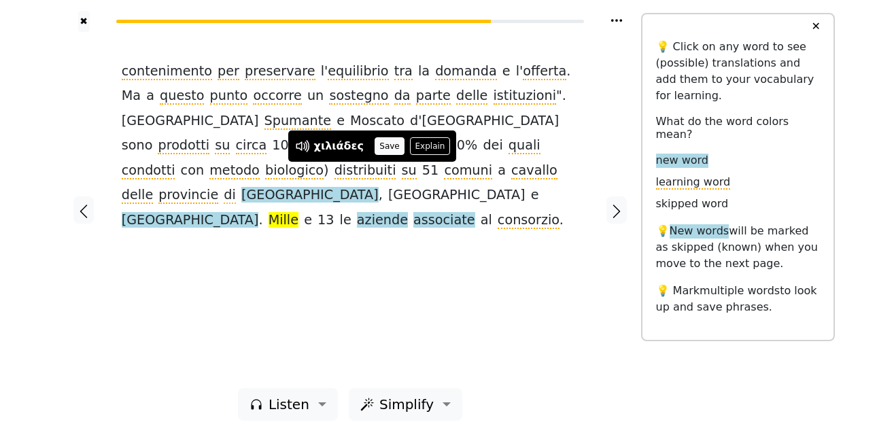
click at [374, 145] on button "Save" at bounding box center [389, 146] width 30 height 18
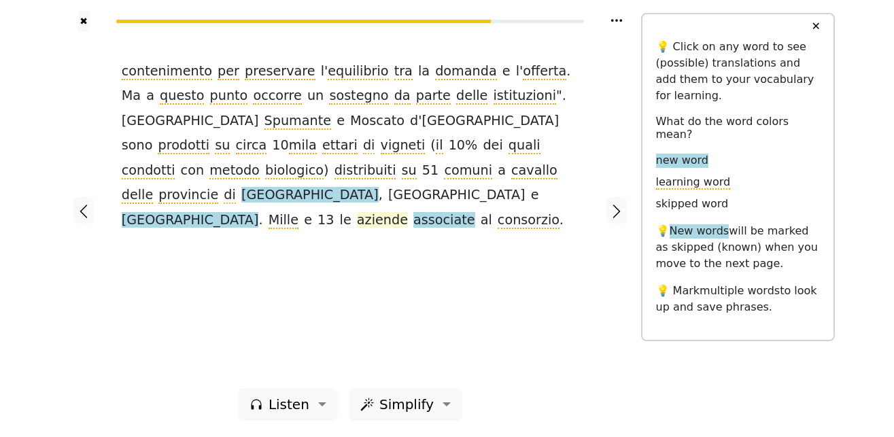
click at [408, 212] on span "aziende" at bounding box center [382, 220] width 51 height 17
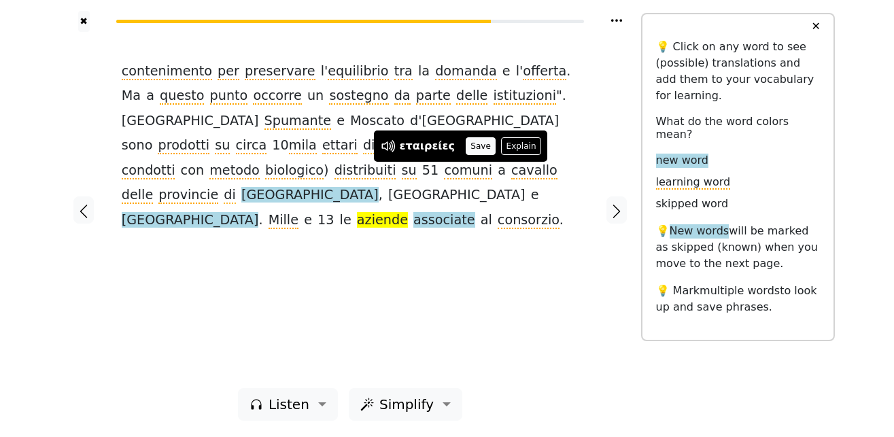
click at [466, 147] on button "Save" at bounding box center [481, 146] width 30 height 18
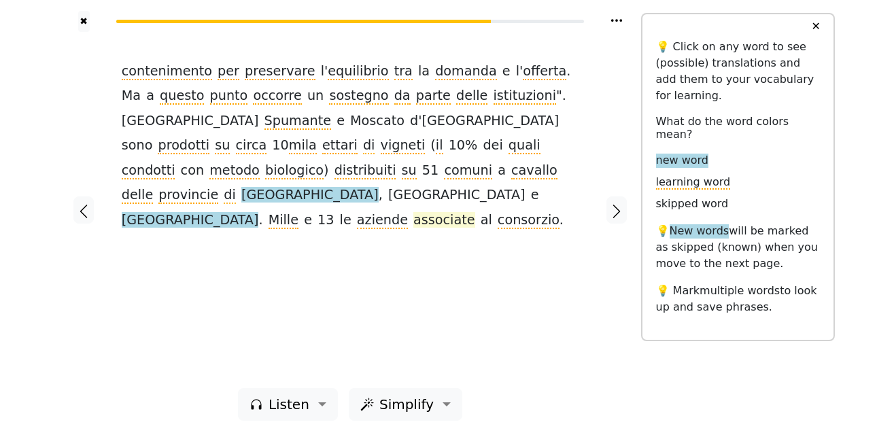
click at [474, 212] on span "associate" at bounding box center [443, 220] width 61 height 17
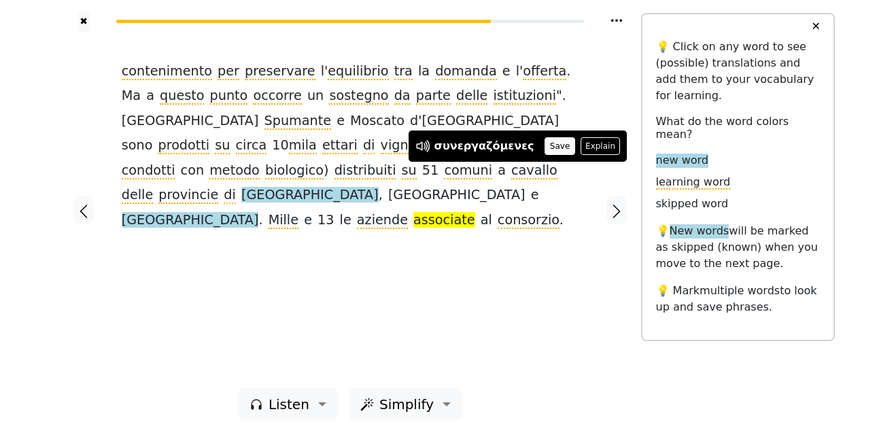
click at [544, 149] on button "Save" at bounding box center [559, 146] width 30 height 18
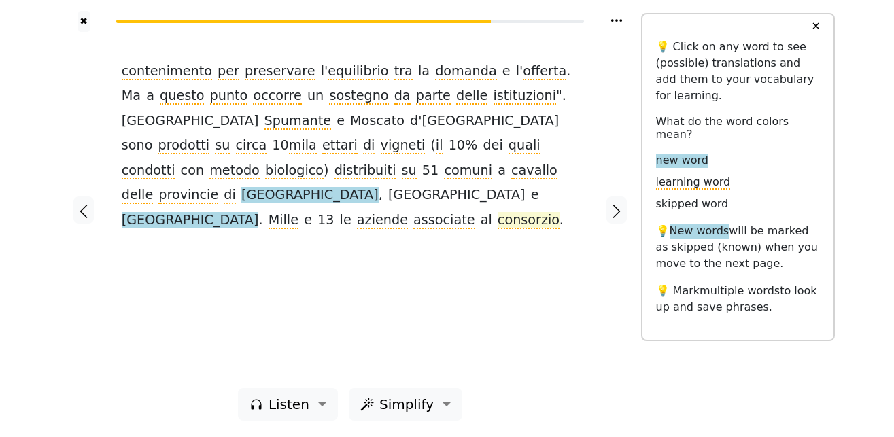
click at [497, 212] on span "consorzio" at bounding box center [528, 220] width 62 height 17
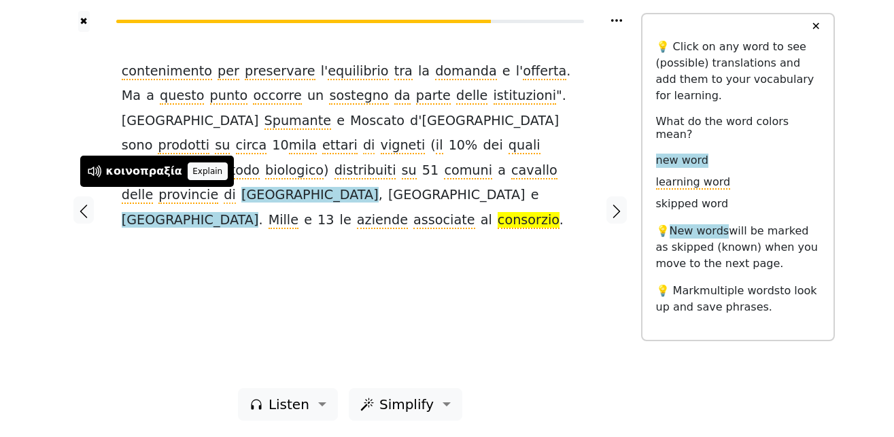
click at [188, 171] on button "Explain" at bounding box center [208, 171] width 40 height 18
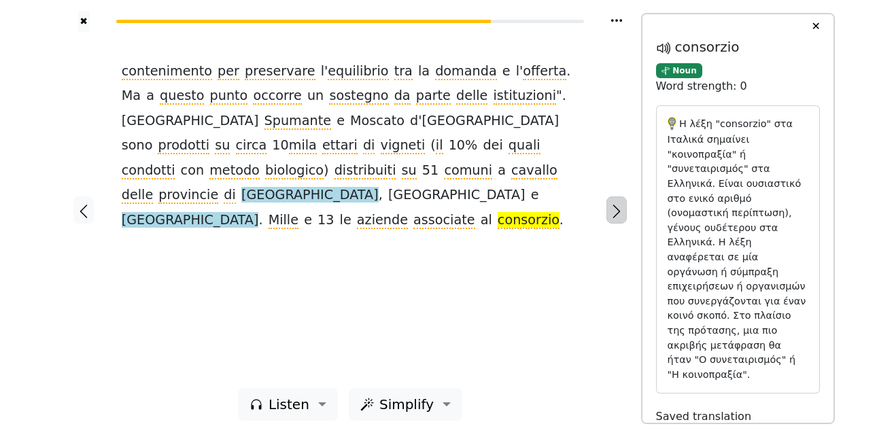
click at [620, 209] on icon "button" at bounding box center [616, 211] width 16 height 16
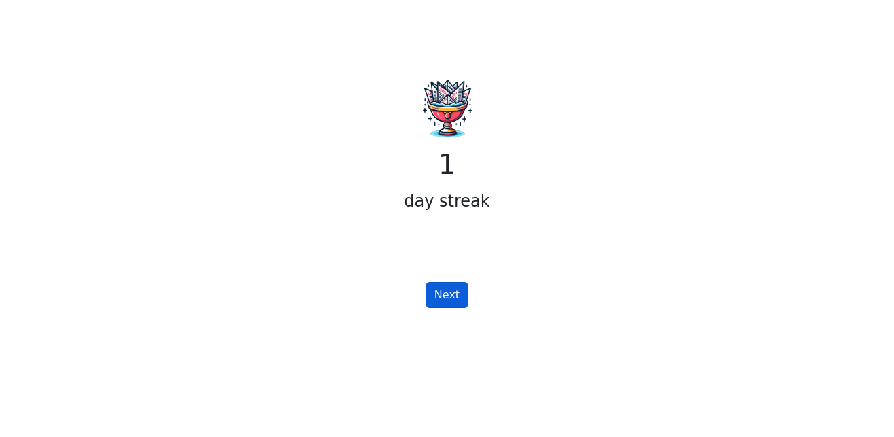
click at [459, 298] on button "Next" at bounding box center [446, 295] width 43 height 26
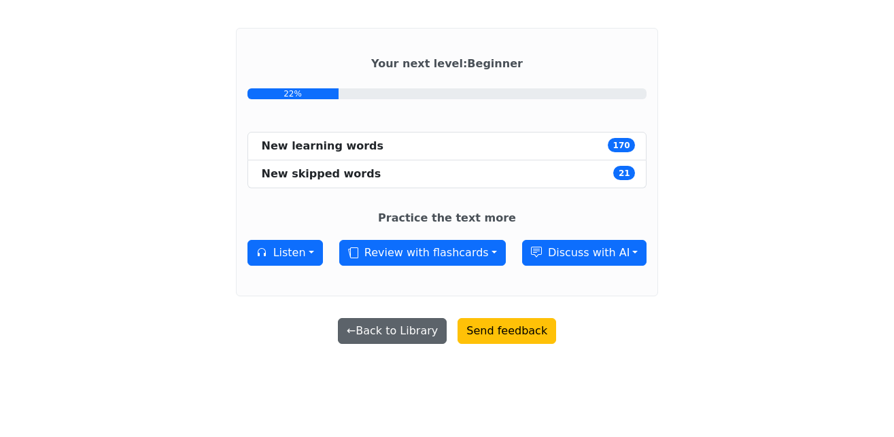
click at [396, 334] on button "← Back to Library" at bounding box center [392, 331] width 109 height 26
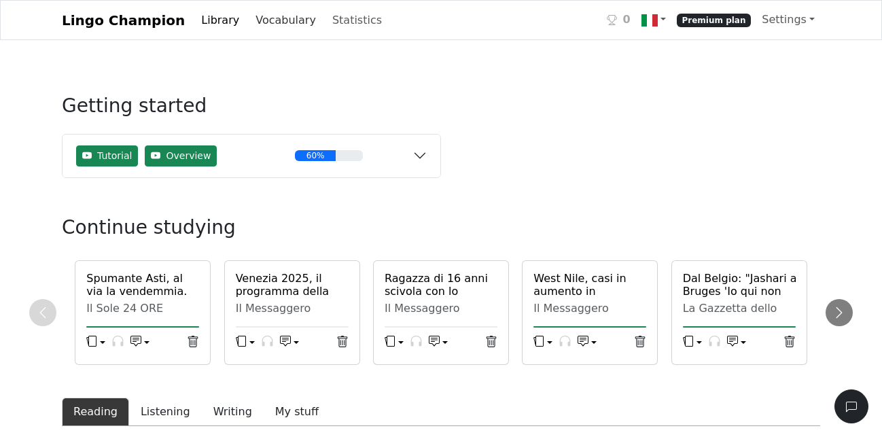
click at [267, 20] on link "Vocabulary" at bounding box center [285, 20] width 71 height 27
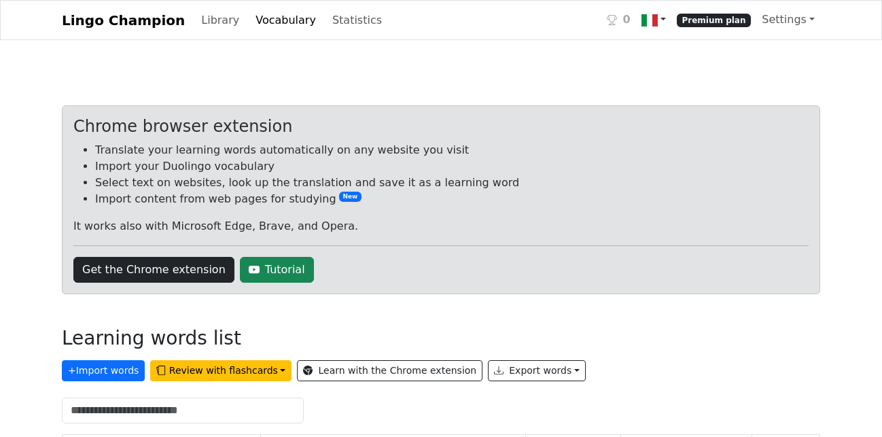
click at [658, 18] on img at bounding box center [650, 20] width 16 height 16
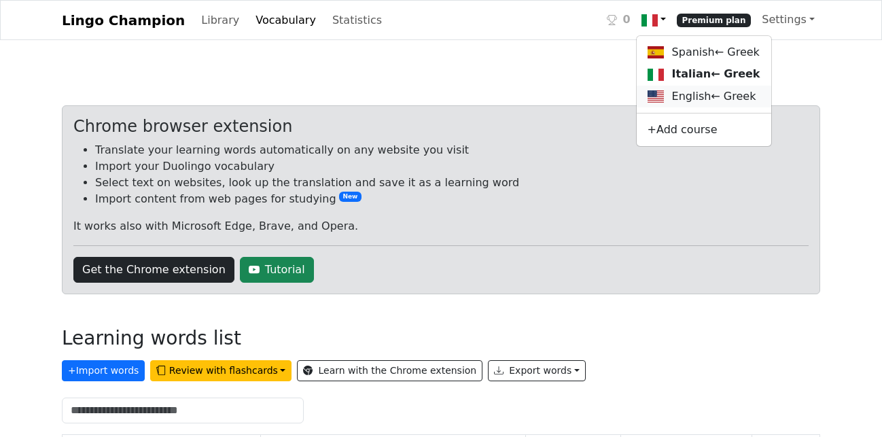
click at [687, 100] on link "English ← Greek" at bounding box center [704, 97] width 135 height 22
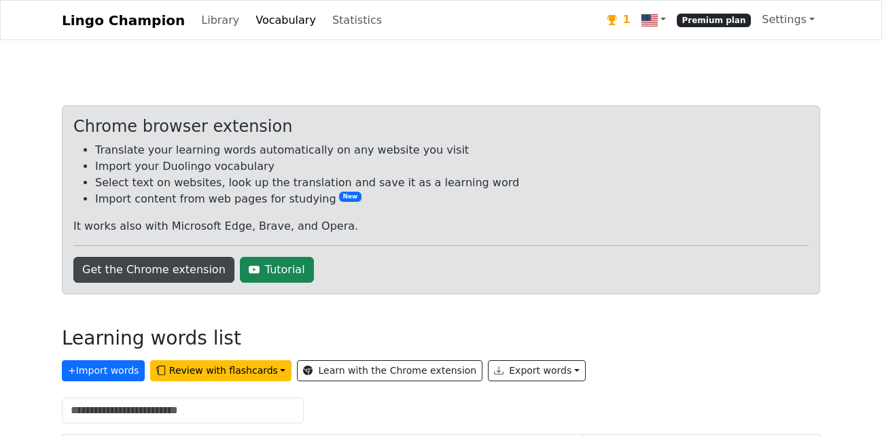
click at [162, 271] on link "Get the Chrome extension" at bounding box center [153, 270] width 161 height 26
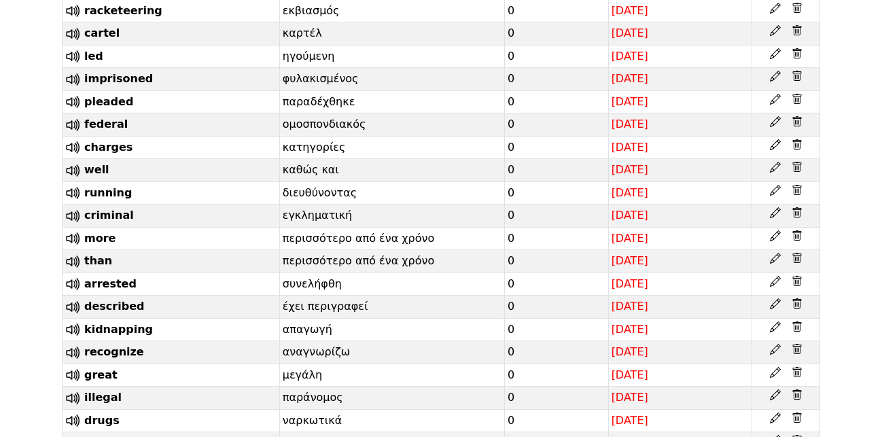
scroll to position [3674, 0]
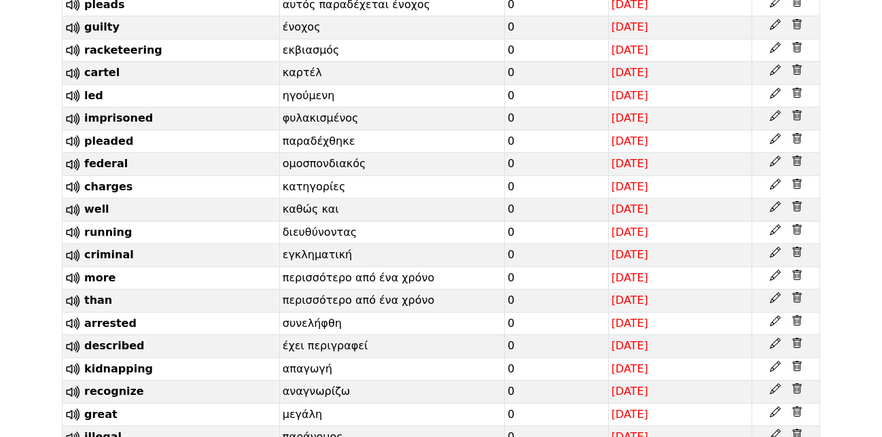
drag, startPoint x: 300, startPoint y: 126, endPoint x: 270, endPoint y: 126, distance: 29.9
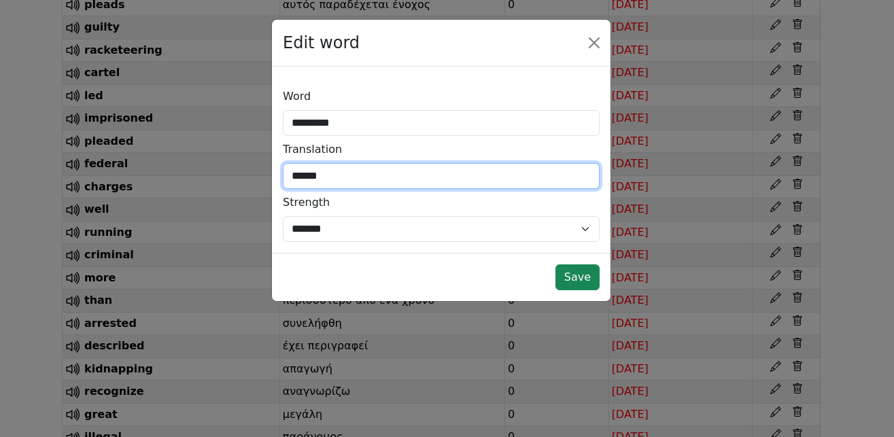
drag, startPoint x: 275, startPoint y: 180, endPoint x: 264, endPoint y: 179, distance: 10.3
click at [283, 179] on input "******" at bounding box center [441, 176] width 317 height 26
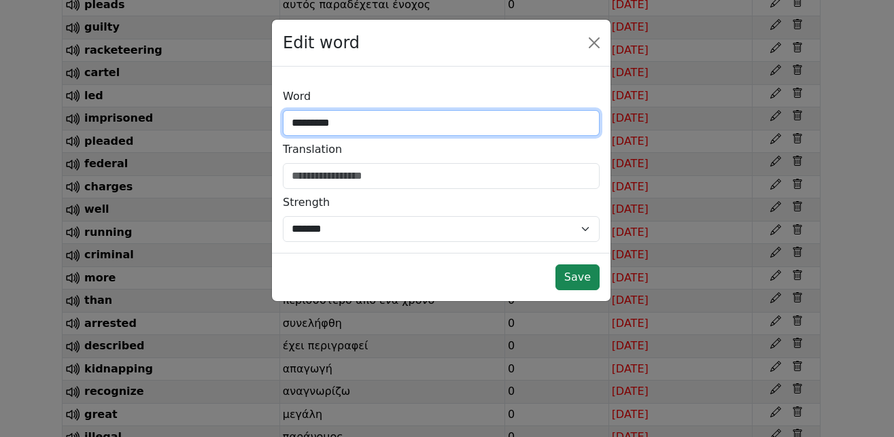
drag, startPoint x: 329, startPoint y: 125, endPoint x: 283, endPoint y: 125, distance: 46.2
click at [283, 125] on input "*********" at bounding box center [441, 123] width 317 height 26
paste input "******"
type input "******"
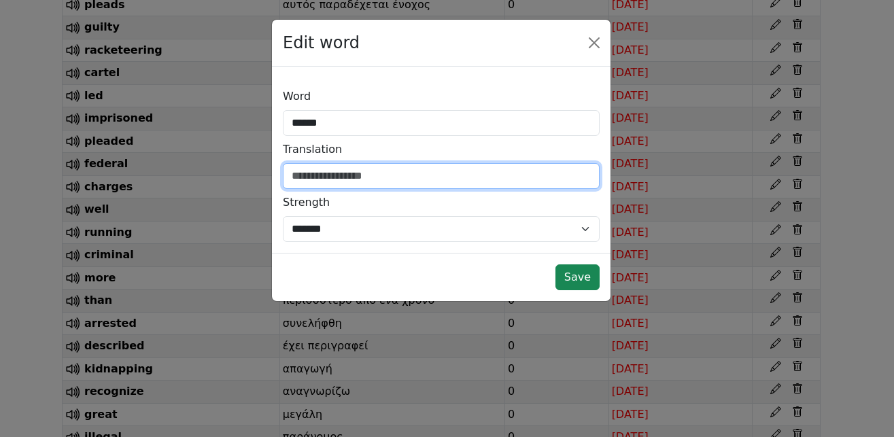
click at [314, 171] on input "text" at bounding box center [441, 176] width 317 height 26
type input "********"
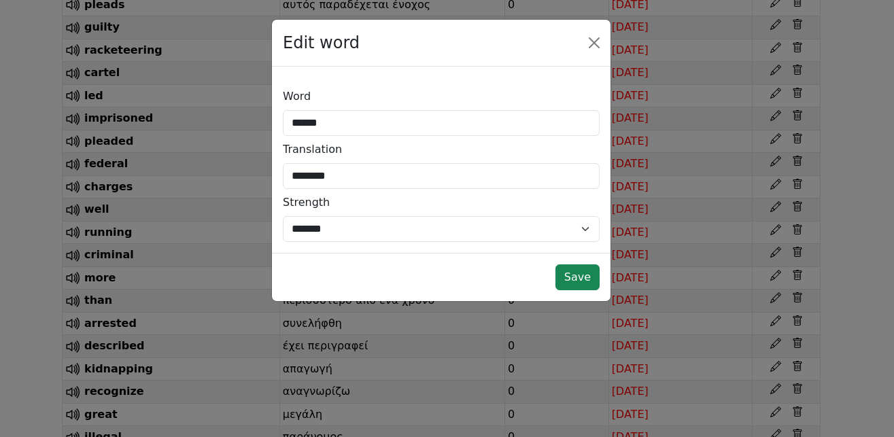
drag, startPoint x: 583, startPoint y: 279, endPoint x: 499, endPoint y: 299, distance: 86.7
click at [584, 278] on button "Save" at bounding box center [577, 277] width 44 height 26
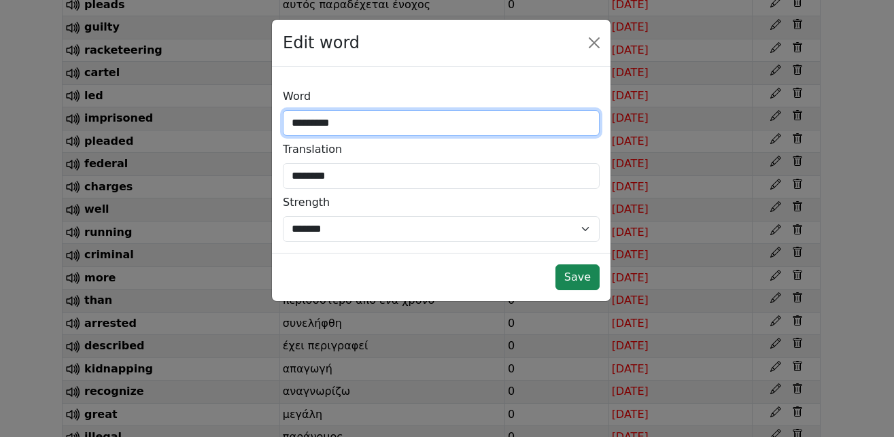
drag, startPoint x: 343, startPoint y: 123, endPoint x: 251, endPoint y: 126, distance: 91.1
click at [283, 126] on input "*********" at bounding box center [441, 123] width 317 height 26
type input "******"
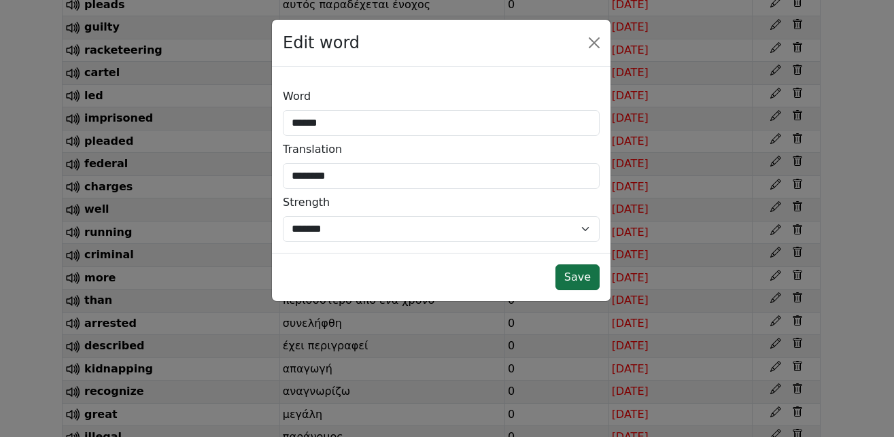
click at [580, 281] on button "Save" at bounding box center [577, 277] width 44 height 26
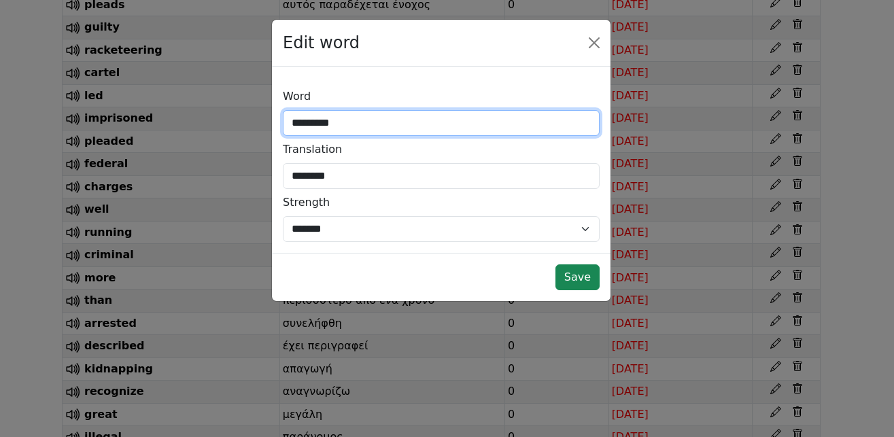
drag, startPoint x: 340, startPoint y: 128, endPoint x: 249, endPoint y: 130, distance: 91.1
click at [283, 130] on input "*********" at bounding box center [441, 123] width 317 height 26
type input "******"
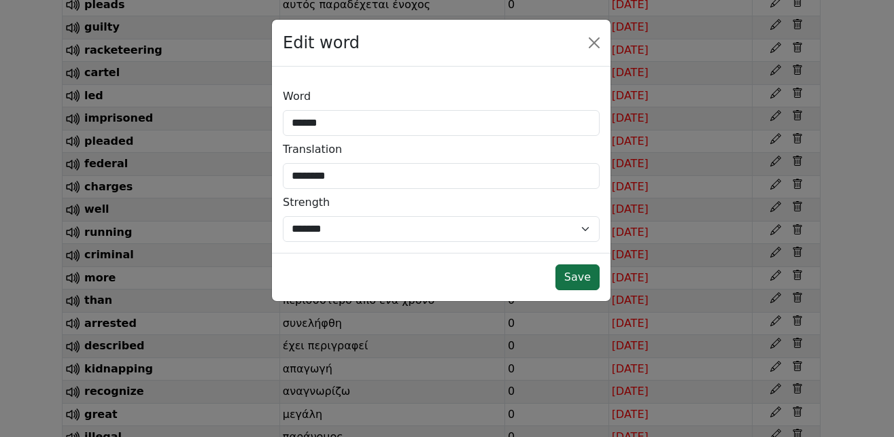
click at [585, 275] on button "Save" at bounding box center [577, 277] width 44 height 26
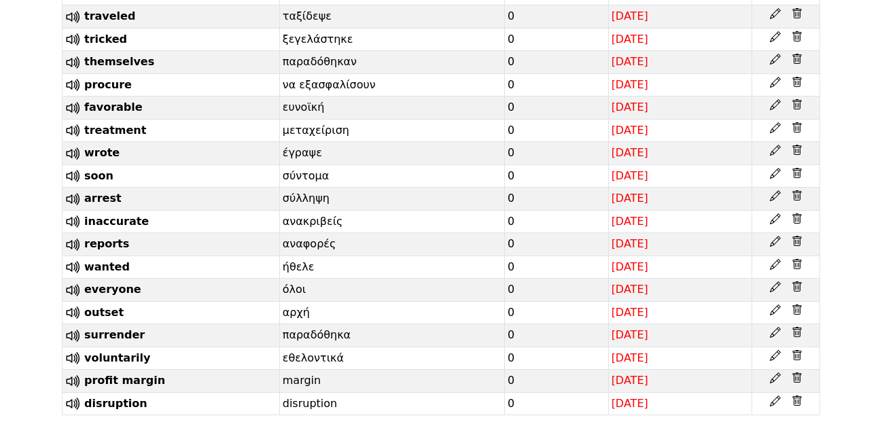
scroll to position [7427, 0]
click at [774, 376] on icon at bounding box center [775, 377] width 11 height 11
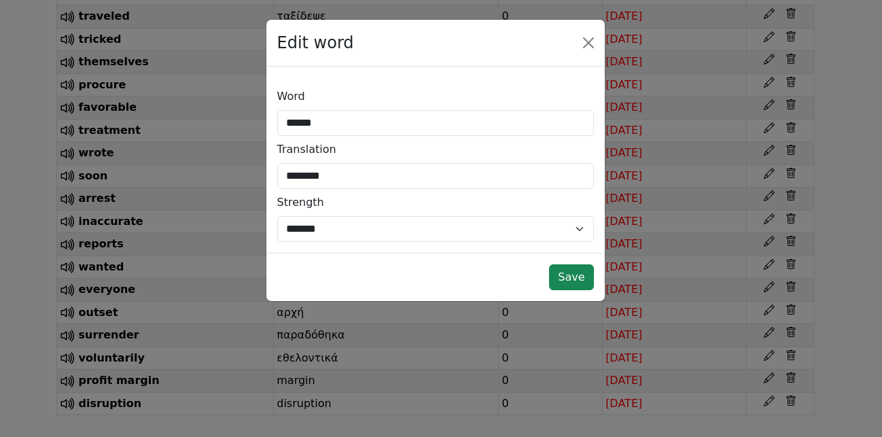
type input "**********"
type input "******"
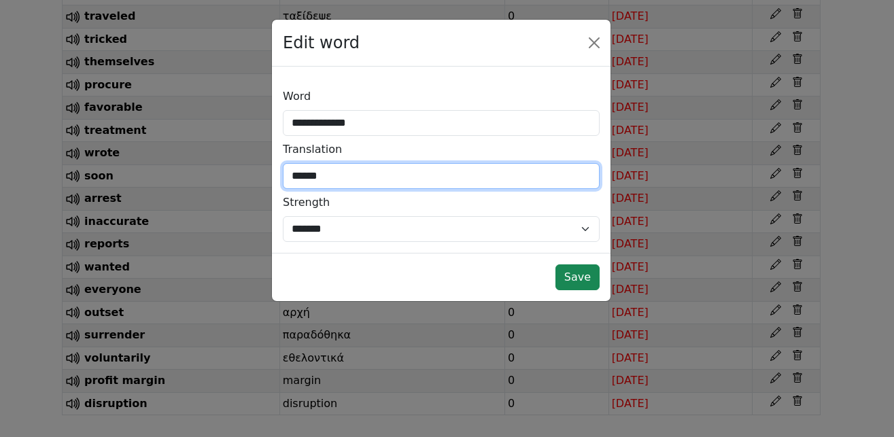
drag, startPoint x: 293, startPoint y: 179, endPoint x: 275, endPoint y: 179, distance: 17.7
click at [283, 179] on input "******" at bounding box center [441, 176] width 317 height 26
type input "*********"
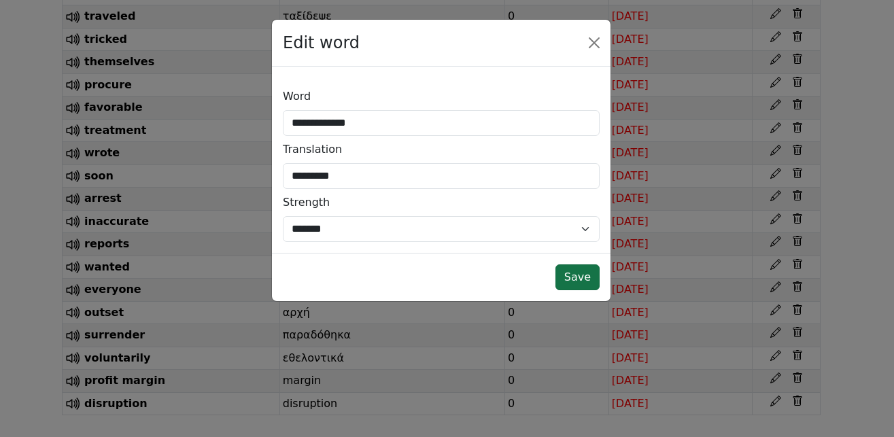
click at [592, 281] on button "Save" at bounding box center [577, 277] width 44 height 26
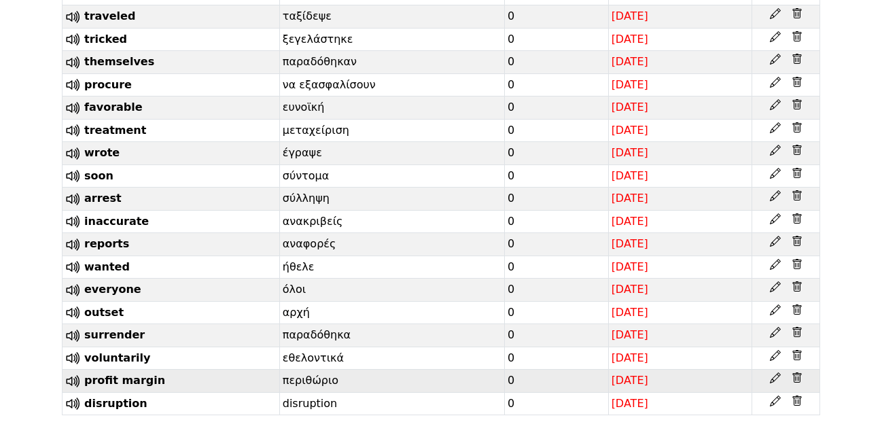
click at [305, 382] on td "περιθώριο" at bounding box center [391, 381] width 225 height 23
click at [777, 375] on icon at bounding box center [775, 377] width 11 height 11
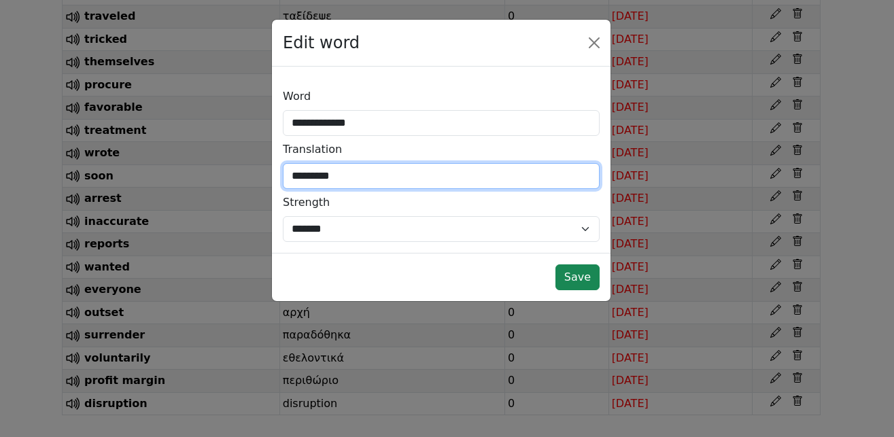
click at [400, 174] on input "*********" at bounding box center [441, 176] width 317 height 26
type input "**********"
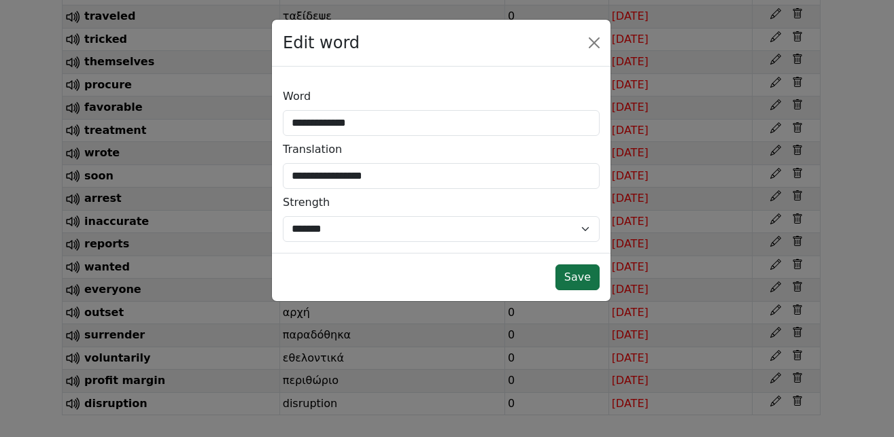
click at [578, 277] on button "Save" at bounding box center [577, 277] width 44 height 26
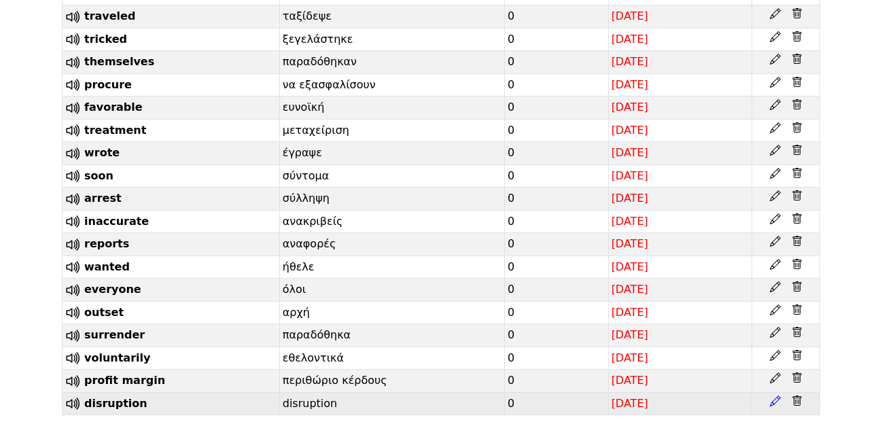
click at [775, 401] on icon at bounding box center [775, 401] width 11 height 11
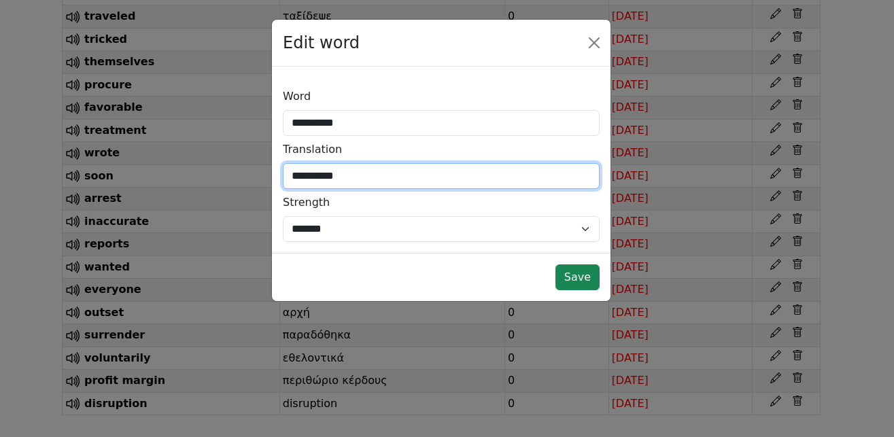
drag, startPoint x: 347, startPoint y: 181, endPoint x: 256, endPoint y: 181, distance: 90.4
click at [283, 181] on input "**********" at bounding box center [441, 176] width 317 height 26
type input "*********"
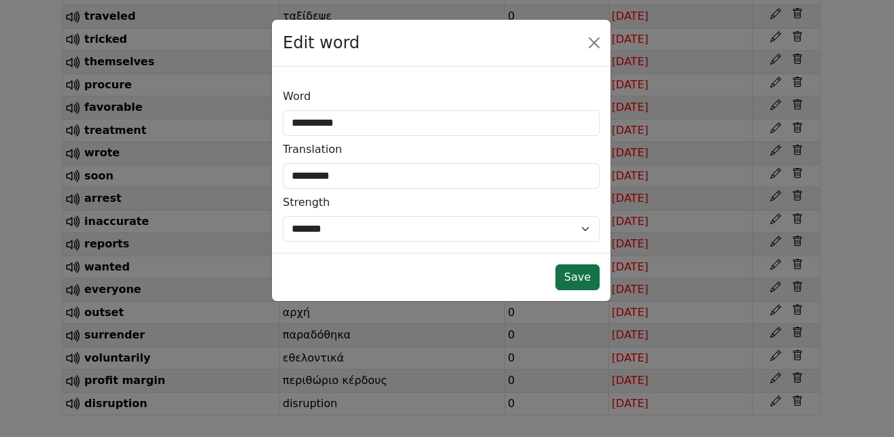
click at [584, 279] on button "Save" at bounding box center [577, 277] width 44 height 26
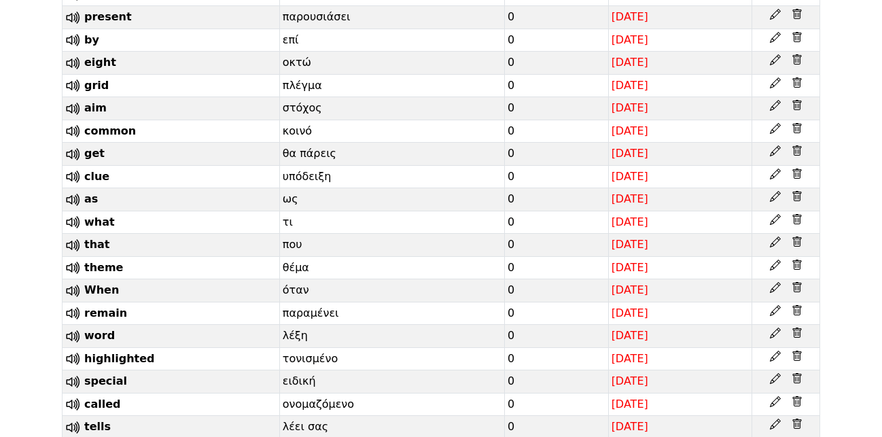
scroll to position [0, 0]
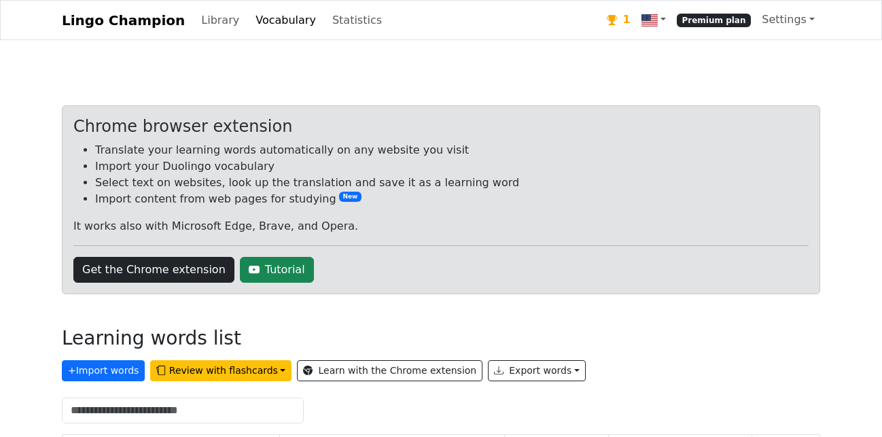
click at [724, 22] on span "Premium plan" at bounding box center [714, 21] width 75 height 14
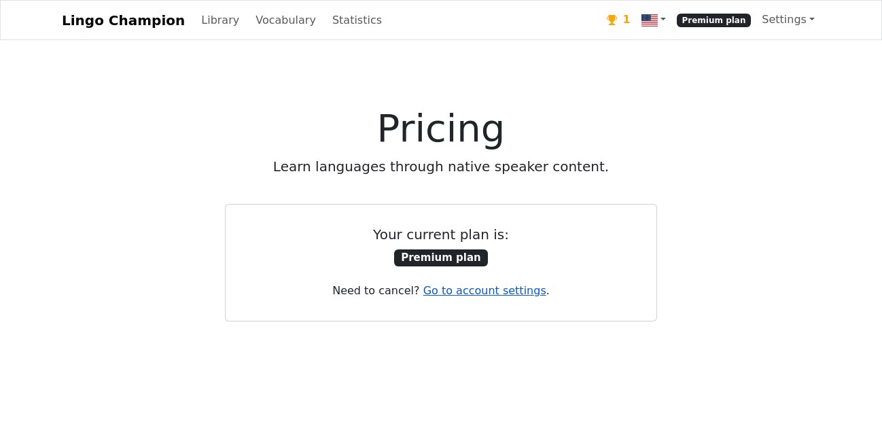
click at [442, 289] on link "Go to account settings" at bounding box center [484, 290] width 123 height 13
select select "**********"
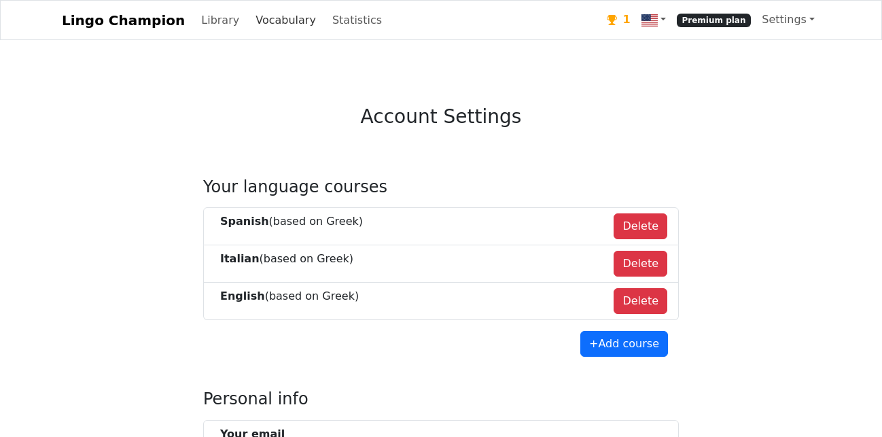
click at [267, 18] on link "Vocabulary" at bounding box center [285, 20] width 71 height 27
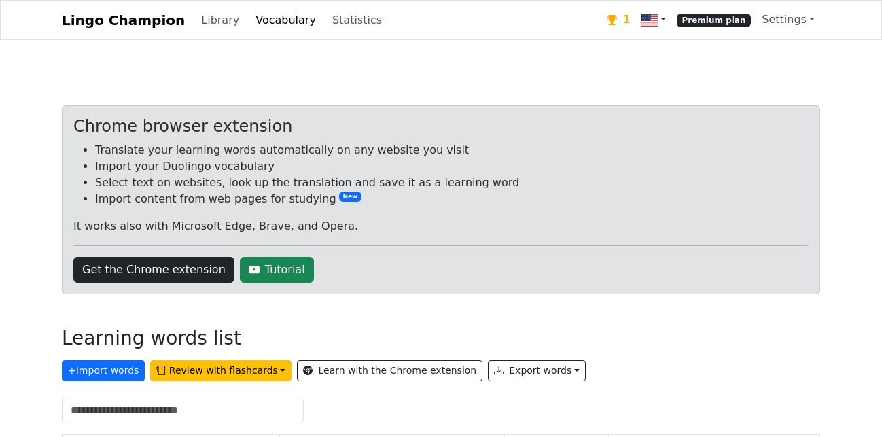
click at [658, 19] on img at bounding box center [650, 20] width 16 height 16
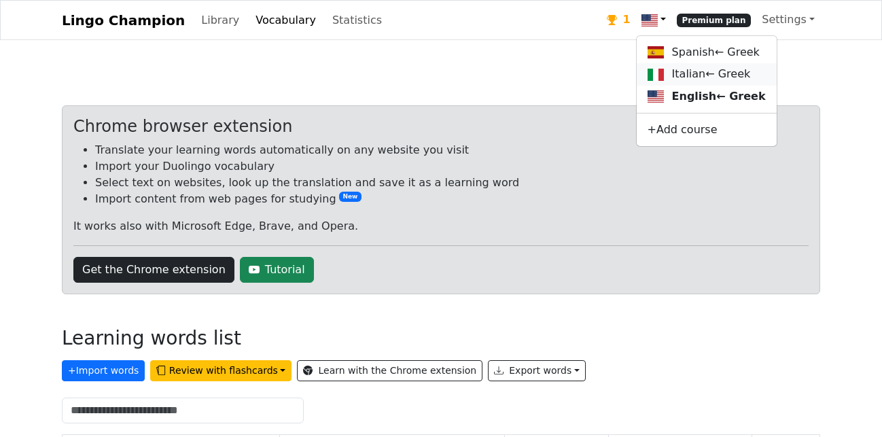
click at [694, 77] on link "Italian ← Greek" at bounding box center [707, 74] width 140 height 22
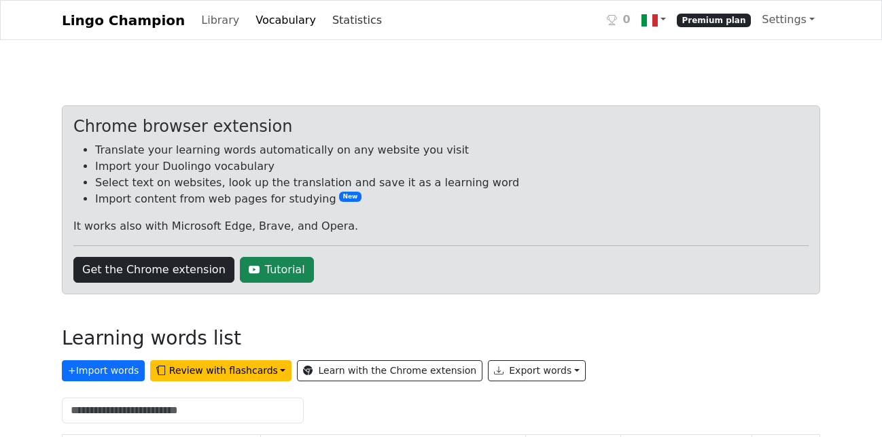
click at [327, 22] on link "Statistics" at bounding box center [357, 20] width 60 height 27
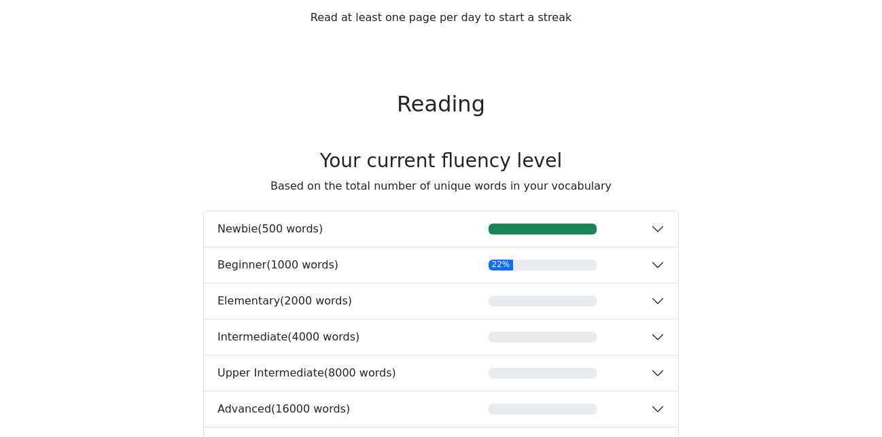
scroll to position [277, 0]
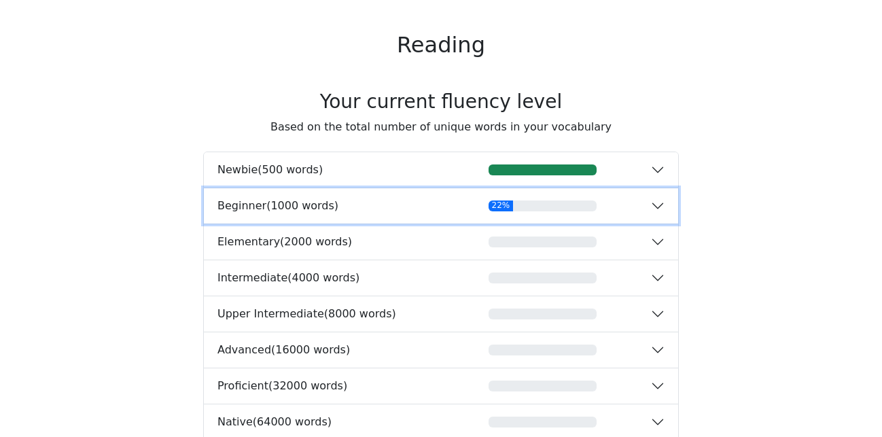
click at [659, 211] on button "Beginner ( 1000 words ) 22%" at bounding box center [441, 205] width 474 height 35
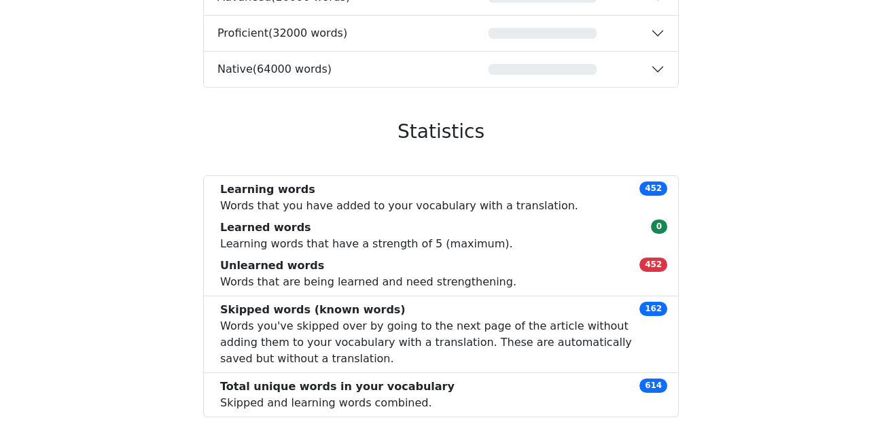
scroll to position [762, 0]
